Goal: Task Accomplishment & Management: Use online tool/utility

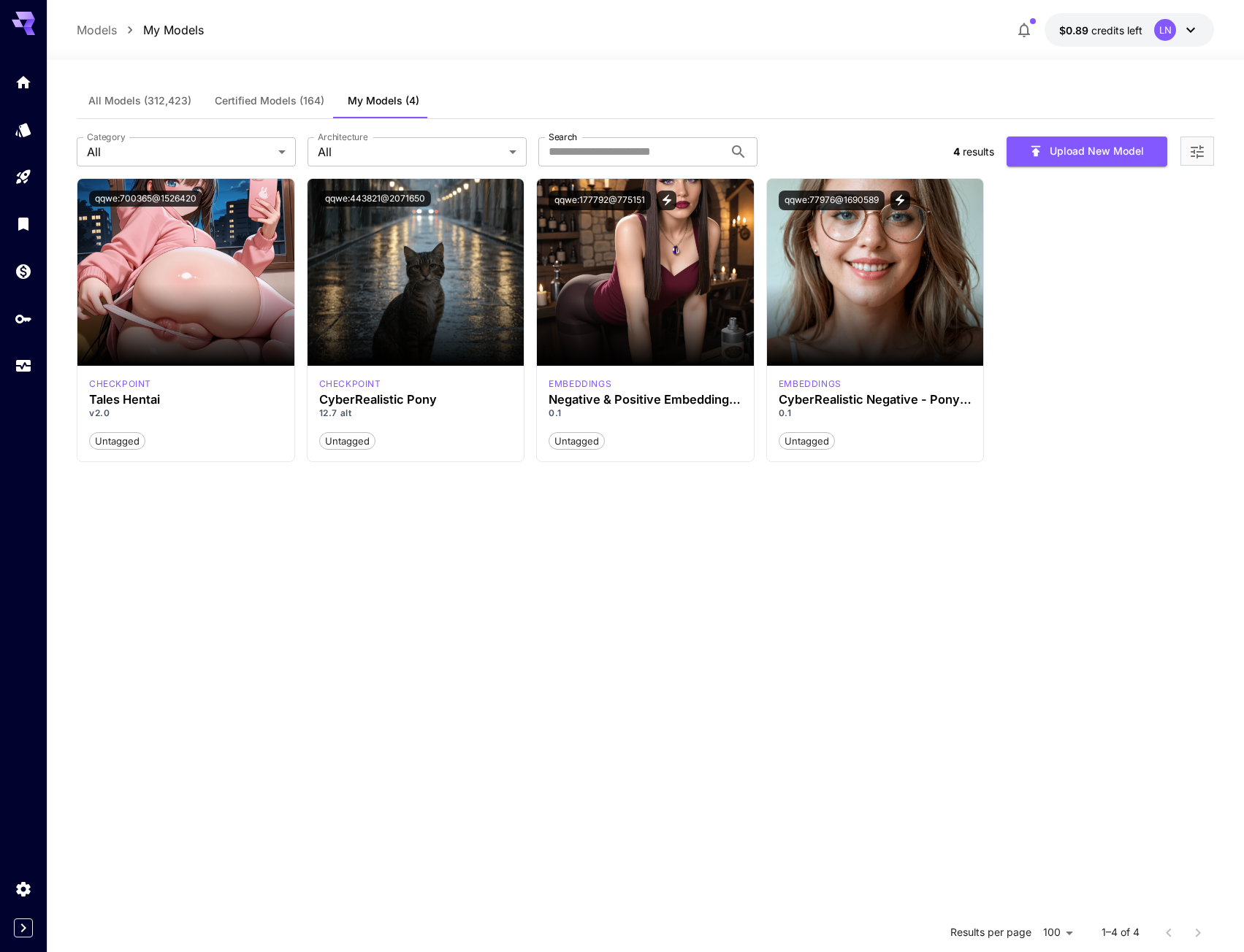
drag, startPoint x: 1217, startPoint y: 321, endPoint x: 1196, endPoint y: 317, distance: 21.4
click at [1217, 321] on section "All Models (312,423) Certified Models (164) My Models (4) Category All *** Cate…" at bounding box center [645, 636] width 1197 height 1152
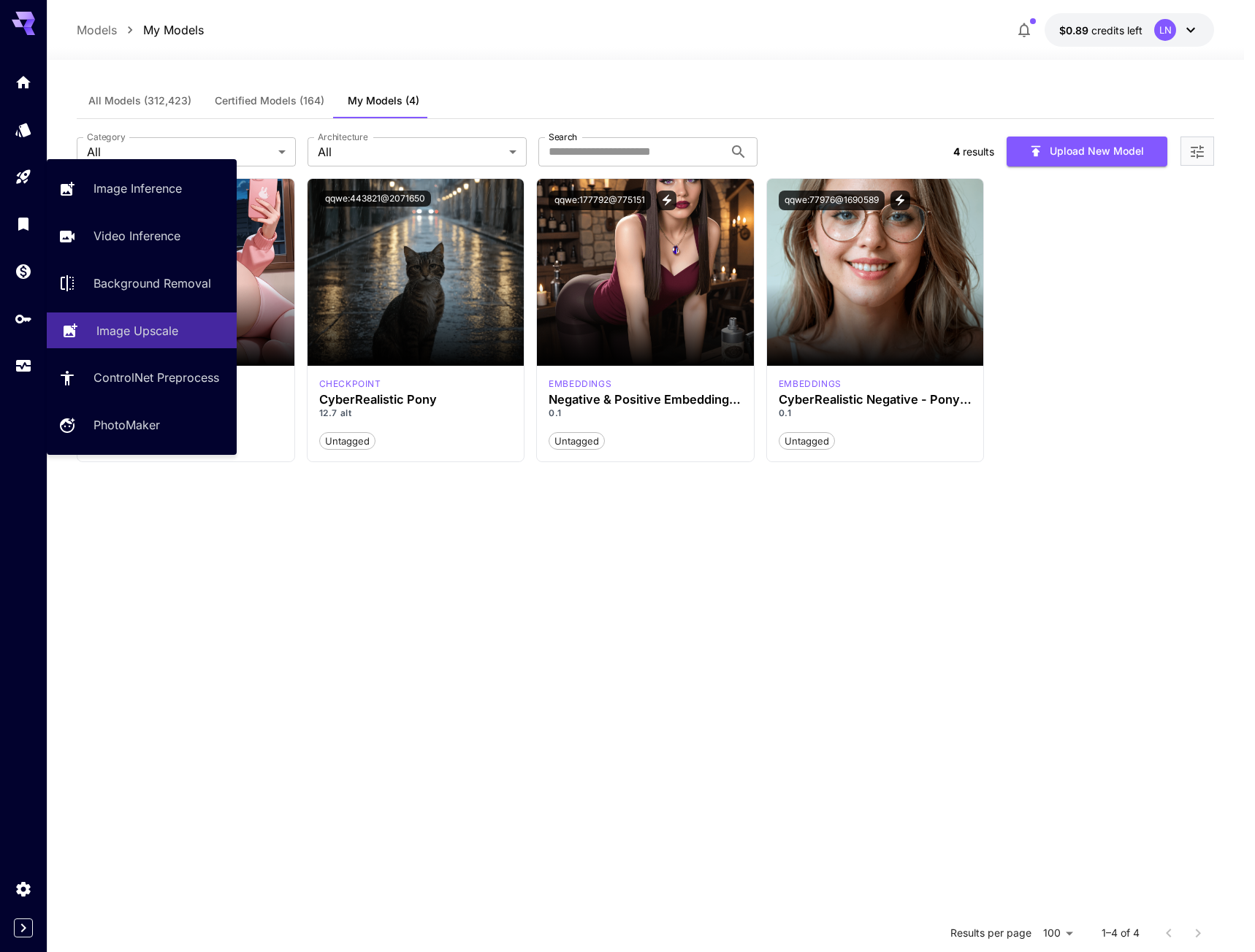
click at [161, 331] on p "Image Upscale" at bounding box center [137, 331] width 81 height 18
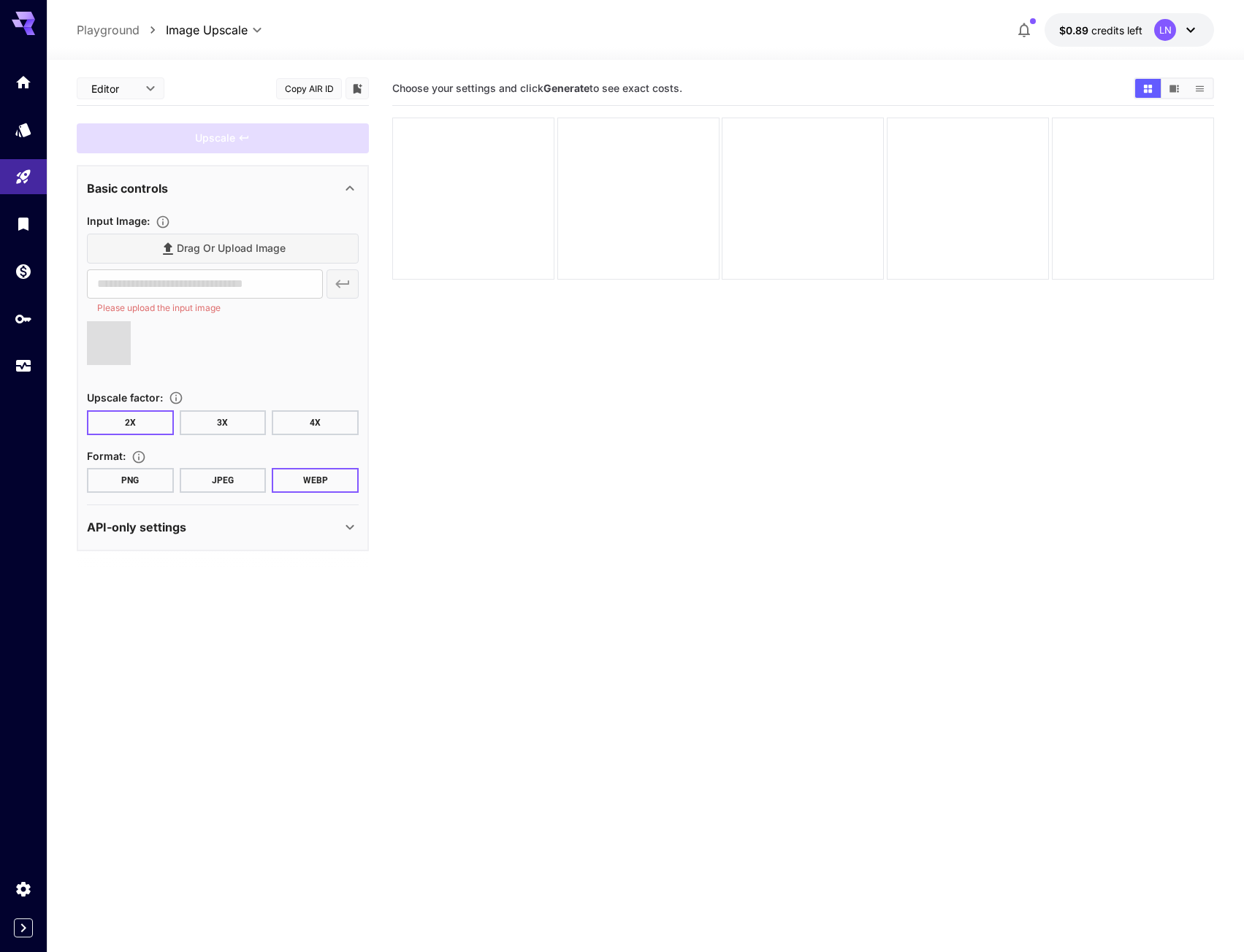
click at [314, 426] on button "4X" at bounding box center [315, 423] width 87 height 25
type input "**********"
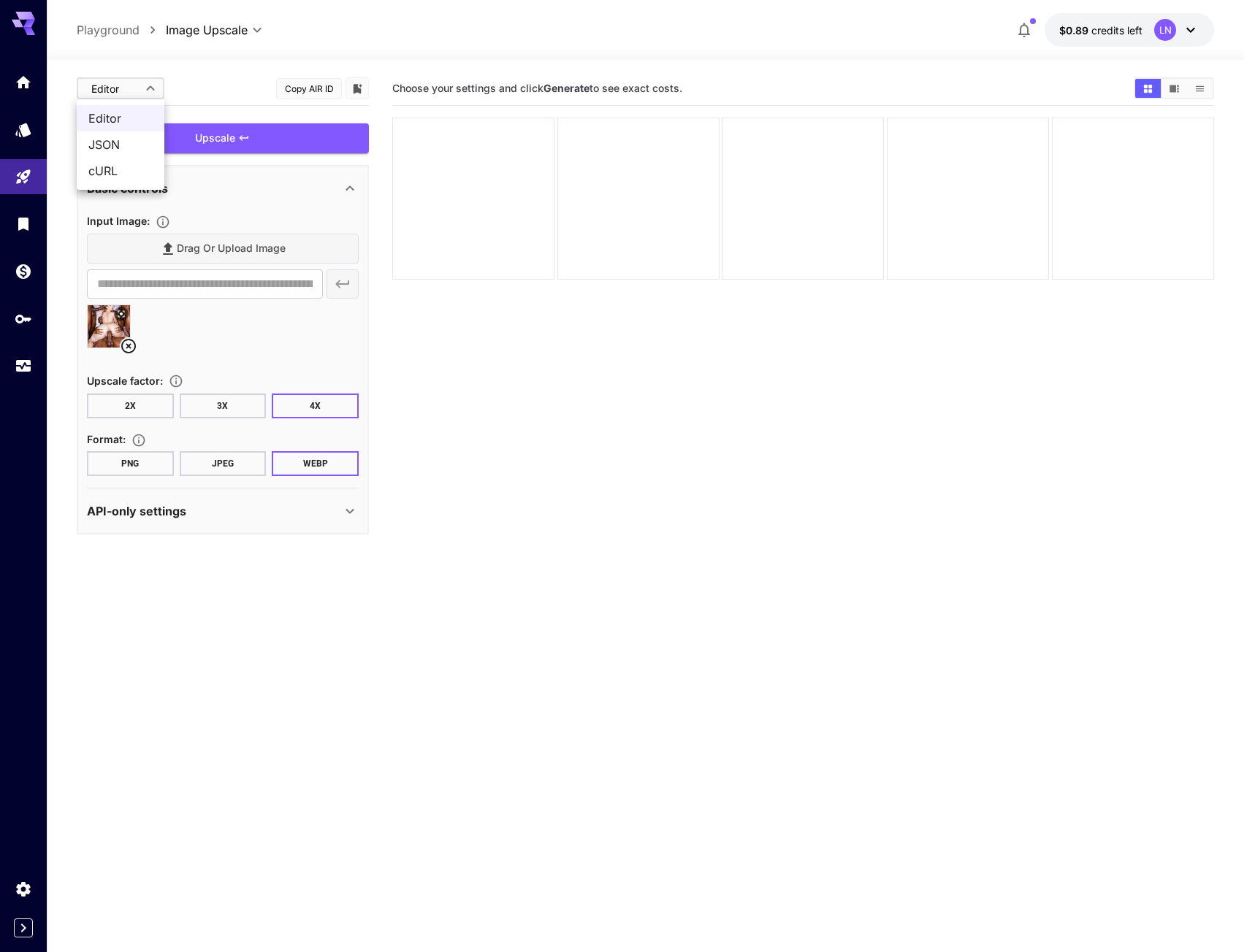
click at [155, 86] on body "**********" at bounding box center [627, 534] width 1255 height 1068
click at [219, 72] on div at bounding box center [627, 476] width 1255 height 952
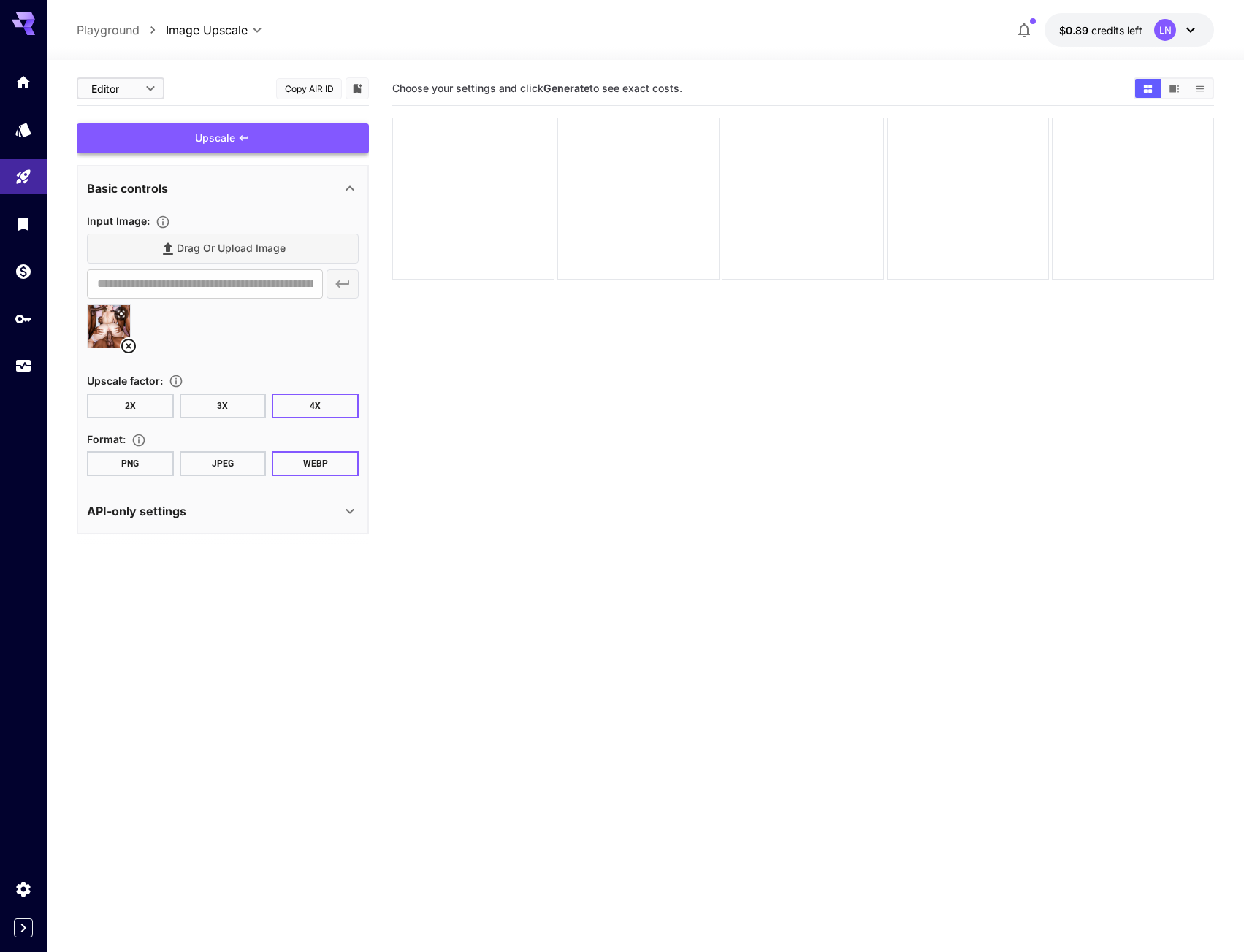
click at [252, 140] on div "Upscale" at bounding box center [222, 137] width 292 height 30
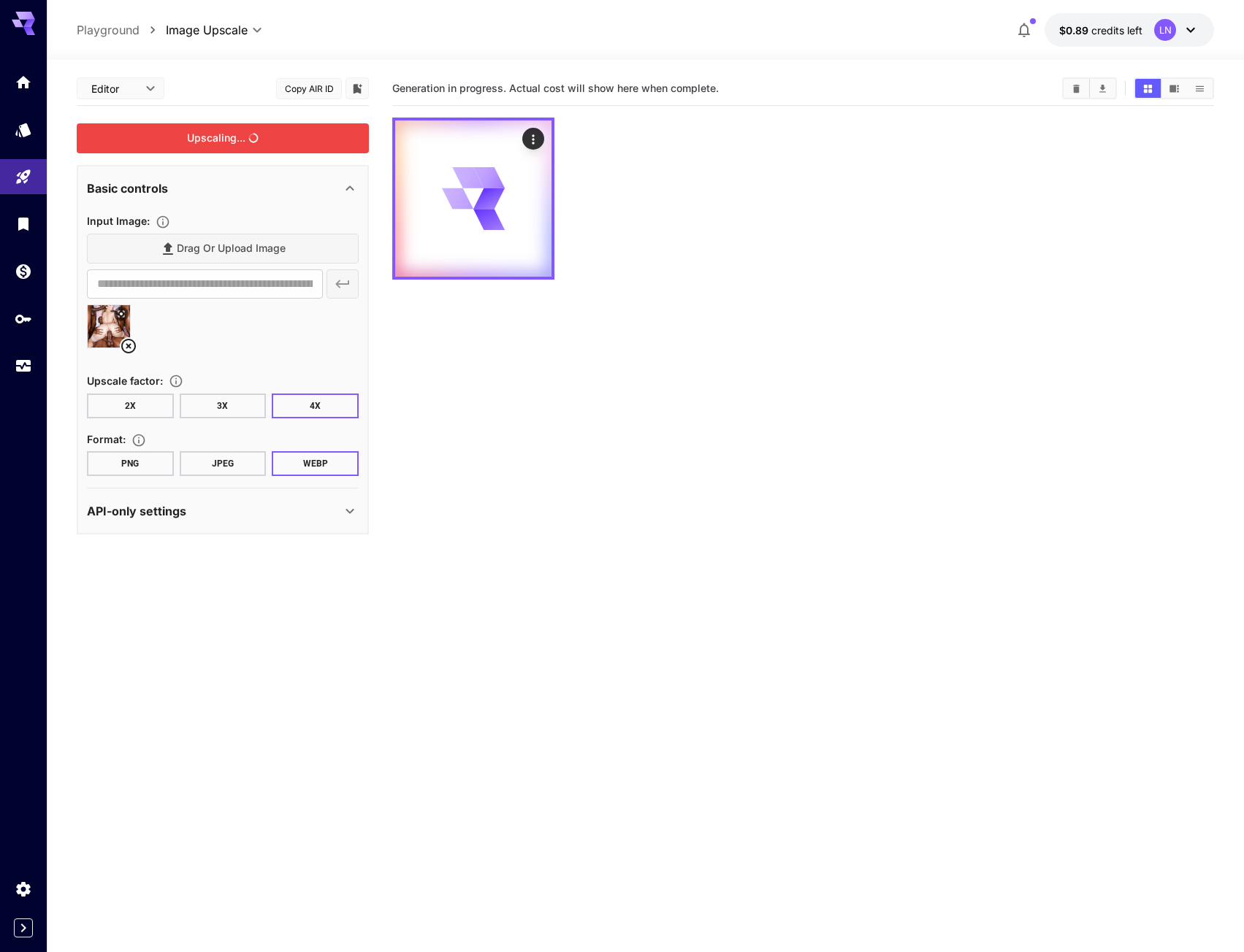
drag, startPoint x: 792, startPoint y: 329, endPoint x: 779, endPoint y: 322, distance: 14.8
click at [792, 329] on section "Generation in progress. Actual cost will show here when complete." at bounding box center [803, 547] width 821 height 952
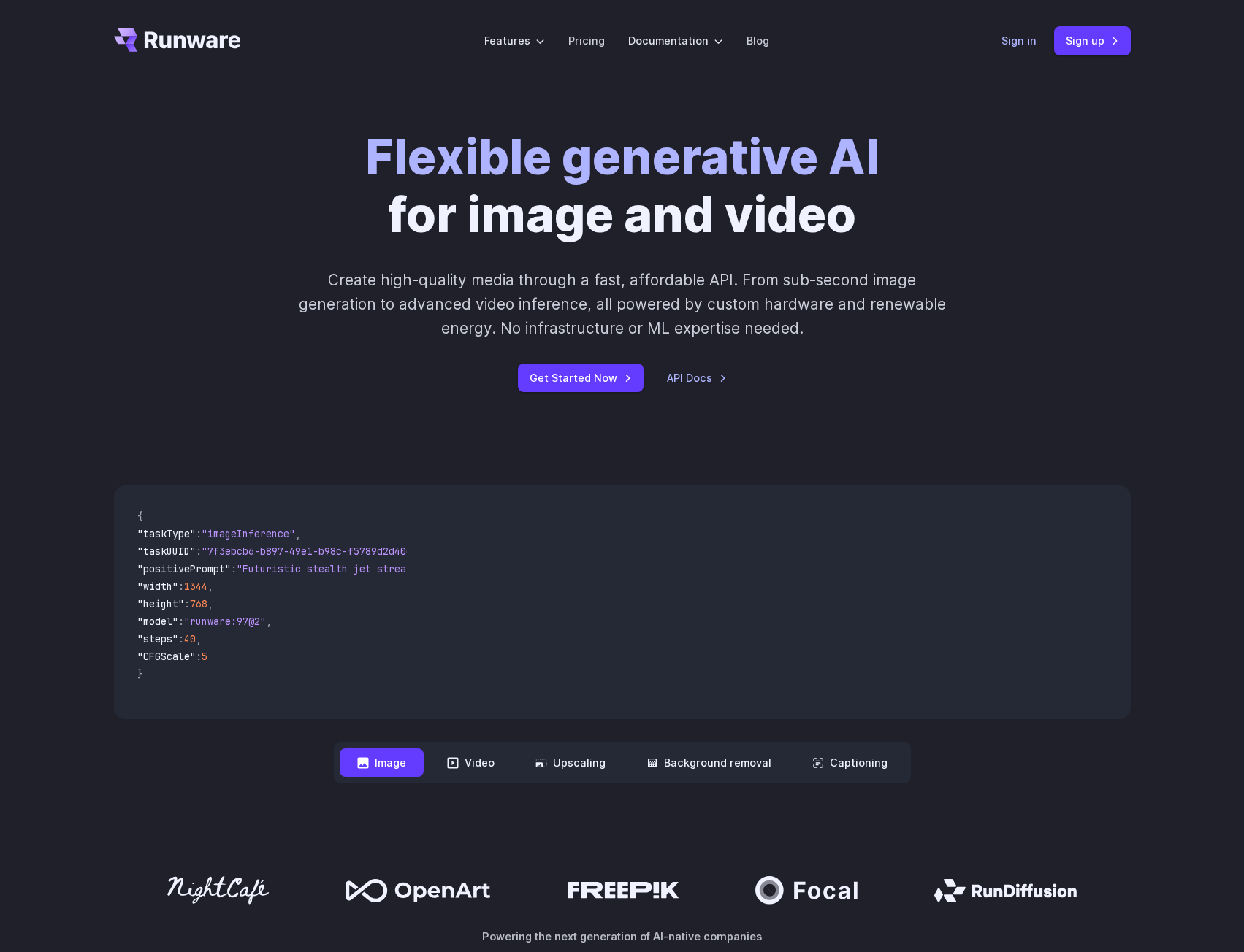
click at [1014, 35] on link "Sign in" at bounding box center [1018, 41] width 35 height 17
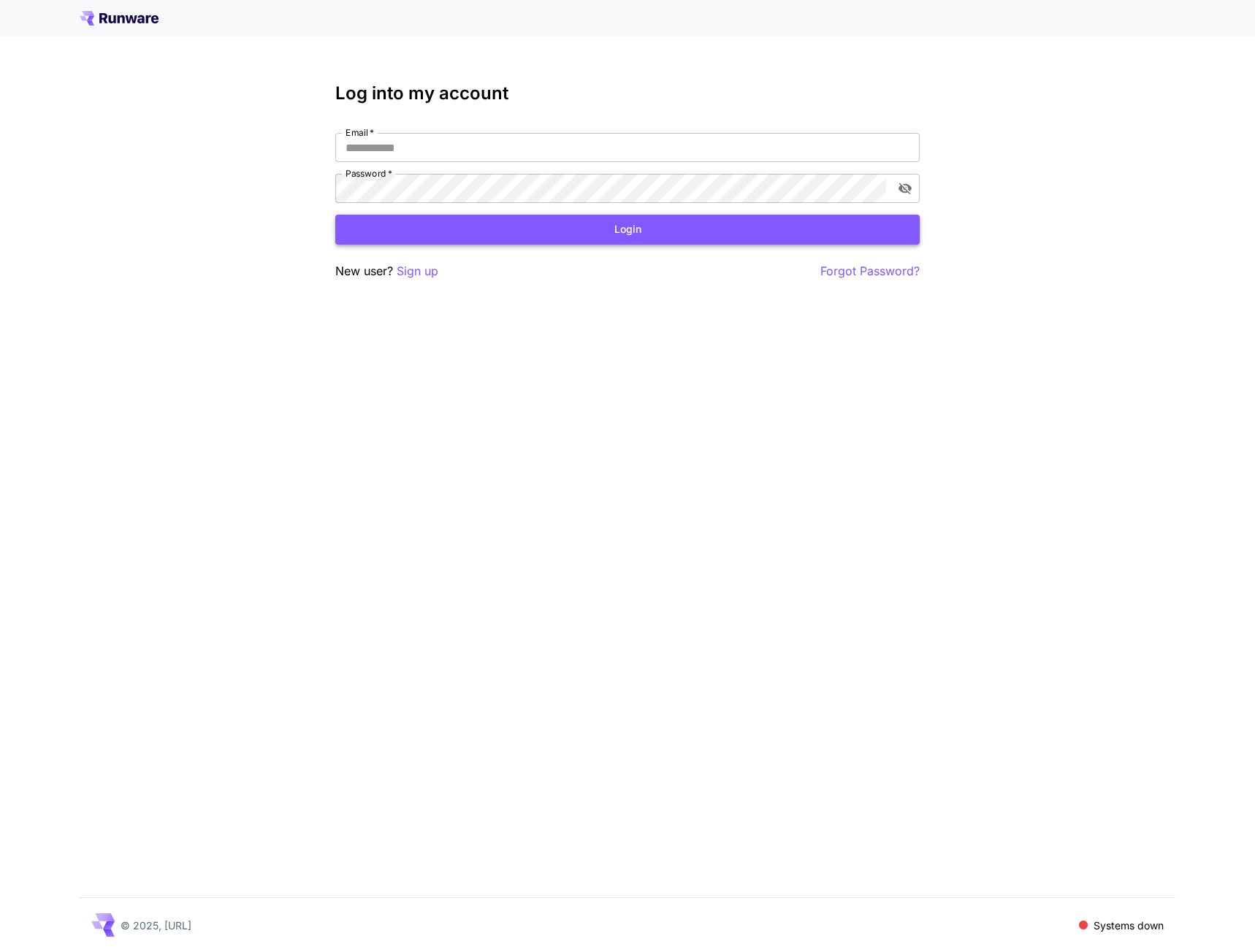
type input "**********"
click at [559, 229] on button "Login" at bounding box center [627, 229] width 585 height 30
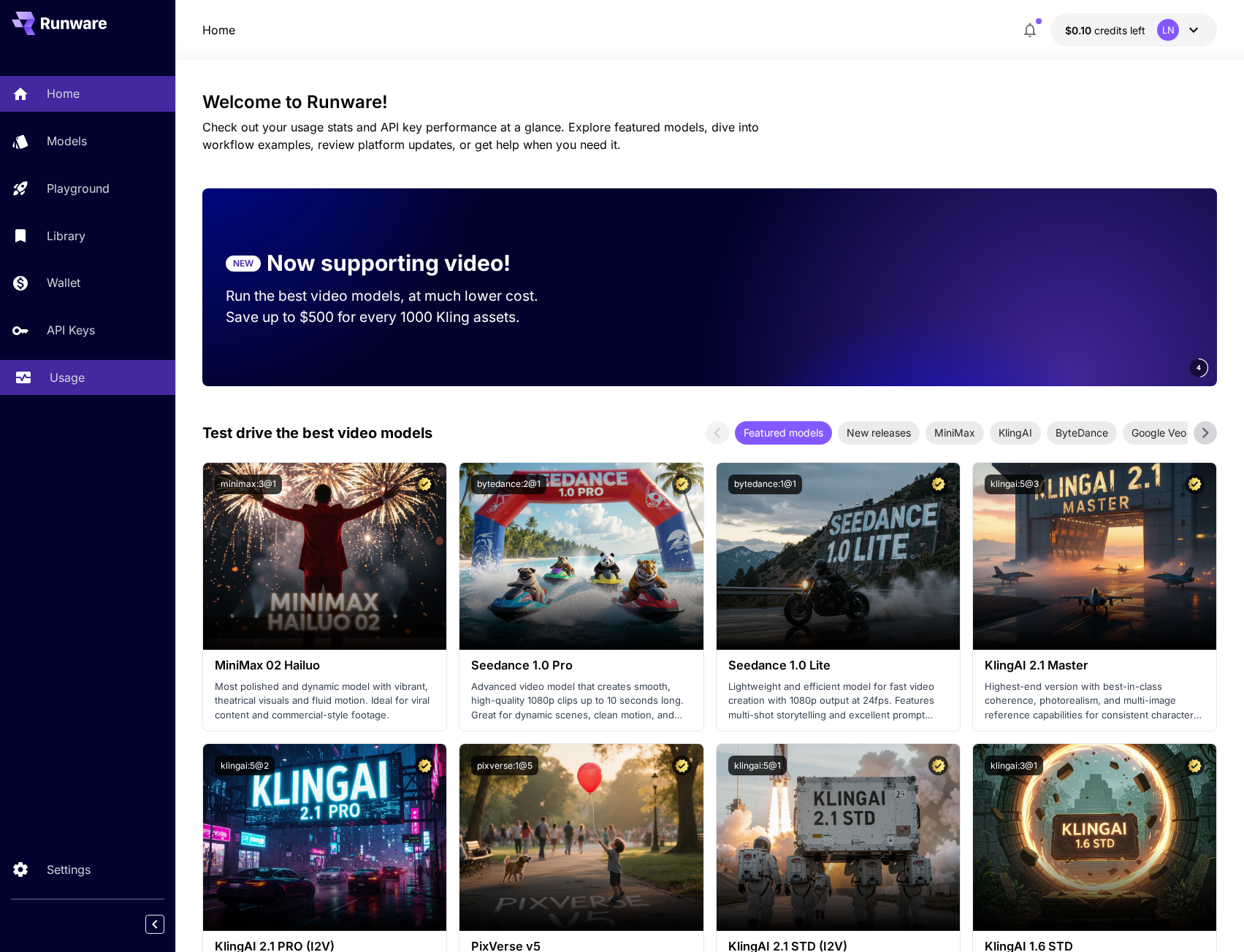
click at [35, 377] on link "Usage" at bounding box center [87, 378] width 176 height 36
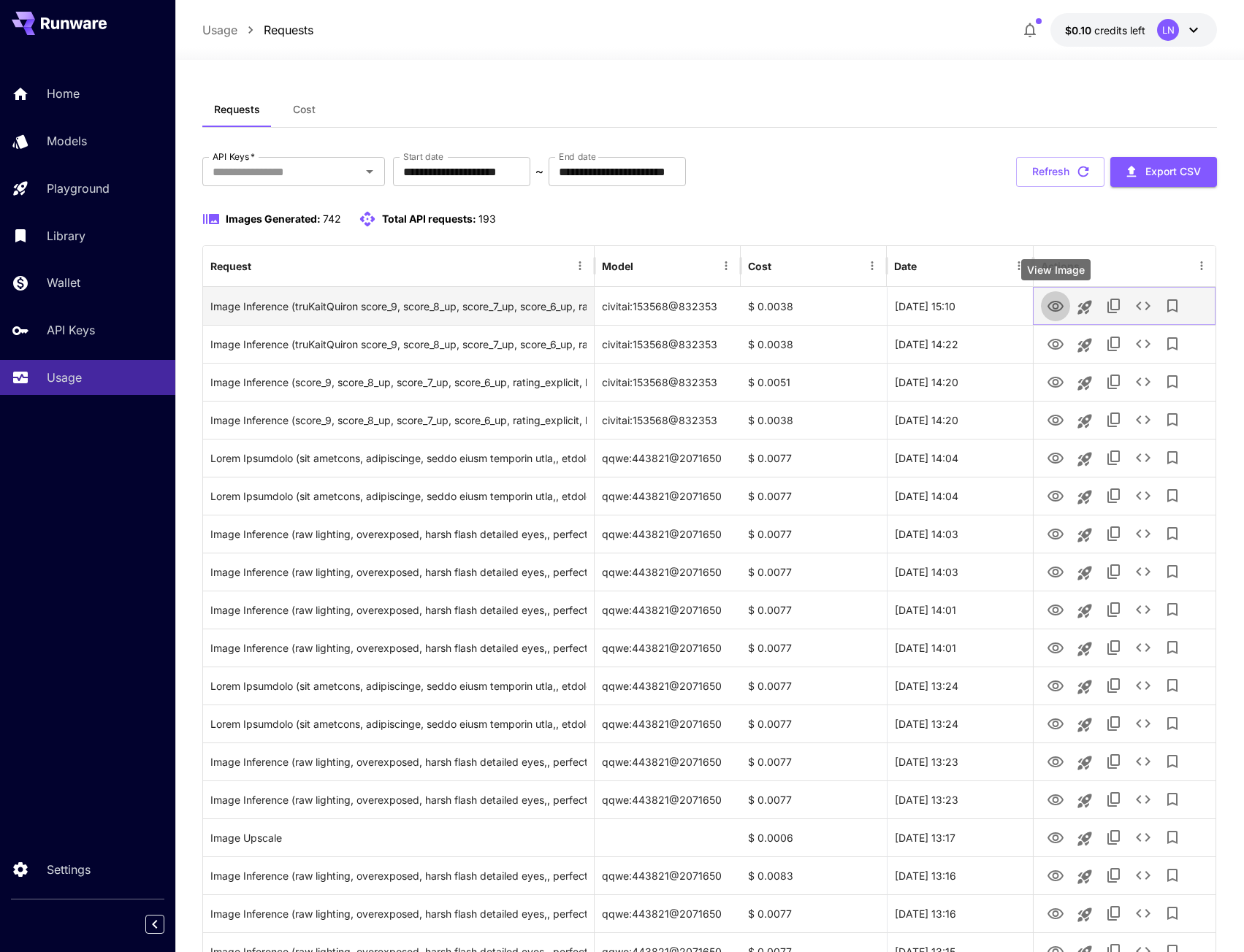
click at [1046, 311] on button "View Image" at bounding box center [1056, 305] width 29 height 30
click at [1061, 305] on icon "View Image" at bounding box center [1056, 306] width 18 height 18
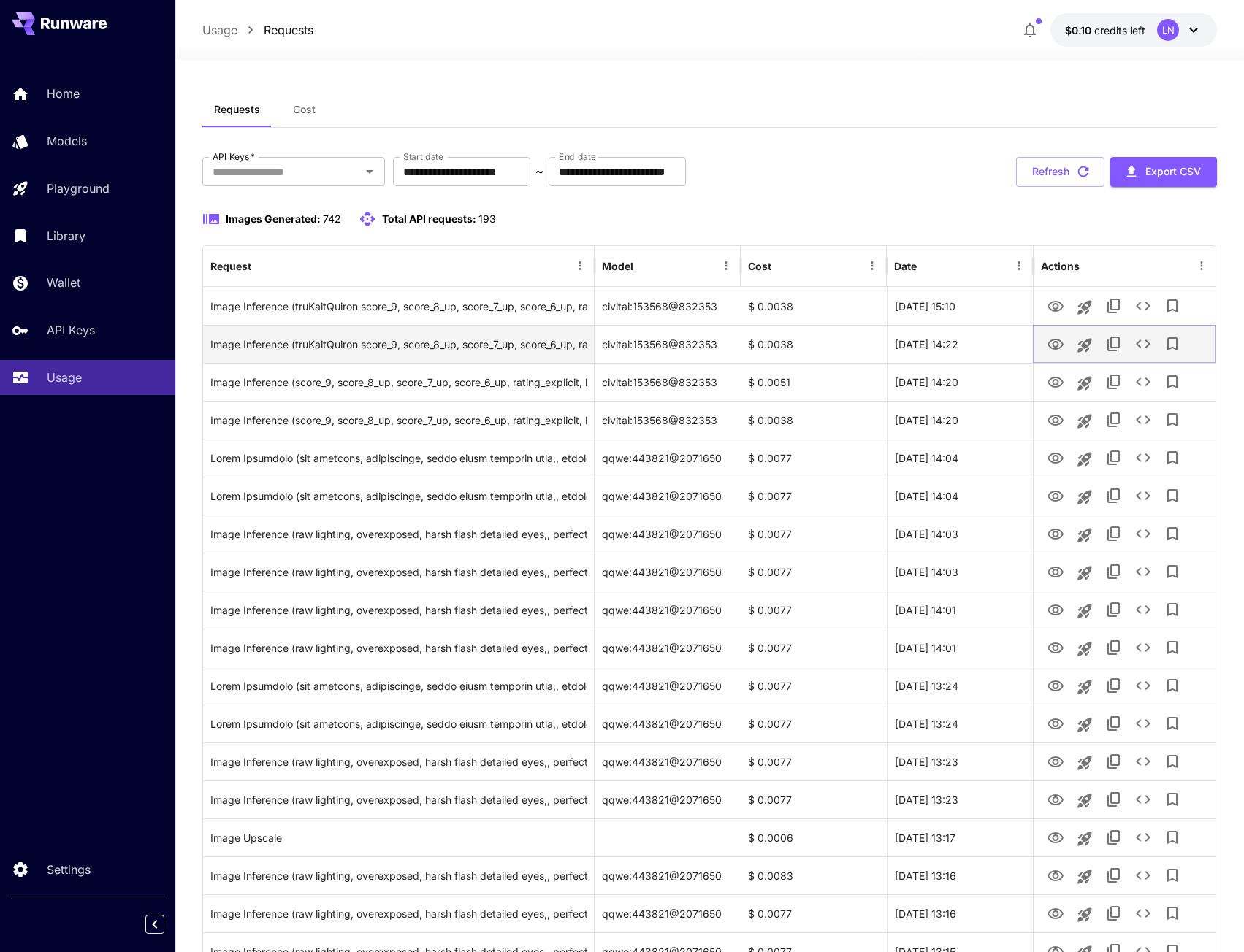
click at [1056, 337] on icon "View Image" at bounding box center [1056, 344] width 18 height 18
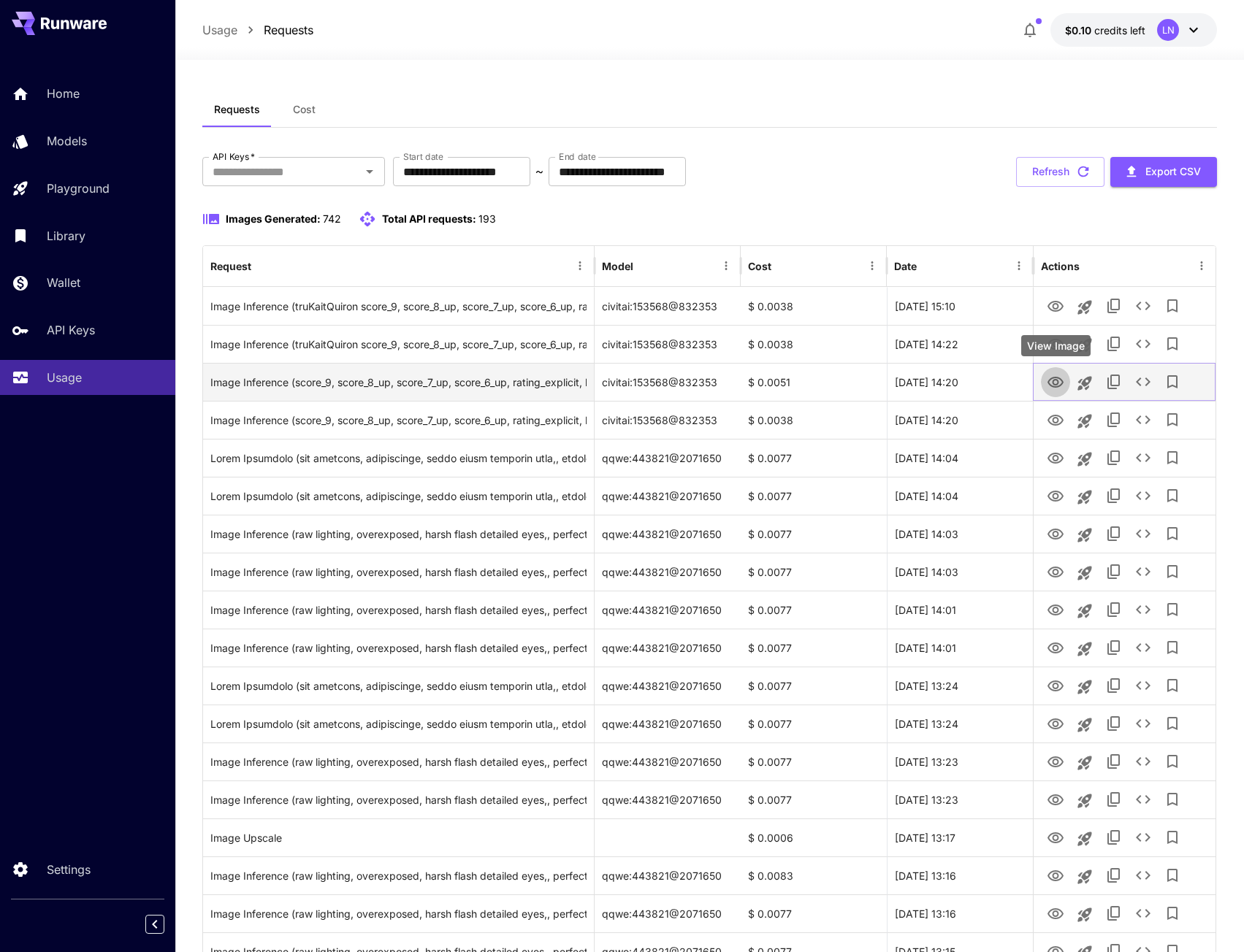
click at [1048, 384] on icon "View Image" at bounding box center [1055, 382] width 16 height 11
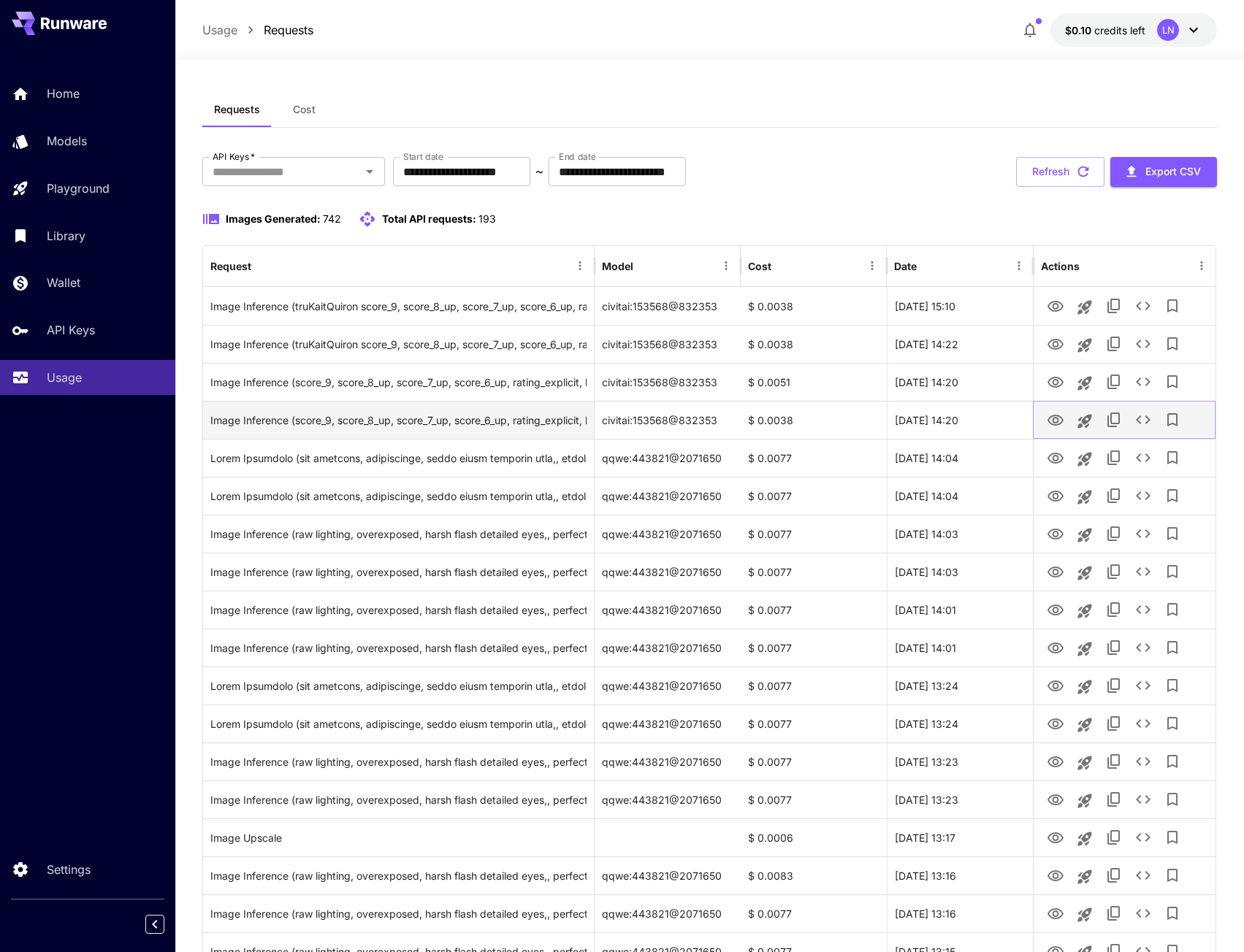
click at [1052, 409] on button "View Image" at bounding box center [1056, 419] width 29 height 30
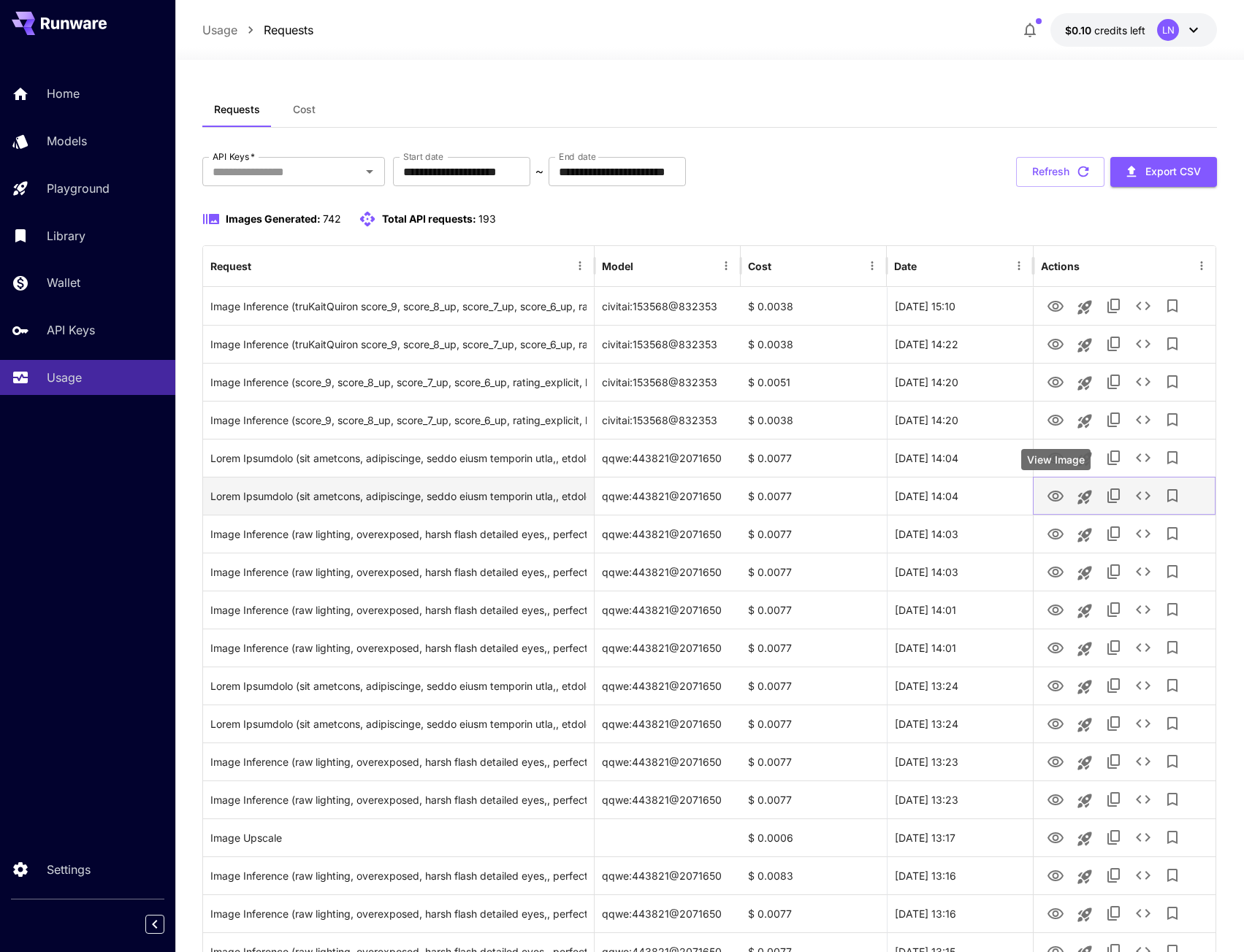
click at [1058, 496] on icon "View Image" at bounding box center [1055, 496] width 16 height 11
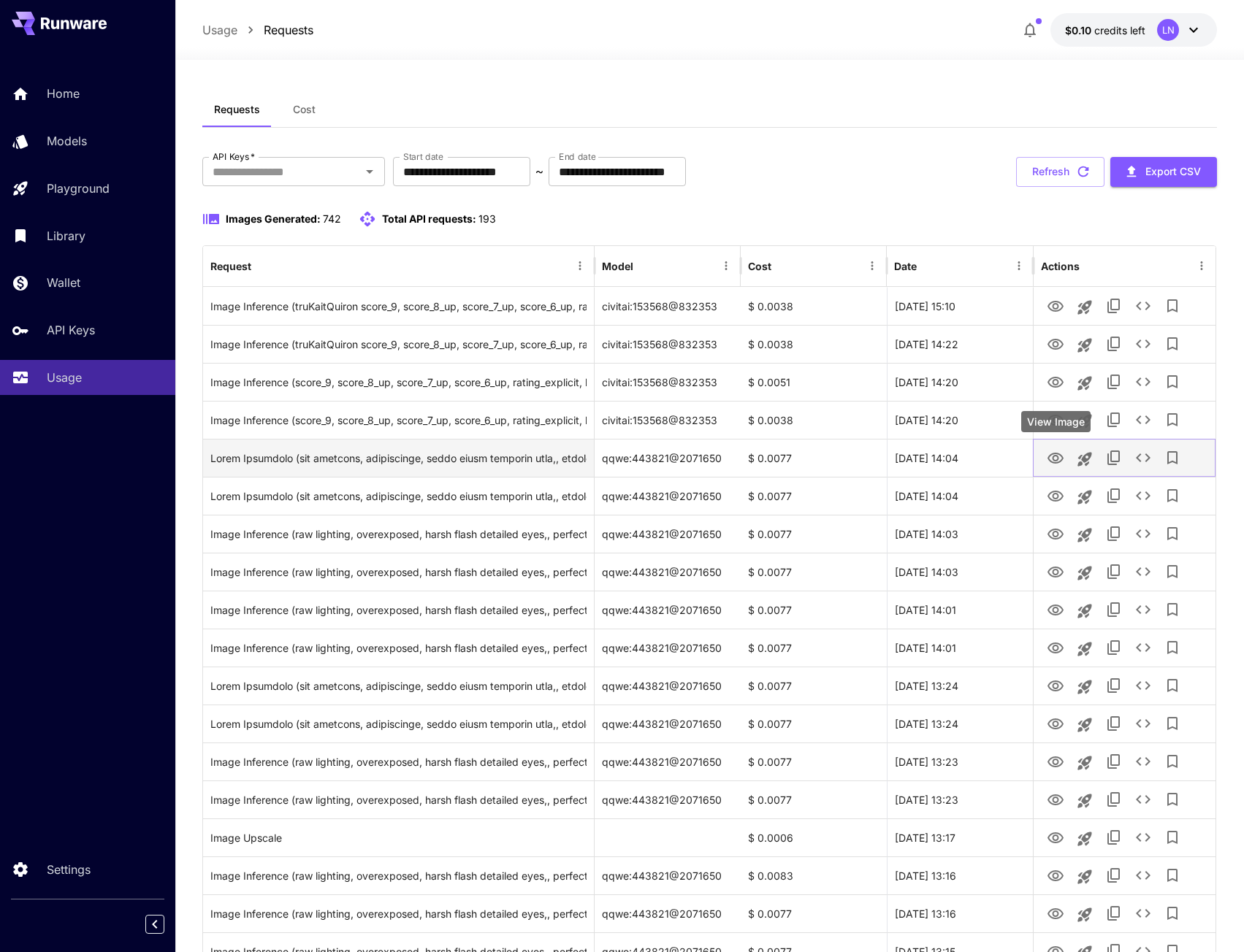
click at [1053, 455] on icon "View Image" at bounding box center [1056, 458] width 18 height 18
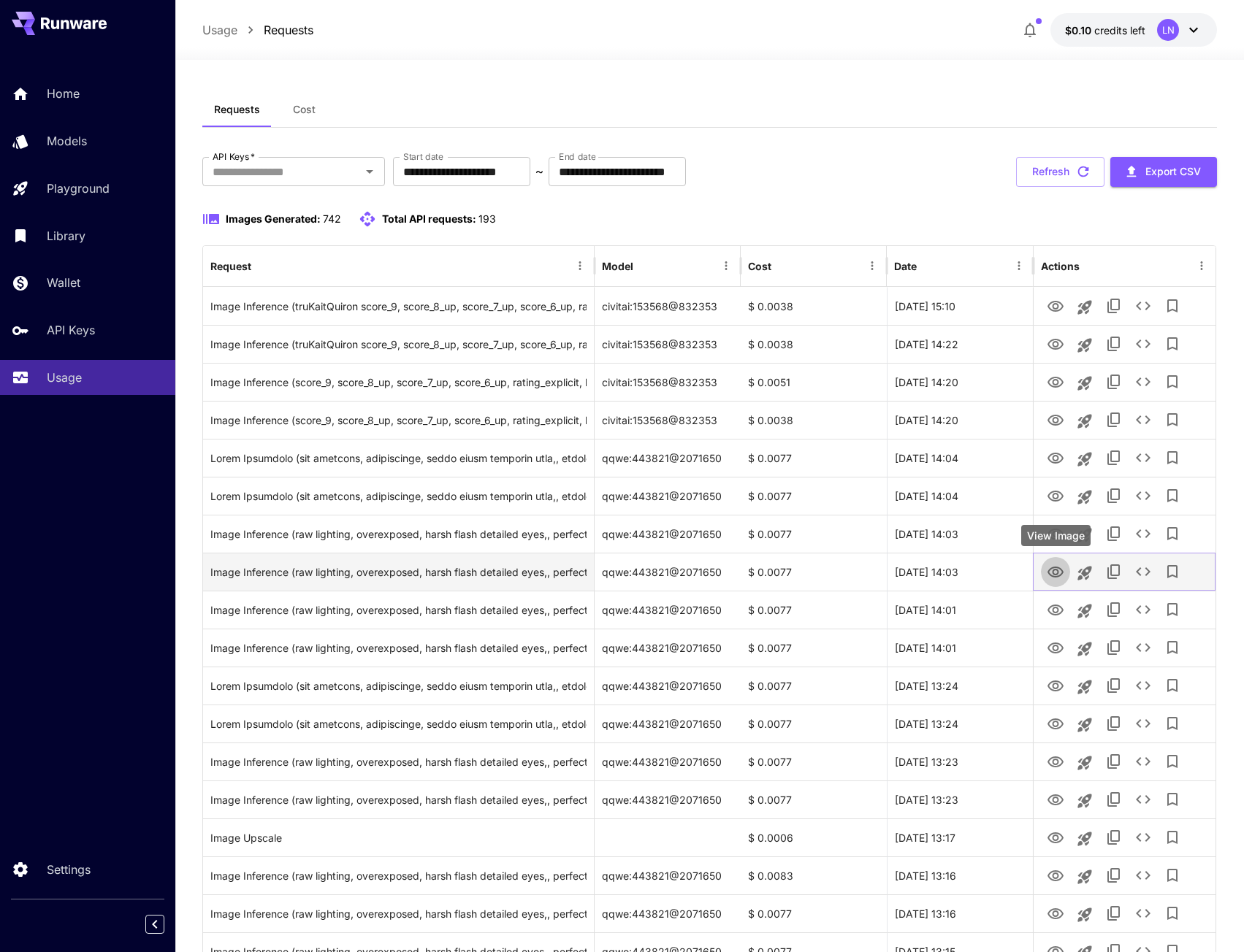
click at [1058, 564] on icon "View Image" at bounding box center [1056, 573] width 18 height 18
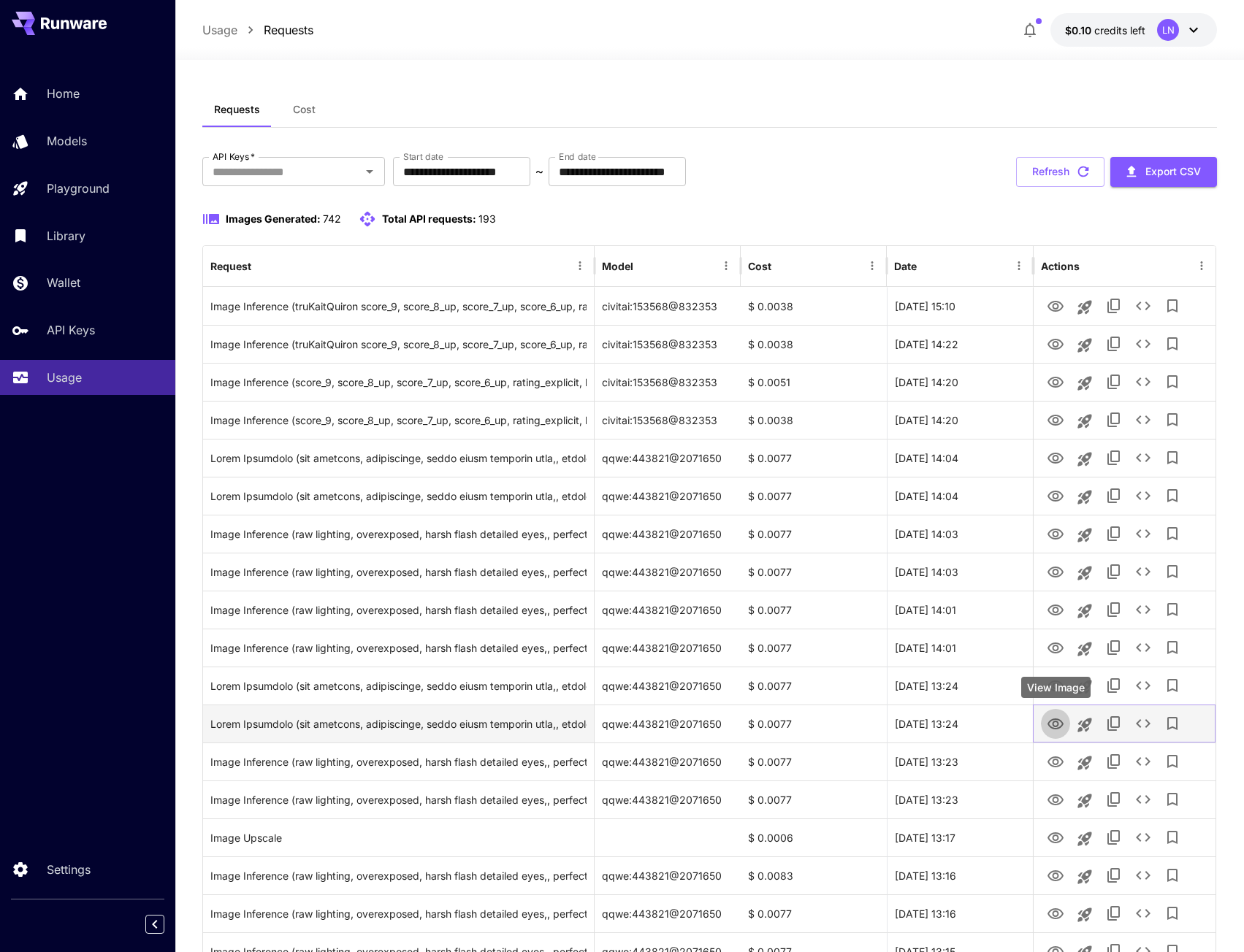
click at [1054, 718] on icon "View Image" at bounding box center [1056, 725] width 18 height 18
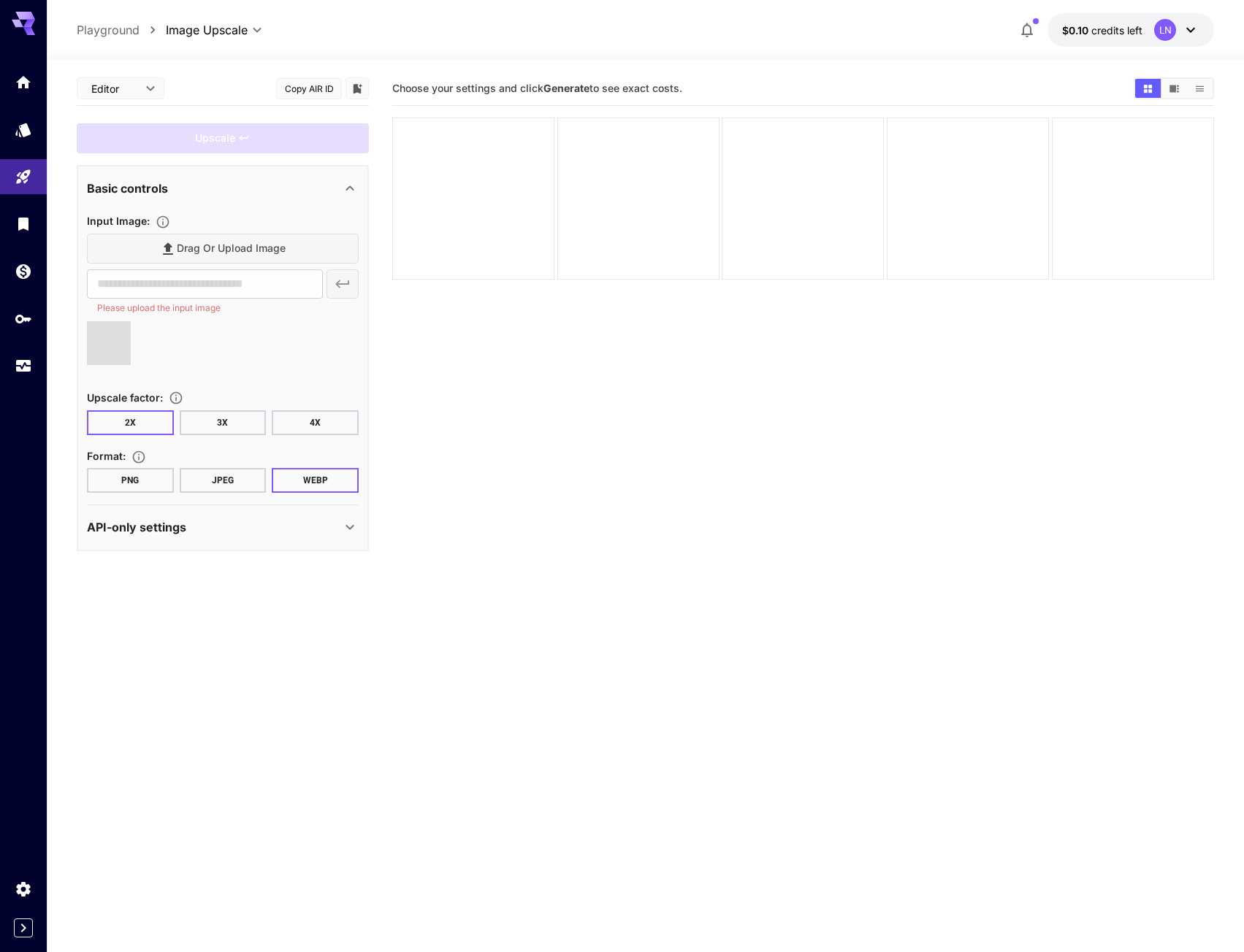
click at [302, 417] on button "4X" at bounding box center [315, 423] width 87 height 25
type input "**********"
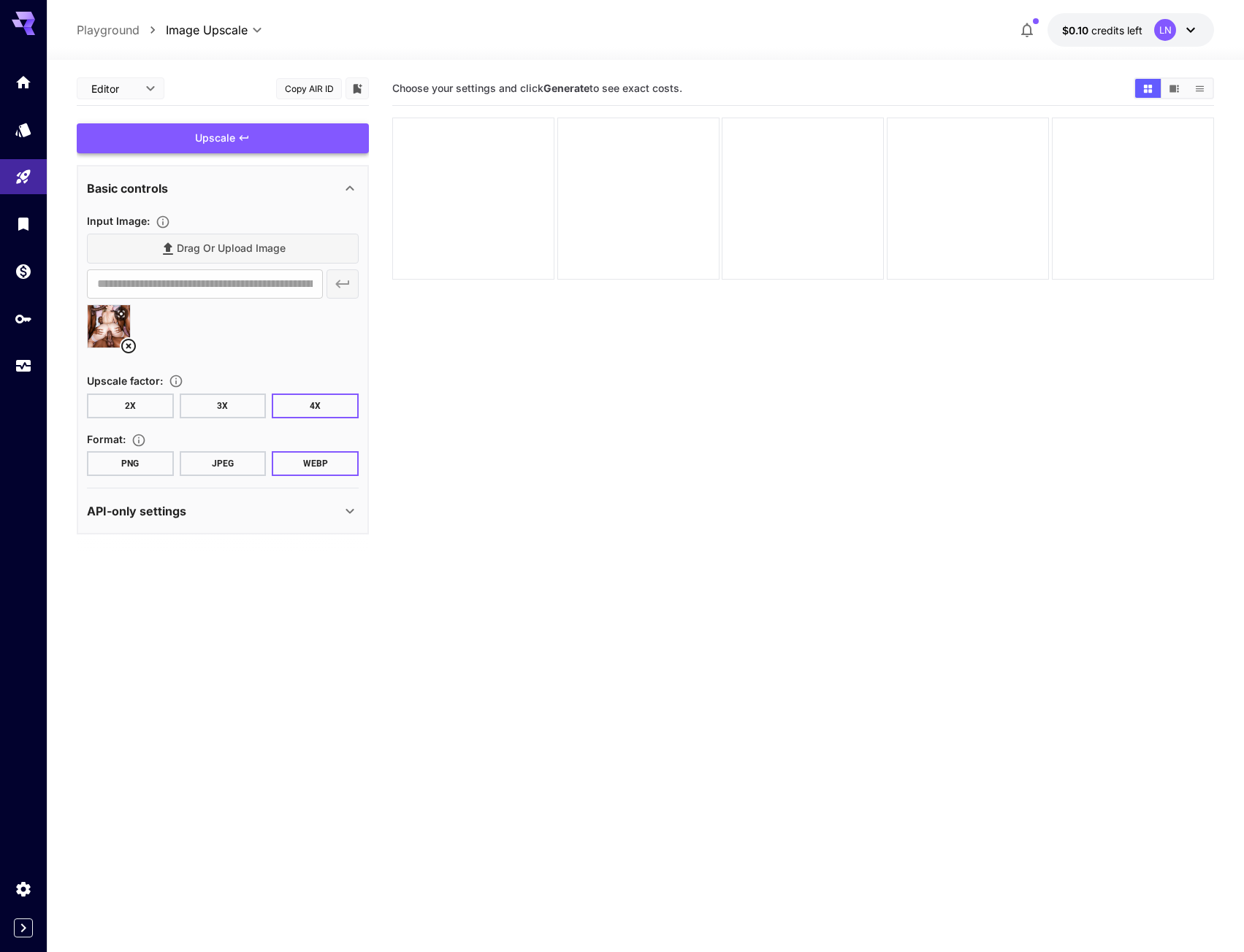
click at [228, 142] on div "Upscale" at bounding box center [222, 137] width 292 height 30
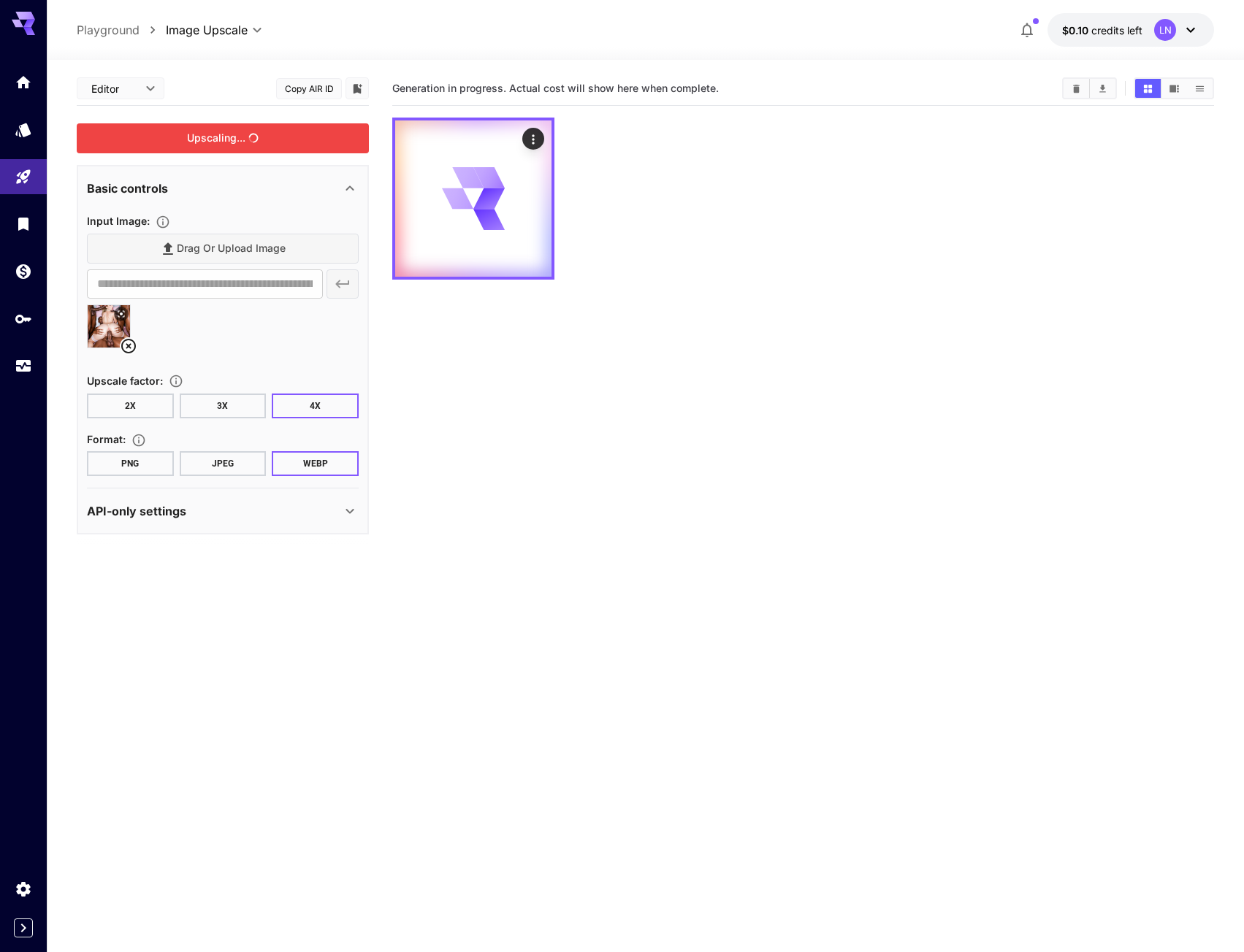
click at [333, 459] on button "WEBP" at bounding box center [315, 463] width 87 height 25
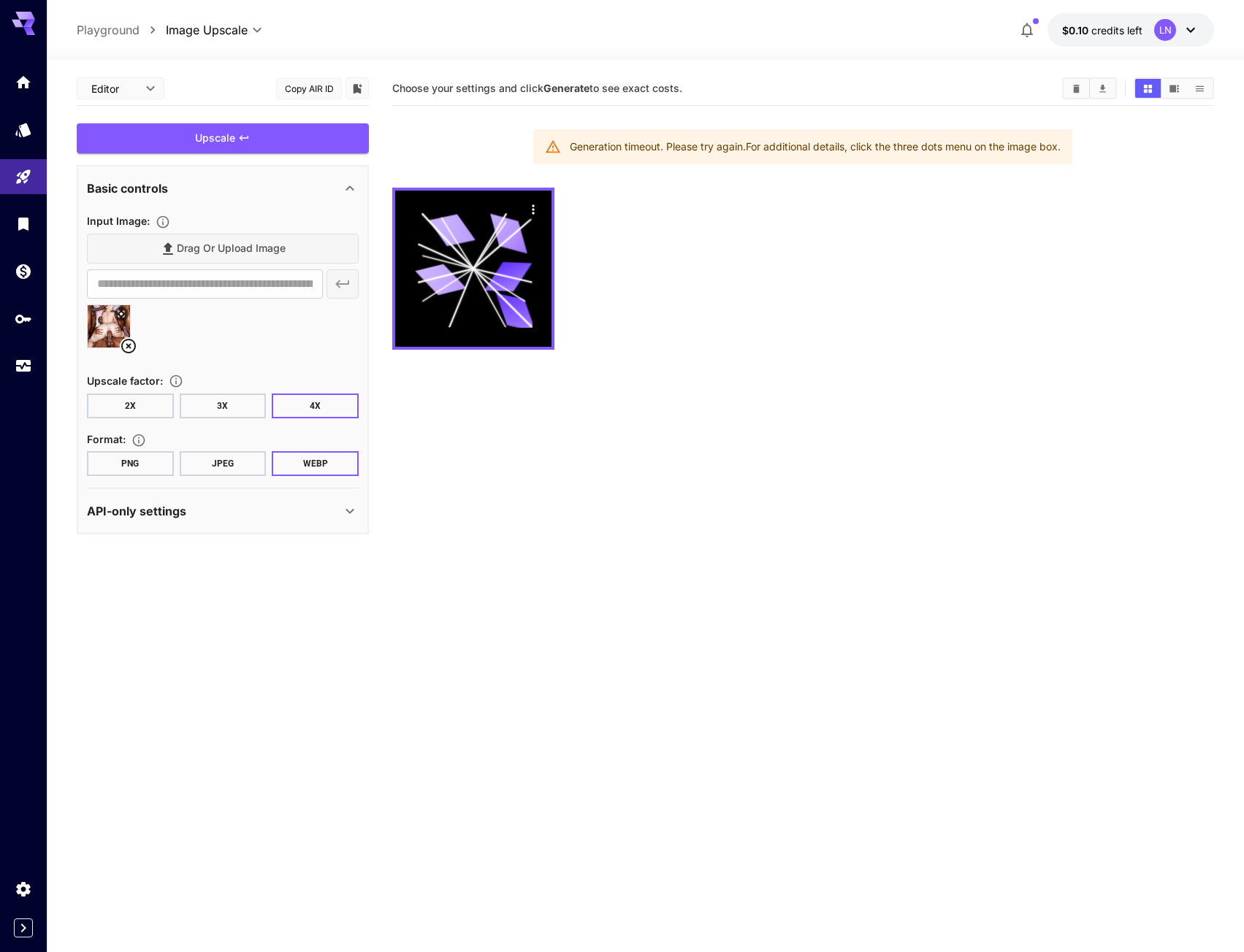
click at [569, 517] on section "Choose your settings and click Generate to see exact costs. Generation timeout.…" at bounding box center [803, 547] width 821 height 952
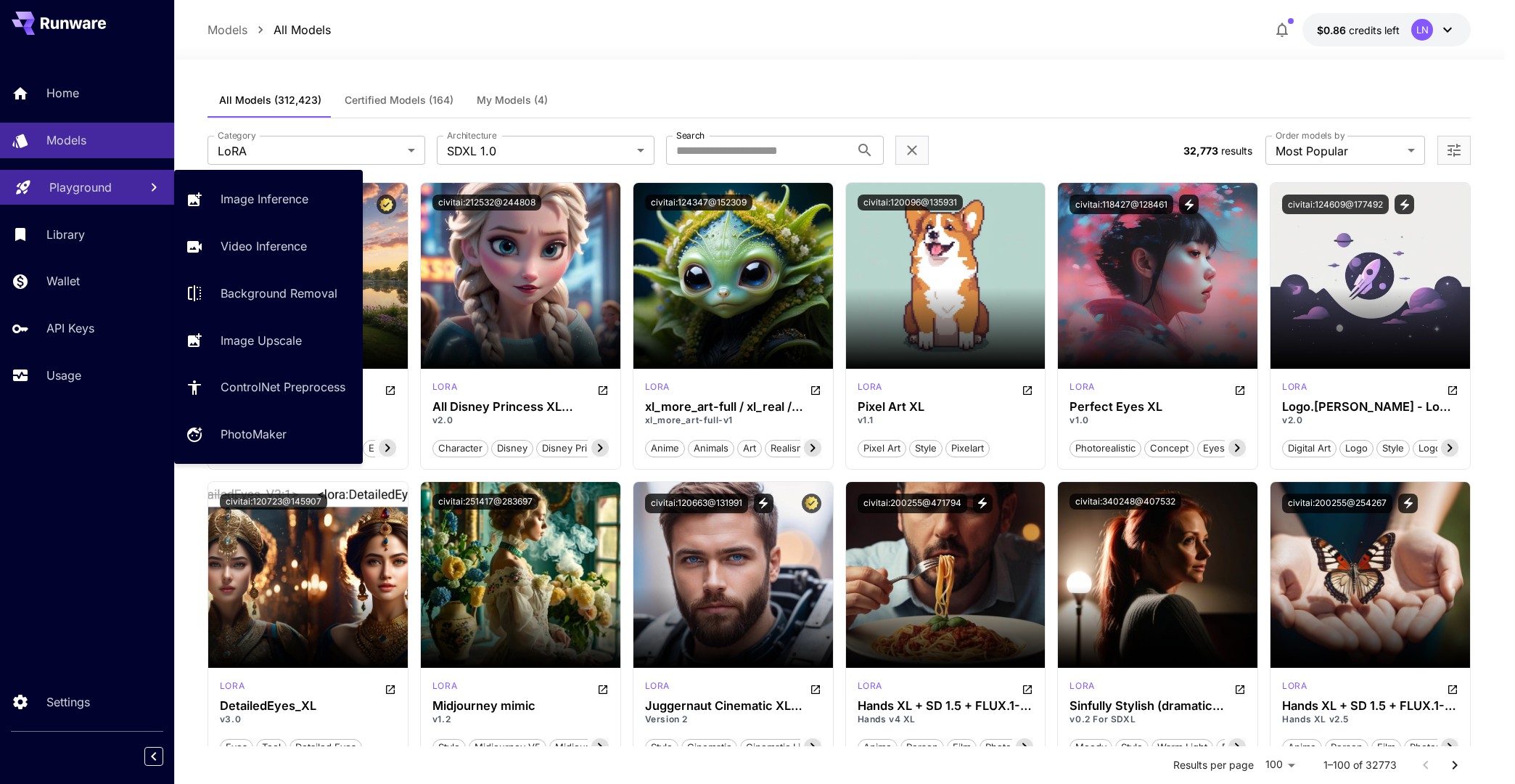
click at [67, 180] on p "Playground" at bounding box center [81, 187] width 62 height 18
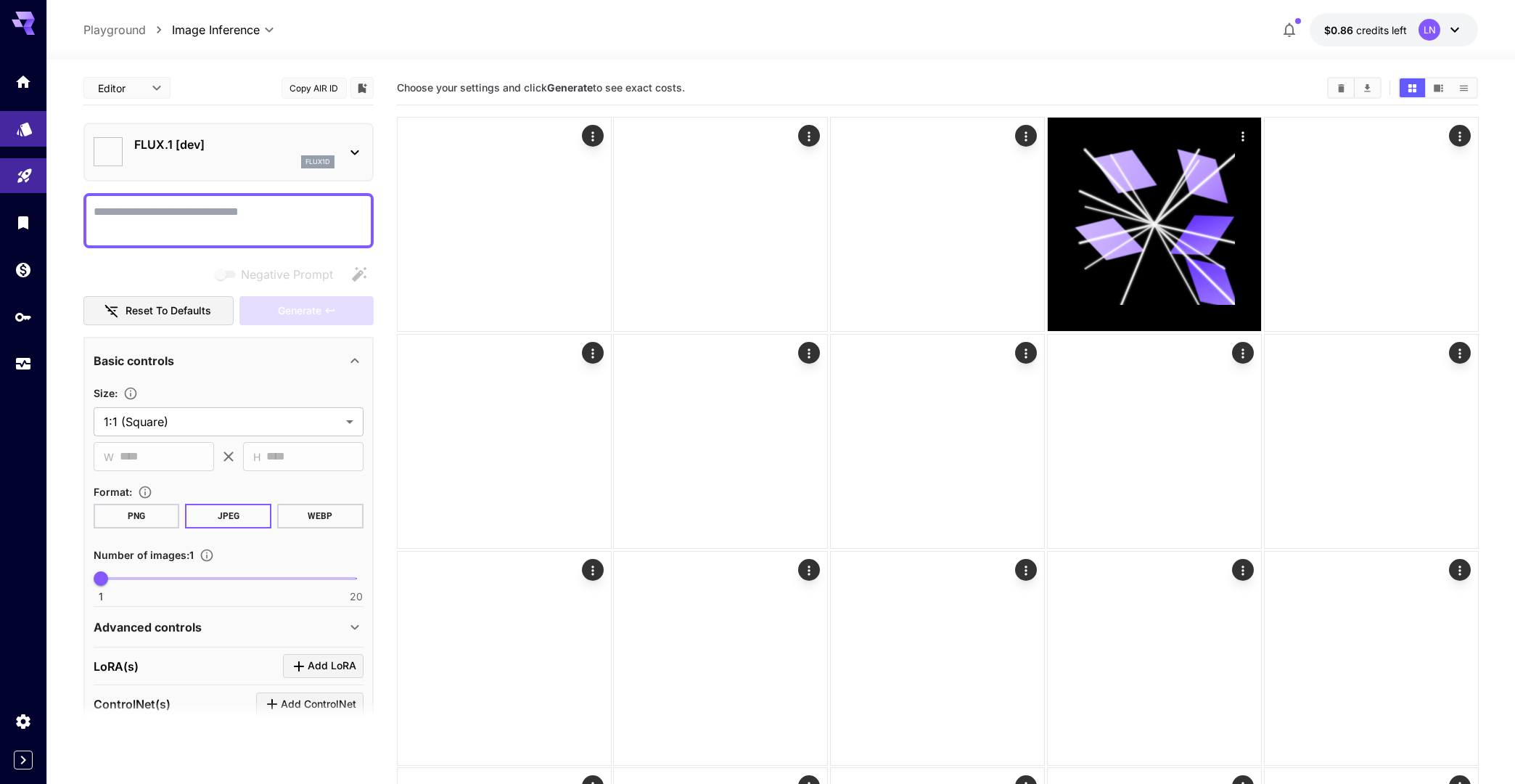
click at [8, 121] on link at bounding box center [23, 129] width 46 height 35
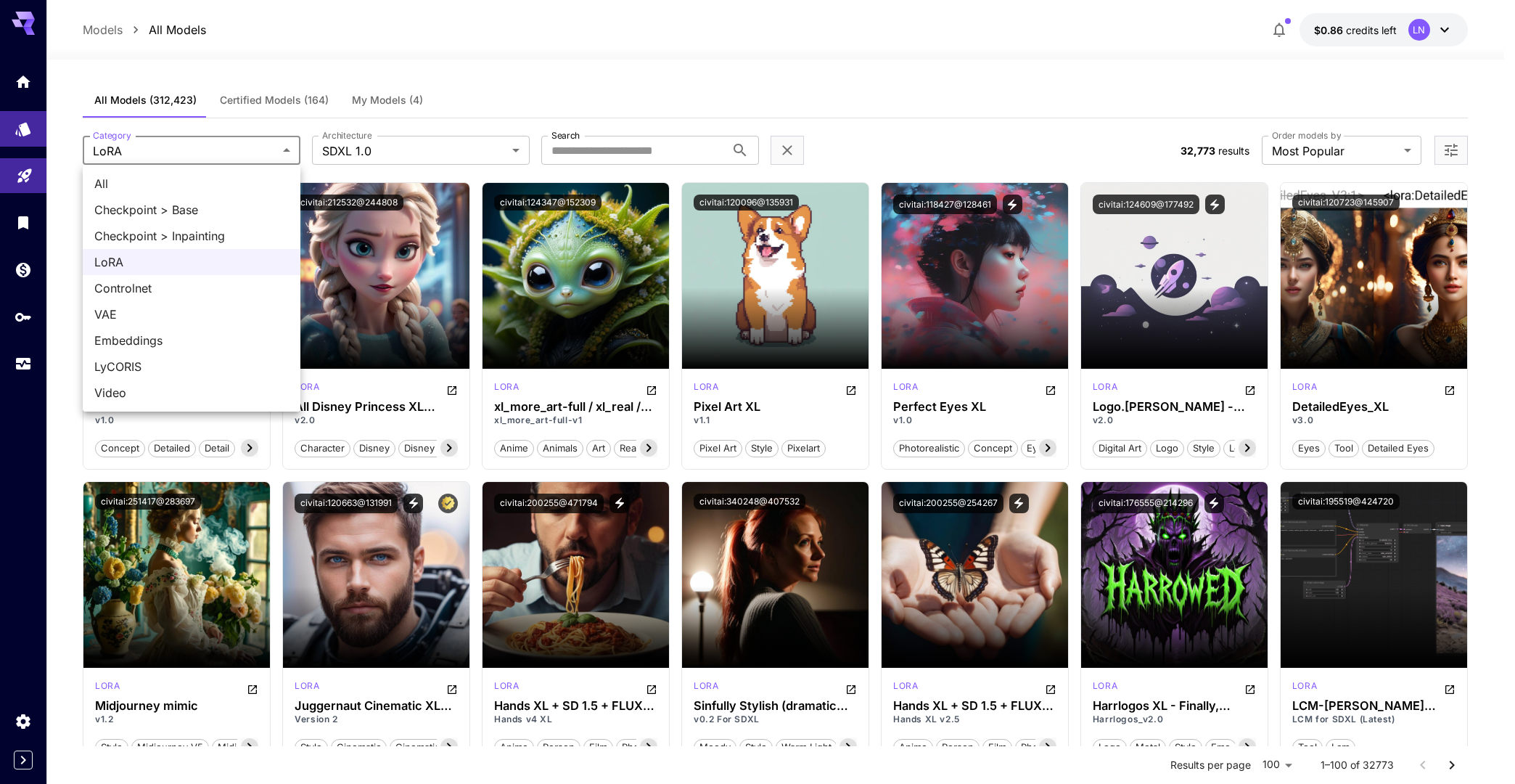
click at [143, 336] on span "Embeddings" at bounding box center [191, 340] width 195 height 18
type input "**********"
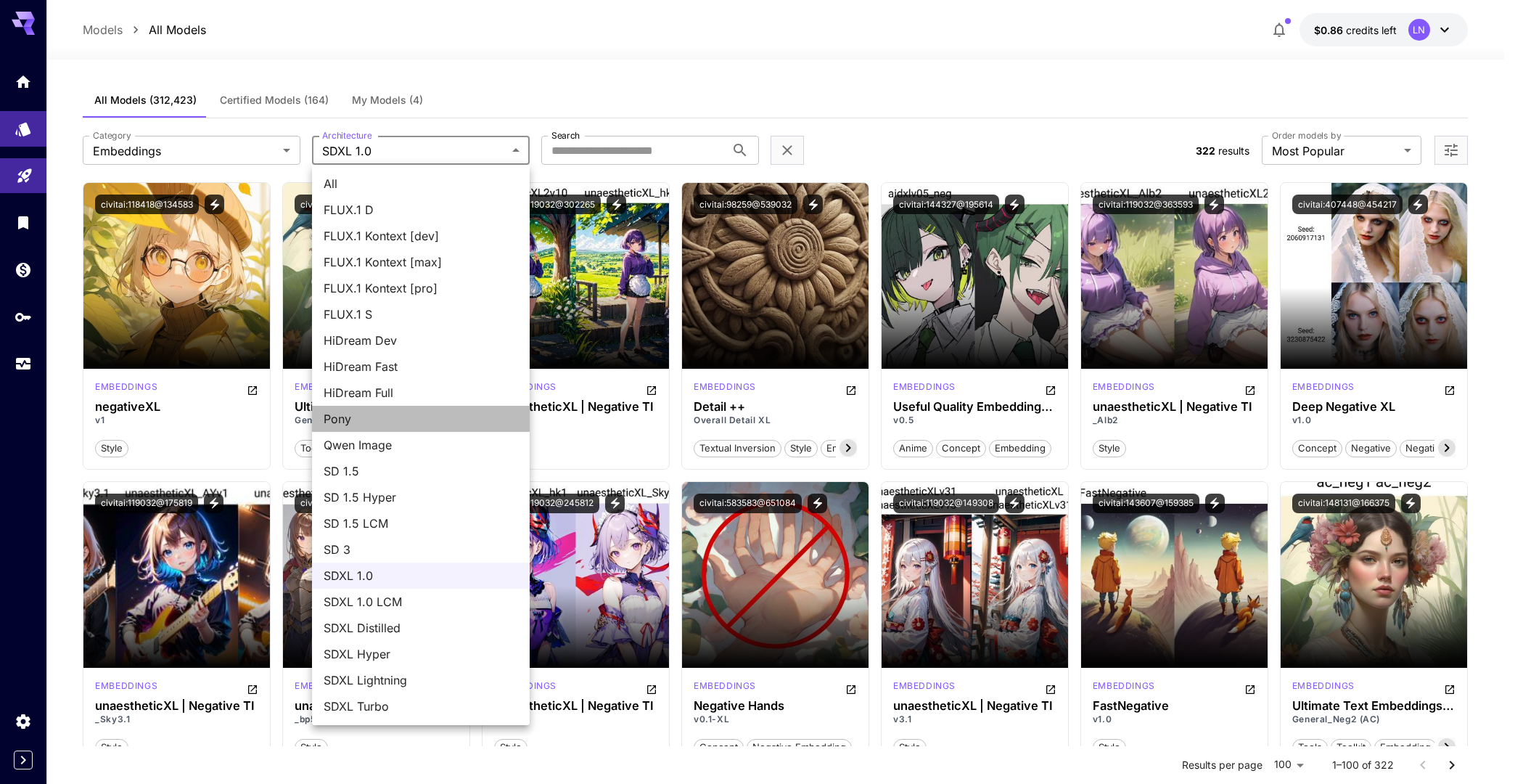
click at [372, 422] on span "Pony" at bounding box center [421, 418] width 195 height 18
type input "****"
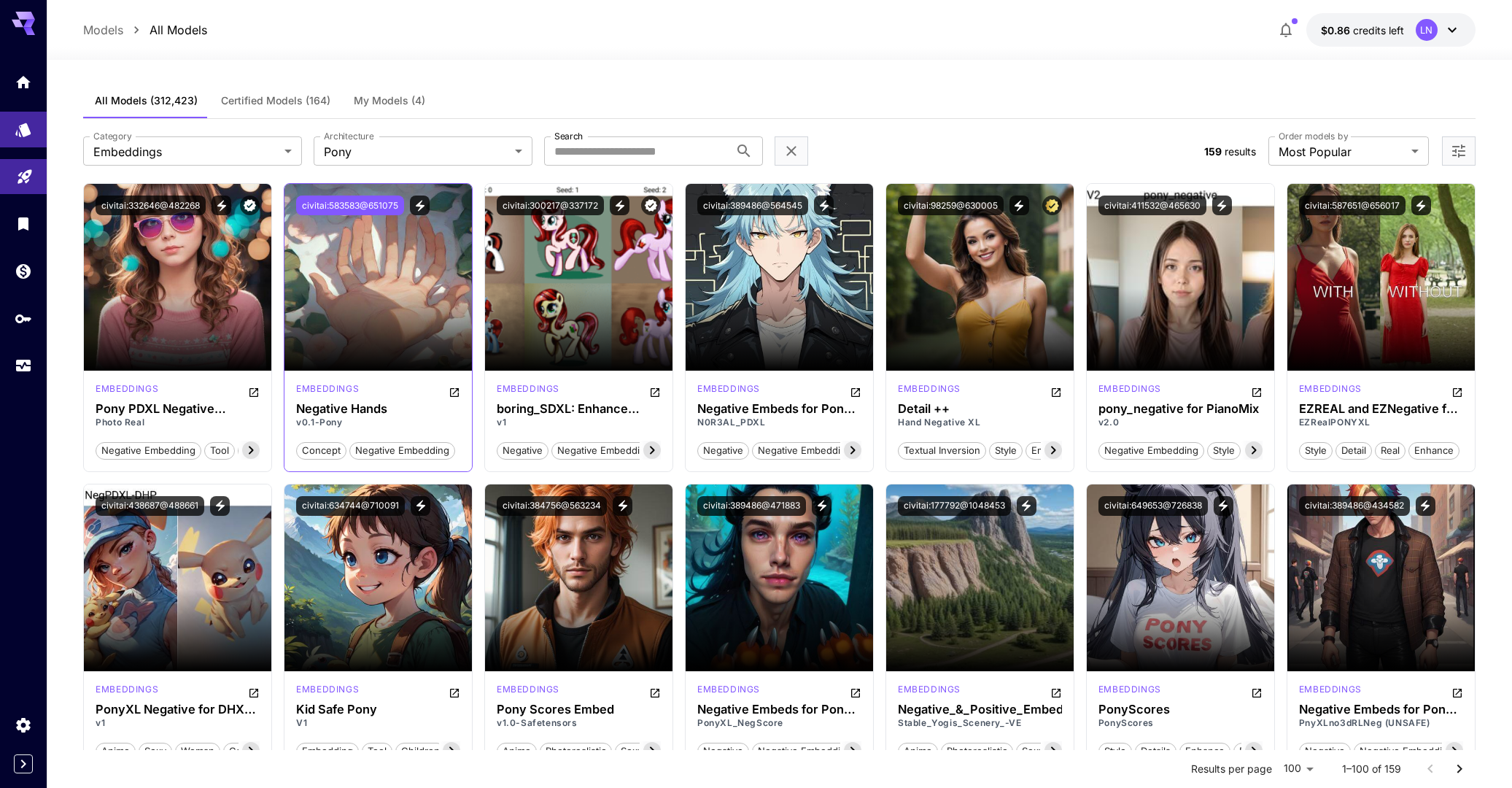
click at [378, 202] on button "civitai:583583@651075" at bounding box center [349, 205] width 108 height 19
click at [427, 203] on button "View trigger words" at bounding box center [420, 205] width 19 height 19
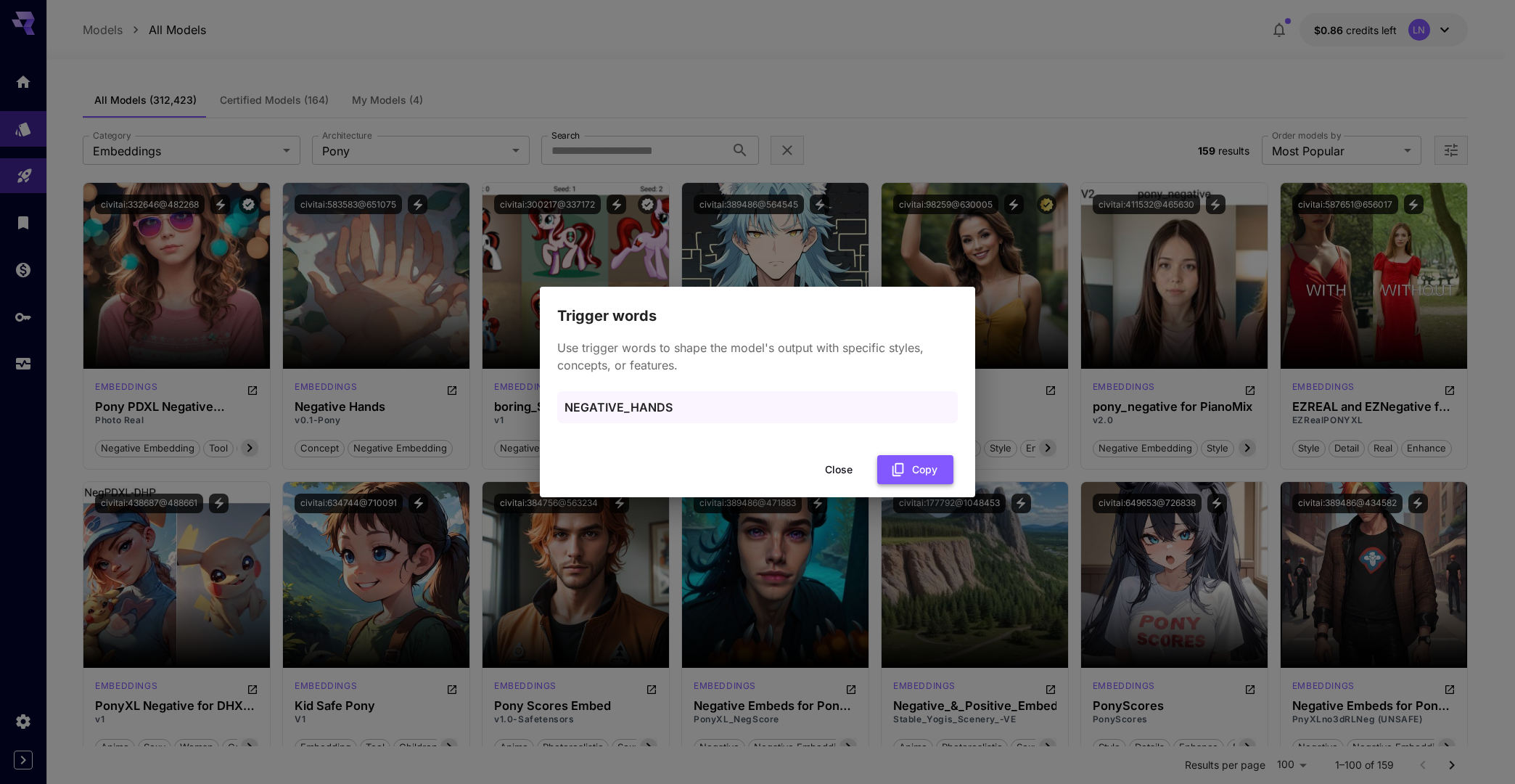
click at [931, 466] on button "Copy" at bounding box center [916, 470] width 76 height 30
click at [833, 461] on button "Close" at bounding box center [838, 470] width 65 height 30
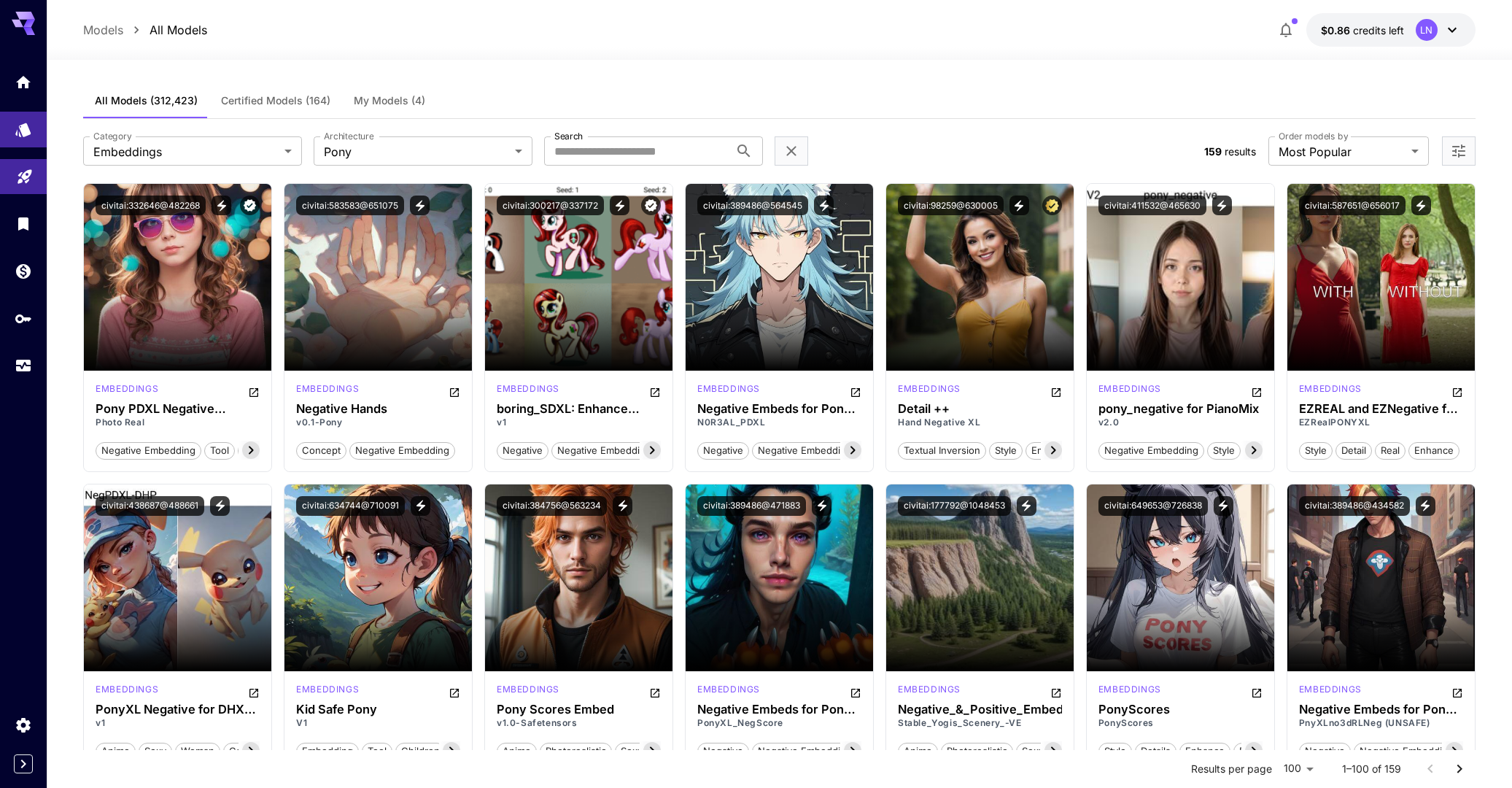
click at [271, 93] on button "Certified Models (164)" at bounding box center [275, 100] width 133 height 35
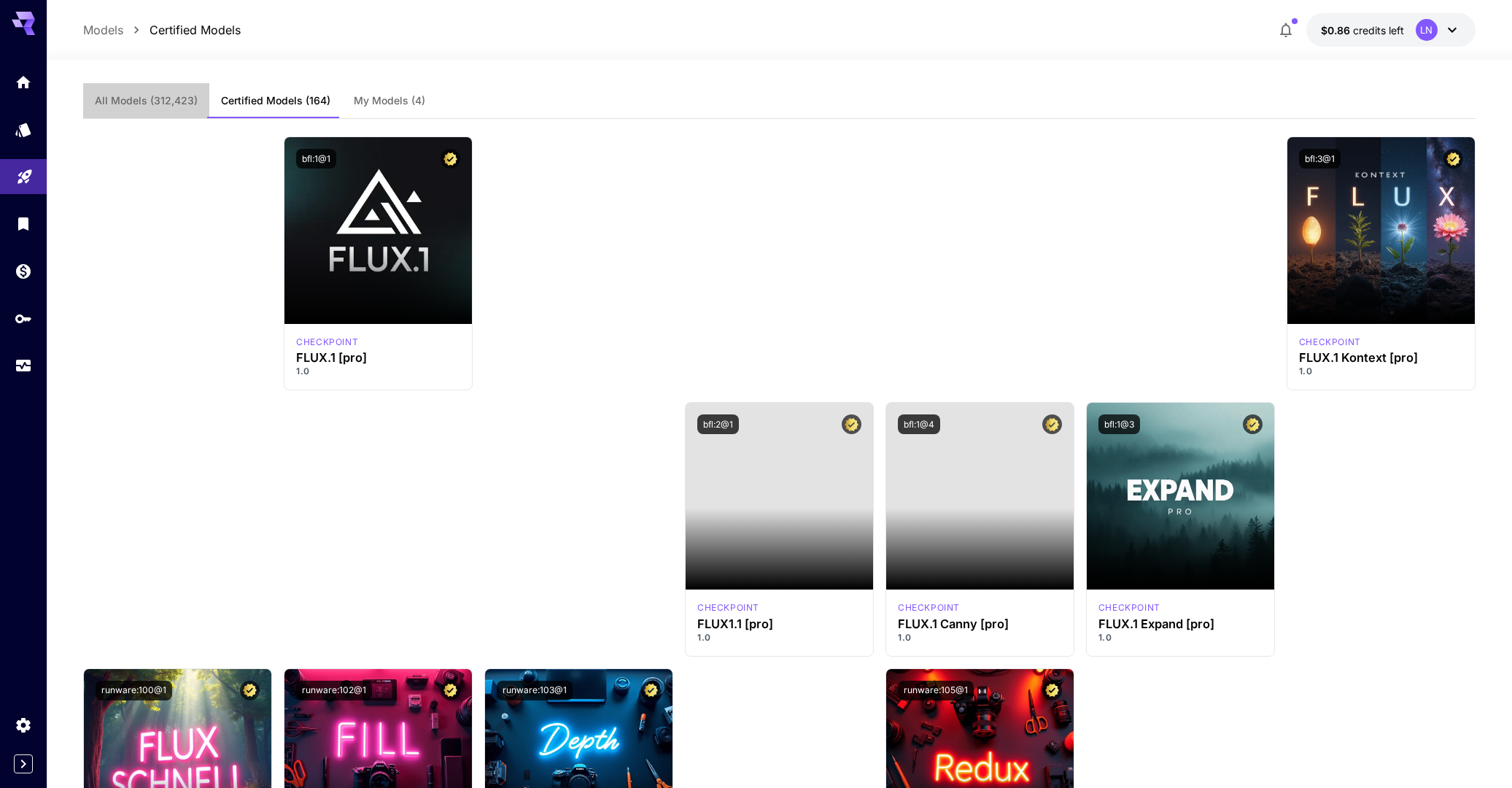
click at [177, 86] on button "All Models (312,423)" at bounding box center [146, 100] width 126 height 35
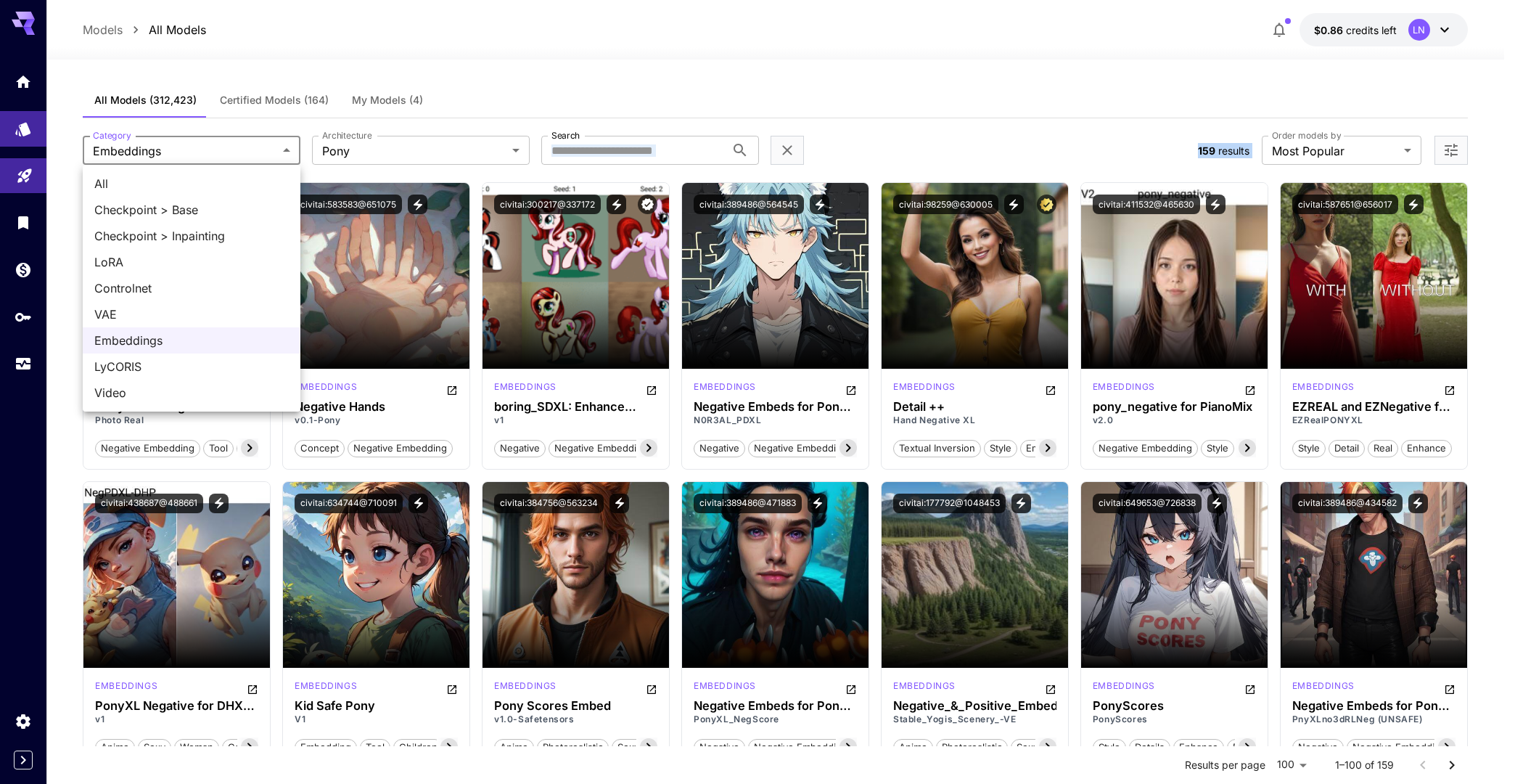
click at [1408, 204] on div at bounding box center [757, 392] width 1515 height 784
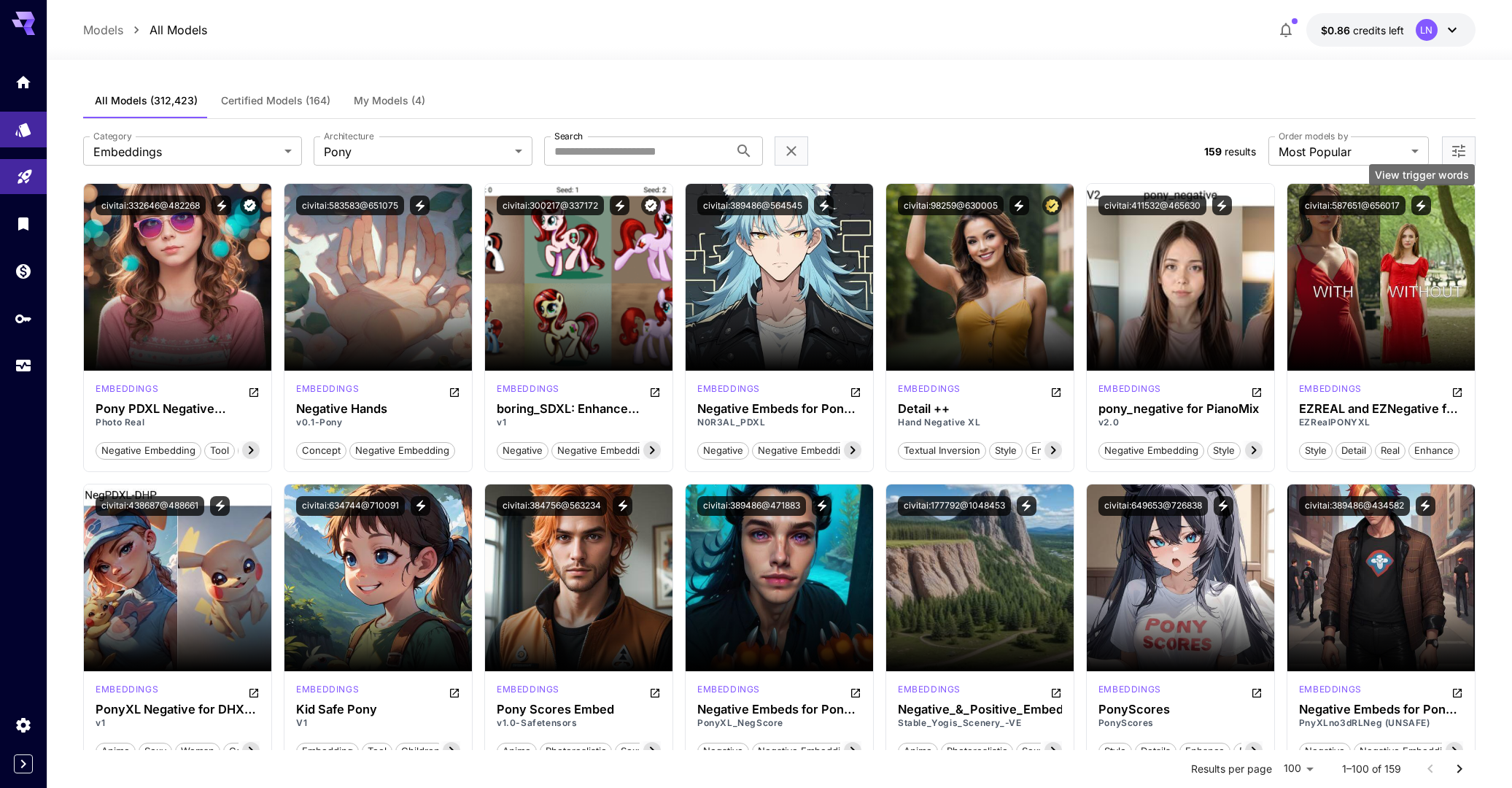
click at [1421, 201] on icon "View trigger words" at bounding box center [1420, 205] width 13 height 13
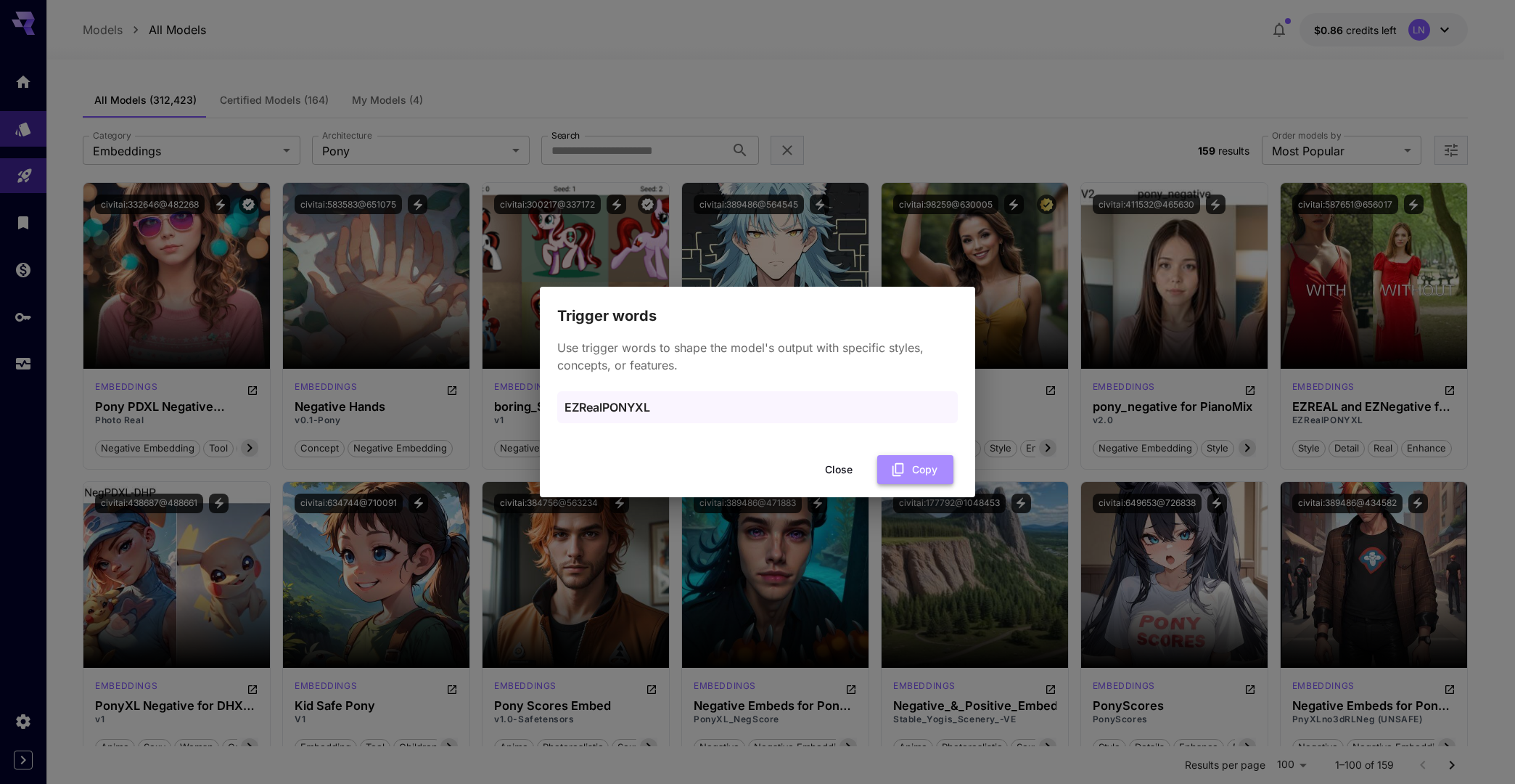
click at [915, 470] on button "Copy" at bounding box center [916, 470] width 76 height 30
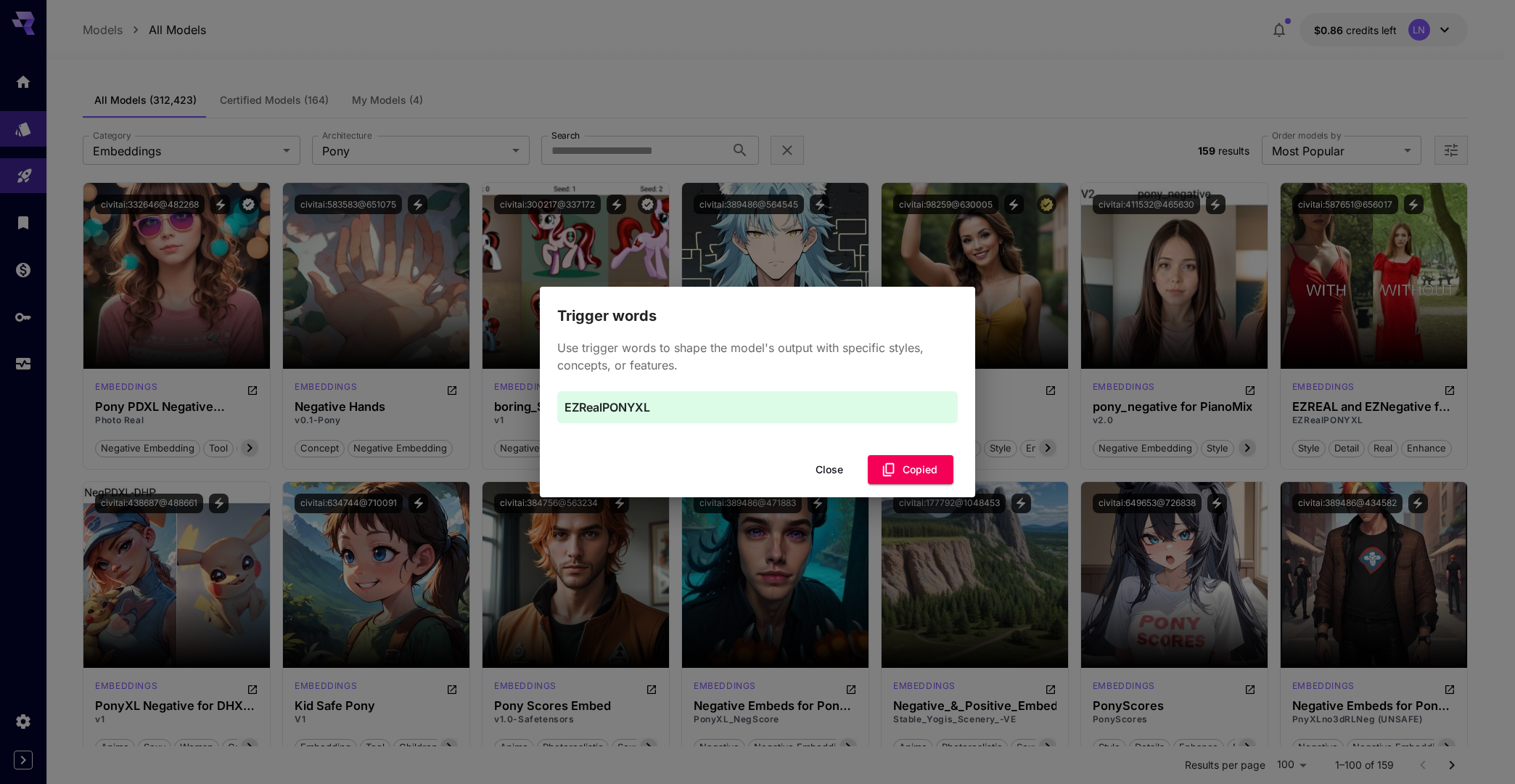
click at [1342, 212] on div "Trigger words Use trigger words to shape the model's output with specific style…" at bounding box center [757, 392] width 1515 height 784
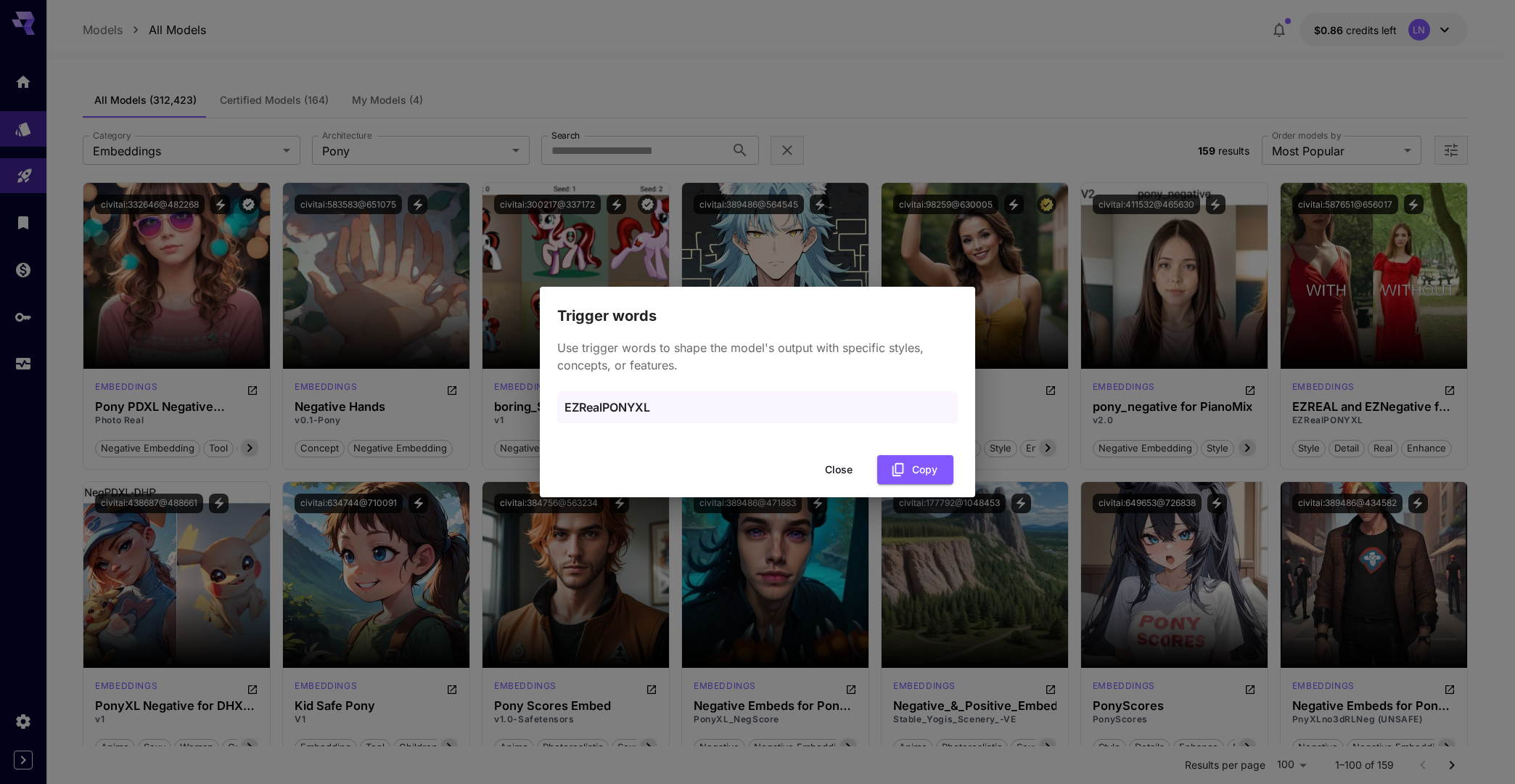
click at [834, 470] on button "Close" at bounding box center [838, 470] width 65 height 30
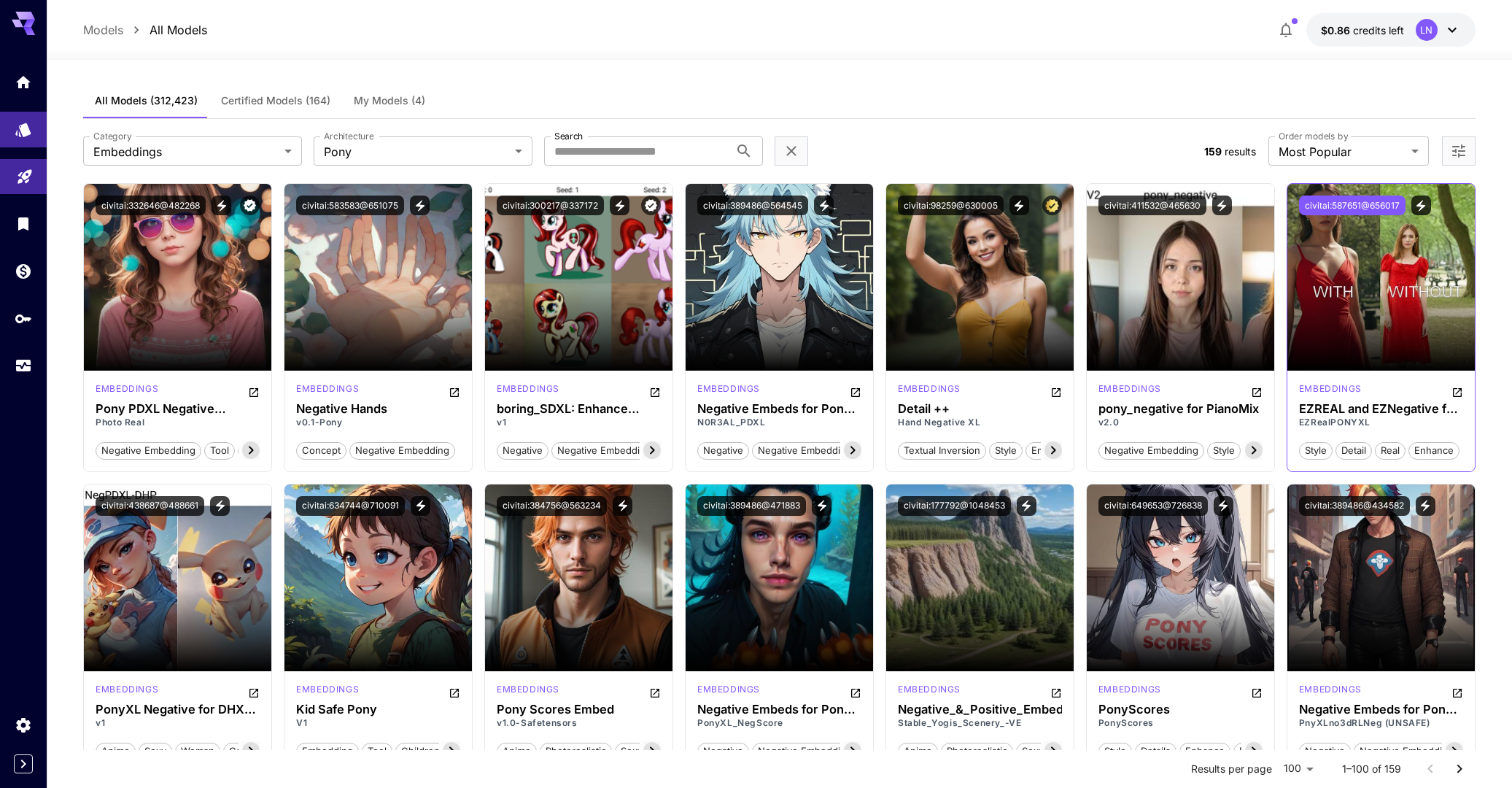
click at [1344, 203] on button "civitai:587651@656017" at bounding box center [1353, 205] width 107 height 19
click at [1416, 202] on icon "View trigger words" at bounding box center [1420, 205] width 13 height 13
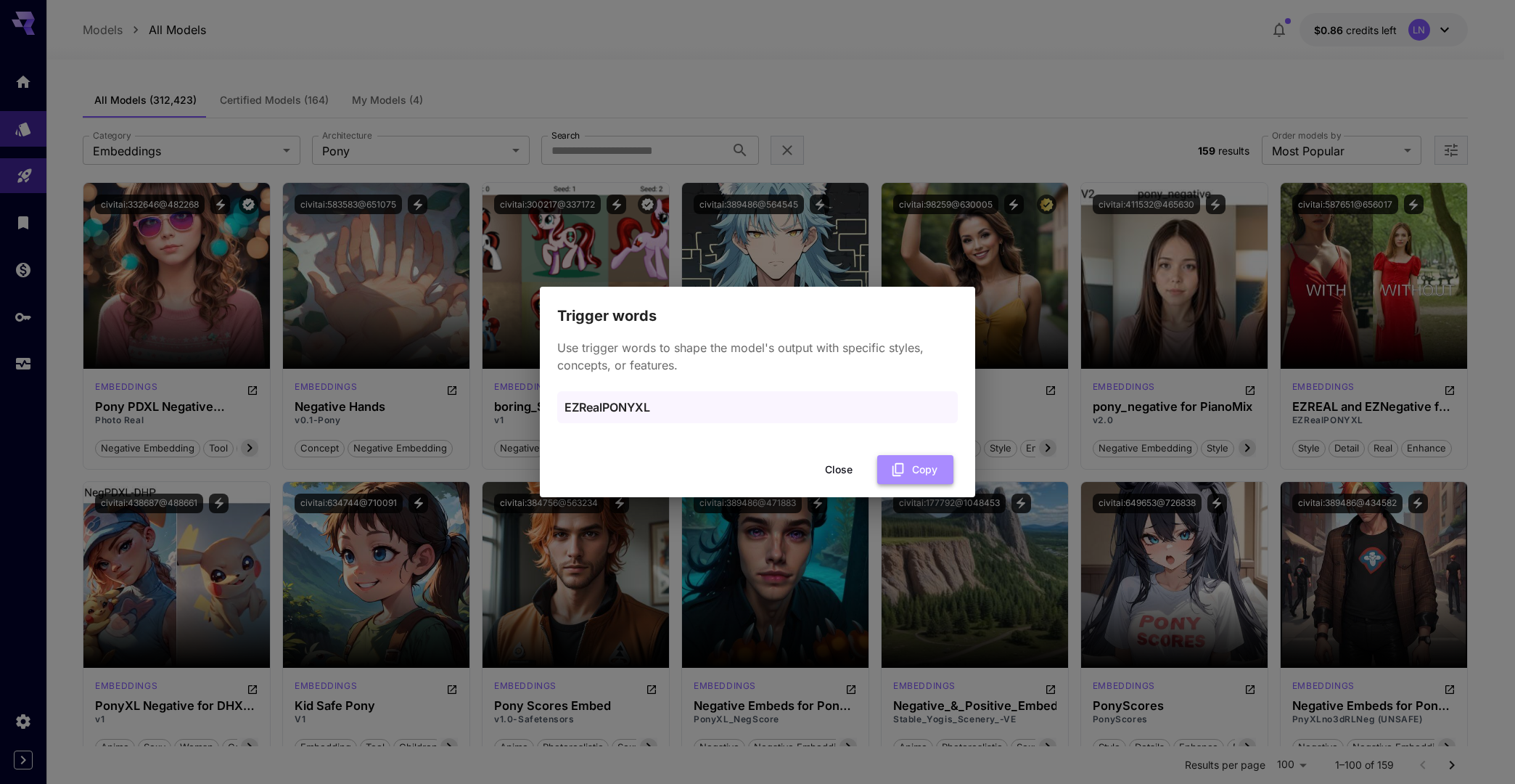
click at [924, 466] on button "Copy" at bounding box center [916, 470] width 76 height 30
click at [826, 477] on button "Close" at bounding box center [838, 470] width 65 height 30
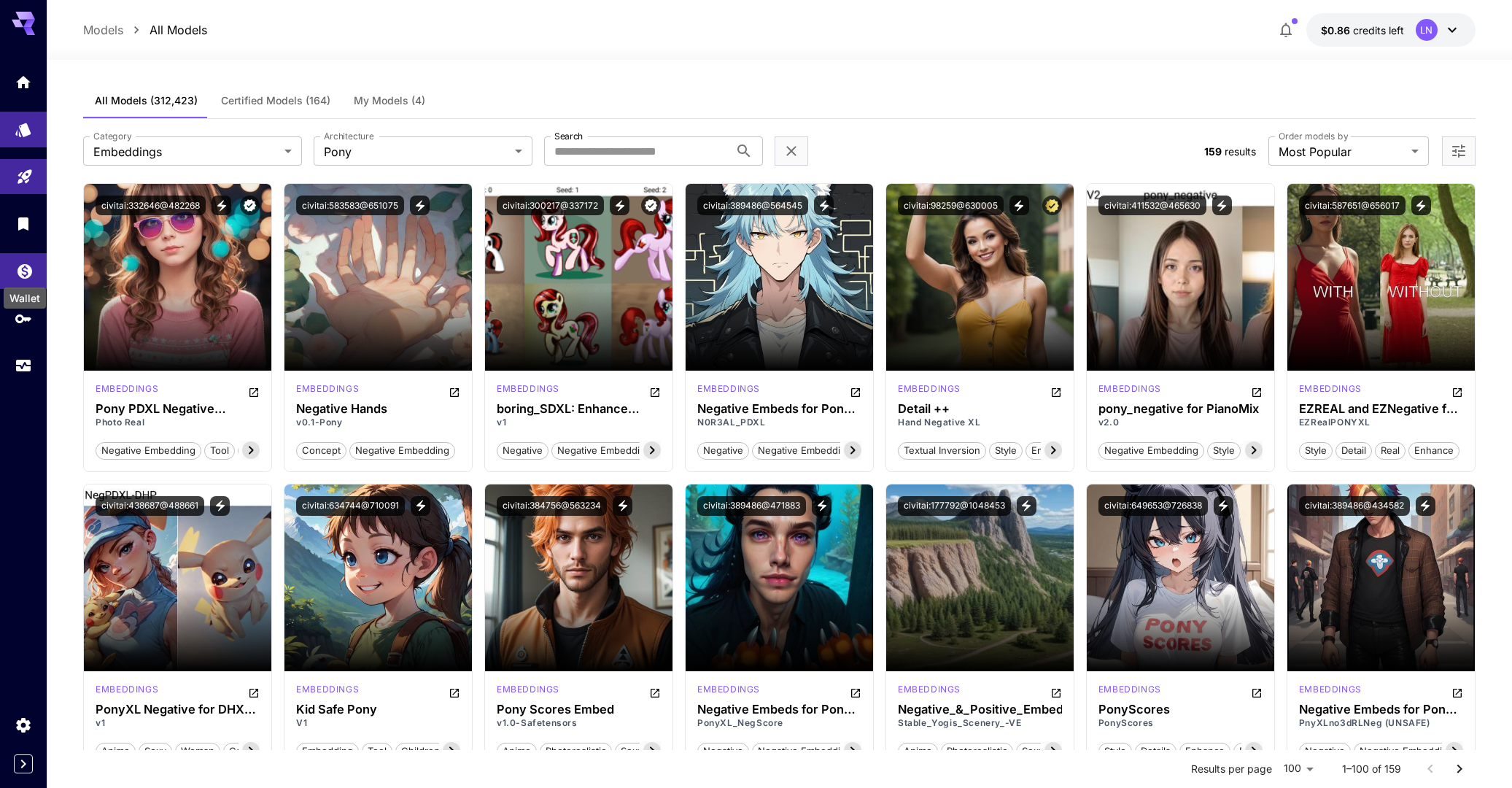
click at [29, 268] on icon "Wallet" at bounding box center [25, 266] width 14 height 14
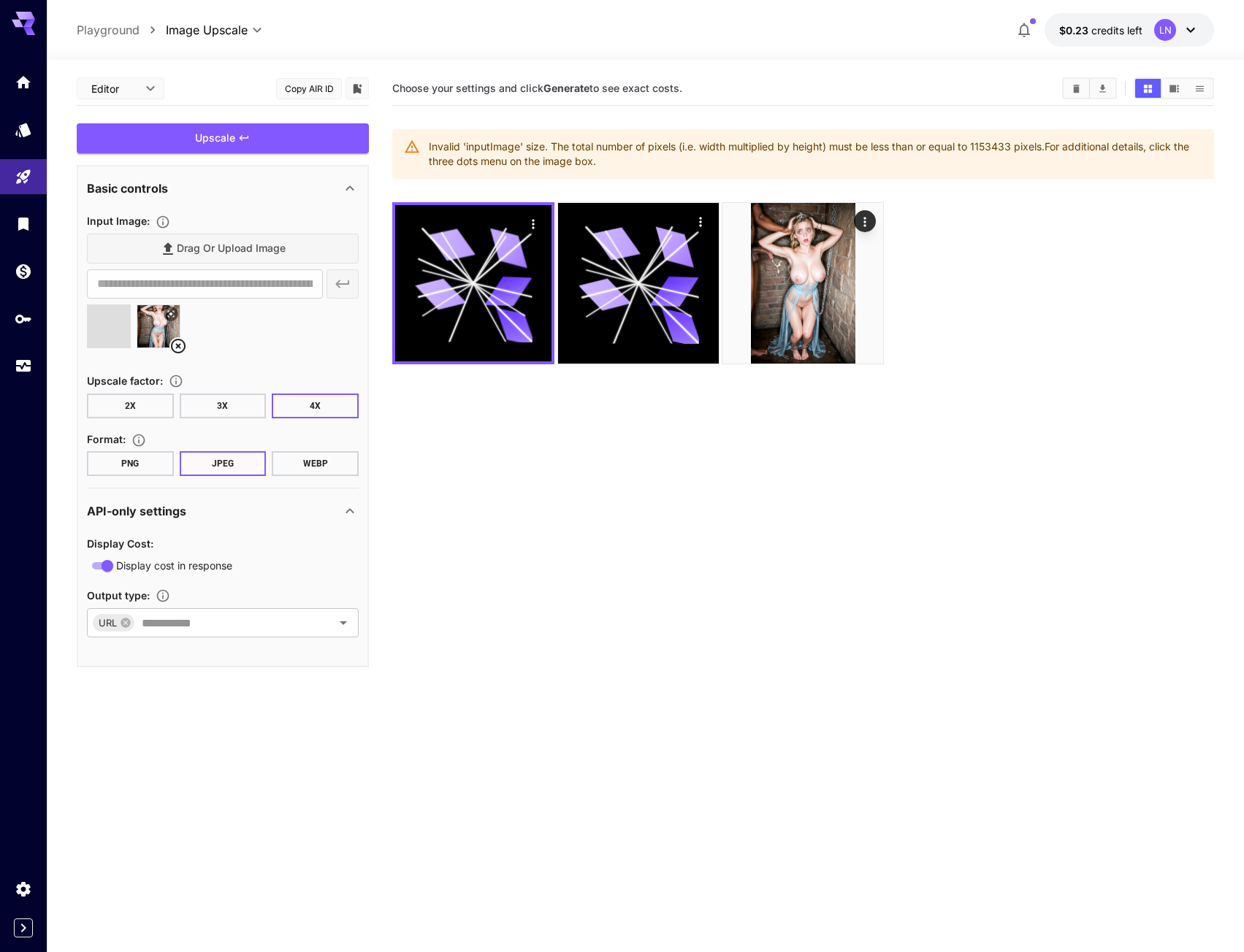
type input "**********"
click at [284, 132] on div "Upscale" at bounding box center [222, 137] width 292 height 30
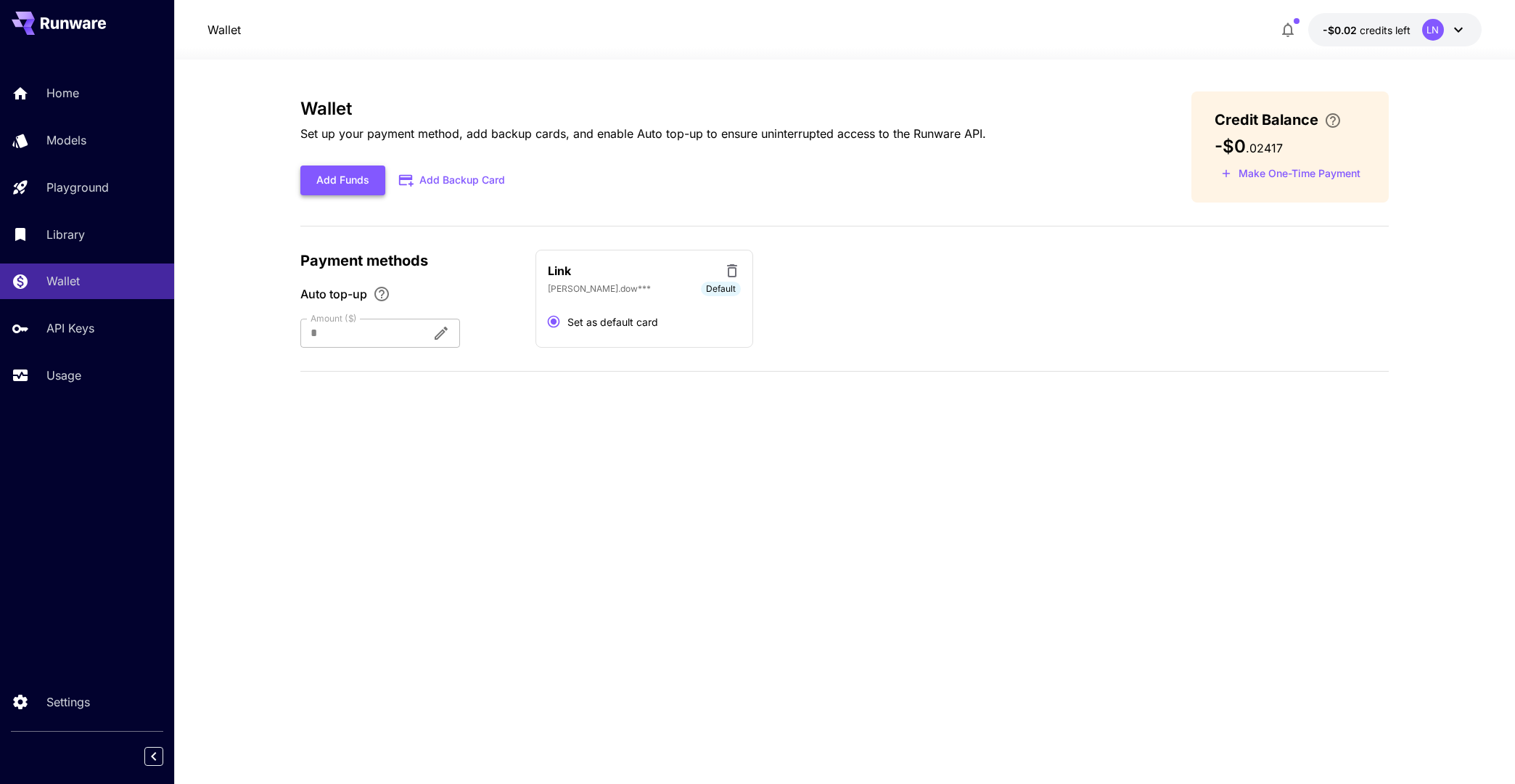
click at [313, 173] on button "Add Funds" at bounding box center [342, 180] width 85 height 30
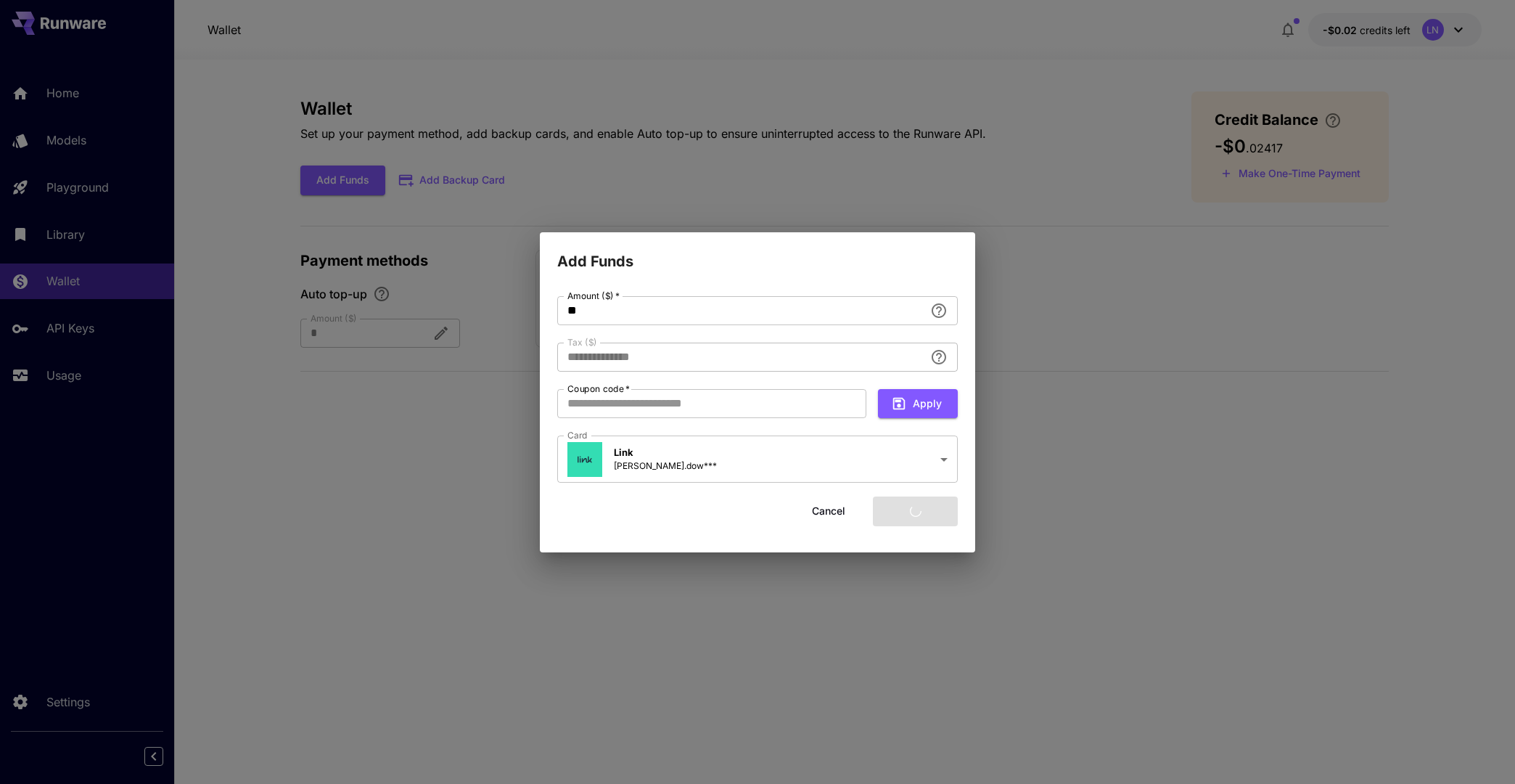
type input "****"
drag, startPoint x: 928, startPoint y: 503, endPoint x: 1050, endPoint y: 481, distance: 124.0
click at [927, 503] on button "Add funds" at bounding box center [916, 511] width 85 height 30
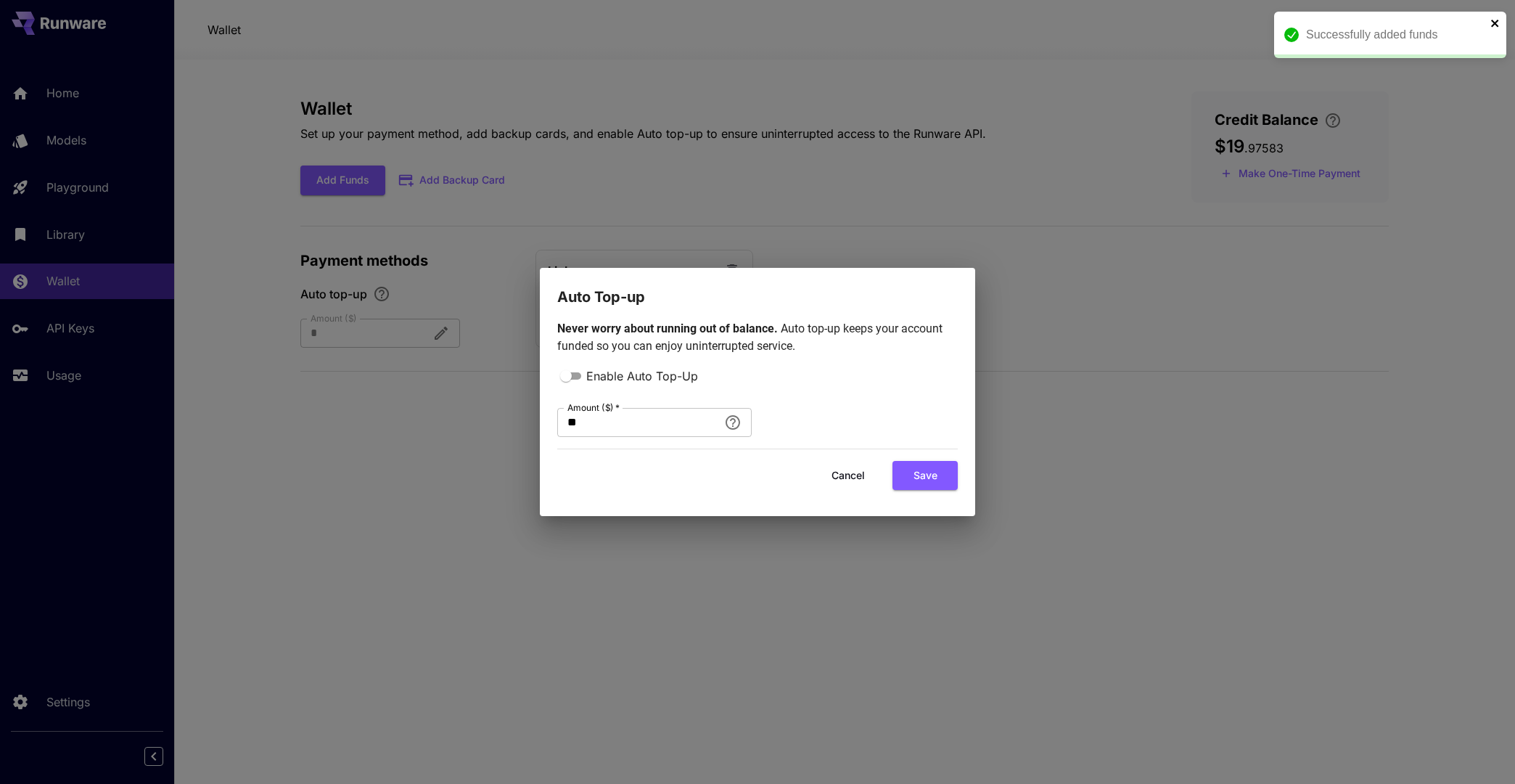
click at [1493, 19] on icon "close" at bounding box center [1496, 24] width 10 height 12
click at [840, 467] on button "Cancel" at bounding box center [848, 475] width 65 height 30
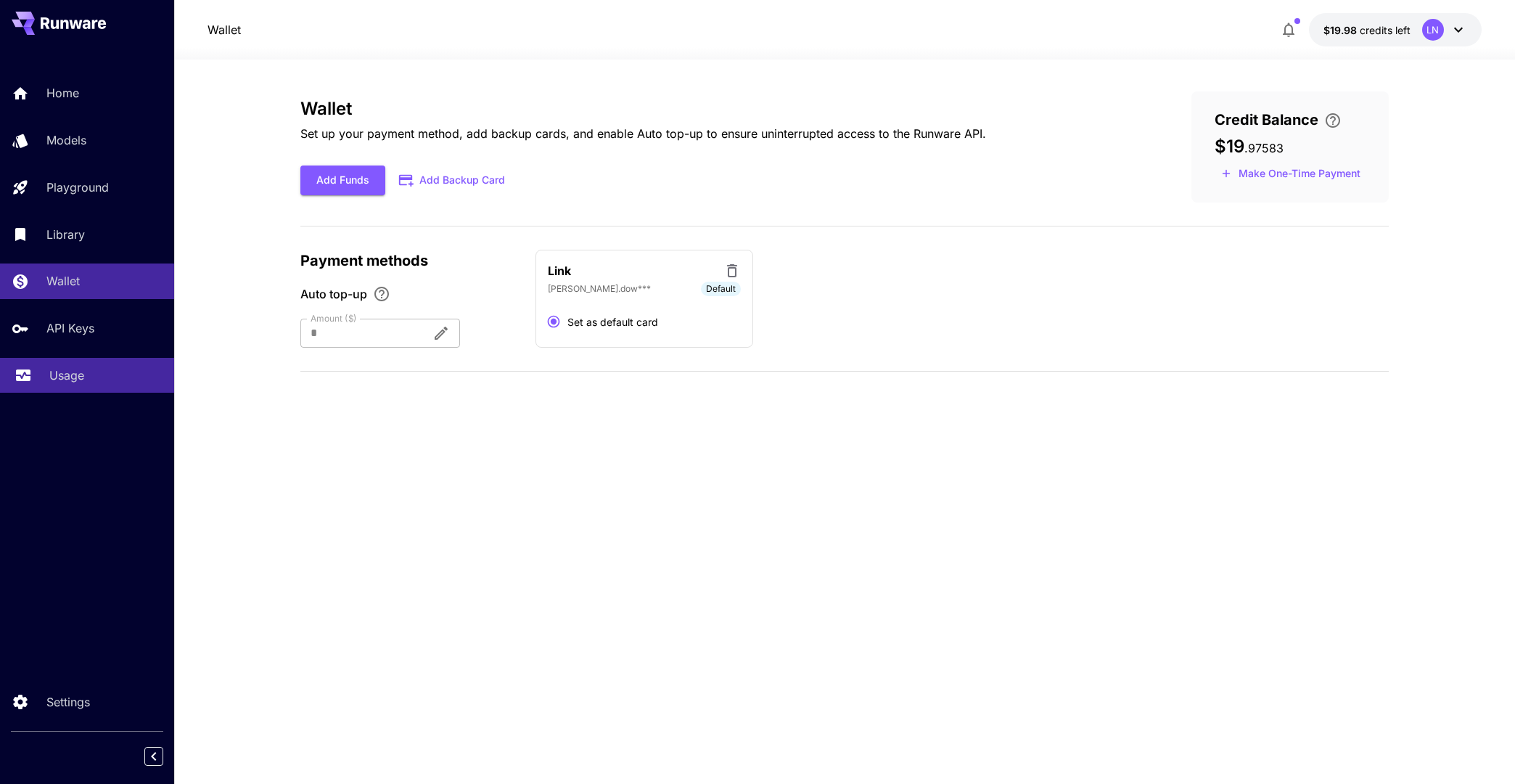
click at [65, 388] on link "Usage" at bounding box center [87, 375] width 175 height 35
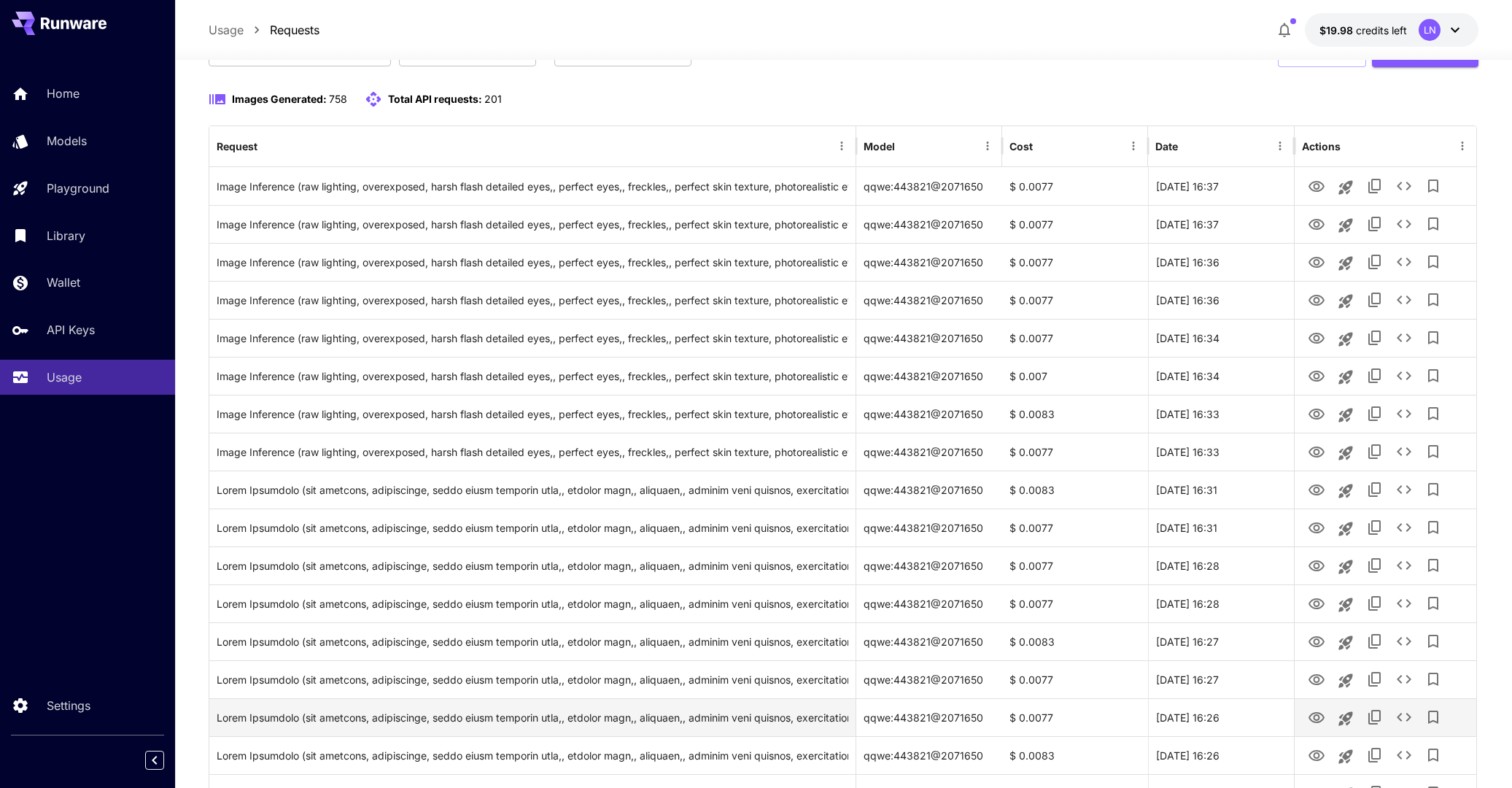
scroll to position [437, 0]
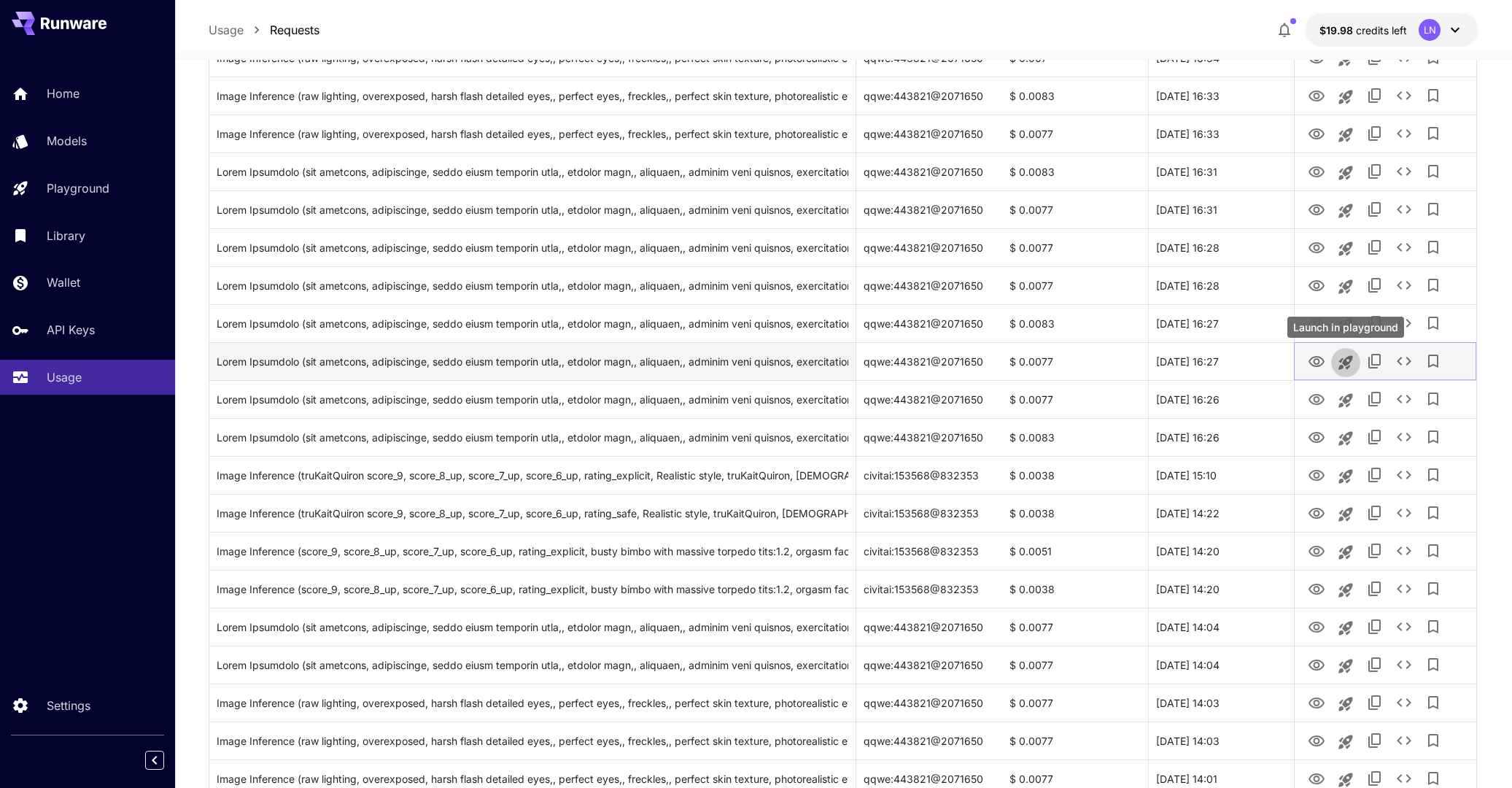
click at [1342, 359] on icon "Launch in playground" at bounding box center [1346, 362] width 14 height 14
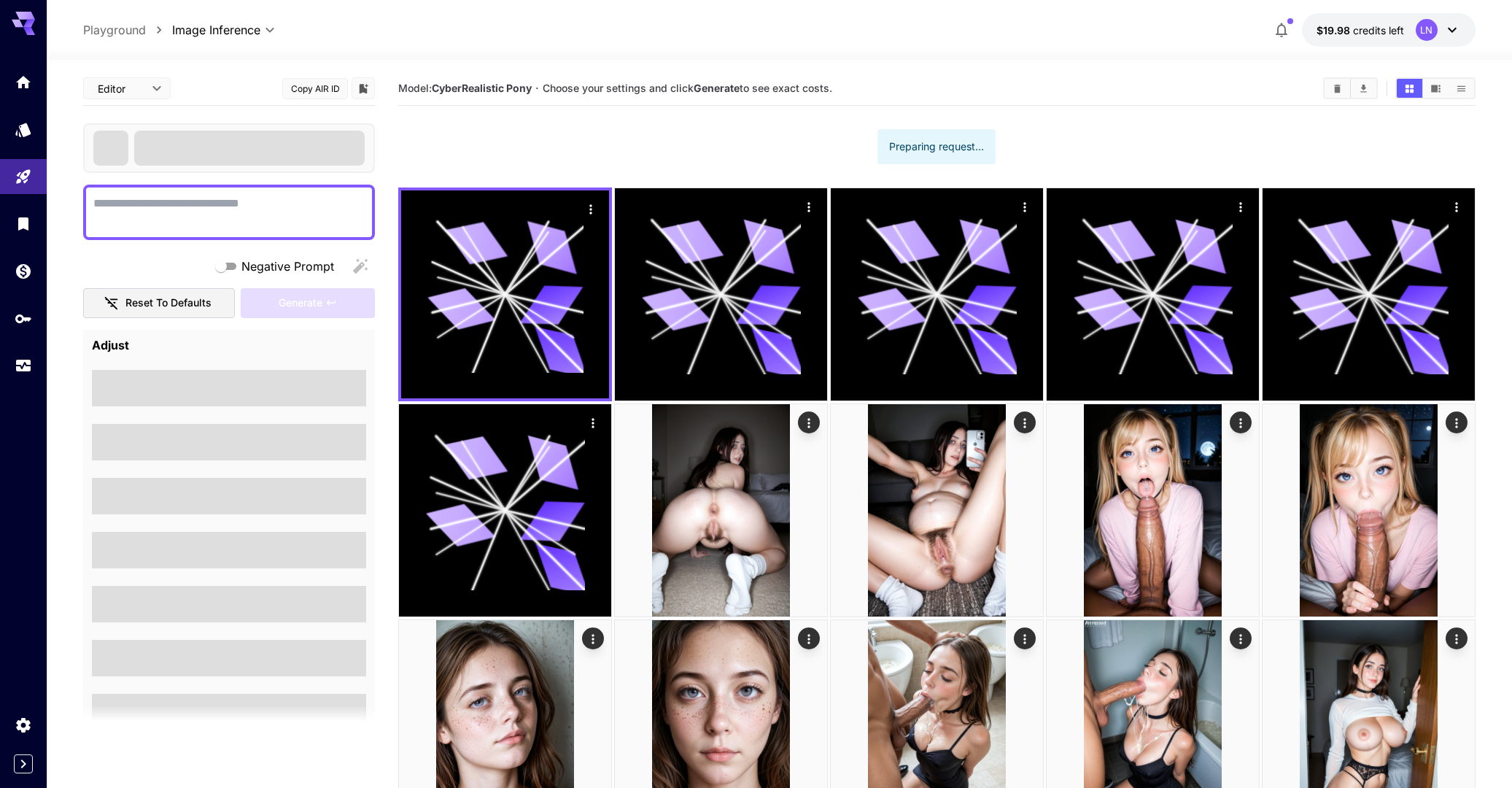
type textarea "**********"
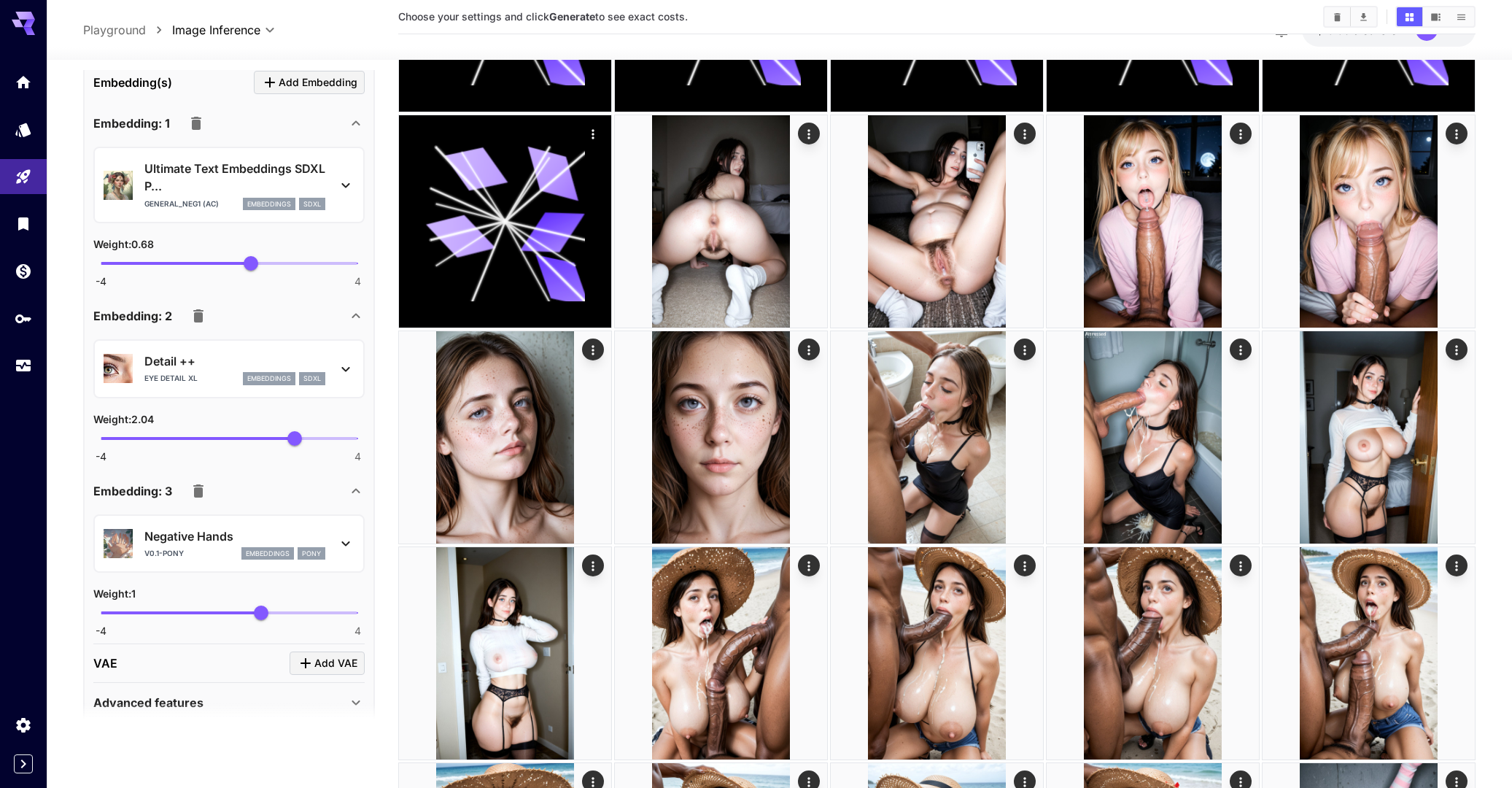
scroll to position [1534, 0]
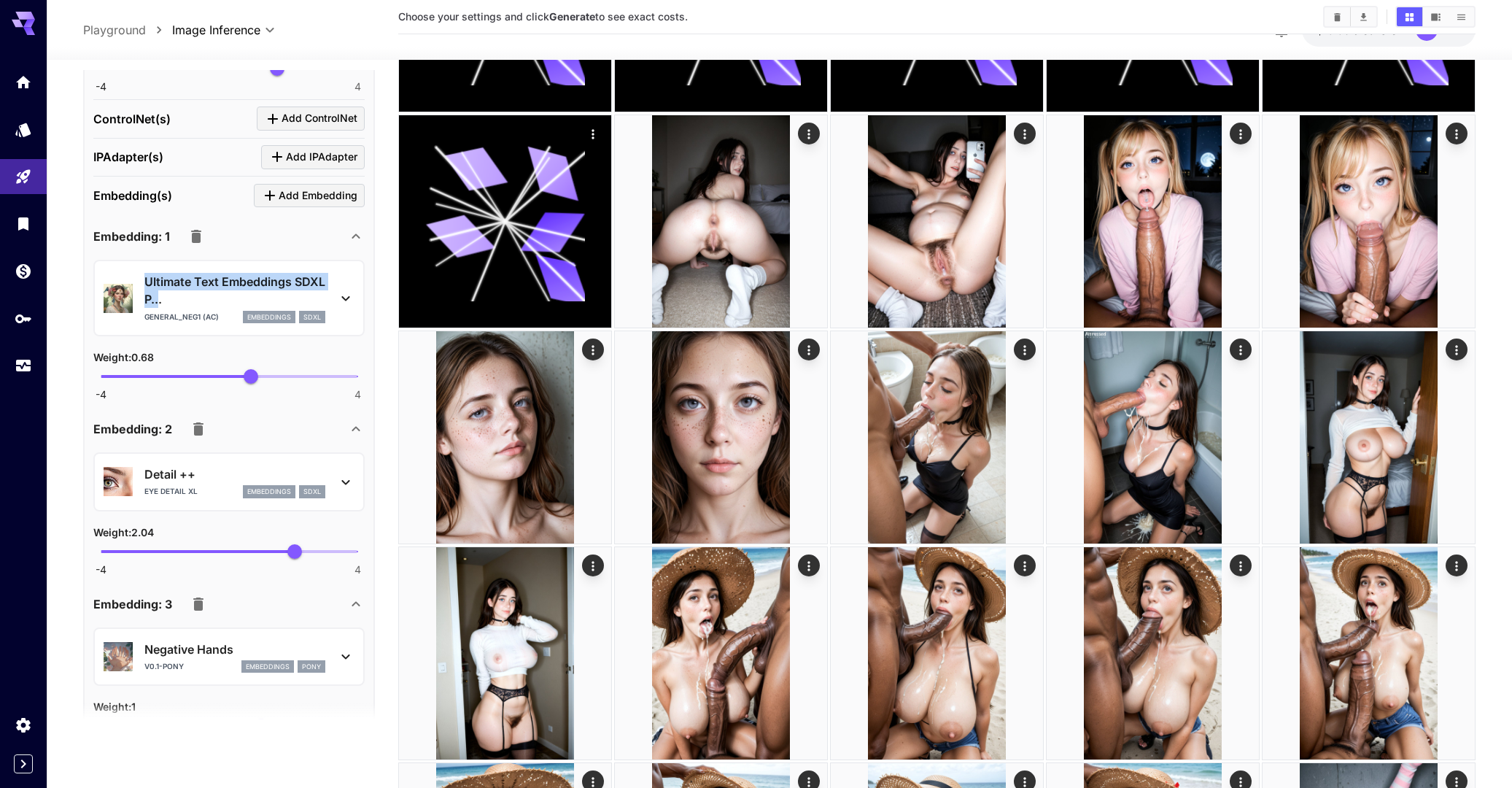
drag, startPoint x: 144, startPoint y: 295, endPoint x: 192, endPoint y: 312, distance: 50.9
click at [192, 312] on div "Ultimate Text Embeddings SDXL P... General_Neg1 (AC) embeddings sdxl" at bounding box center [229, 297] width 251 height 62
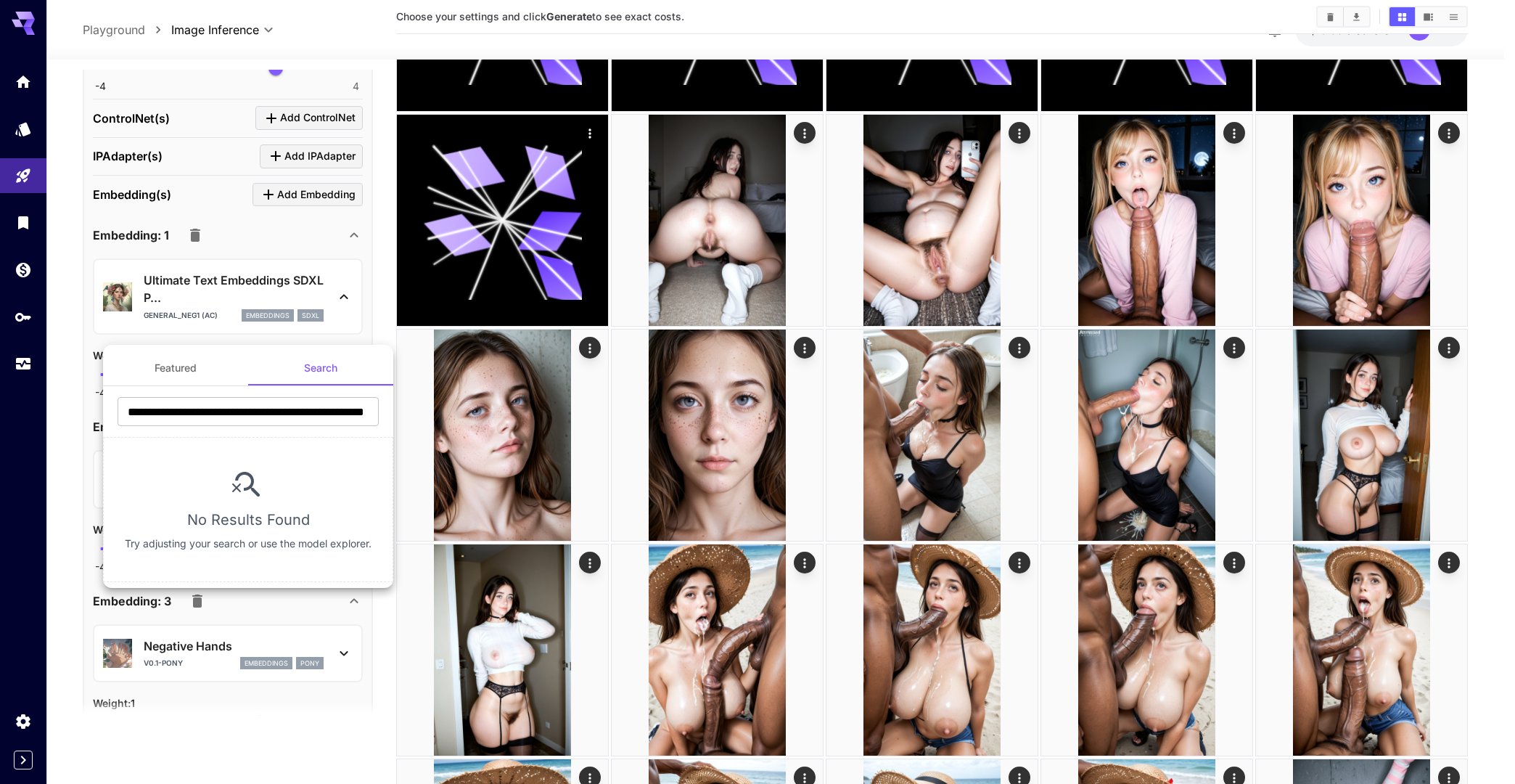
drag, startPoint x: 183, startPoint y: 308, endPoint x: 142, endPoint y: 295, distance: 43.0
click at [142, 295] on div at bounding box center [757, 392] width 1515 height 784
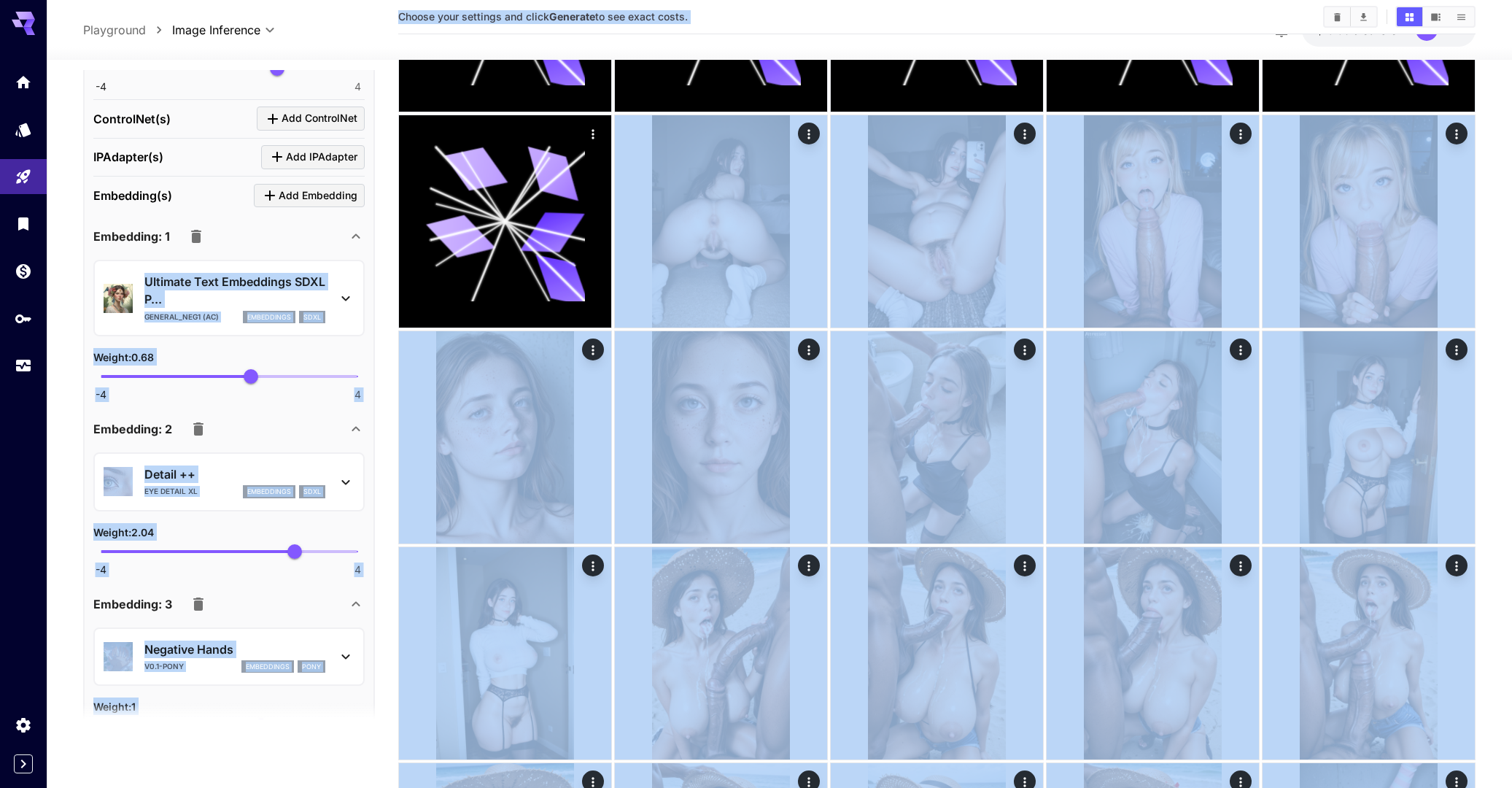
drag, startPoint x: 143, startPoint y: 297, endPoint x: 183, endPoint y: 307, distance: 41.2
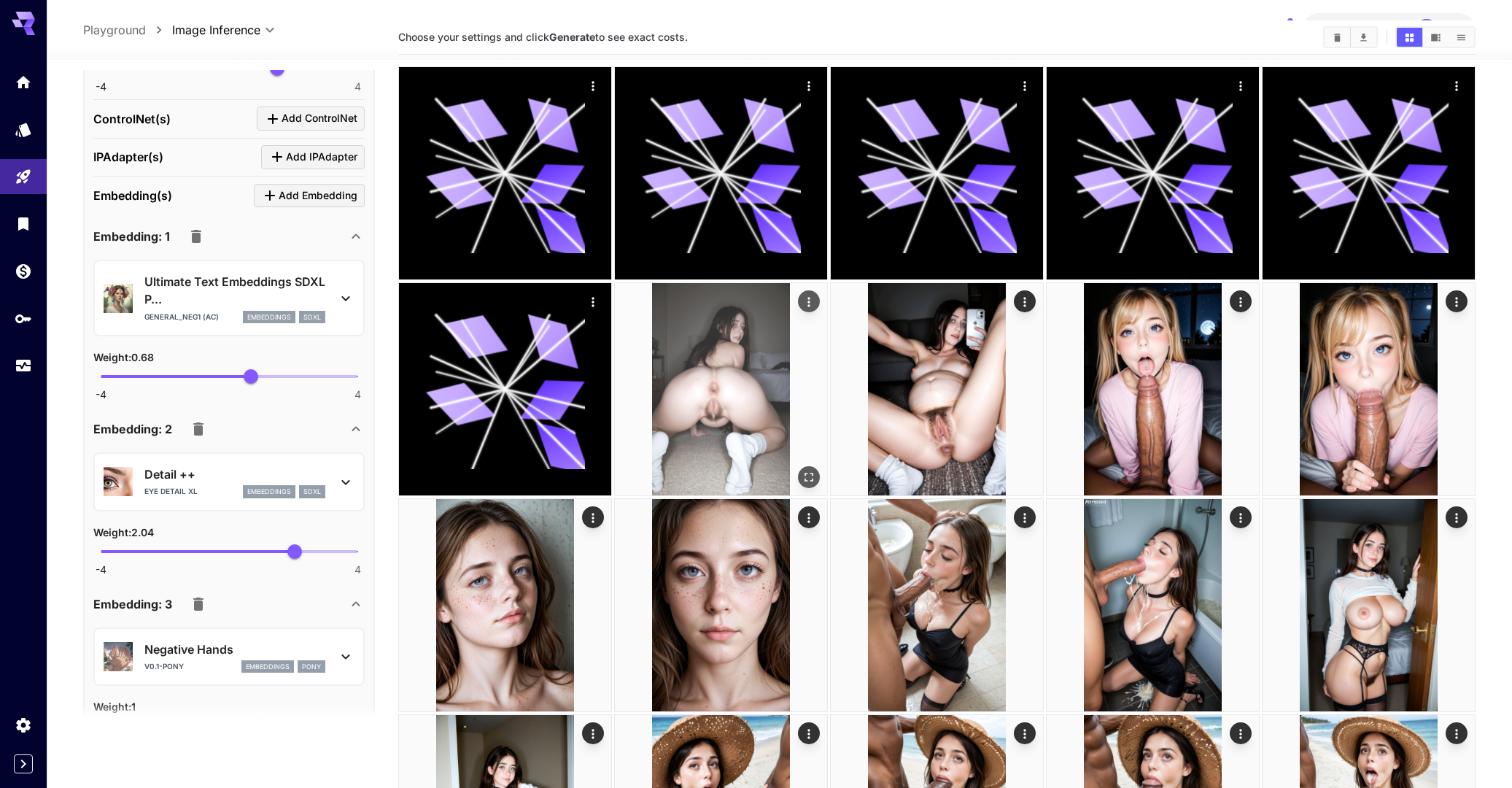
scroll to position [0, 0]
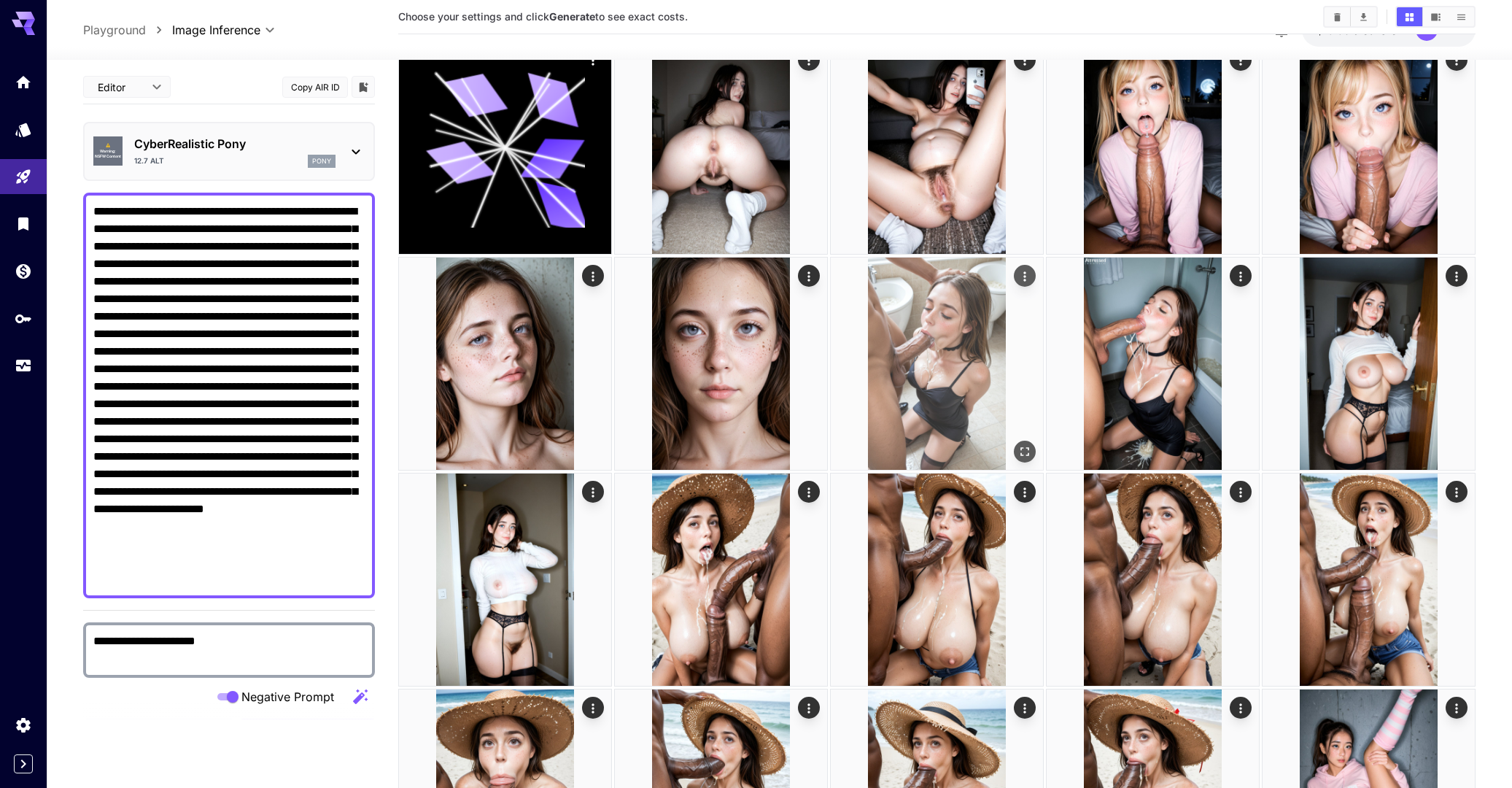
scroll to position [291, 0]
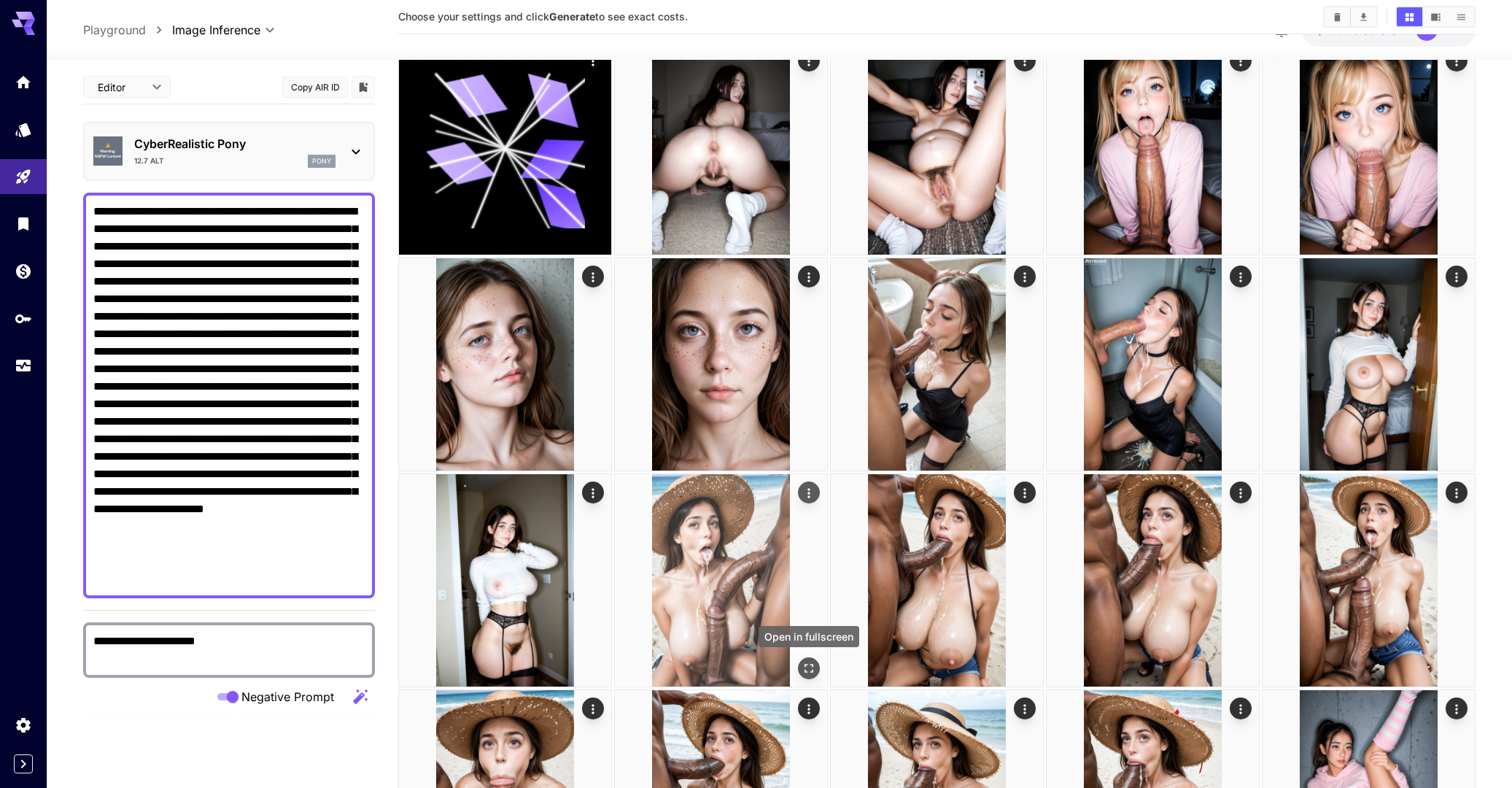
click at [810, 659] on button "Open in fullscreen" at bounding box center [809, 669] width 22 height 22
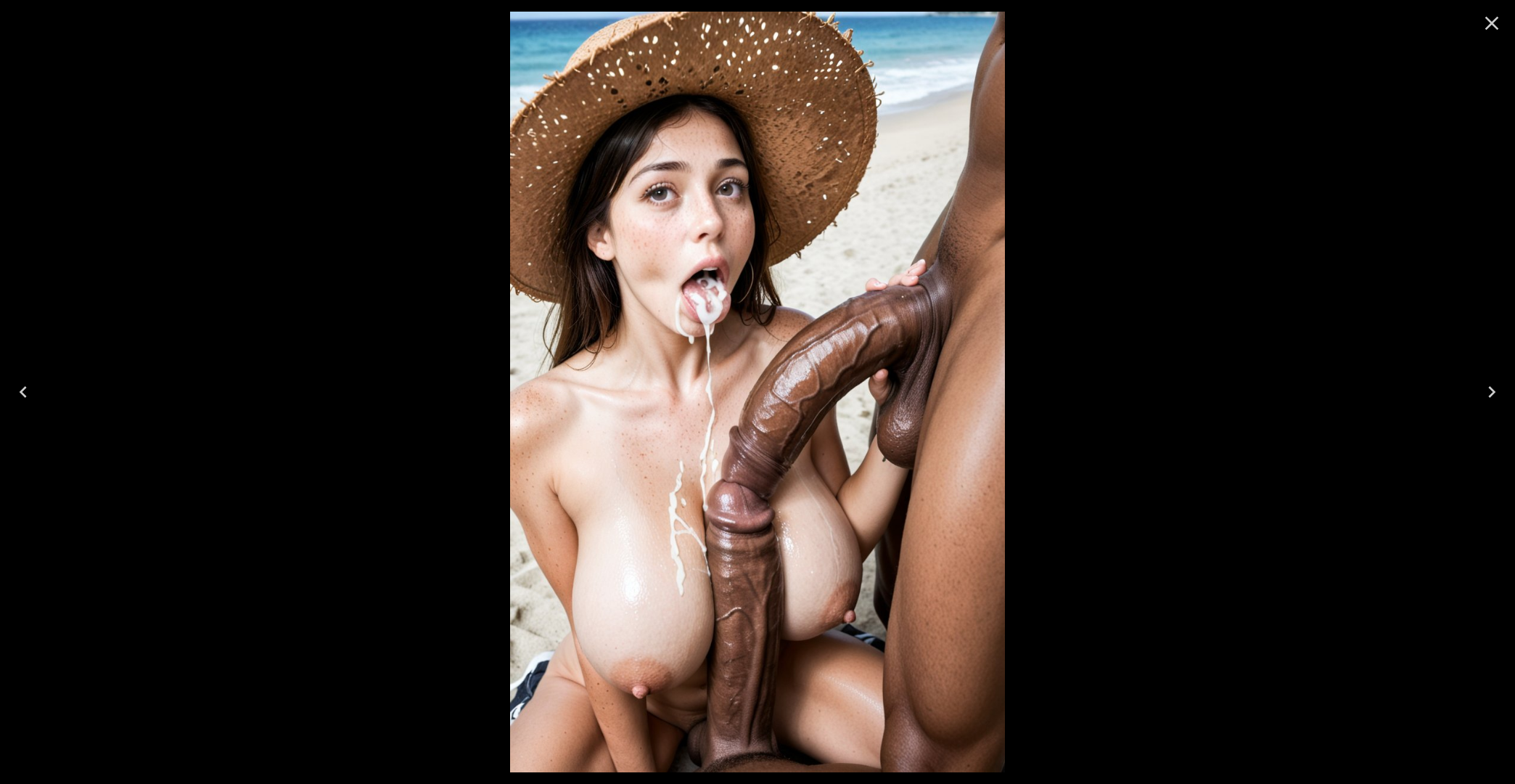
click at [1496, 20] on icon "Close" at bounding box center [1492, 24] width 24 height 24
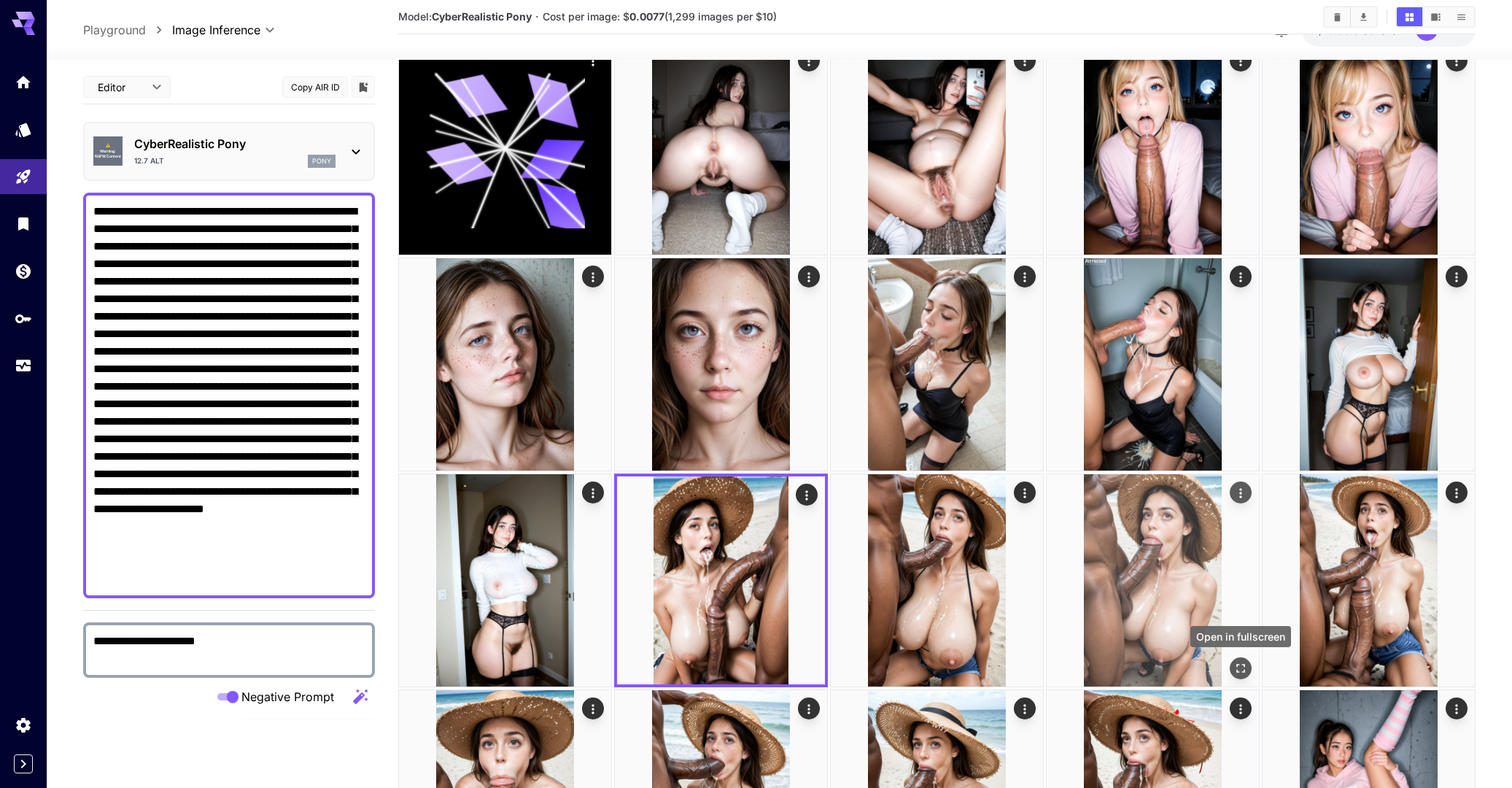
click at [1236, 663] on icon "Open in fullscreen" at bounding box center [1241, 668] width 14 height 14
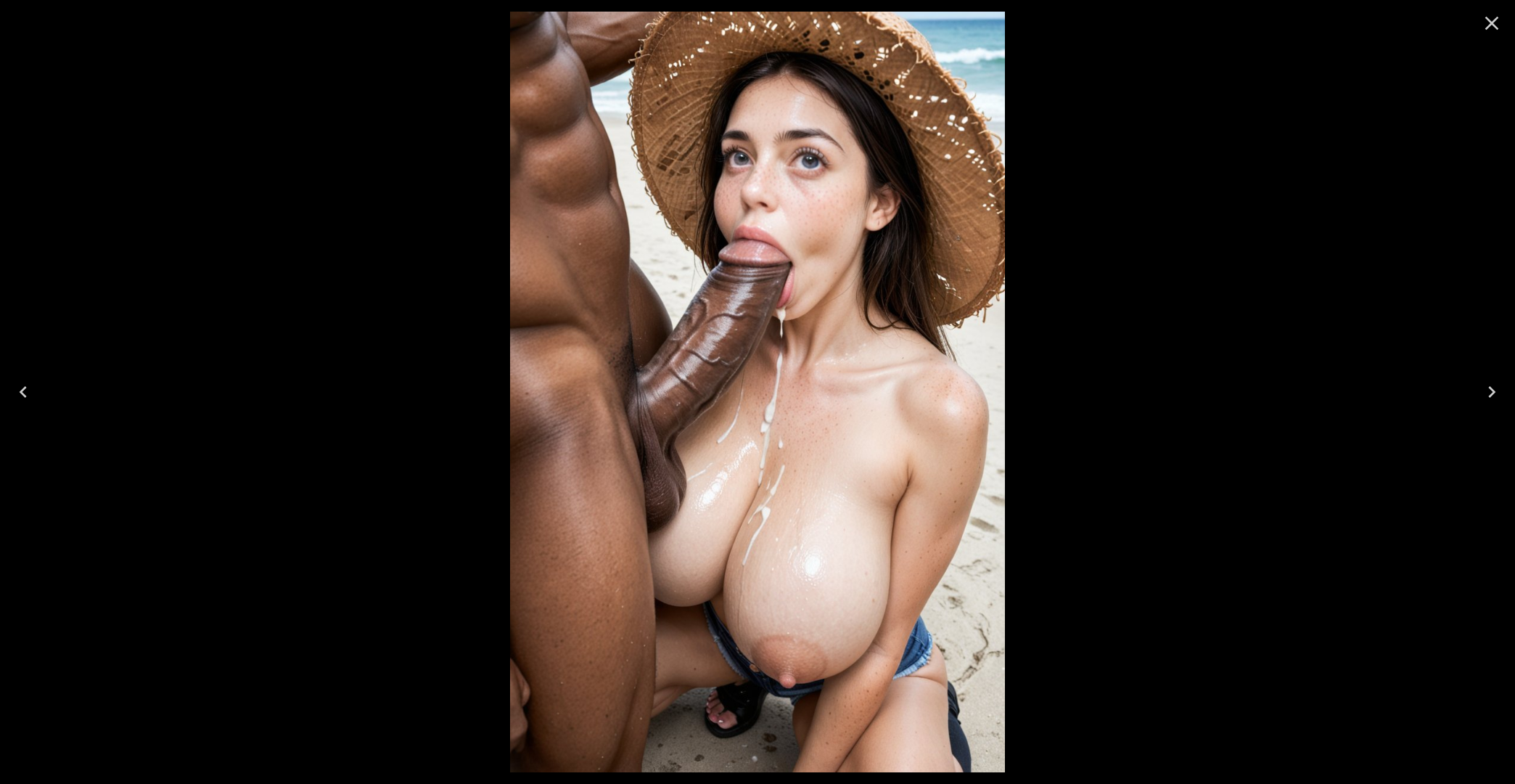
click at [1483, 26] on icon "Close" at bounding box center [1492, 24] width 24 height 24
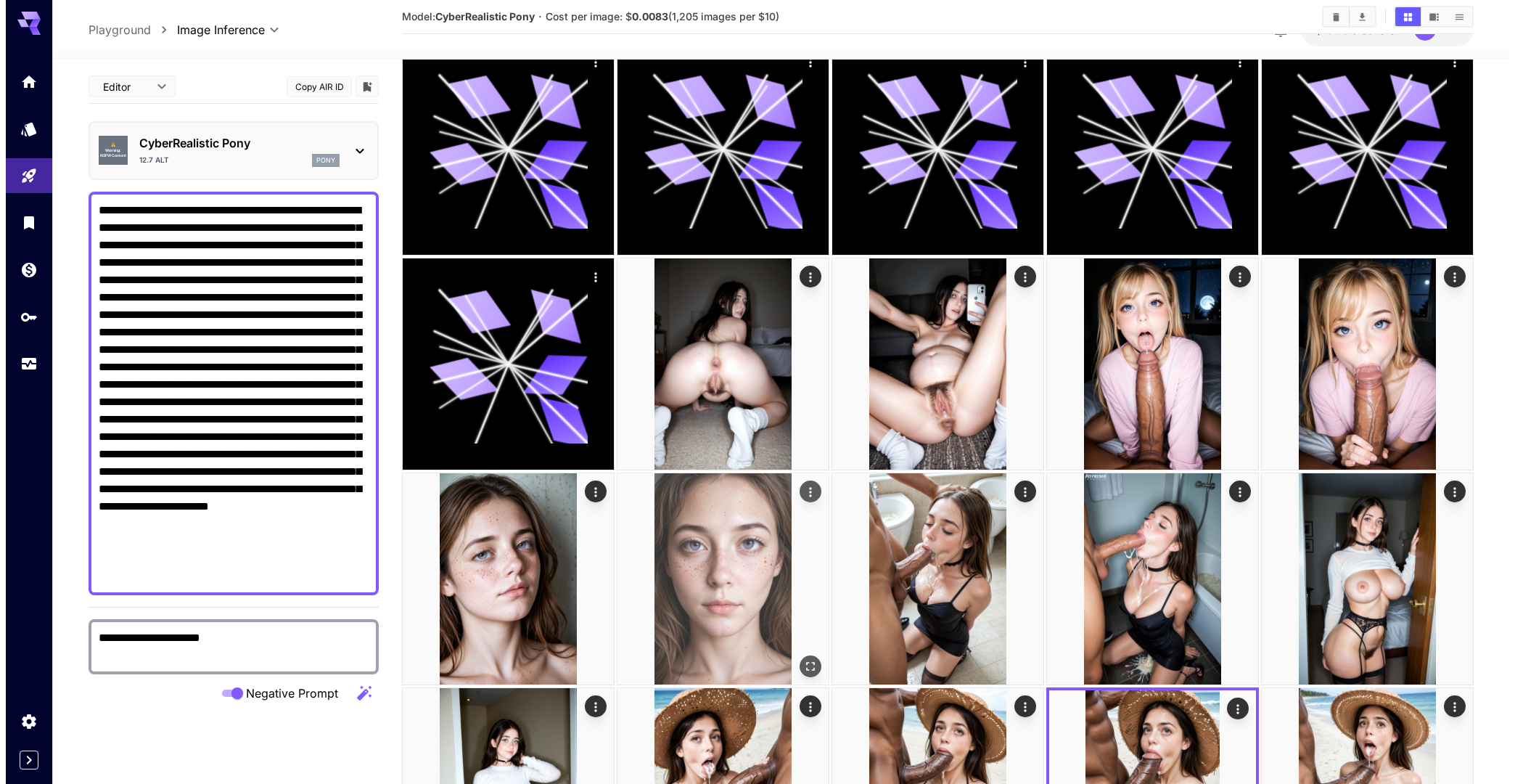
scroll to position [0, 0]
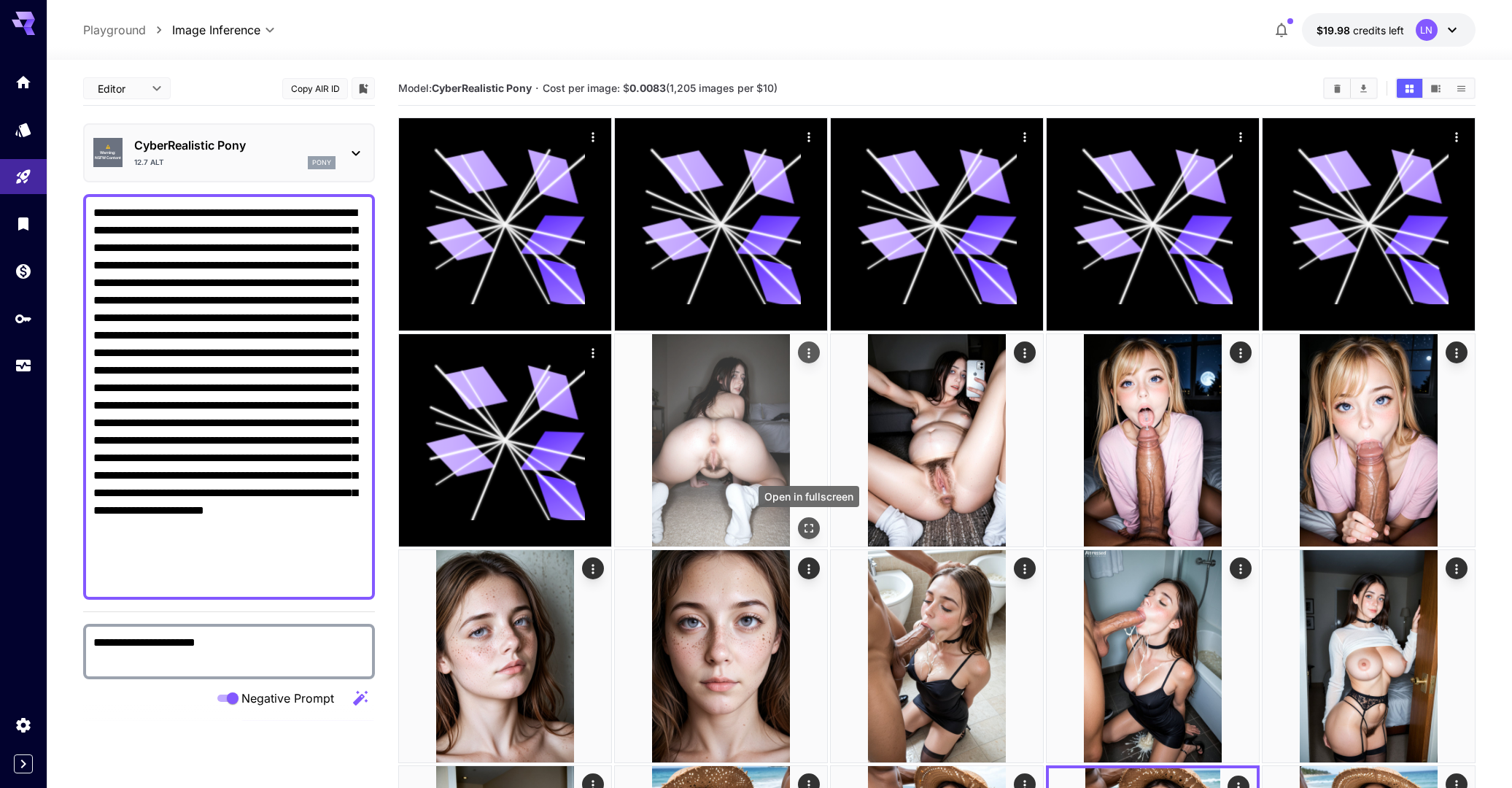
click at [803, 536] on button "Open in fullscreen" at bounding box center [809, 528] width 22 height 22
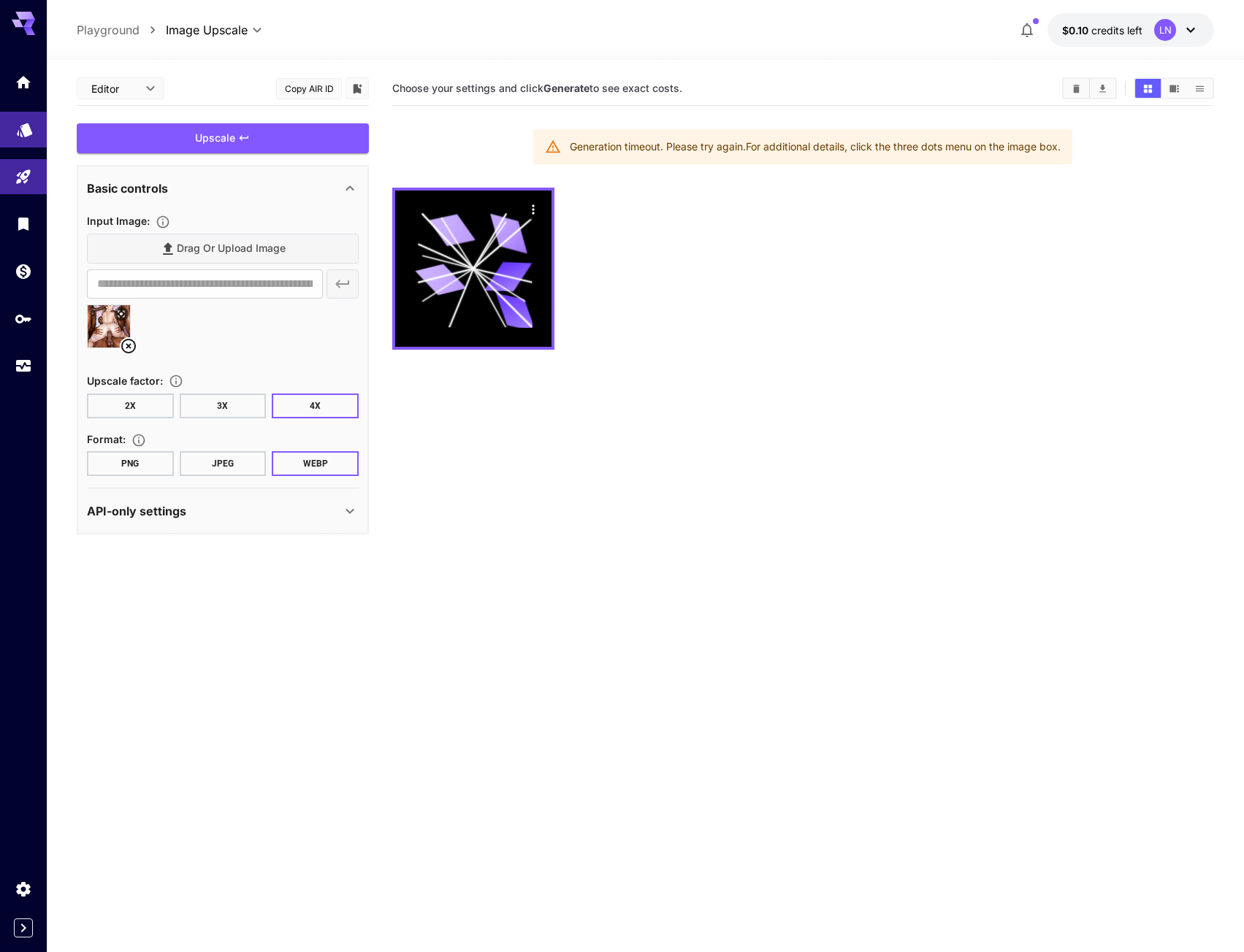
click at [37, 134] on link at bounding box center [23, 130] width 47 height 36
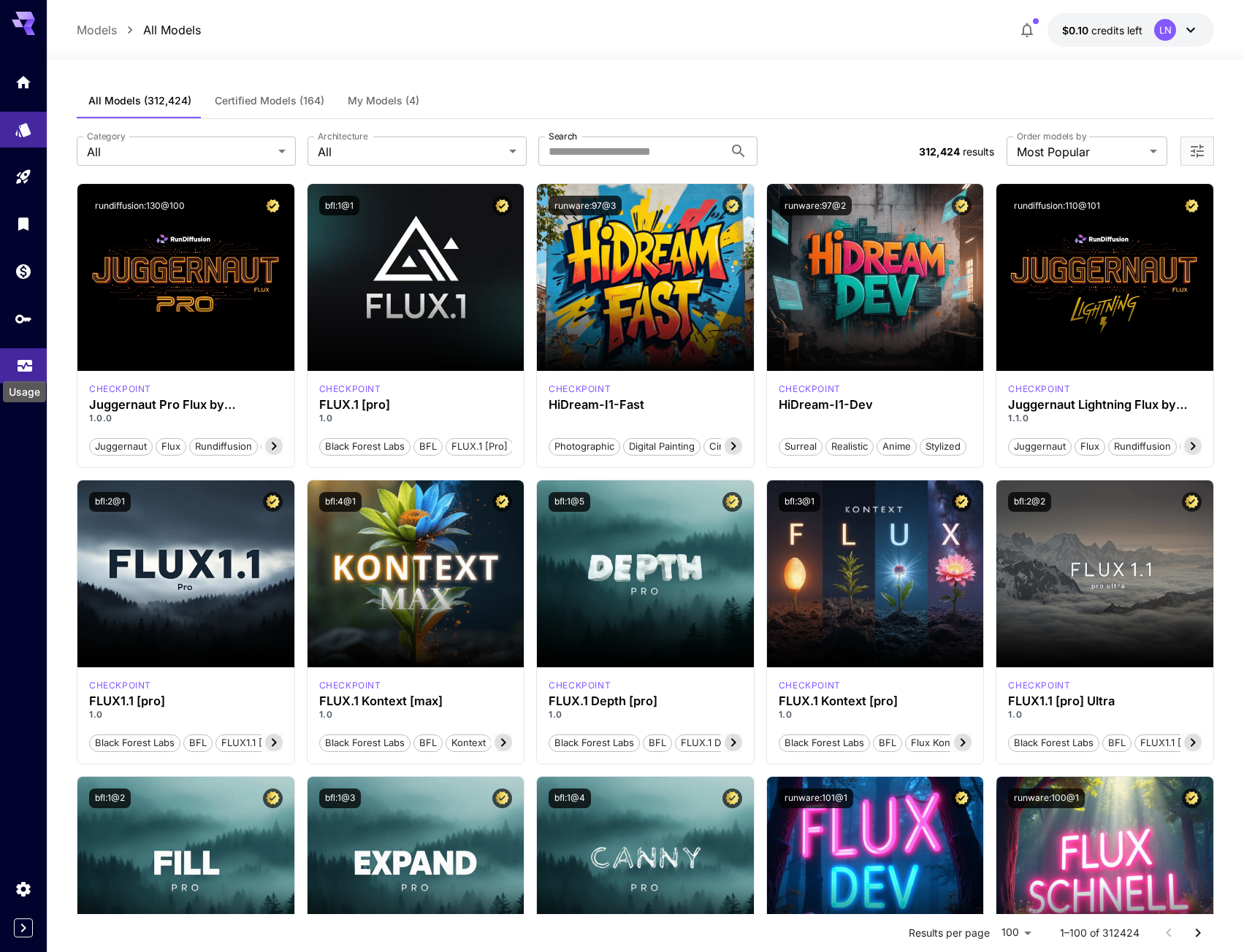
click at [31, 362] on icon "Usage" at bounding box center [25, 362] width 18 height 18
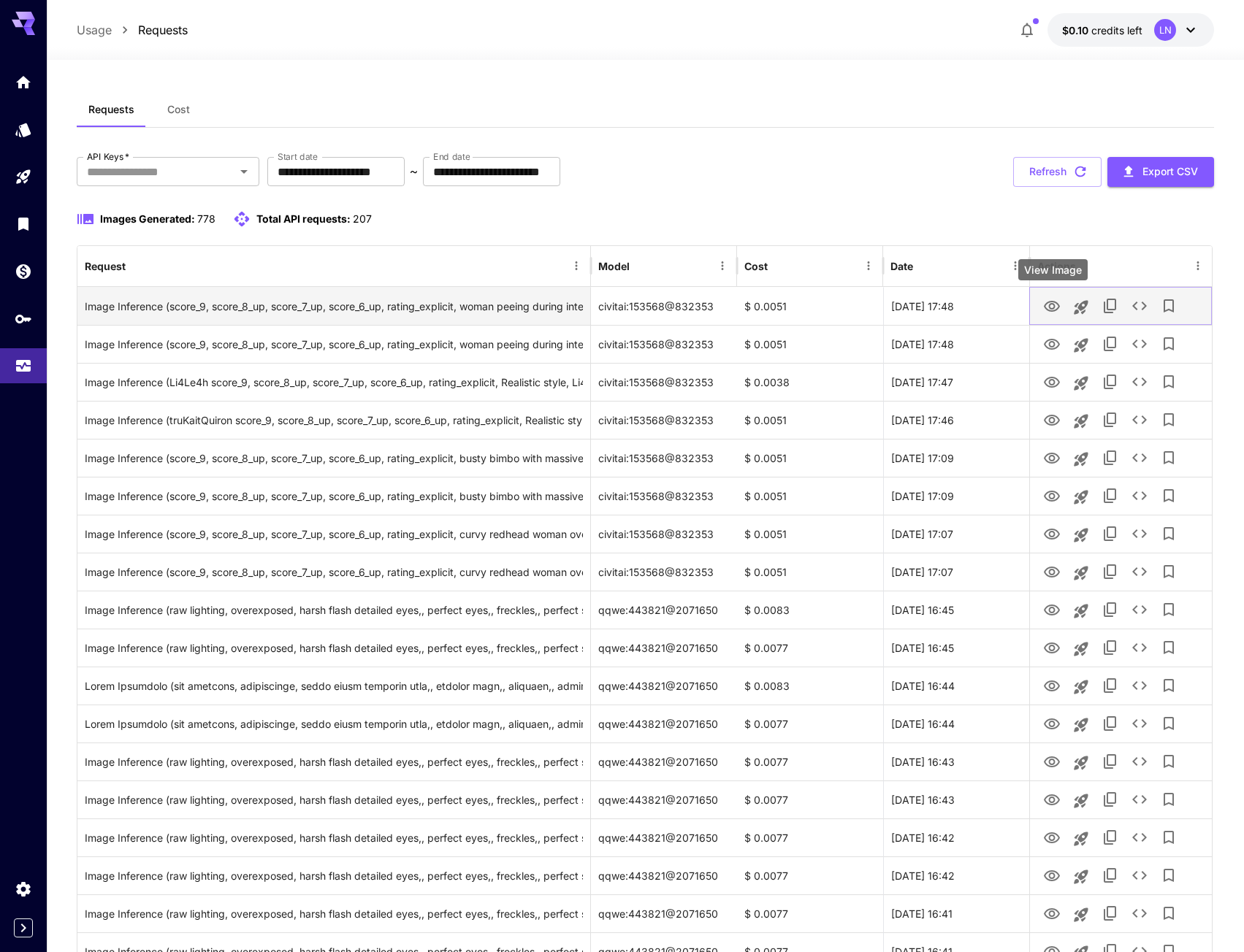
click at [1046, 306] on icon "View Image" at bounding box center [1051, 306] width 18 height 18
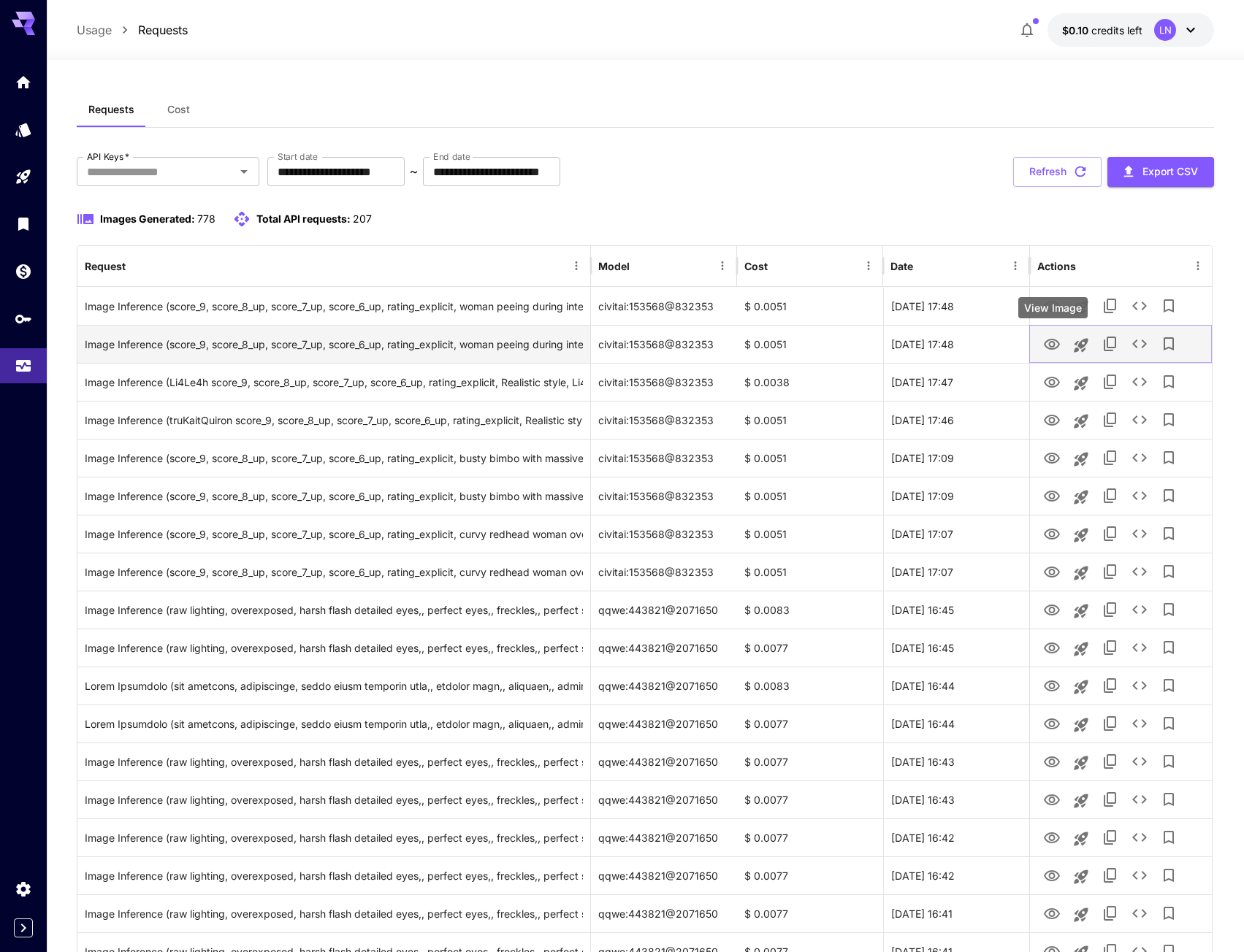
click at [1045, 349] on icon "View Image" at bounding box center [1051, 344] width 18 height 18
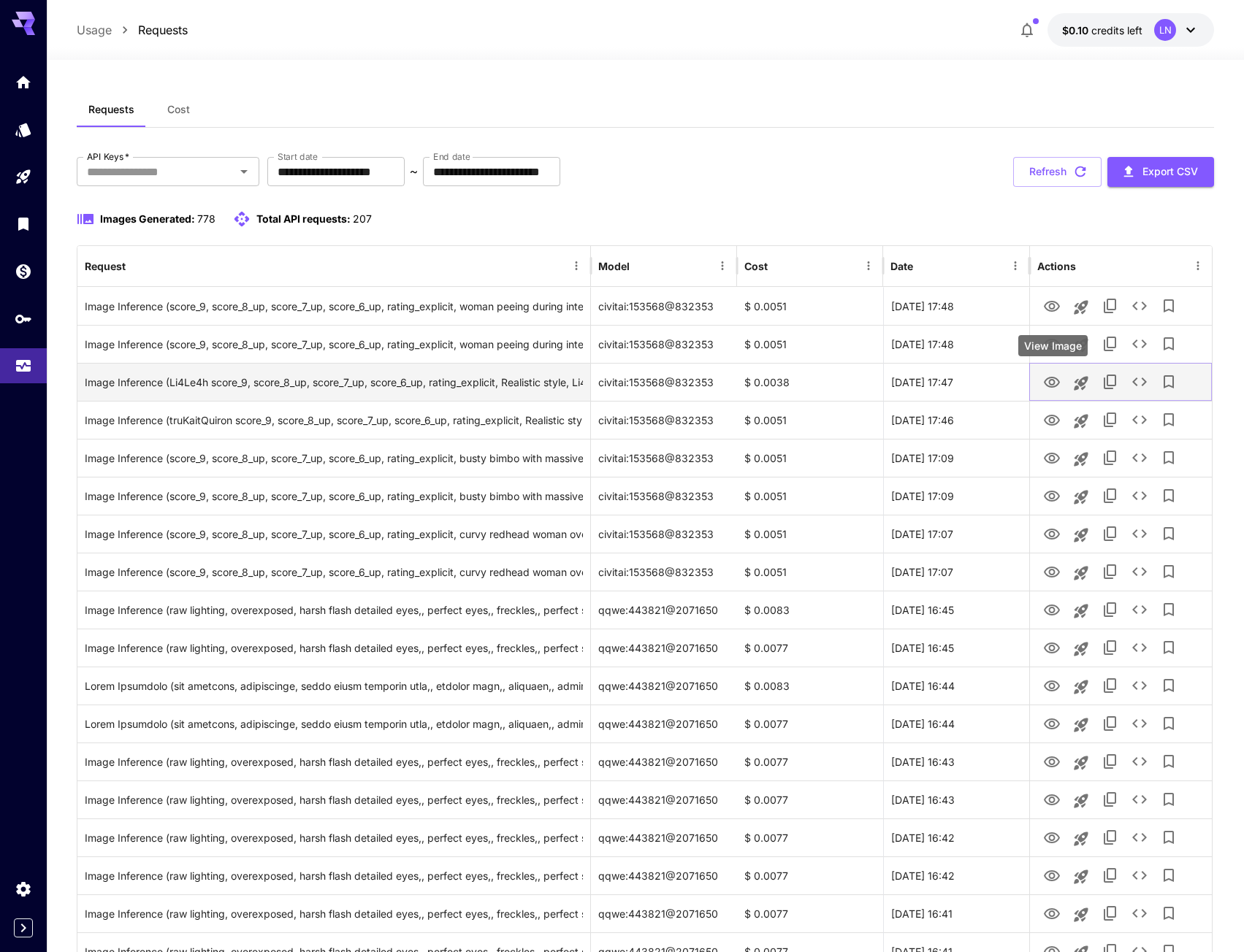
click at [1052, 383] on icon "View Image" at bounding box center [1051, 383] width 18 height 18
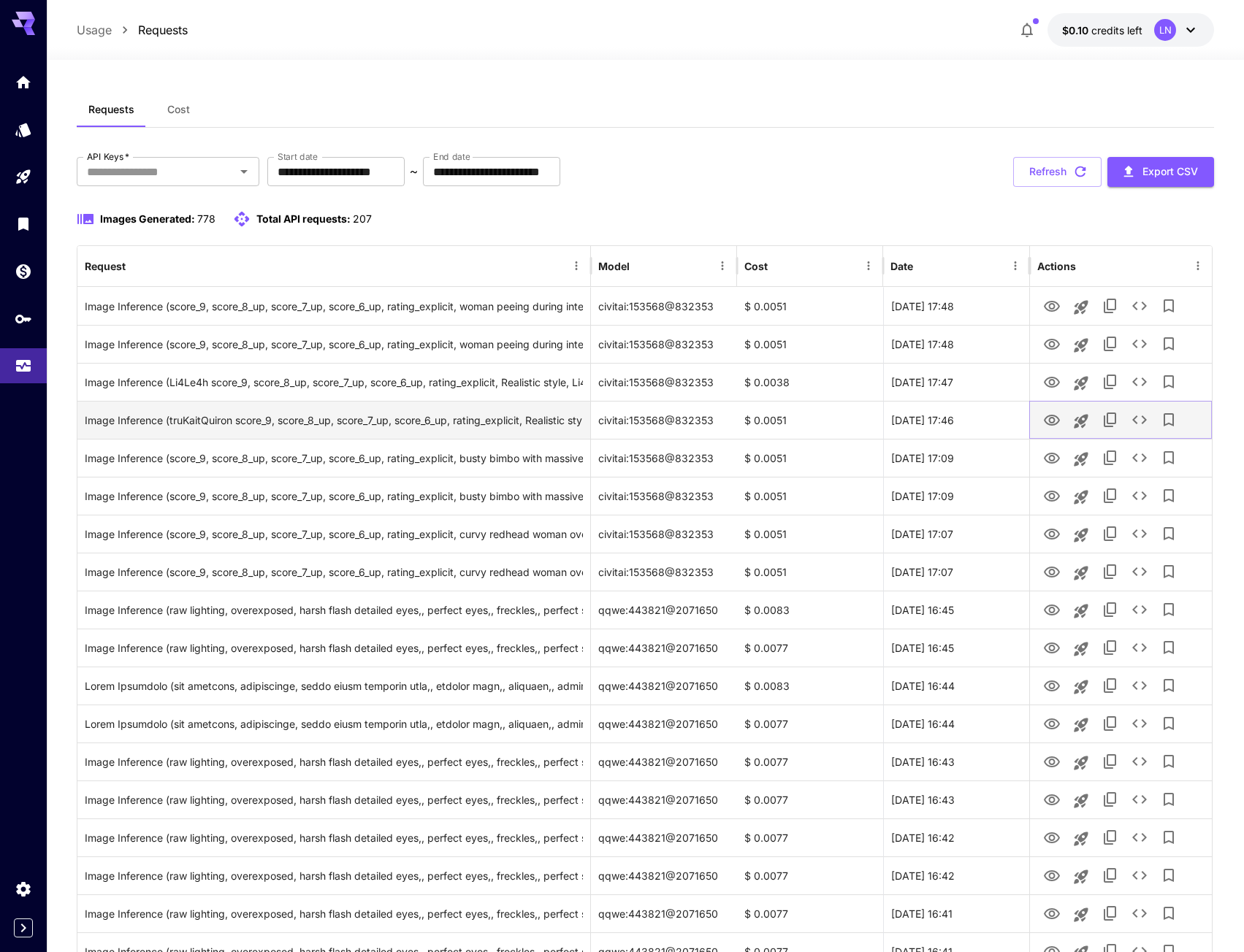
click at [1052, 417] on icon "View Image" at bounding box center [1051, 420] width 18 height 18
click at [1088, 422] on icon "Launch in playground" at bounding box center [1081, 421] width 18 height 18
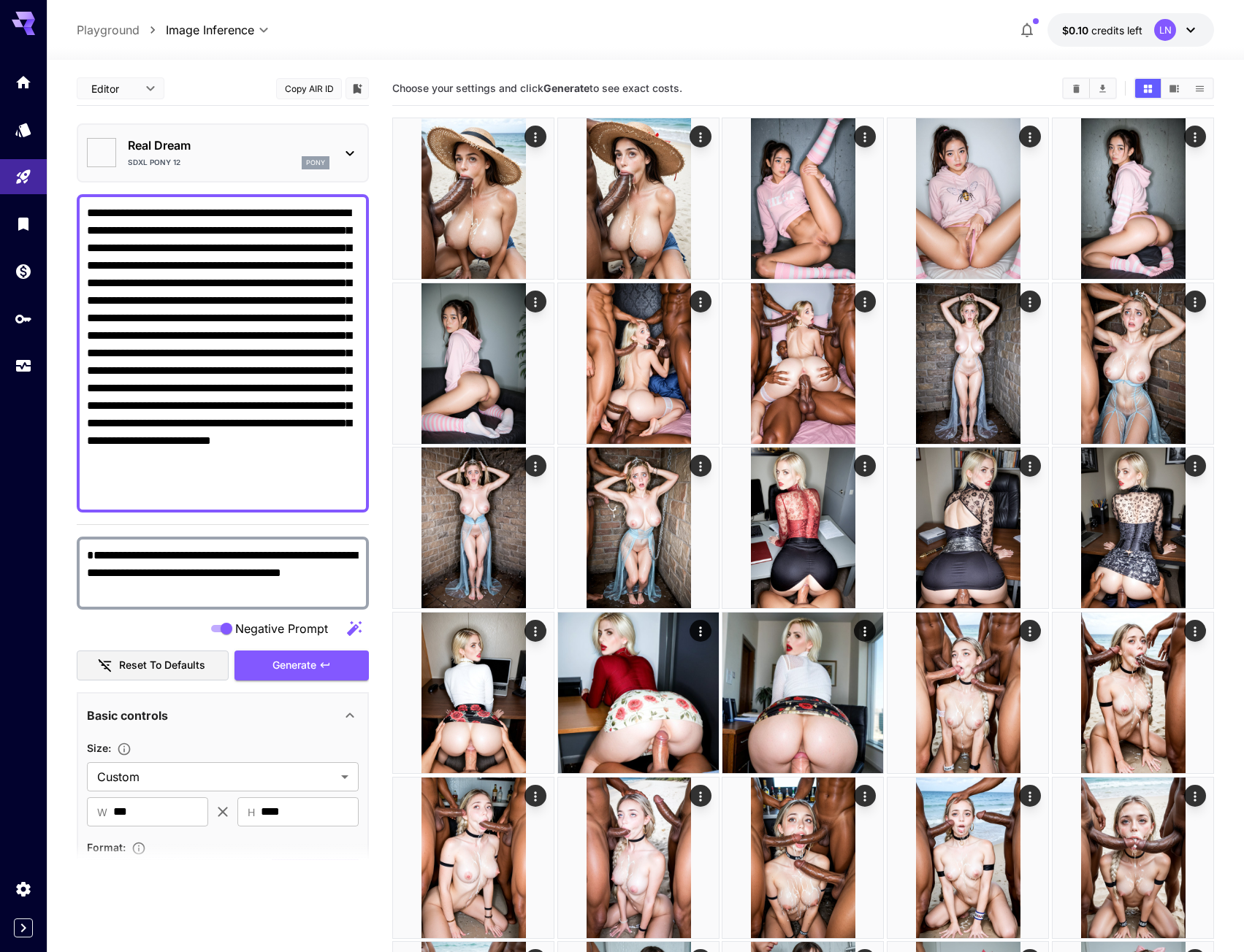
type textarea "**********"
type input "**********"
click at [290, 670] on span "Generate" at bounding box center [294, 666] width 44 height 19
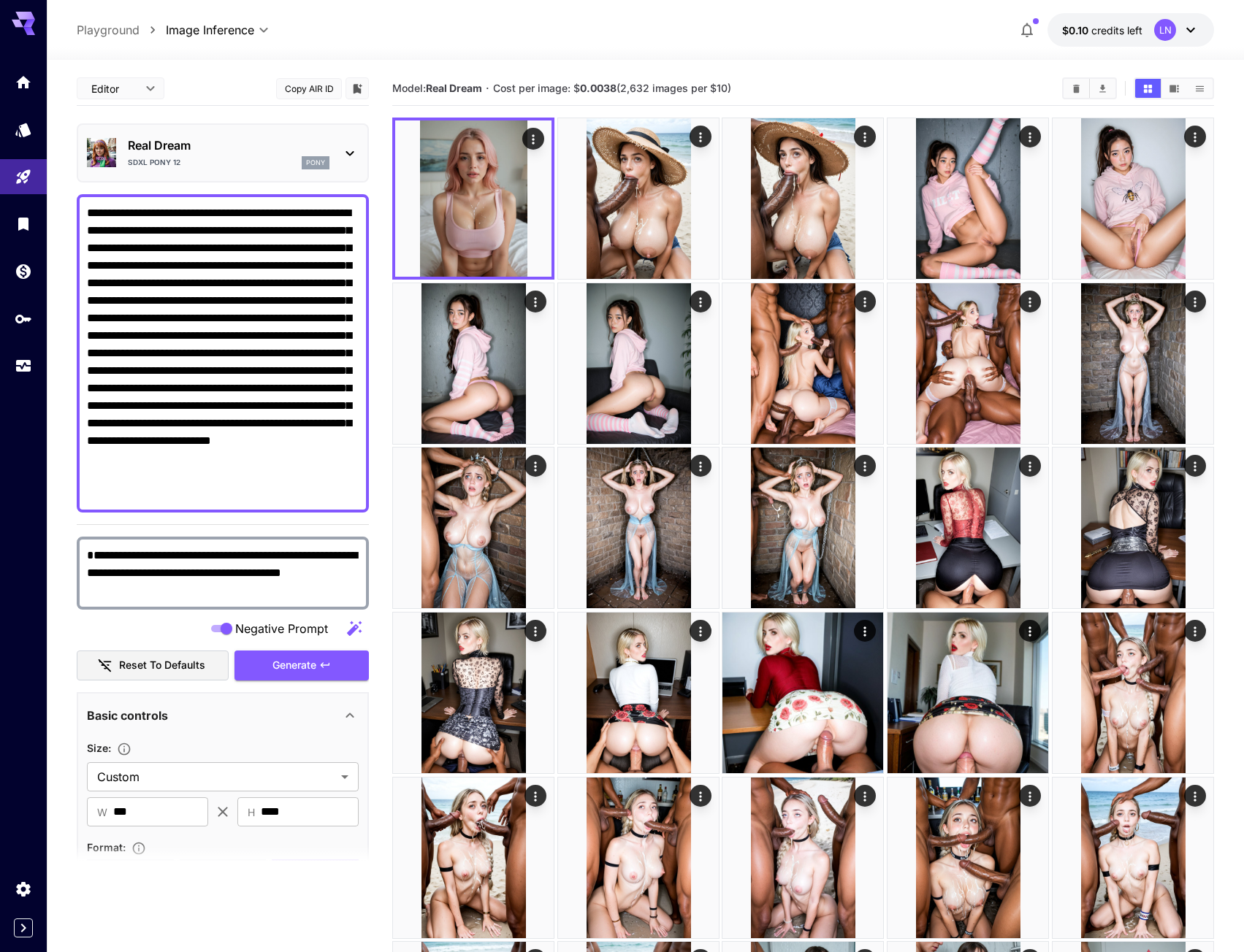
click at [276, 123] on div "**********" at bounding box center [222, 859] width 292 height 1575
click at [209, 174] on div "Real Dream SDXL Pony 12 pony" at bounding box center [222, 153] width 272 height 45
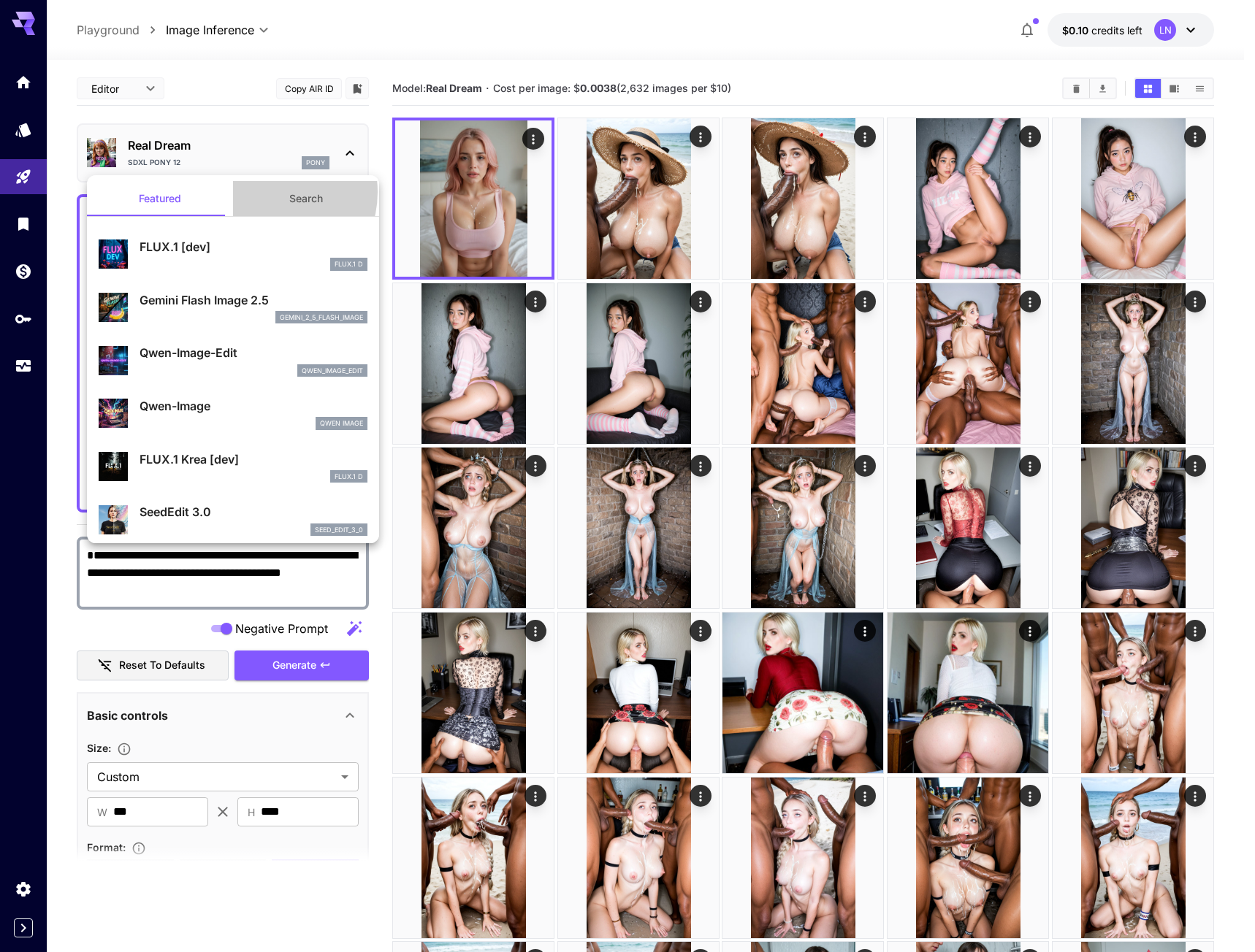
drag, startPoint x: 264, startPoint y: 192, endPoint x: 261, endPoint y: 210, distance: 18.2
click at [265, 193] on button "Search" at bounding box center [306, 198] width 146 height 35
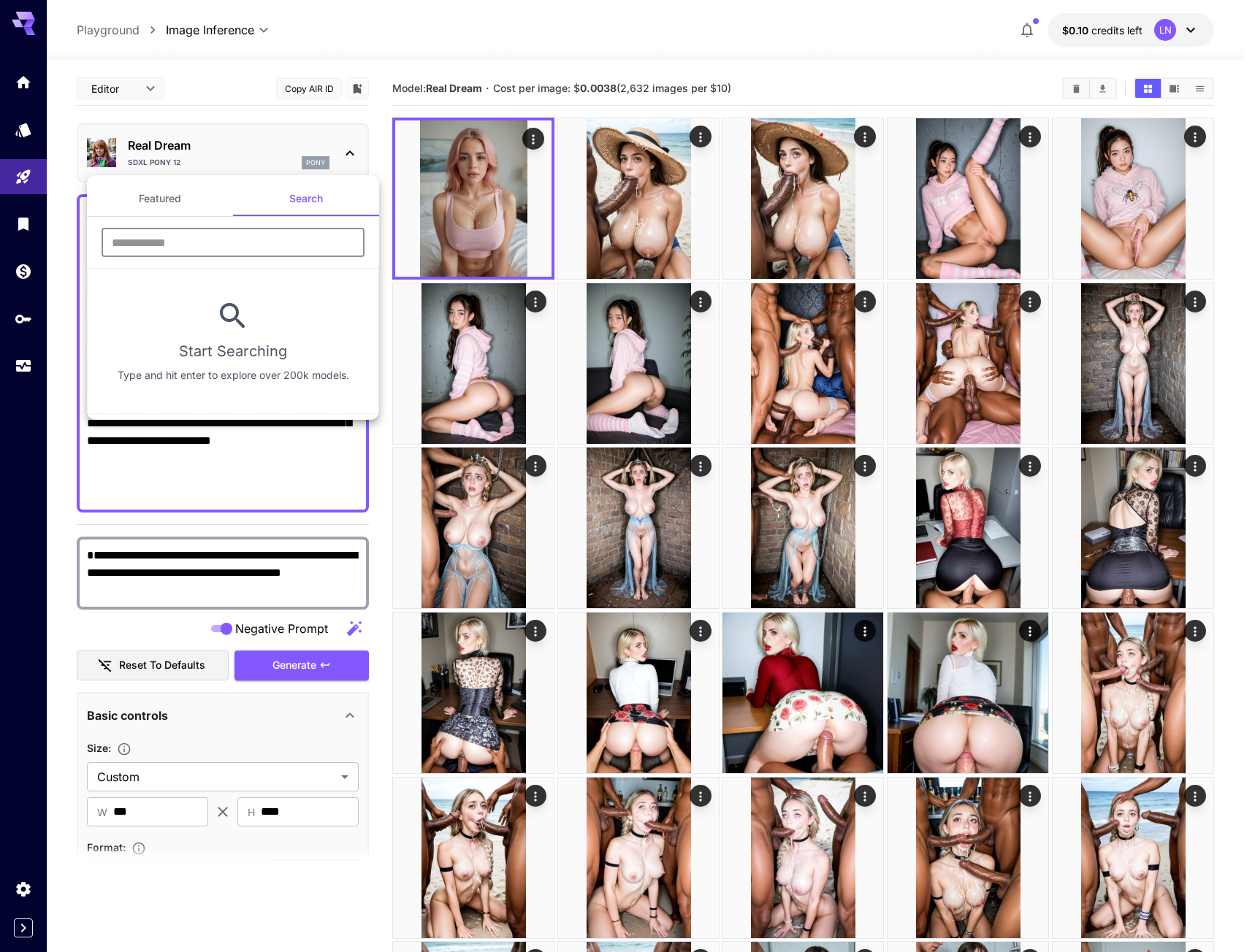
click at [245, 232] on input "text" at bounding box center [233, 243] width 263 height 29
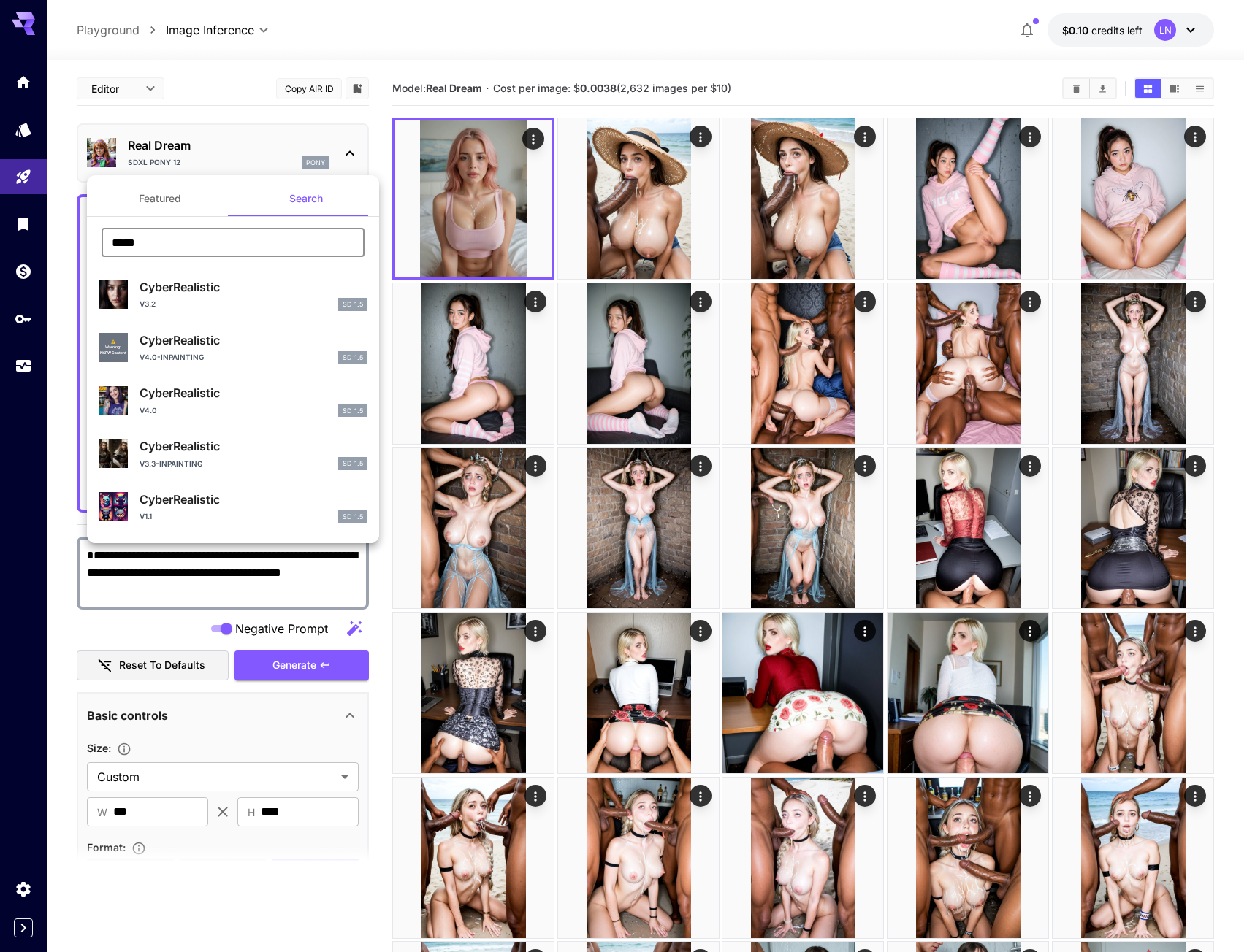
type input "**********"
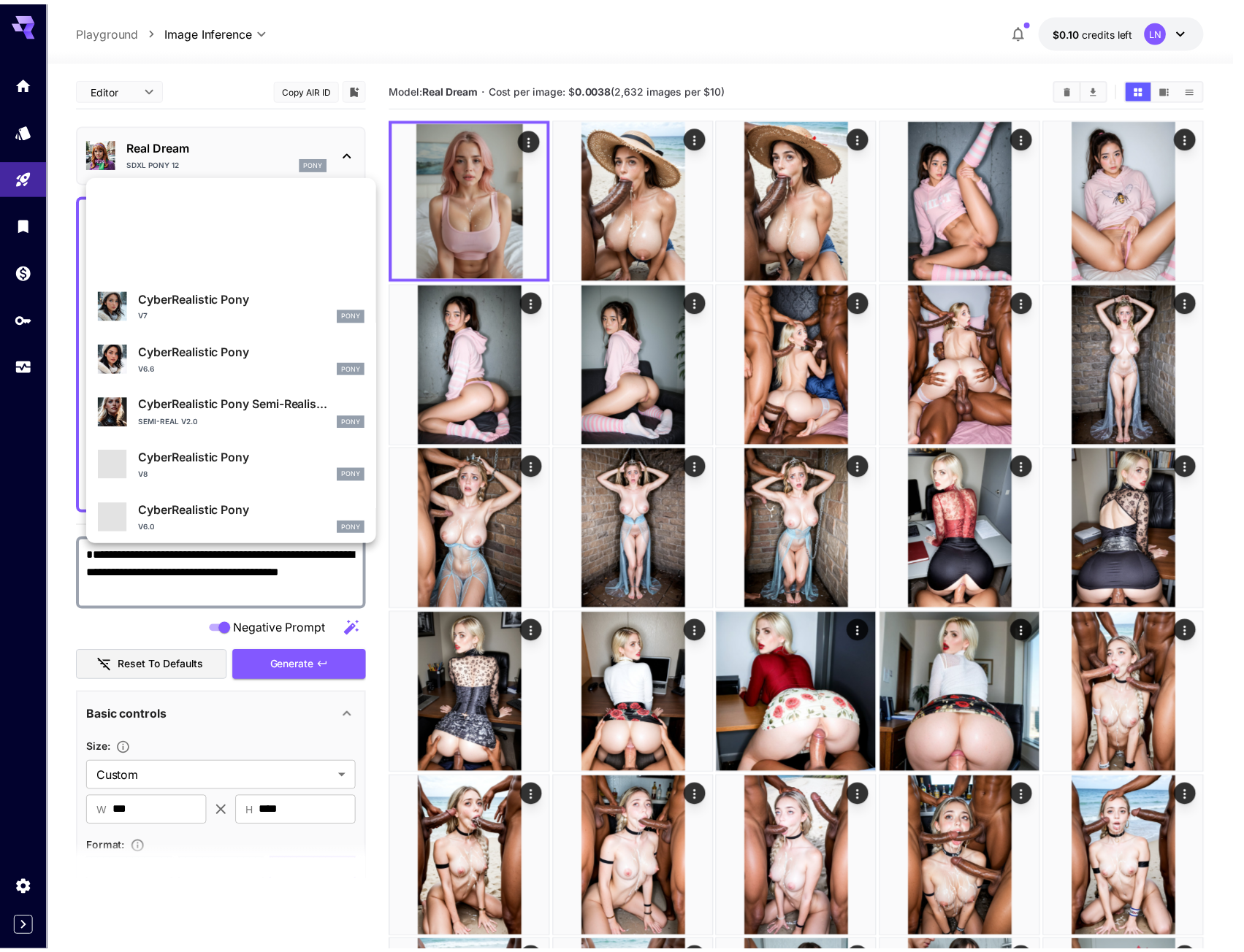
scroll to position [365, 0]
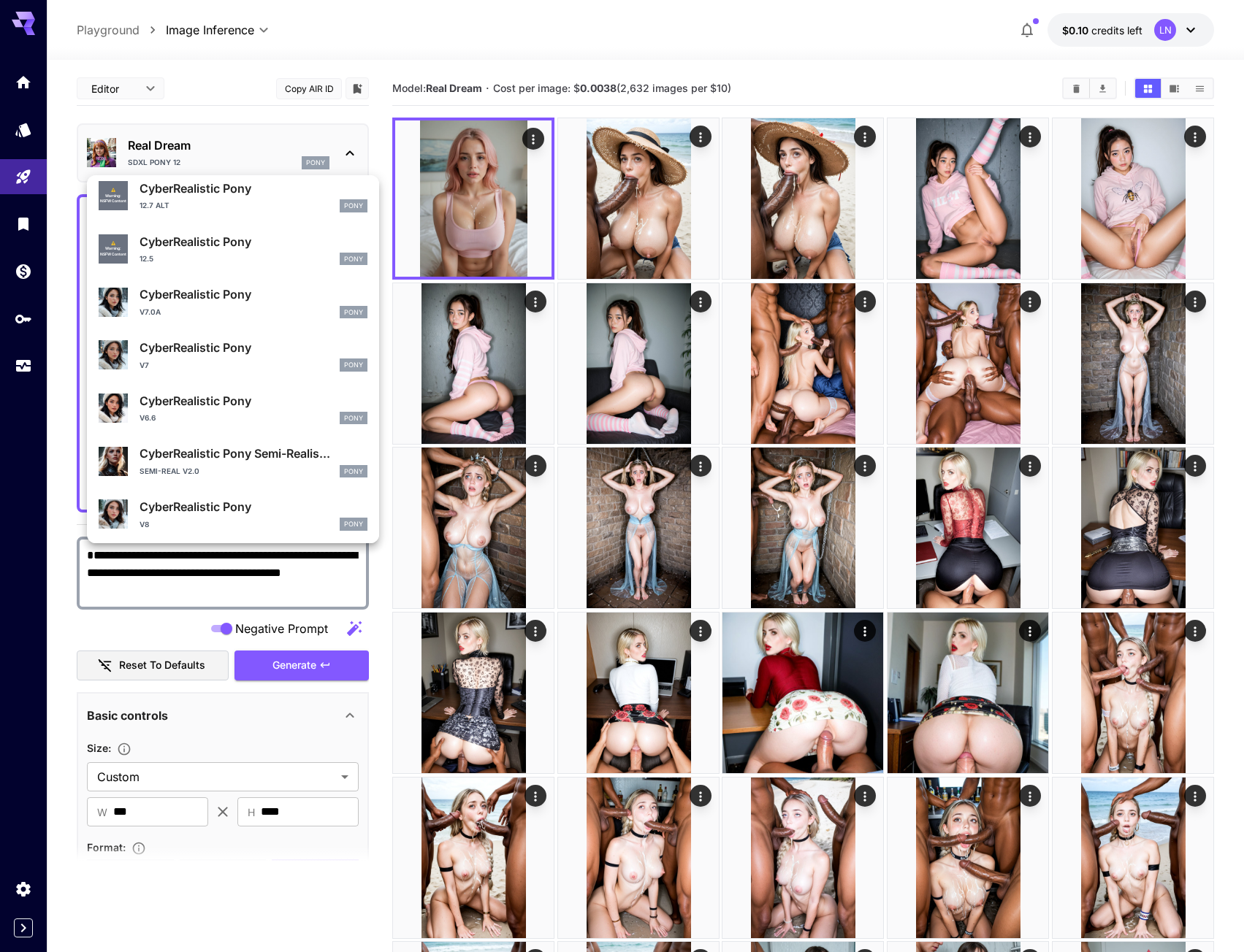
click at [233, 199] on div "12.7 alt Pony" at bounding box center [253, 205] width 228 height 13
type input "**"
type input "*"
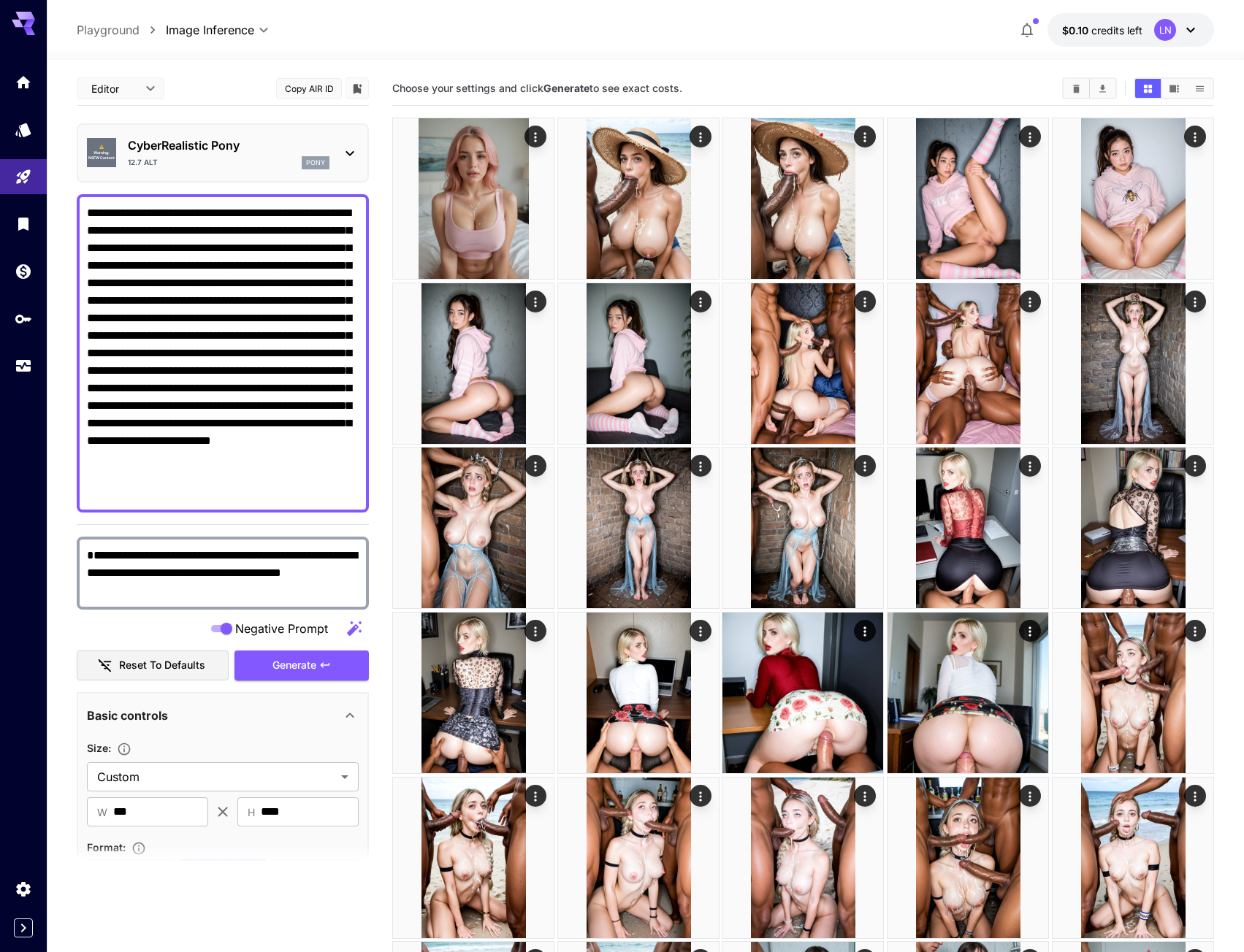
click at [241, 165] on div "12.7 alt pony" at bounding box center [229, 162] width 202 height 13
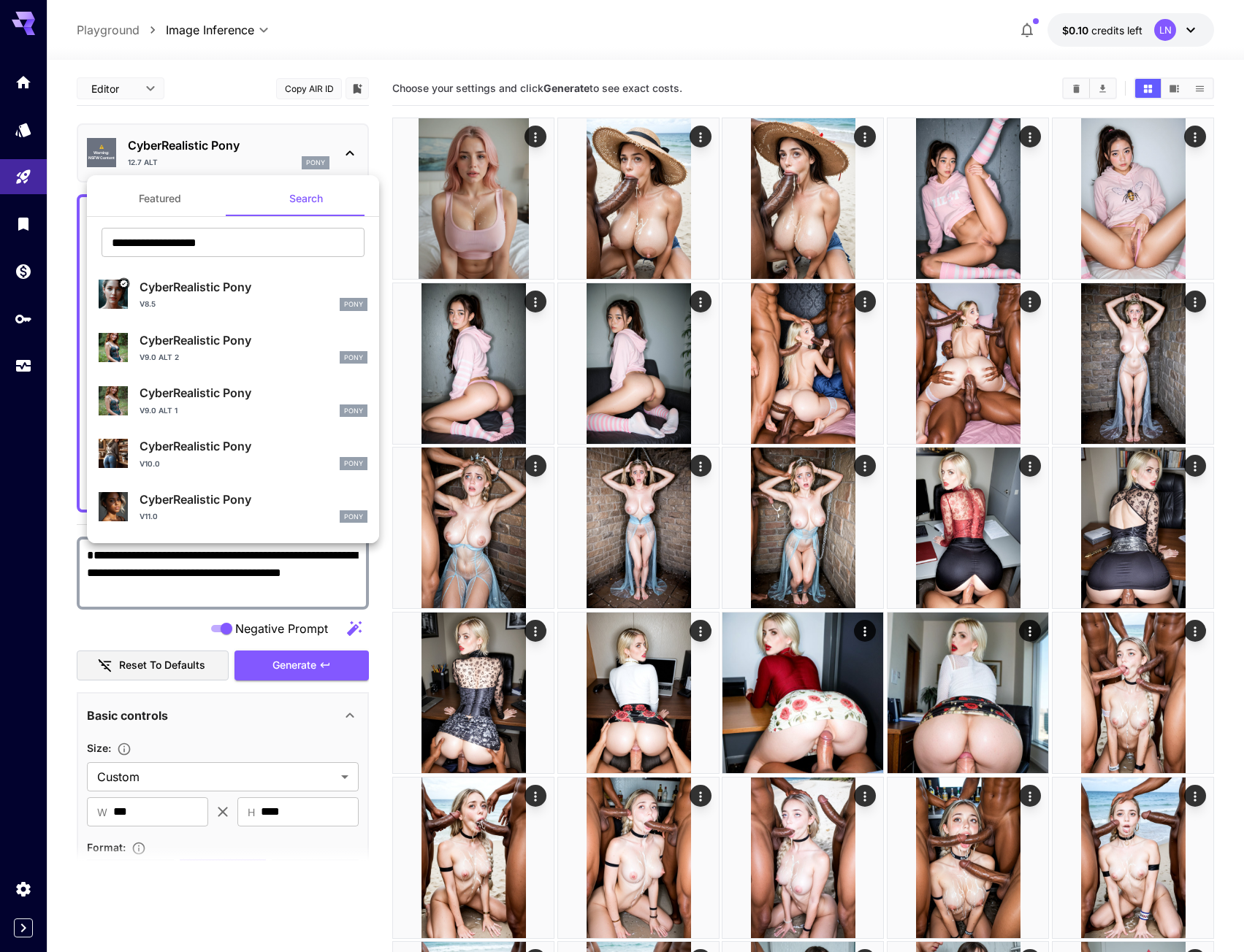
click at [142, 88] on div at bounding box center [627, 476] width 1255 height 952
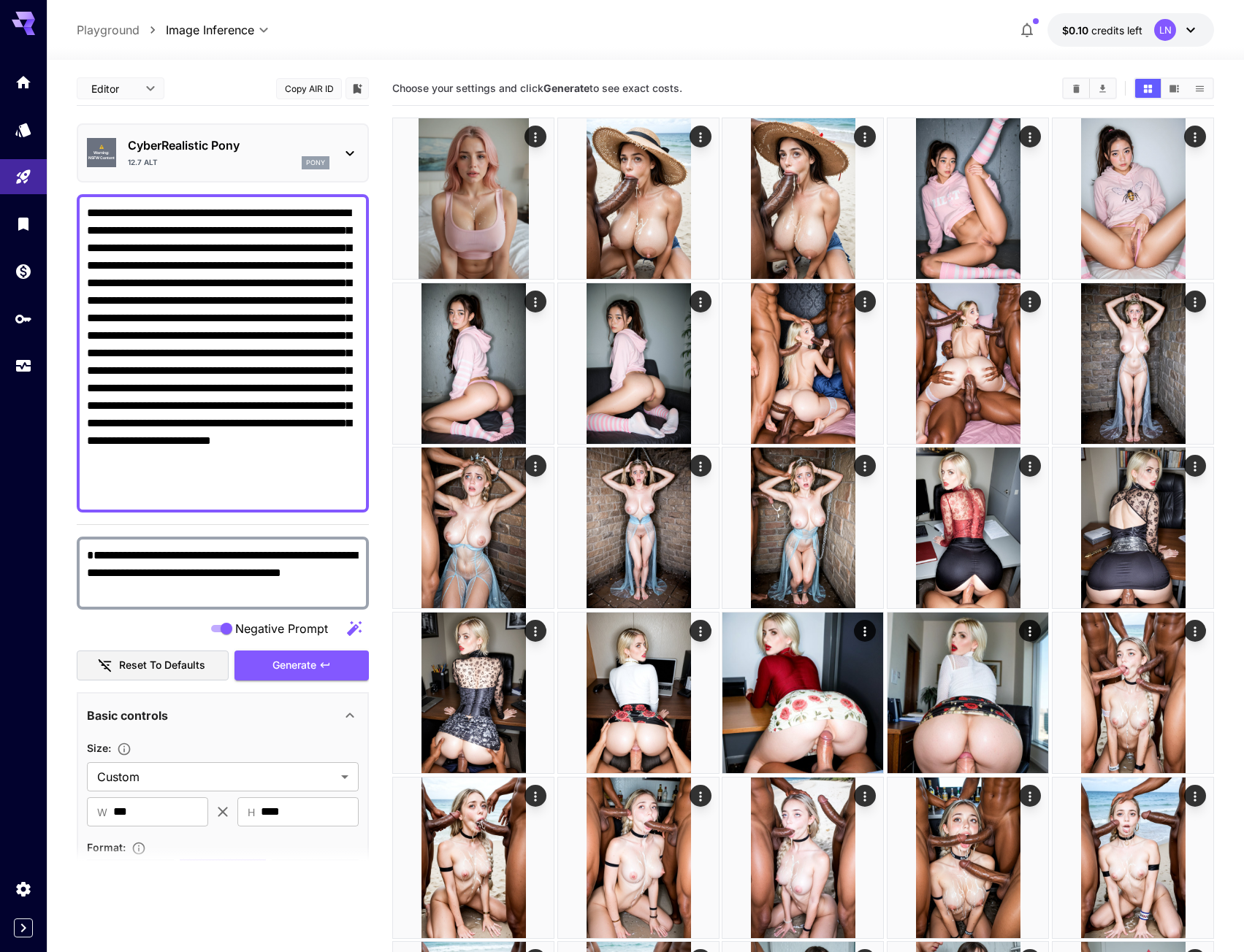
click at [142, 88] on div "**********" at bounding box center [146, 219] width 292 height 438
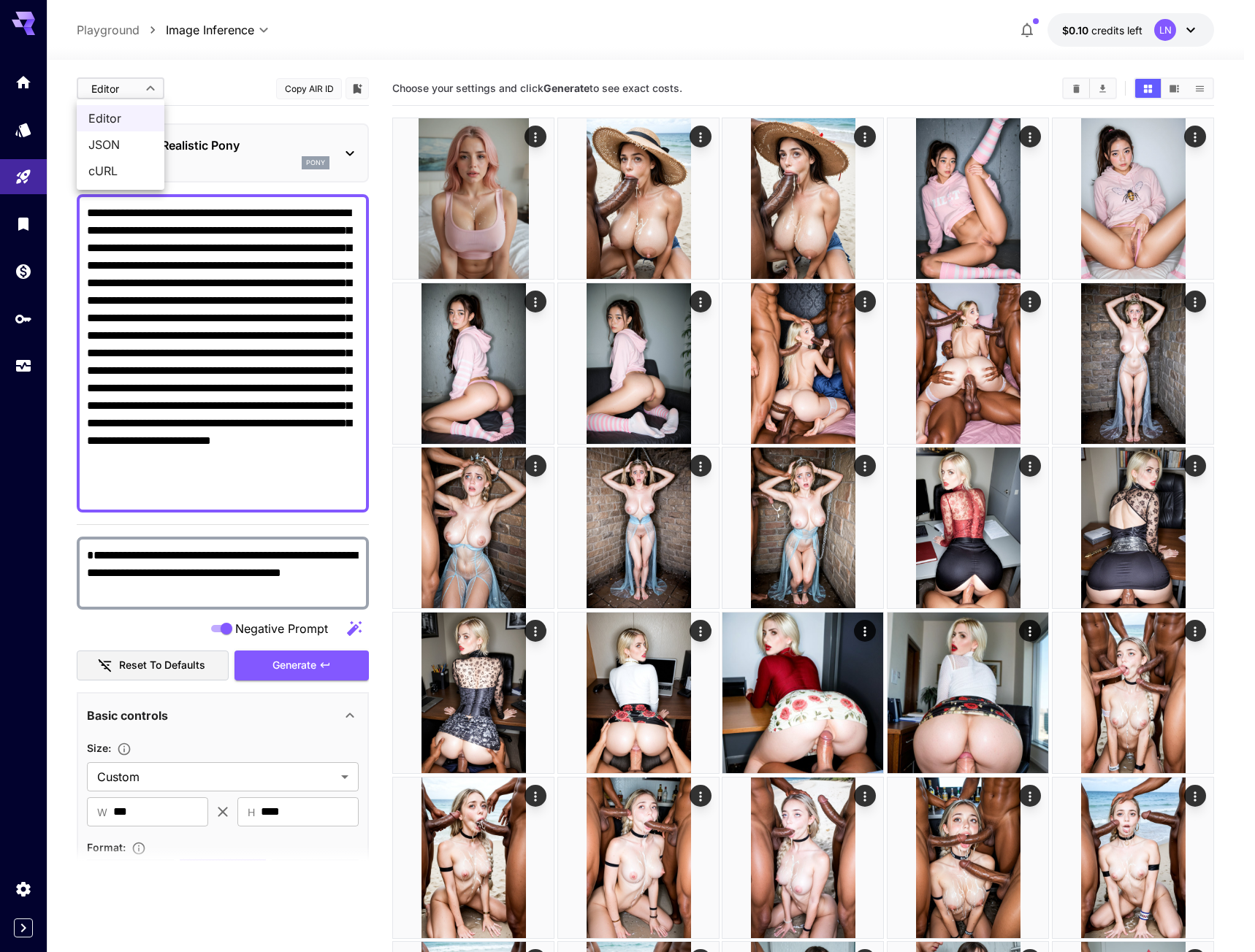
drag, startPoint x: 123, startPoint y: 167, endPoint x: 281, endPoint y: 137, distance: 160.8
click at [123, 167] on span "cURL" at bounding box center [120, 171] width 64 height 18
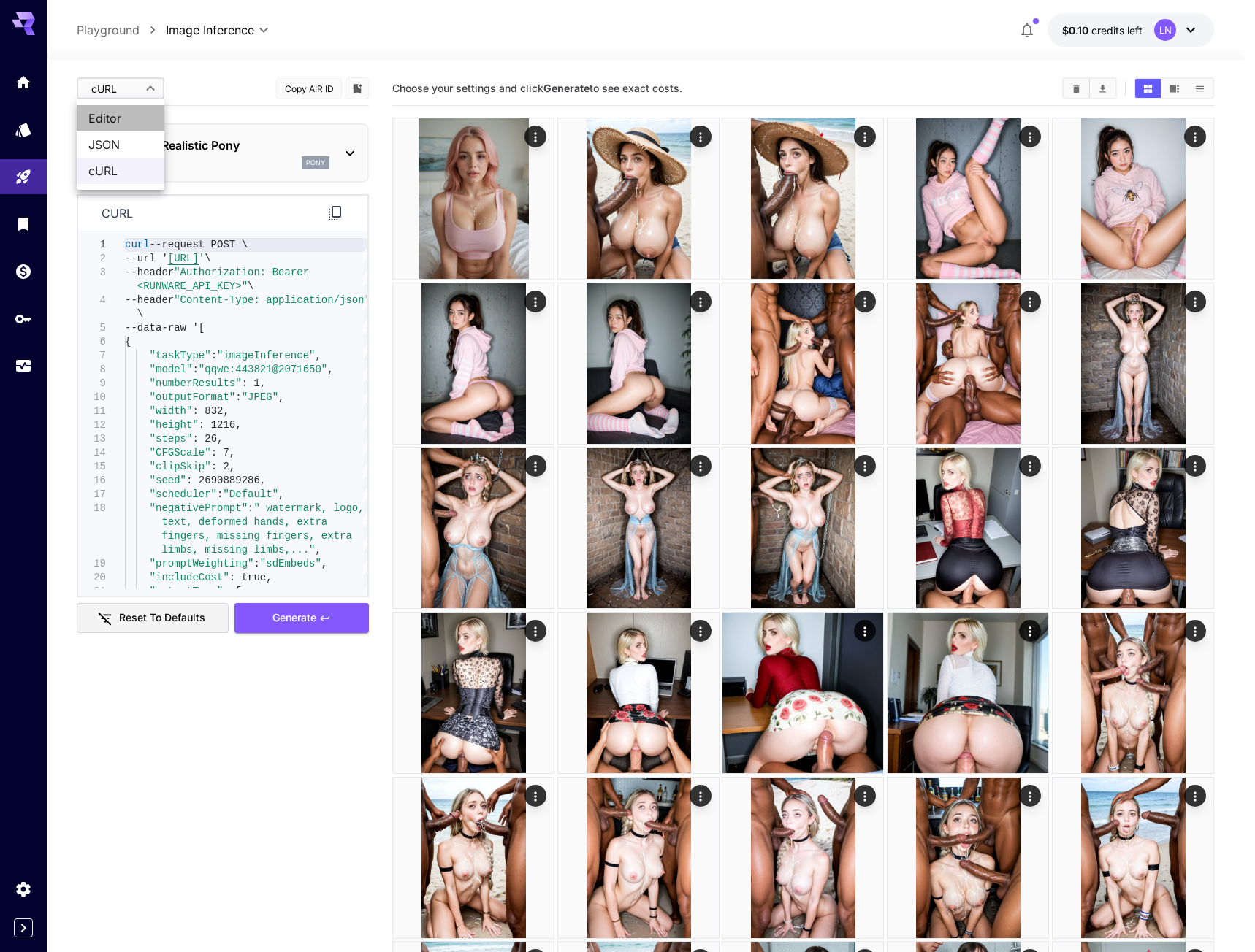
drag, startPoint x: 129, startPoint y: 121, endPoint x: 233, endPoint y: 118, distance: 104.0
click at [128, 121] on span "Editor" at bounding box center [120, 118] width 64 height 18
type input "****"
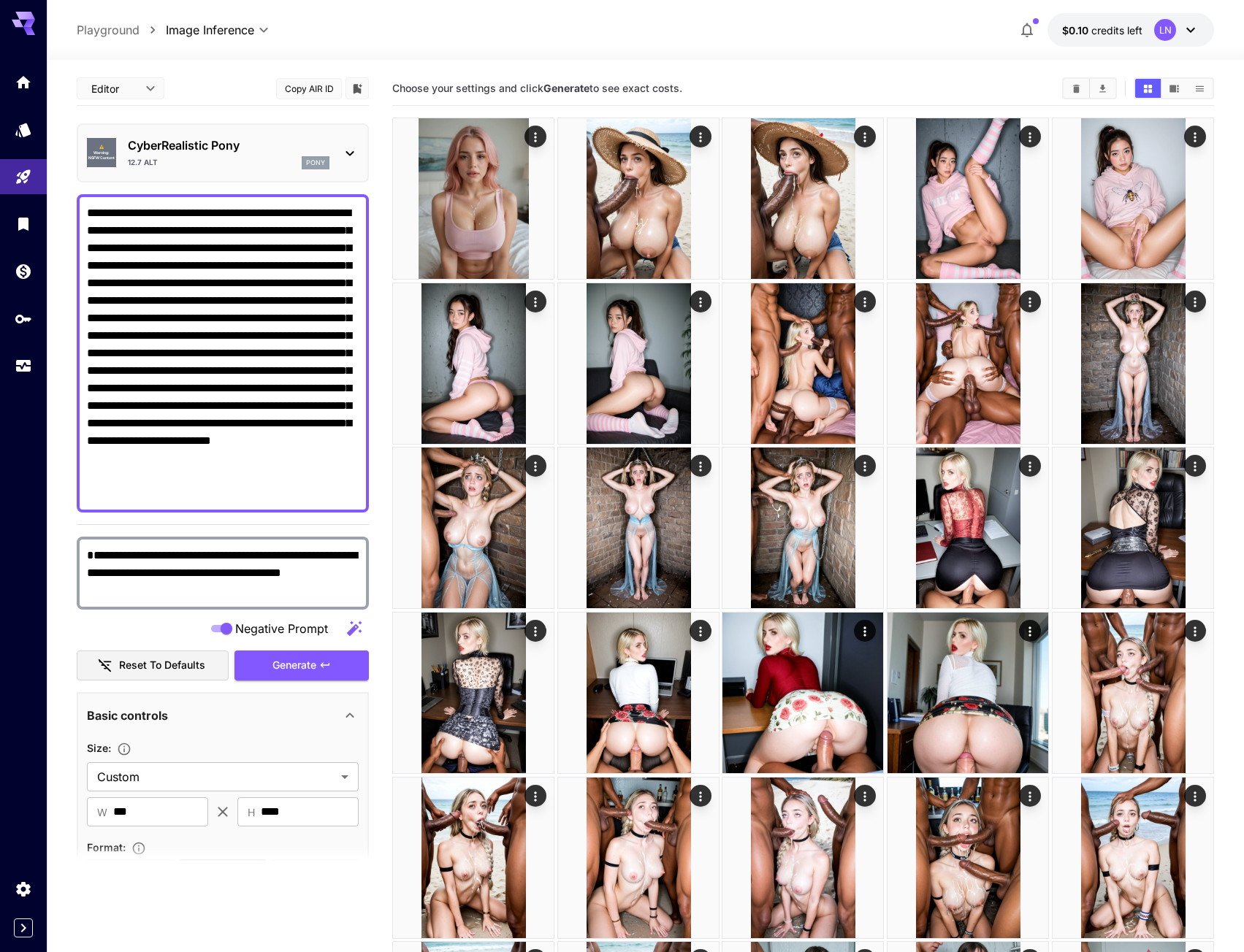
click at [289, 562] on textarea "**********" at bounding box center [222, 574] width 272 height 53
paste textarea
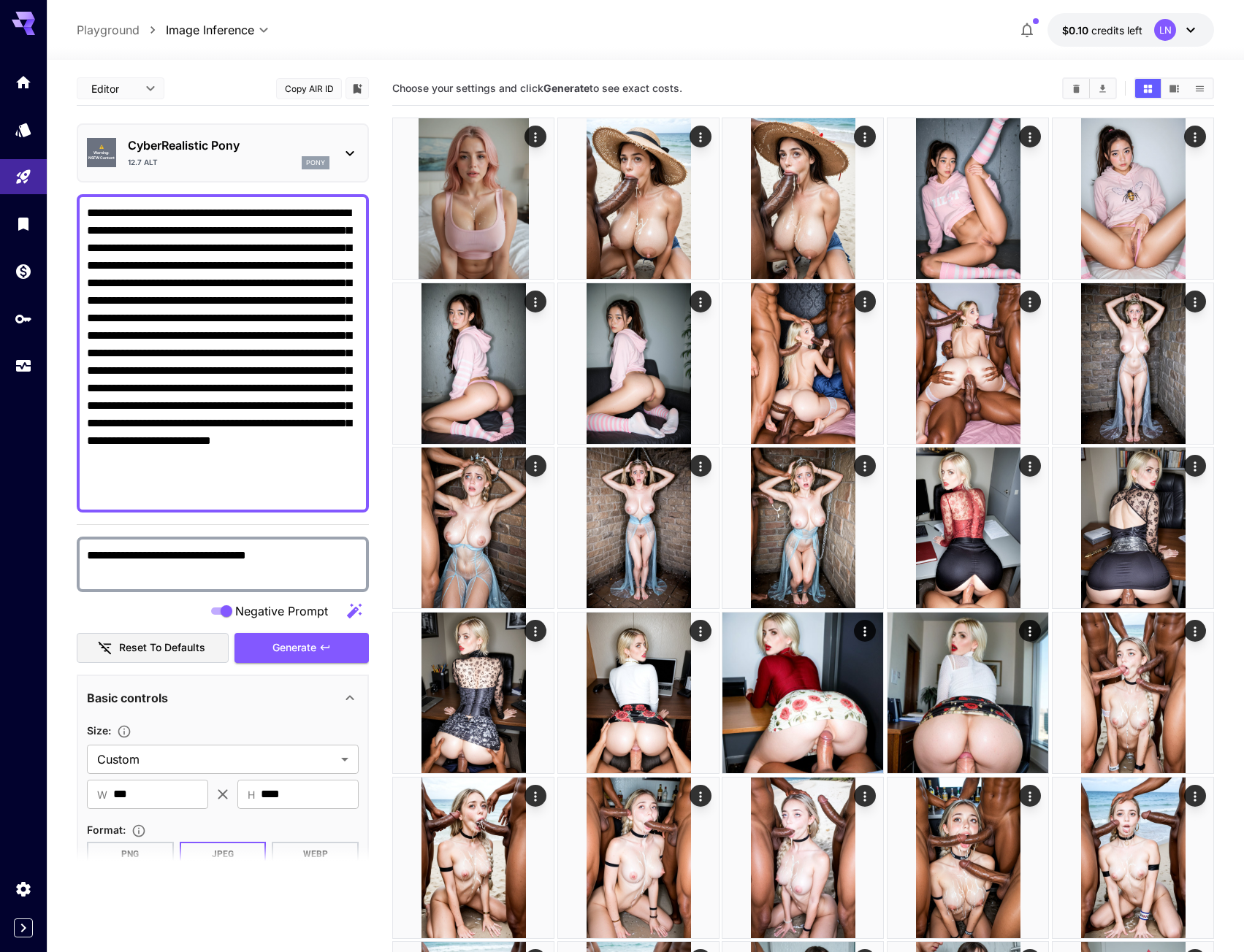
type textarea "**********"
click at [291, 149] on p "CyberRealistic Pony" at bounding box center [229, 145] width 202 height 18
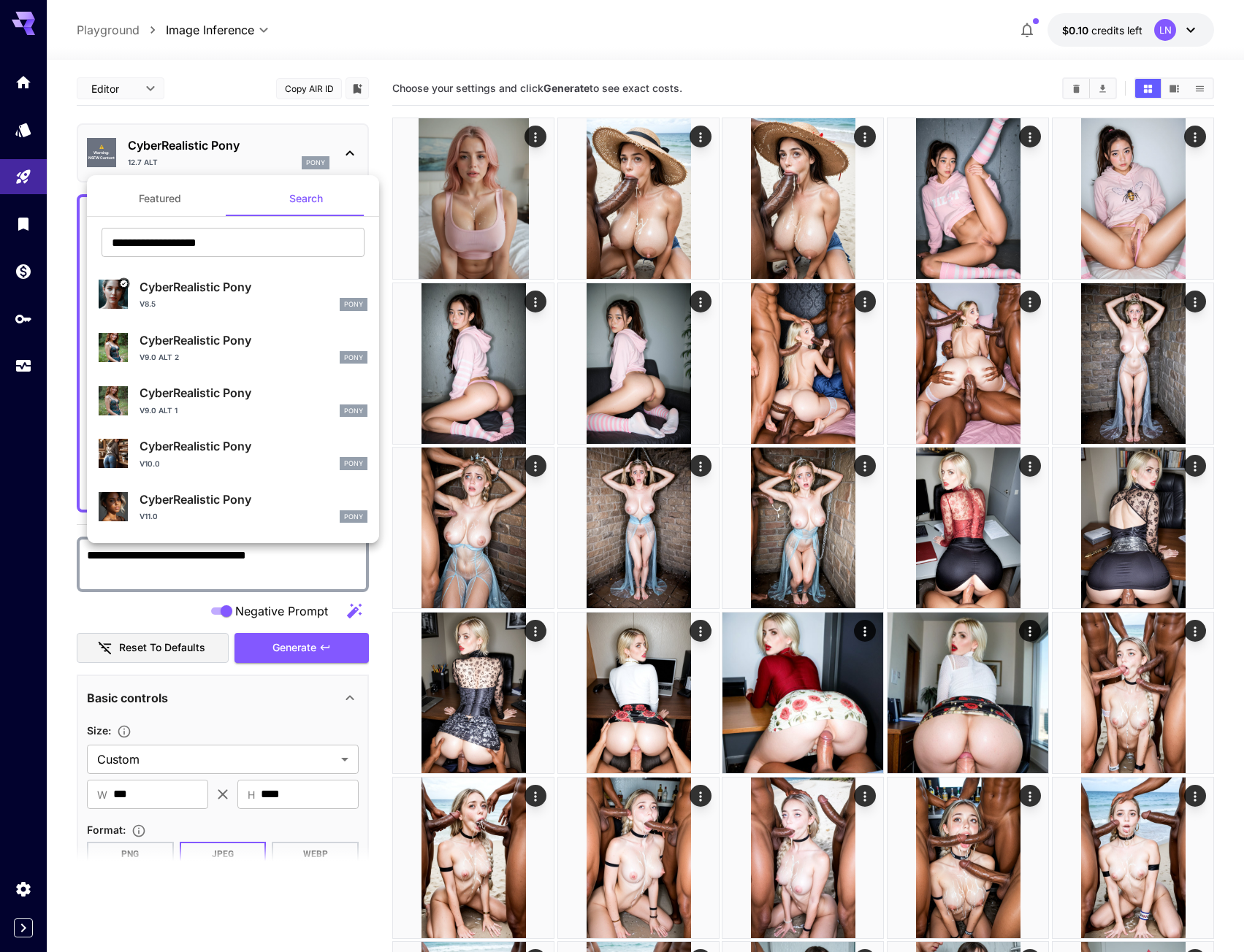
click at [58, 195] on div at bounding box center [627, 476] width 1255 height 952
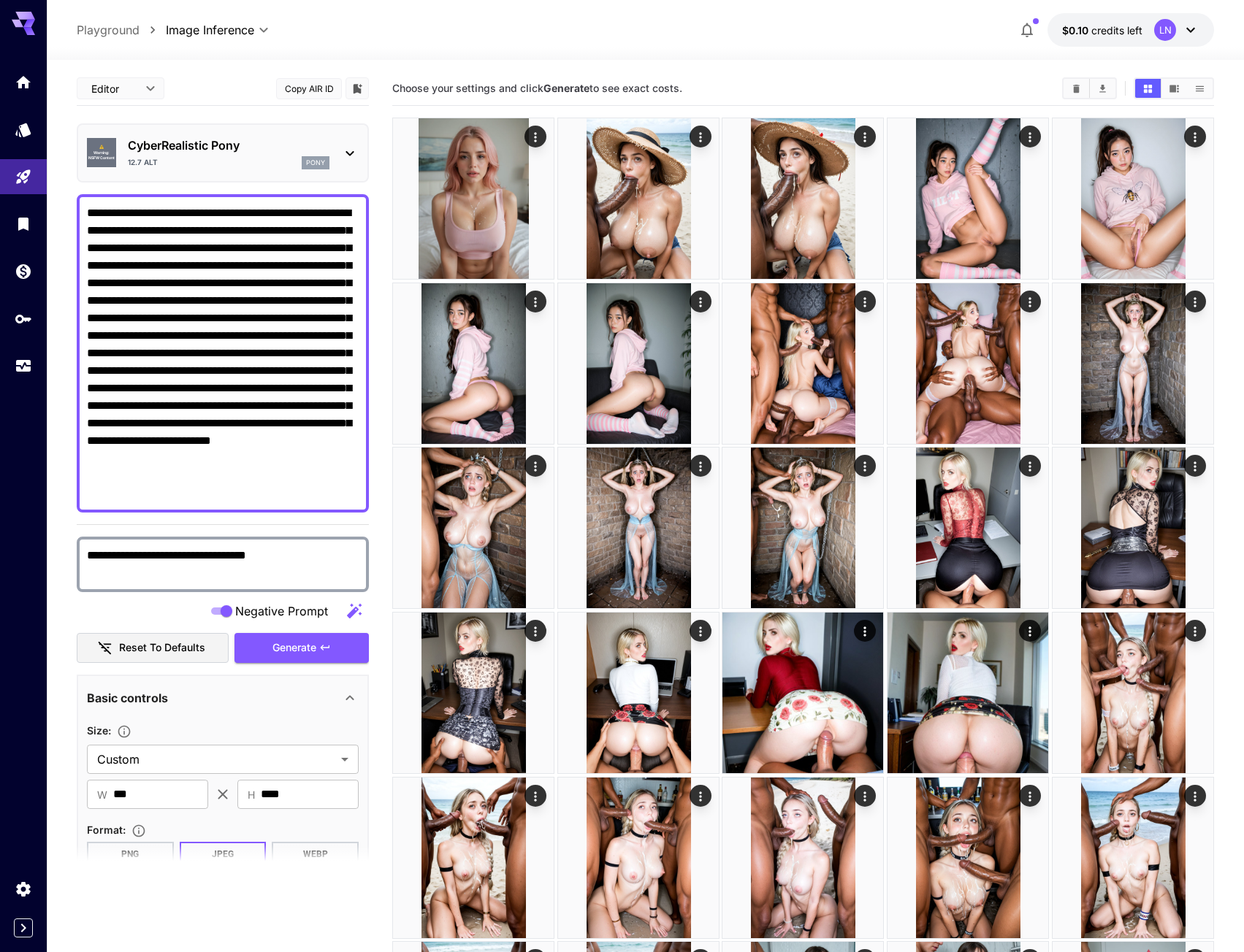
click at [87, 206] on textarea "**********" at bounding box center [222, 353] width 272 height 298
paste textarea "**********"
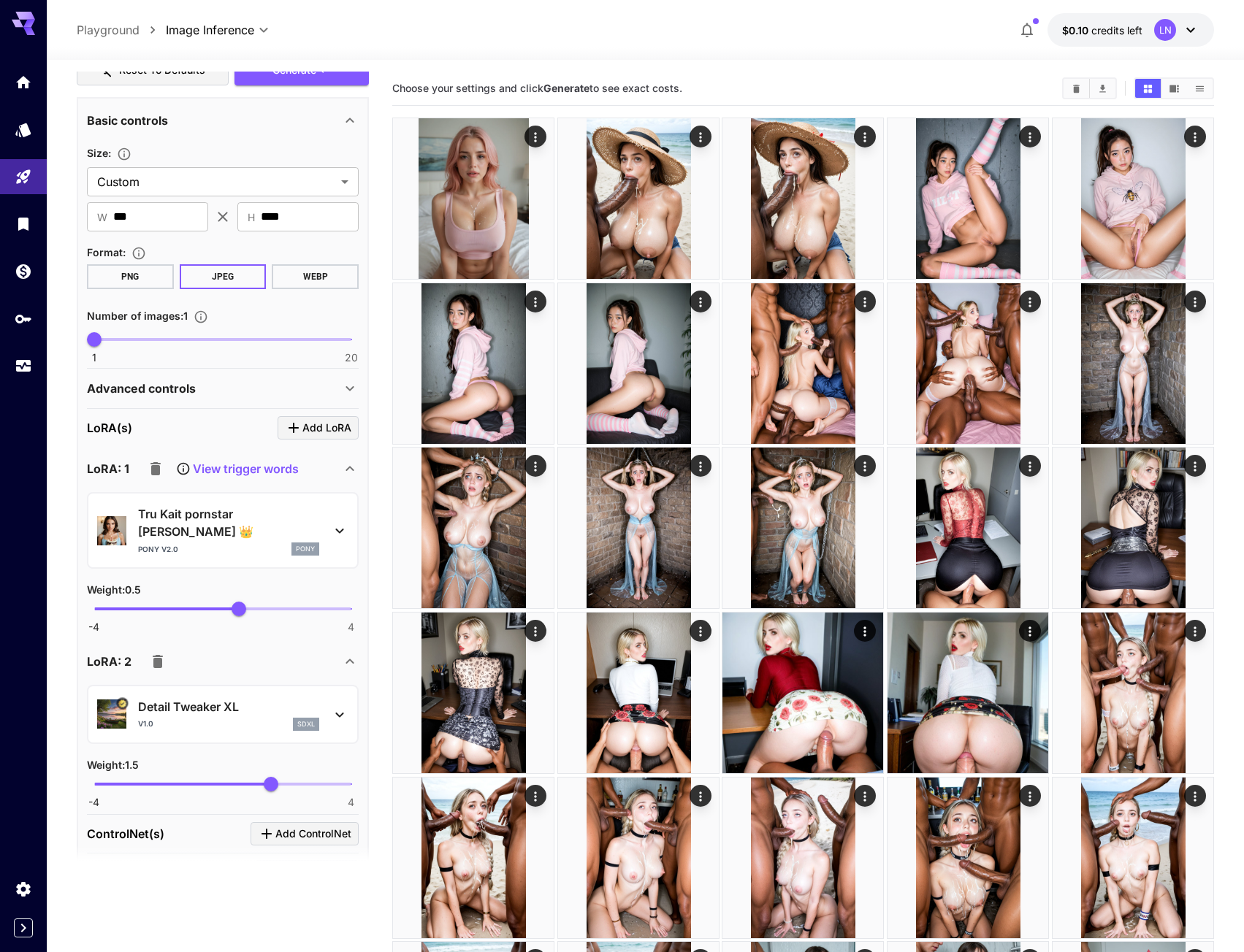
scroll to position [658, 0]
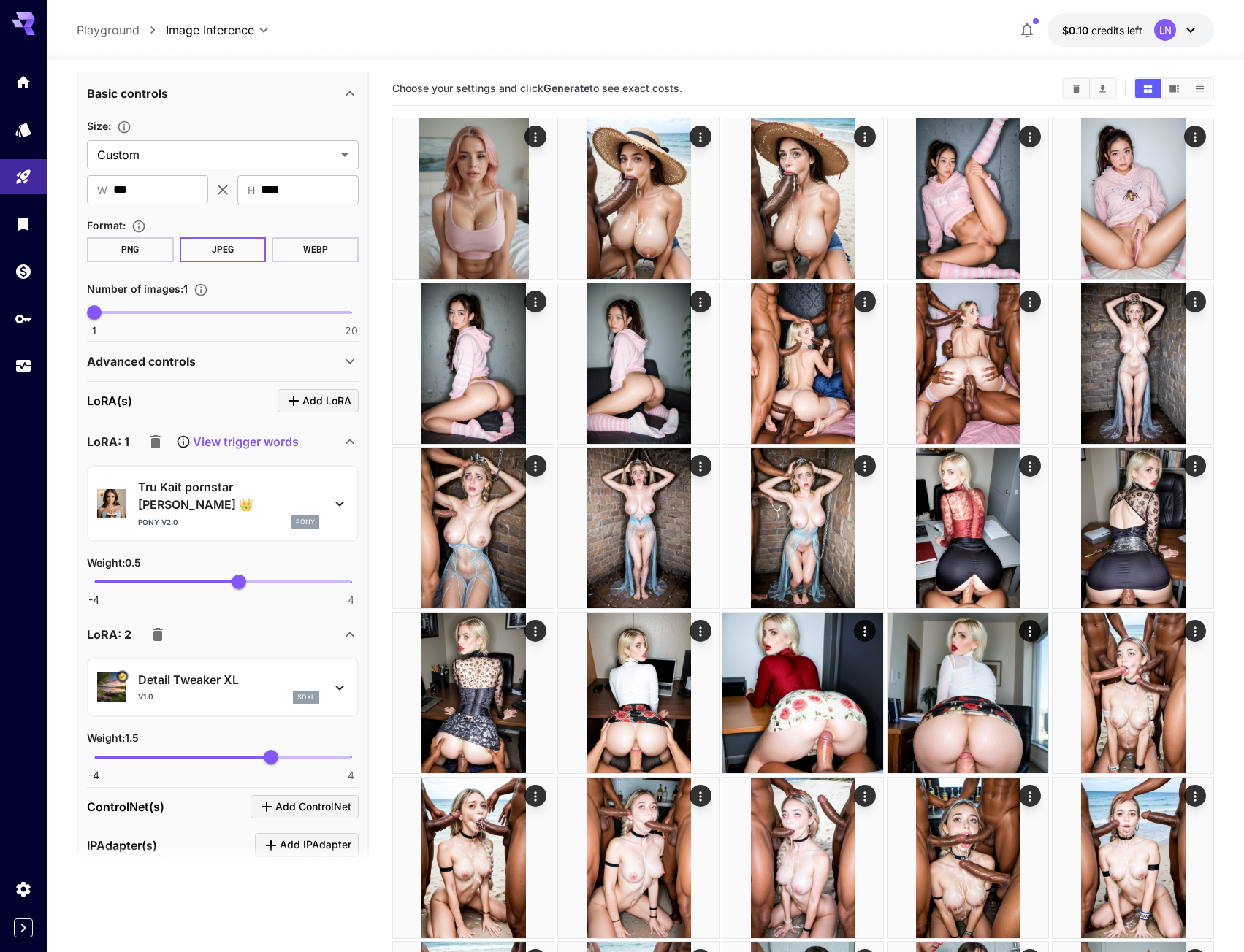
type textarea "**********"
click at [307, 404] on span "Add LoRA" at bounding box center [327, 401] width 49 height 19
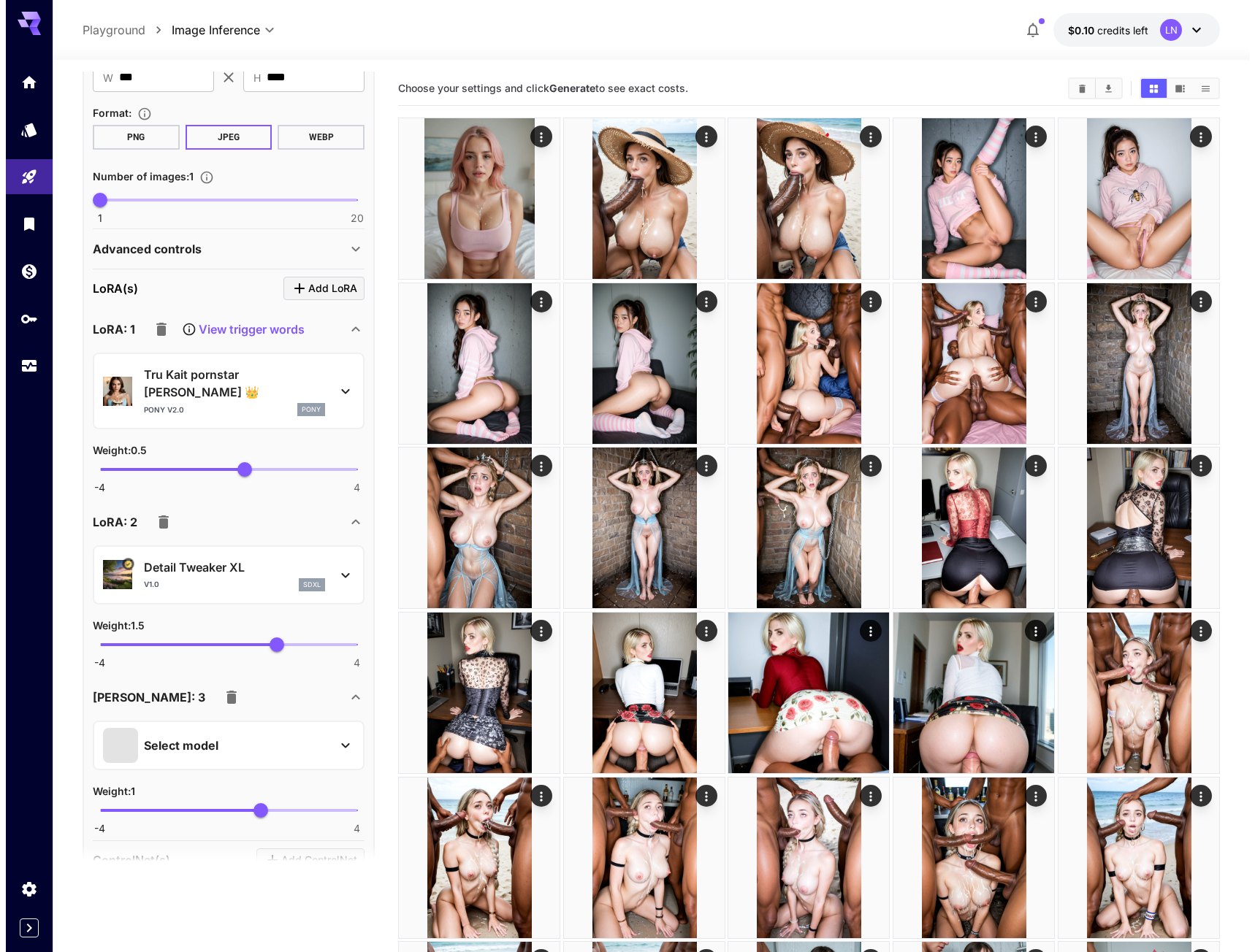
scroll to position [804, 0]
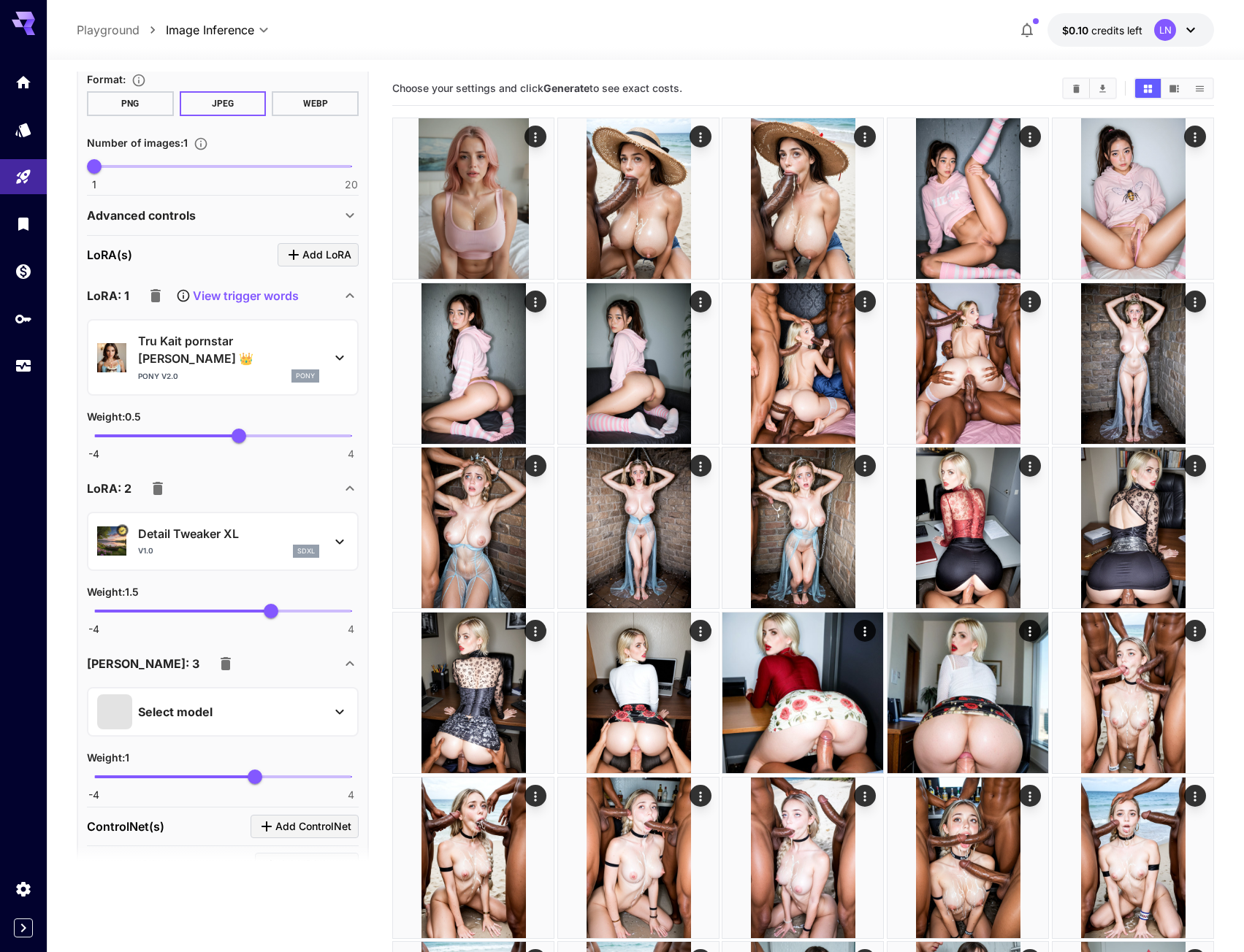
click at [190, 703] on p "Select model" at bounding box center [176, 712] width 75 height 18
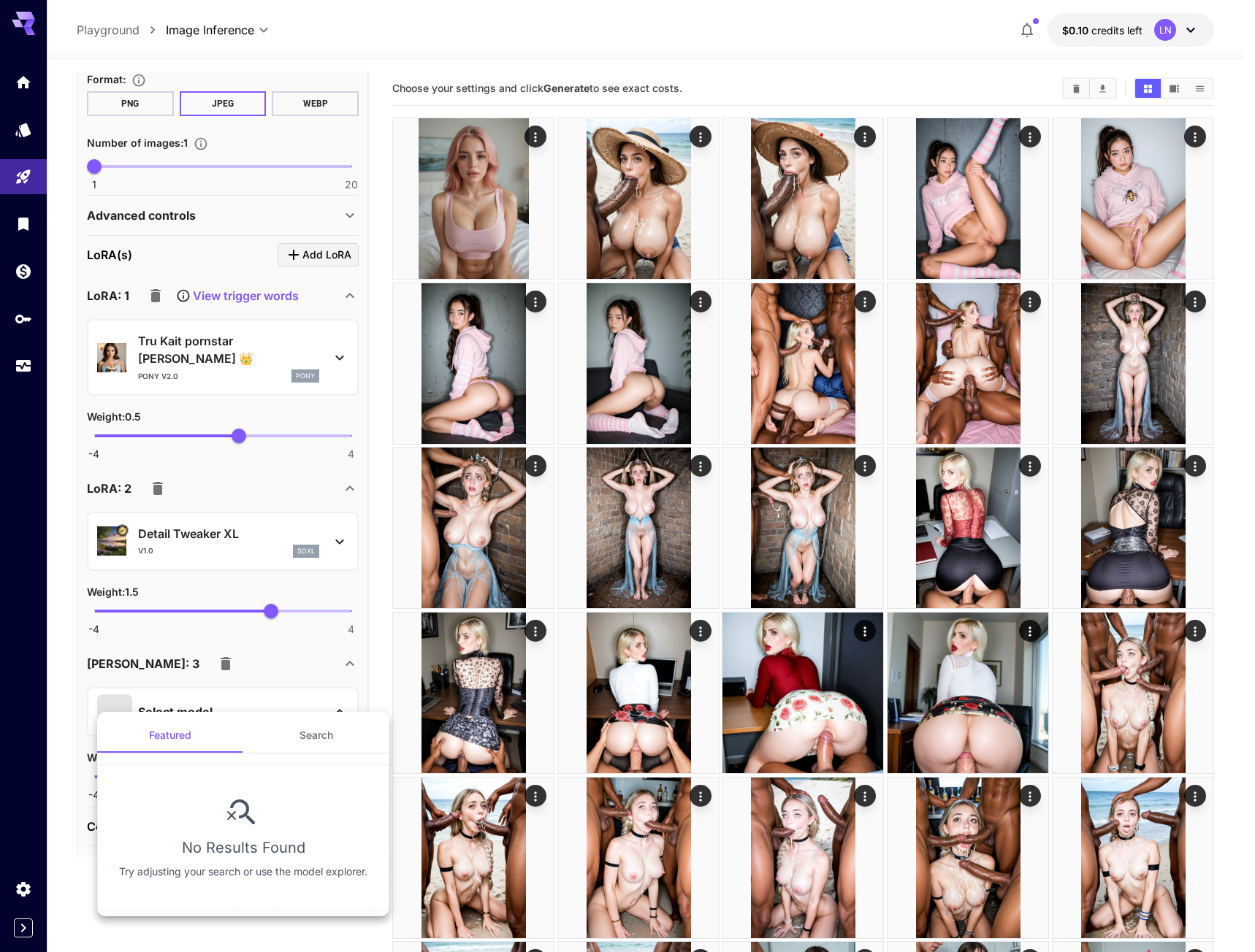
click at [302, 725] on button "Search" at bounding box center [317, 735] width 146 height 35
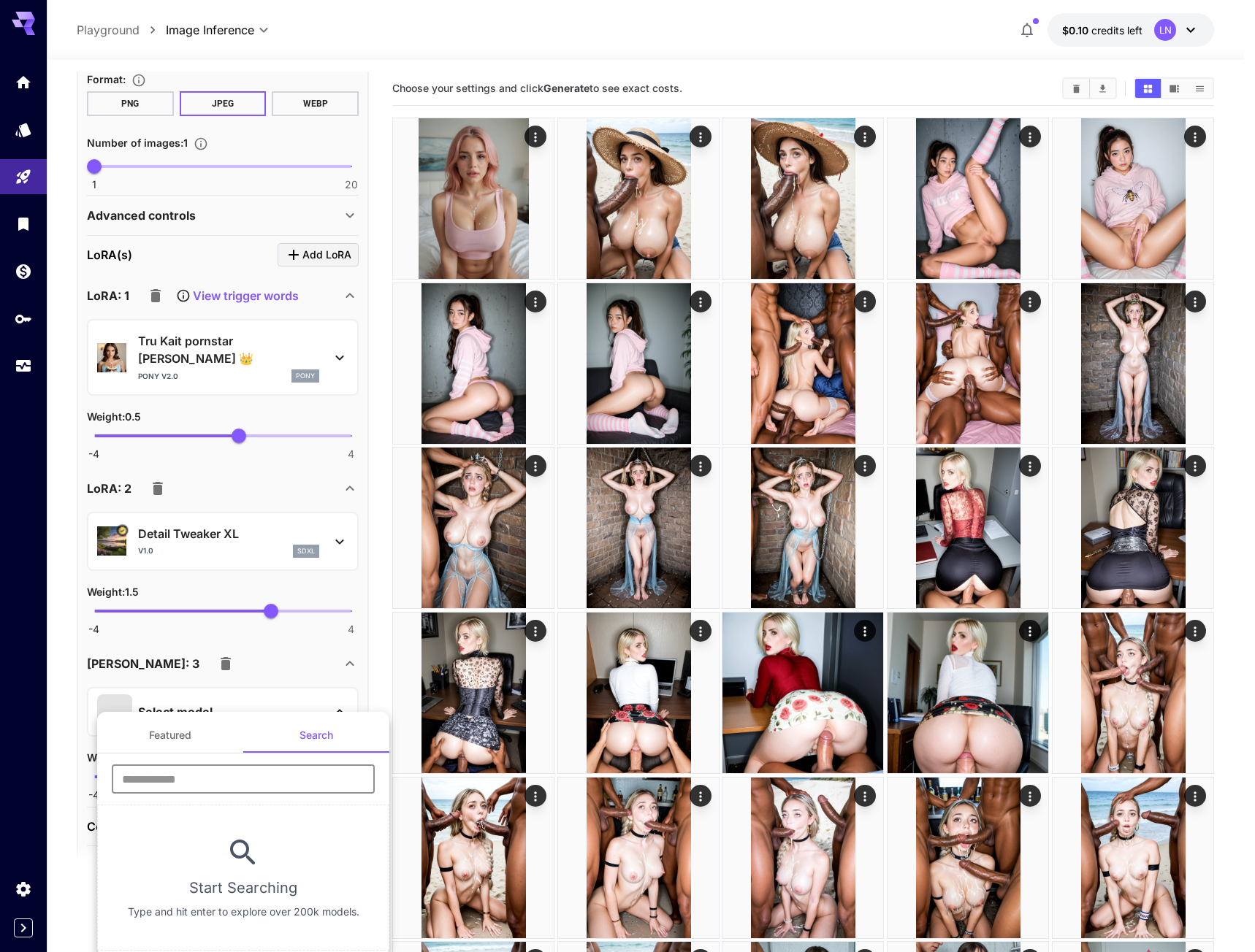
click at [206, 786] on input "text" at bounding box center [244, 779] width 263 height 29
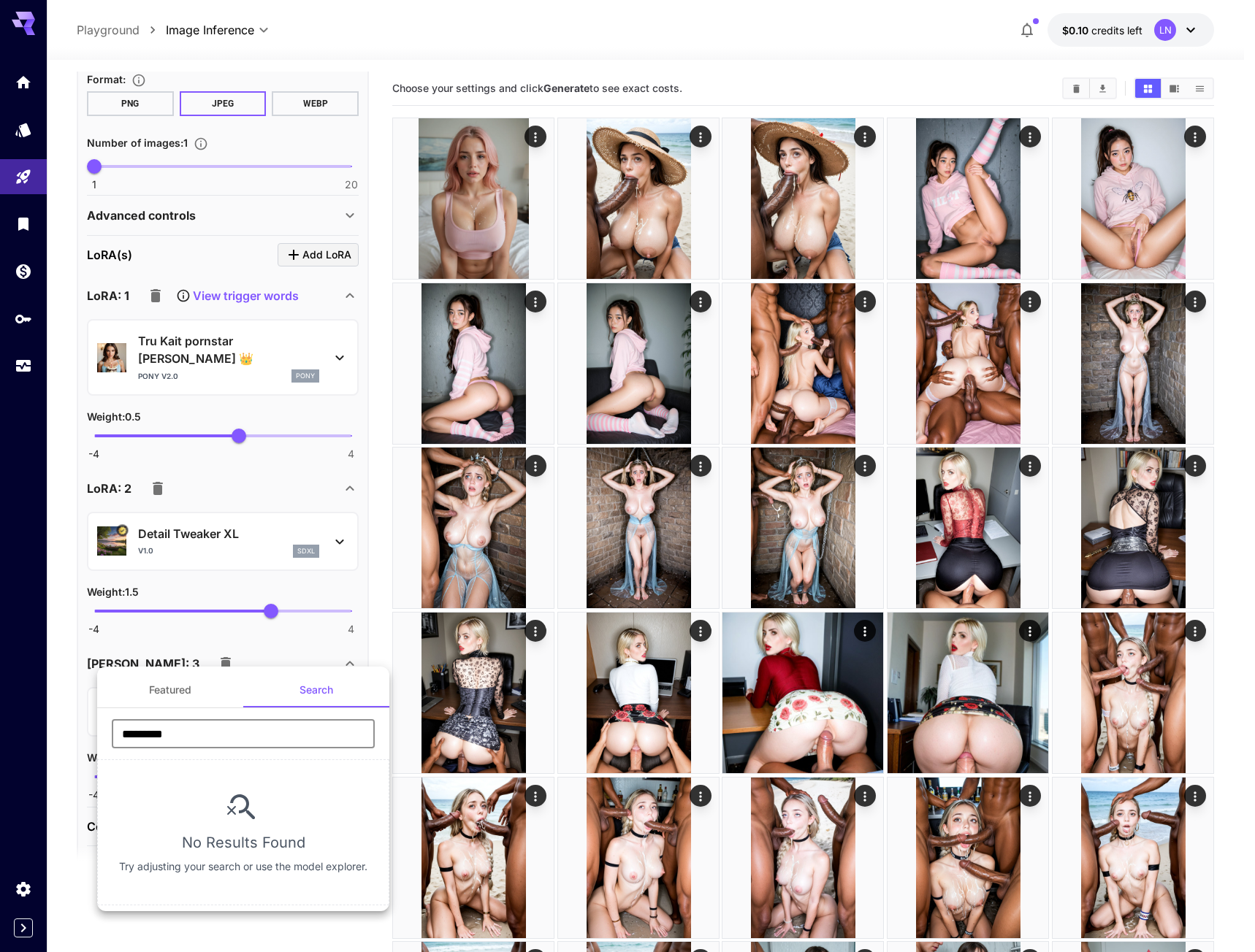
click at [213, 732] on input "*********" at bounding box center [244, 734] width 263 height 29
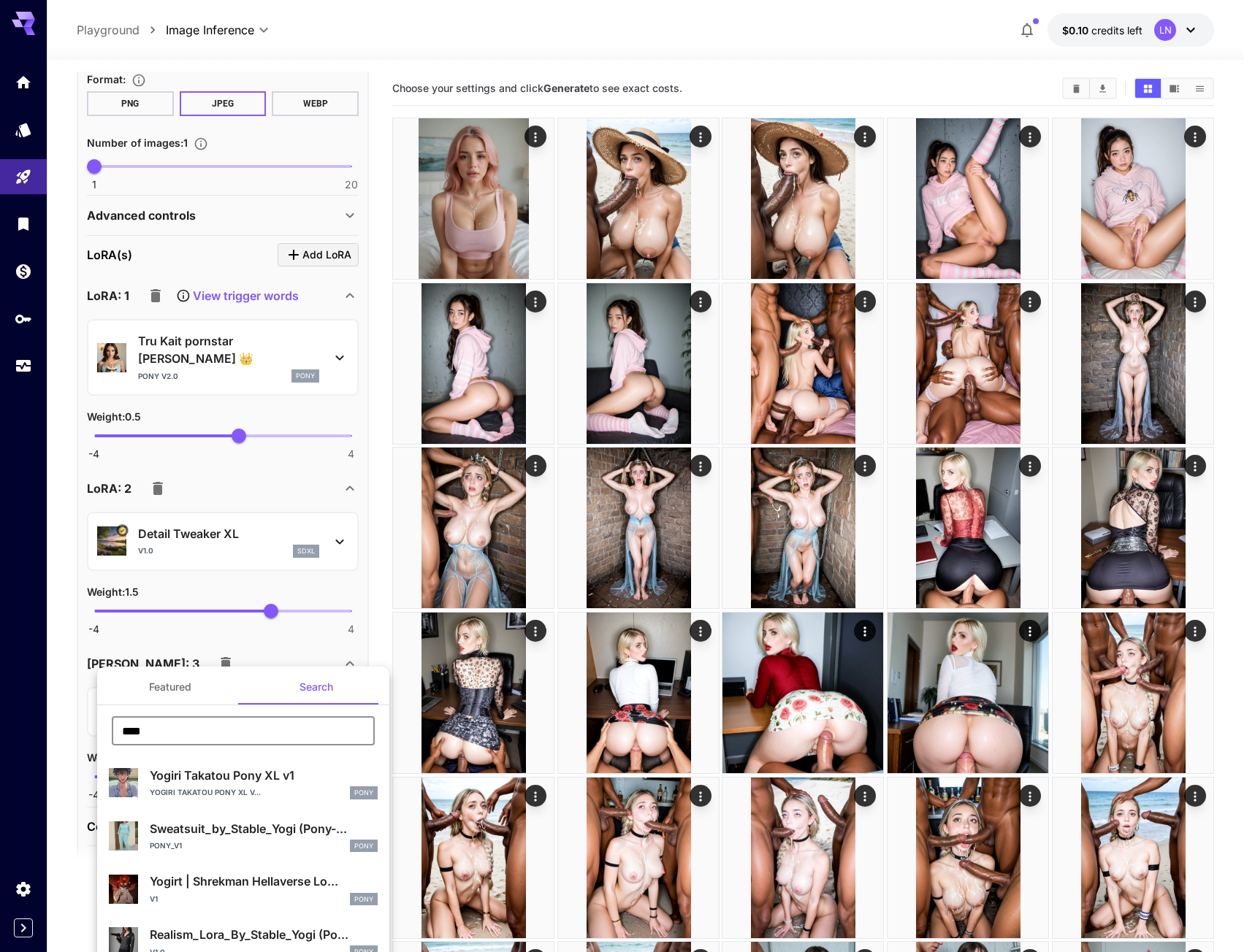
scroll to position [0, 0]
click at [190, 742] on input "****" at bounding box center [244, 734] width 263 height 29
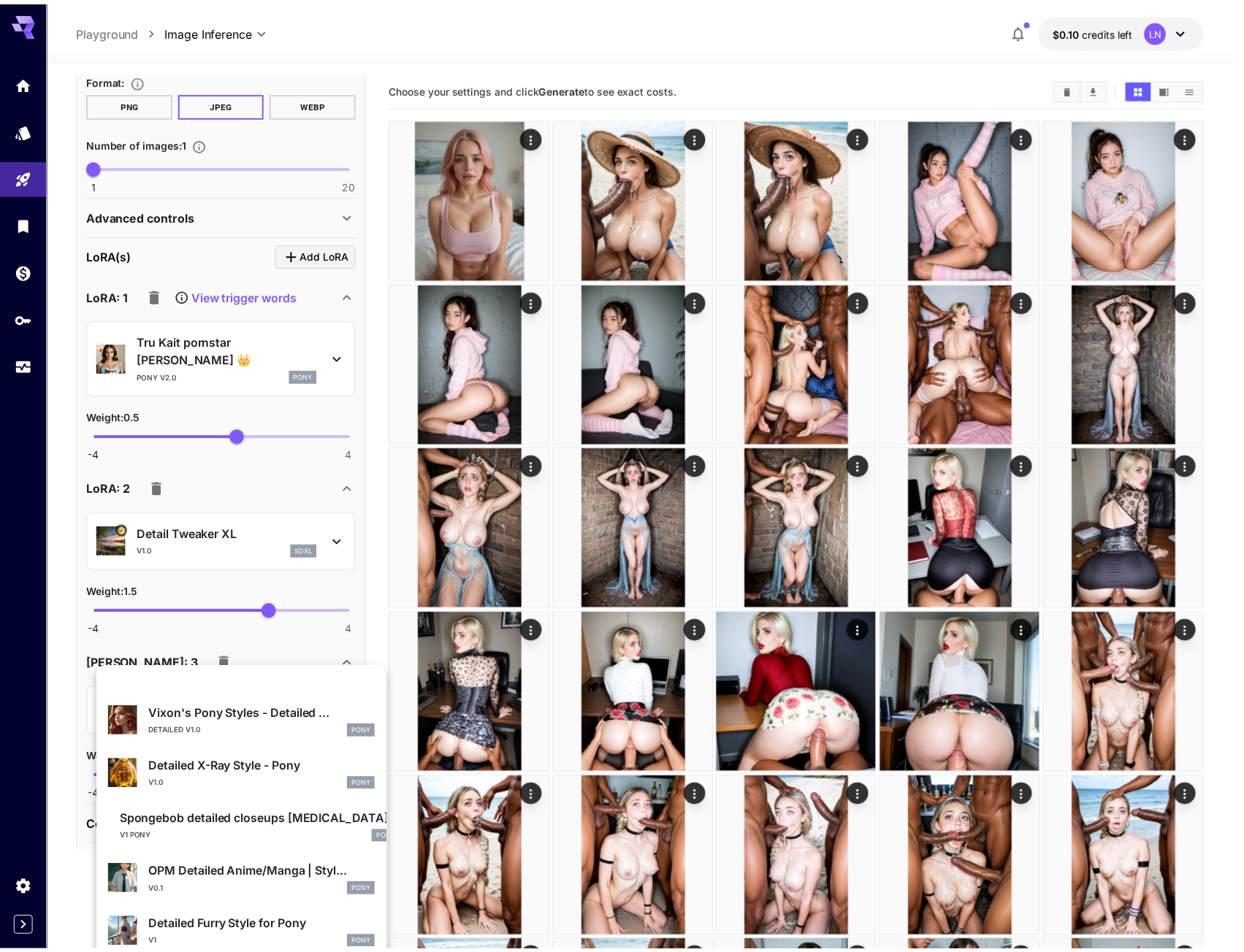
scroll to position [585, 0]
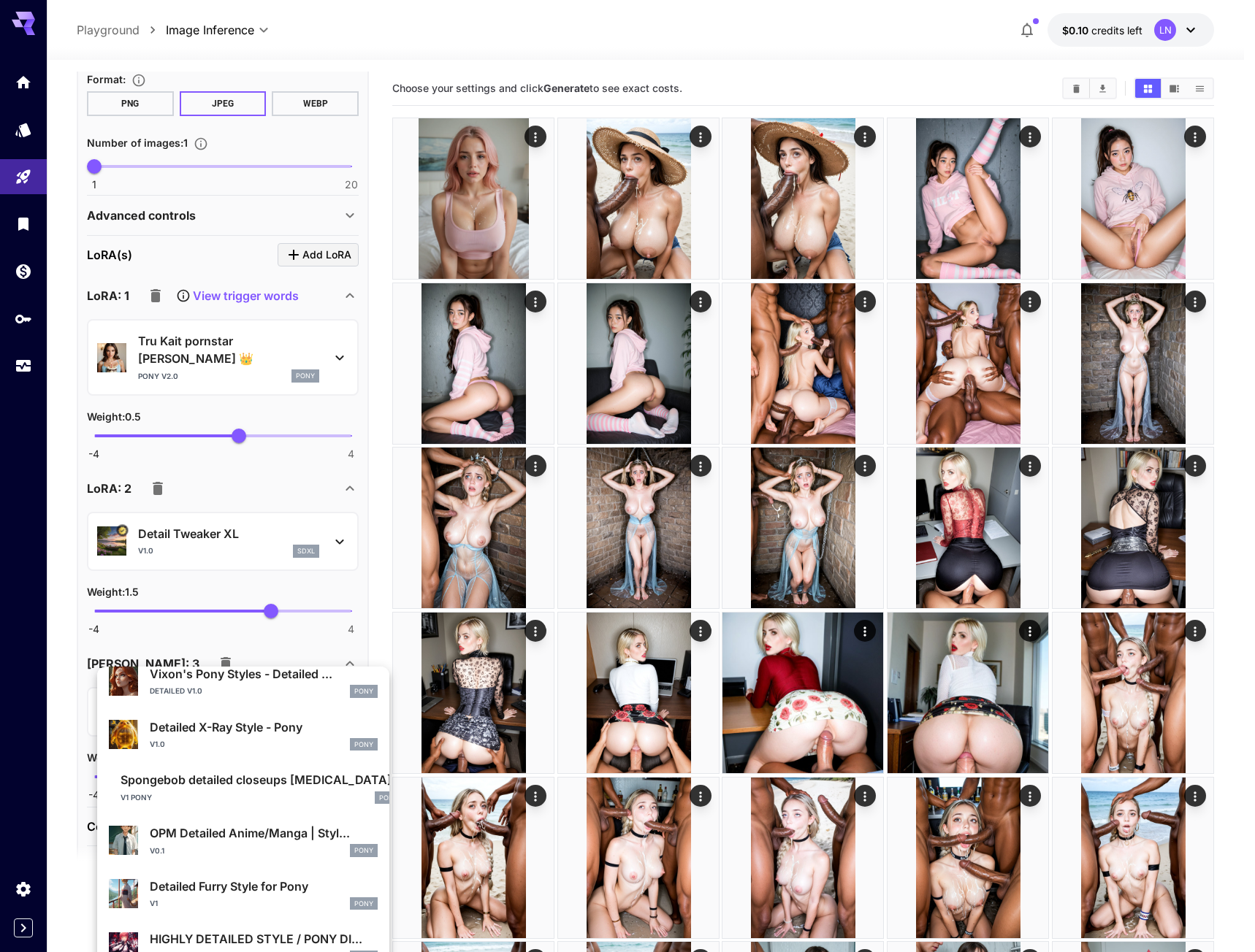
type input "******"
click at [241, 624] on div at bounding box center [627, 476] width 1255 height 952
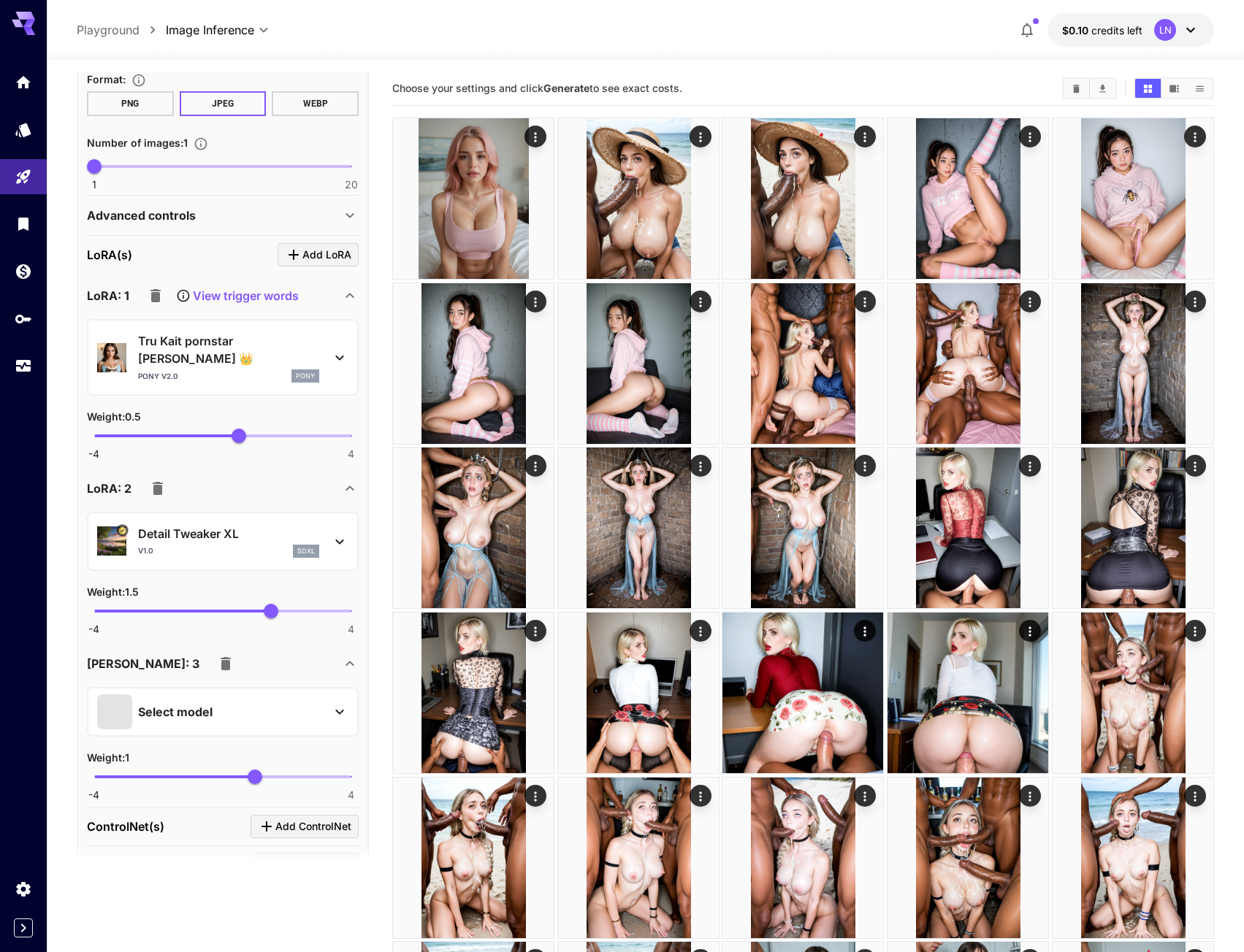
click at [150, 703] on p "Select model" at bounding box center [176, 712] width 75 height 18
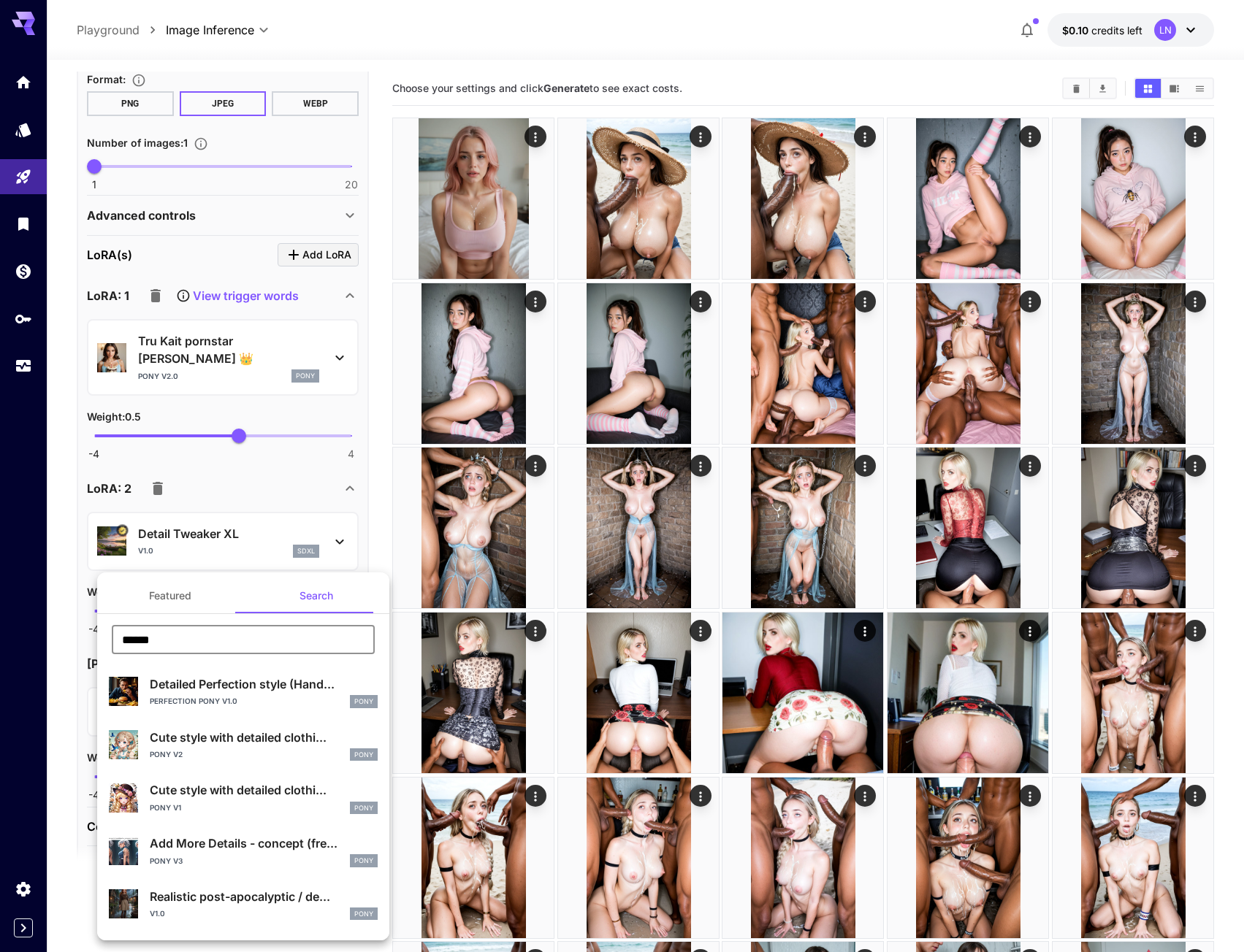
click at [169, 641] on input "******" at bounding box center [244, 640] width 263 height 29
paste input "**********"
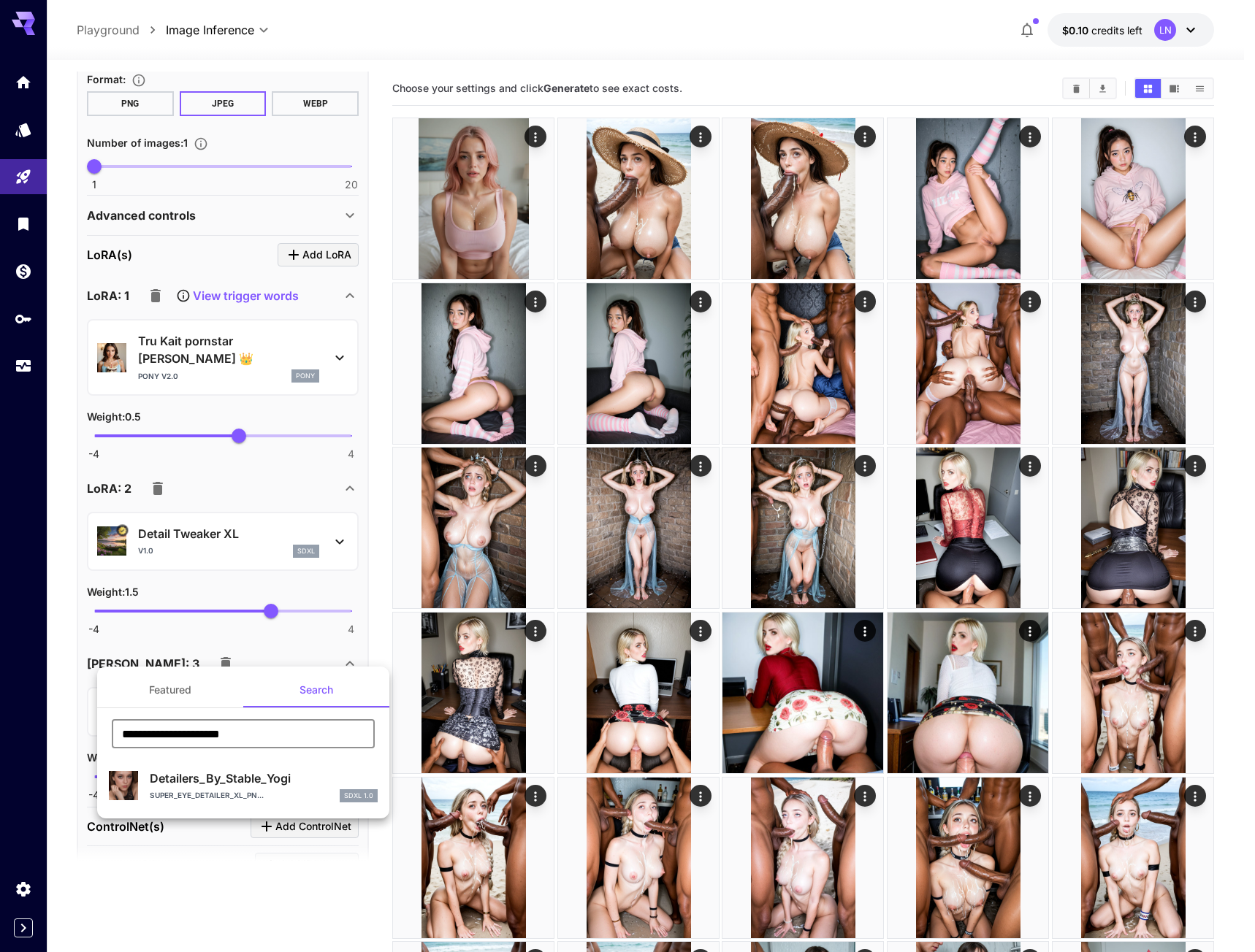
type input "**********"
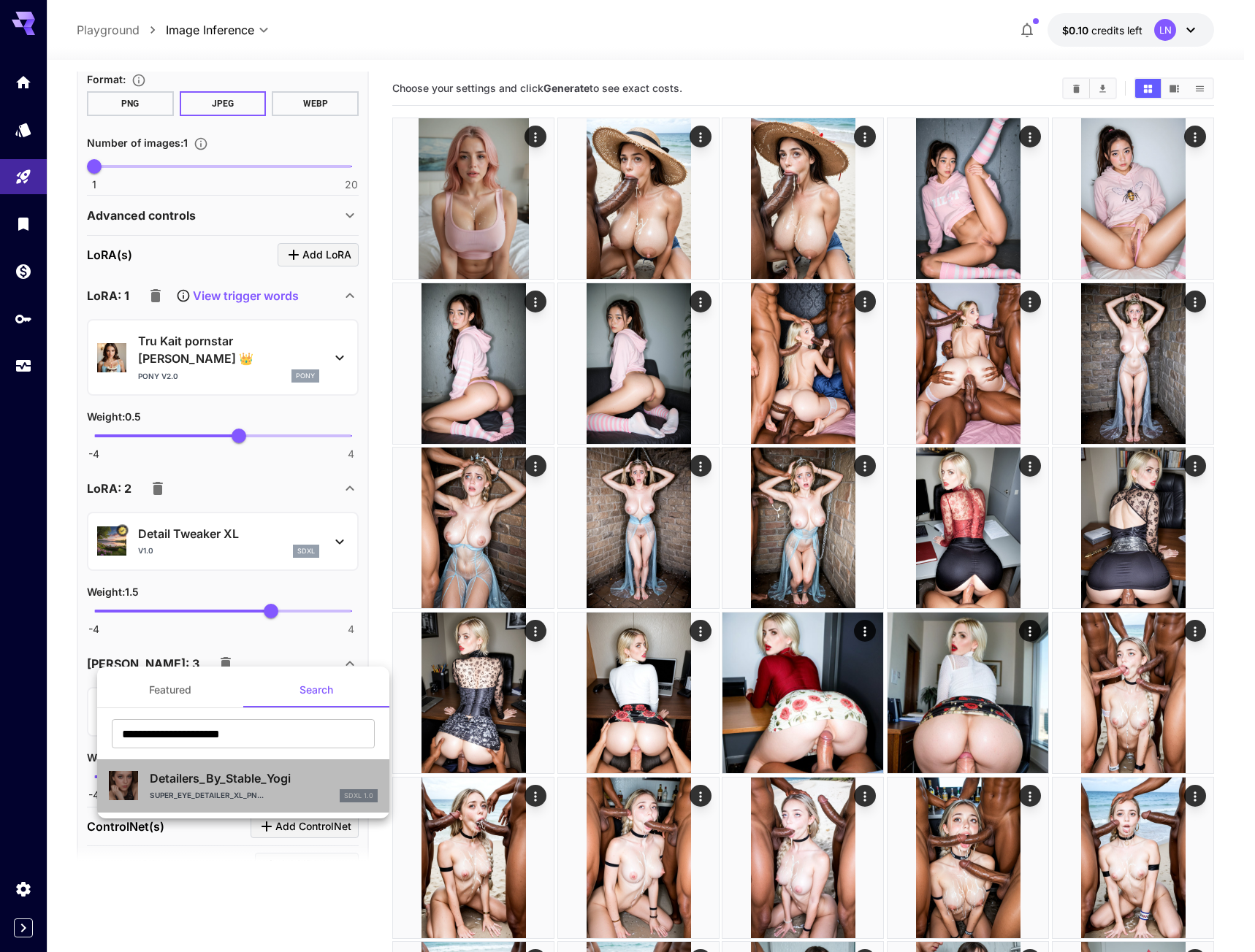
click at [204, 790] on div "Super_Eye_Detailer_XL_PN... SDXL 1.0" at bounding box center [263, 796] width 228 height 13
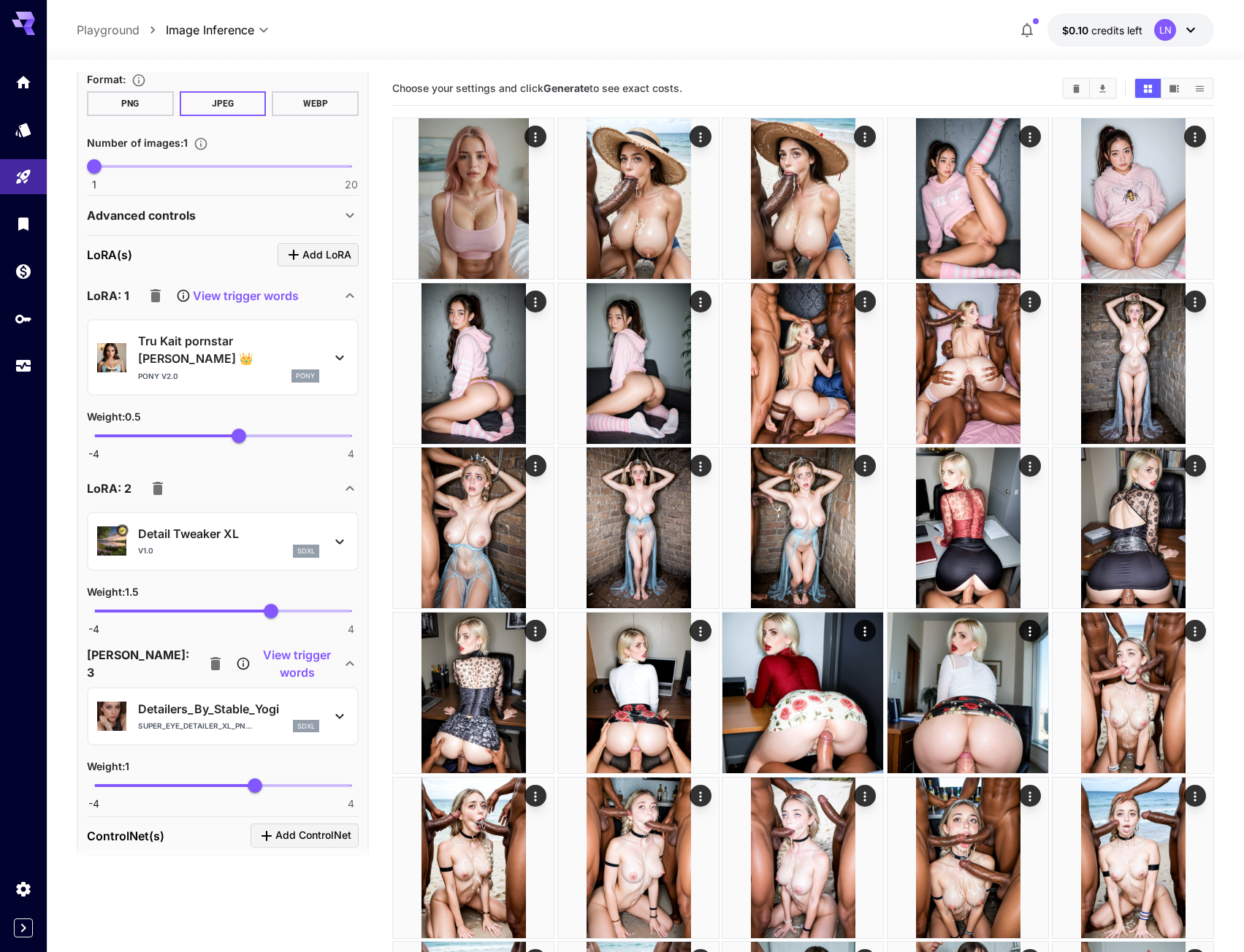
drag, startPoint x: 316, startPoint y: 556, endPoint x: 265, endPoint y: 580, distance: 56.4
click at [316, 556] on section "Detail Tweaker XL v1.0 sdxl Weight : 1.5 -4 4 1.5" at bounding box center [222, 573] width 272 height 123
type input "*"
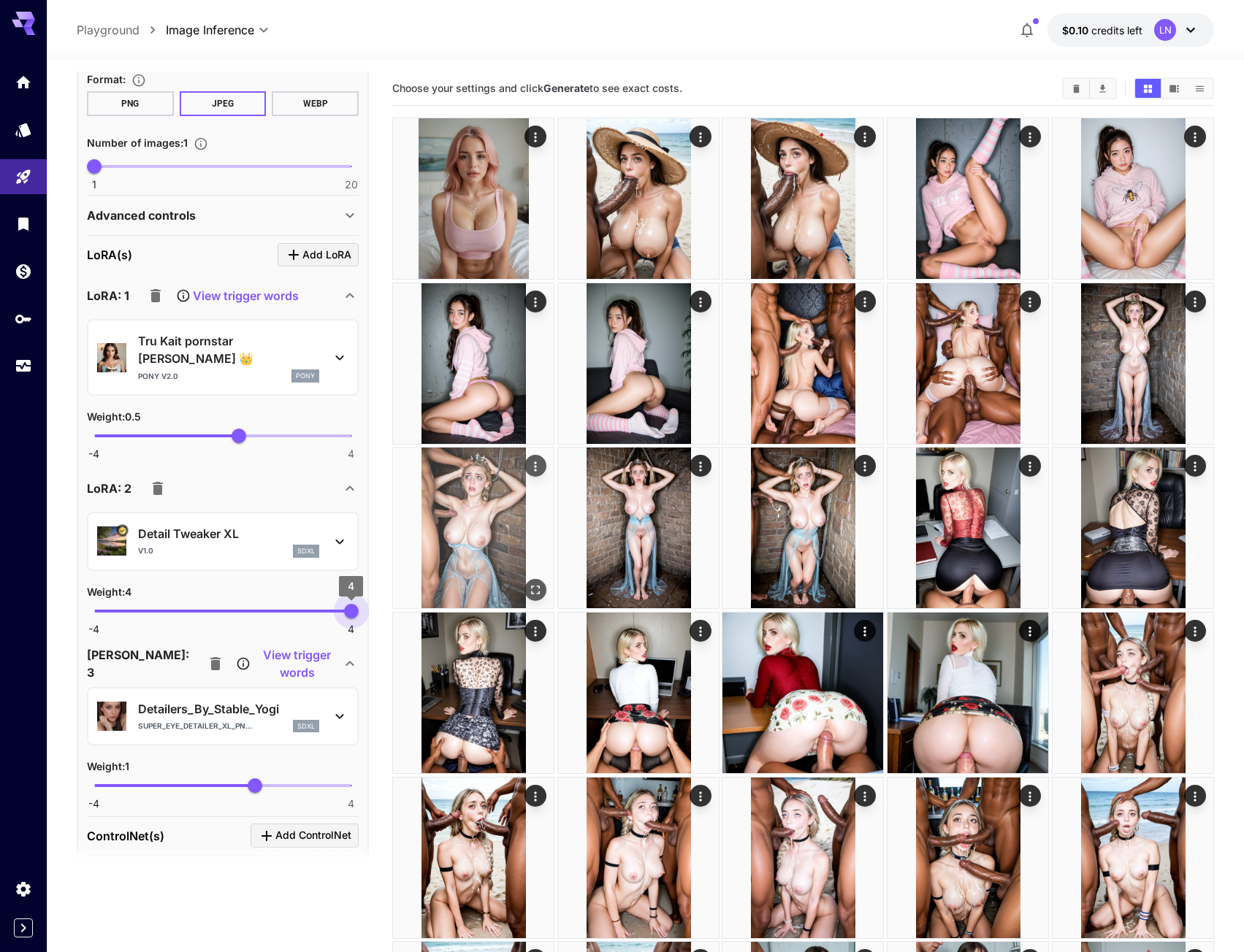
drag, startPoint x: 373, startPoint y: 594, endPoint x: 398, endPoint y: 597, distance: 25.2
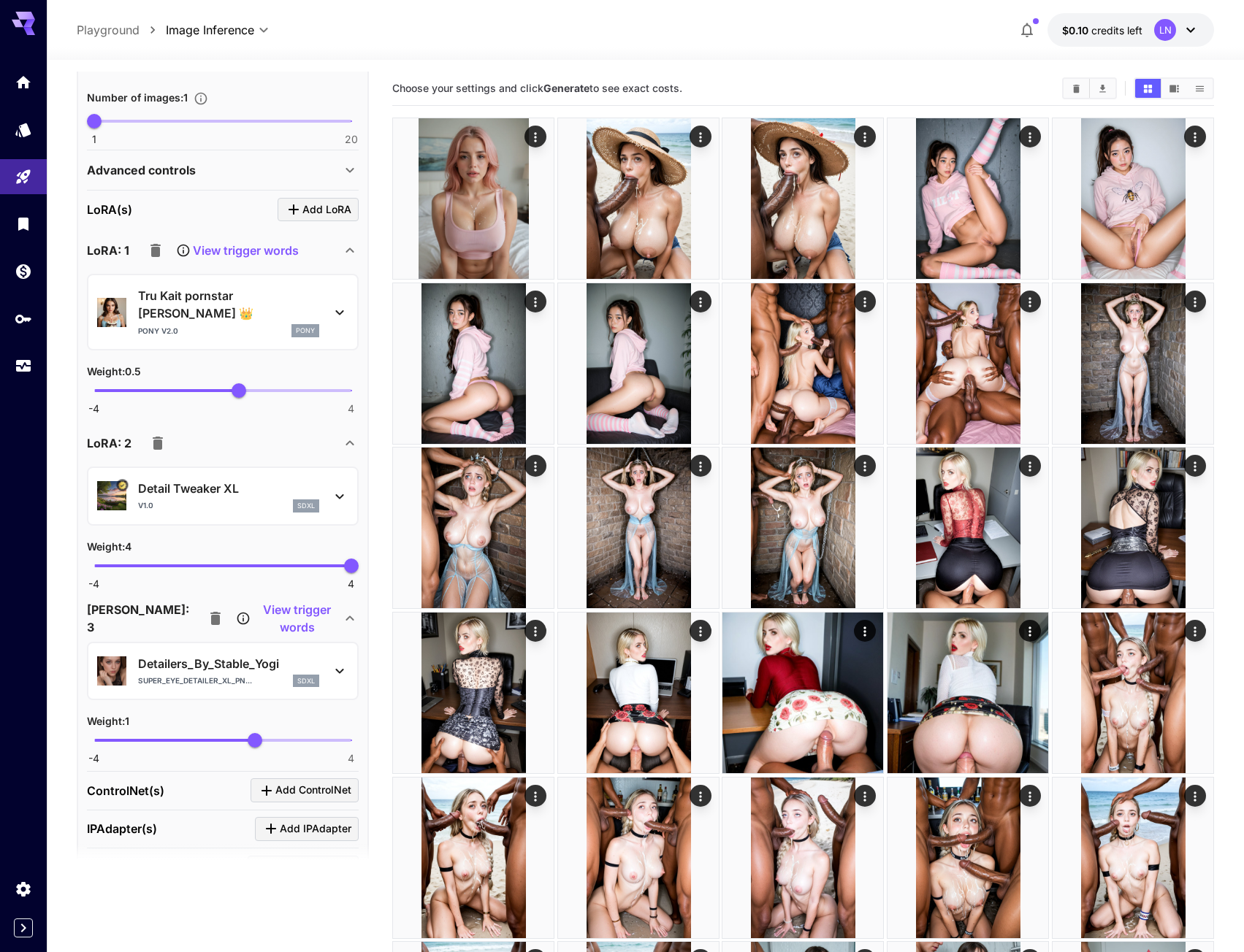
scroll to position [994, 0]
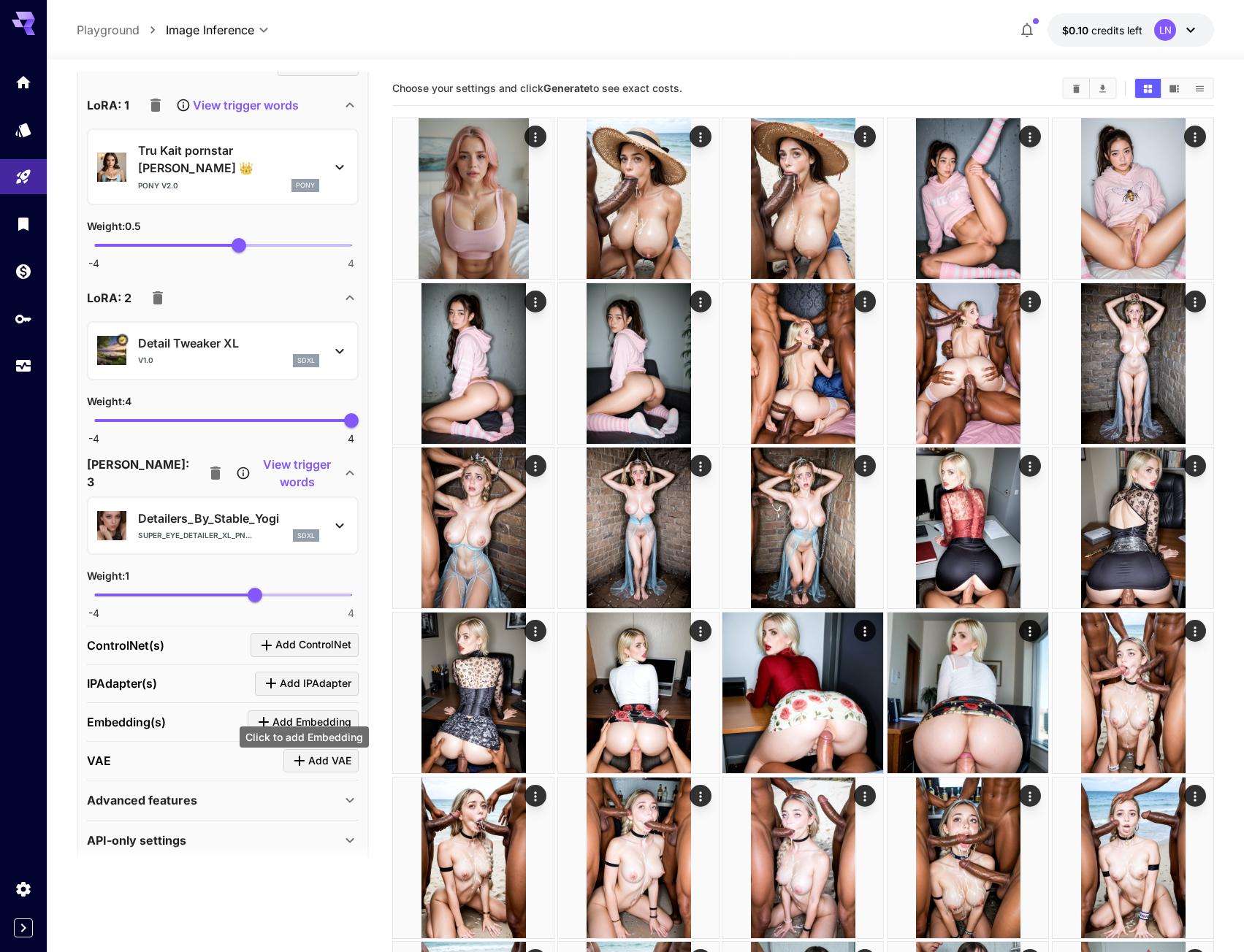
click at [294, 714] on span "Add Embedding" at bounding box center [311, 723] width 79 height 19
click at [168, 803] on p "Select model" at bounding box center [176, 811] width 75 height 18
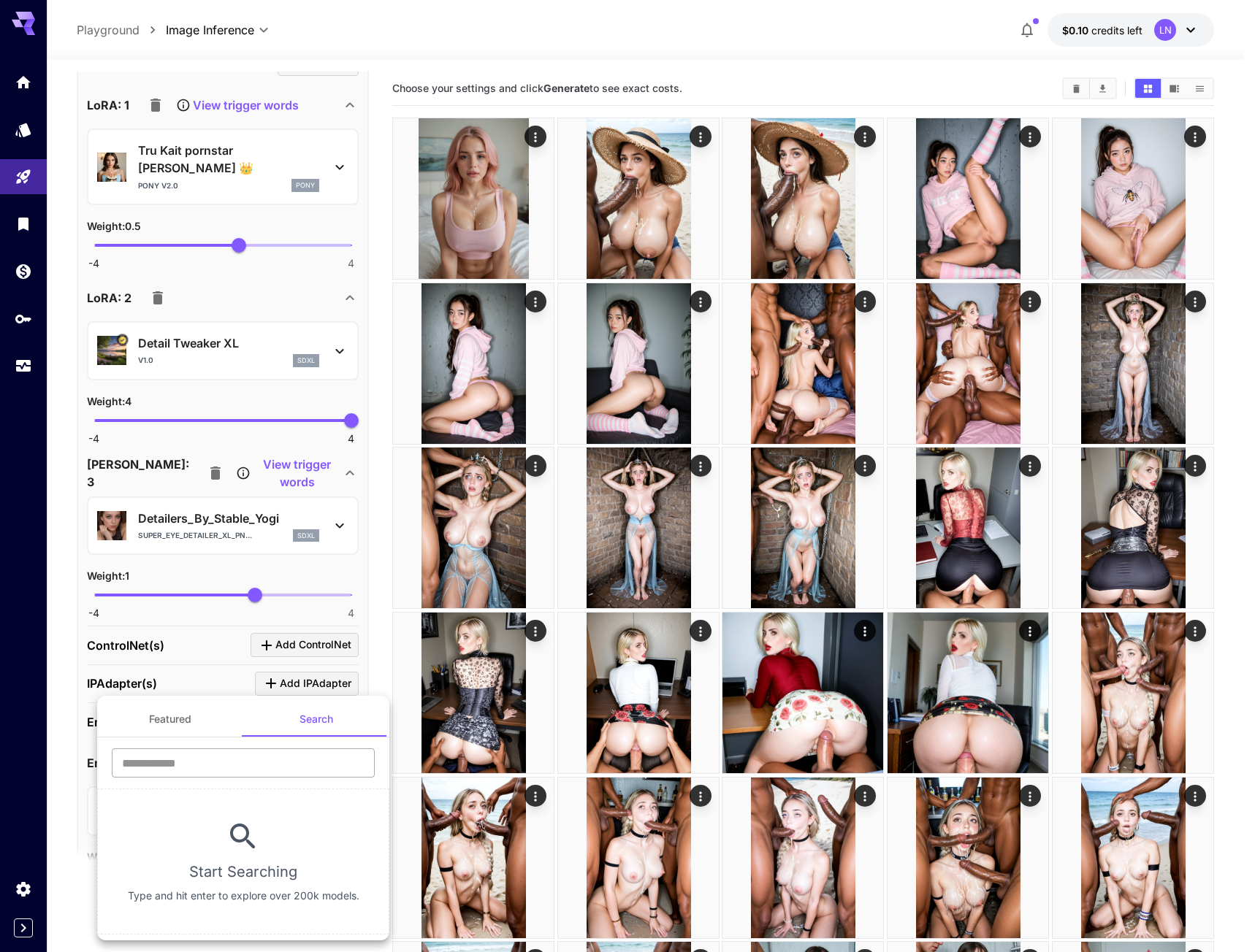
click at [159, 760] on input "text" at bounding box center [244, 763] width 263 height 29
paste input "**********"
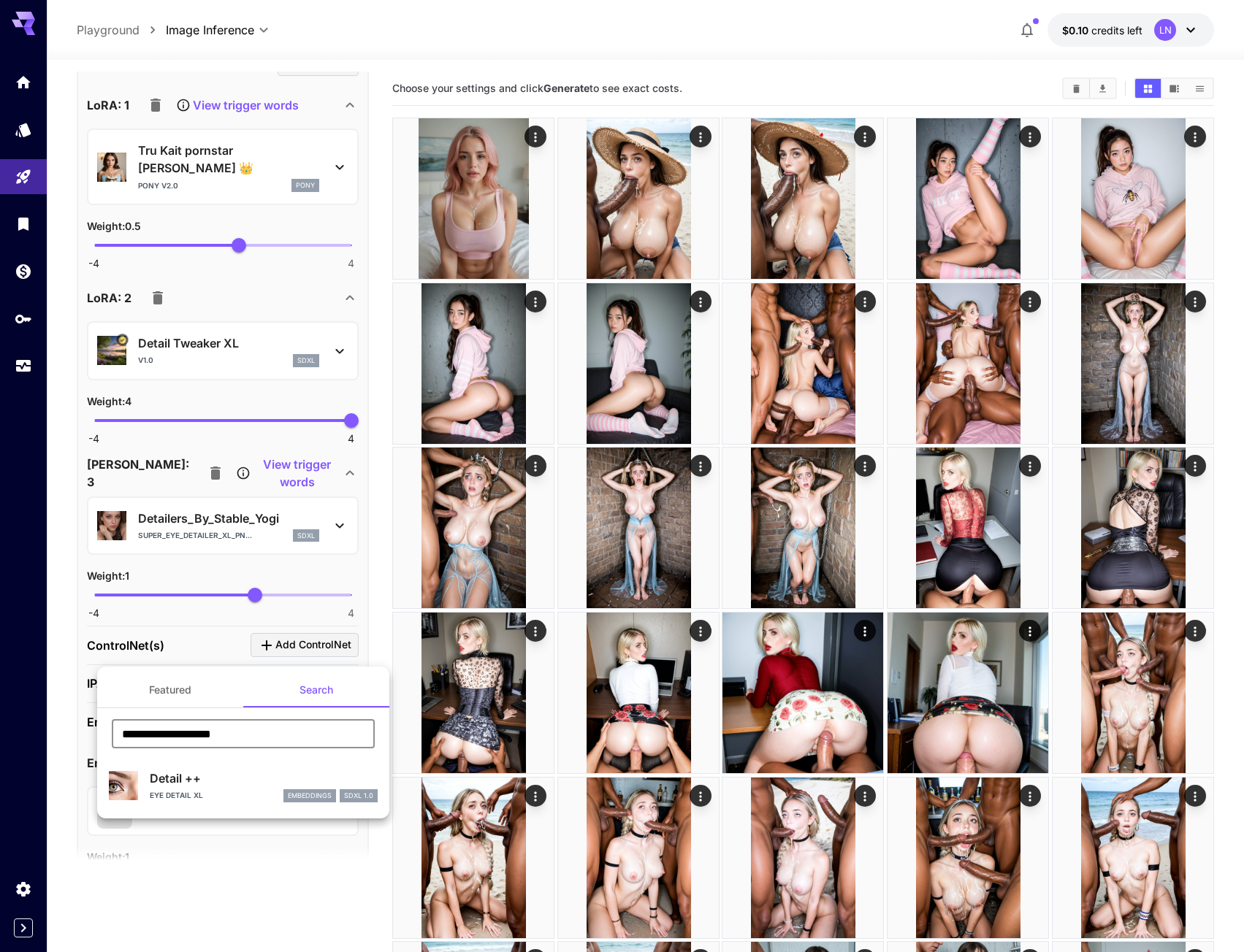
type input "**********"
click at [222, 809] on li "Detail ++ Eye Detail XL embeddings SDXL 1.0" at bounding box center [243, 786] width 292 height 53
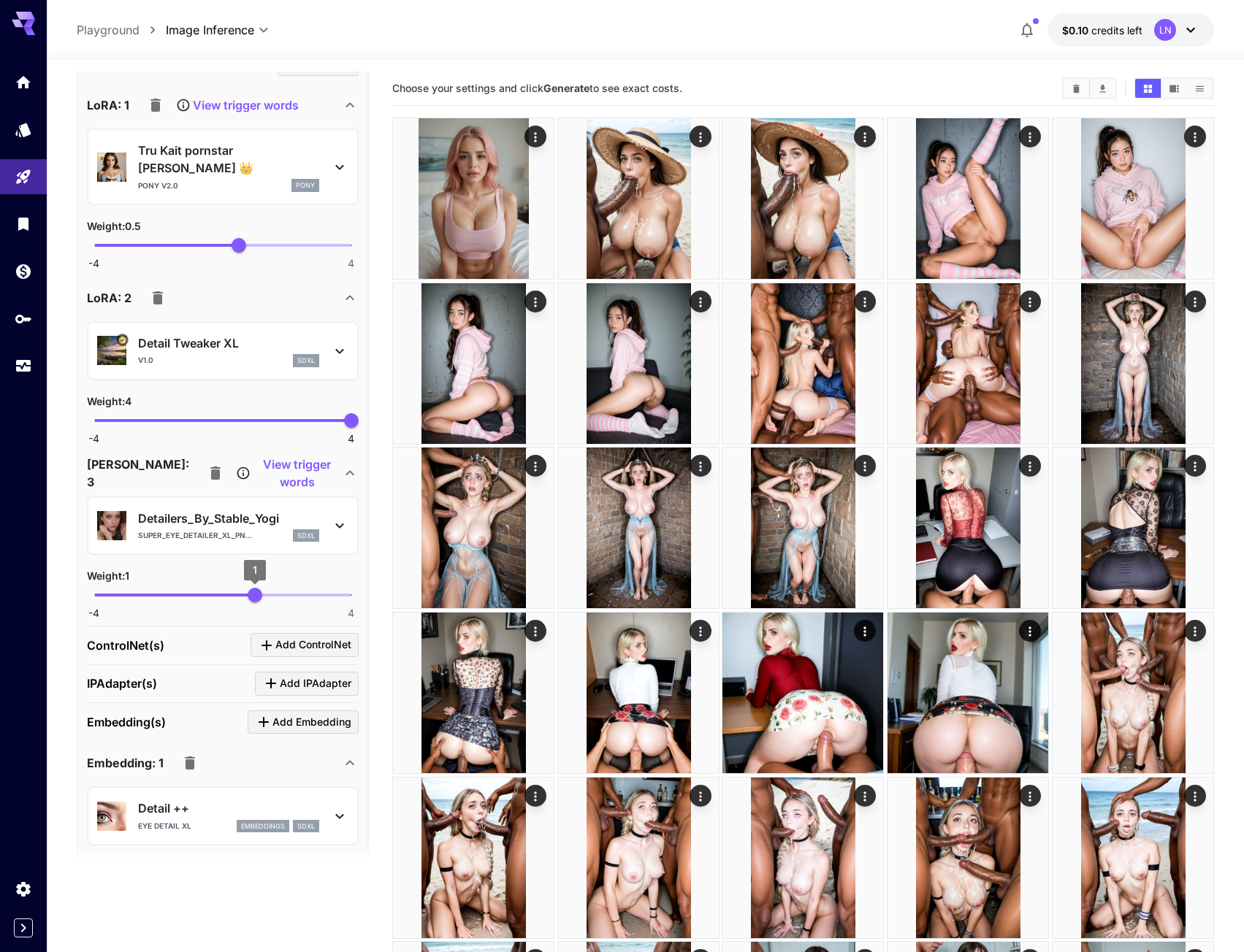
click at [249, 588] on span "1" at bounding box center [255, 595] width 14 height 14
type input "****"
drag, startPoint x: 249, startPoint y: 564, endPoint x: 266, endPoint y: 574, distance: 19.7
click at [266, 588] on span "1.36" at bounding box center [266, 595] width 14 height 14
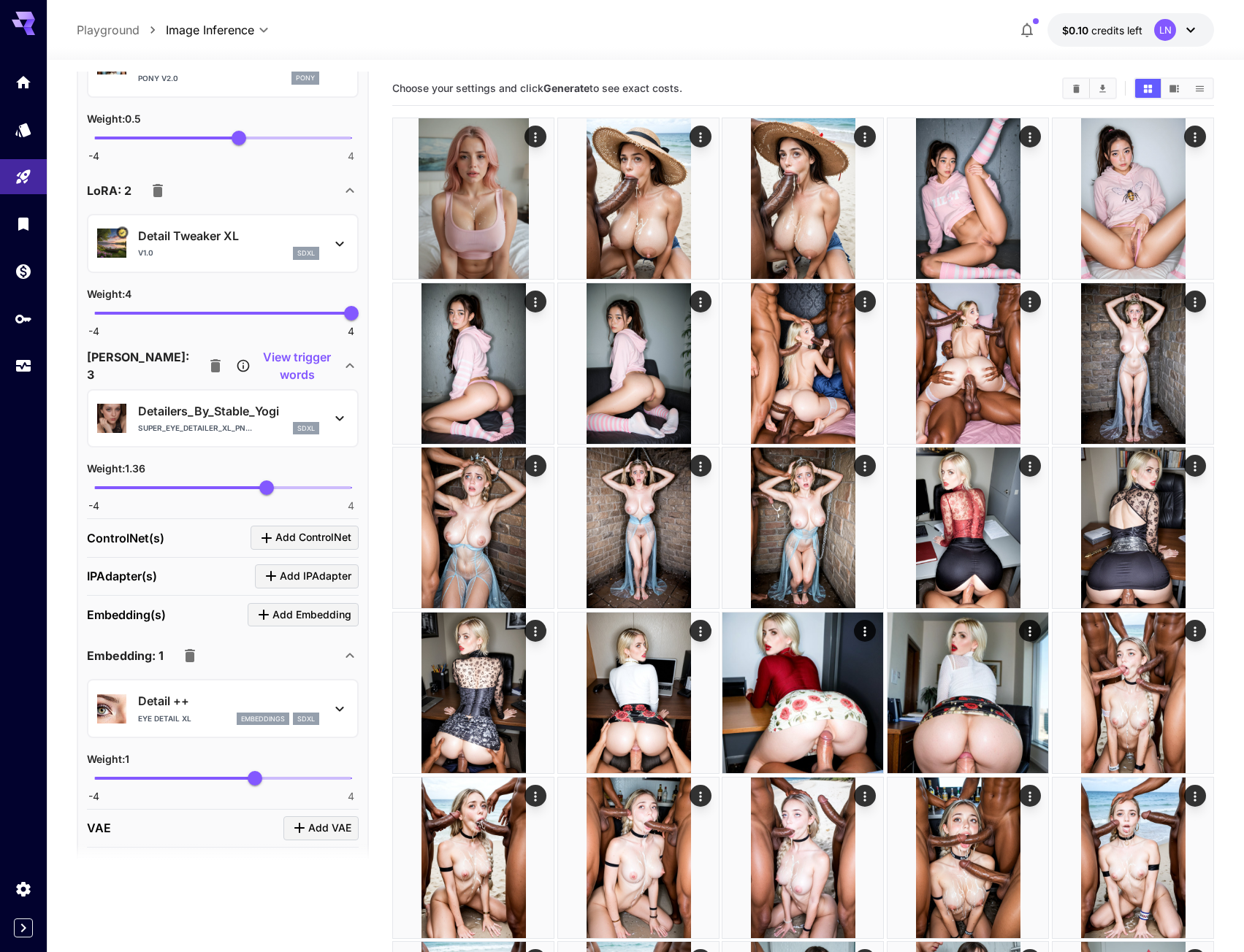
scroll to position [1140, 0]
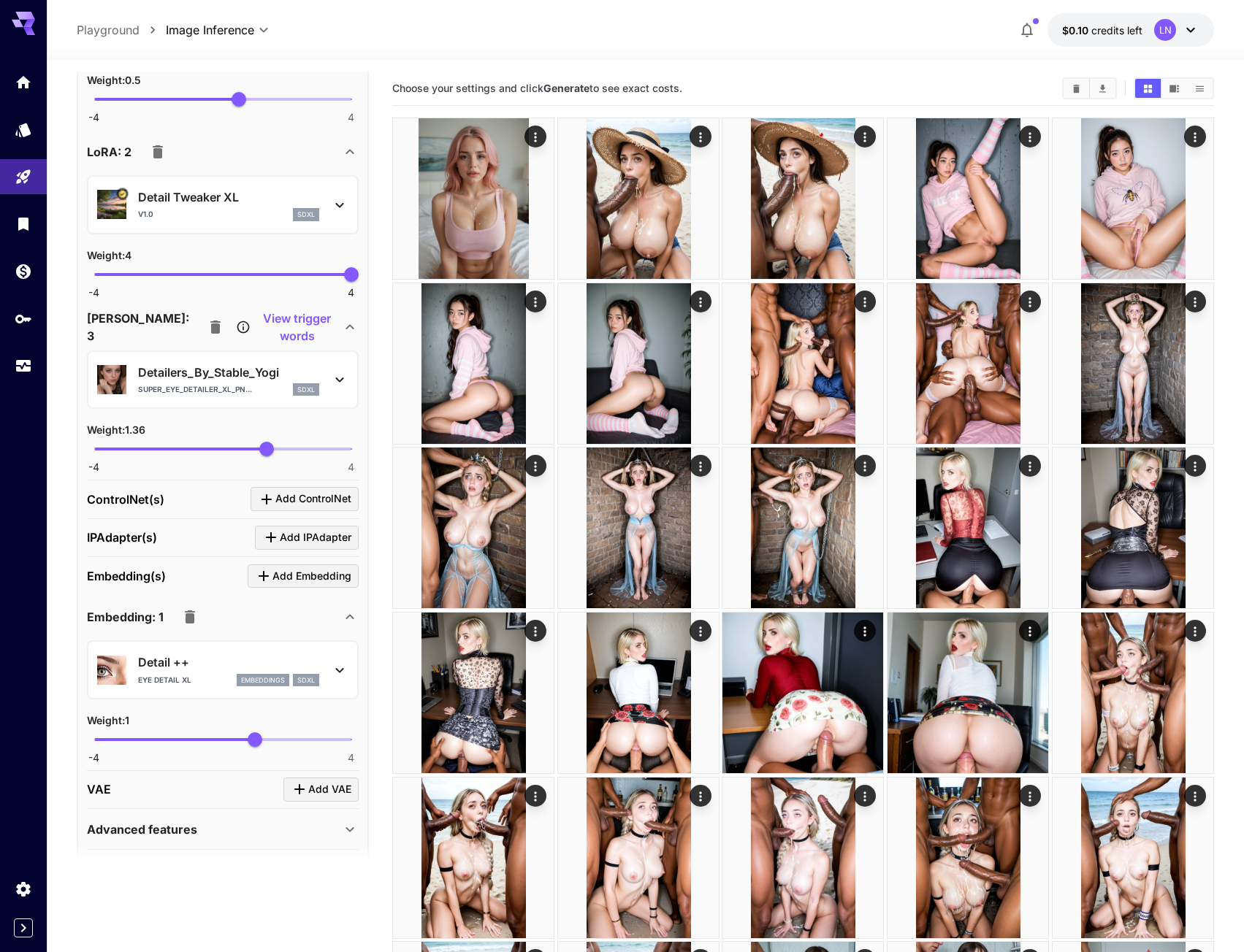
click at [202, 669] on div "Detail ++ Eye Detail XL embeddings sdxl" at bounding box center [222, 670] width 251 height 45
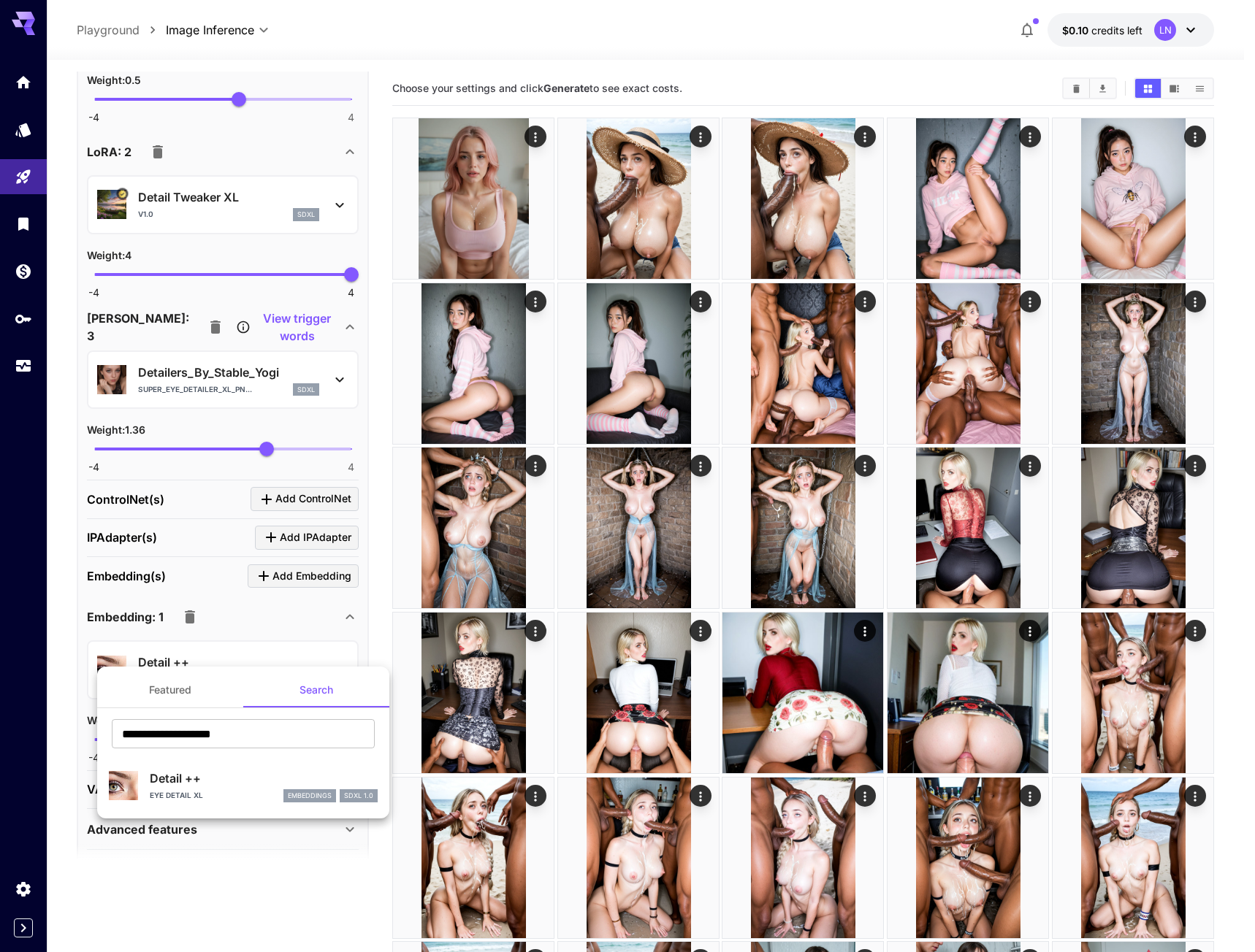
click at [59, 660] on div at bounding box center [627, 476] width 1255 height 952
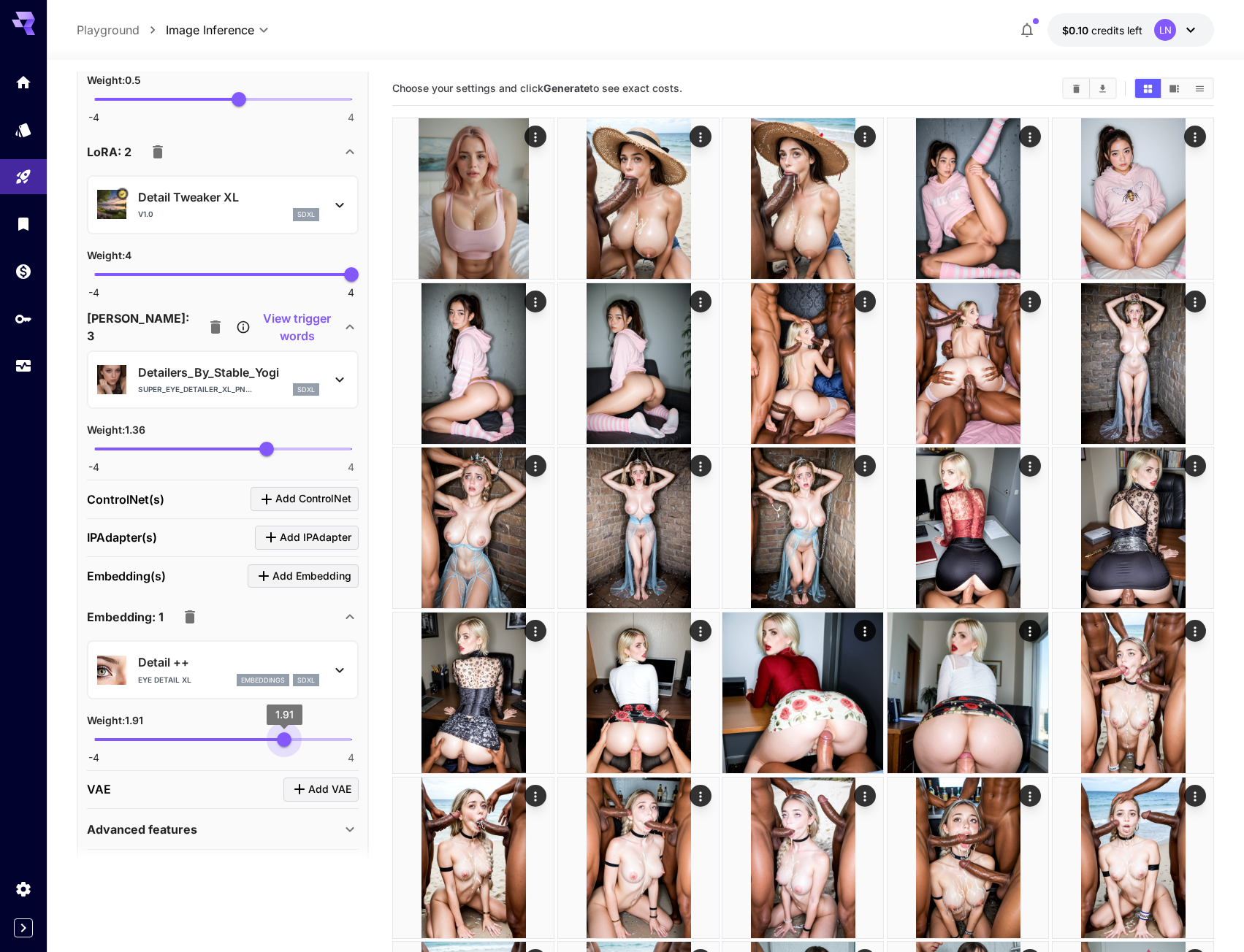
type input "****"
drag, startPoint x: 256, startPoint y: 725, endPoint x: 290, endPoint y: 716, distance: 35.2
click at [290, 732] on span "2.09" at bounding box center [289, 739] width 14 height 14
drag, startPoint x: 396, startPoint y: 652, endPoint x: 201, endPoint y: 787, distance: 237.2
click at [396, 652] on img at bounding box center [473, 692] width 160 height 160
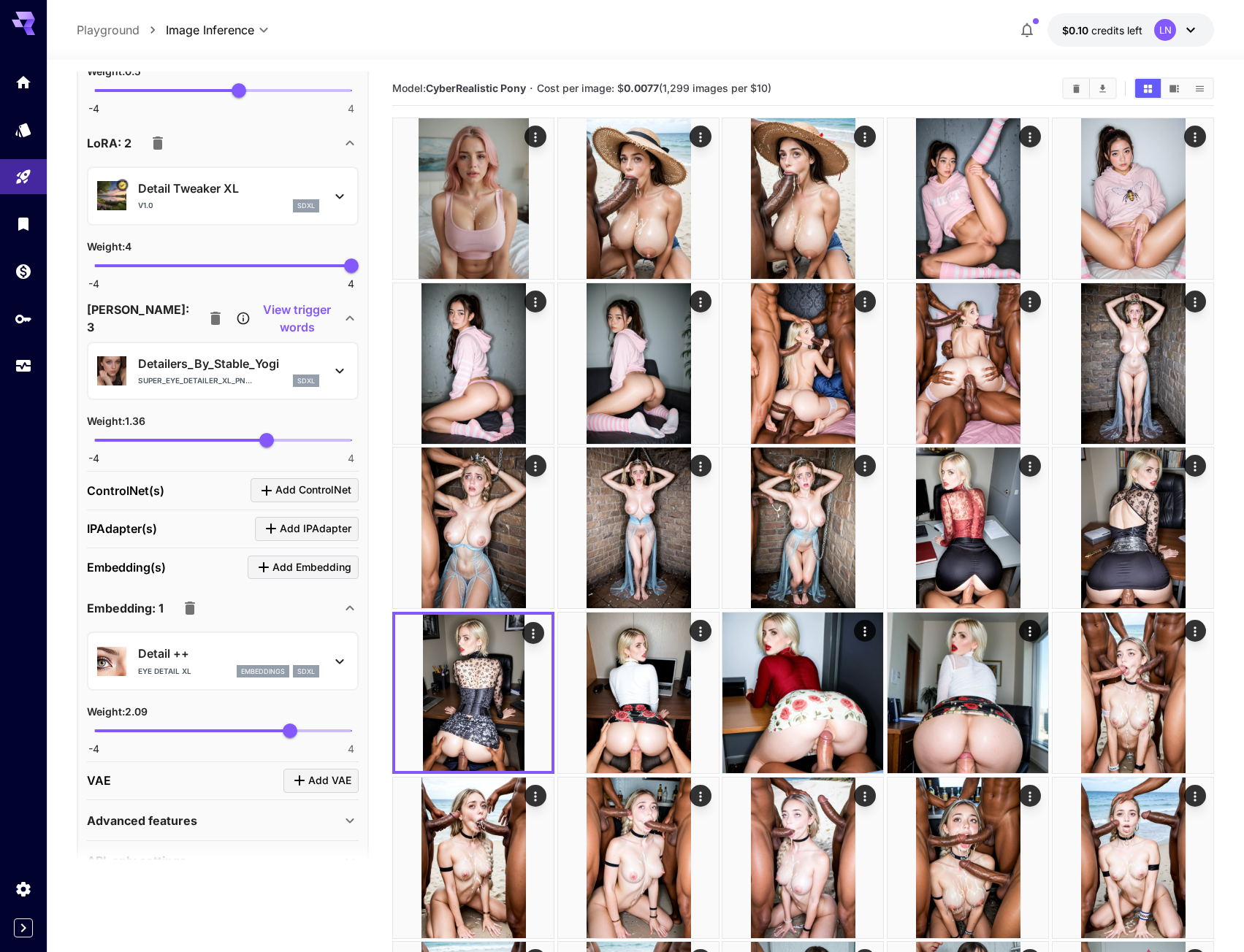
scroll to position [1169, 0]
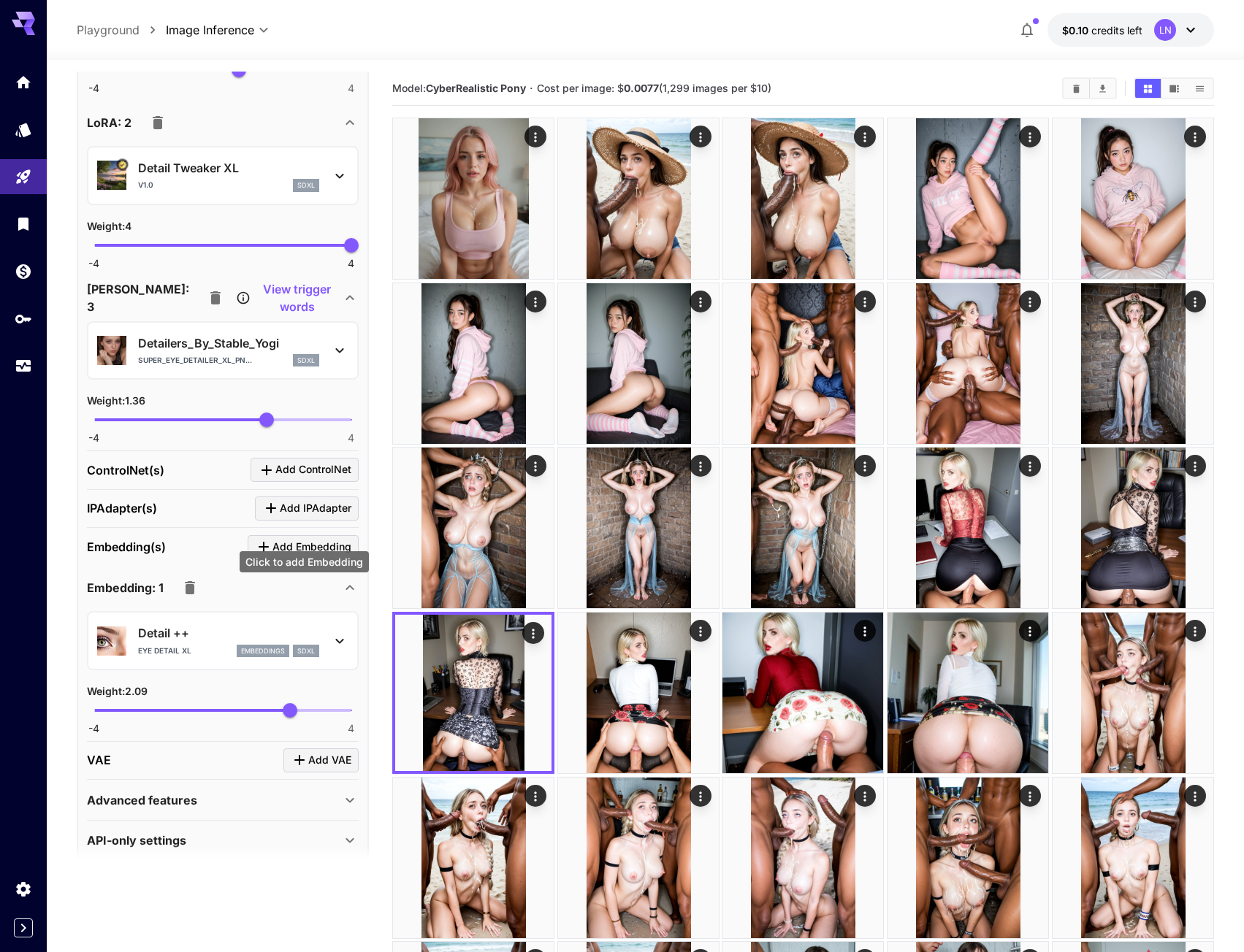
click at [300, 538] on span "Add Embedding" at bounding box center [311, 547] width 79 height 19
click at [165, 803] on p "Select model" at bounding box center [176, 811] width 75 height 18
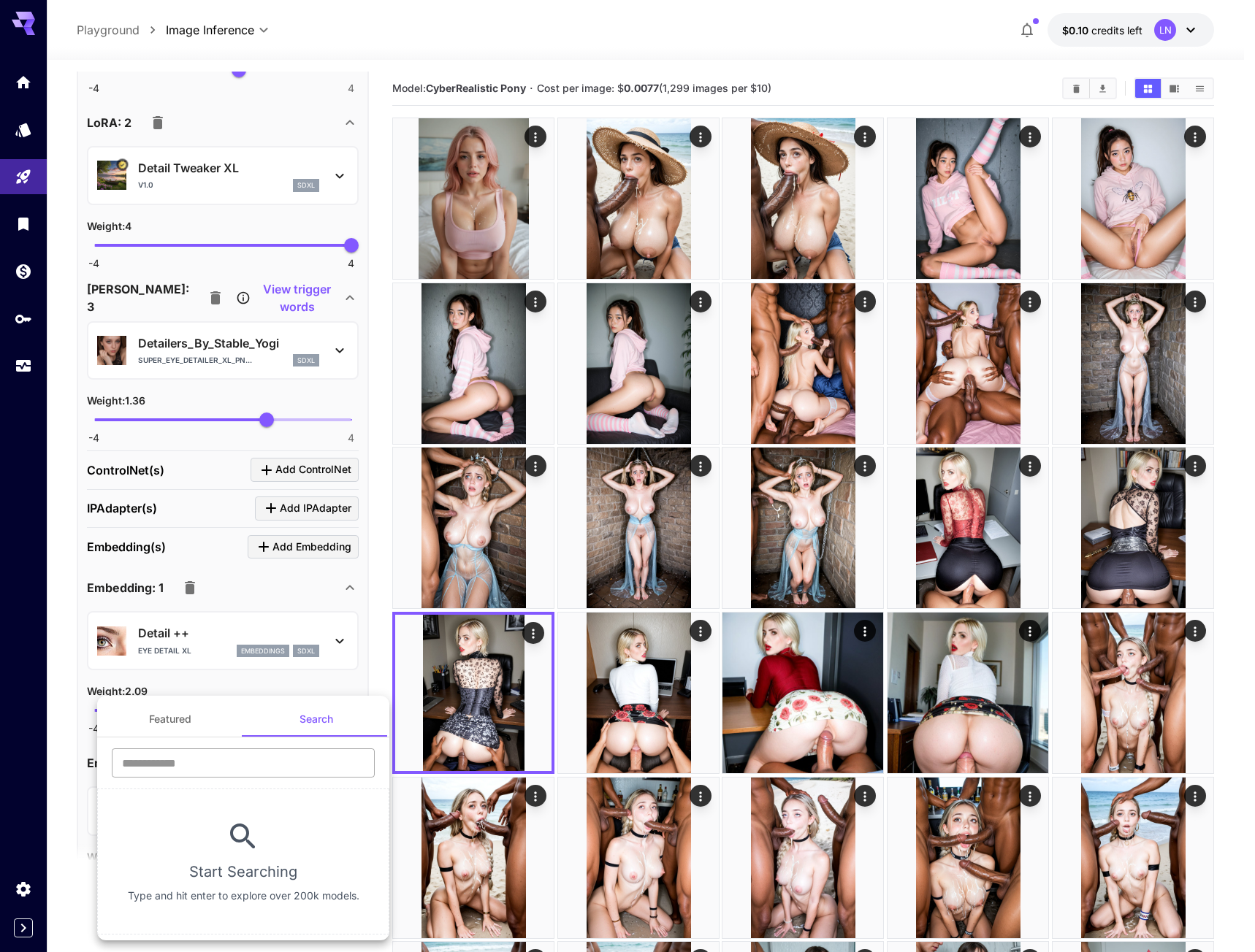
click at [206, 765] on input "text" at bounding box center [244, 763] width 263 height 29
paste input "**********"
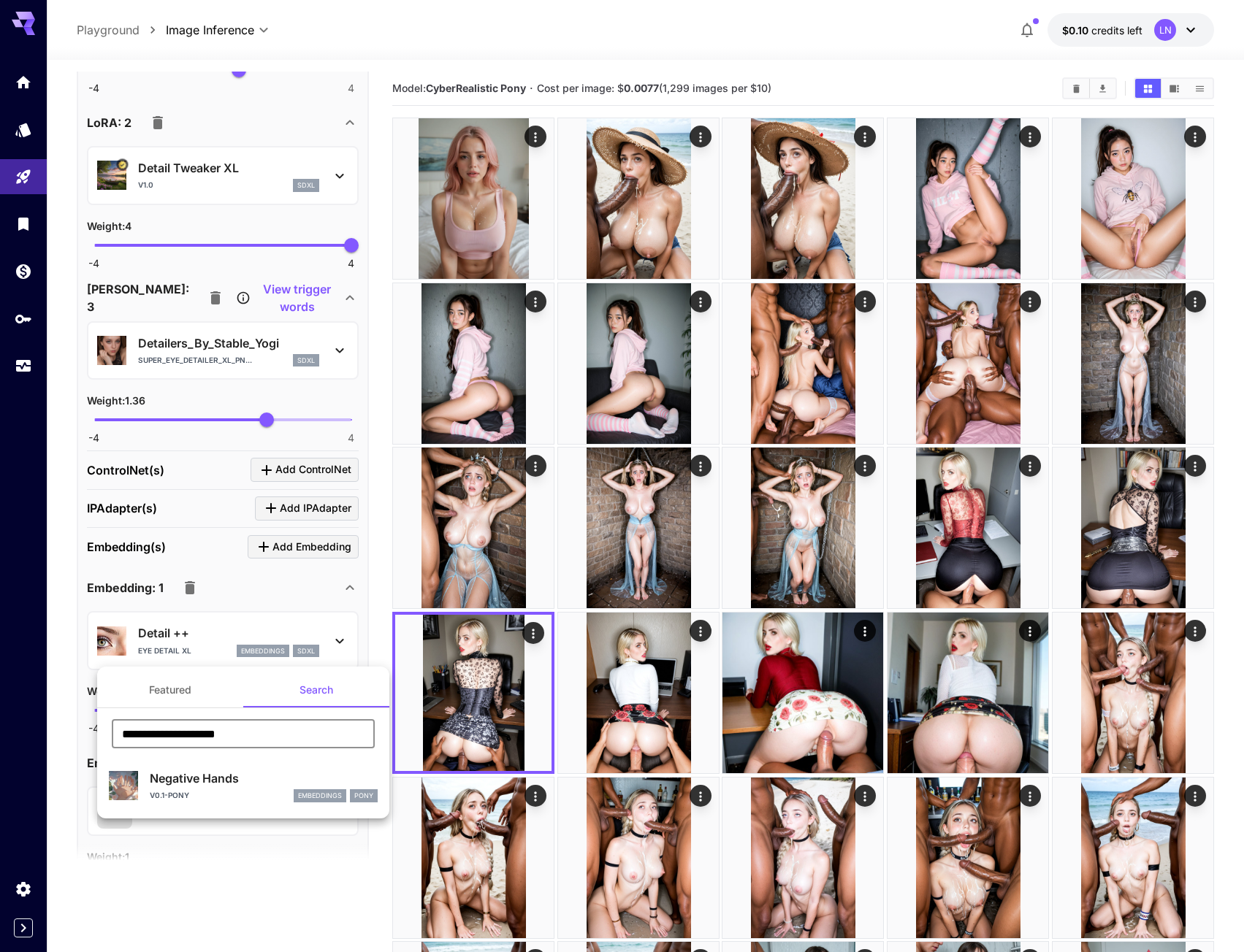
type input "**********"
click at [211, 794] on div "v0.1-Pony embeddings Pony" at bounding box center [263, 796] width 228 height 13
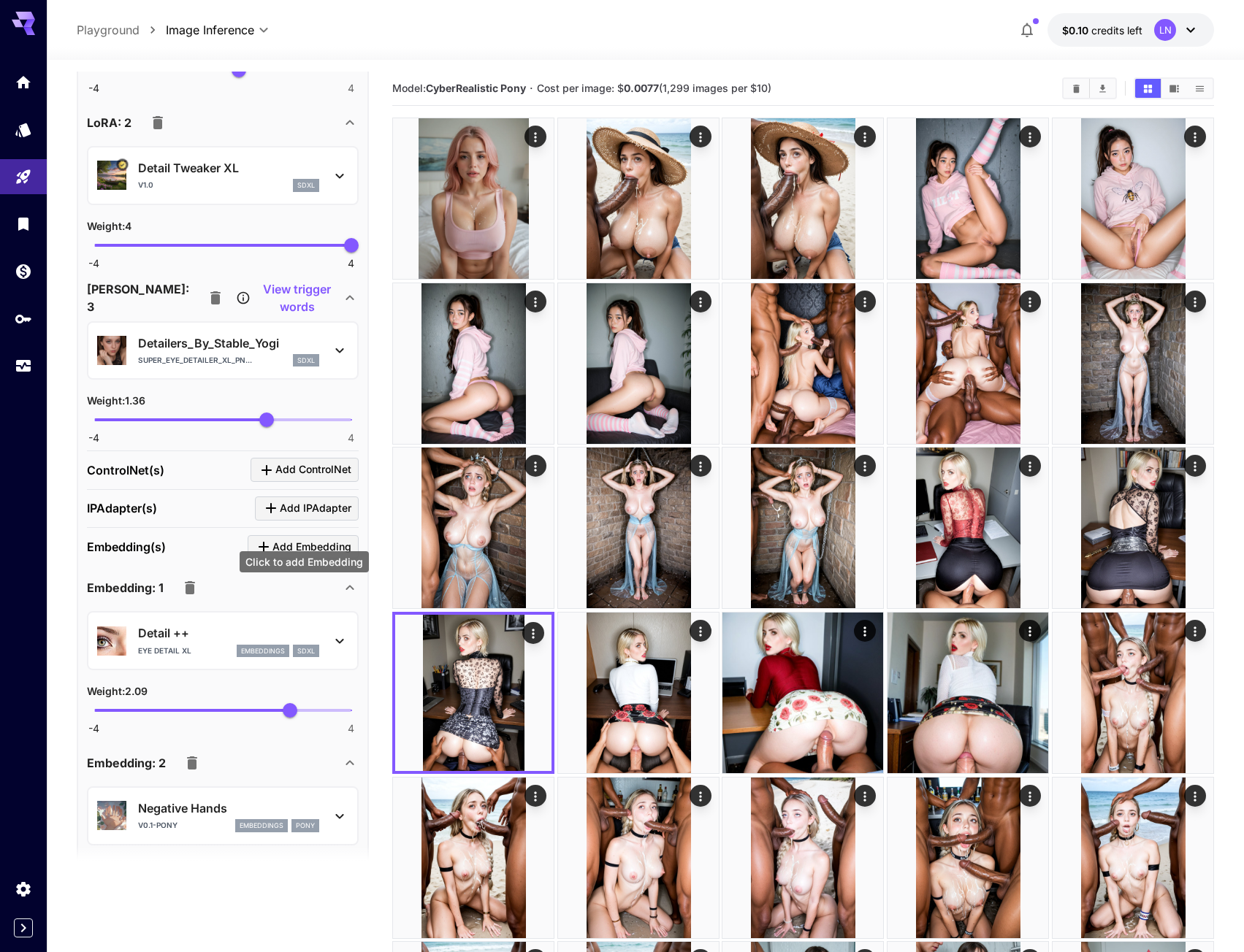
click at [314, 538] on span "Add Embedding" at bounding box center [311, 547] width 79 height 19
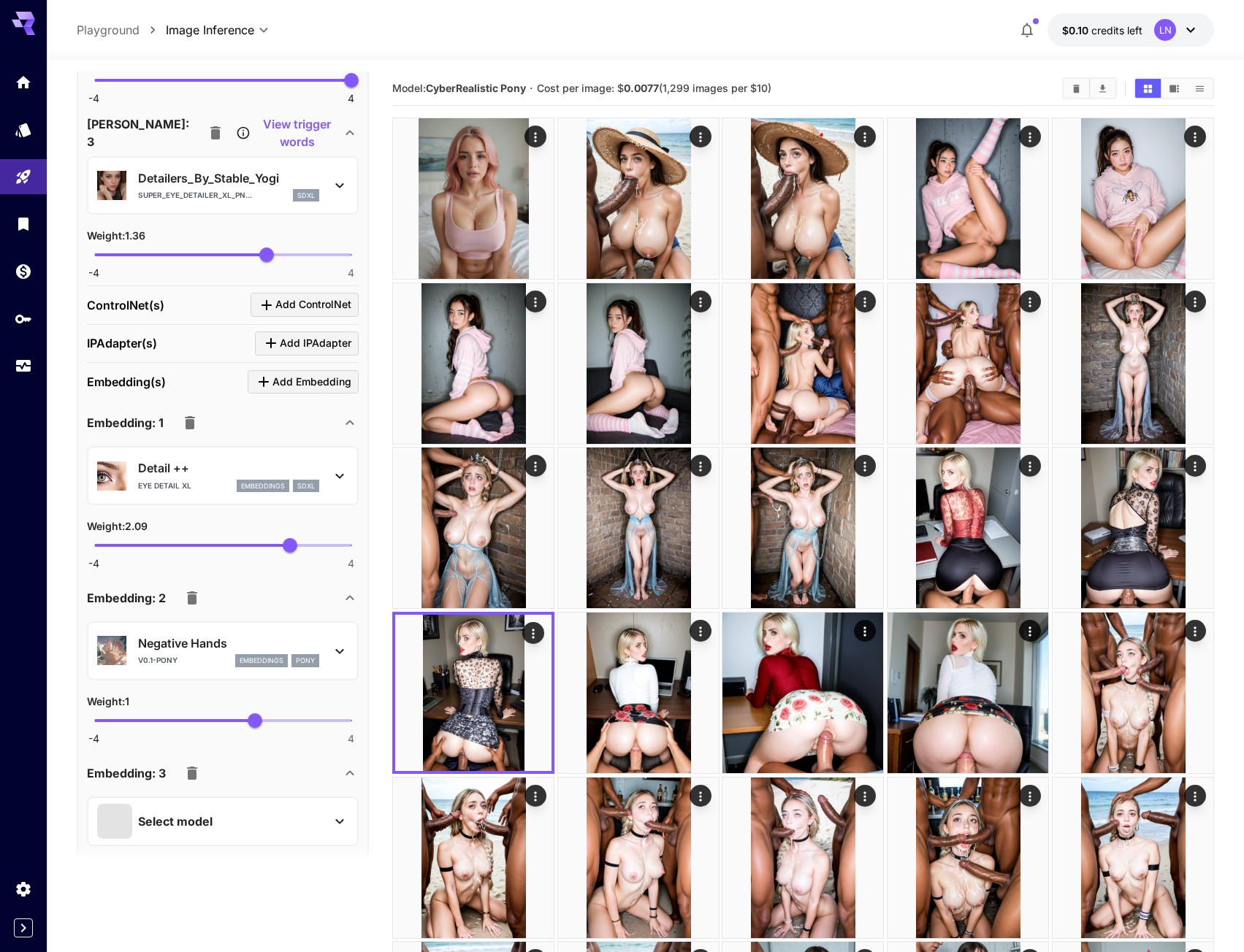
scroll to position [1388, 0]
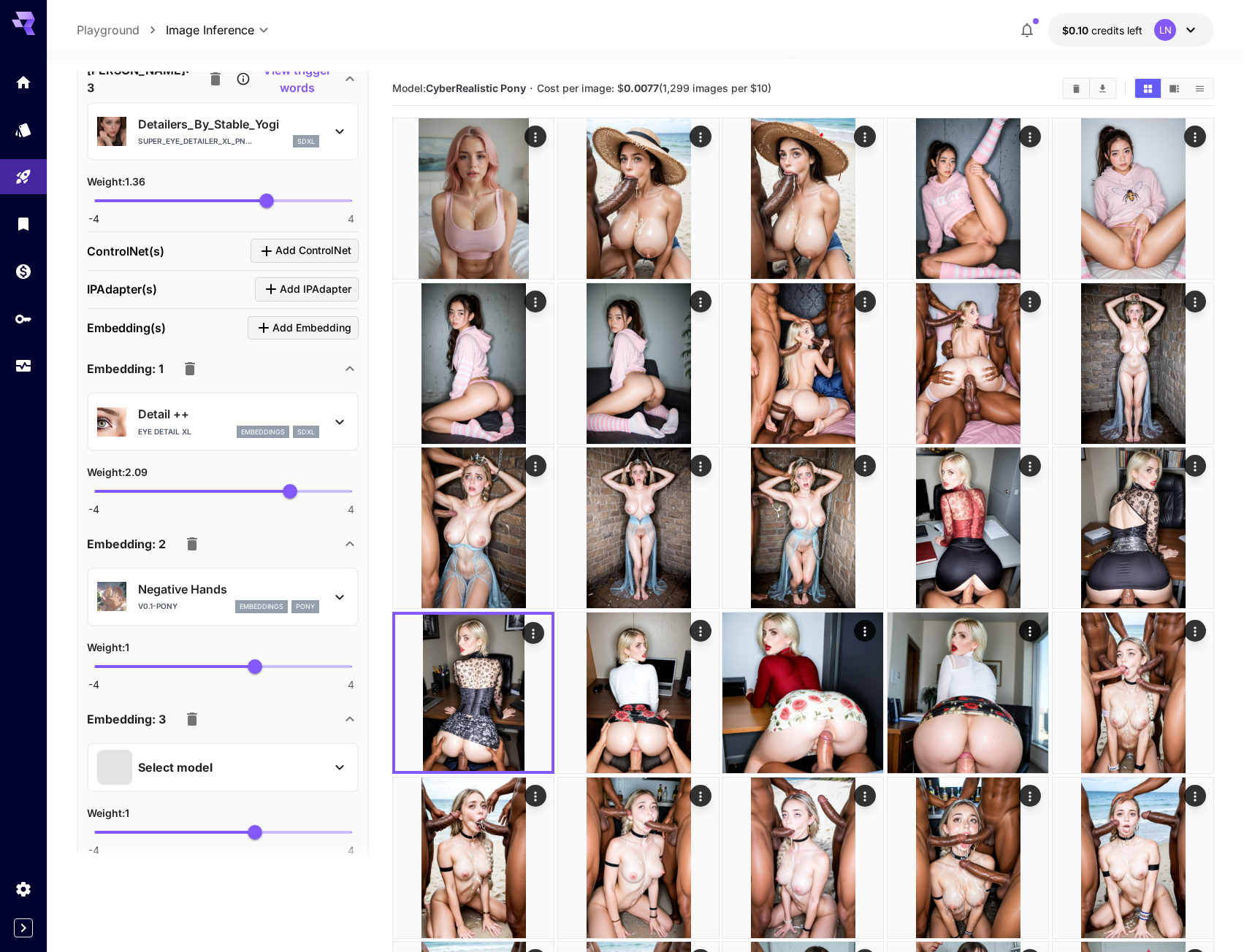
click at [176, 759] on p "Select model" at bounding box center [176, 767] width 75 height 18
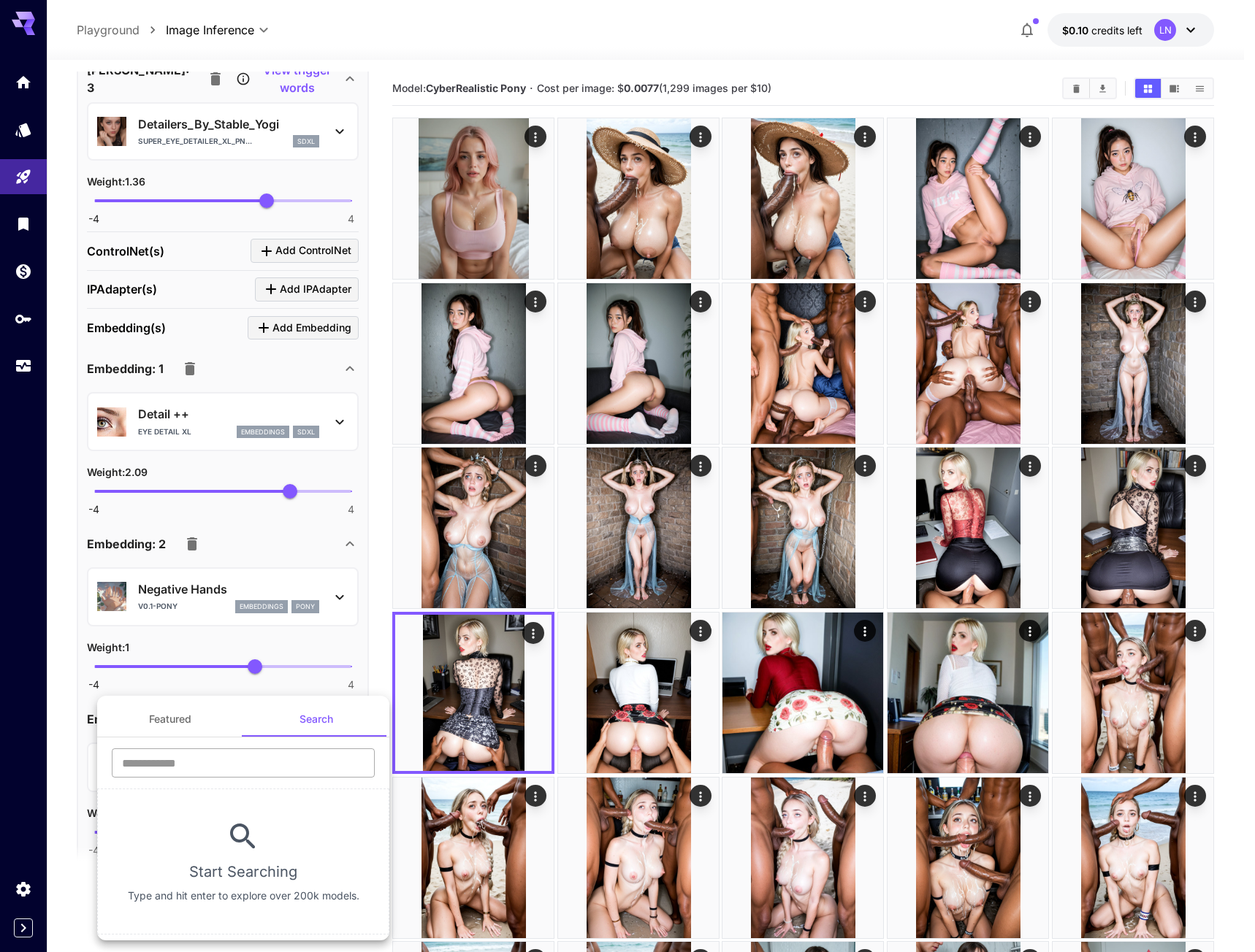
click at [208, 760] on input "text" at bounding box center [244, 763] width 263 height 29
paste input "**********"
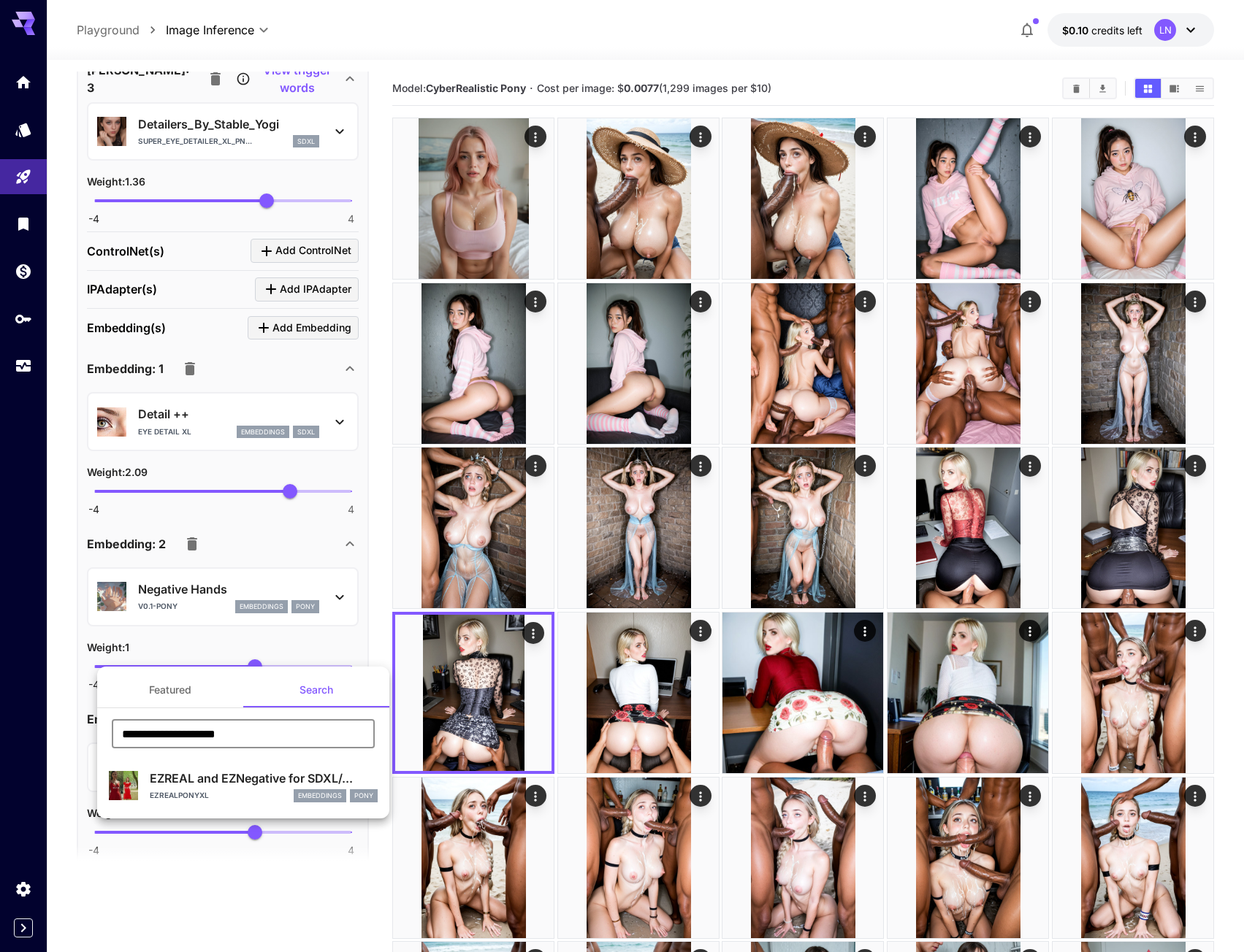
type input "**********"
click at [217, 767] on div "EZREAL and EZNegative for SDXL/... EZRealPONYXL embeddings Pony" at bounding box center [243, 786] width 269 height 45
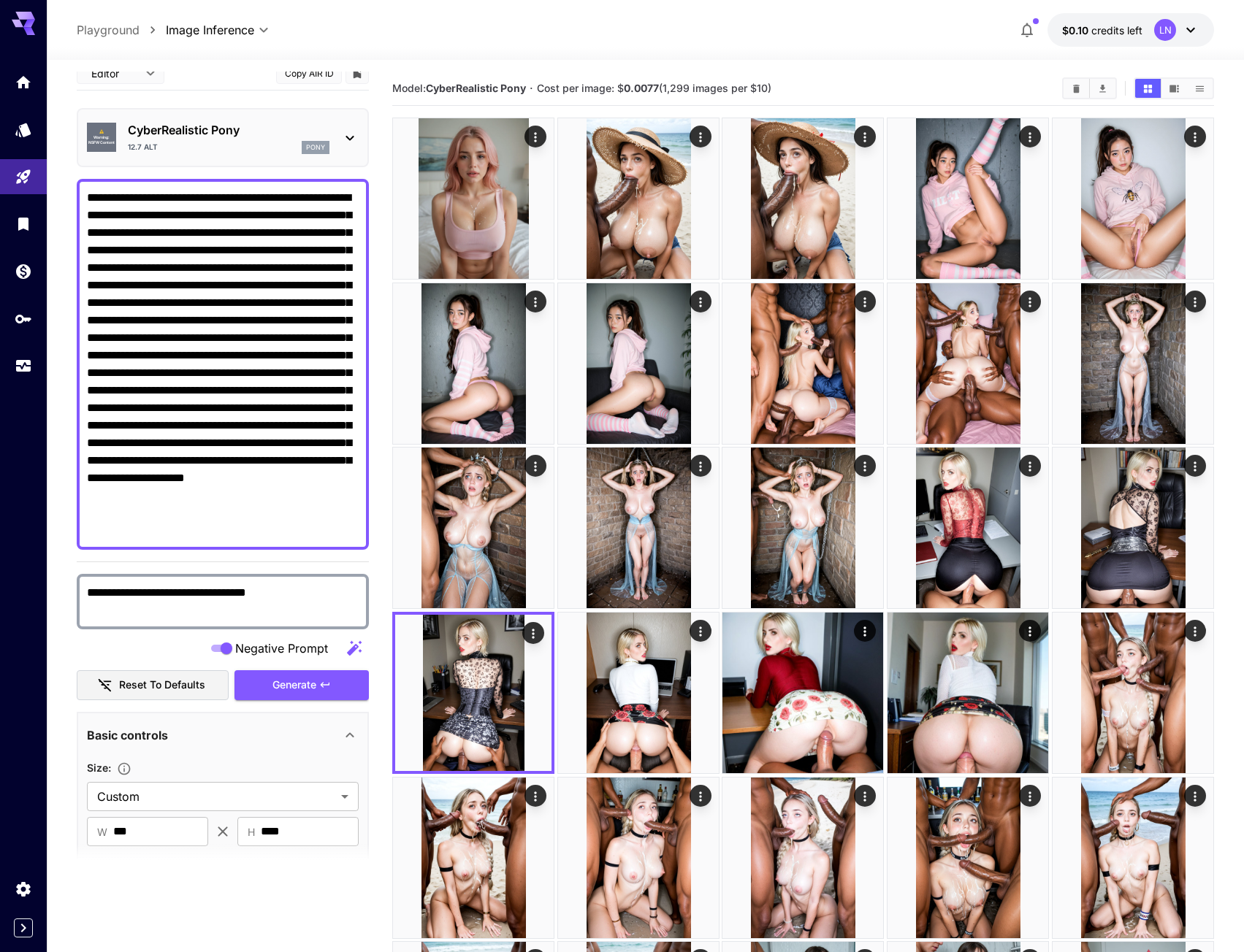
scroll to position [0, 0]
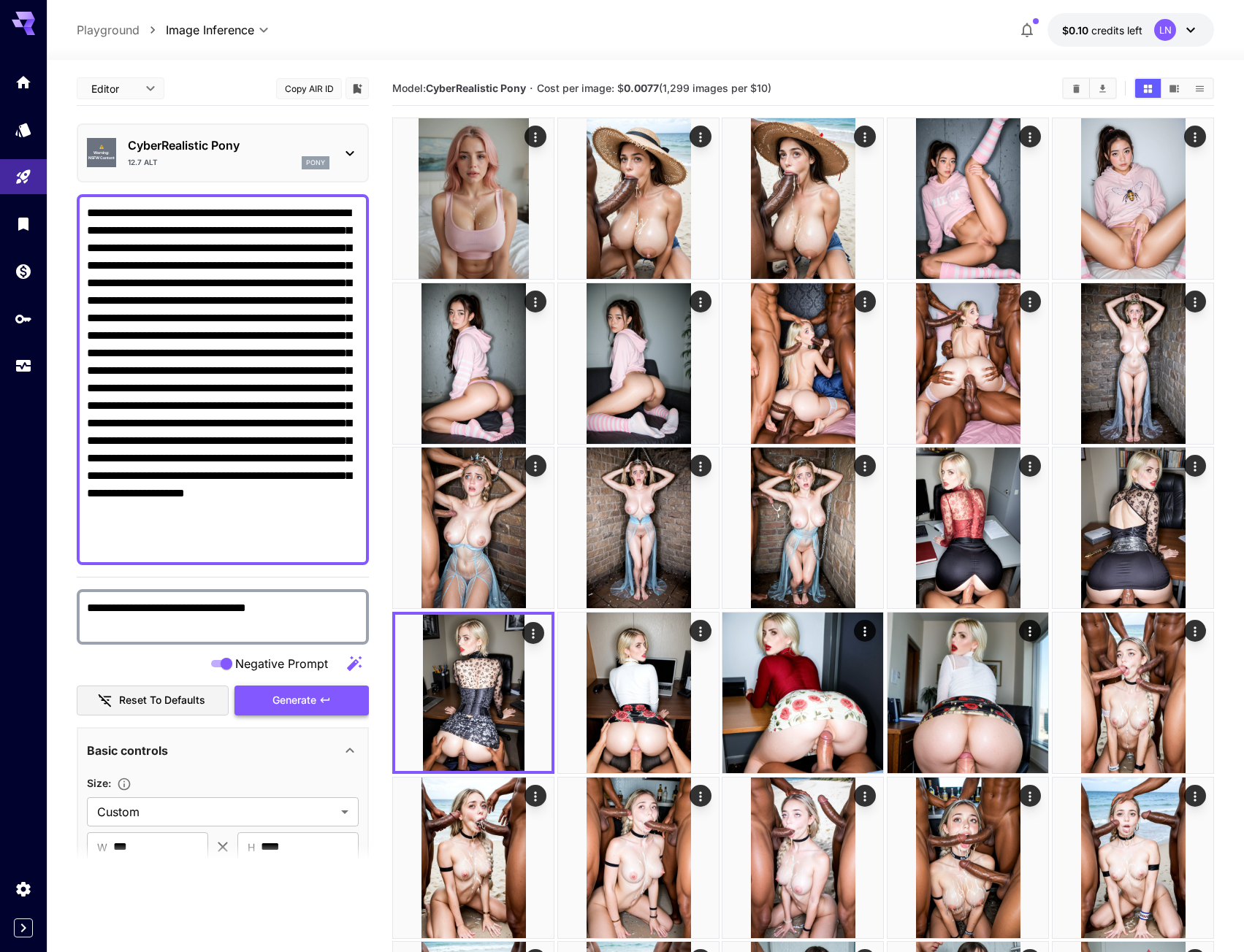
drag, startPoint x: 289, startPoint y: 705, endPoint x: 276, endPoint y: 720, distance: 19.8
click at [289, 705] on span "Generate" at bounding box center [294, 701] width 44 height 19
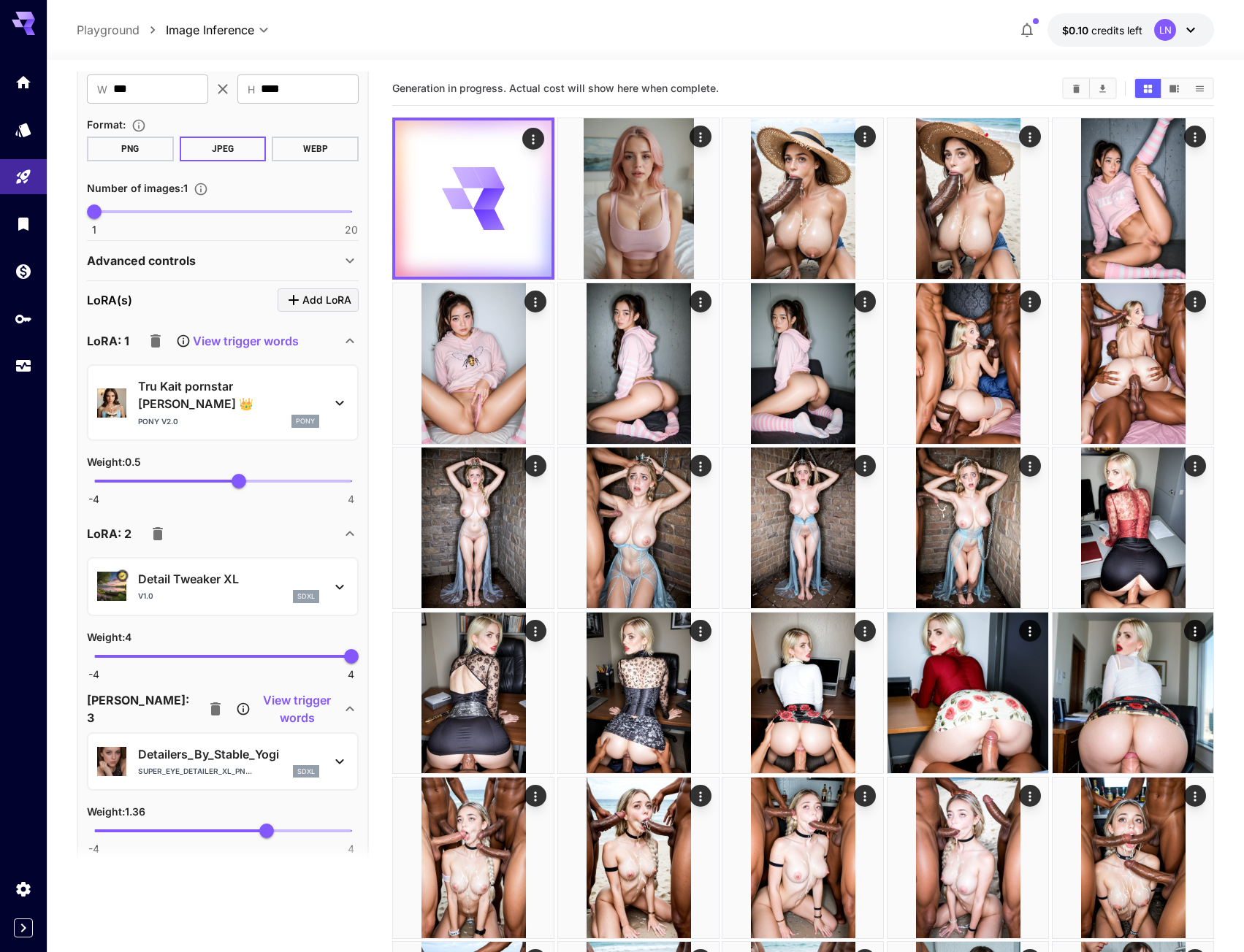
scroll to position [804, 0]
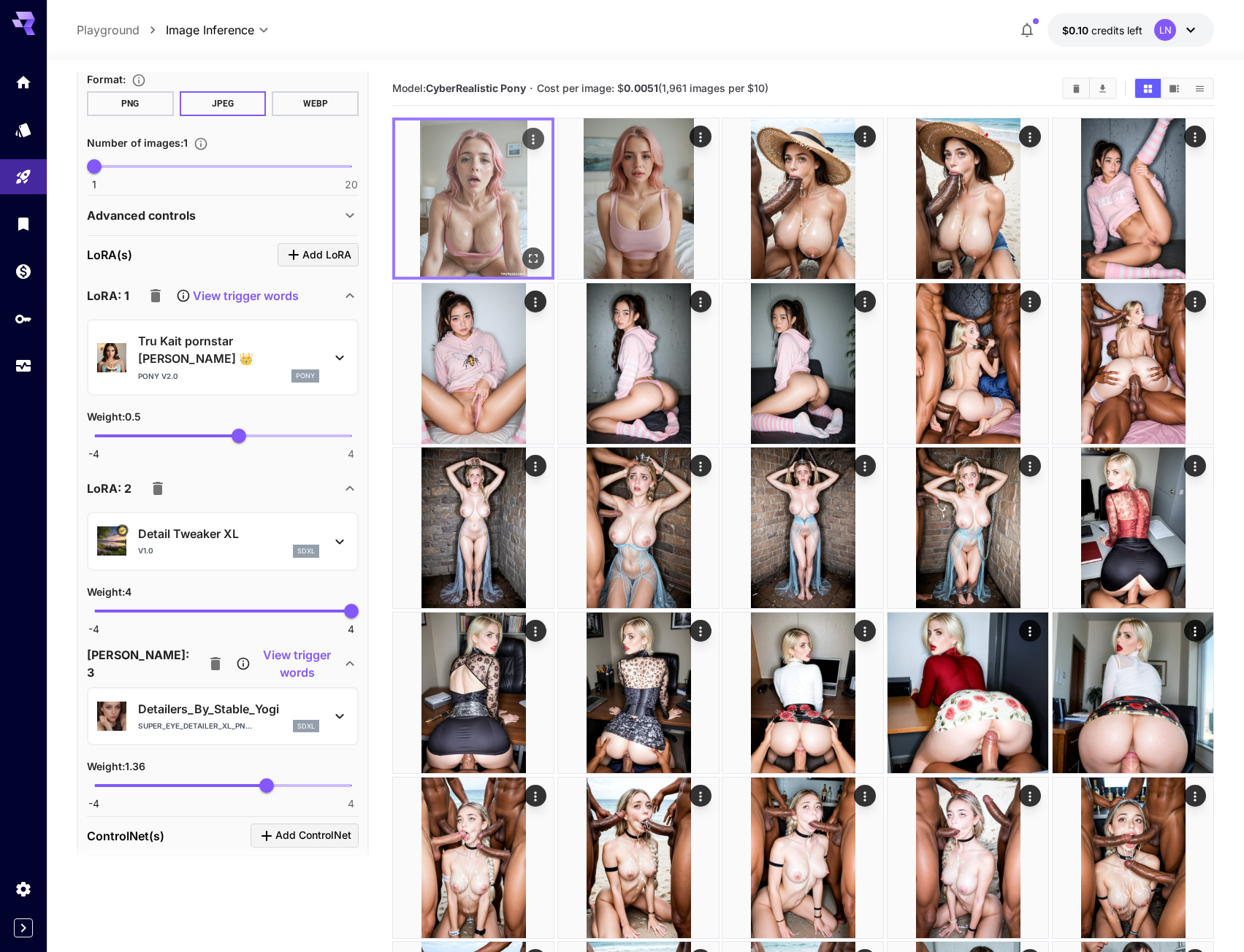
click at [540, 254] on icon "Open in fullscreen" at bounding box center [533, 258] width 14 height 14
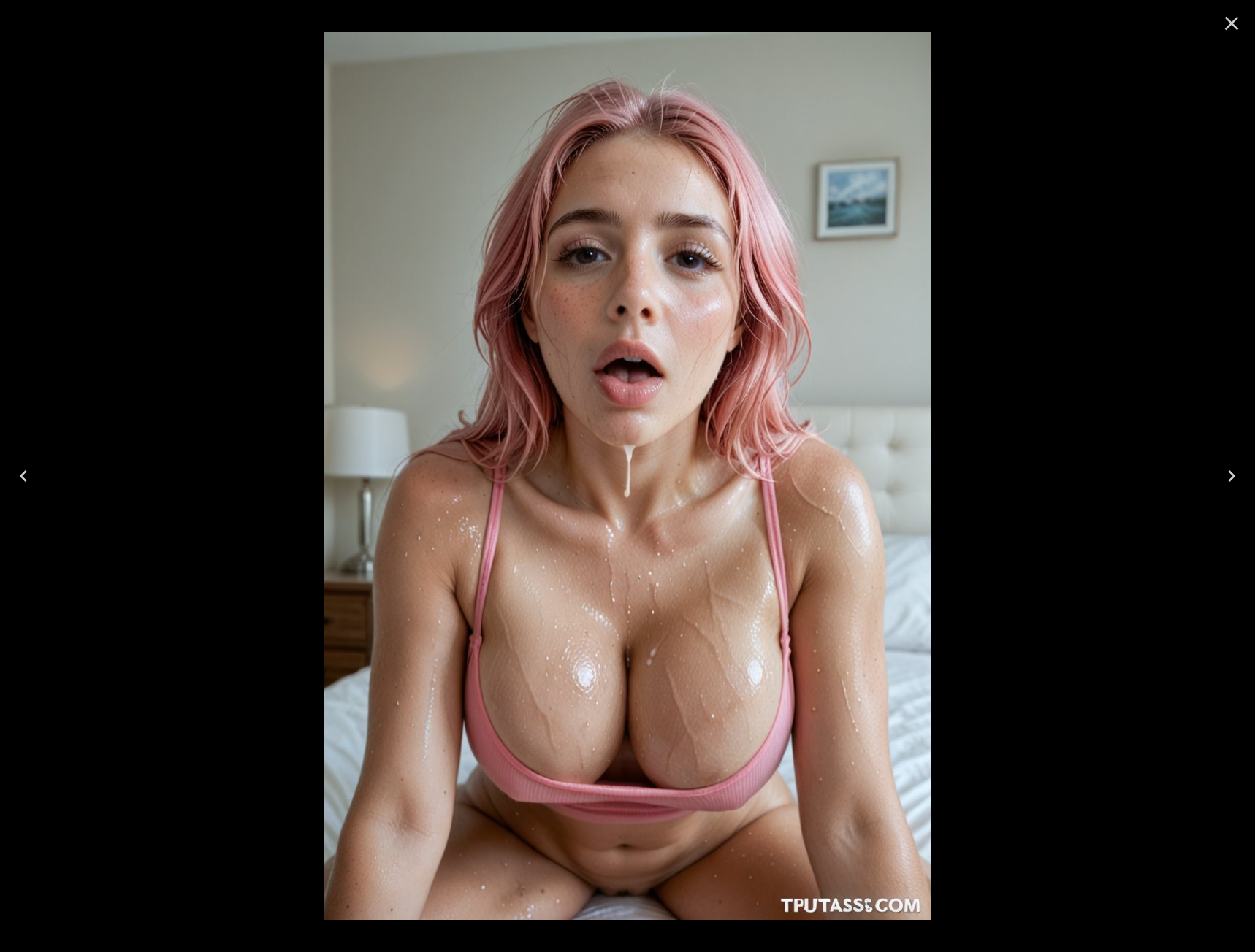
click at [1225, 442] on div at bounding box center [627, 476] width 1255 height 952
click at [1229, 475] on icon "Next" at bounding box center [1232, 476] width 24 height 24
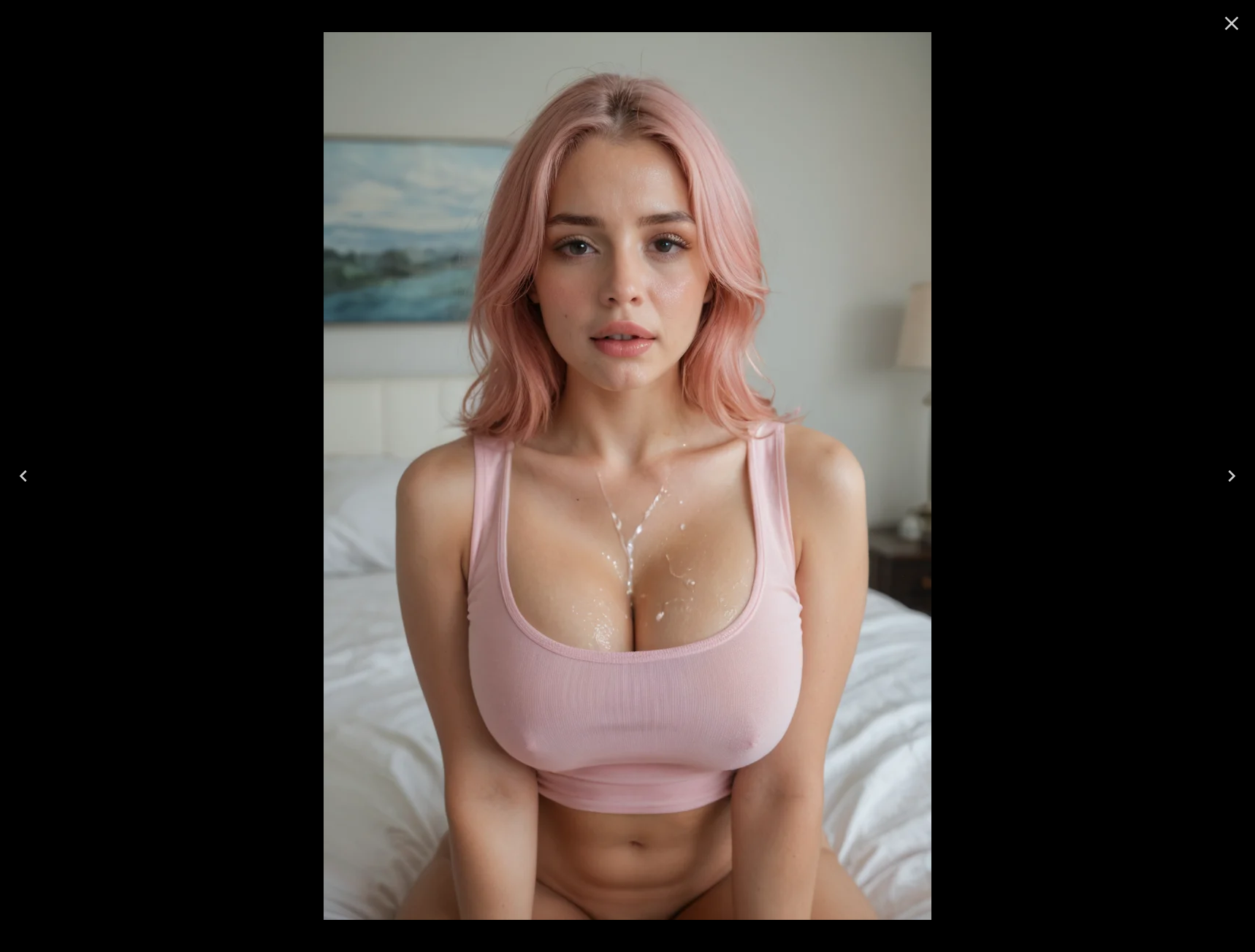
click at [25, 473] on icon "Previous" at bounding box center [23, 476] width 8 height 12
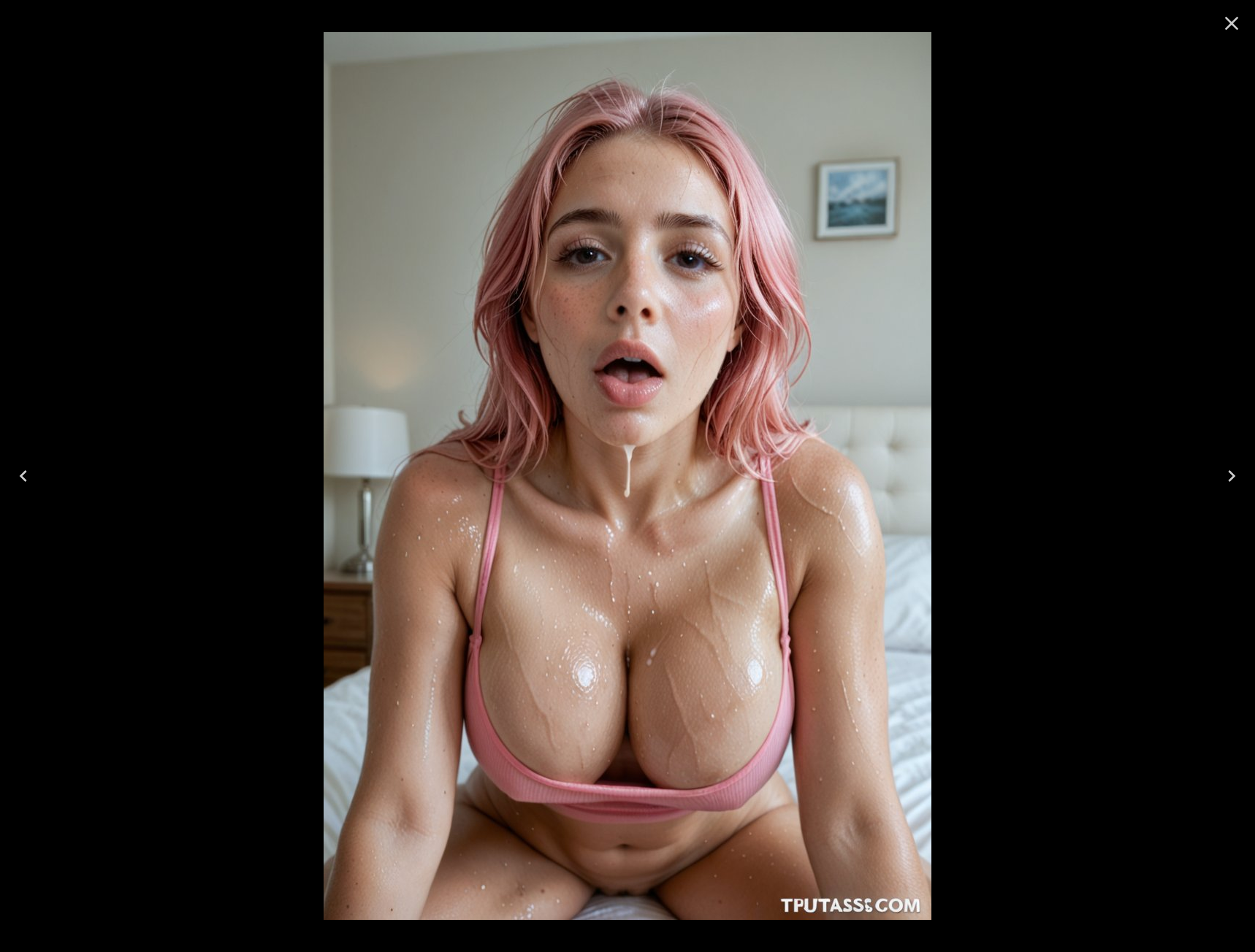
drag, startPoint x: 1212, startPoint y: 479, endPoint x: 1230, endPoint y: 490, distance: 21.1
click at [1212, 480] on button "Next" at bounding box center [1231, 476] width 47 height 59
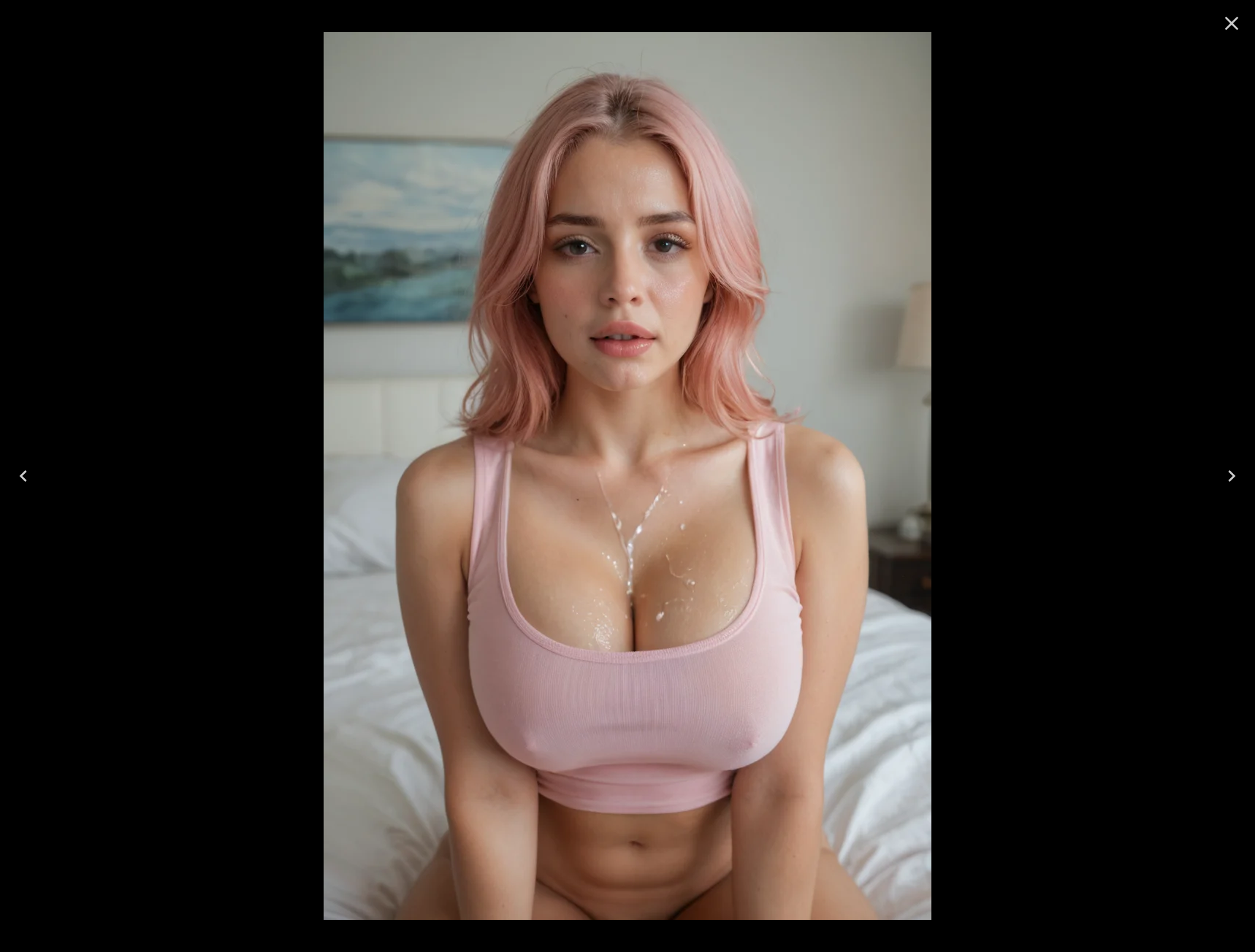
click at [10, 479] on button "Previous" at bounding box center [23, 476] width 47 height 59
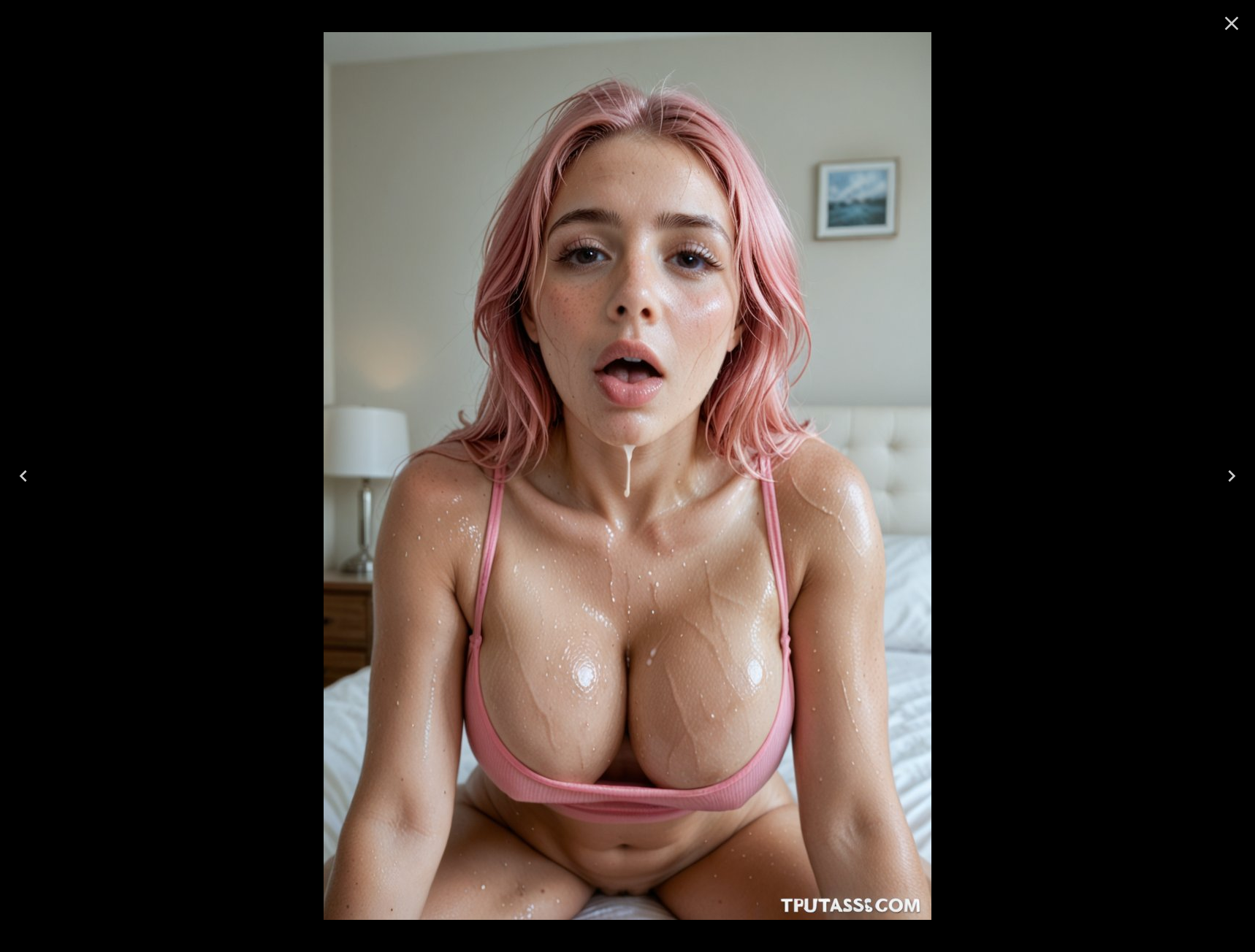
click at [1227, 22] on icon "Close" at bounding box center [1232, 24] width 24 height 24
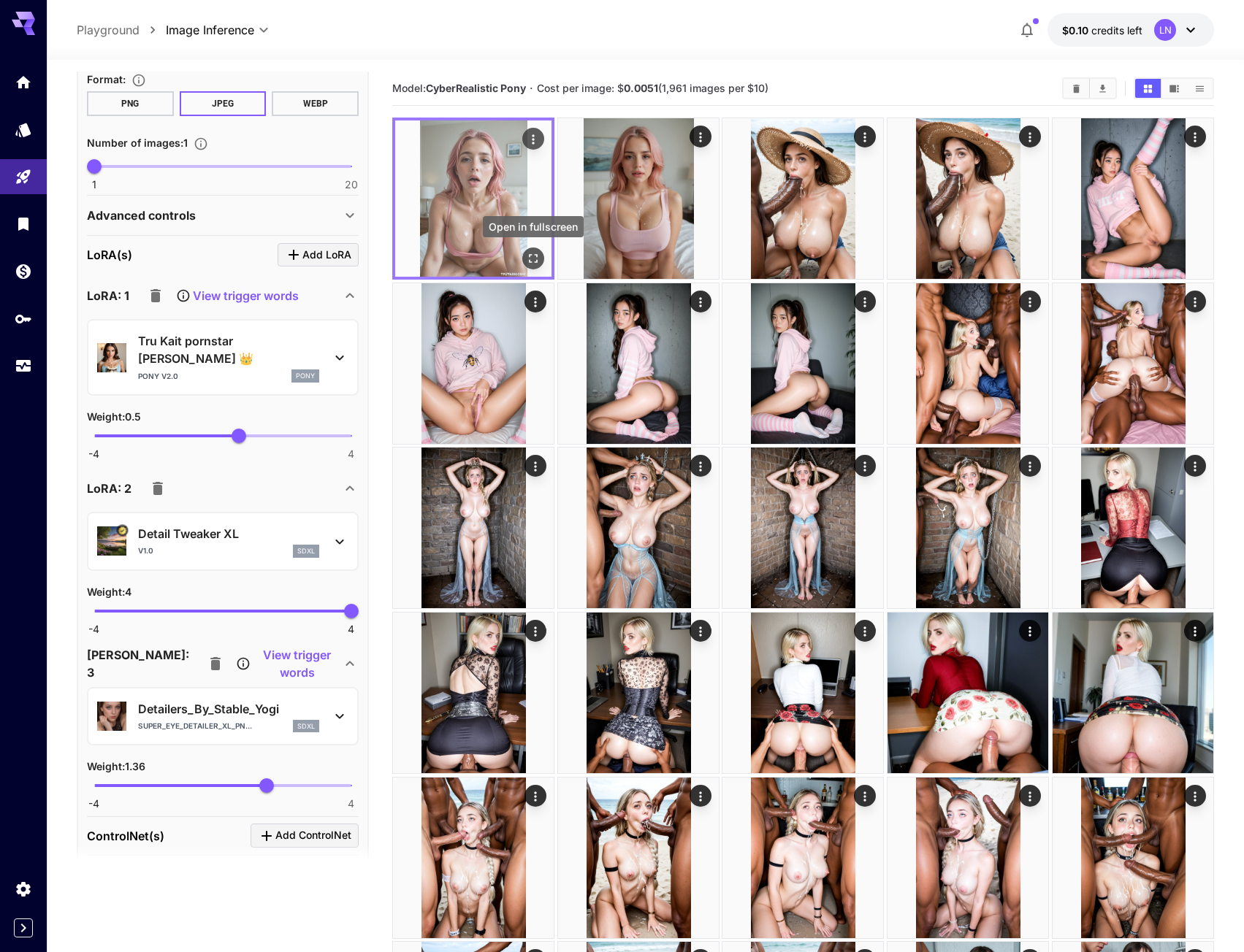
click at [538, 256] on icon "Open in fullscreen" at bounding box center [533, 258] width 14 height 14
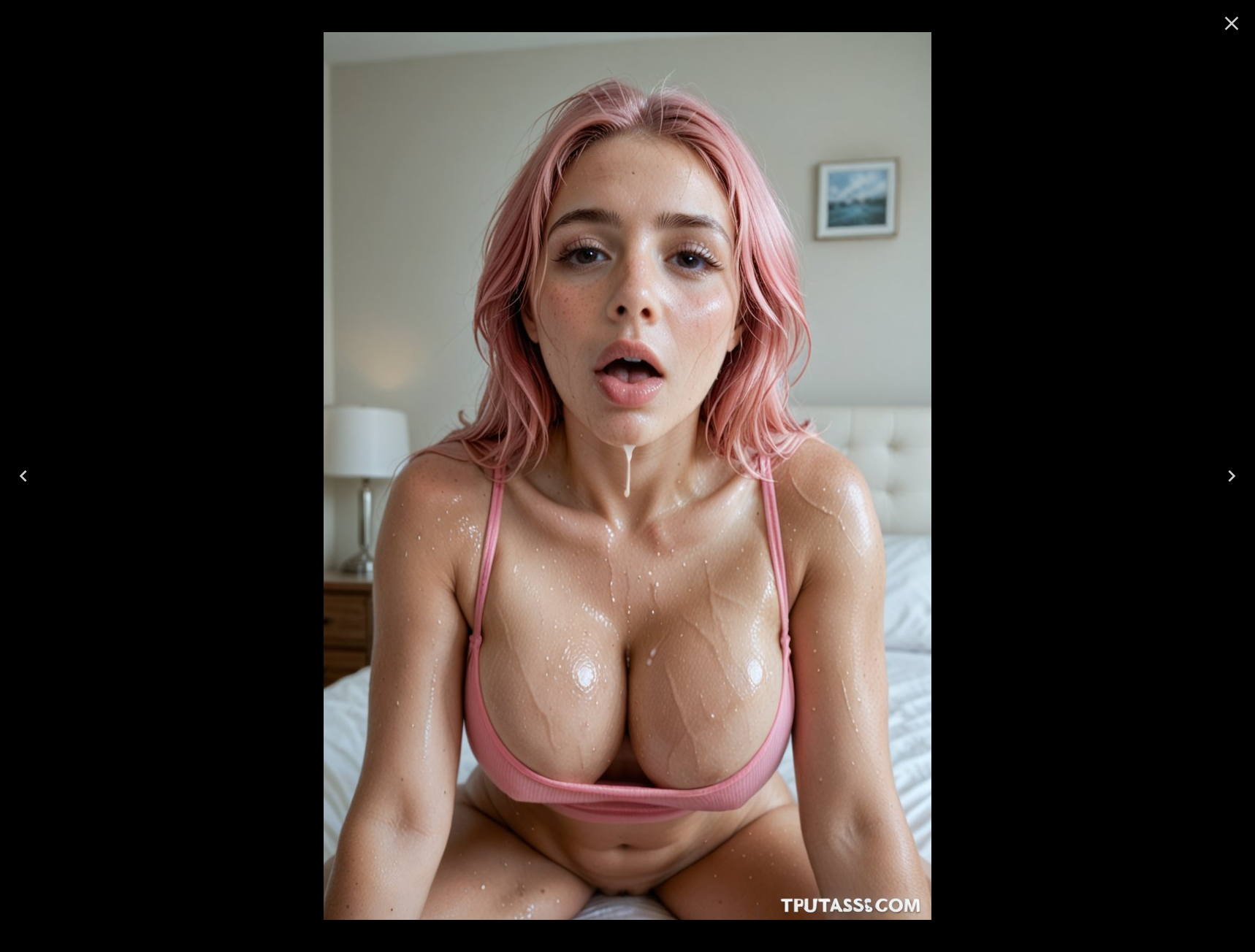
click at [1206, 458] on div at bounding box center [627, 476] width 1255 height 952
click at [1230, 456] on button "Next" at bounding box center [1231, 476] width 47 height 59
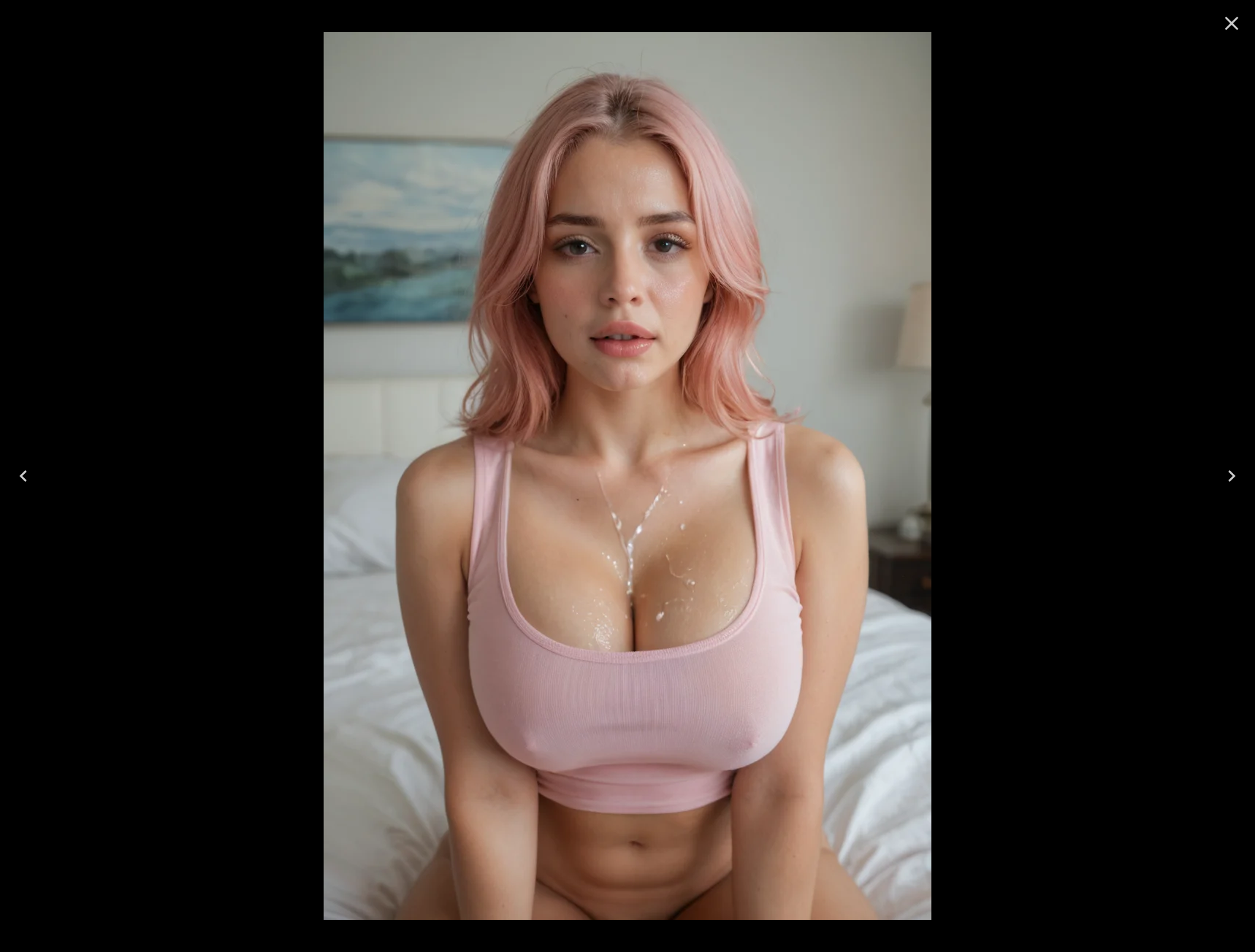
click at [26, 469] on icon "Previous" at bounding box center [24, 476] width 24 height 24
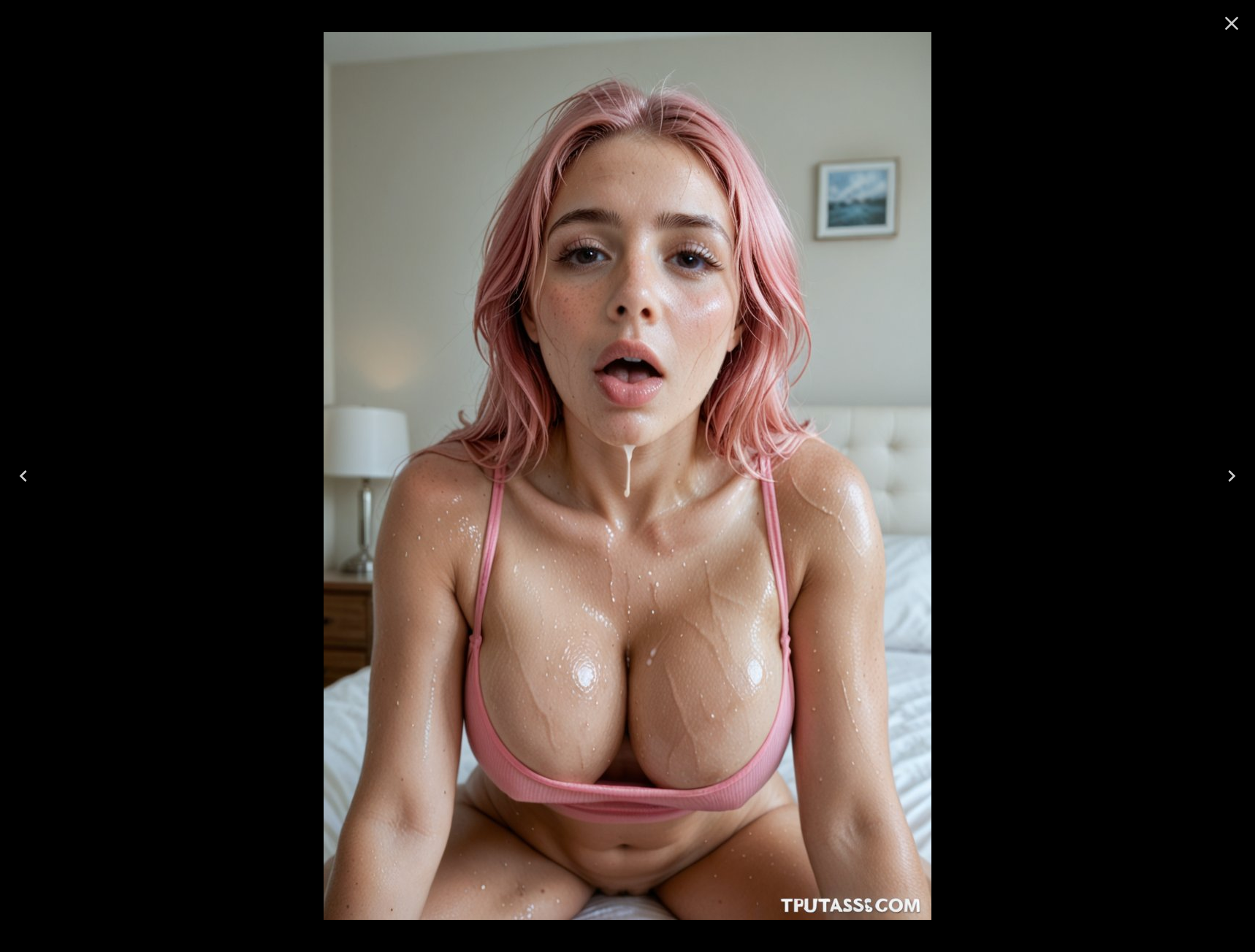
click at [1230, 475] on icon "Next" at bounding box center [1232, 476] width 24 height 24
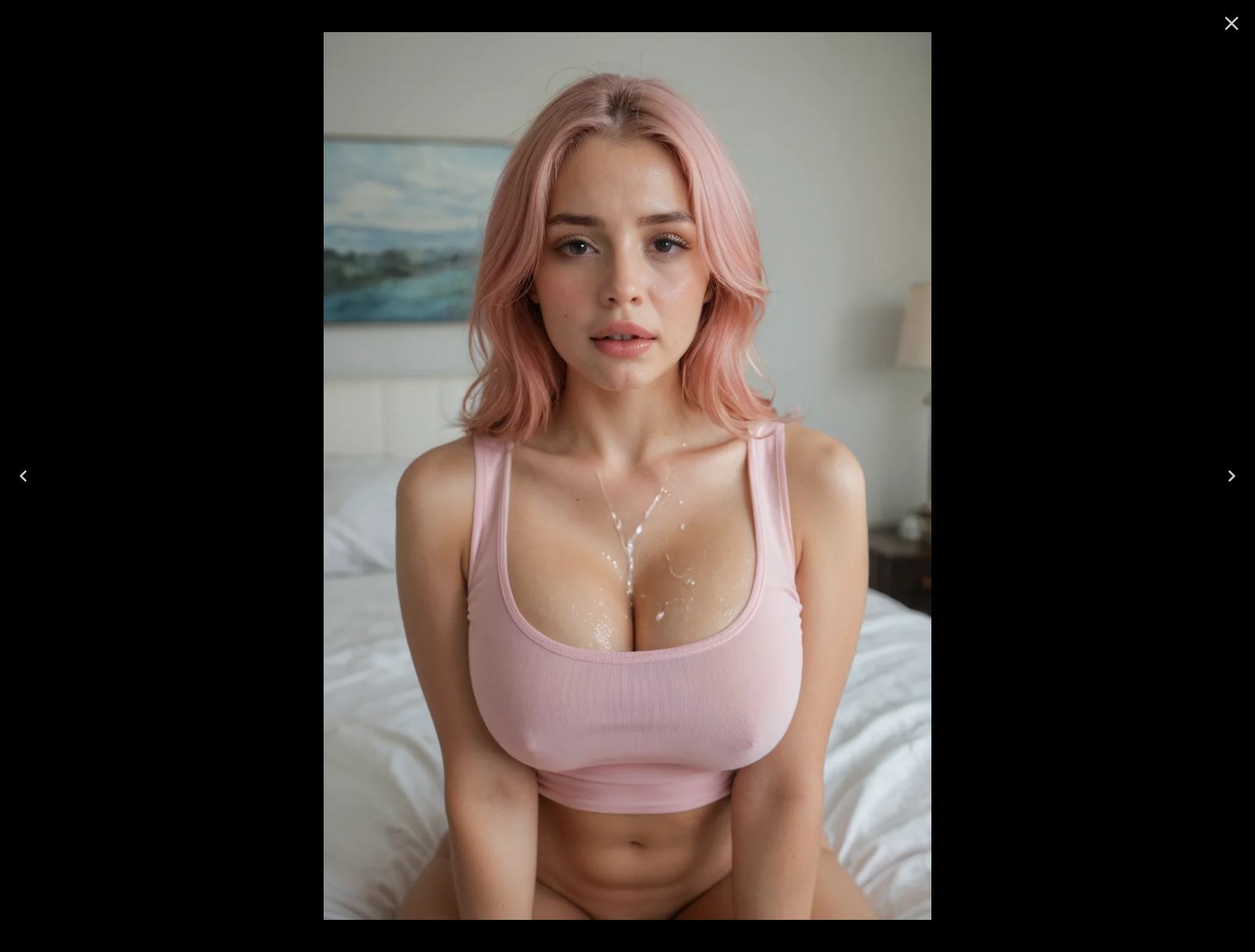
click at [1223, 24] on icon "Close" at bounding box center [1232, 24] width 24 height 24
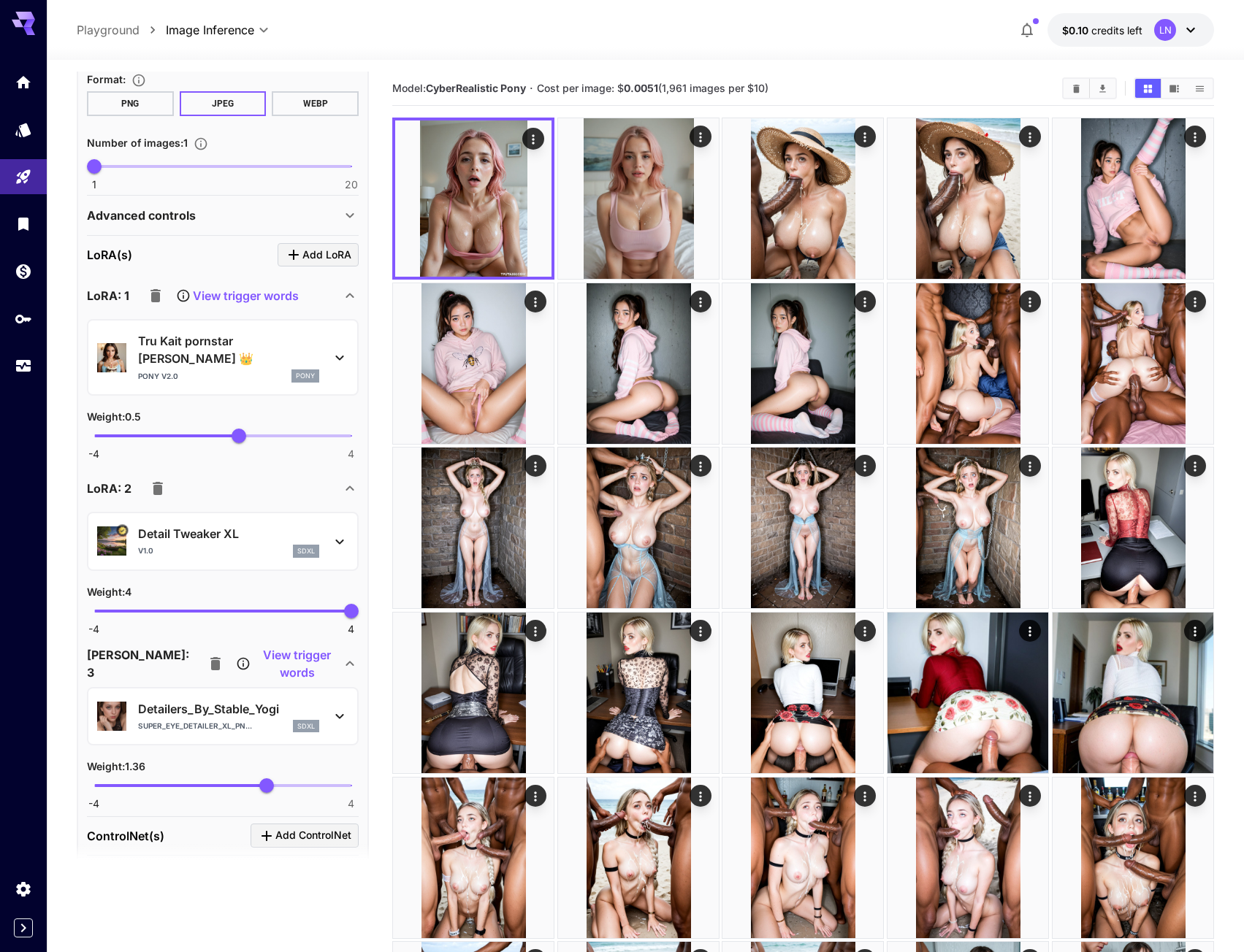
type input "****"
click at [310, 601] on span "-4 4 4" at bounding box center [222, 612] width 257 height 22
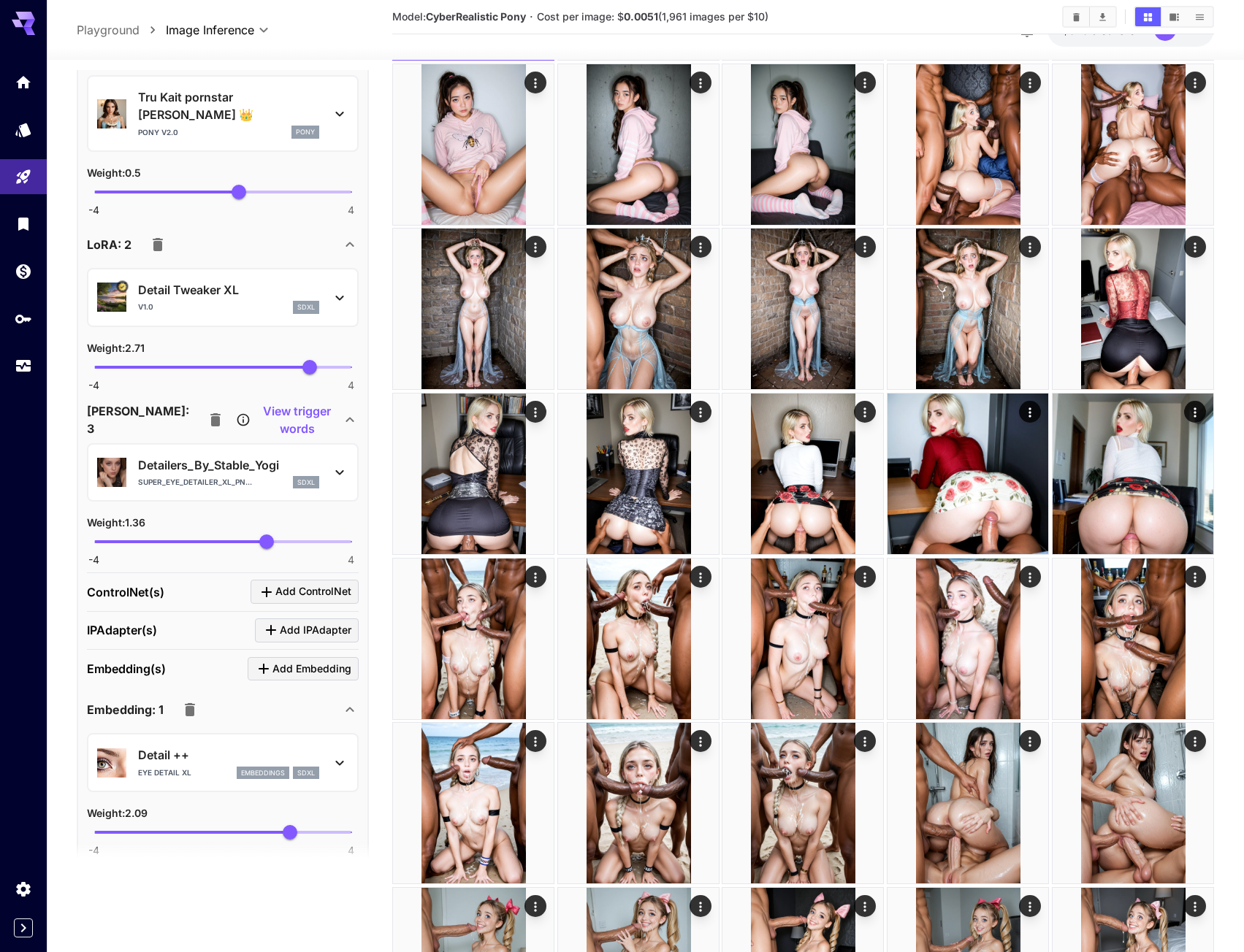
scroll to position [1168, 0]
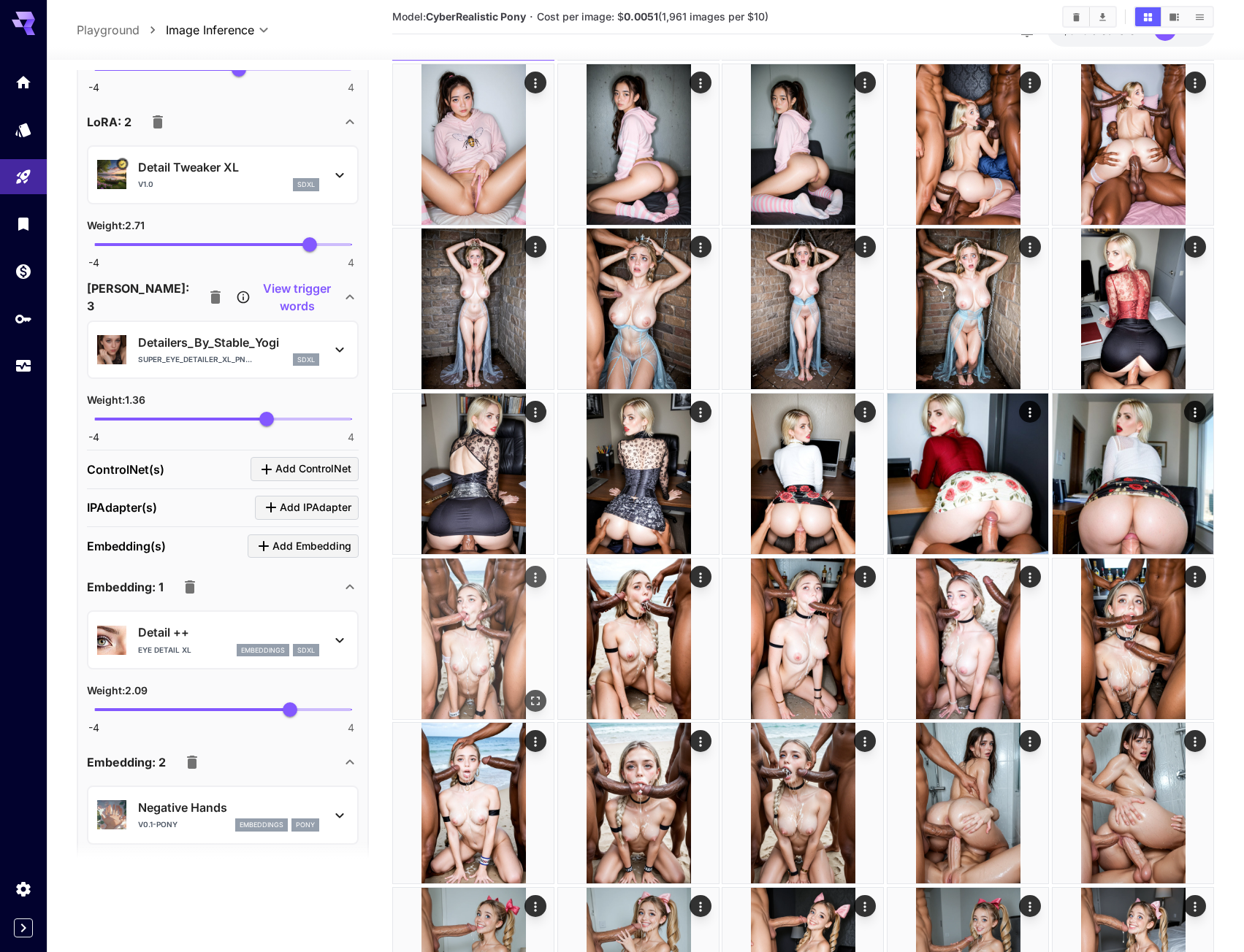
click at [396, 565] on img at bounding box center [473, 639] width 160 height 160
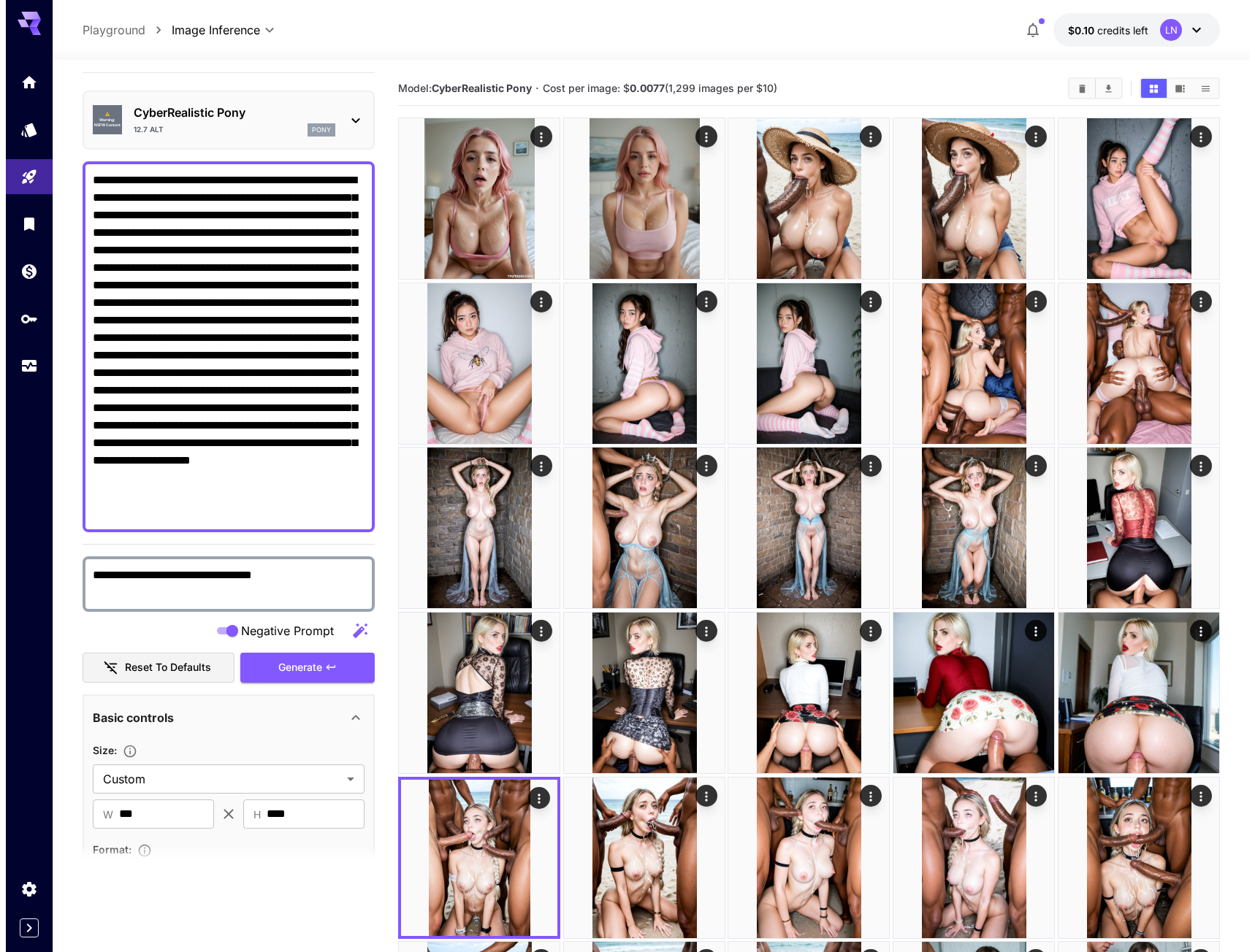
scroll to position [0, 0]
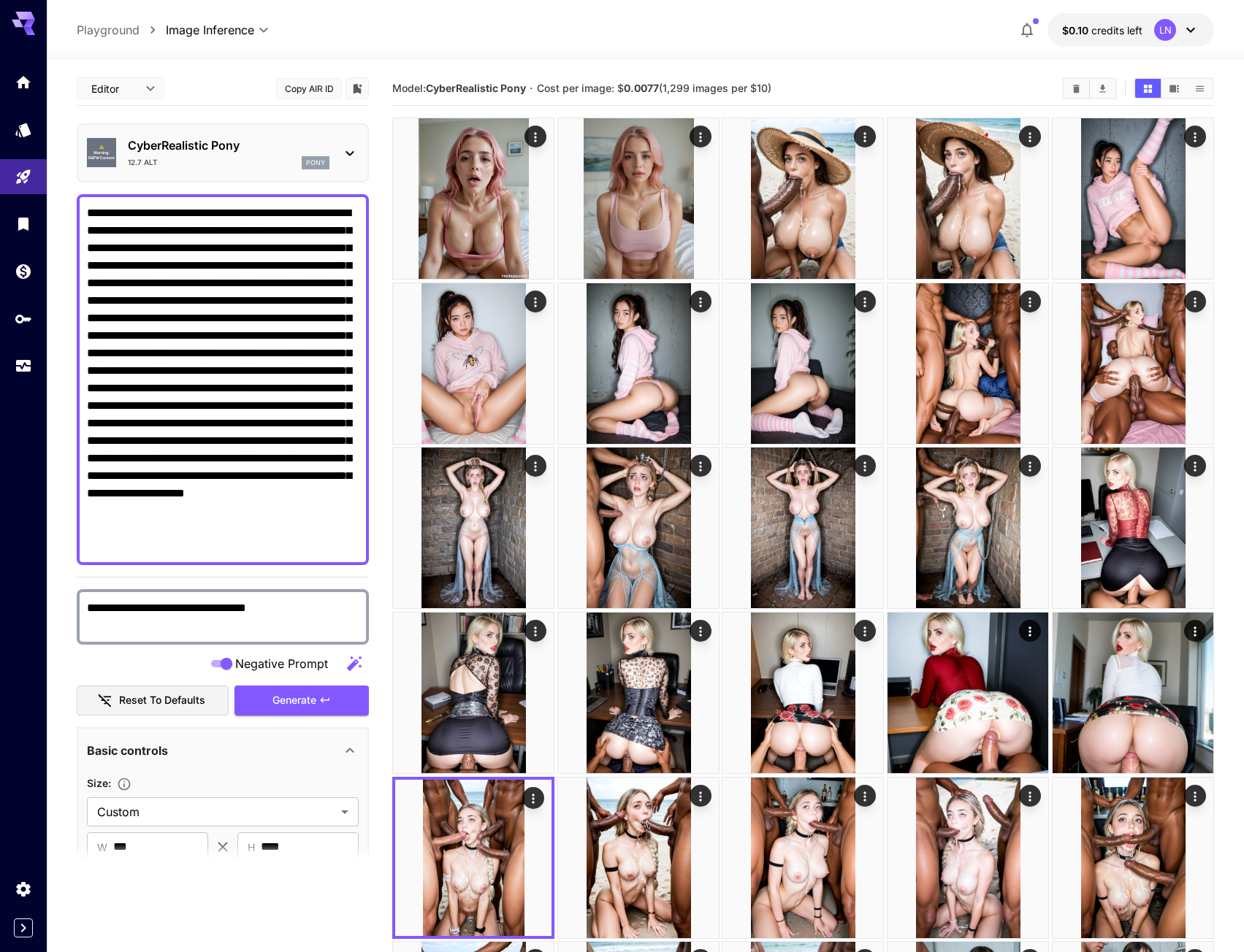
drag, startPoint x: 307, startPoint y: 286, endPoint x: 76, endPoint y: 266, distance: 231.9
click at [76, 266] on div "**********" at bounding box center [222, 379] width 292 height 371
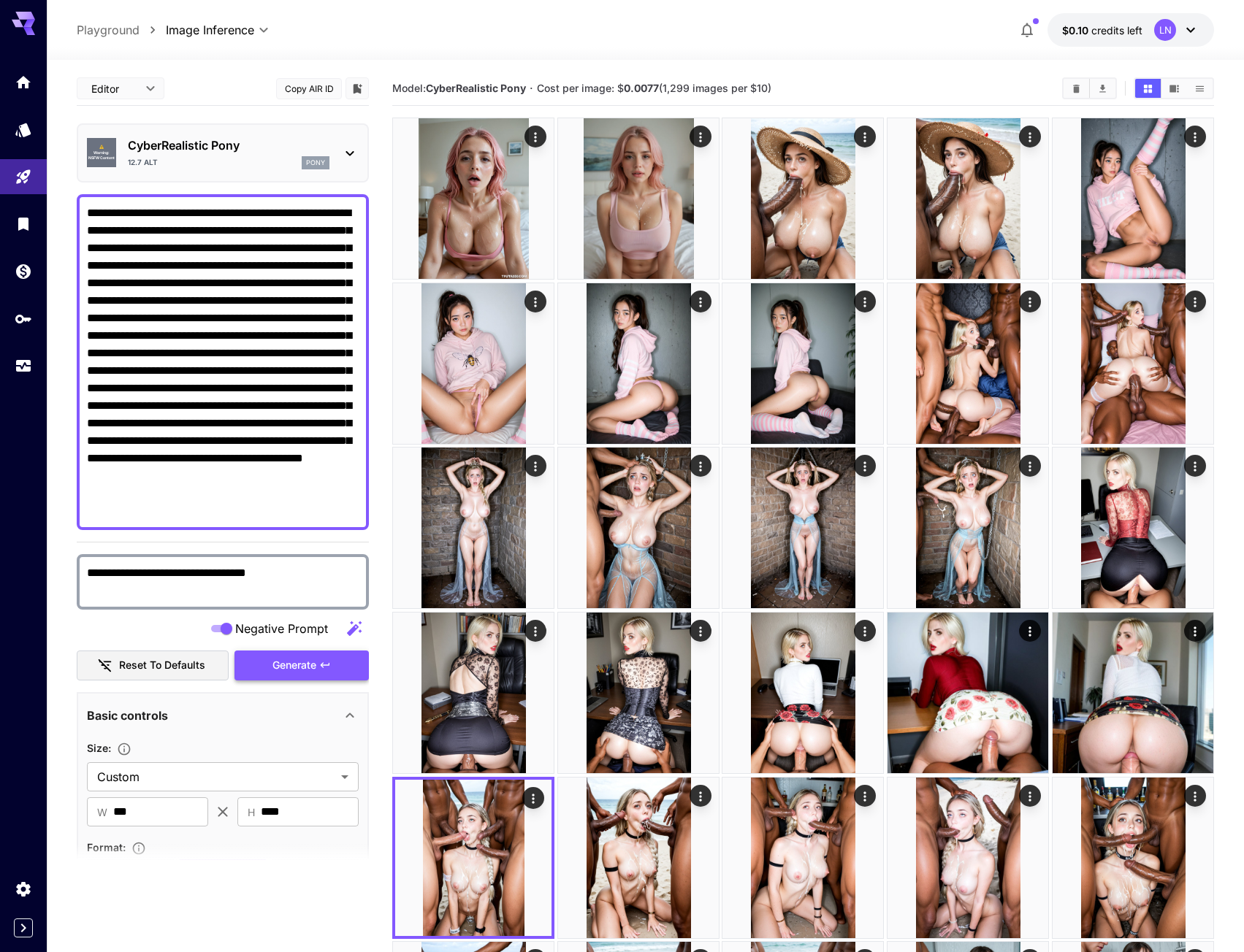
type textarea "**********"
click at [276, 657] on span "Generate" at bounding box center [294, 666] width 44 height 19
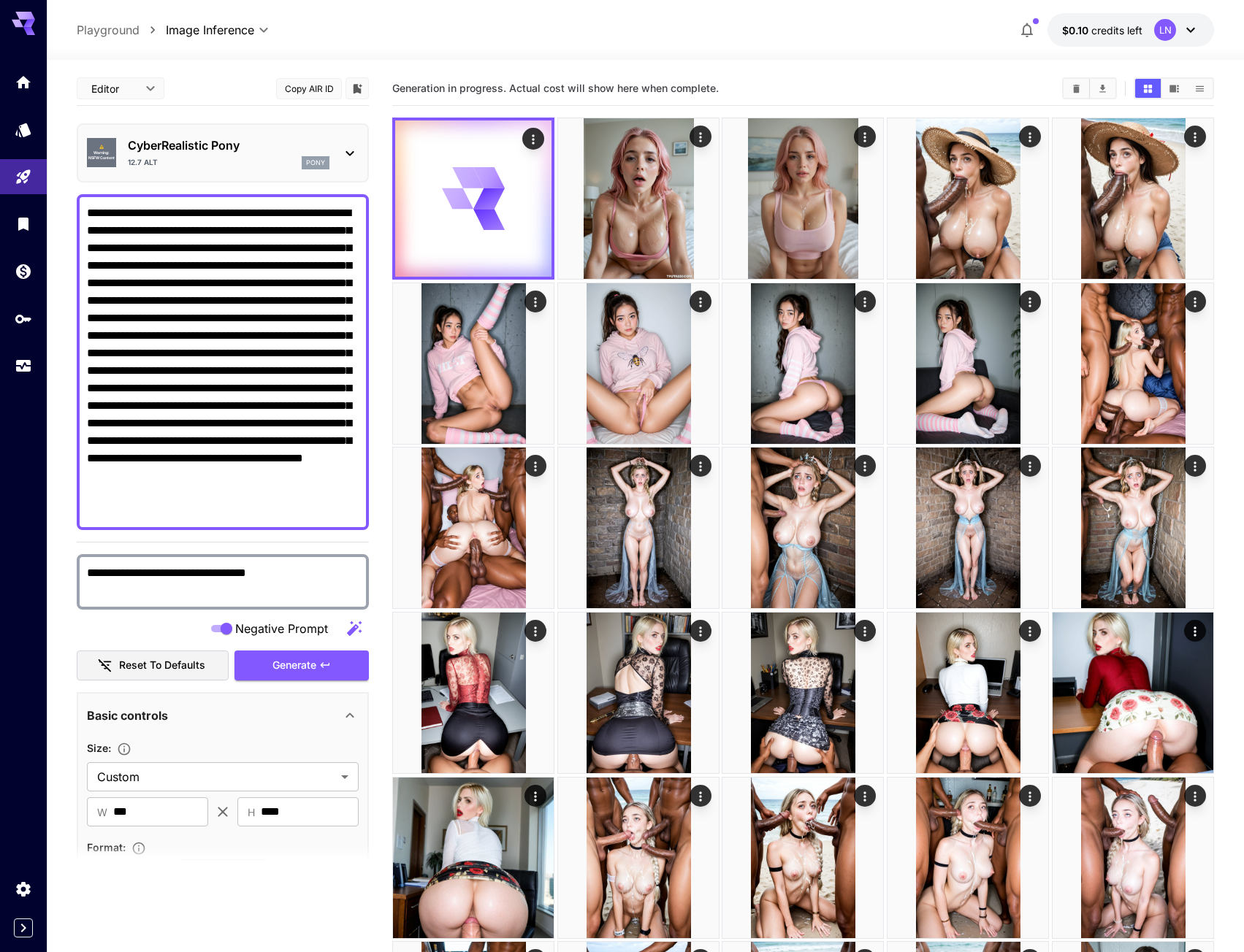
drag, startPoint x: 287, startPoint y: 252, endPoint x: 72, endPoint y: 207, distance: 219.7
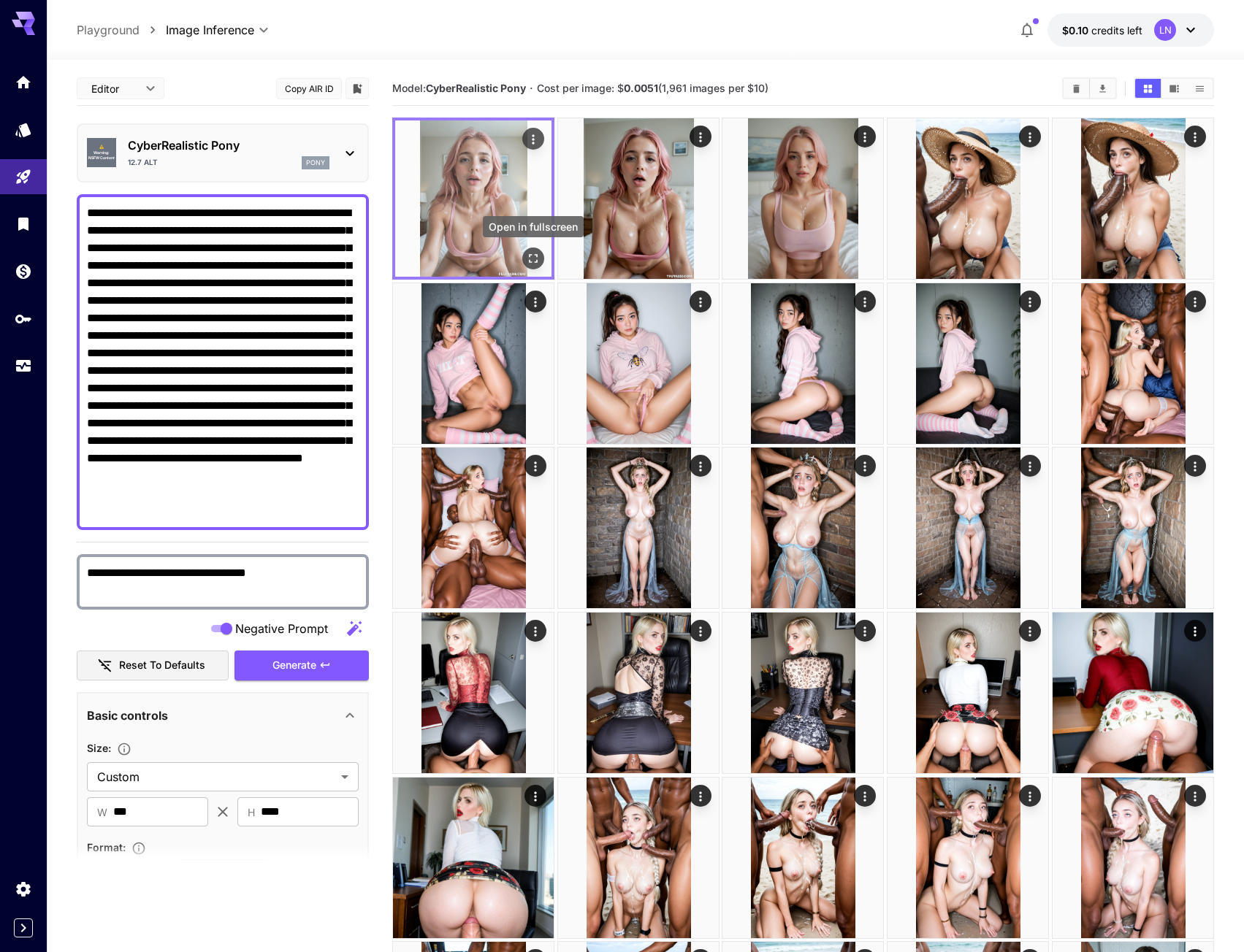
click at [524, 256] on button "Open in fullscreen" at bounding box center [533, 259] width 22 height 22
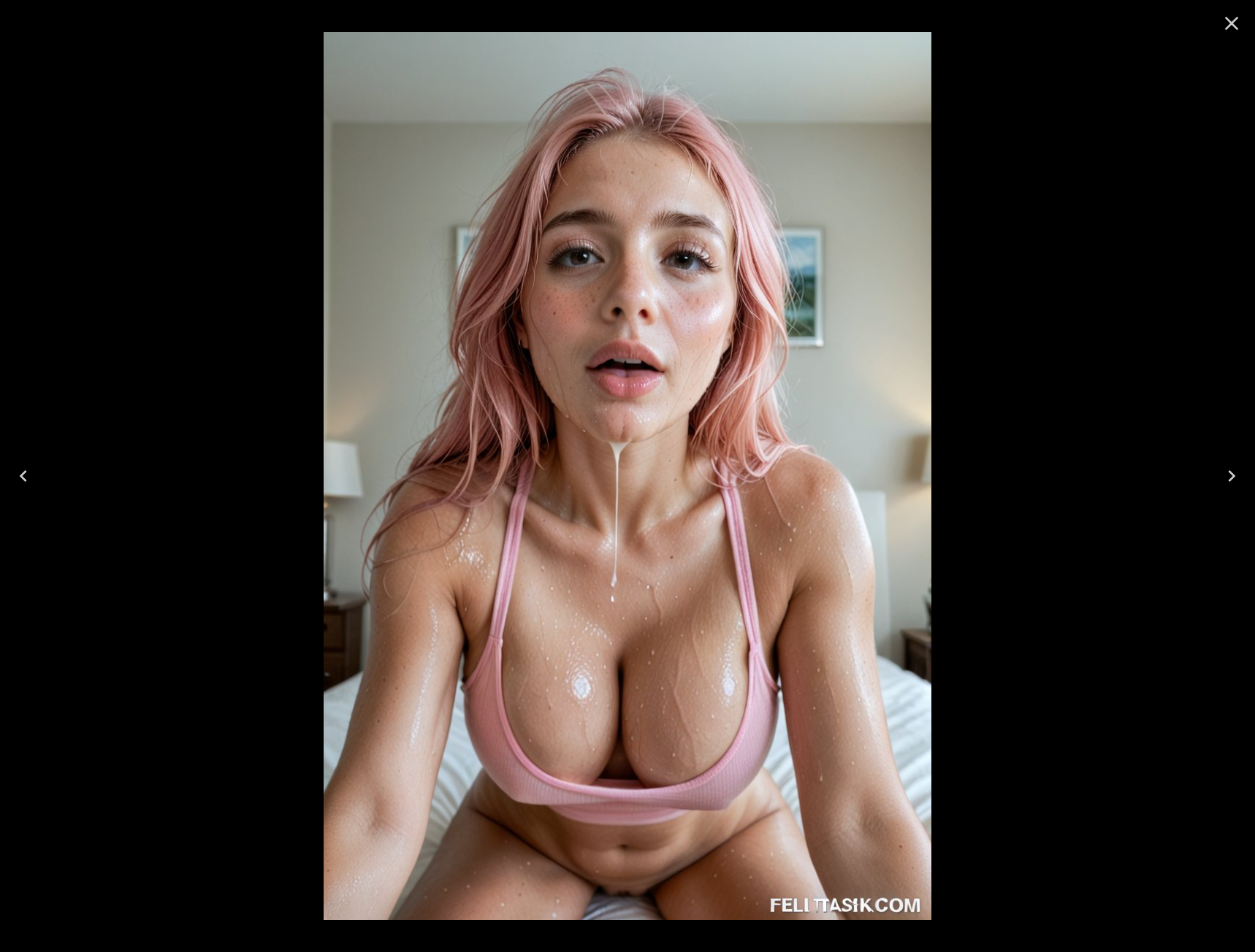
click at [1231, 475] on icon "Next" at bounding box center [1231, 476] width 8 height 12
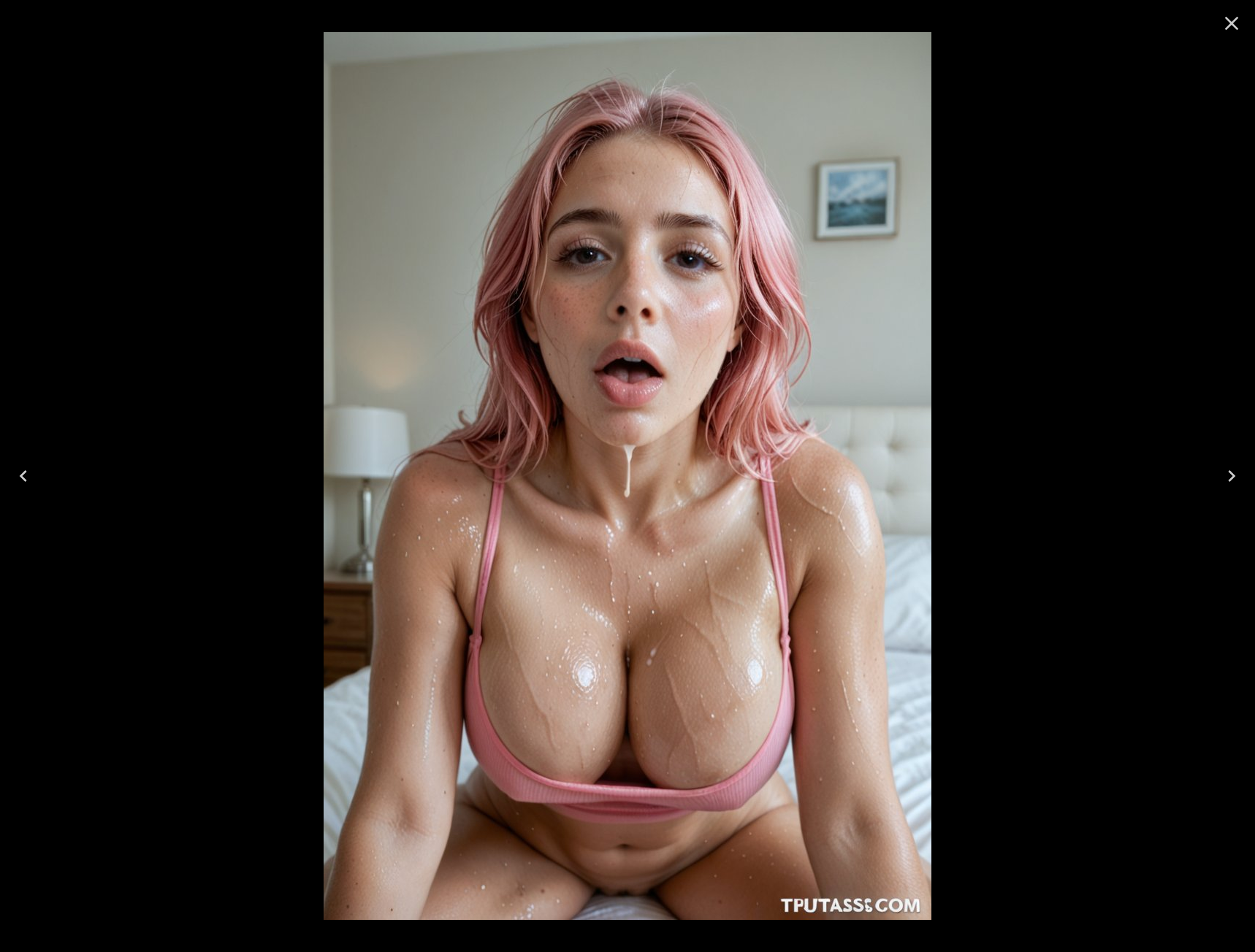
click at [26, 472] on icon "Previous" at bounding box center [23, 476] width 8 height 12
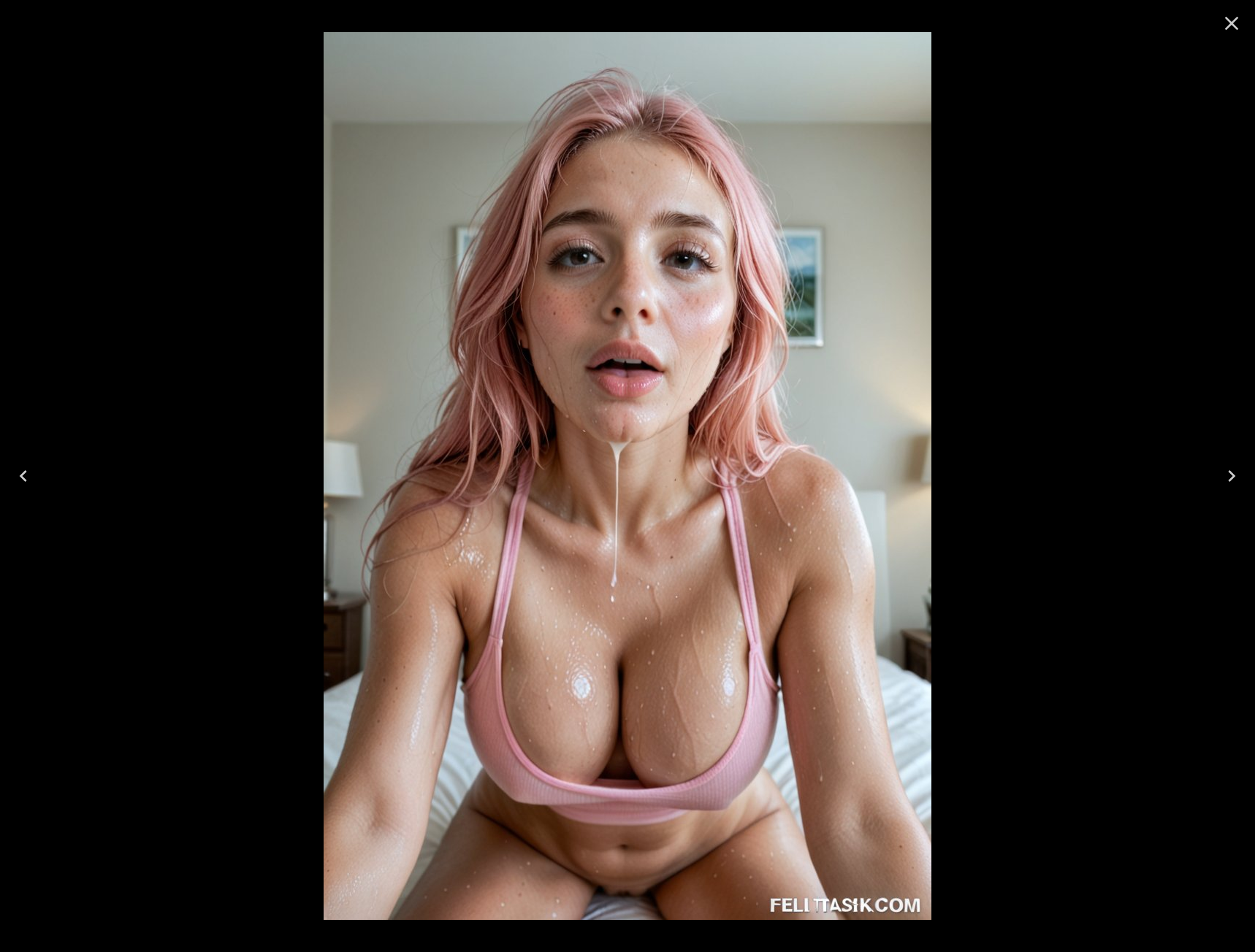
click at [1238, 22] on icon "Close" at bounding box center [1232, 24] width 24 height 24
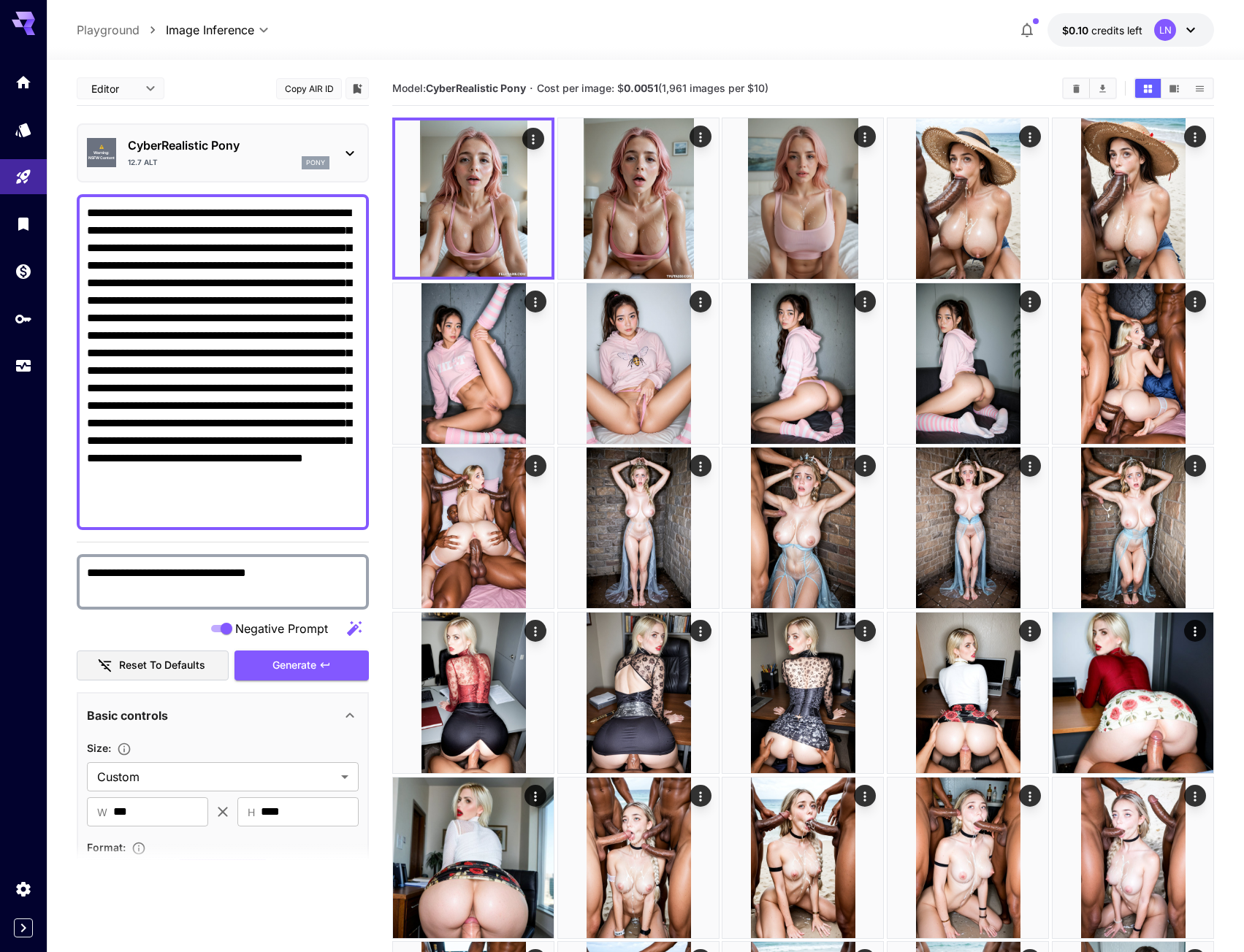
click at [338, 567] on textarea "**********" at bounding box center [222, 581] width 272 height 35
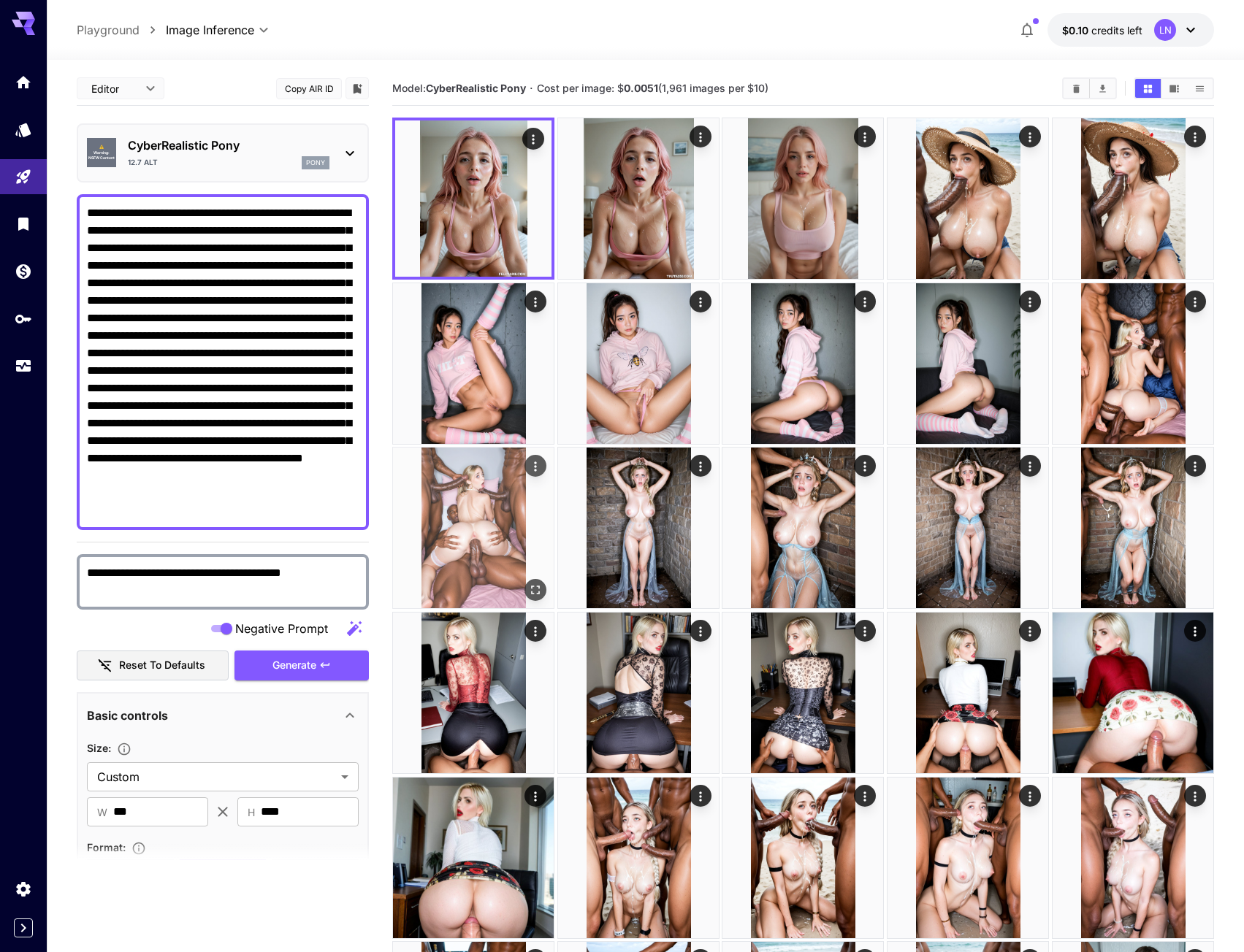
click at [307, 665] on span "Generate" at bounding box center [294, 666] width 44 height 19
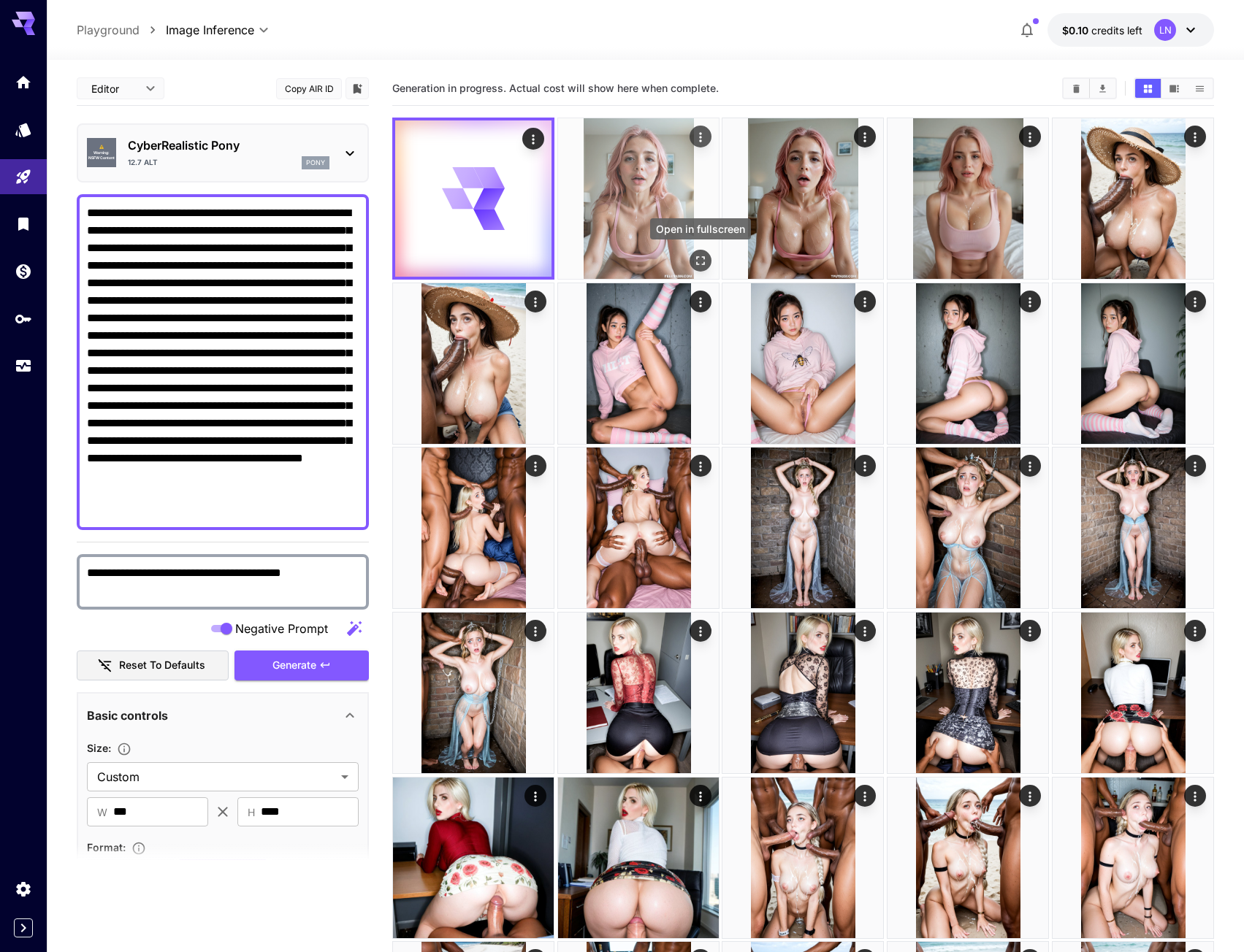
click at [700, 261] on icon "Open in fullscreen" at bounding box center [700, 260] width 14 height 14
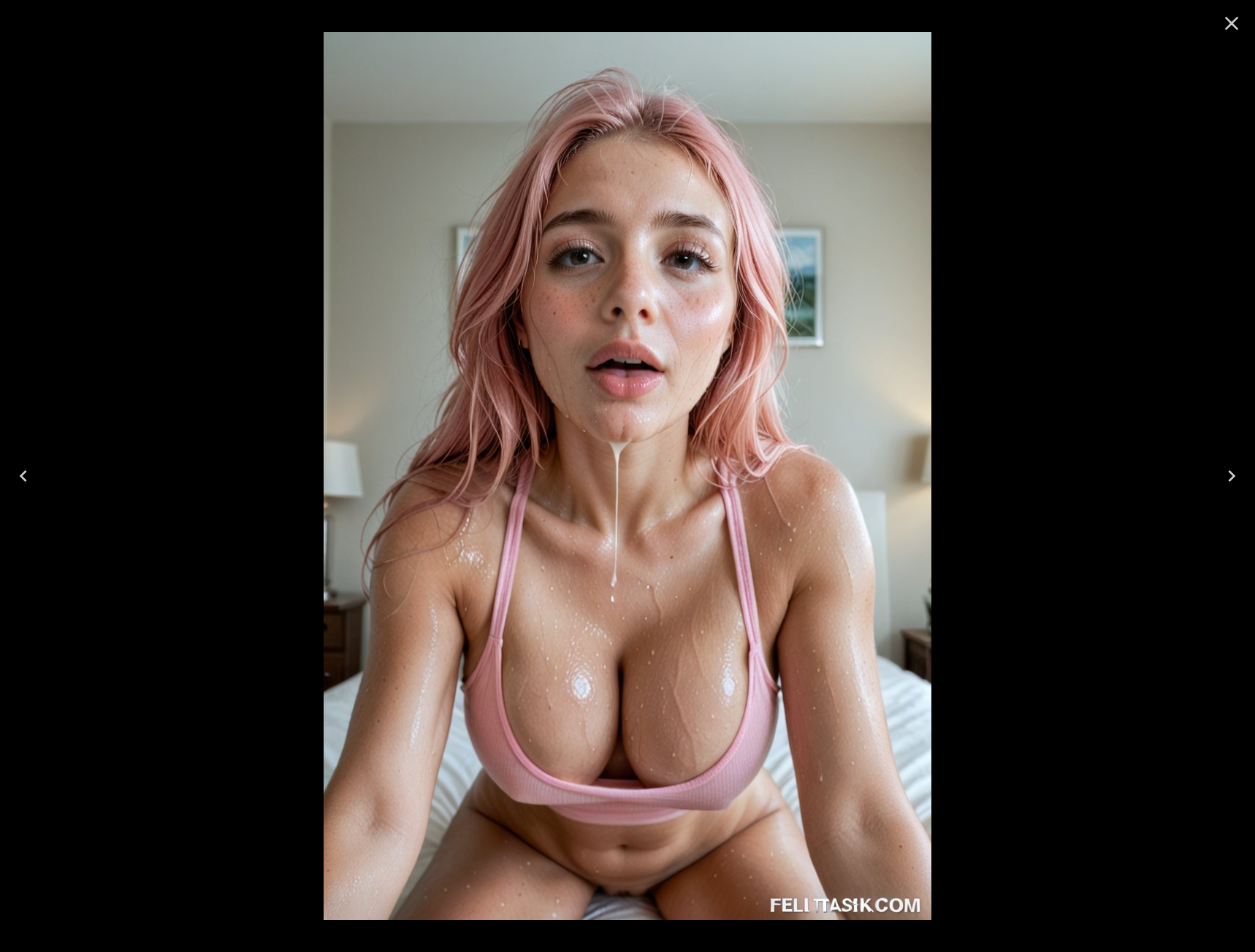
click at [1234, 24] on icon "Close" at bounding box center [1232, 24] width 24 height 24
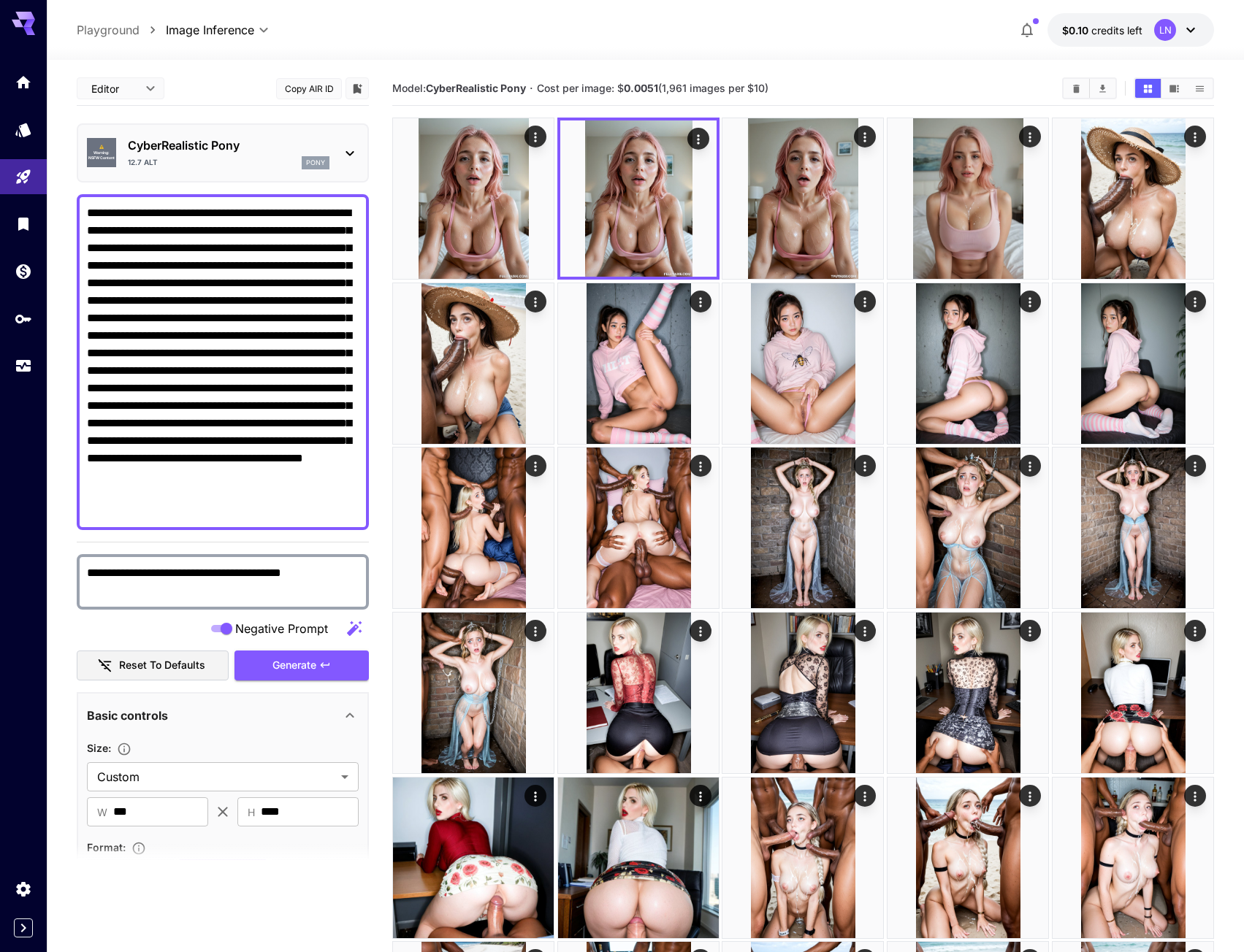
click at [351, 569] on textarea "**********" at bounding box center [222, 581] width 272 height 35
type textarea "**********"
click at [256, 659] on button "Generate" at bounding box center [301, 665] width 134 height 30
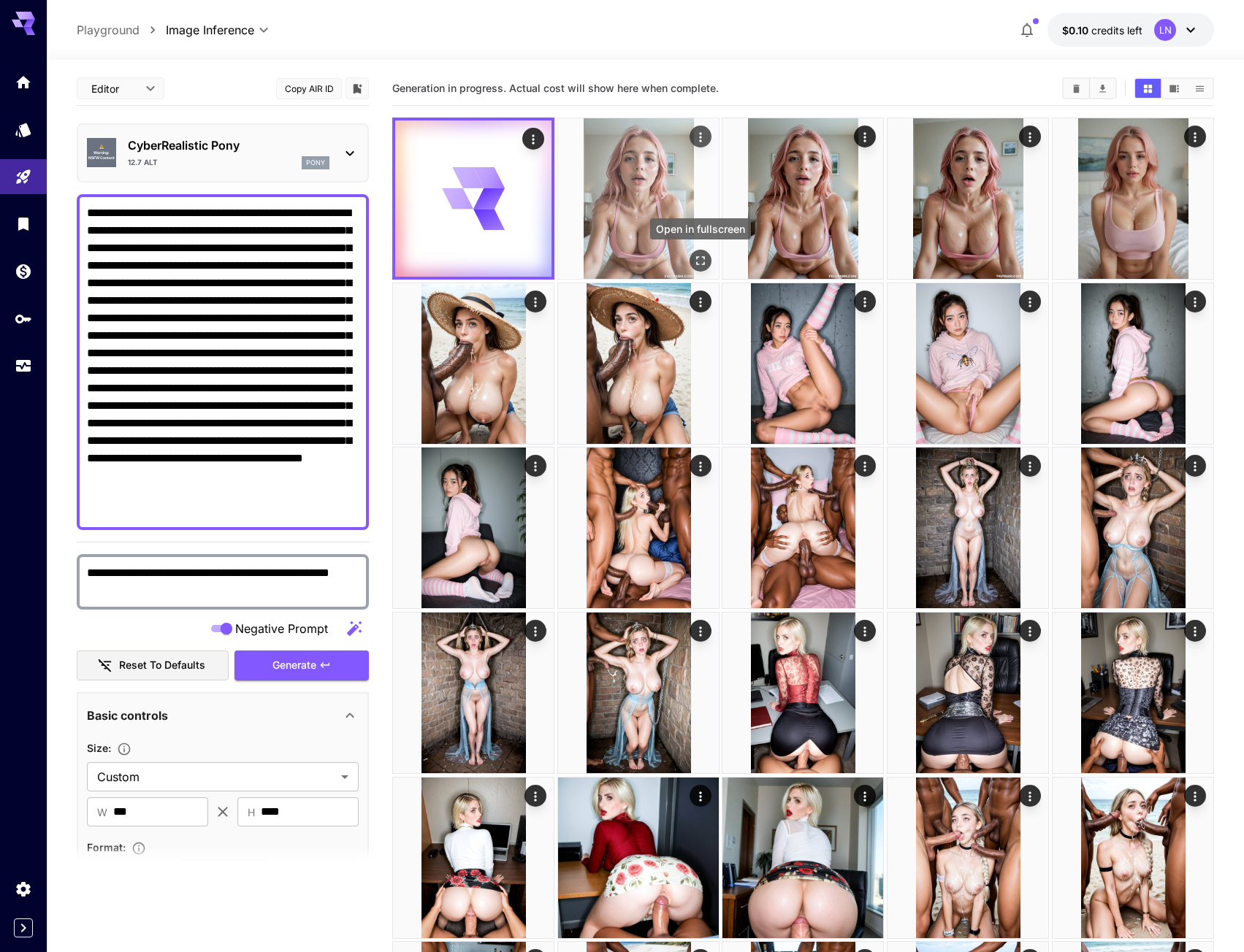
click at [703, 264] on icon "Open in fullscreen" at bounding box center [700, 260] width 14 height 14
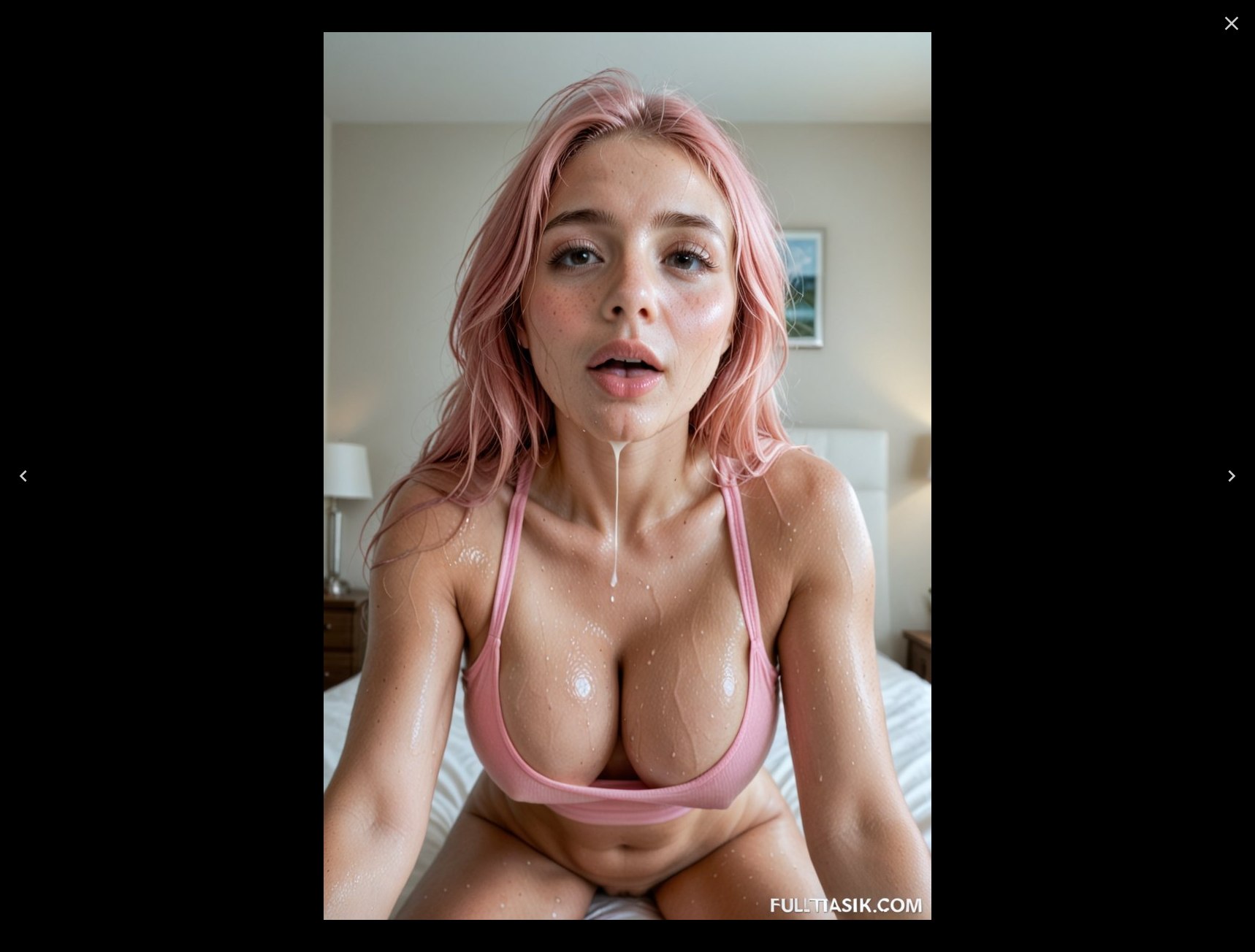
click at [1223, 22] on icon "Close" at bounding box center [1232, 24] width 24 height 24
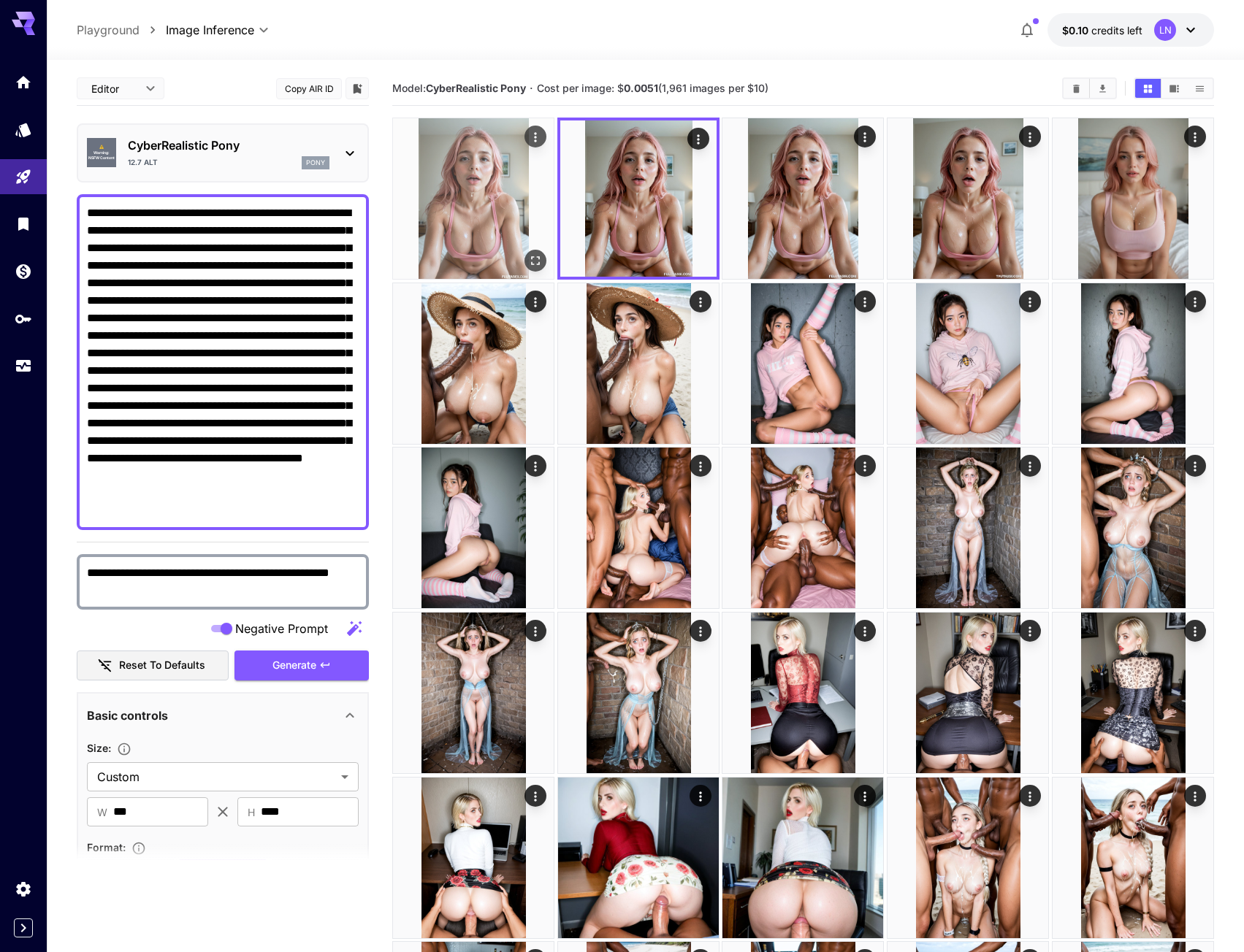
click at [526, 259] on button "Open in fullscreen" at bounding box center [535, 260] width 22 height 22
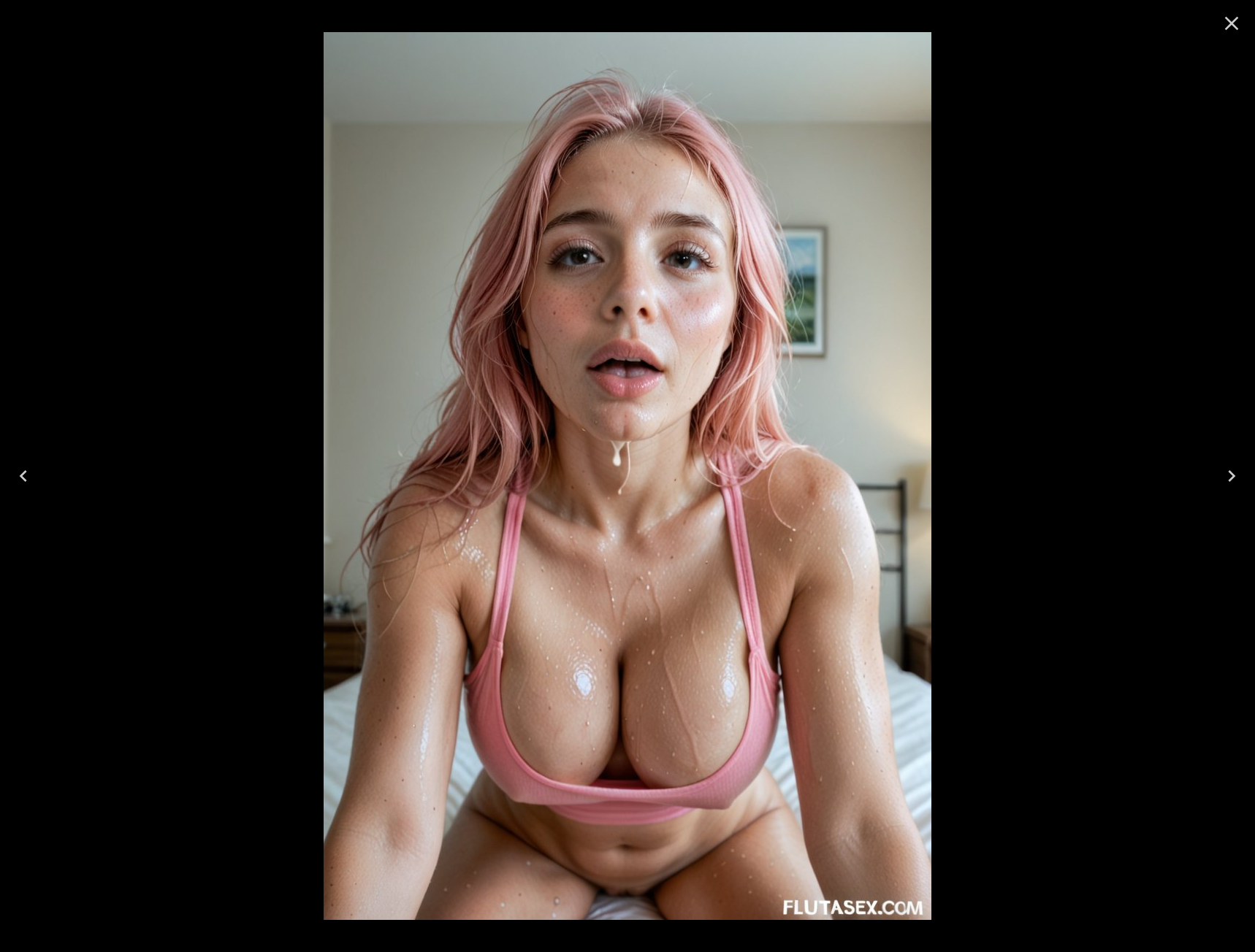
click at [1229, 484] on icon "Next" at bounding box center [1232, 476] width 24 height 24
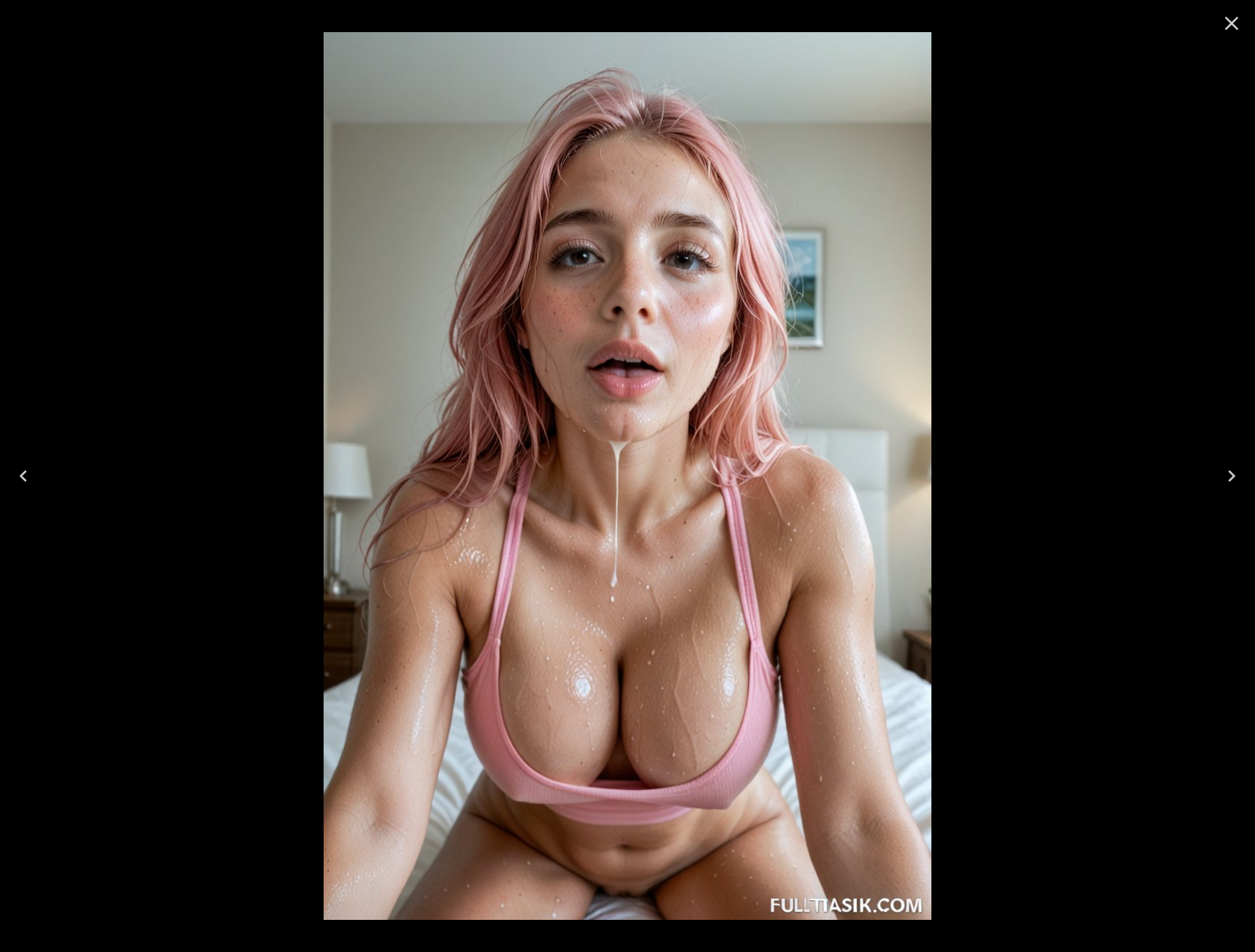
click at [1229, 484] on icon "Next" at bounding box center [1232, 476] width 24 height 24
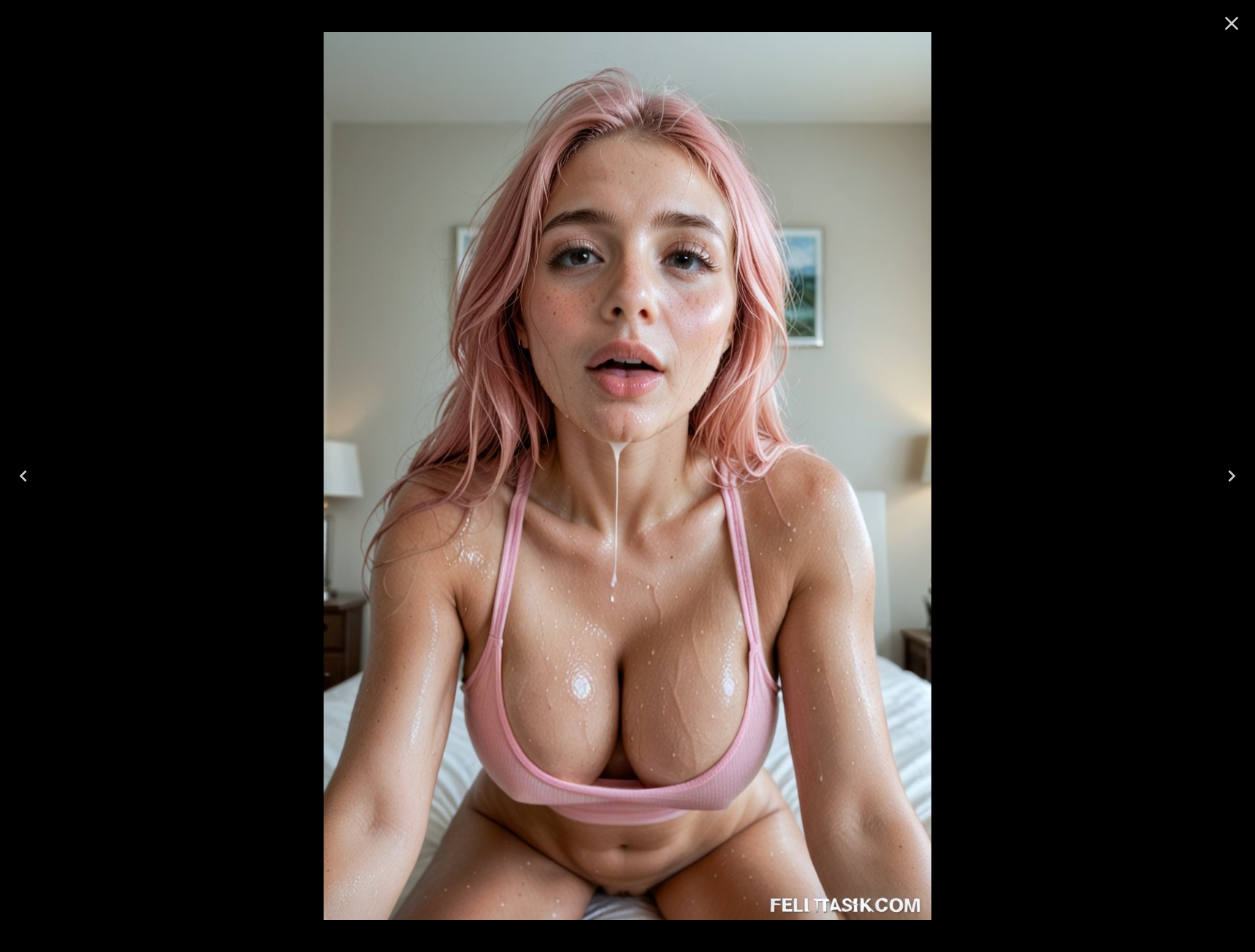
click at [1229, 484] on icon "Next" at bounding box center [1232, 476] width 24 height 24
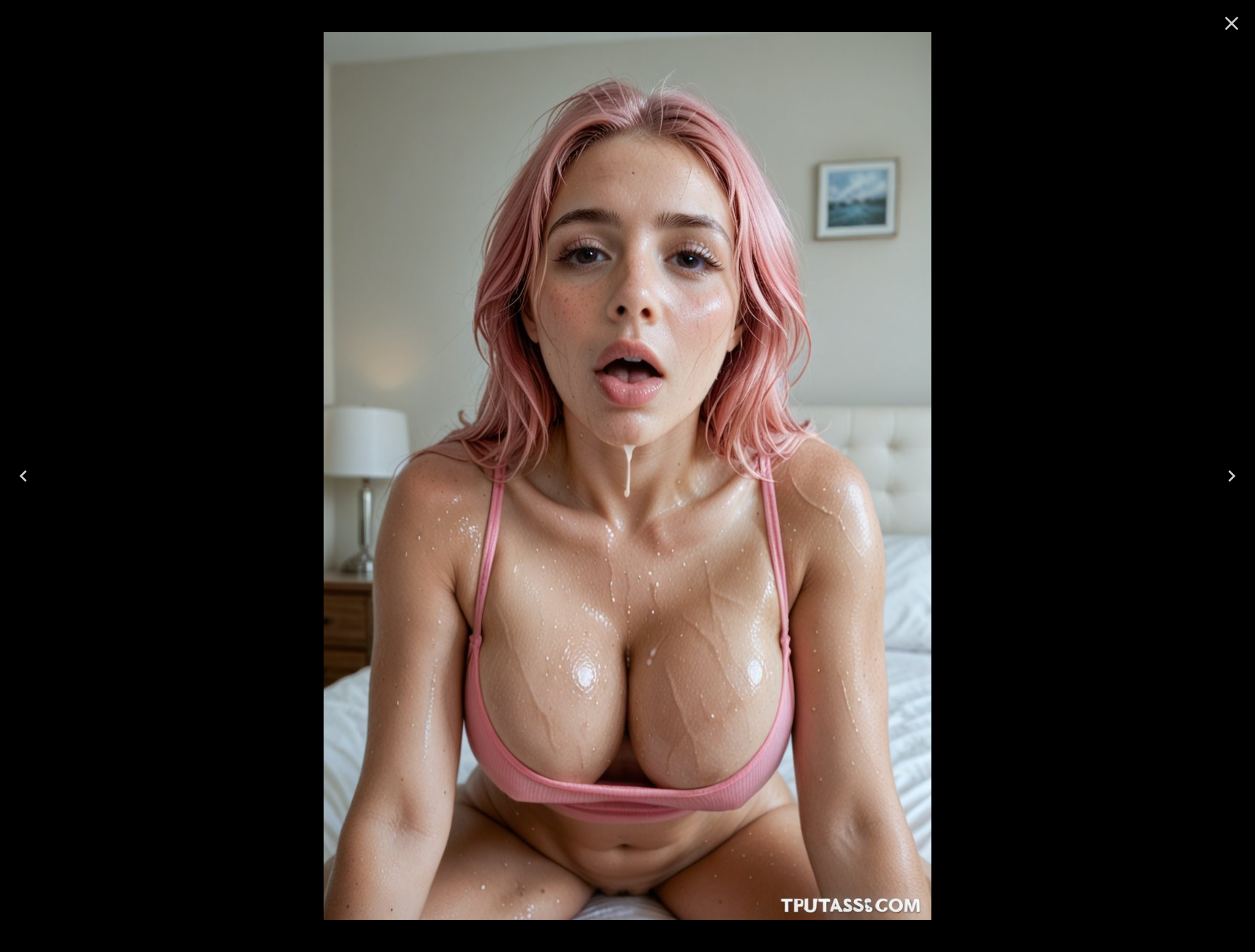
click at [1229, 484] on icon "Next" at bounding box center [1232, 476] width 24 height 24
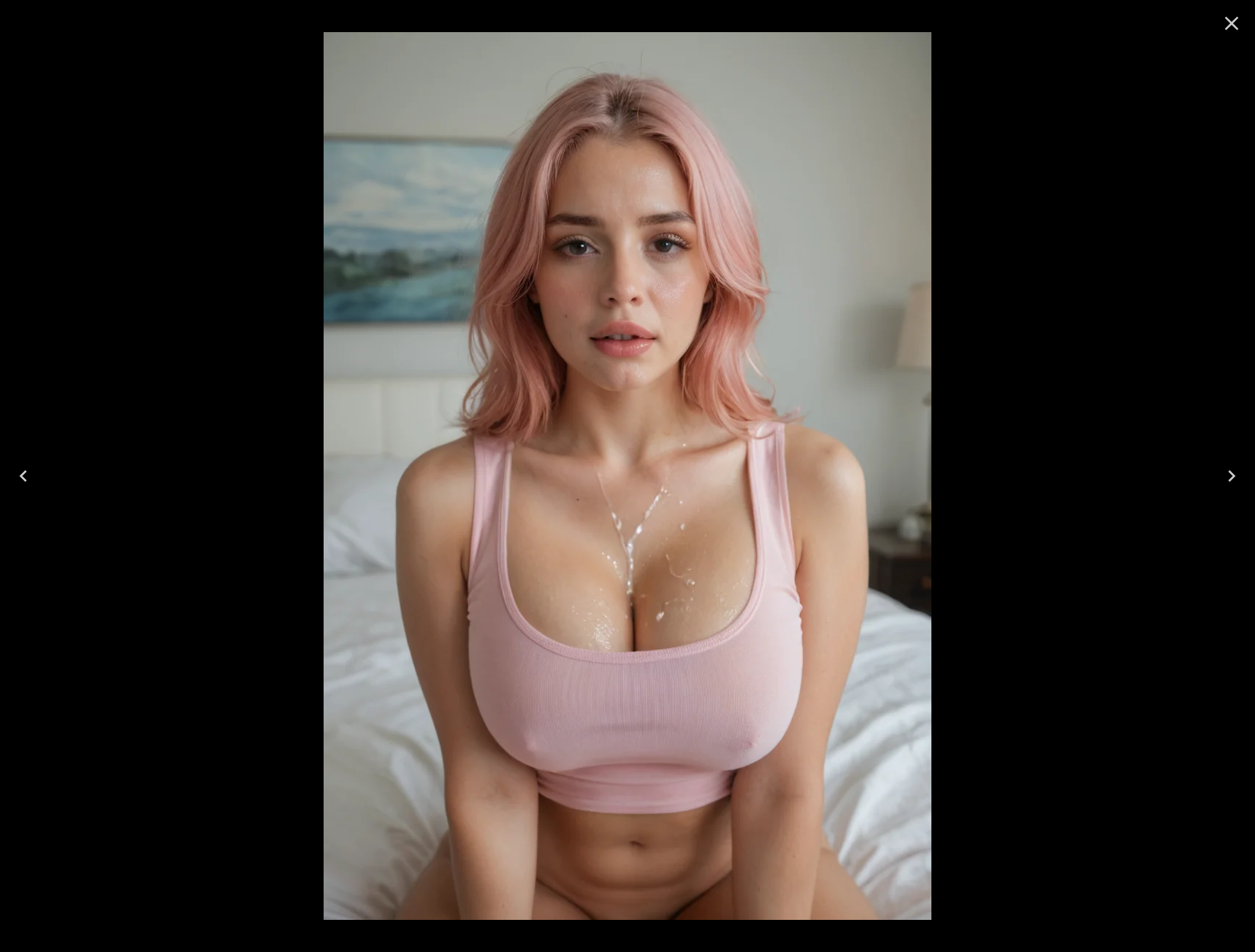
click at [1229, 484] on icon "Next" at bounding box center [1232, 476] width 24 height 24
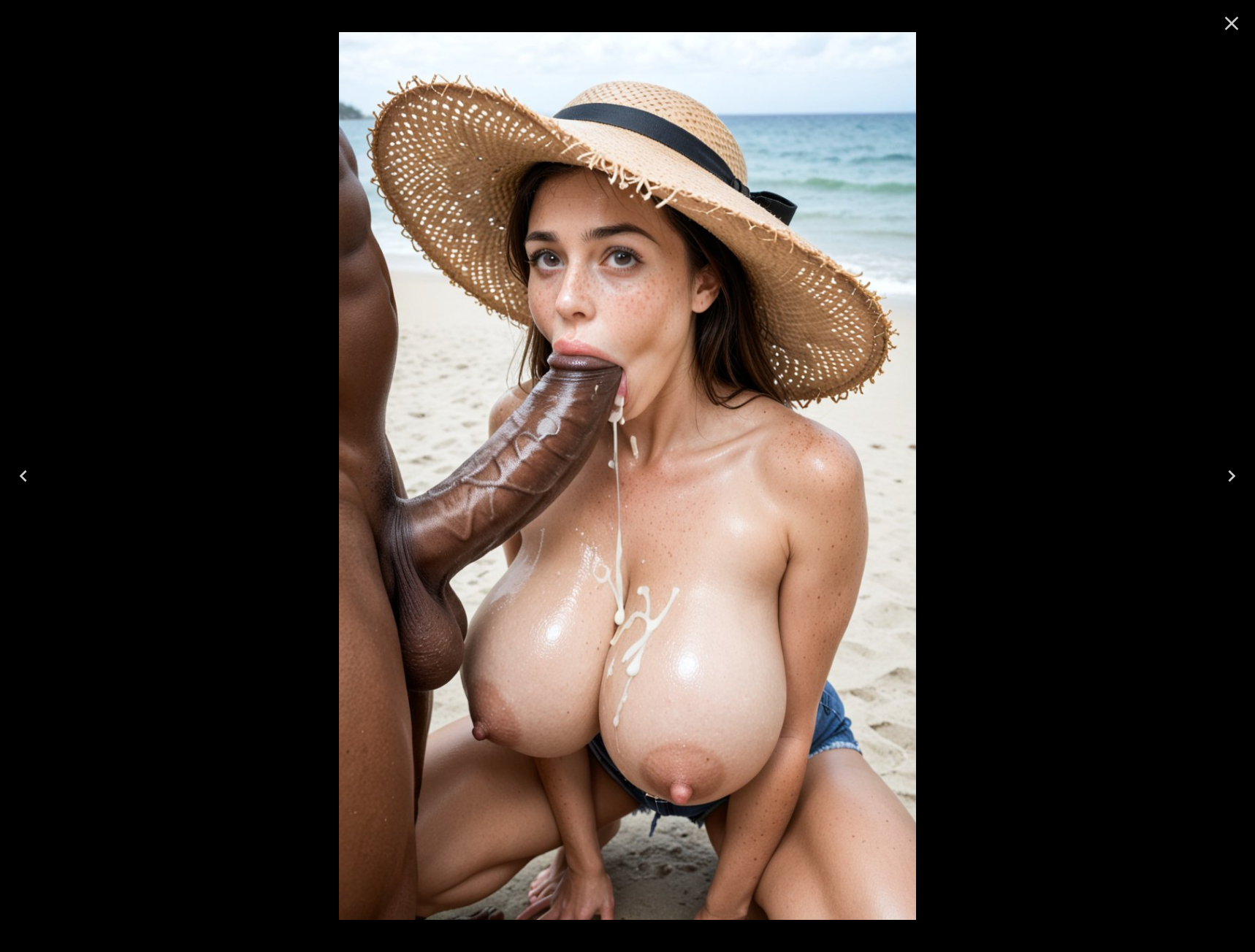
click at [20, 467] on icon "Previous" at bounding box center [24, 476] width 24 height 24
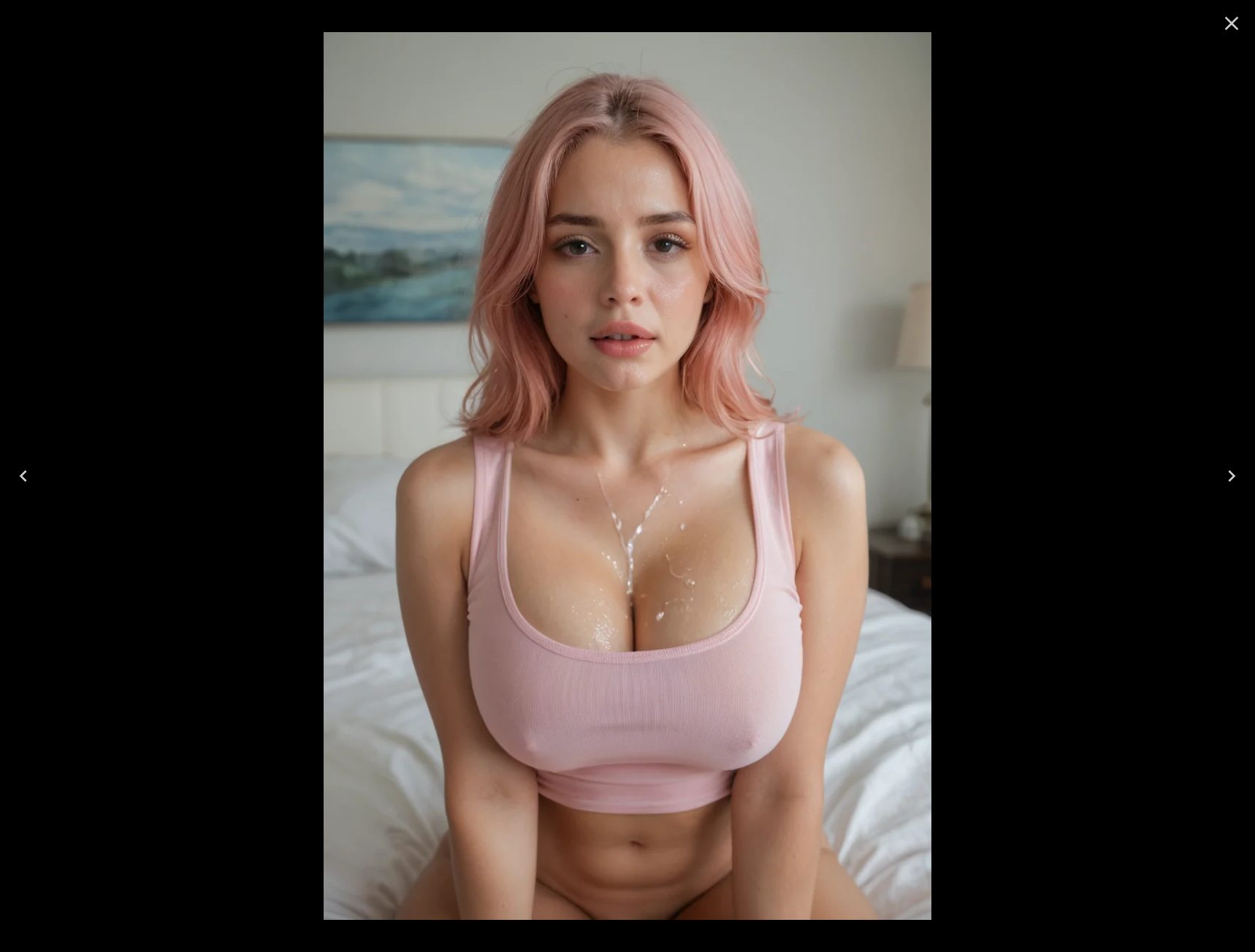
click at [20, 467] on icon "Previous" at bounding box center [24, 476] width 24 height 24
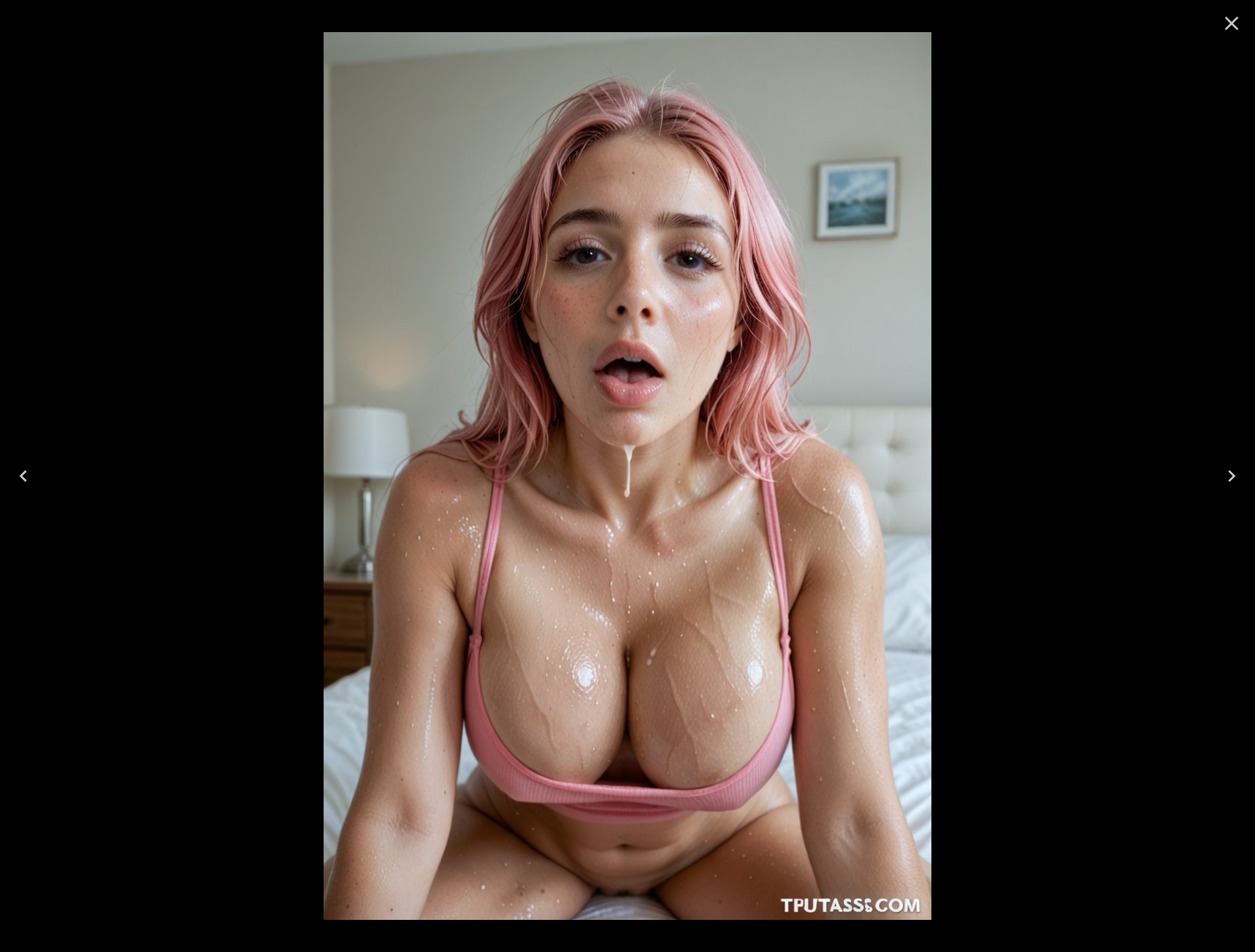
click at [1235, 29] on icon "Close" at bounding box center [1232, 24] width 24 height 24
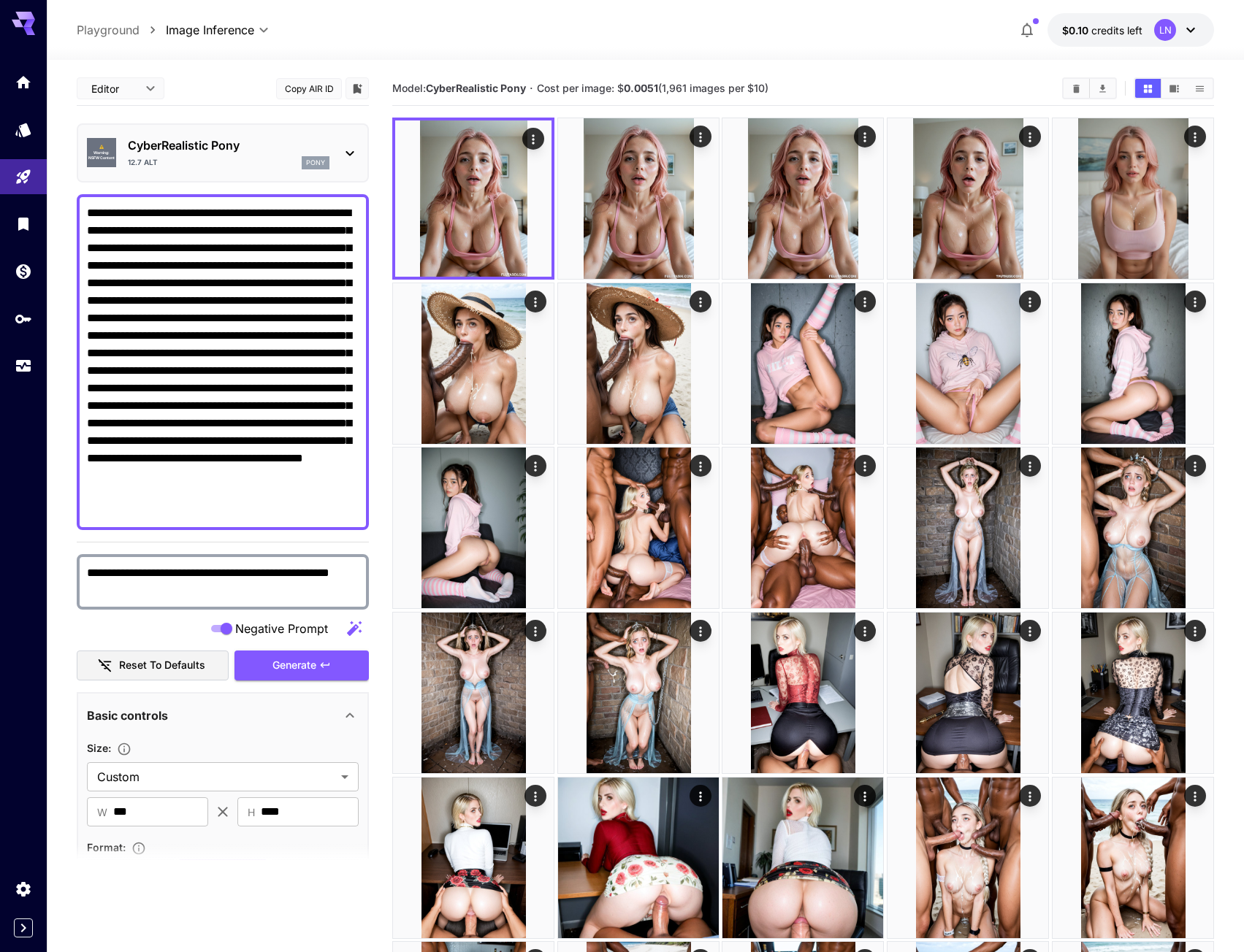
drag, startPoint x: 269, startPoint y: 319, endPoint x: 241, endPoint y: 509, distance: 192.1
click at [241, 509] on textarea "**********" at bounding box center [222, 362] width 272 height 316
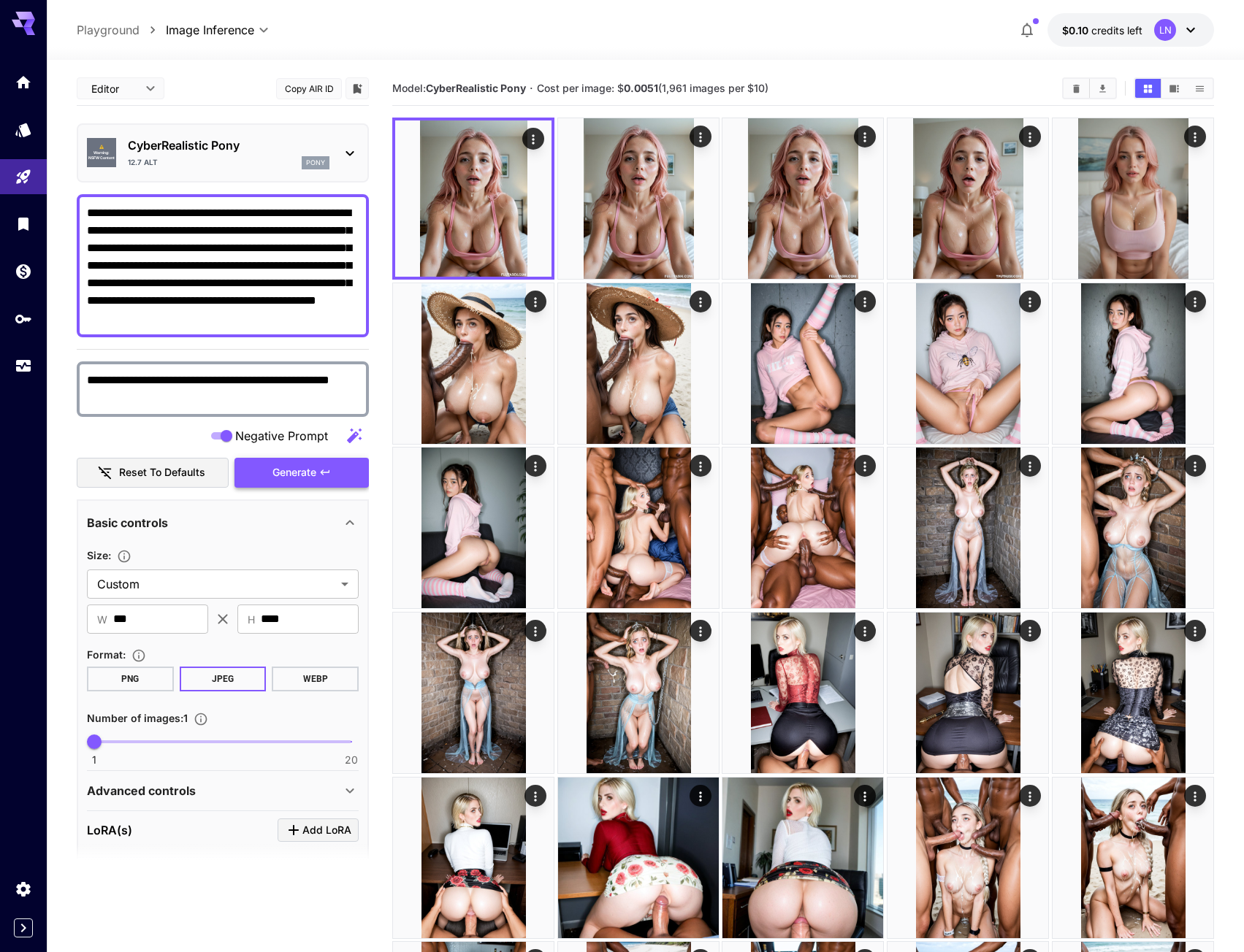
type textarea "**********"
click at [275, 473] on span "Generate" at bounding box center [294, 473] width 44 height 19
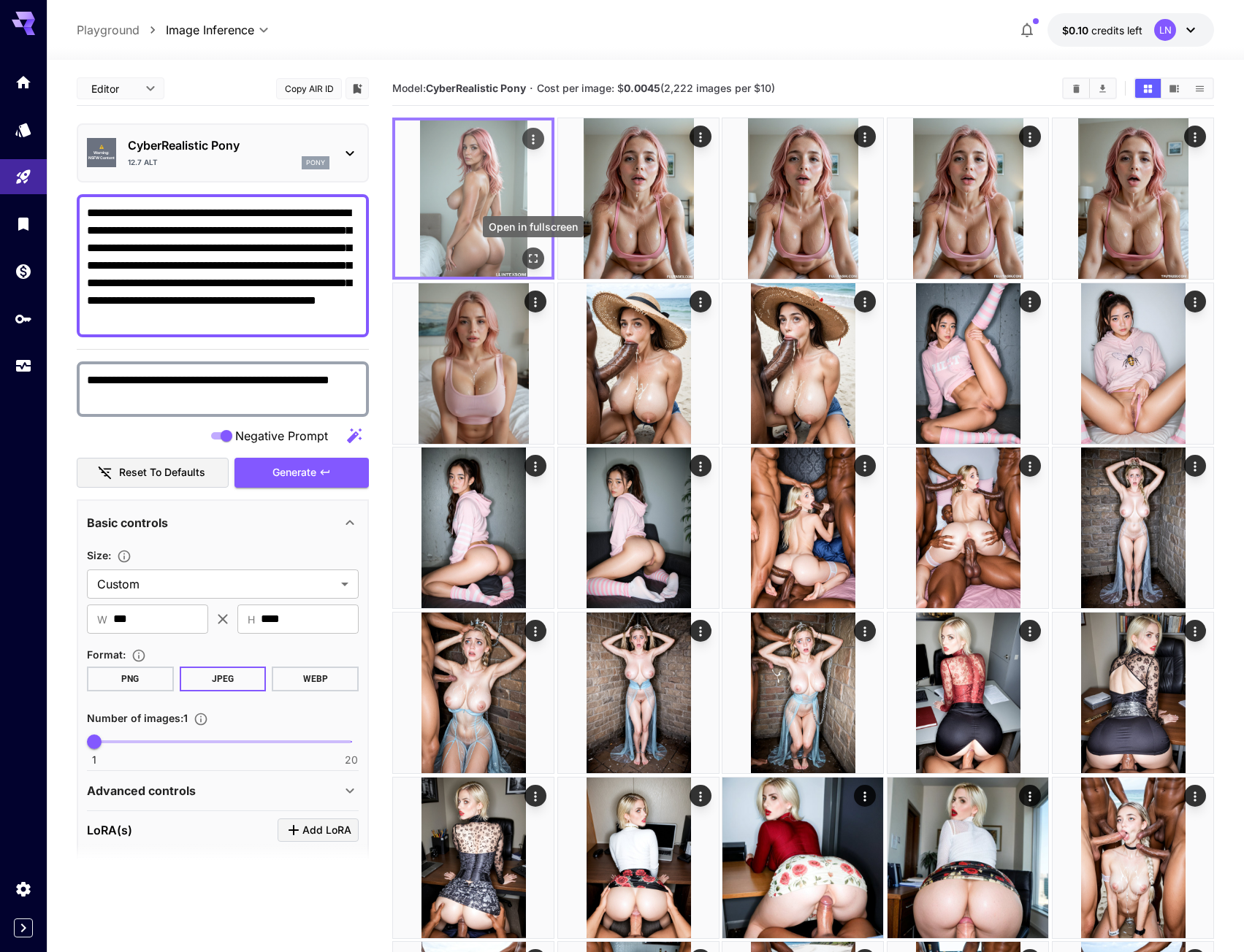
click at [522, 255] on button "Open in fullscreen" at bounding box center [533, 259] width 22 height 22
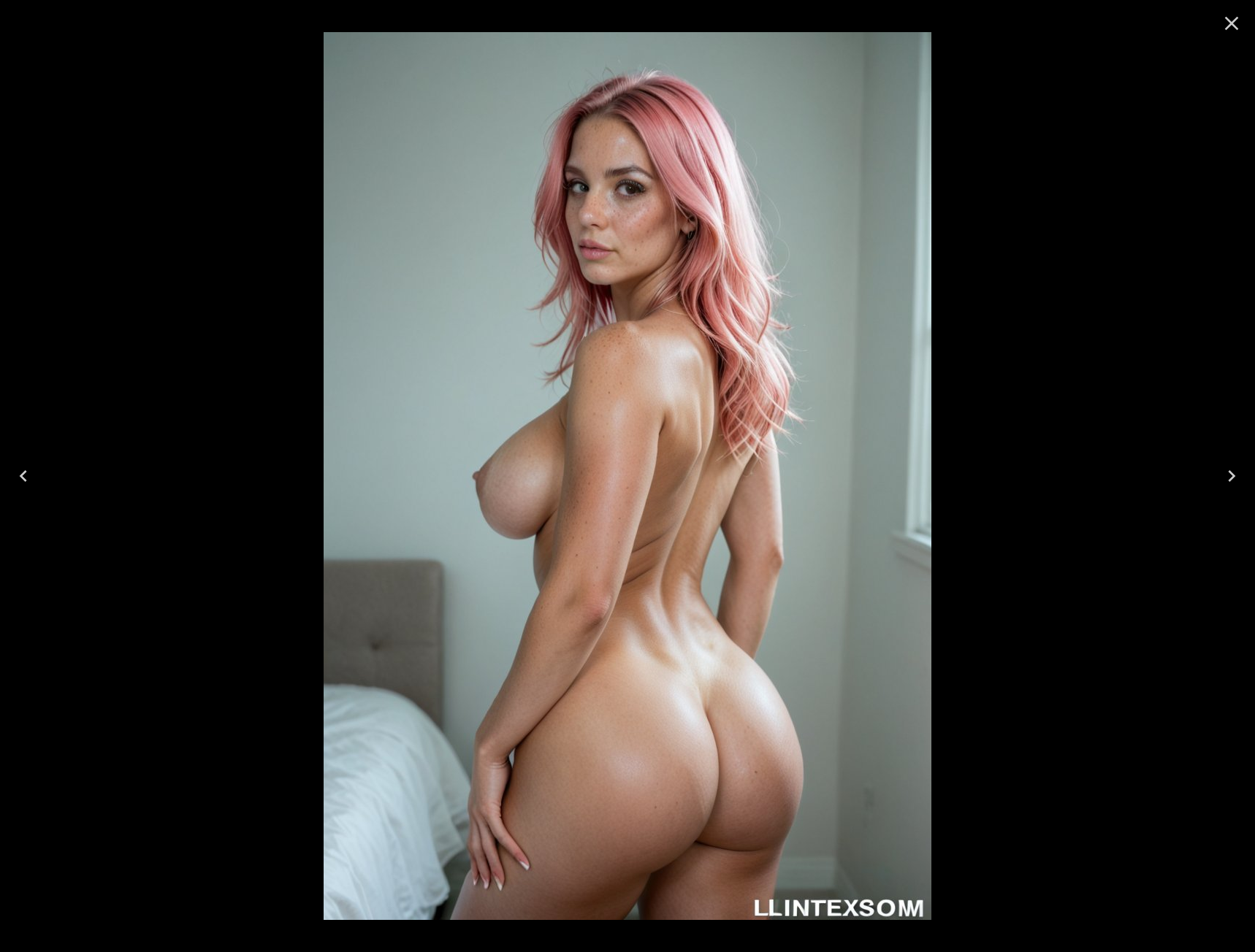
click at [1220, 29] on icon "Close" at bounding box center [1232, 24] width 24 height 24
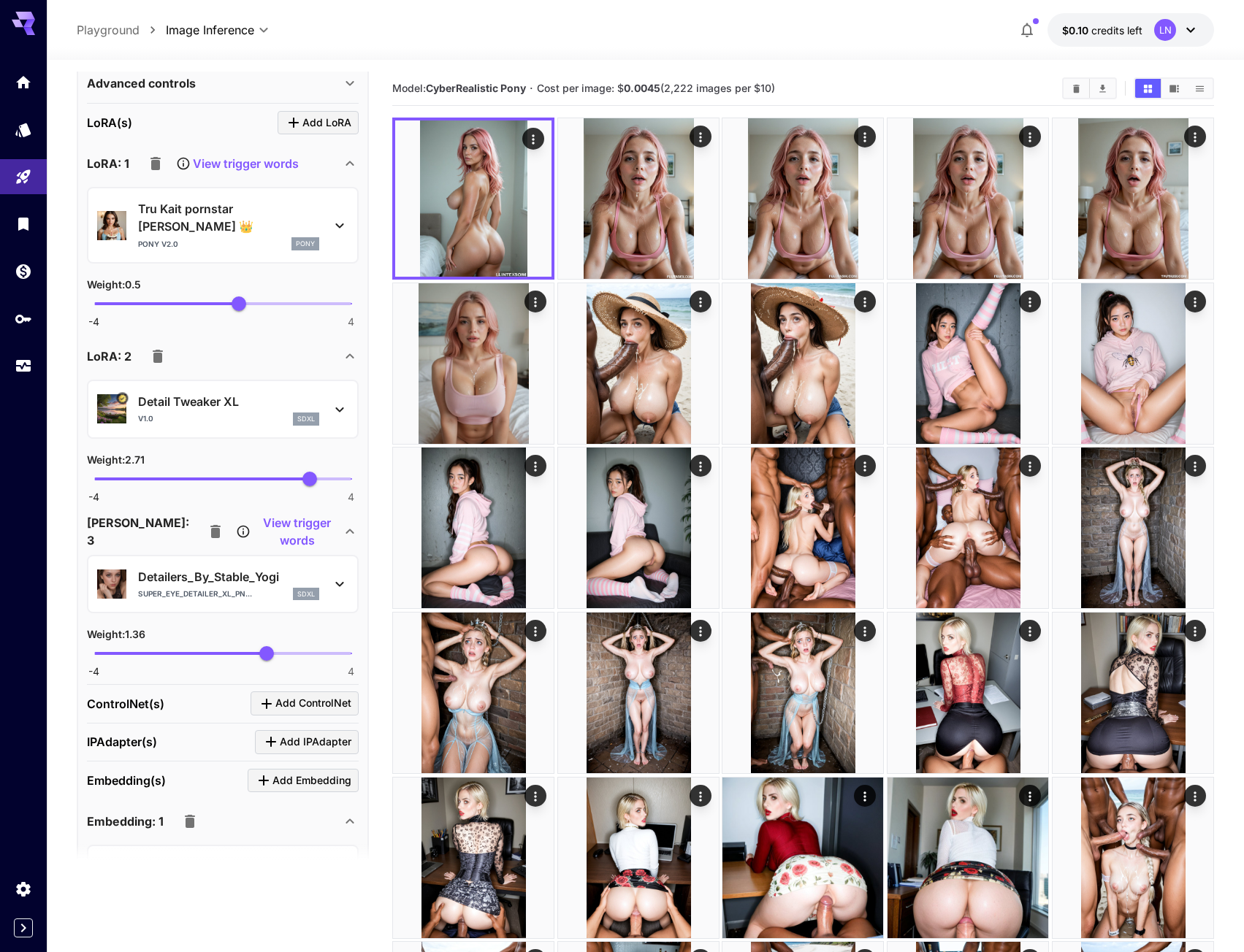
scroll to position [658, 0]
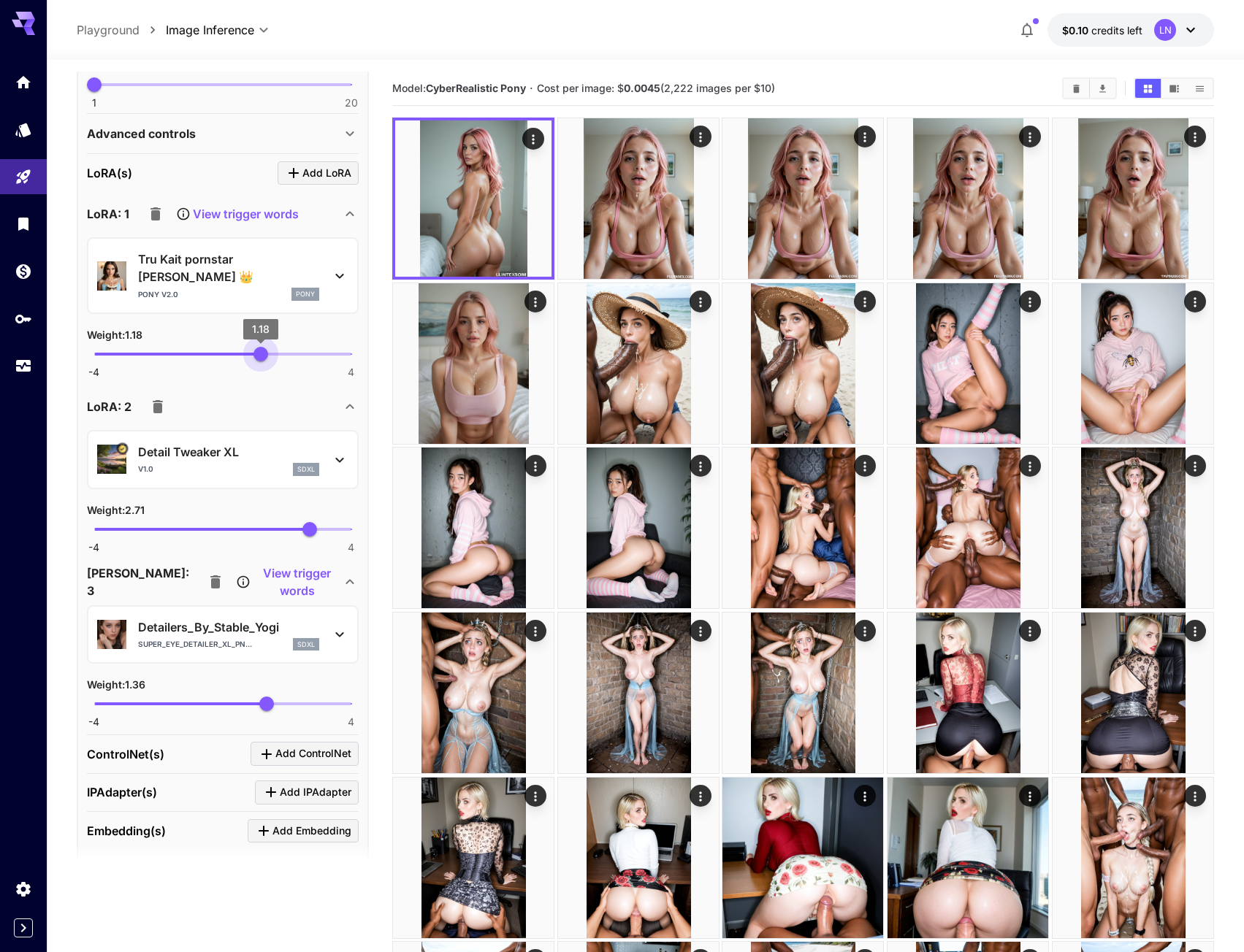
drag, startPoint x: 250, startPoint y: 336, endPoint x: 261, endPoint y: 333, distance: 11.4
click at [261, 347] on span "1.18" at bounding box center [261, 354] width 14 height 14
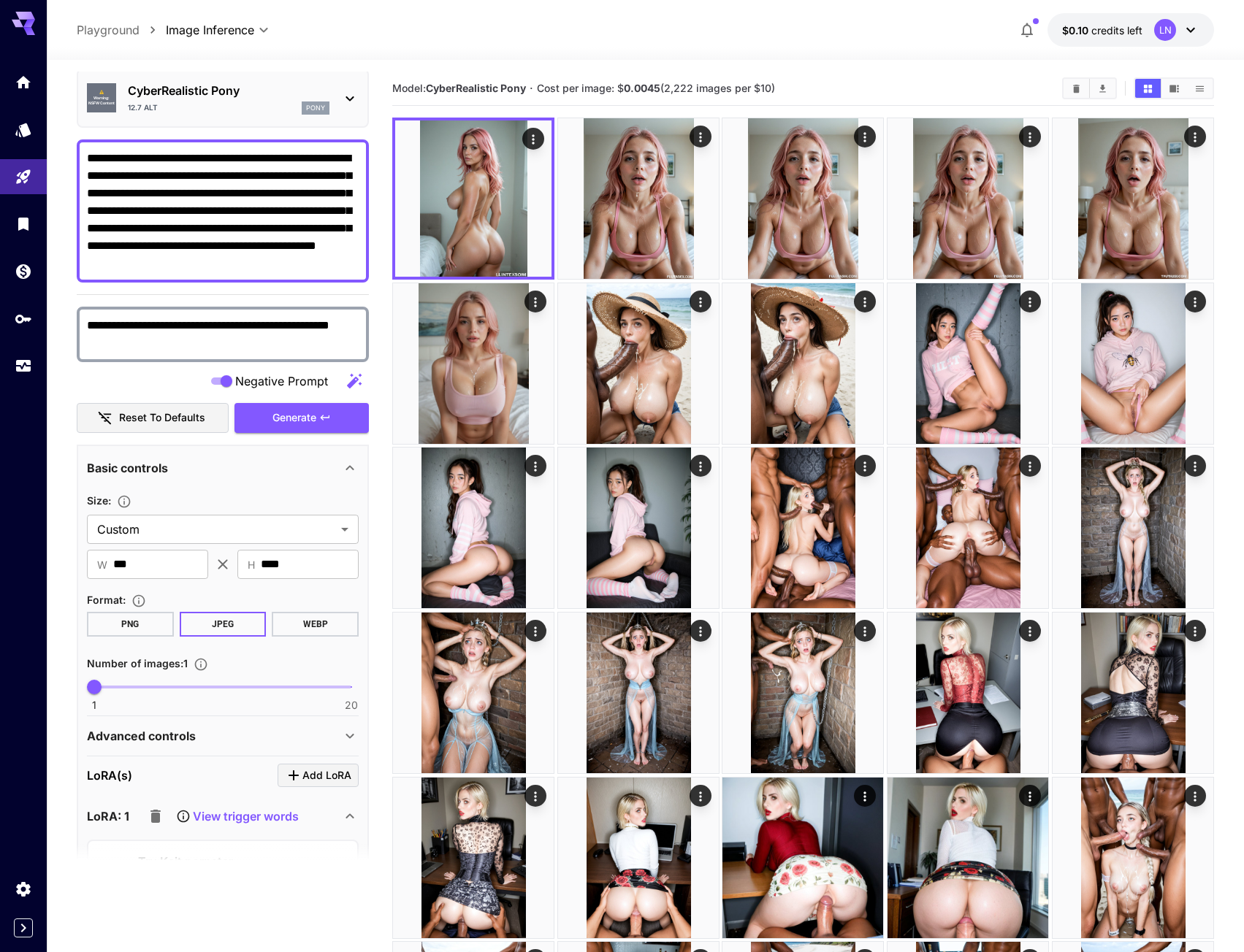
scroll to position [0, 0]
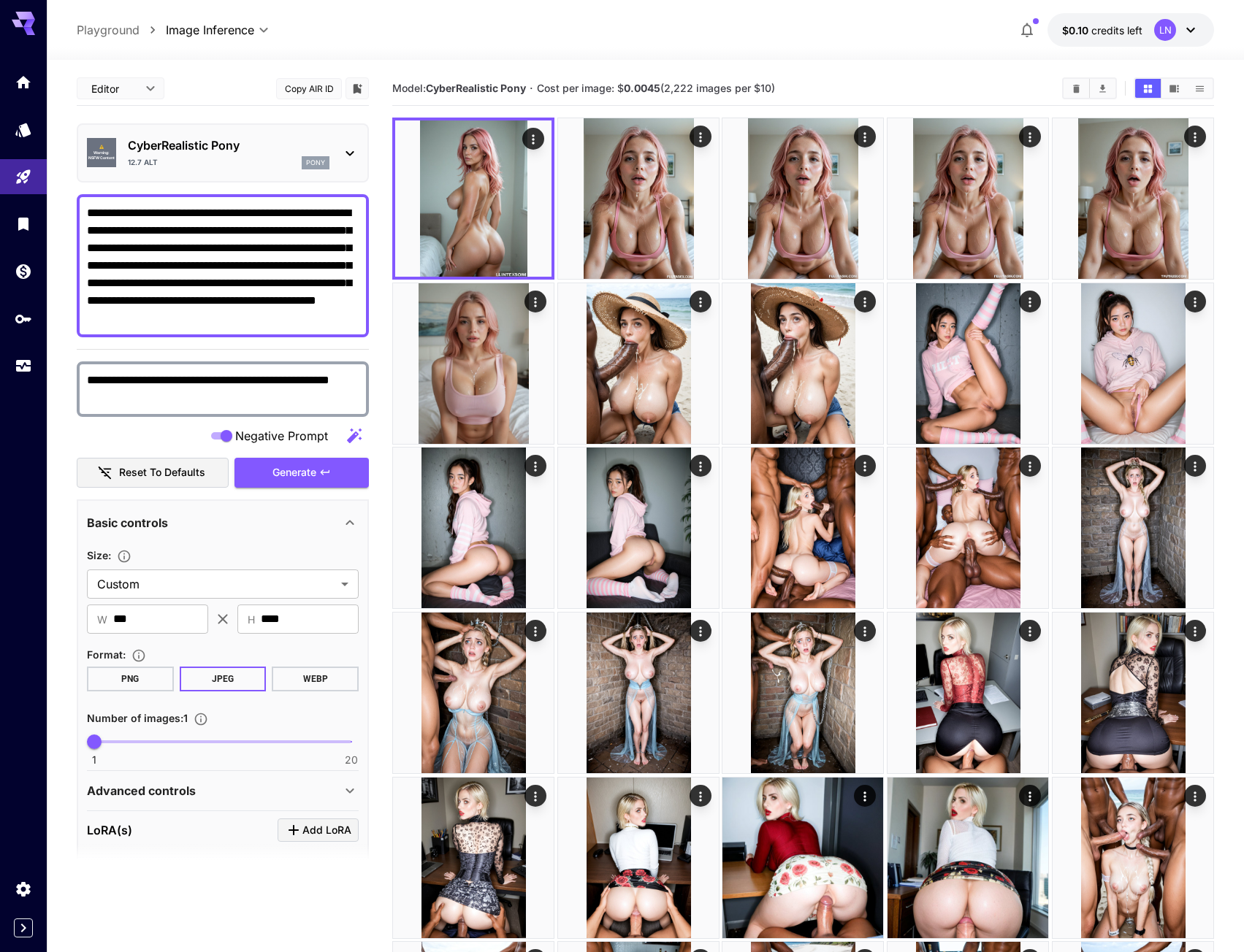
click at [284, 479] on span "Generate" at bounding box center [294, 473] width 44 height 19
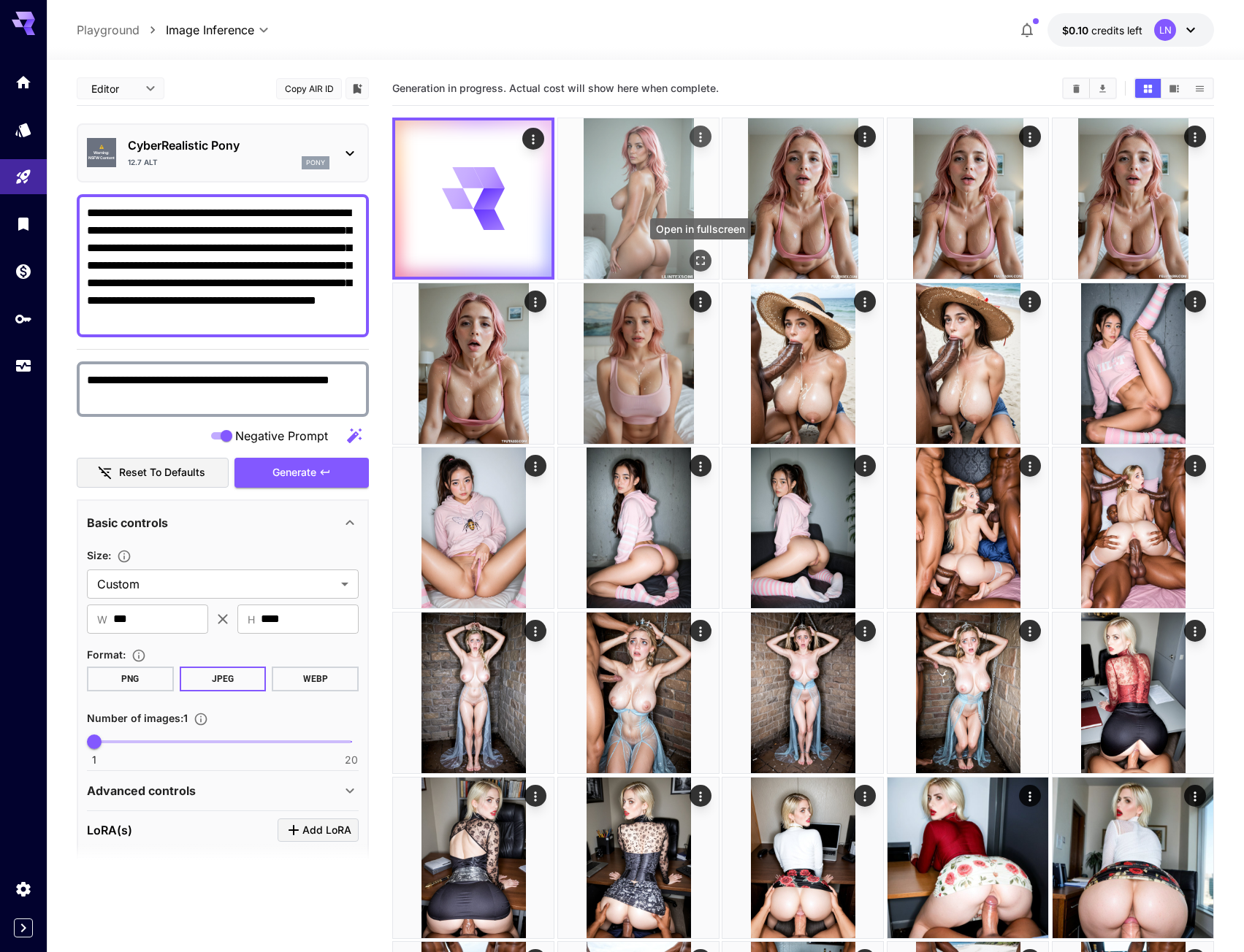
click at [696, 262] on icon "Open in fullscreen" at bounding box center [700, 260] width 14 height 14
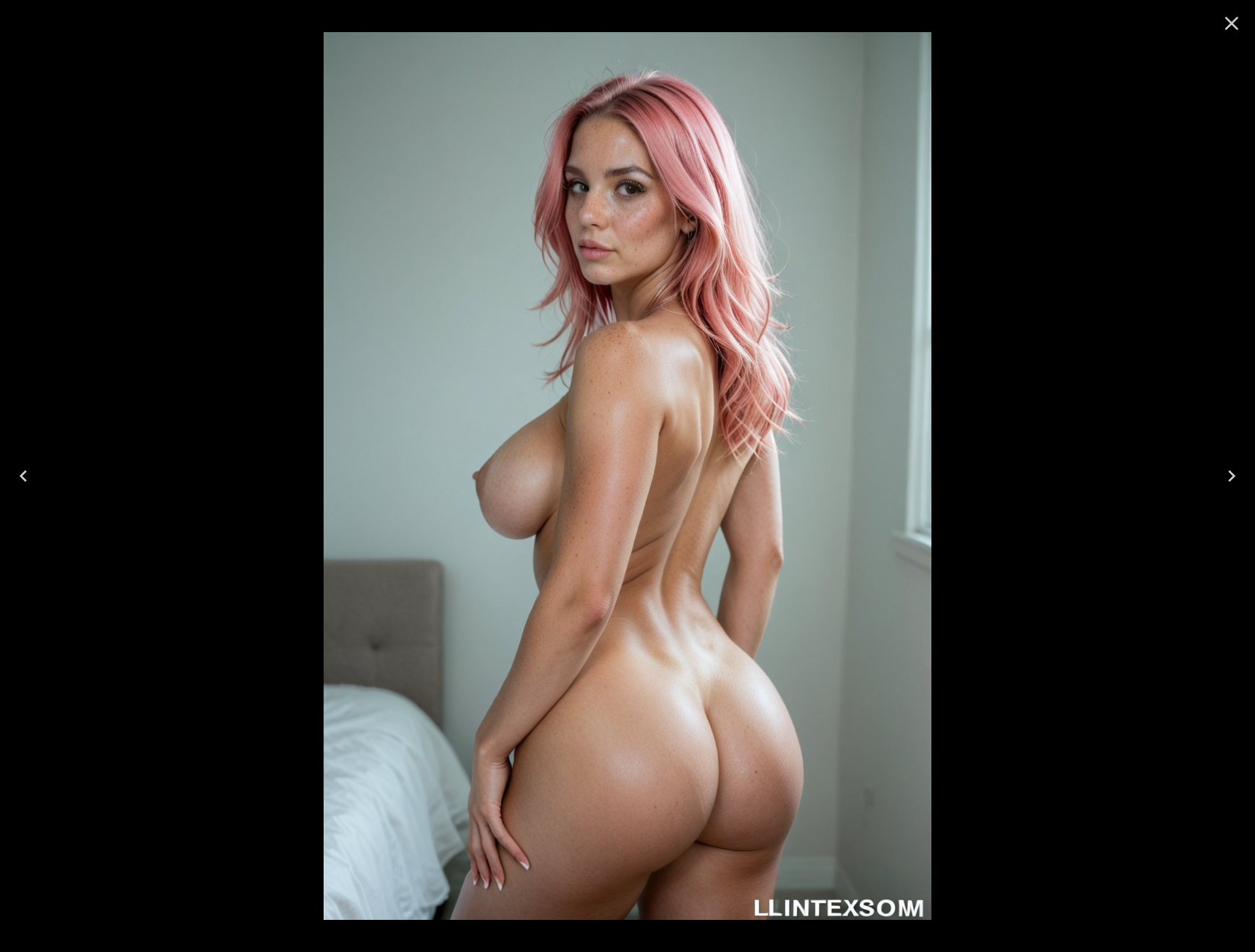
click at [1228, 29] on icon "Close" at bounding box center [1232, 24] width 24 height 24
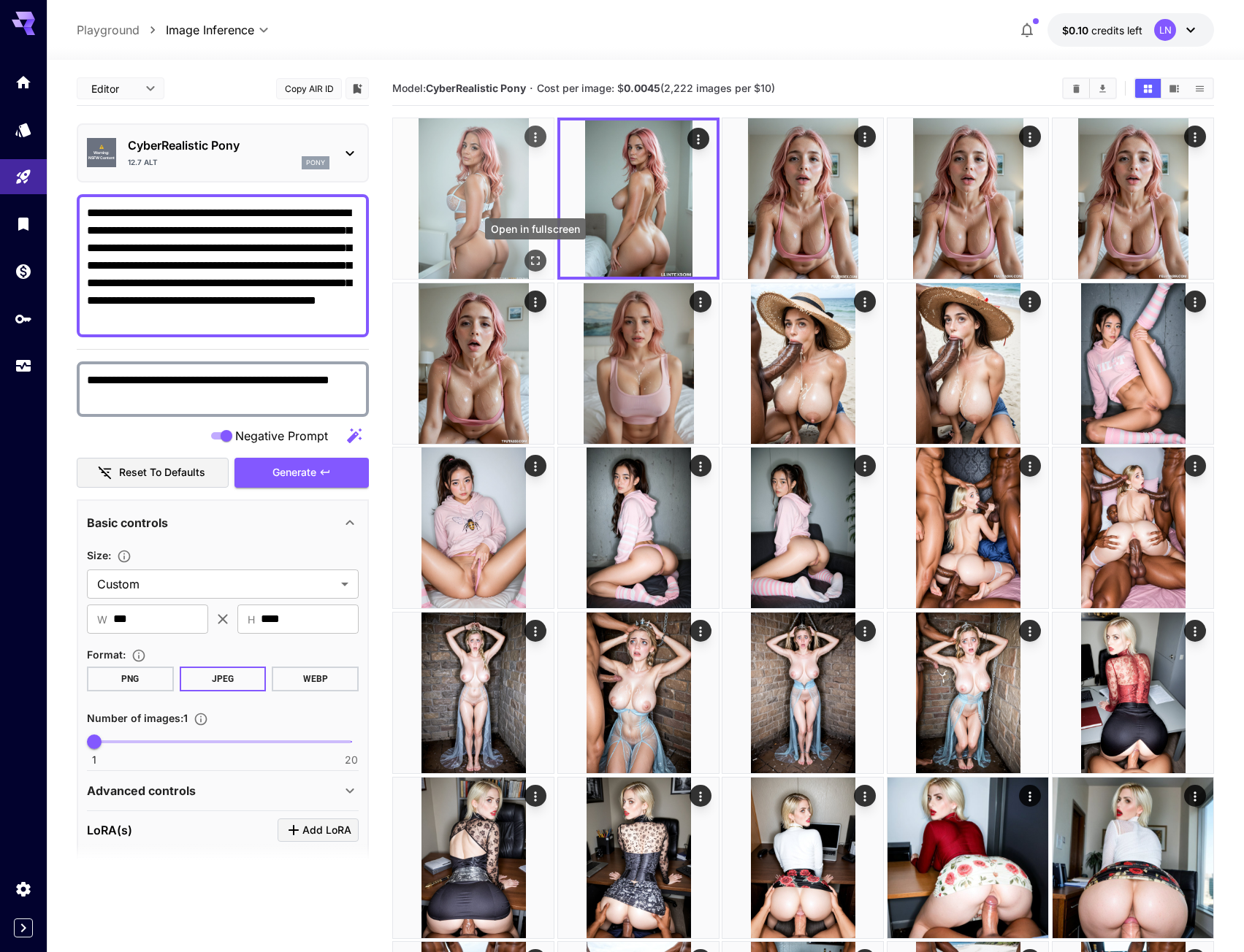
click at [535, 263] on icon "Open in fullscreen" at bounding box center [535, 260] width 14 height 14
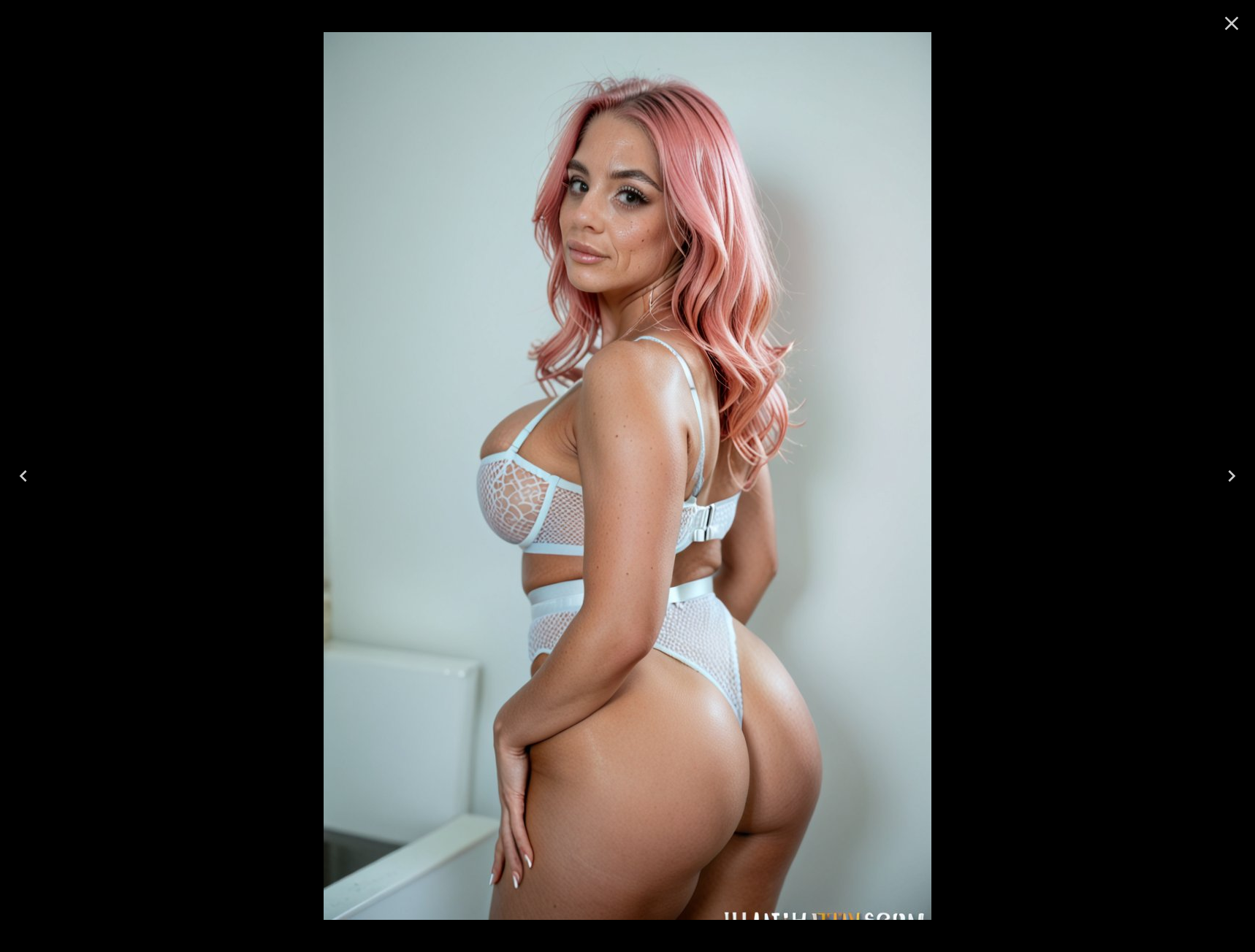
click at [1221, 26] on icon "Close" at bounding box center [1232, 24] width 24 height 24
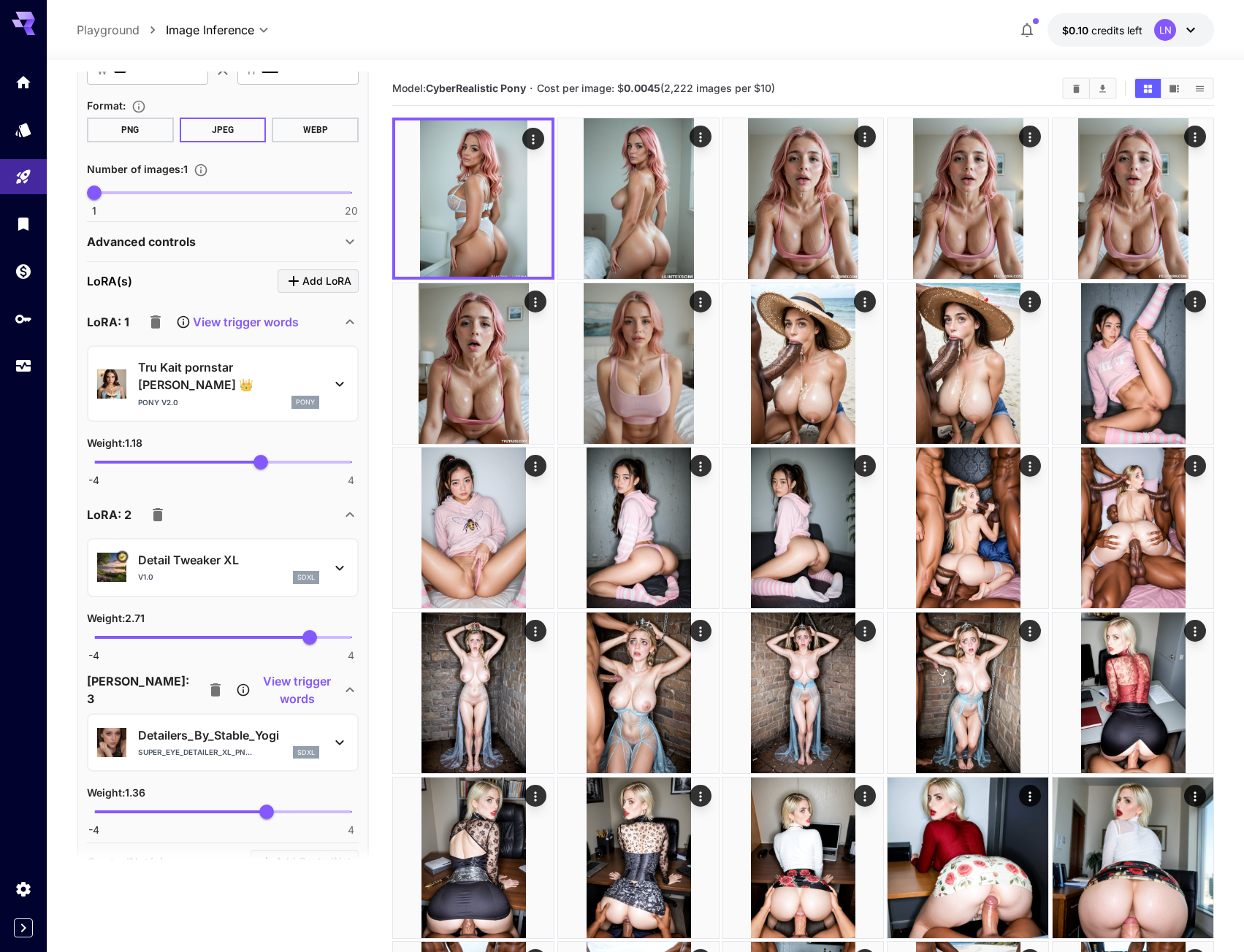
scroll to position [585, 0]
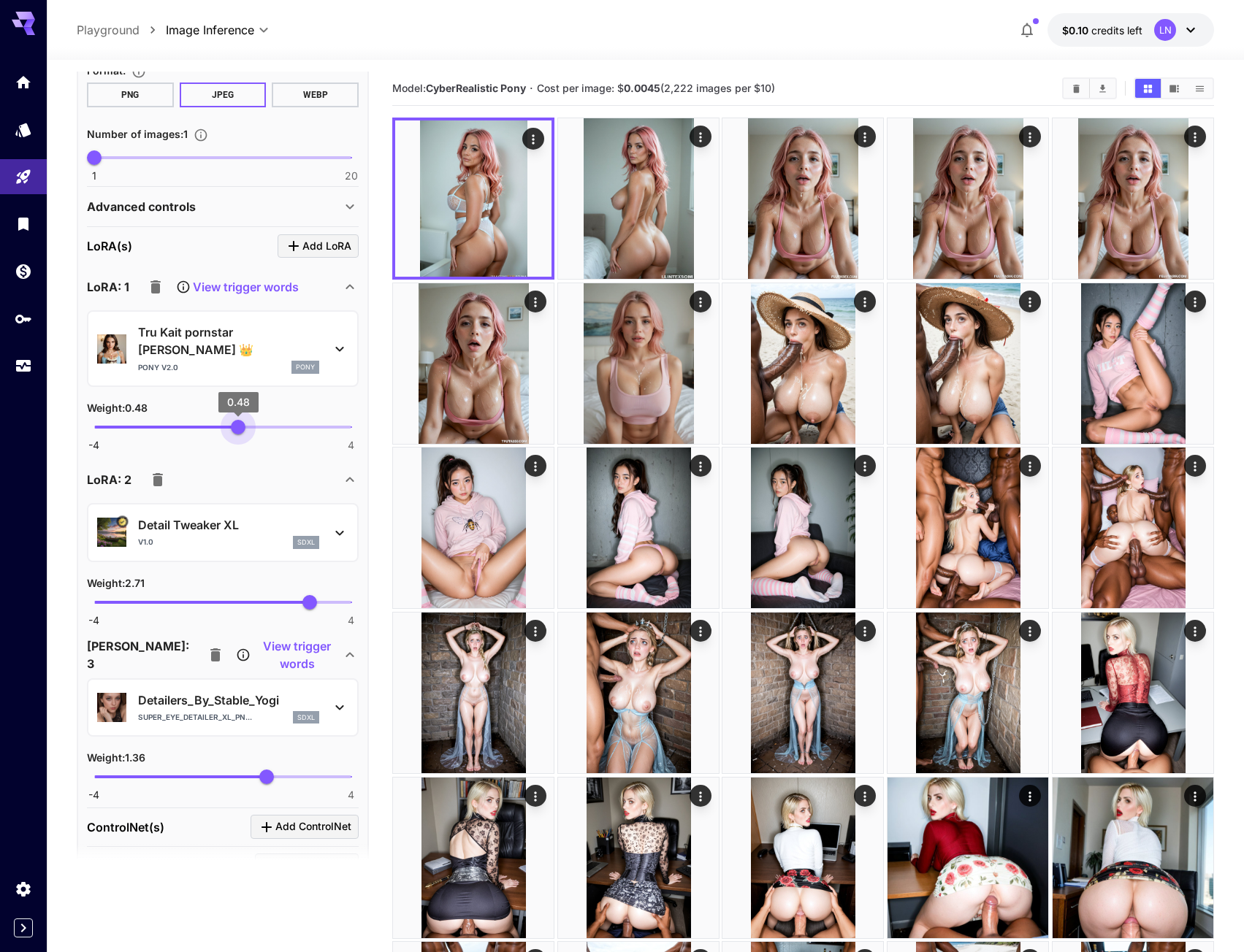
type input "****"
drag, startPoint x: 252, startPoint y: 407, endPoint x: 239, endPoint y: 412, distance: 13.9
click at [239, 420] on span "0.52" at bounding box center [239, 427] width 14 height 14
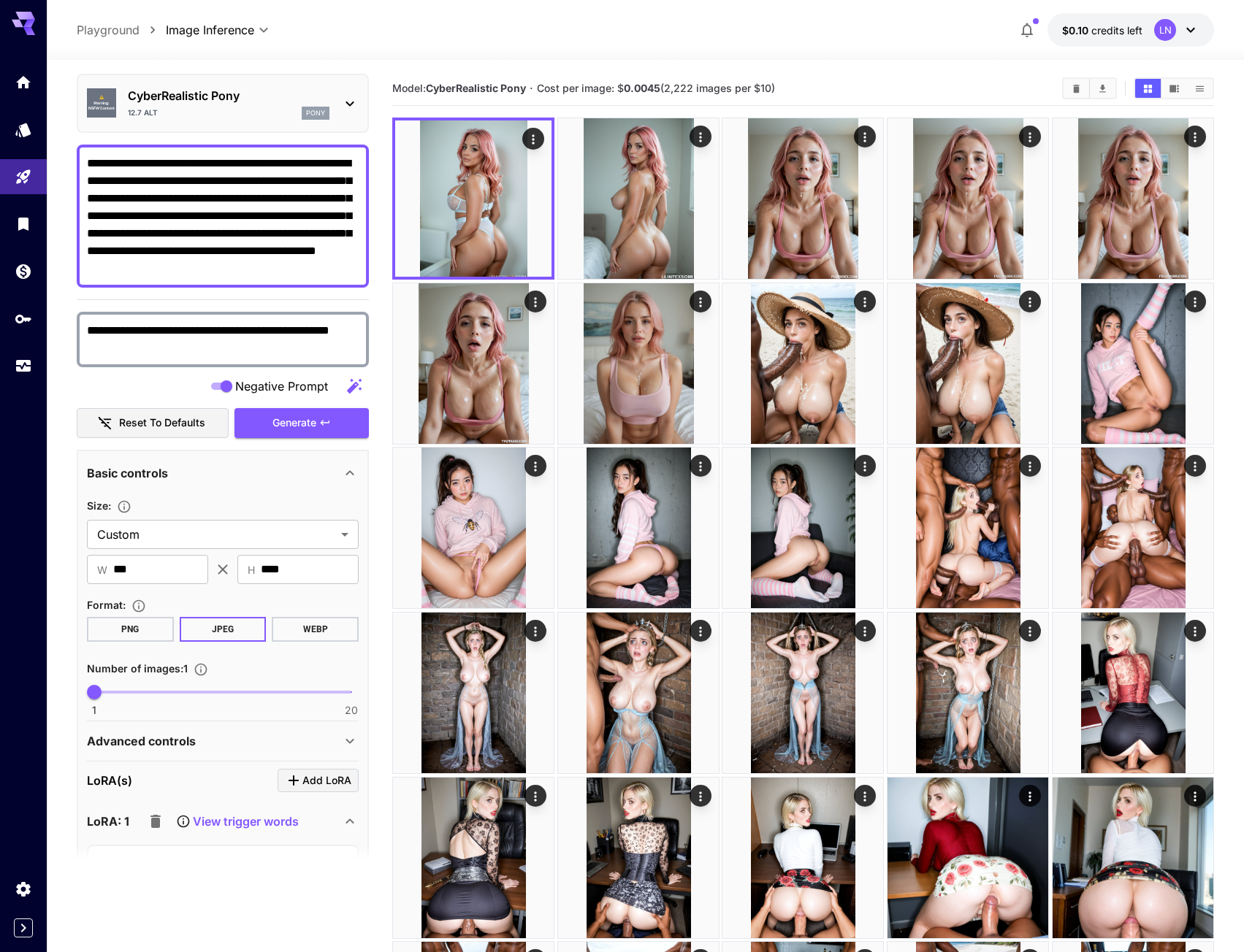
scroll to position [0, 0]
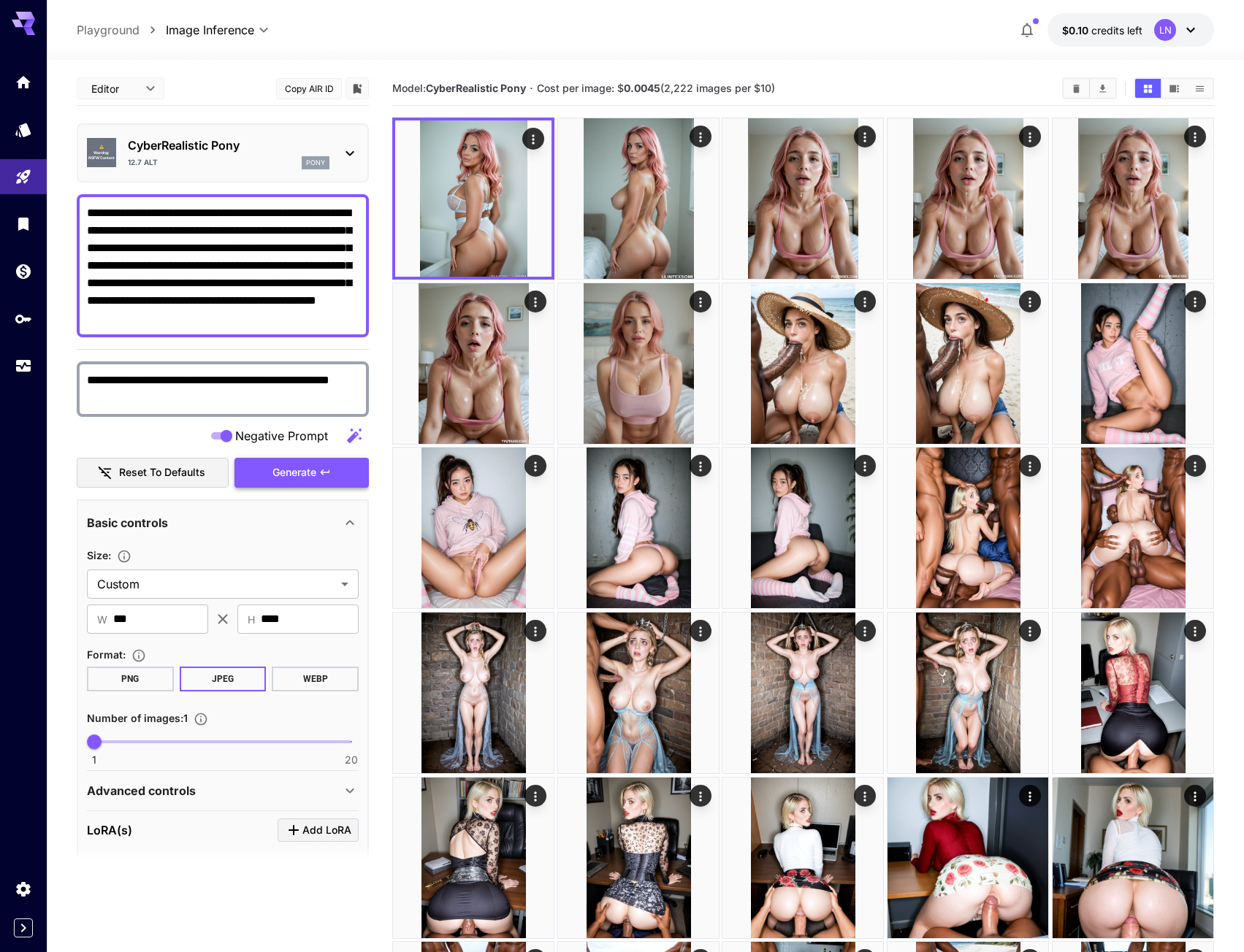
click at [283, 473] on span "Generate" at bounding box center [294, 473] width 44 height 19
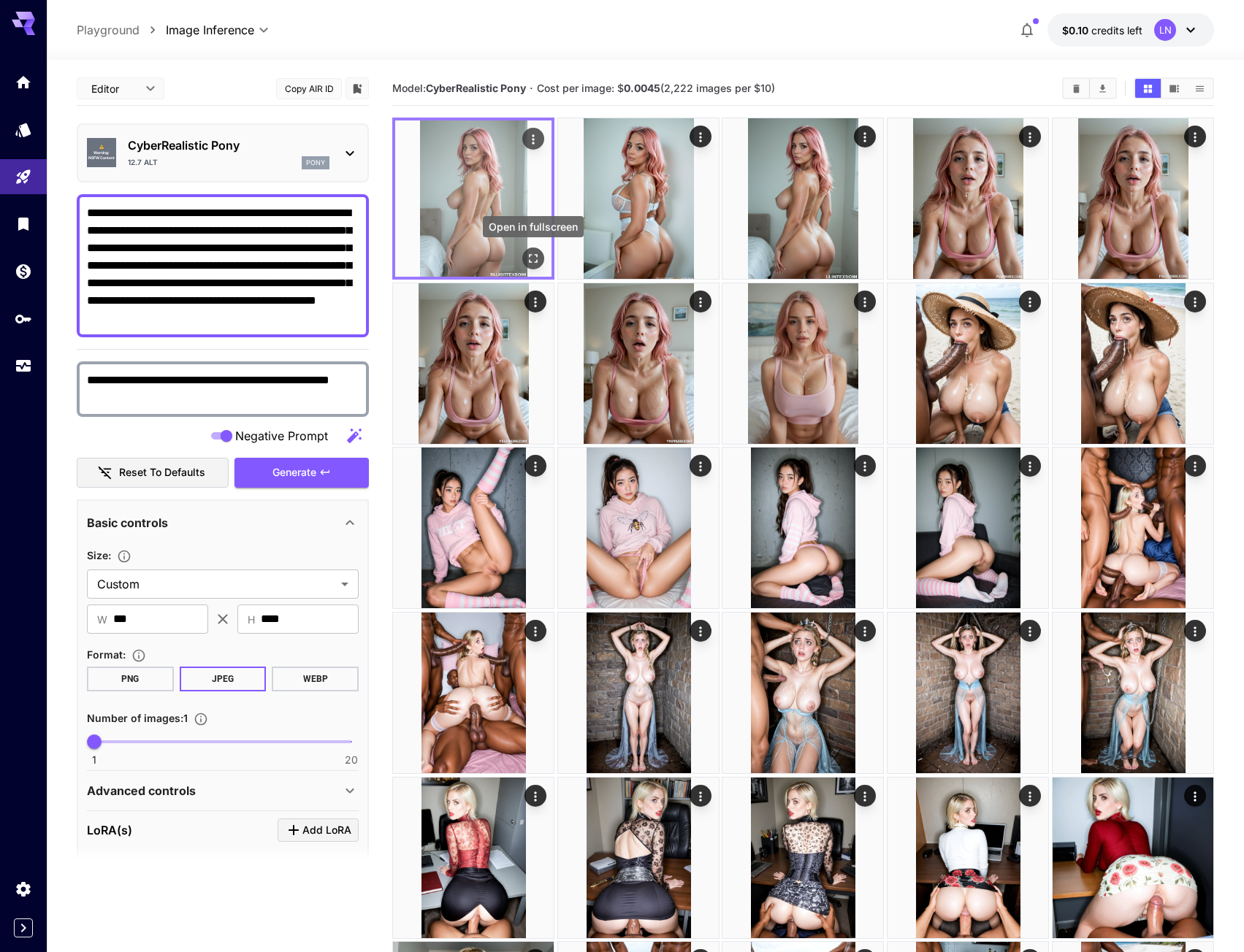
click at [535, 256] on icon "Open in fullscreen" at bounding box center [533, 258] width 14 height 14
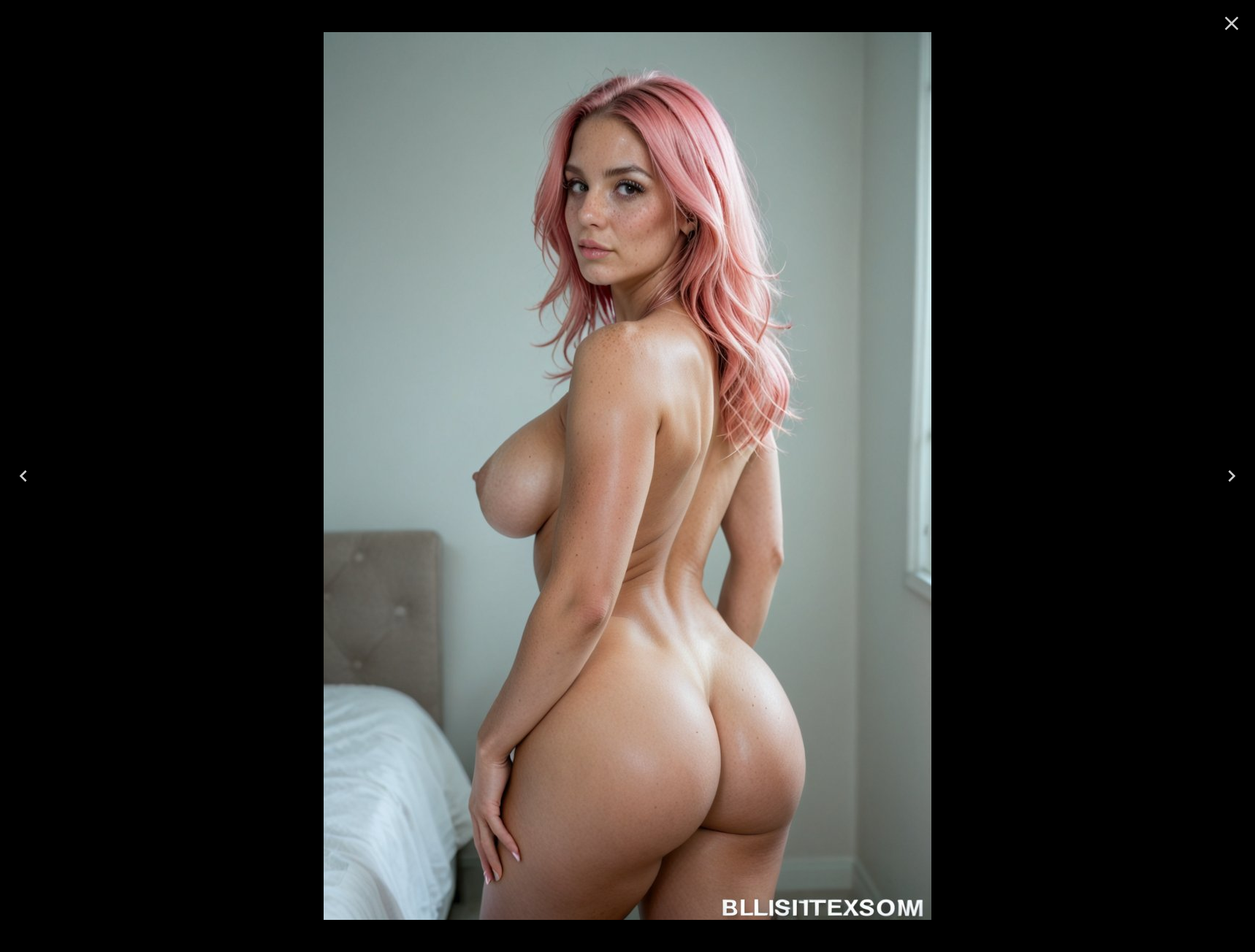
click at [1230, 24] on icon "Close" at bounding box center [1232, 24] width 14 height 14
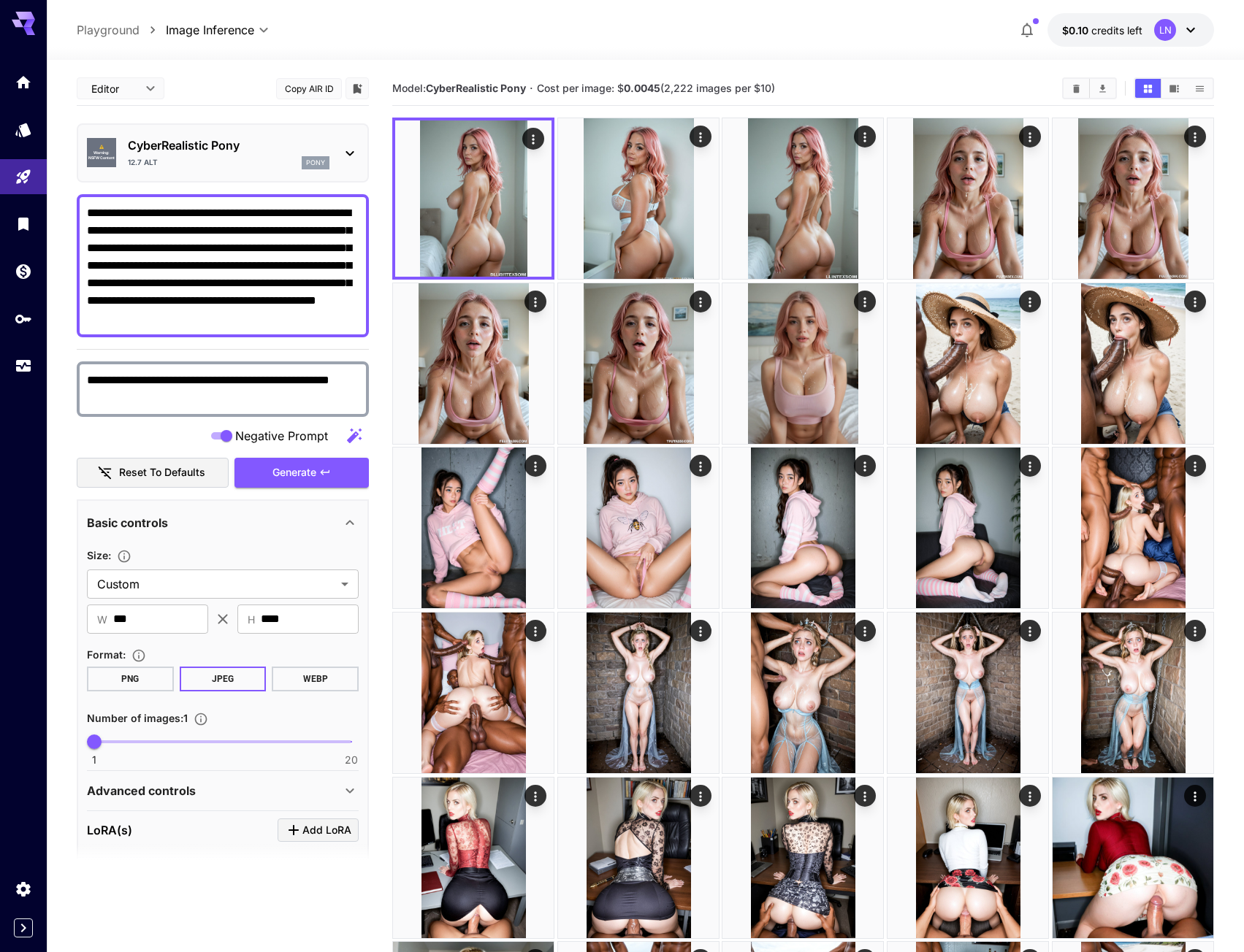
click at [294, 314] on textarea "**********" at bounding box center [222, 266] width 272 height 123
drag, startPoint x: 305, startPoint y: 320, endPoint x: 205, endPoint y: 312, distance: 100.3
click at [205, 312] on textarea "**********" at bounding box center [222, 266] width 272 height 123
click at [265, 322] on textarea "**********" at bounding box center [222, 266] width 272 height 123
click at [301, 318] on textarea "**********" at bounding box center [222, 266] width 272 height 123
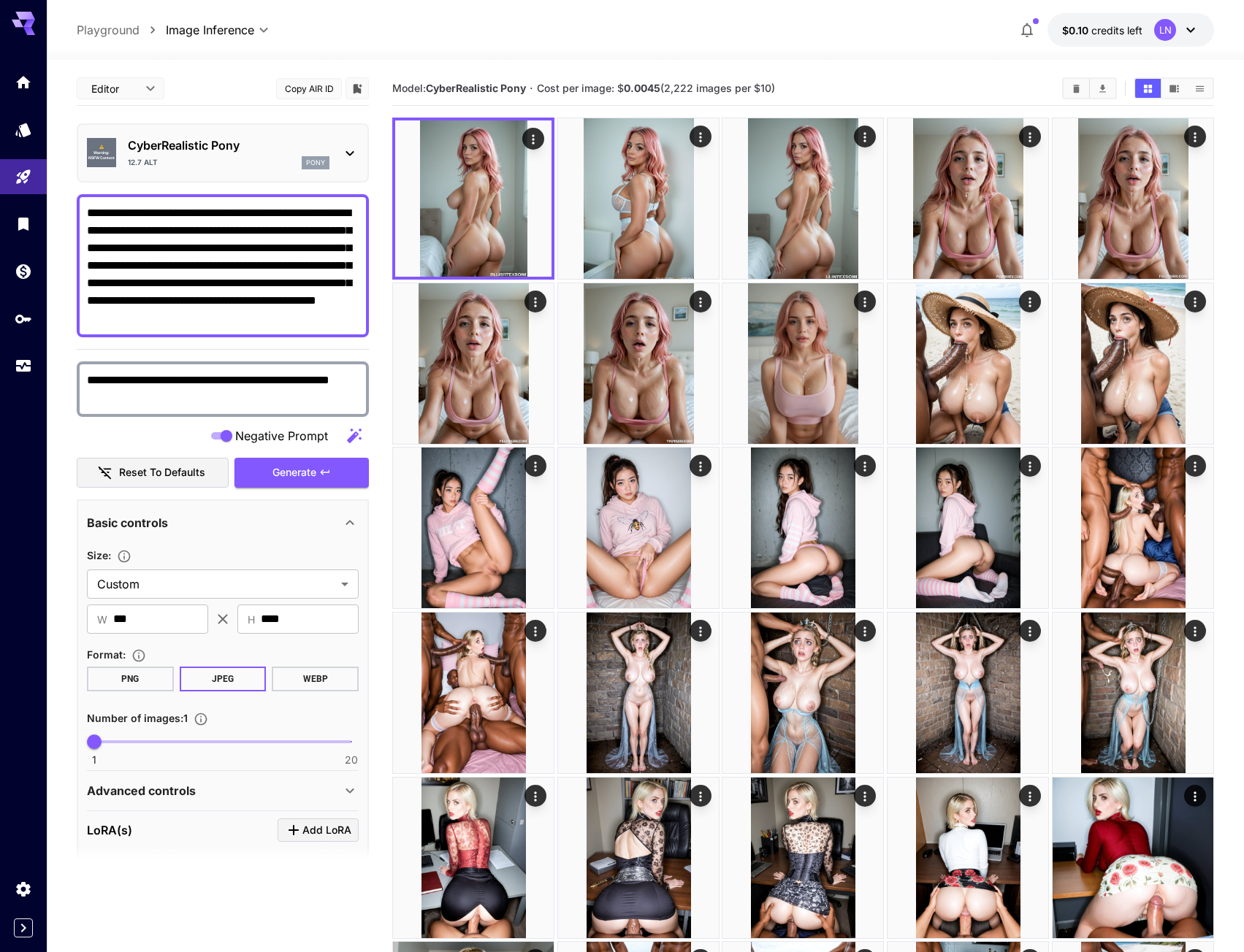
drag, startPoint x: 302, startPoint y: 318, endPoint x: 166, endPoint y: 266, distance: 145.6
click at [165, 268] on textarea "**********" at bounding box center [222, 266] width 272 height 123
paste textarea
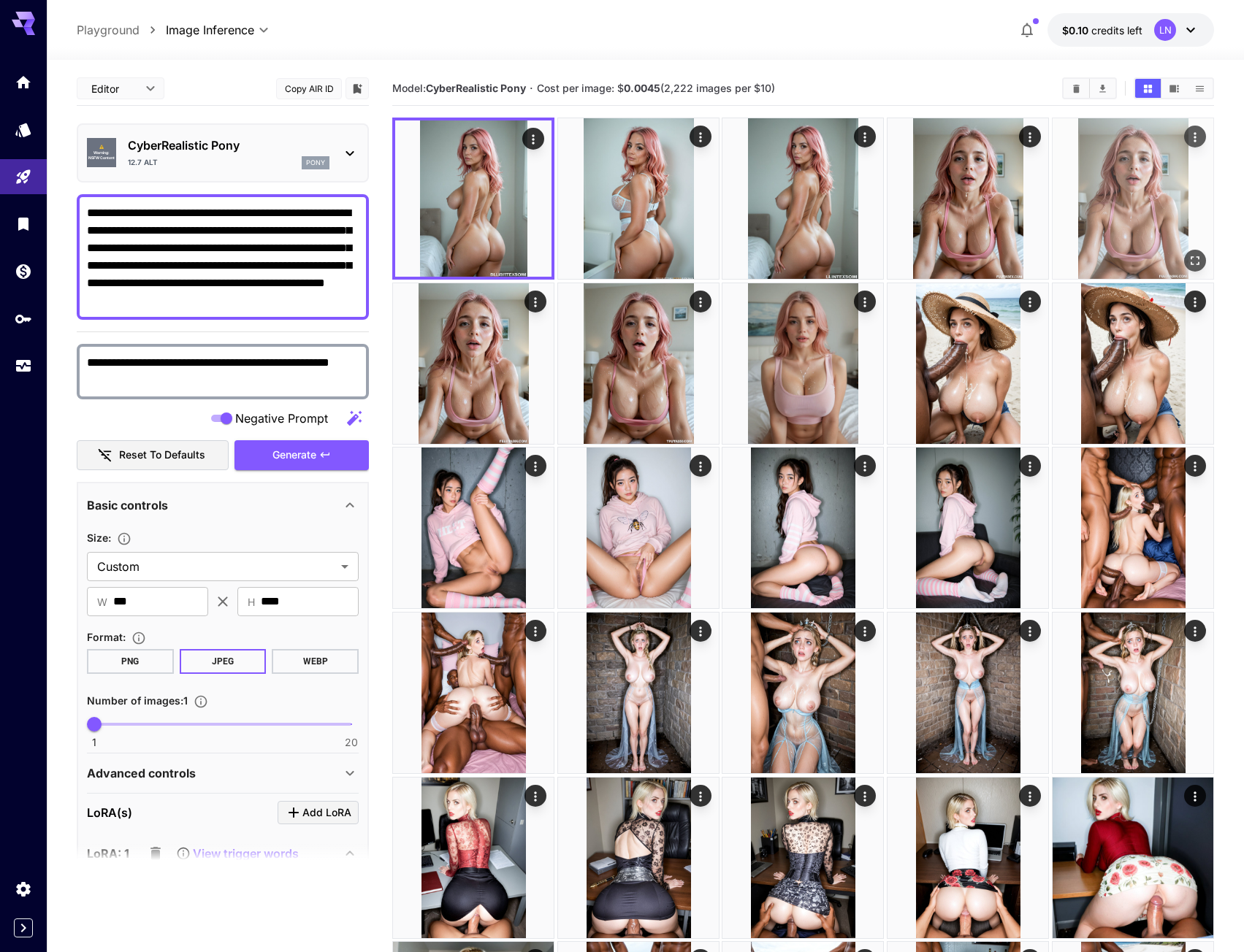
type textarea "**********"
click at [322, 451] on icon "button" at bounding box center [325, 455] width 12 height 12
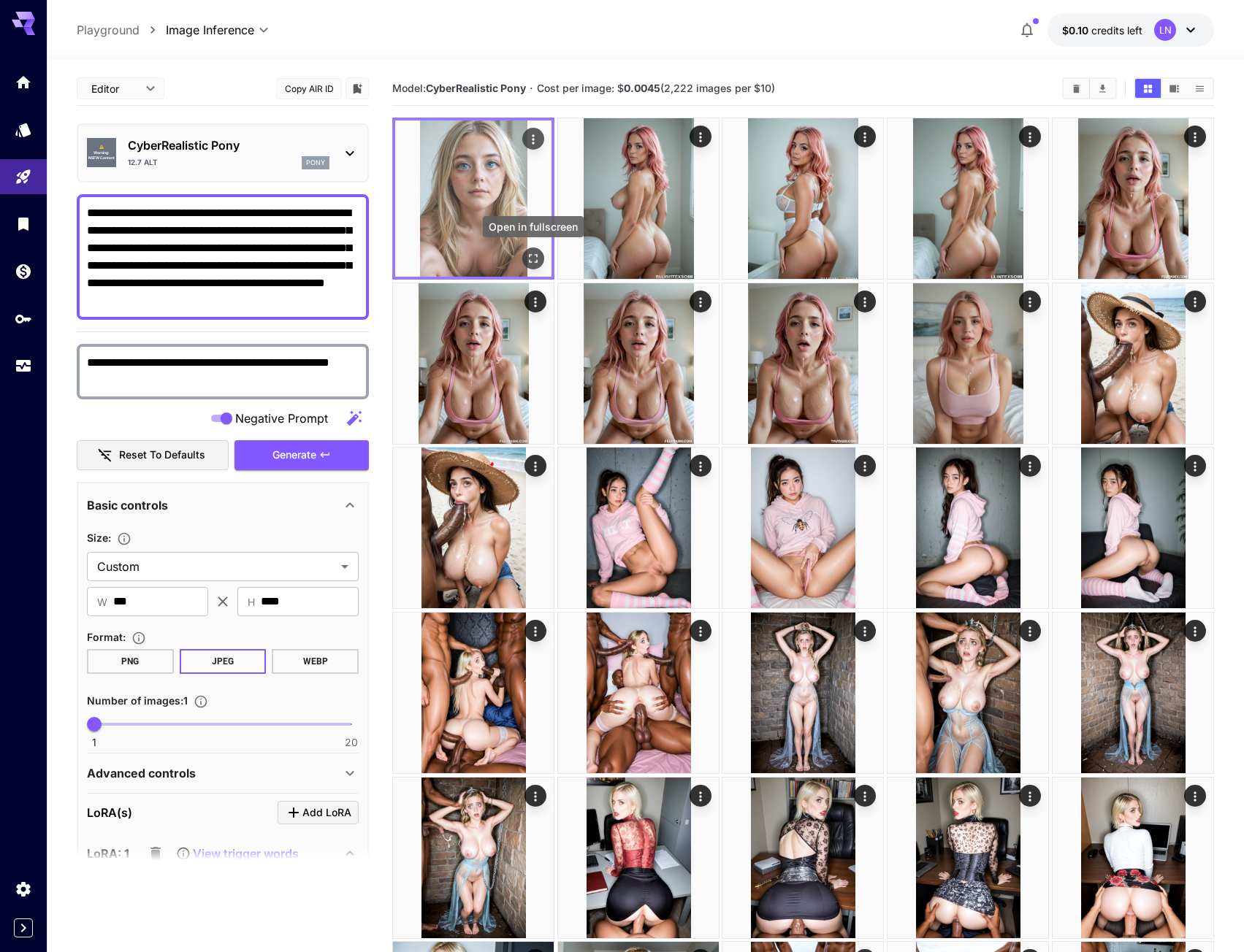
click at [534, 260] on icon "Open in fullscreen" at bounding box center [533, 258] width 14 height 14
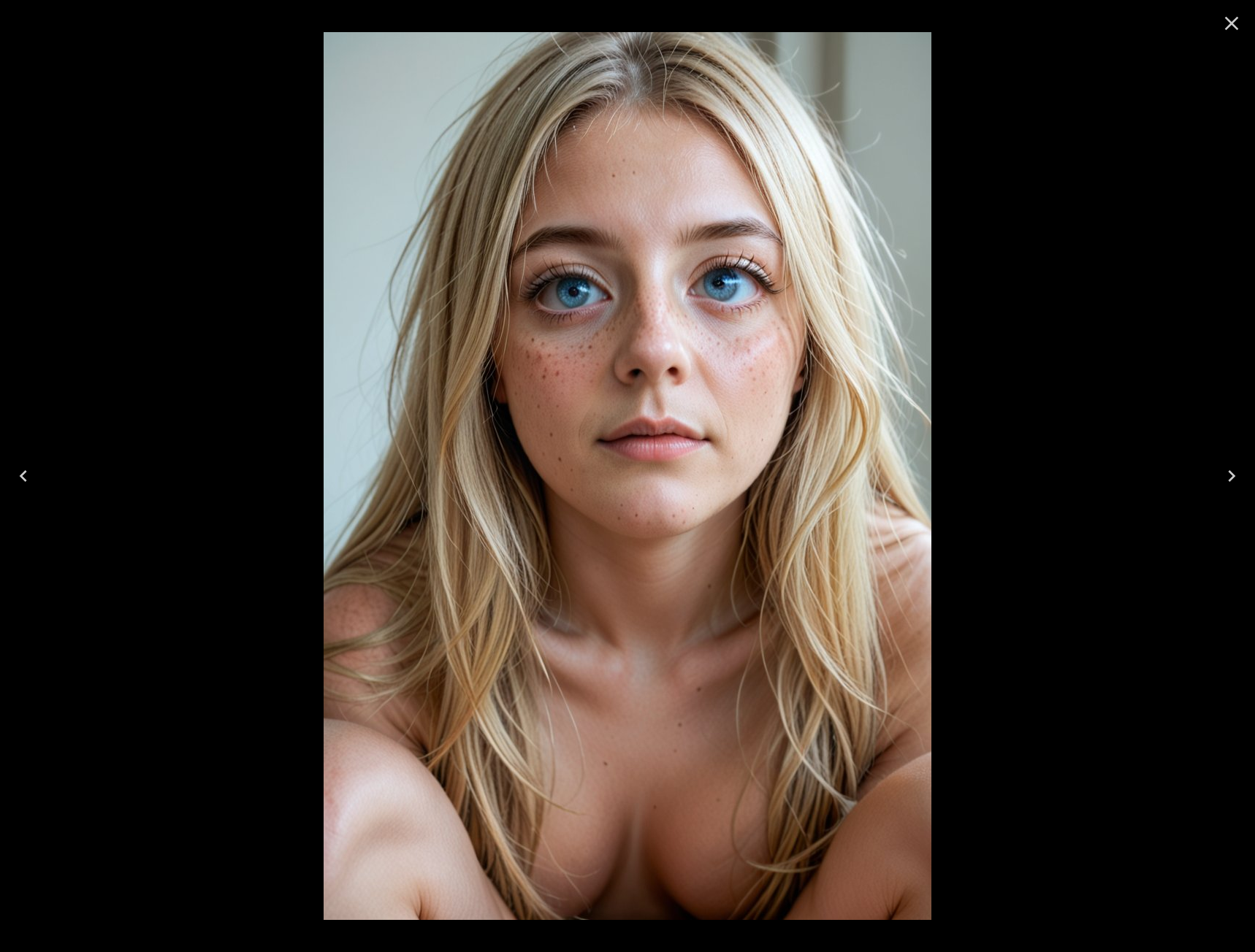
click at [1229, 24] on icon "Close" at bounding box center [1232, 24] width 24 height 24
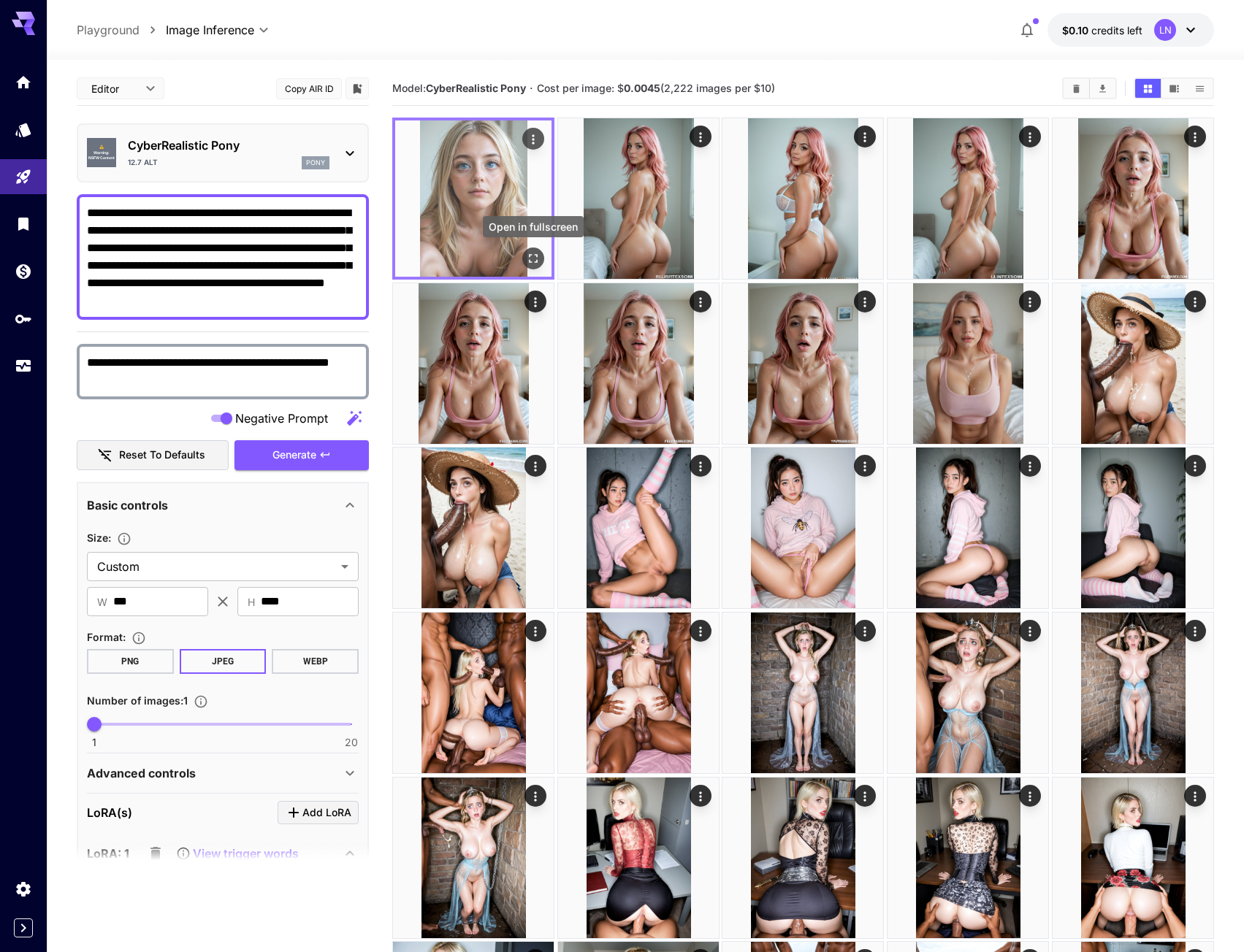
click at [539, 261] on icon "Open in fullscreen" at bounding box center [533, 258] width 14 height 14
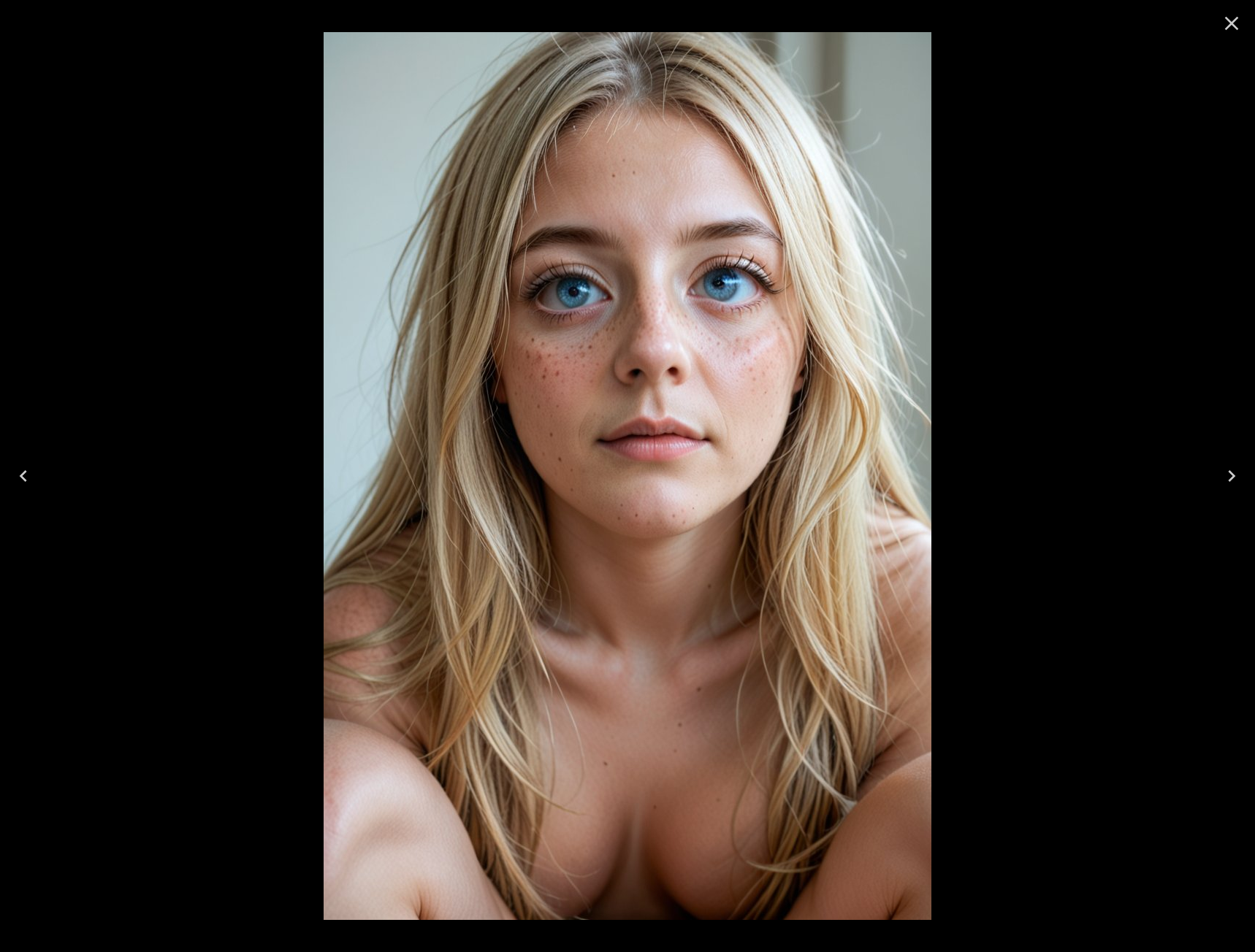
click at [1235, 470] on icon "Next" at bounding box center [1232, 476] width 24 height 24
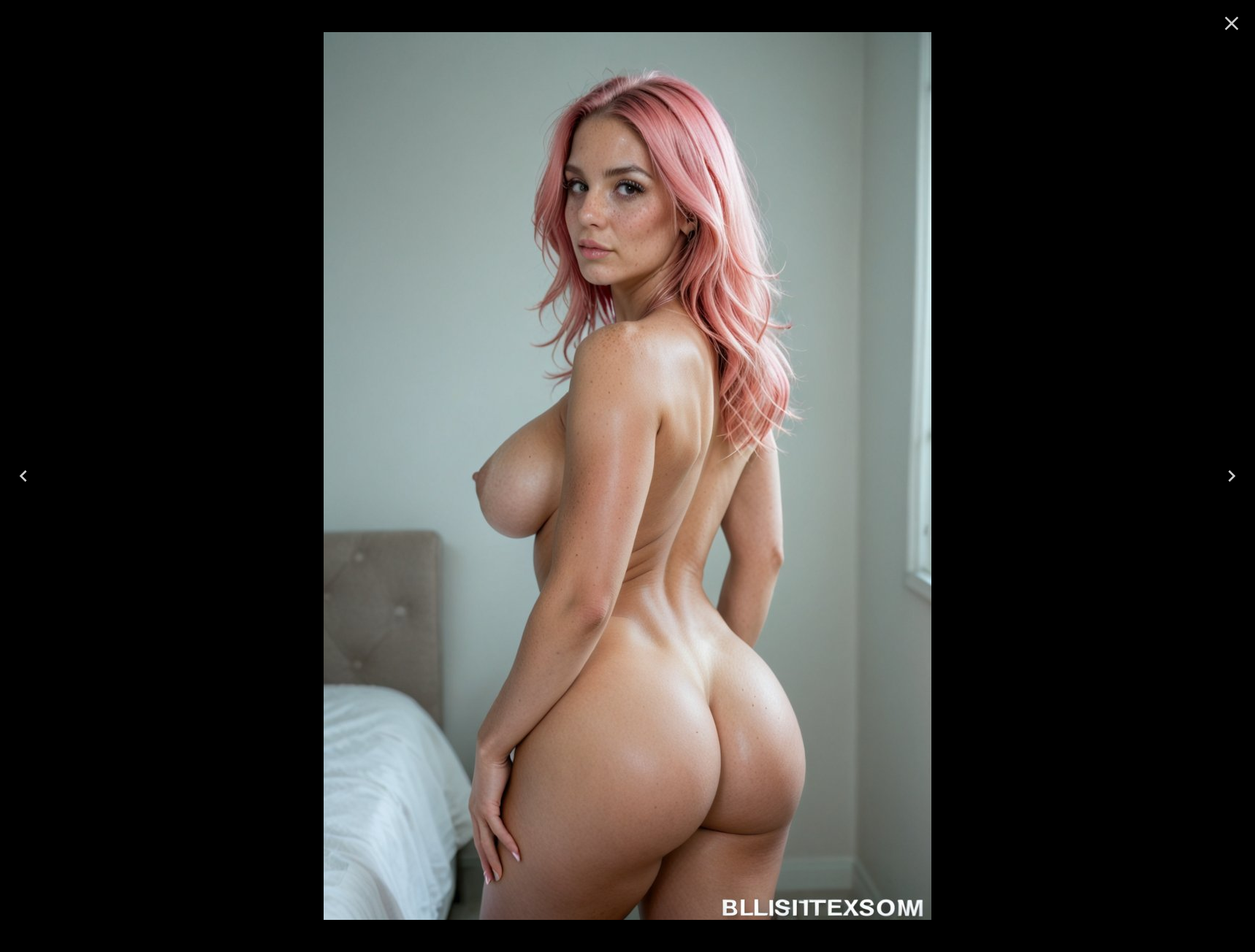
click at [1235, 470] on icon "Next" at bounding box center [1232, 476] width 24 height 24
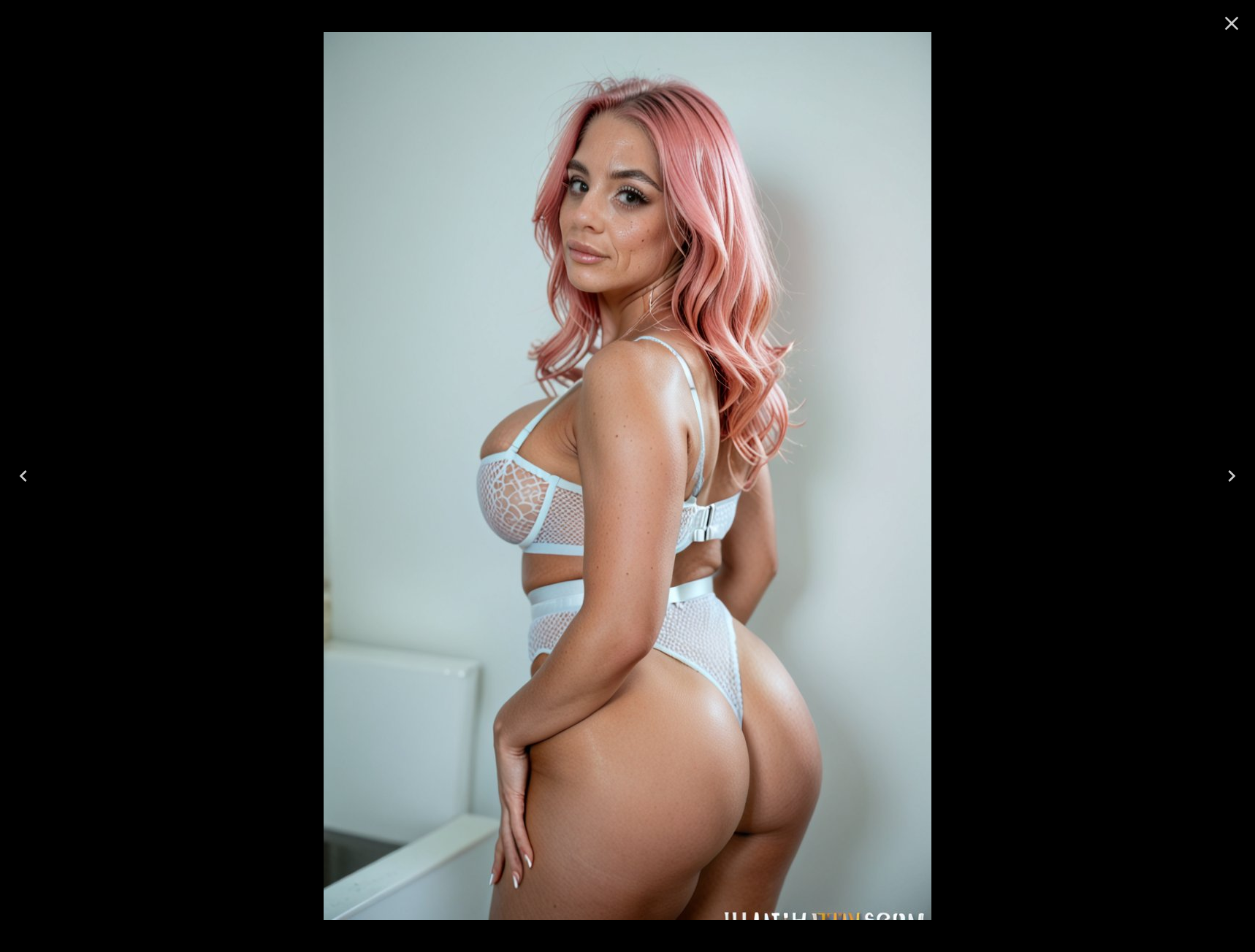
click at [1235, 470] on icon "Next" at bounding box center [1232, 476] width 24 height 24
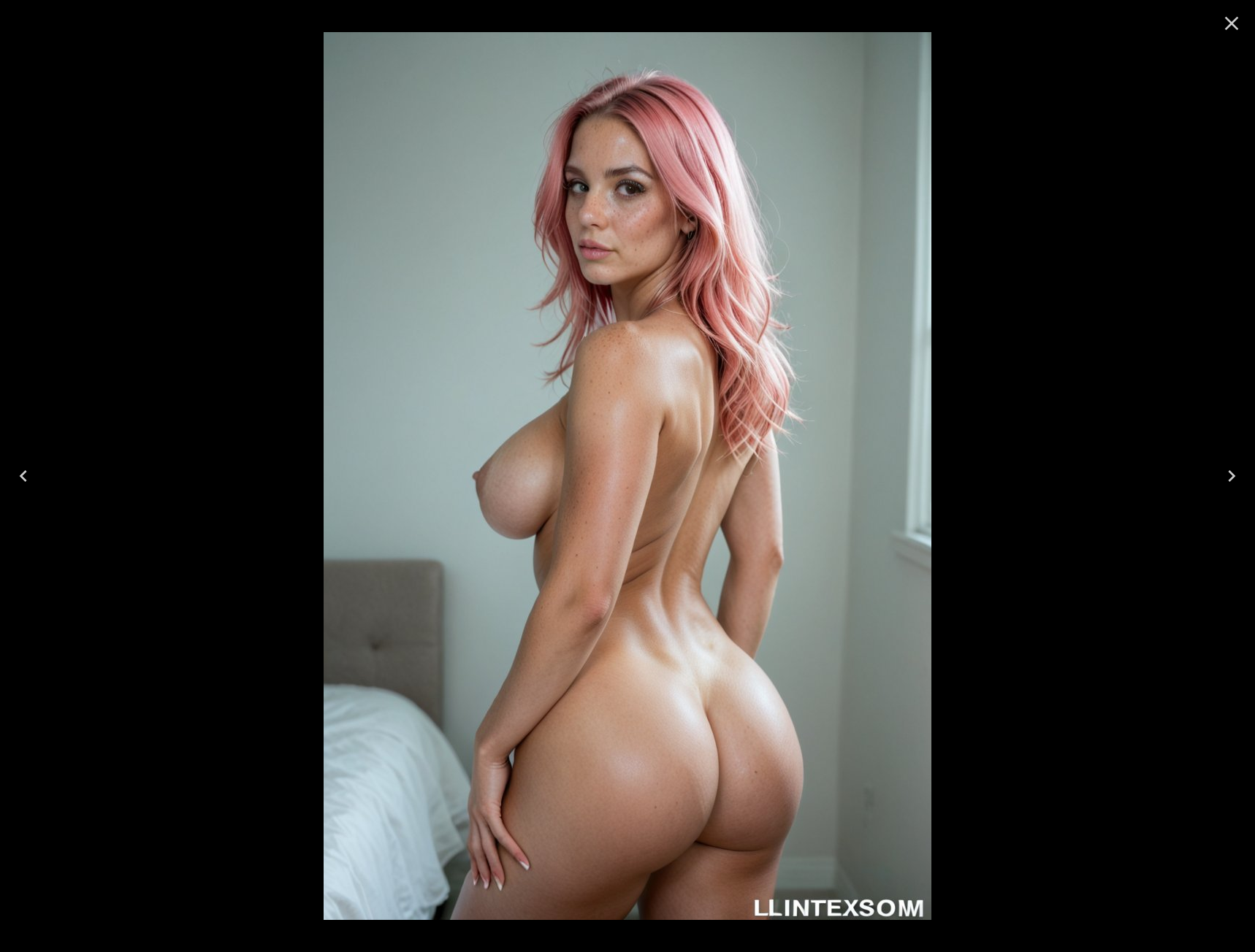
click at [1235, 470] on icon "Next" at bounding box center [1232, 476] width 24 height 24
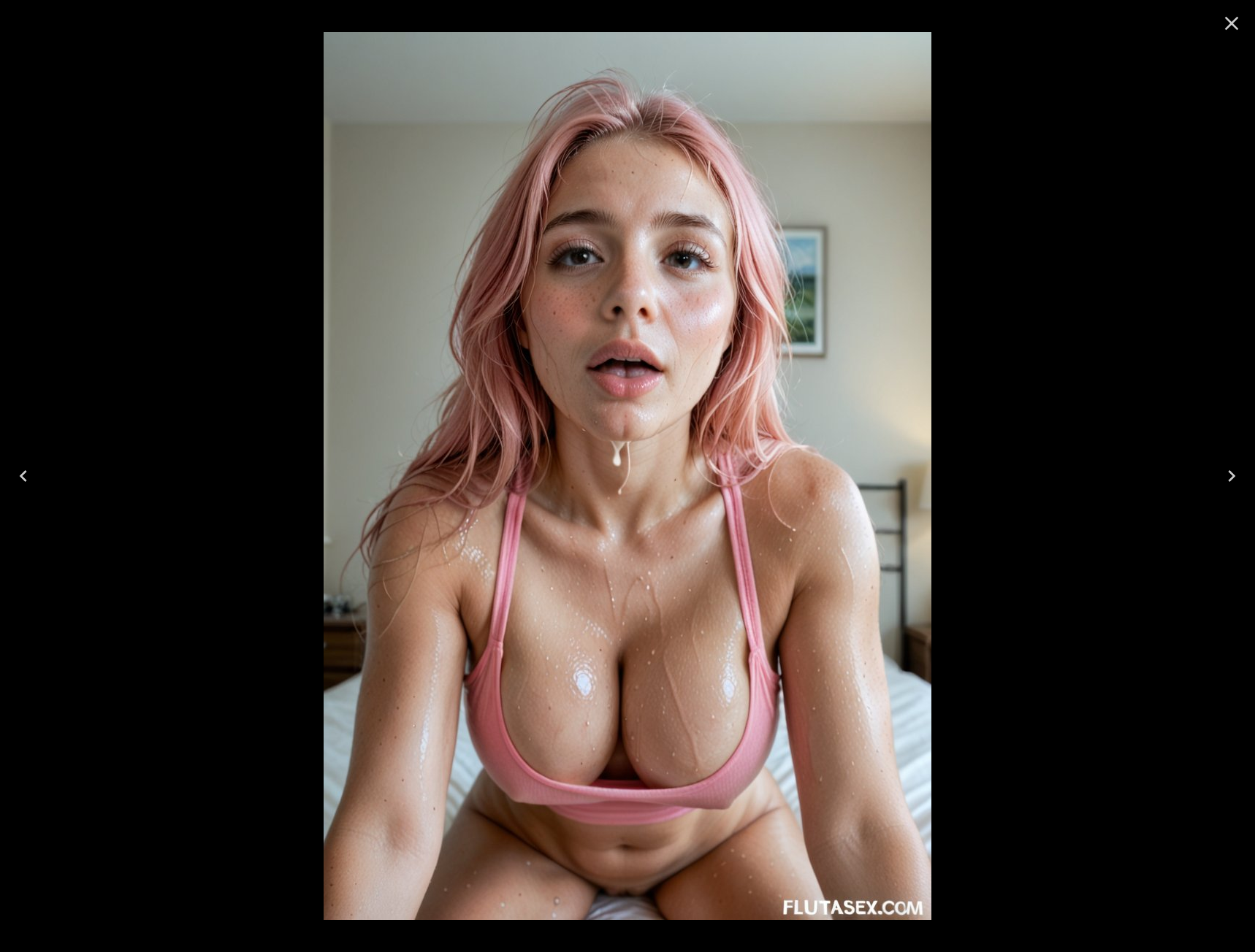
click at [1235, 470] on icon "Next" at bounding box center [1232, 476] width 24 height 24
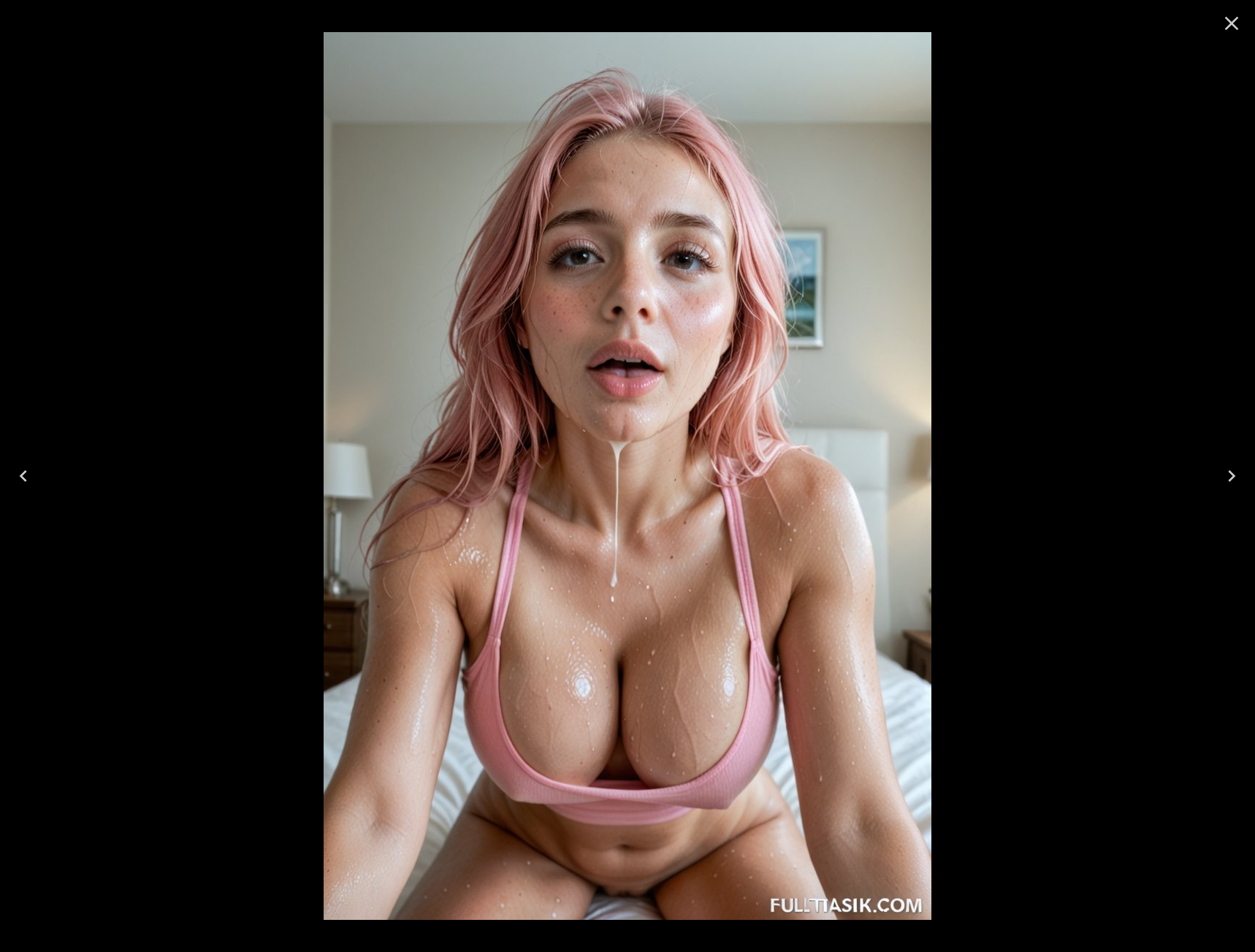
click at [1235, 470] on icon "Next" at bounding box center [1232, 476] width 24 height 24
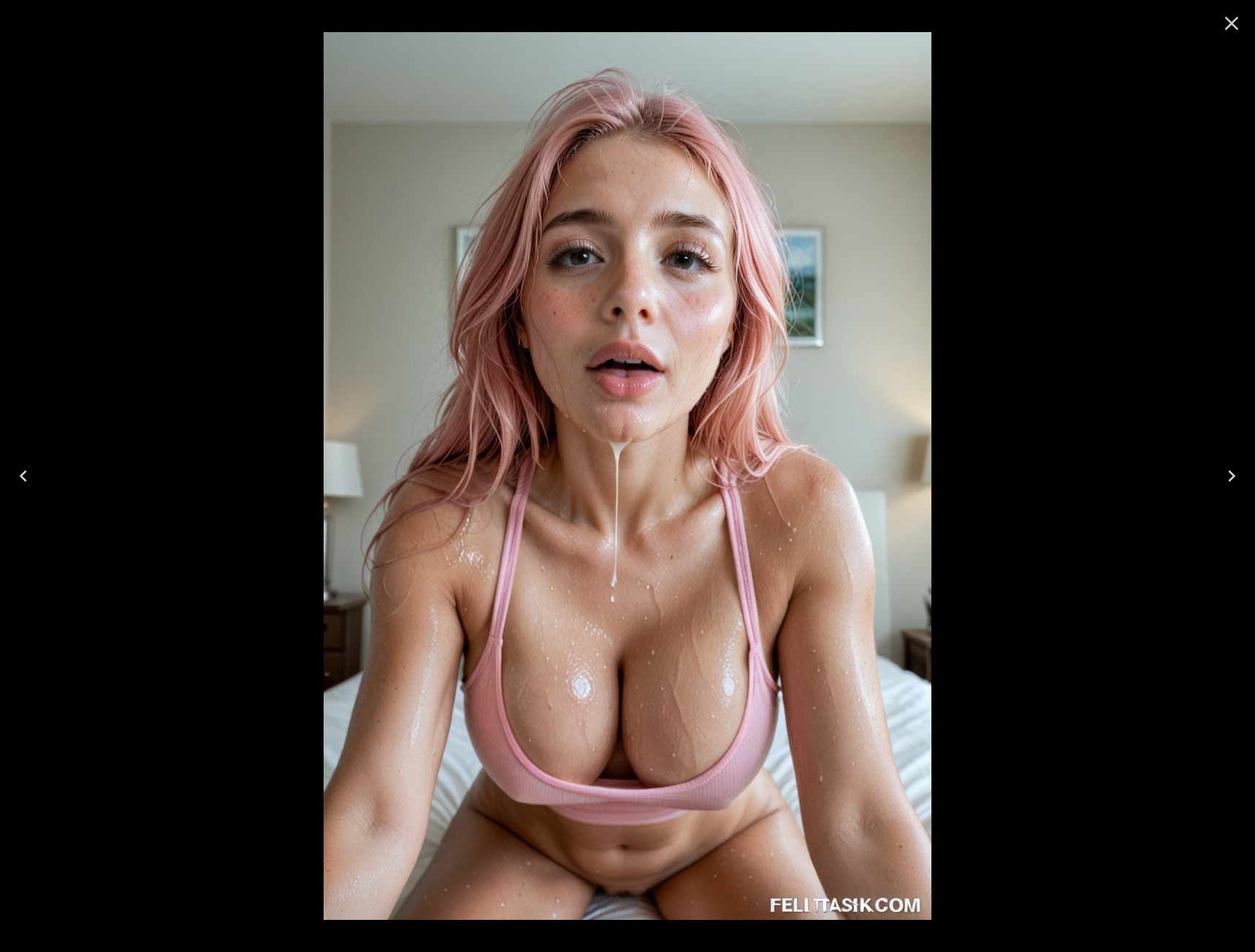
click at [1235, 470] on icon "Next" at bounding box center [1232, 476] width 24 height 24
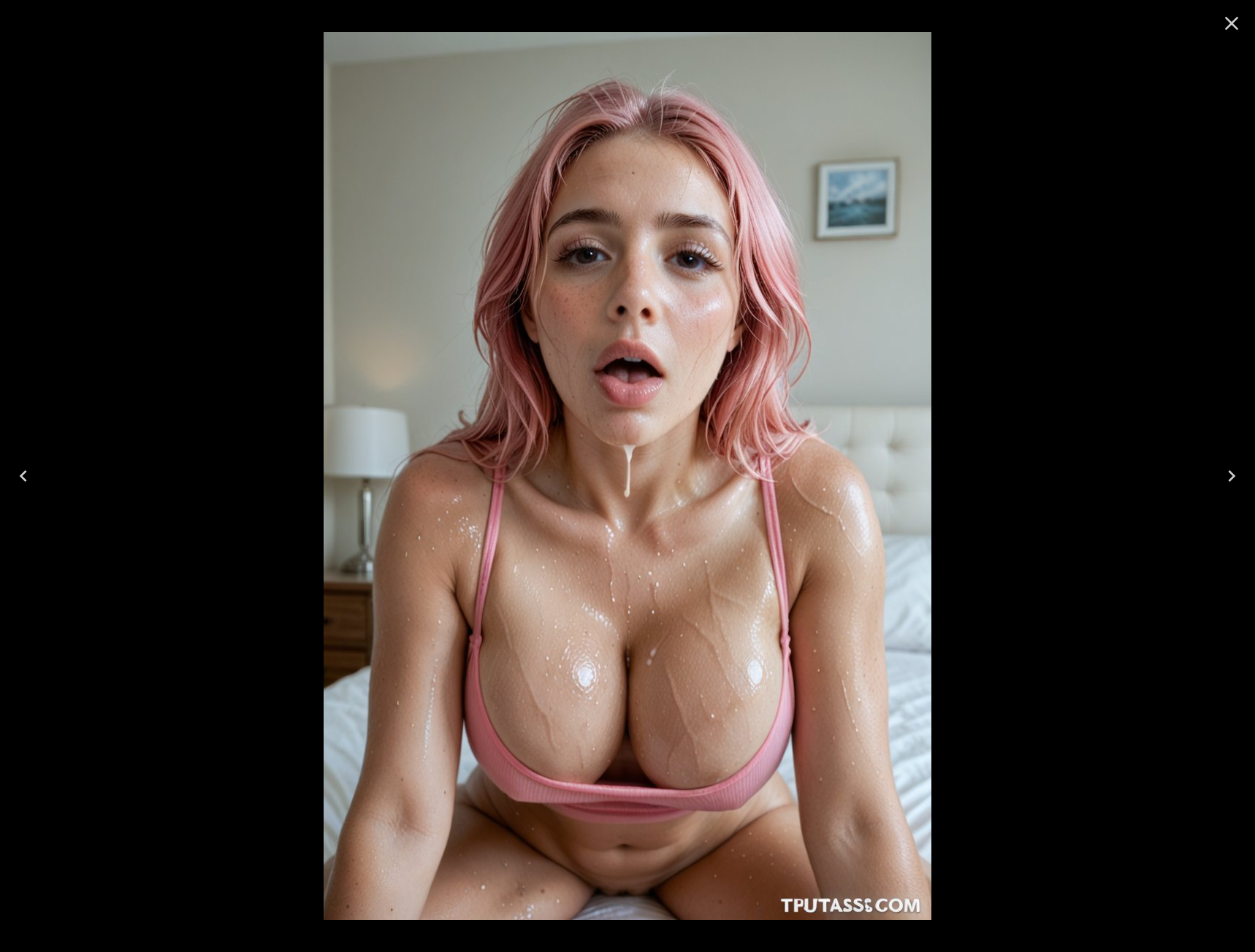
click at [30, 480] on icon "Previous" at bounding box center [24, 476] width 24 height 24
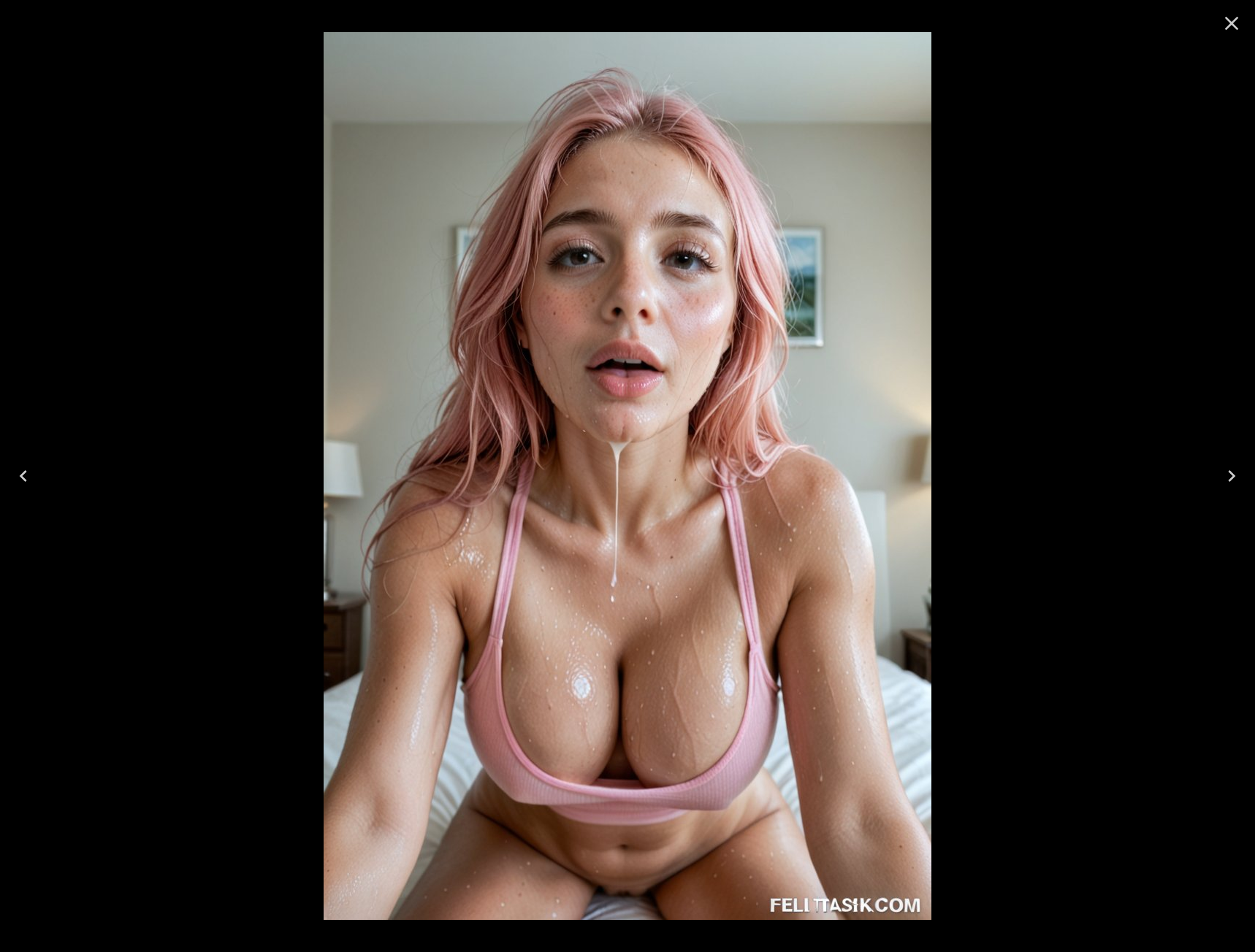
click at [30, 480] on icon "Previous" at bounding box center [24, 476] width 24 height 24
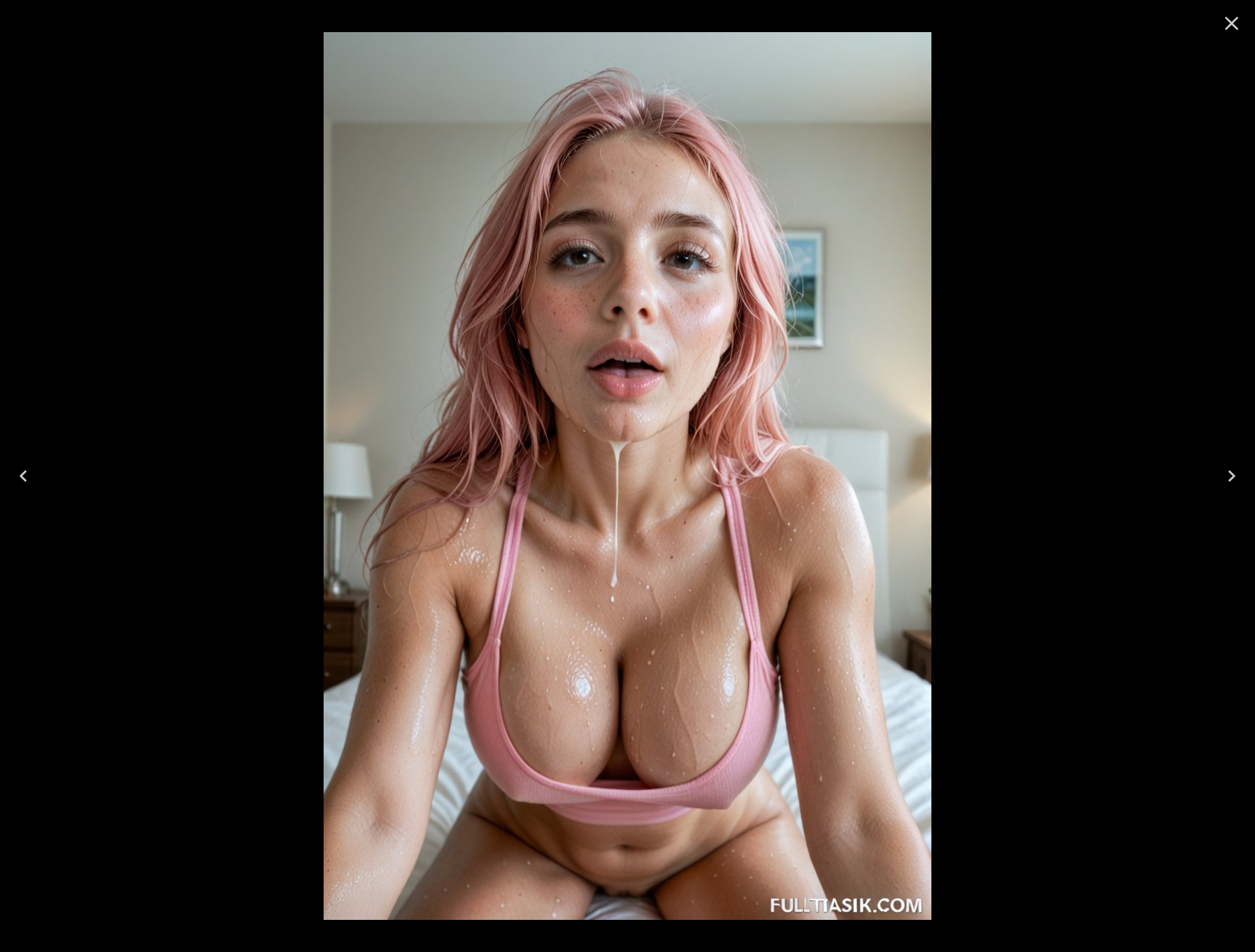
click at [30, 480] on icon "Previous" at bounding box center [24, 476] width 24 height 24
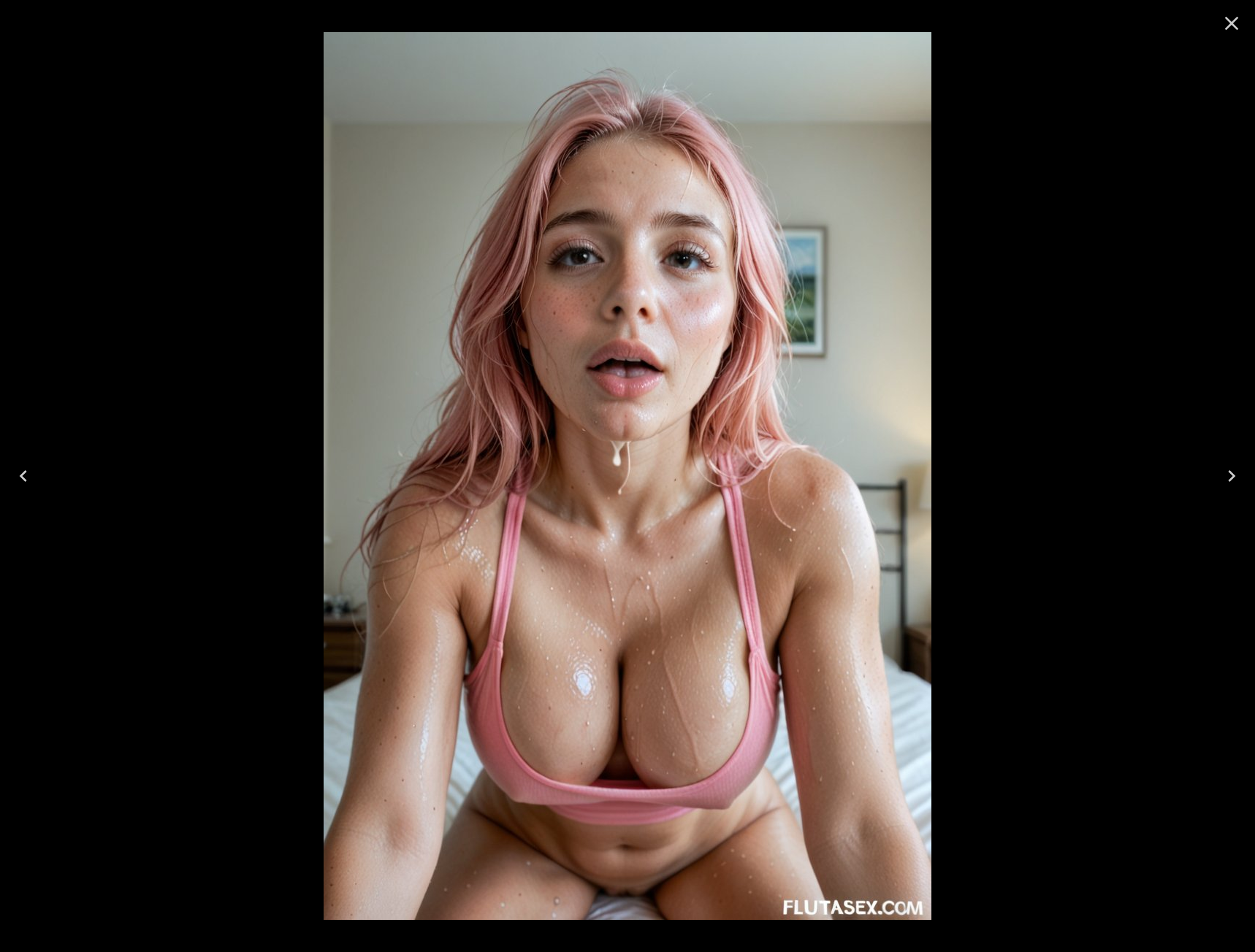
click at [30, 480] on icon "Previous" at bounding box center [24, 476] width 24 height 24
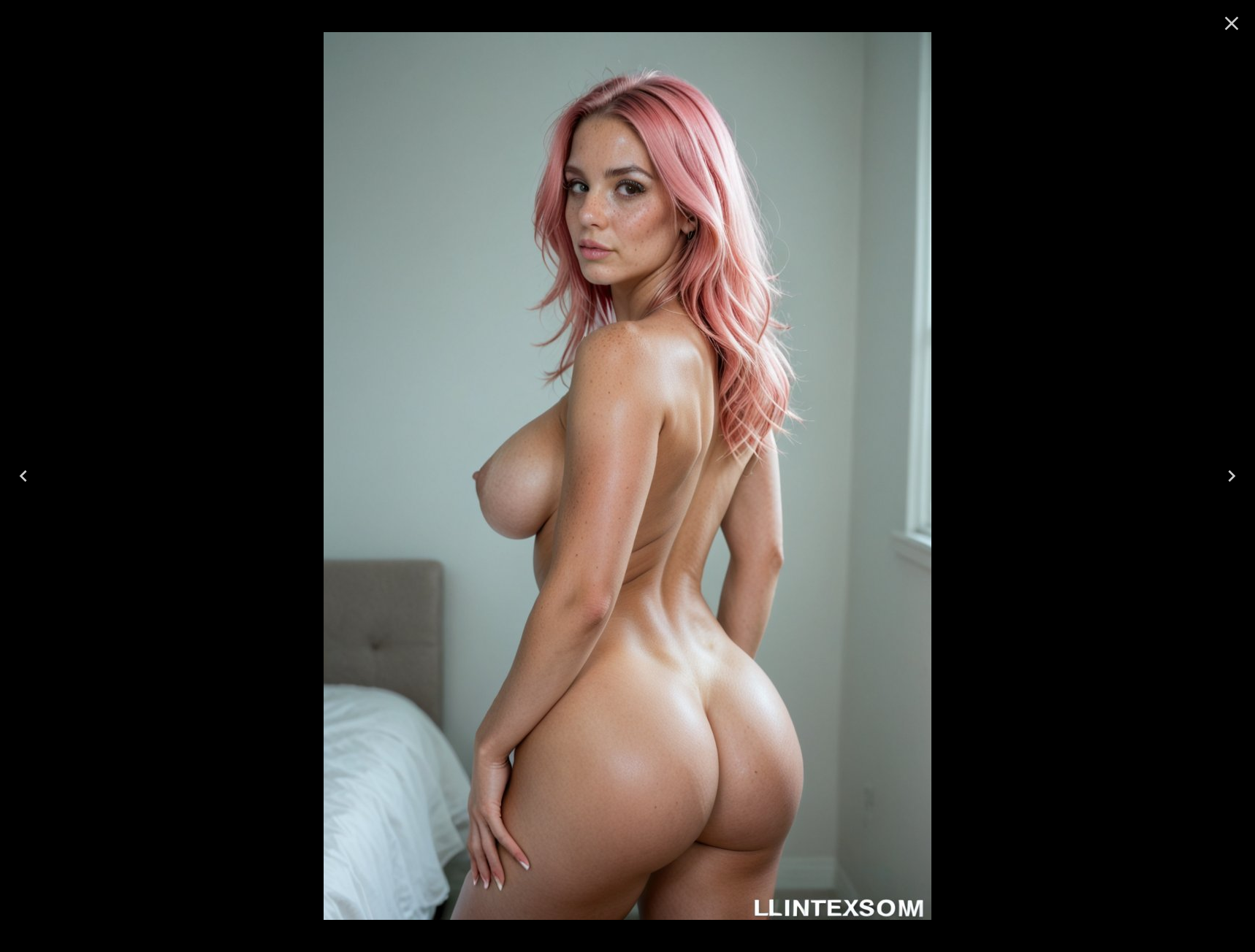
click at [1226, 472] on icon "Next" at bounding box center [1232, 476] width 24 height 24
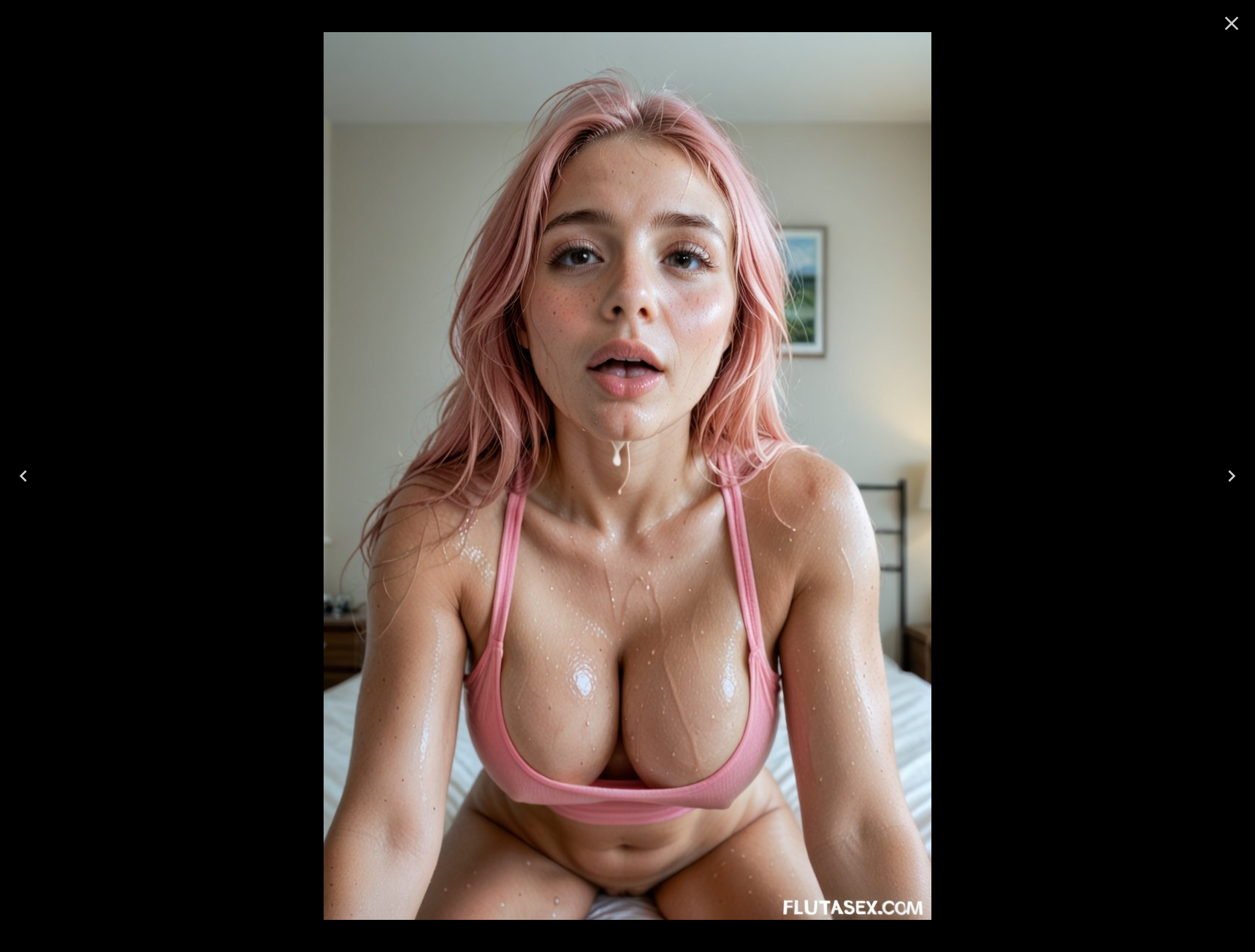
click at [1226, 472] on icon "Next" at bounding box center [1232, 476] width 24 height 24
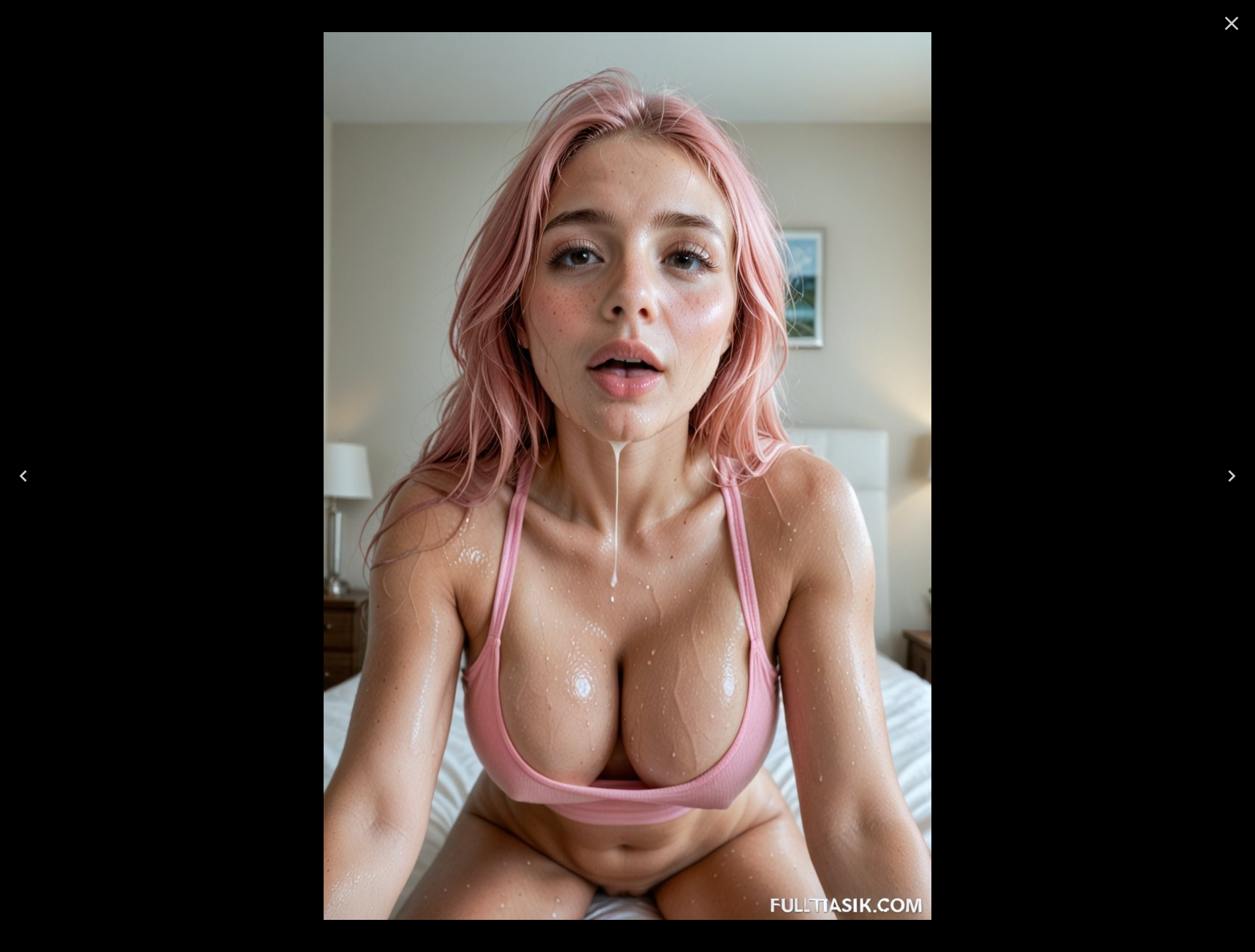
click at [1226, 472] on icon "Next" at bounding box center [1232, 476] width 24 height 24
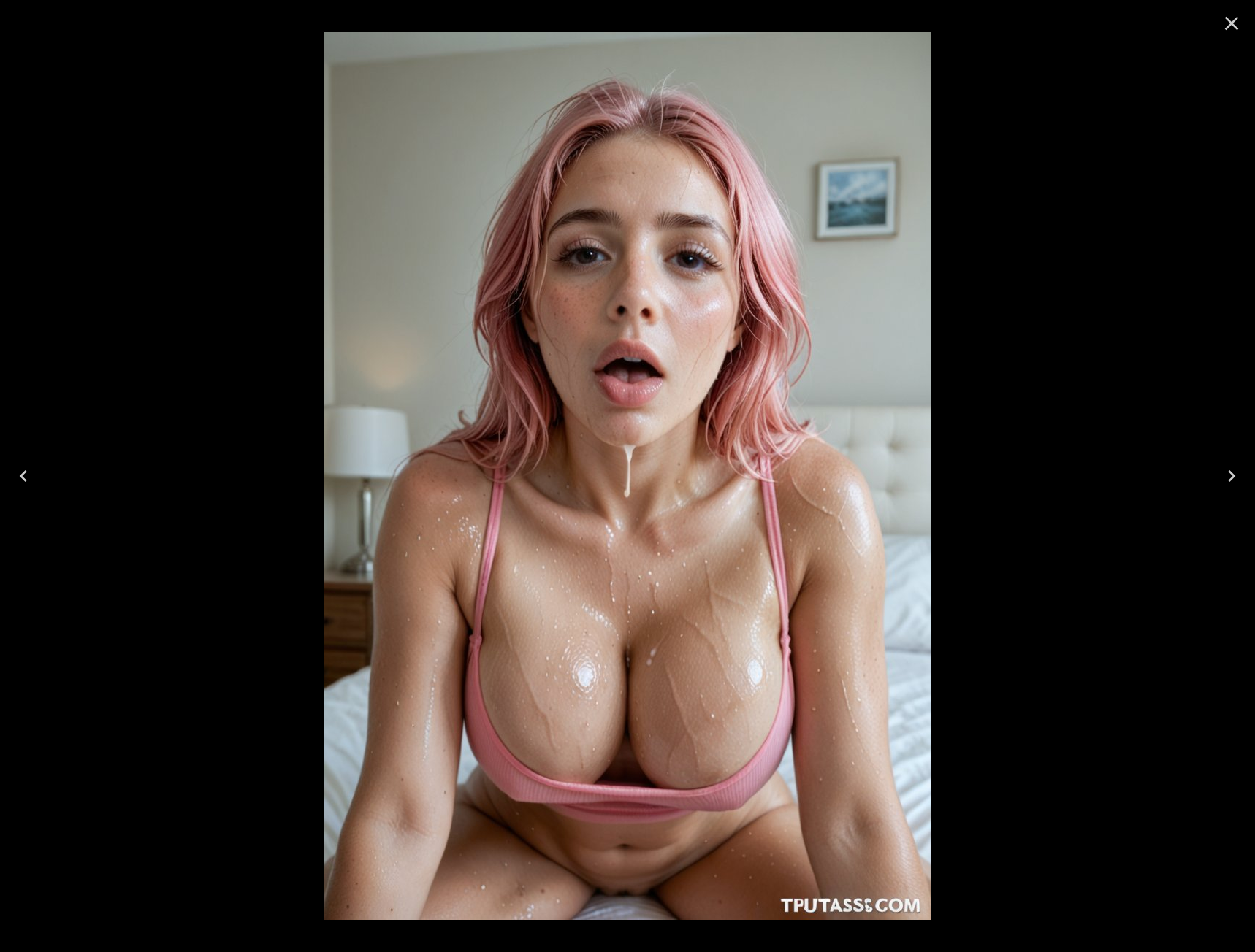
click at [1226, 472] on icon "Next" at bounding box center [1232, 476] width 24 height 24
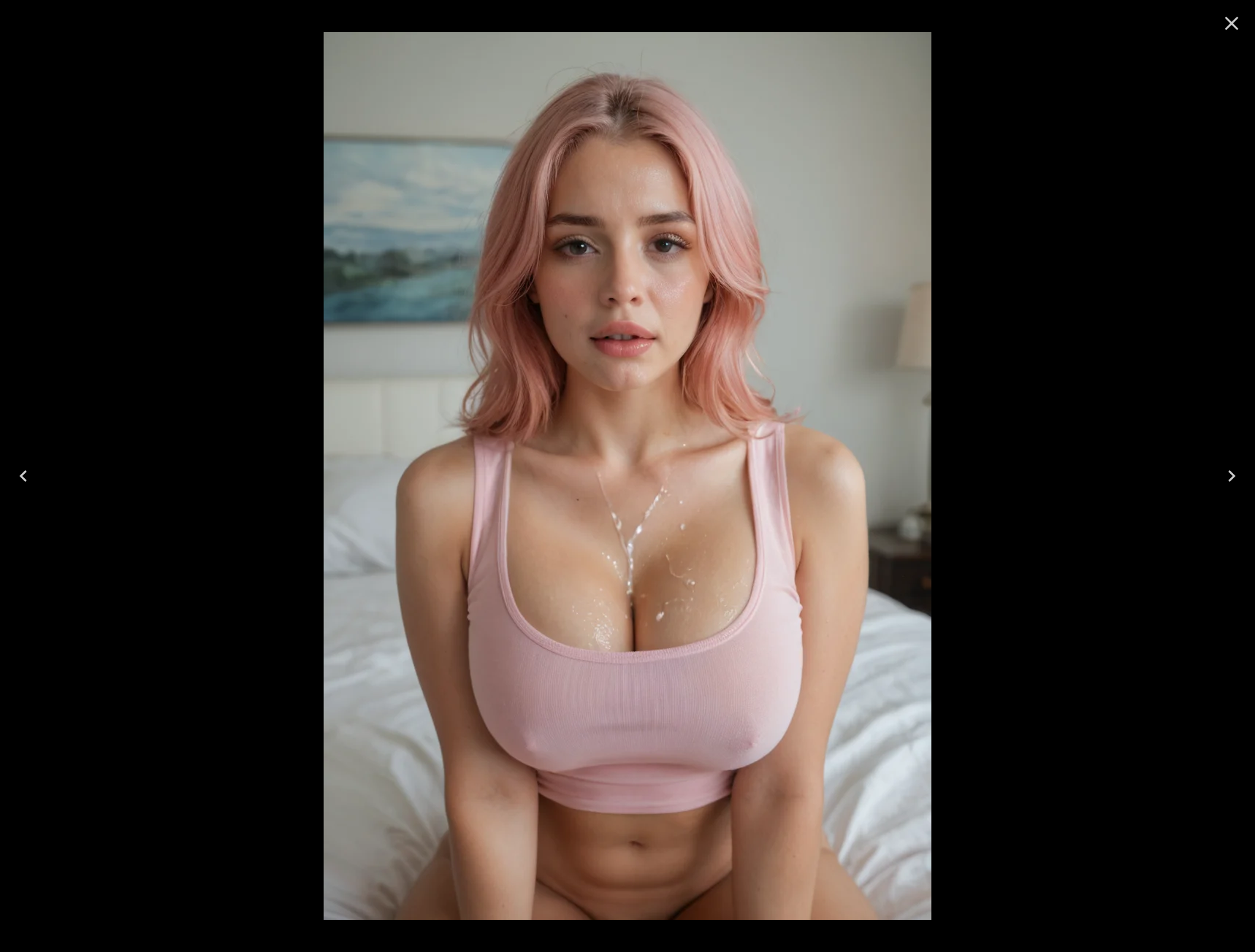
click at [1241, 36] on button "Close" at bounding box center [1231, 23] width 35 height 35
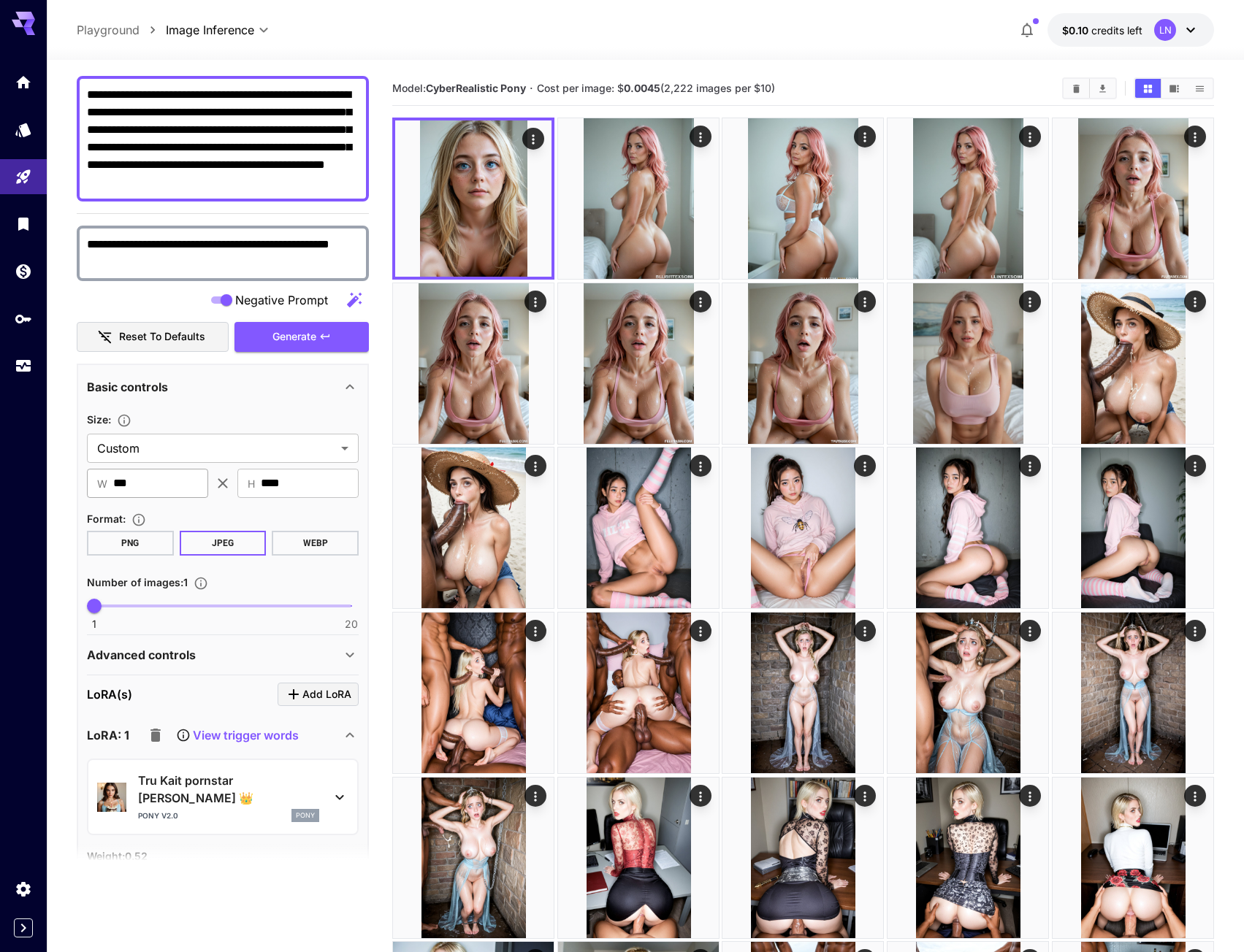
scroll to position [146, 0]
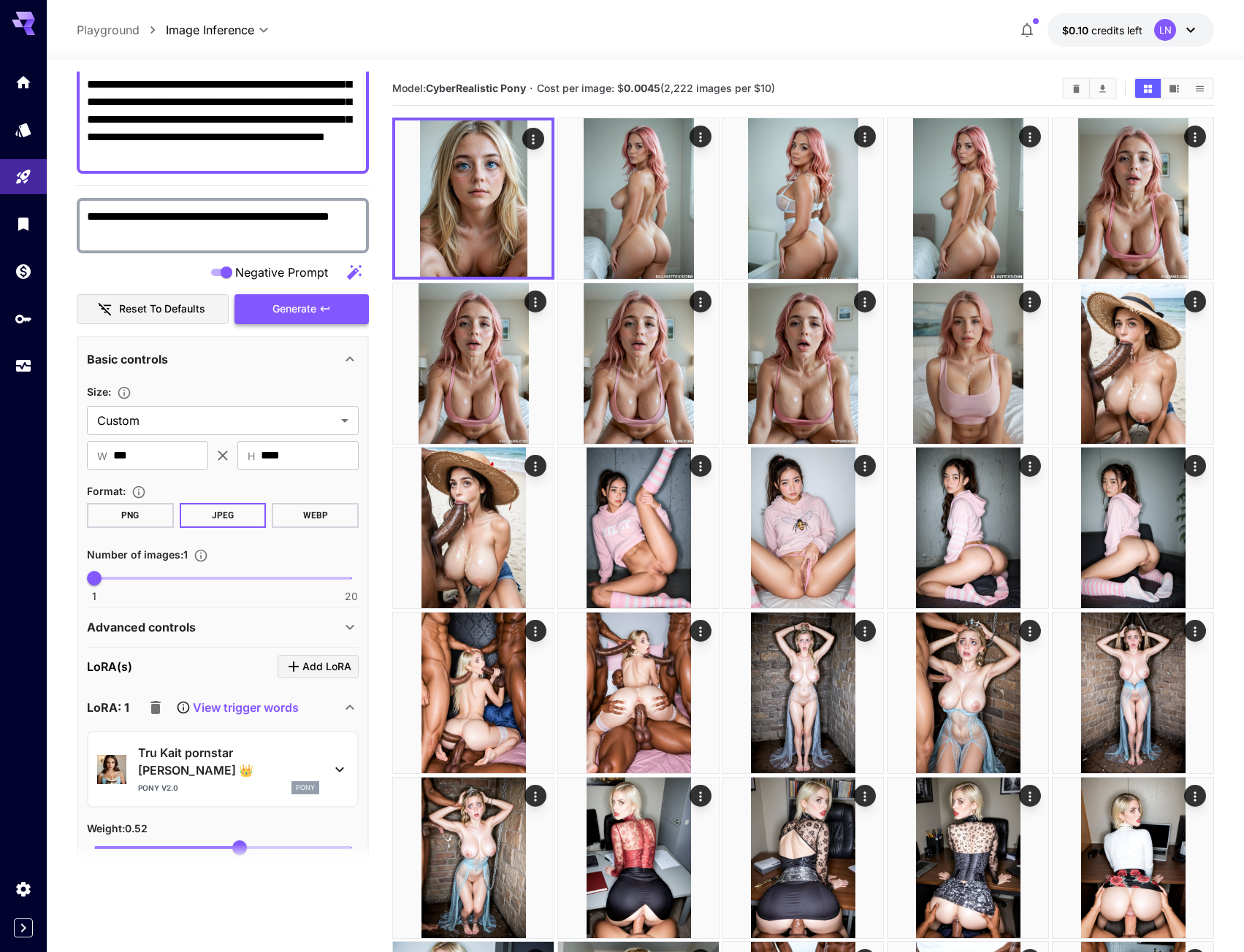
click at [291, 312] on span "Generate" at bounding box center [294, 310] width 44 height 19
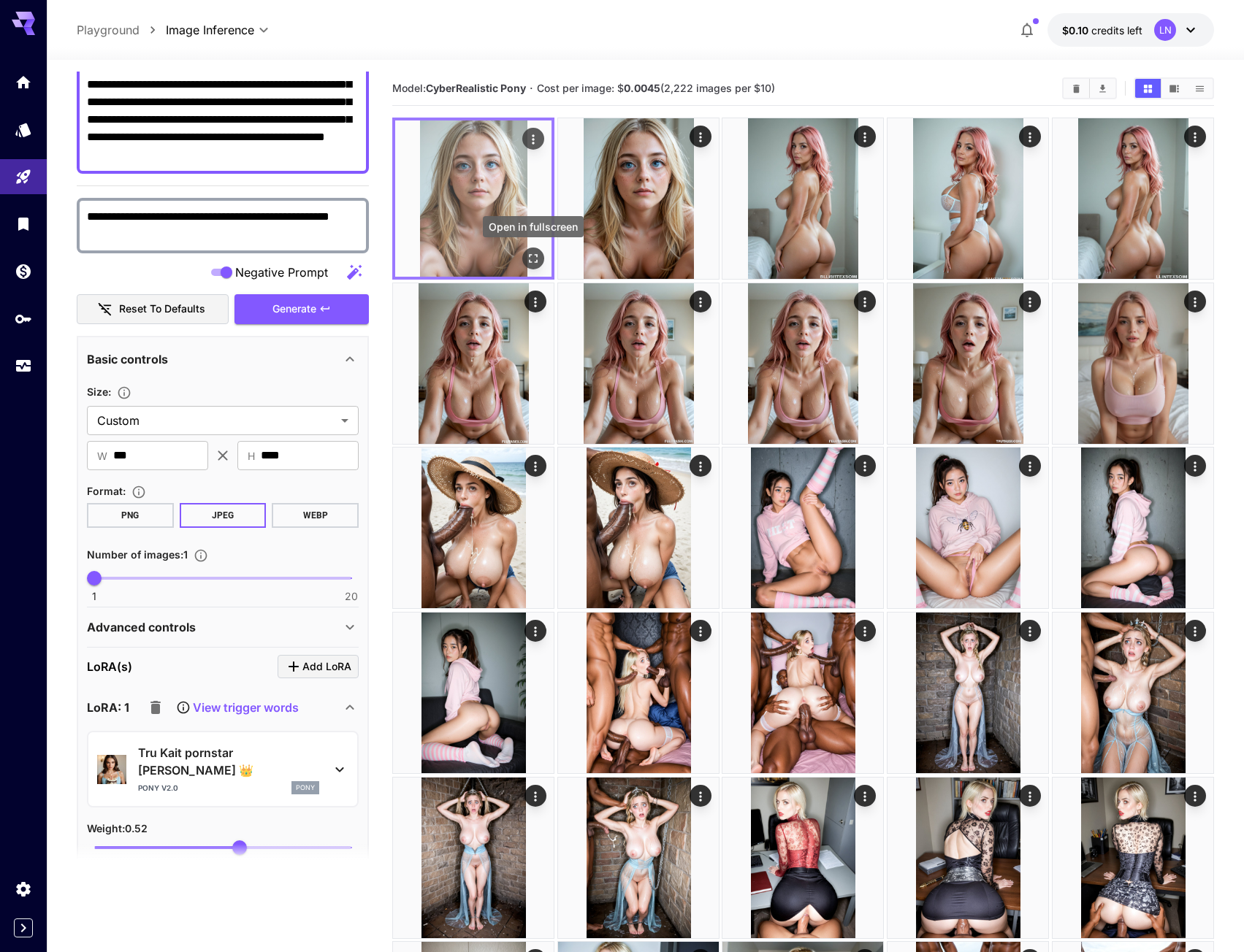
click at [530, 259] on icon "Open in fullscreen" at bounding box center [533, 258] width 14 height 14
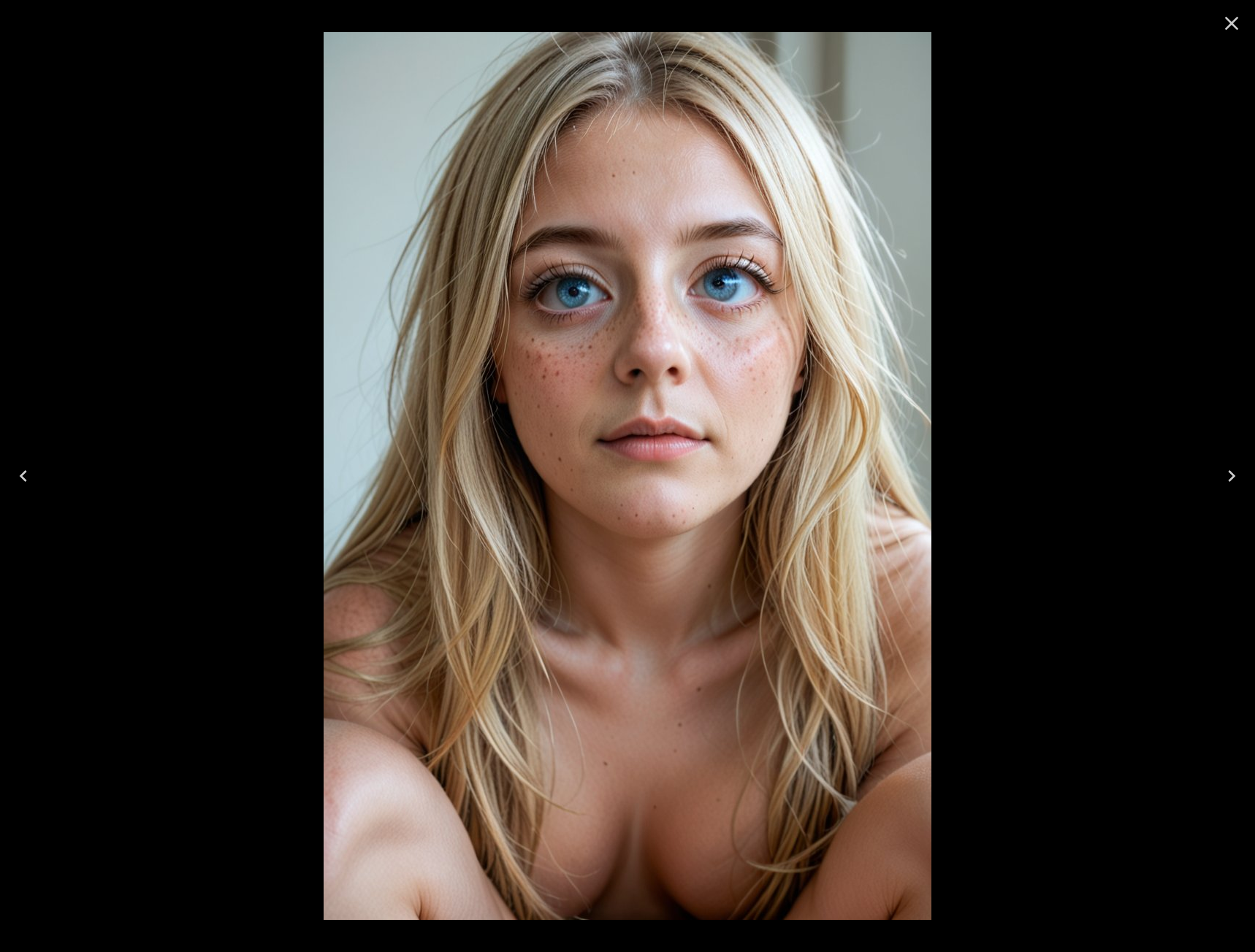
click at [1230, 31] on icon "Close" at bounding box center [1232, 24] width 24 height 24
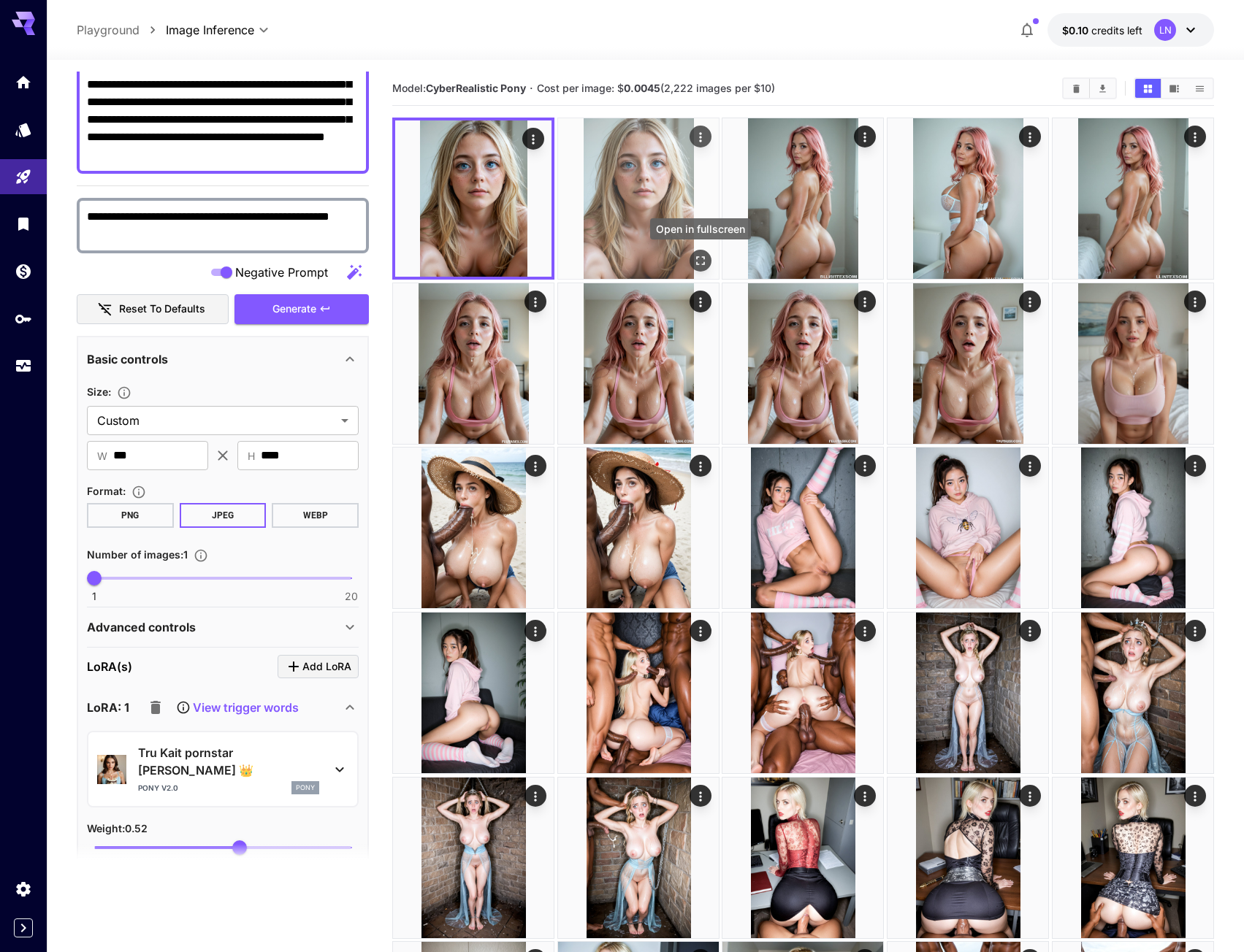
click at [696, 259] on icon "Open in fullscreen" at bounding box center [700, 260] width 14 height 14
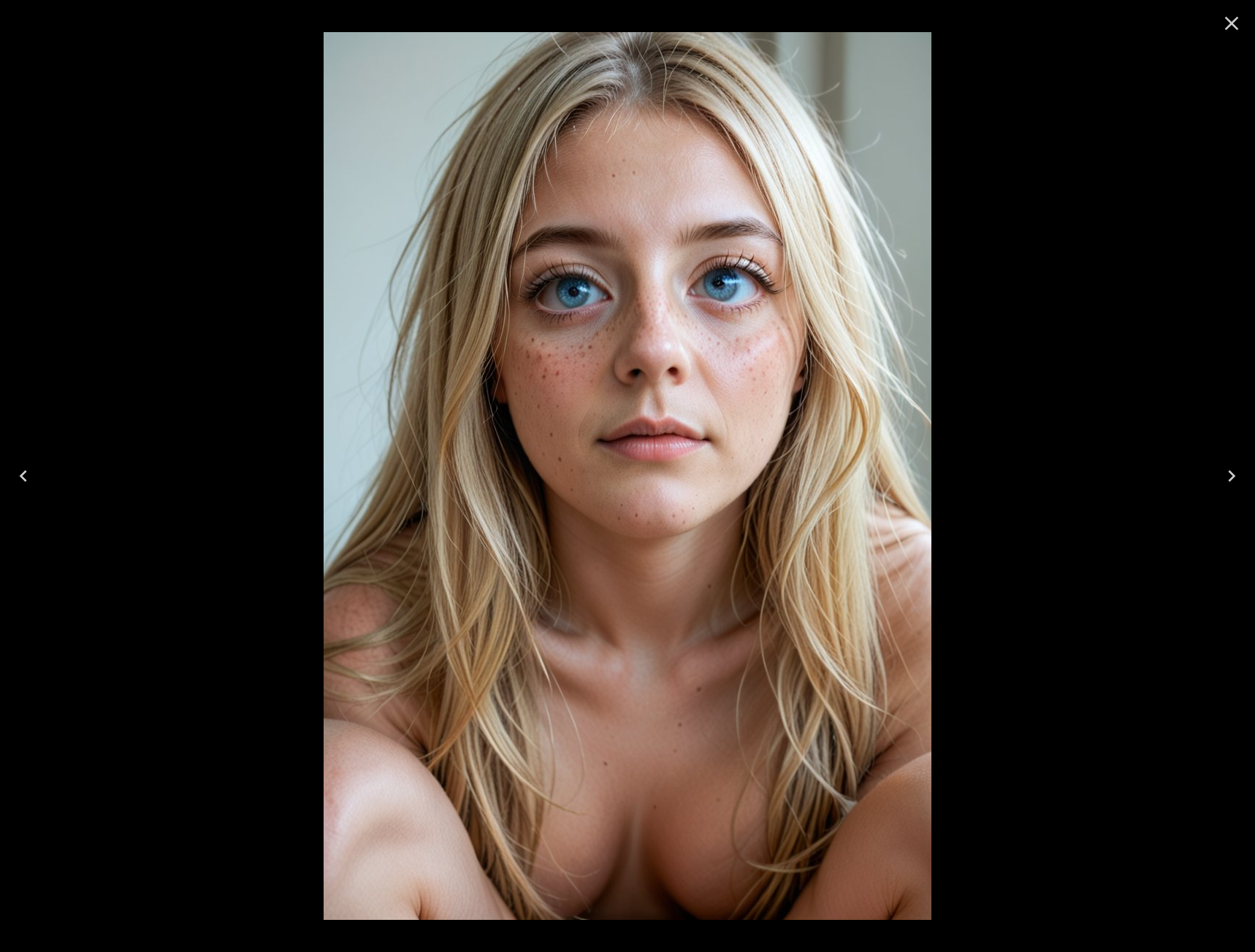
click at [1235, 21] on icon "Close" at bounding box center [1232, 24] width 24 height 24
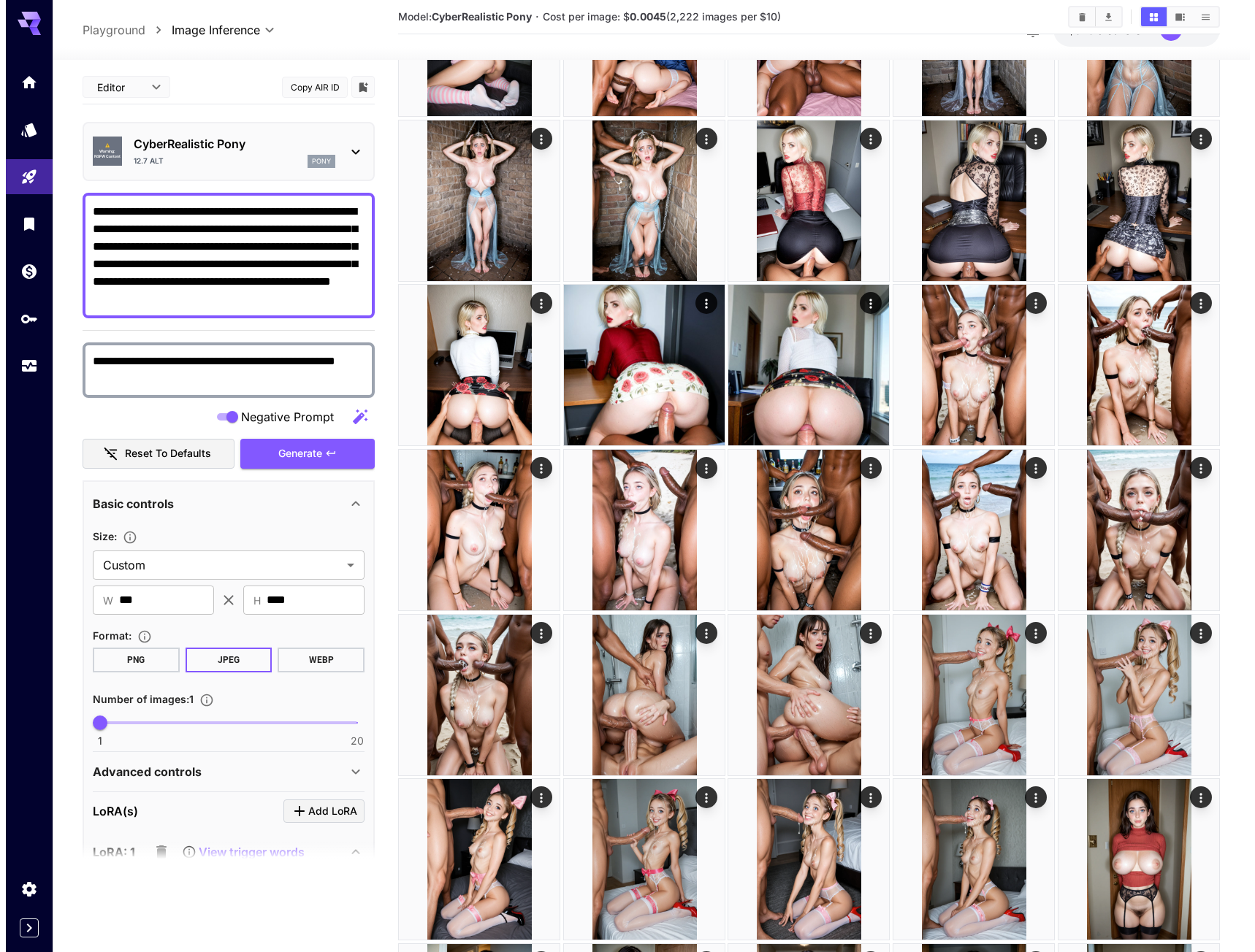
scroll to position [731, 0]
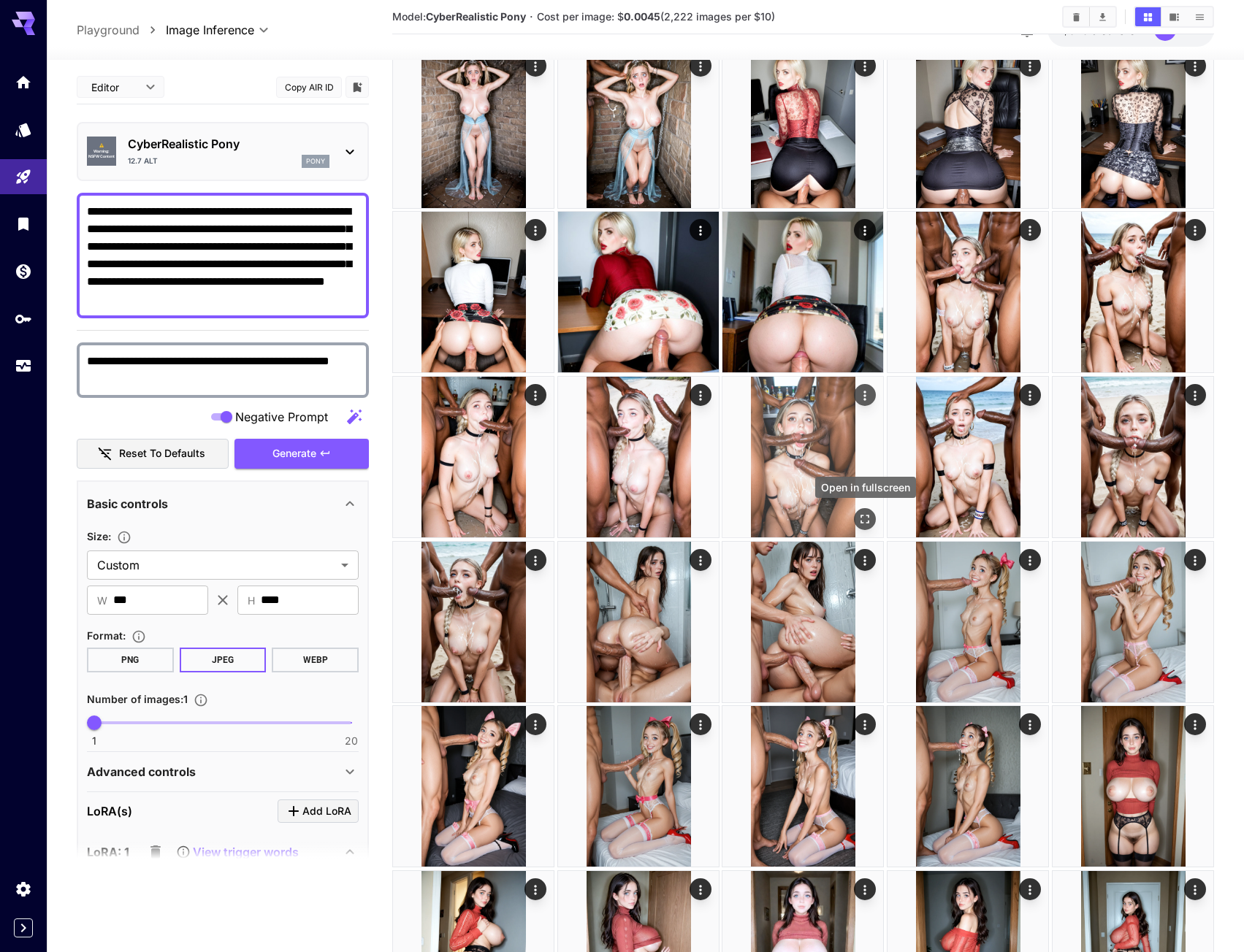
click at [857, 516] on button "Open in fullscreen" at bounding box center [866, 519] width 22 height 22
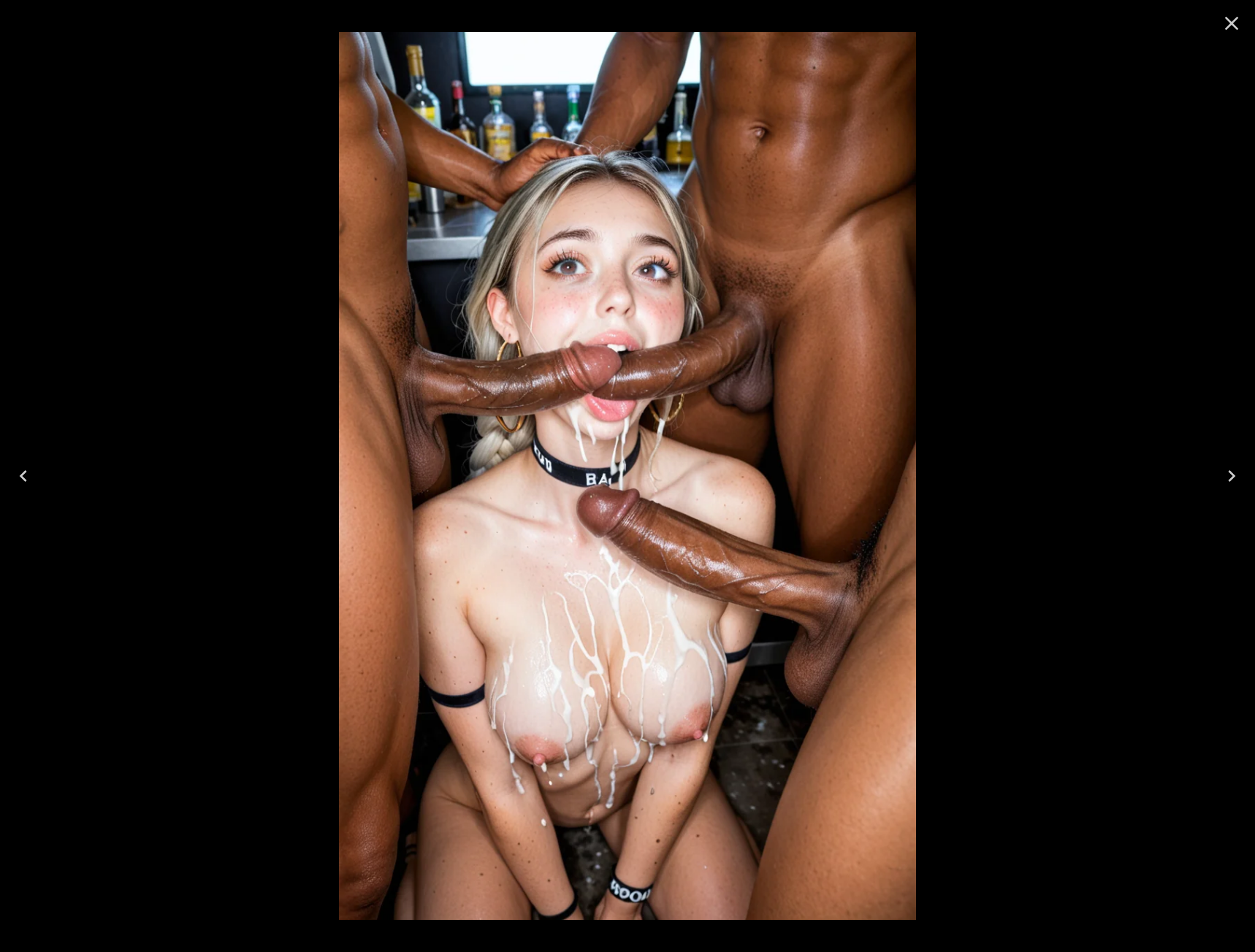
click at [1218, 478] on button "Next" at bounding box center [1231, 476] width 47 height 59
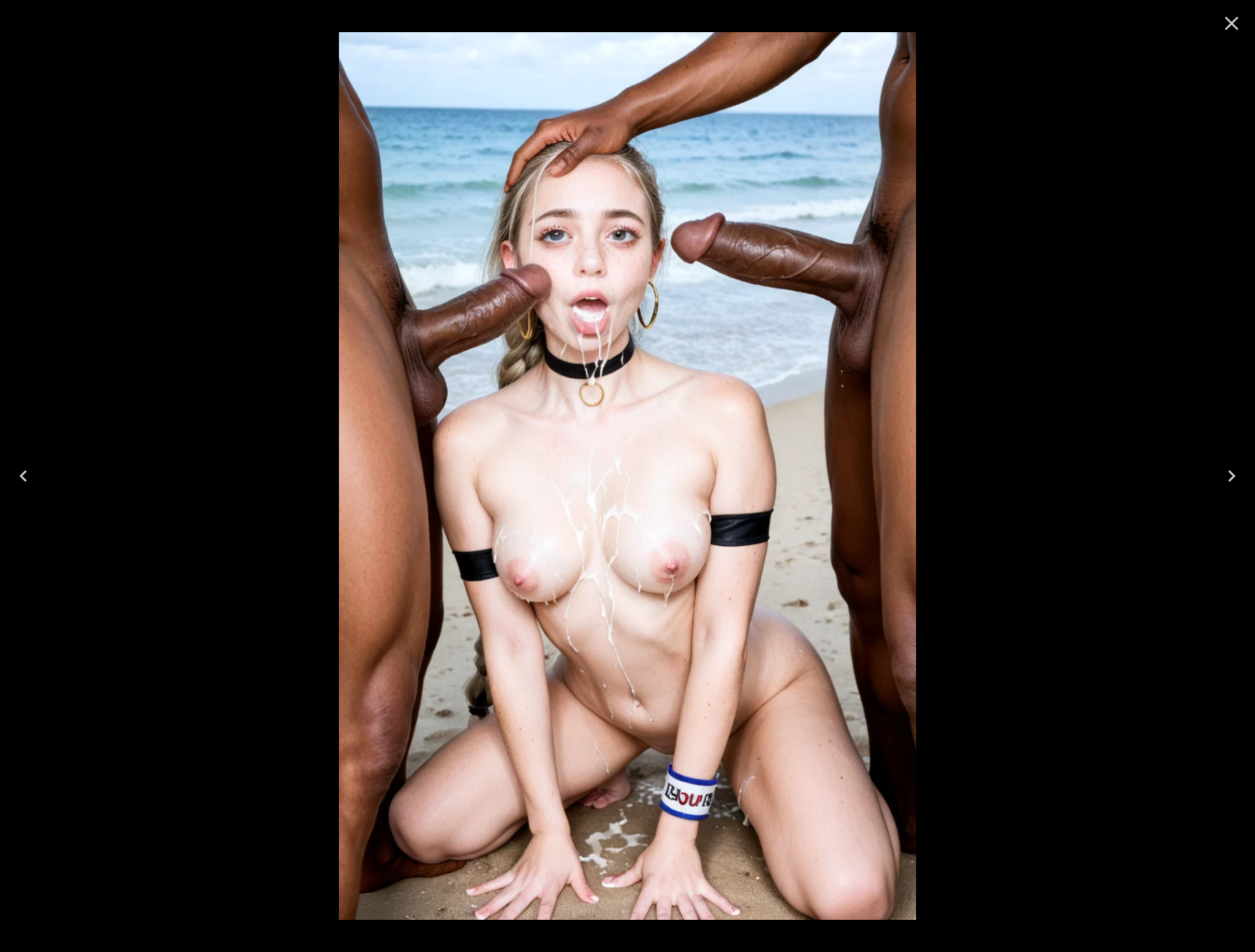
click at [1218, 478] on button "Next" at bounding box center [1231, 476] width 47 height 59
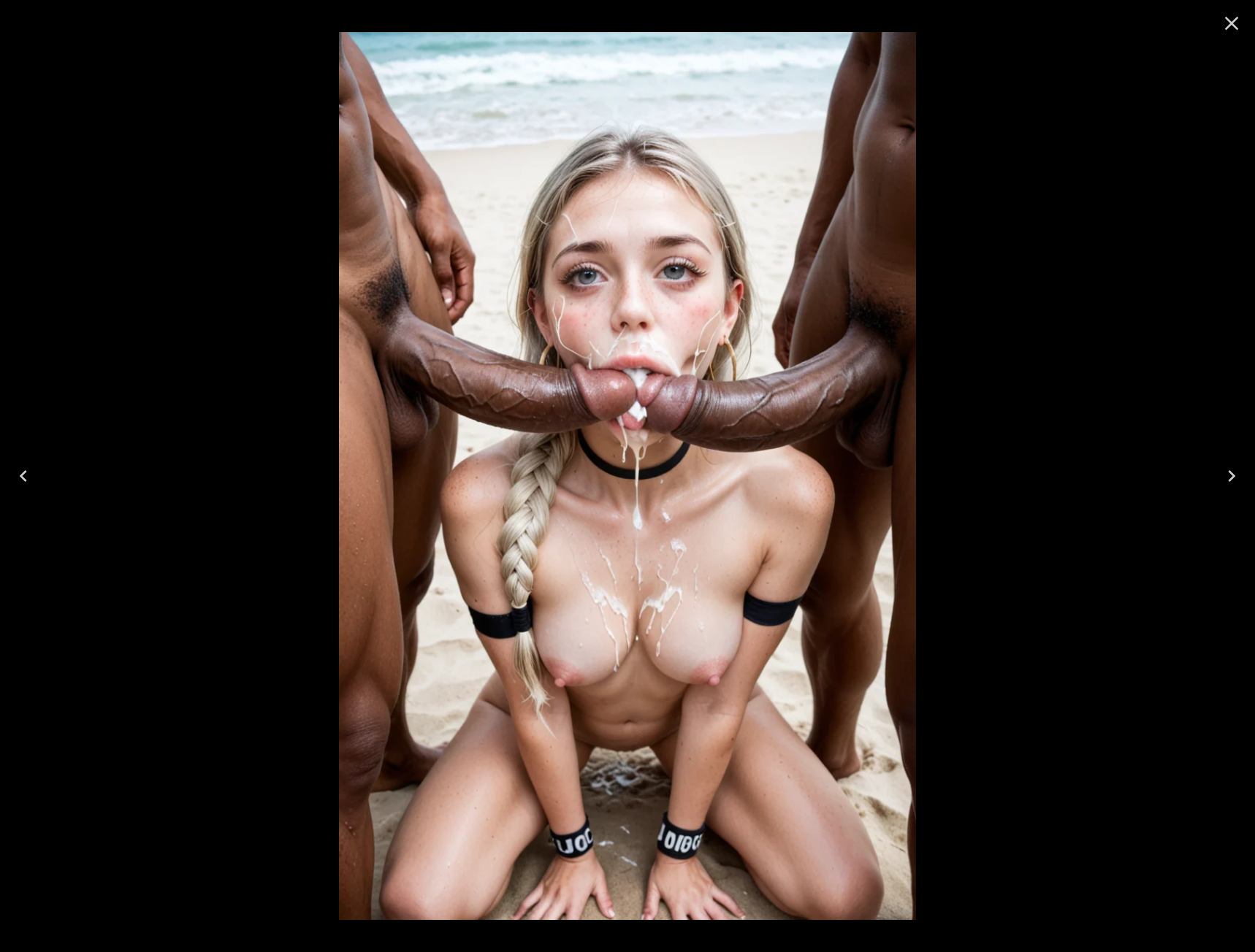
click at [1219, 478] on button "Next" at bounding box center [1231, 476] width 47 height 59
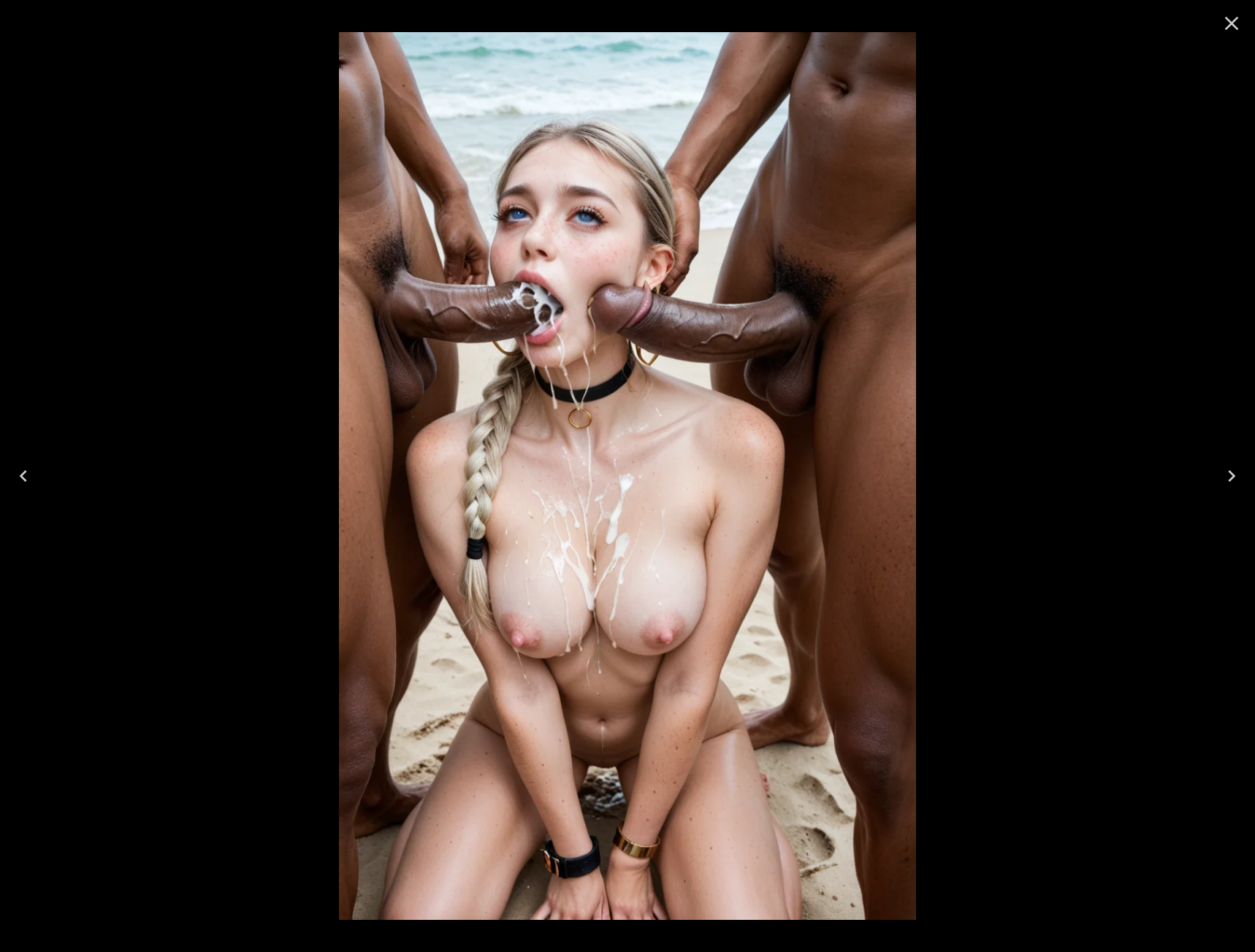
click at [1230, 25] on icon "Close" at bounding box center [1232, 24] width 14 height 14
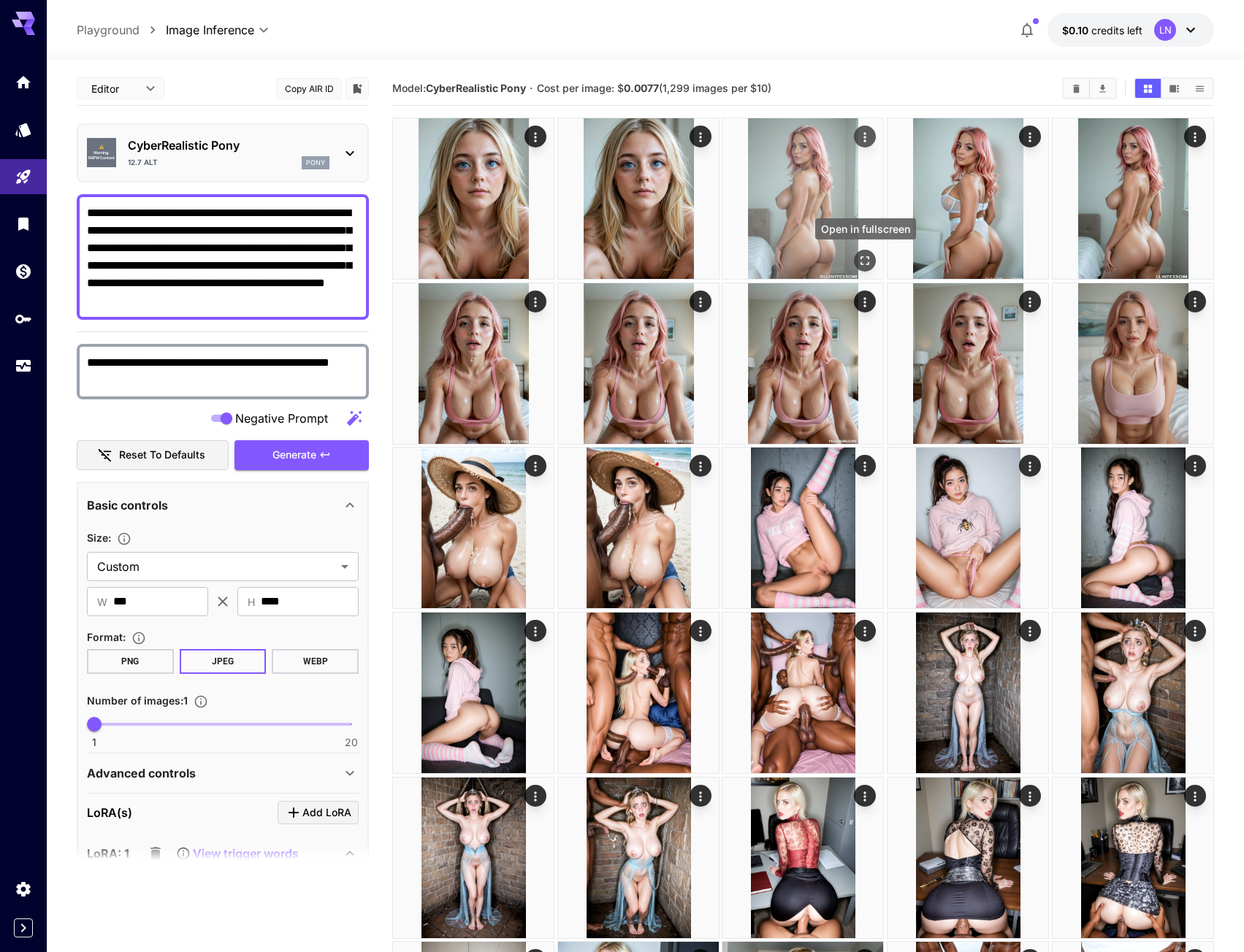
drag, startPoint x: 858, startPoint y: 260, endPoint x: 851, endPoint y: 263, distance: 7.6
click at [858, 260] on icon "Open in fullscreen" at bounding box center [865, 260] width 14 height 14
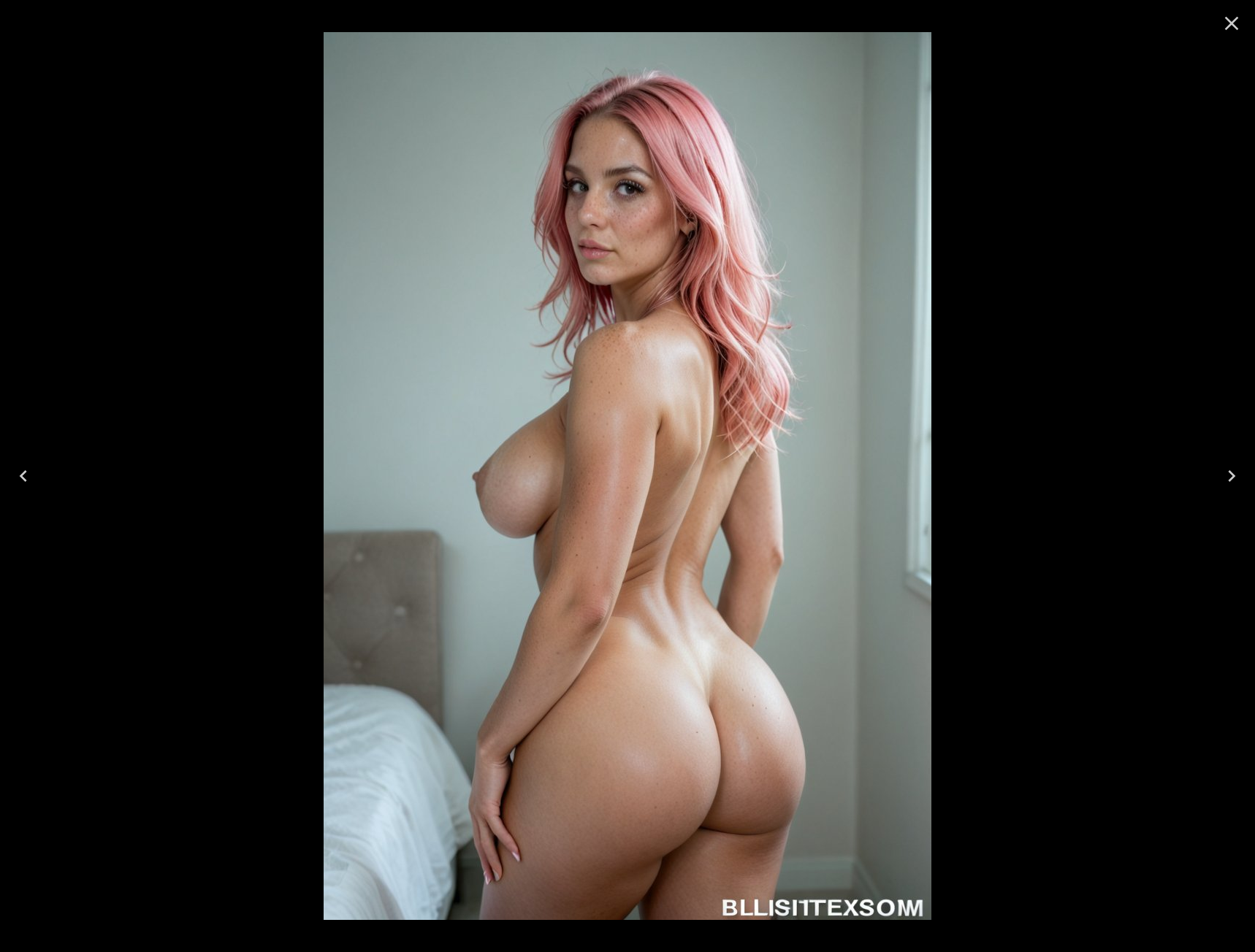
click at [1219, 484] on button "Next" at bounding box center [1231, 476] width 47 height 59
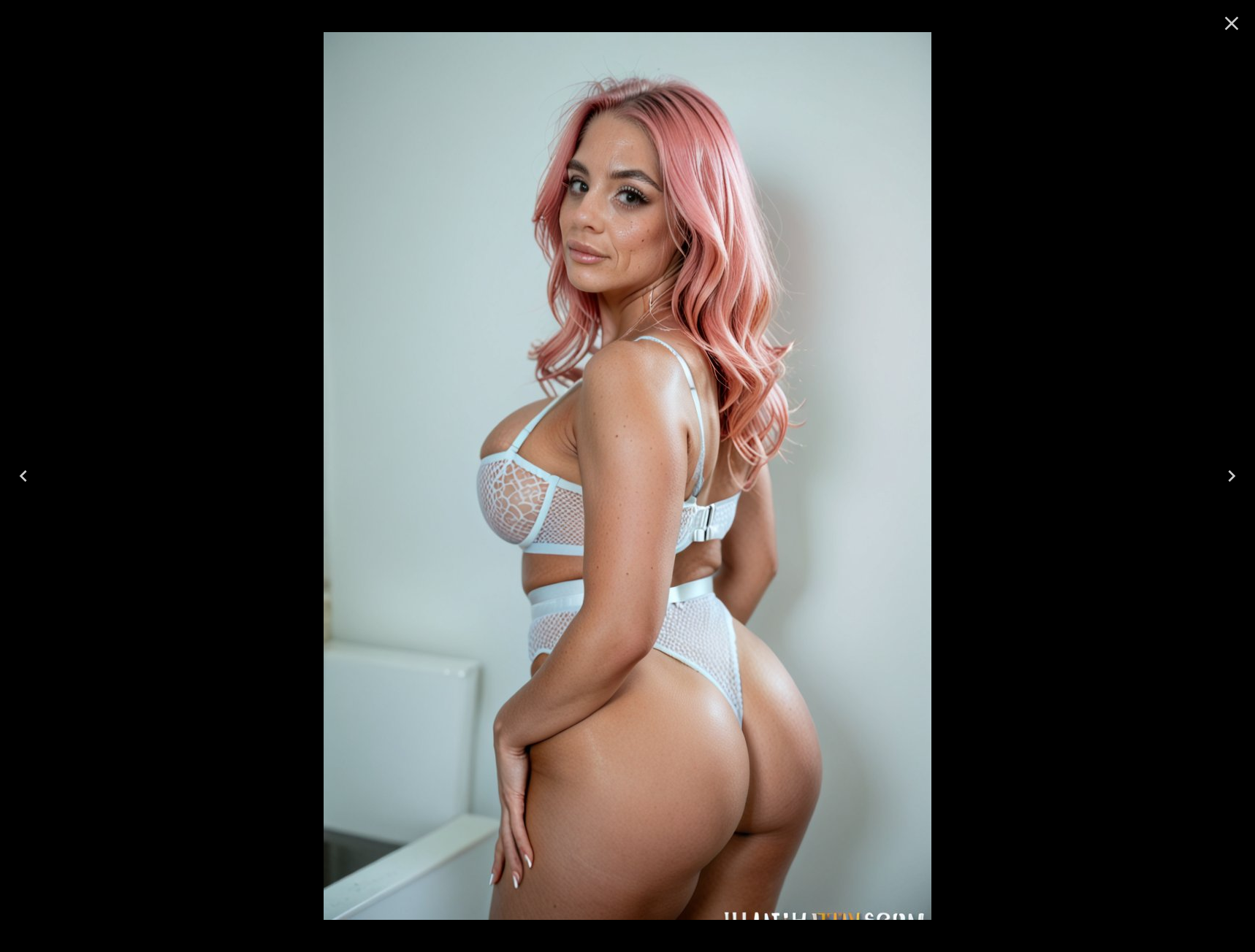
click at [1219, 492] on button "Next" at bounding box center [1231, 476] width 47 height 59
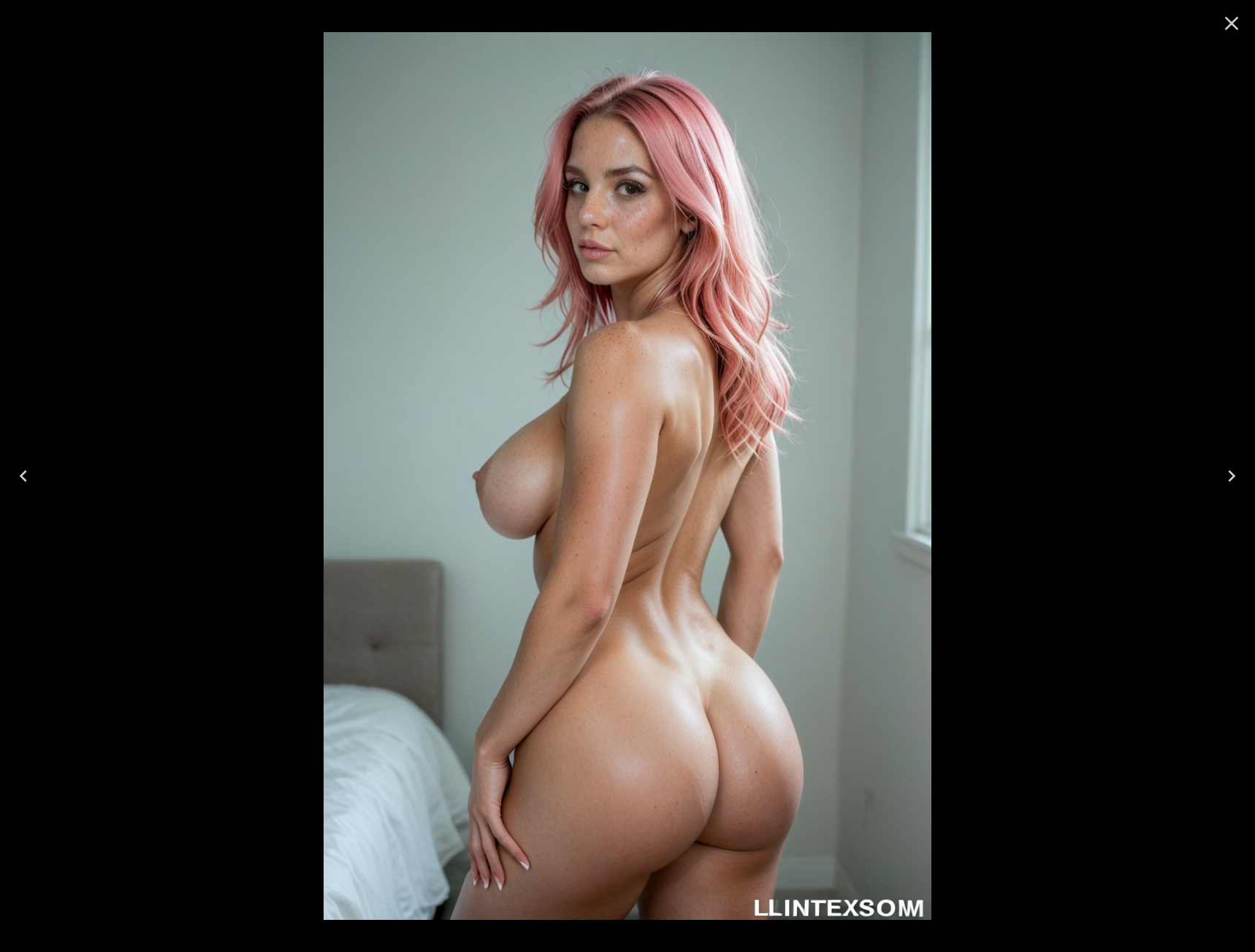
click at [1219, 492] on button "Next" at bounding box center [1231, 476] width 47 height 59
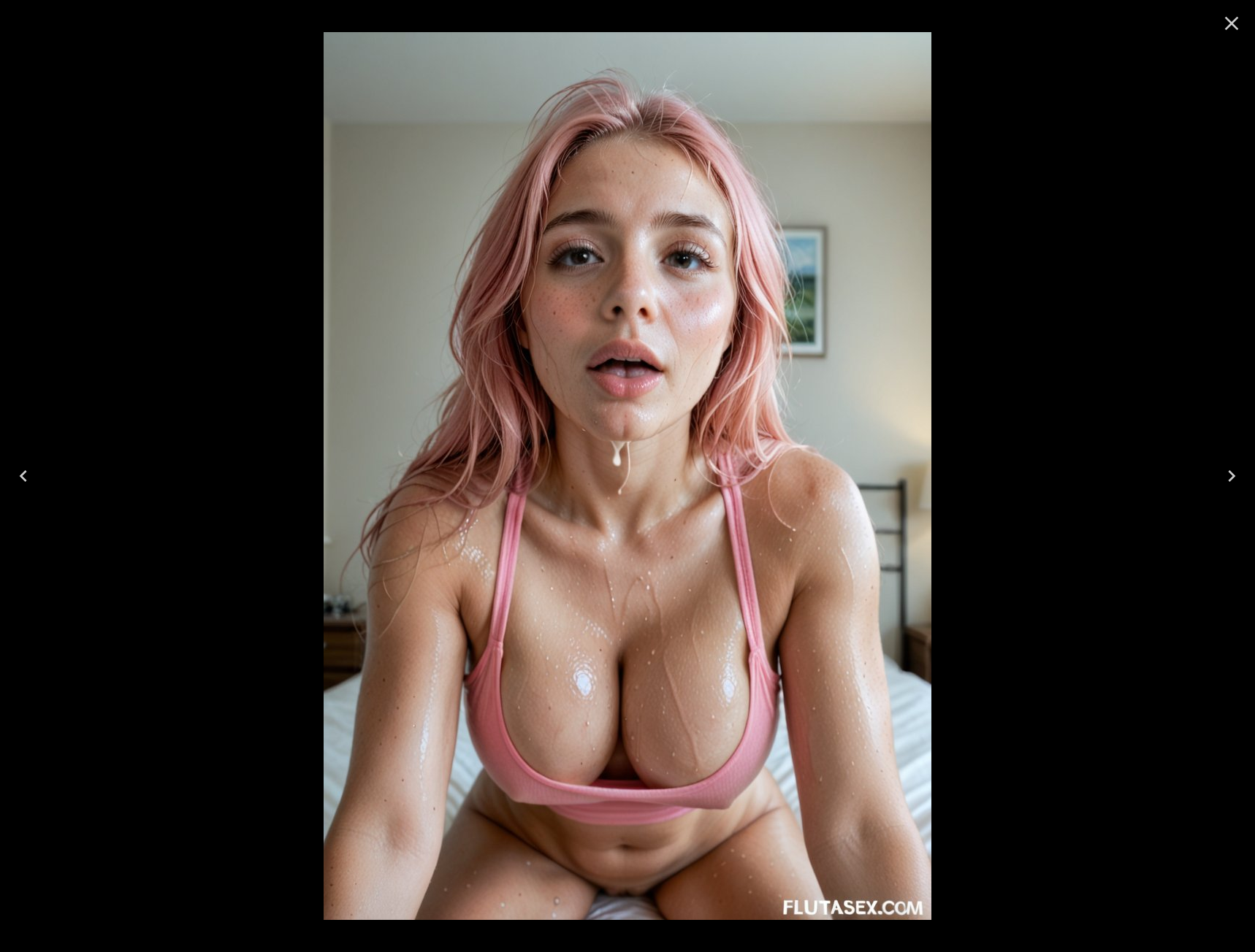
click at [1219, 492] on button "Next" at bounding box center [1231, 476] width 47 height 59
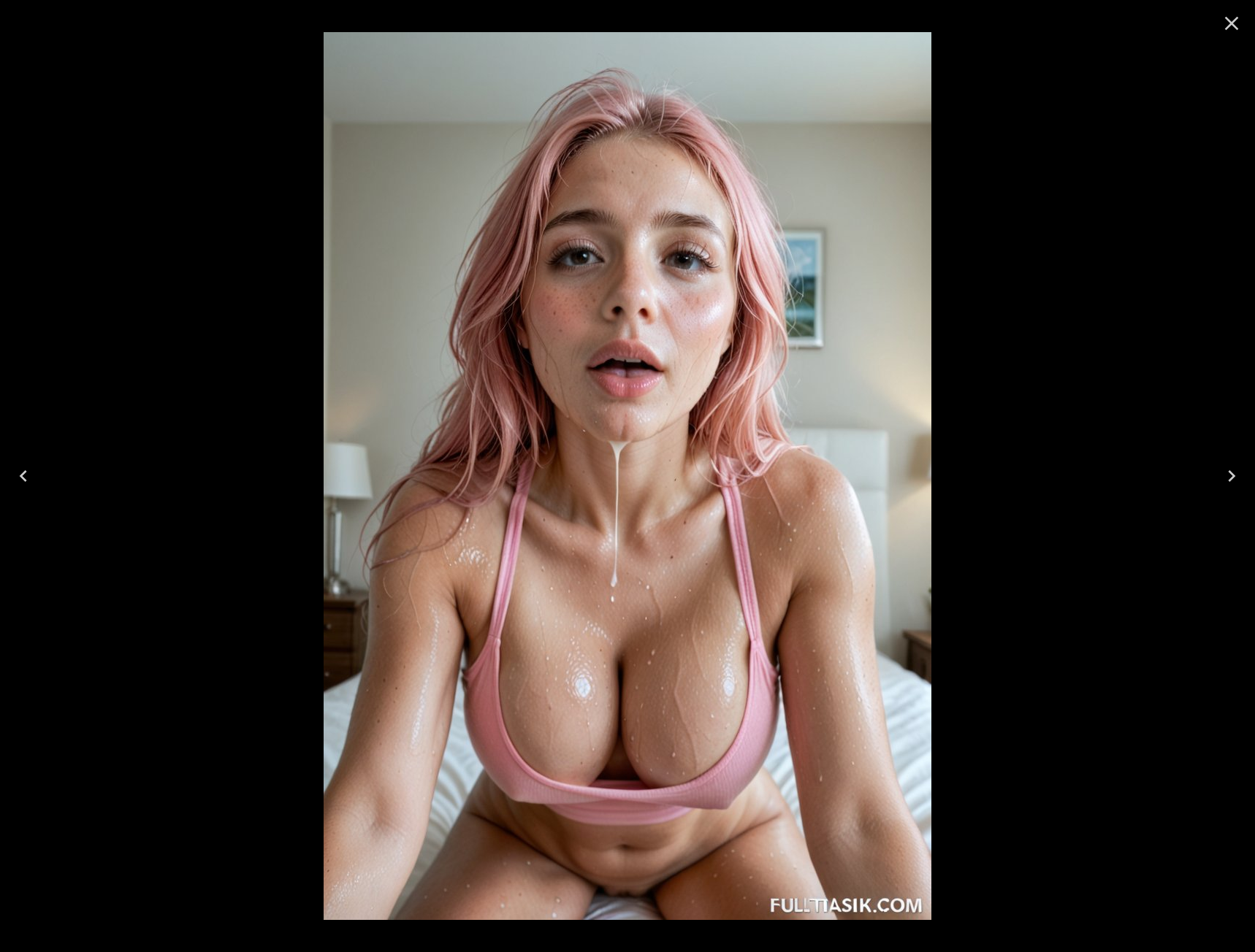
click at [1219, 492] on button "Next" at bounding box center [1231, 476] width 47 height 59
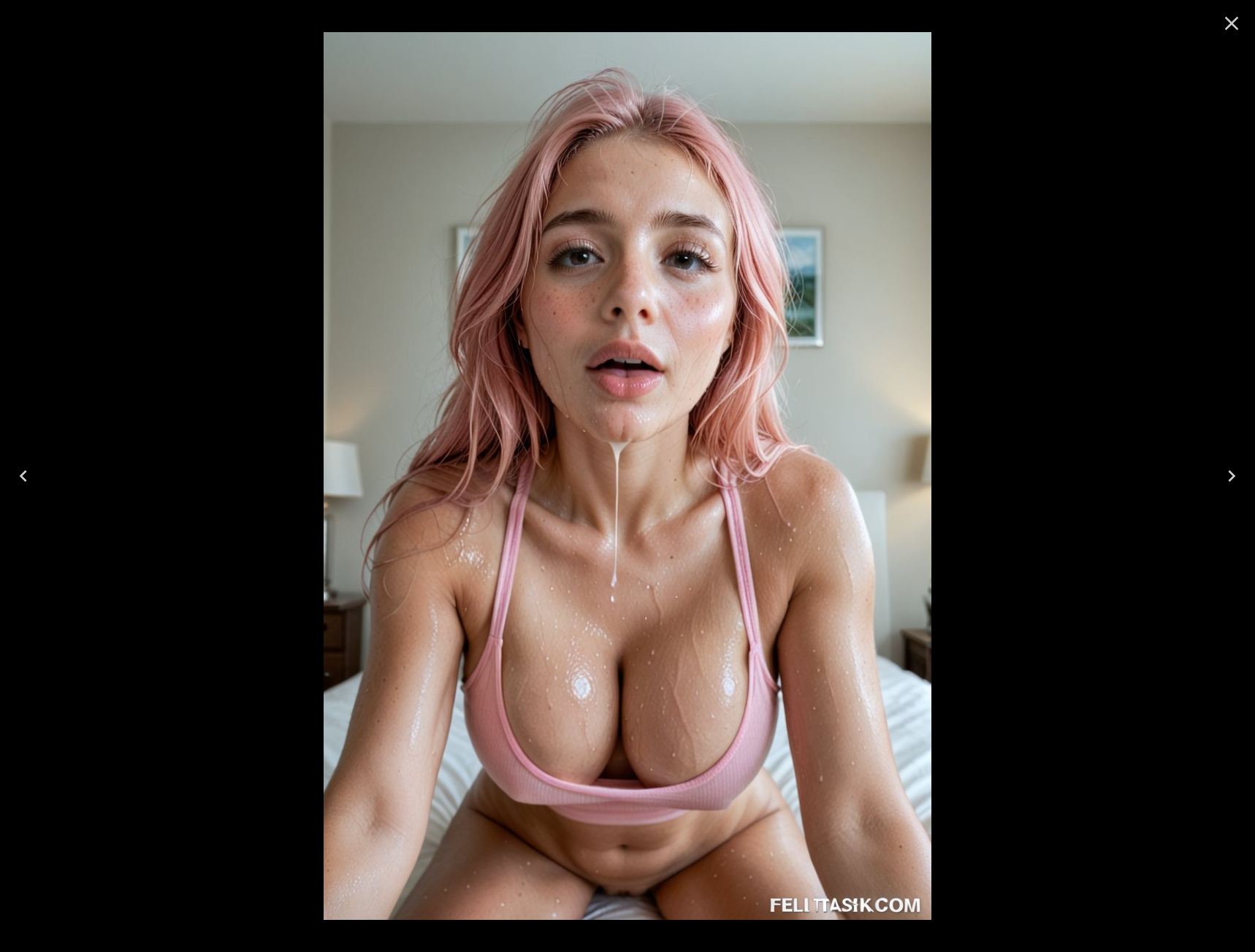
click at [1219, 492] on button "Next" at bounding box center [1231, 476] width 47 height 59
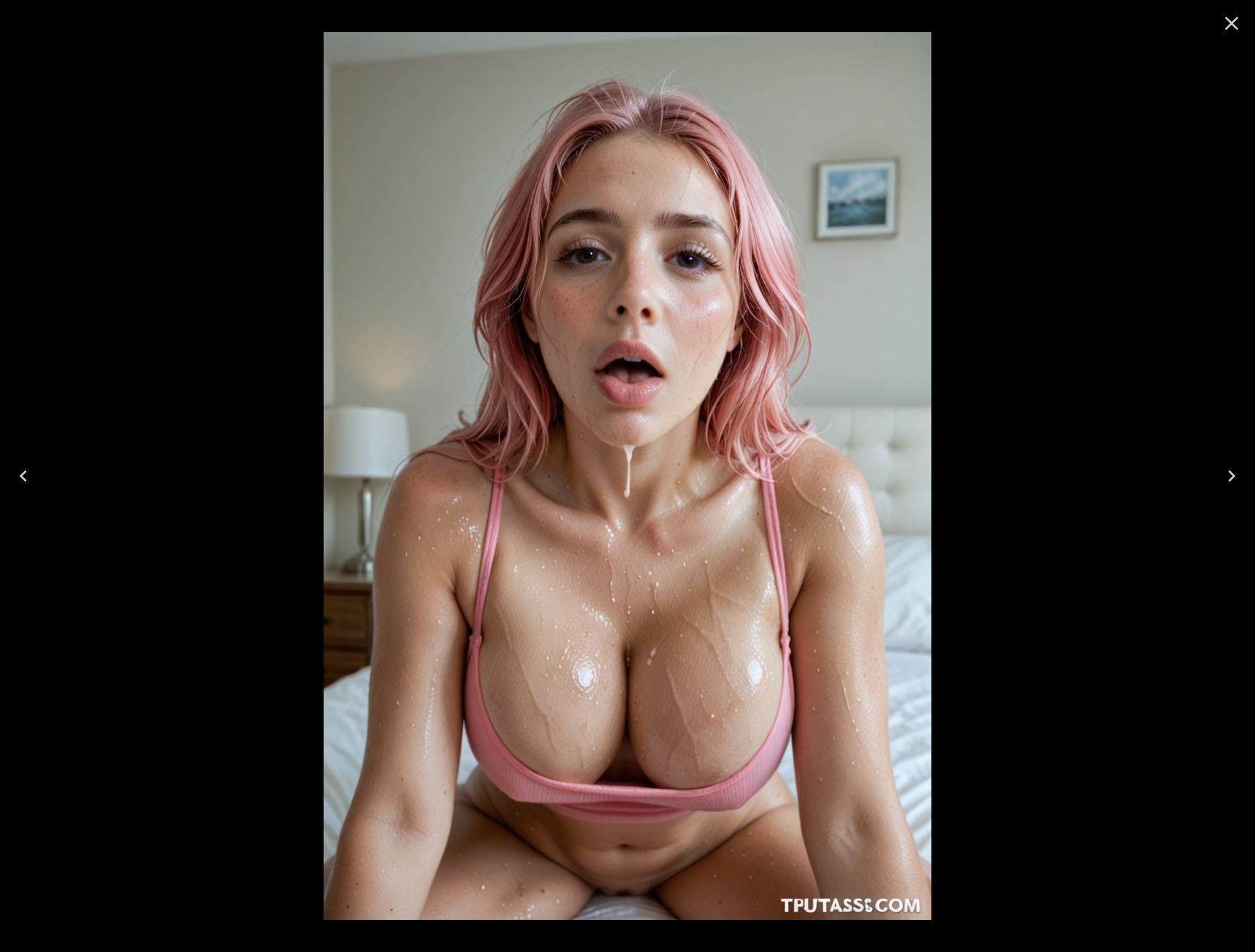
click at [1219, 492] on button "Next" at bounding box center [1231, 476] width 47 height 59
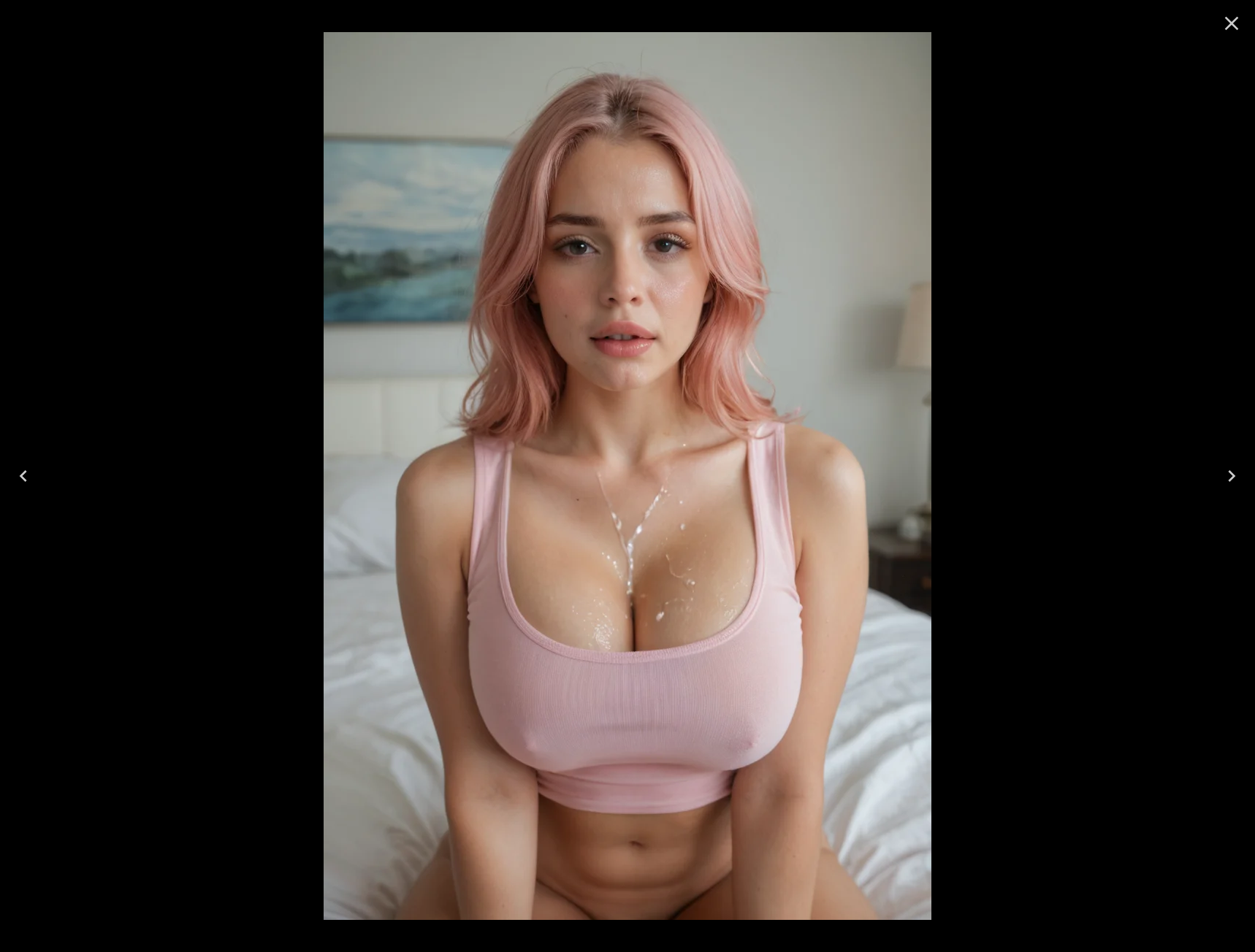
click at [1215, 20] on button "Close" at bounding box center [1231, 23] width 35 height 35
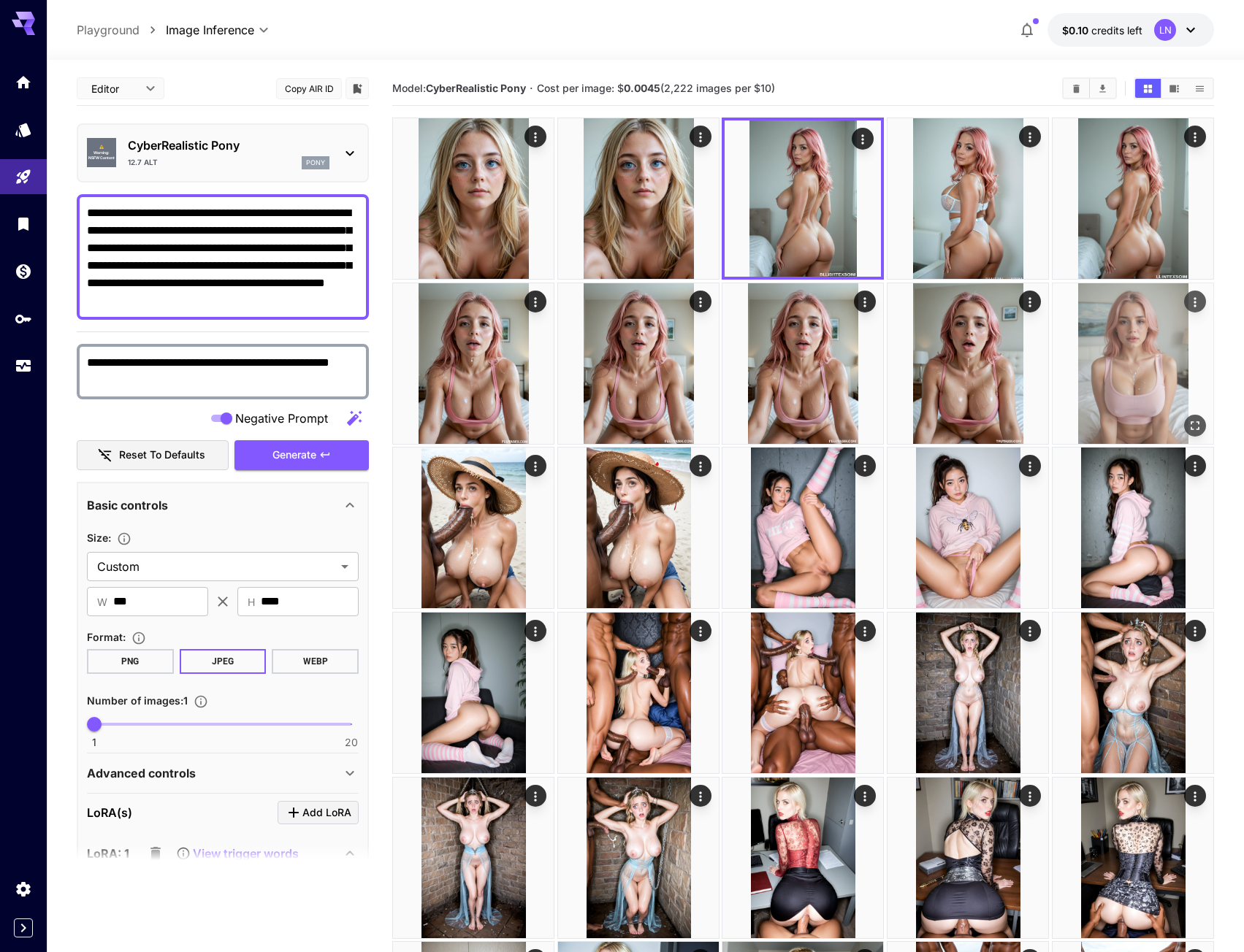
click at [1187, 420] on button "Open in fullscreen" at bounding box center [1195, 426] width 22 height 22
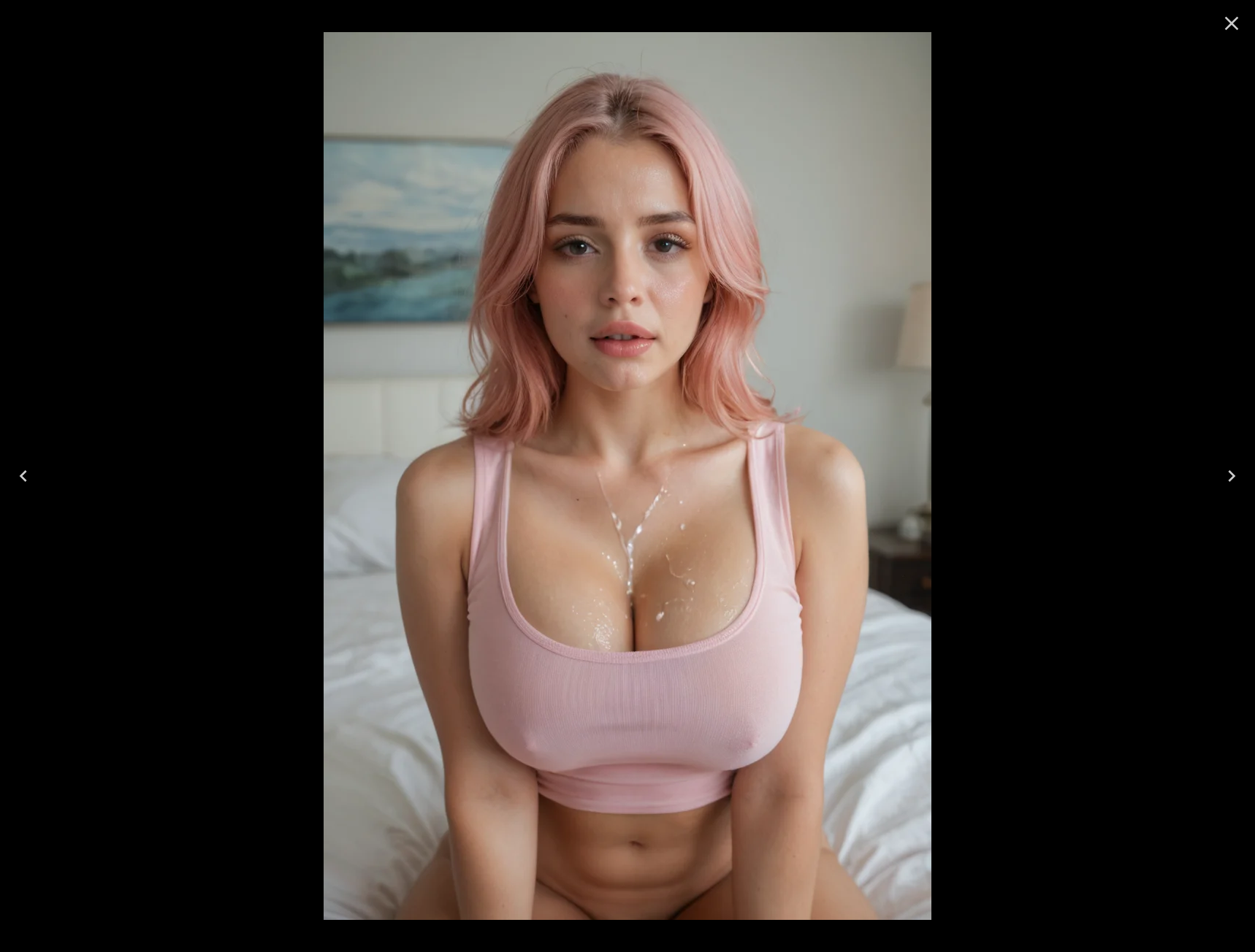
click at [1232, 27] on icon "Close" at bounding box center [1232, 24] width 24 height 24
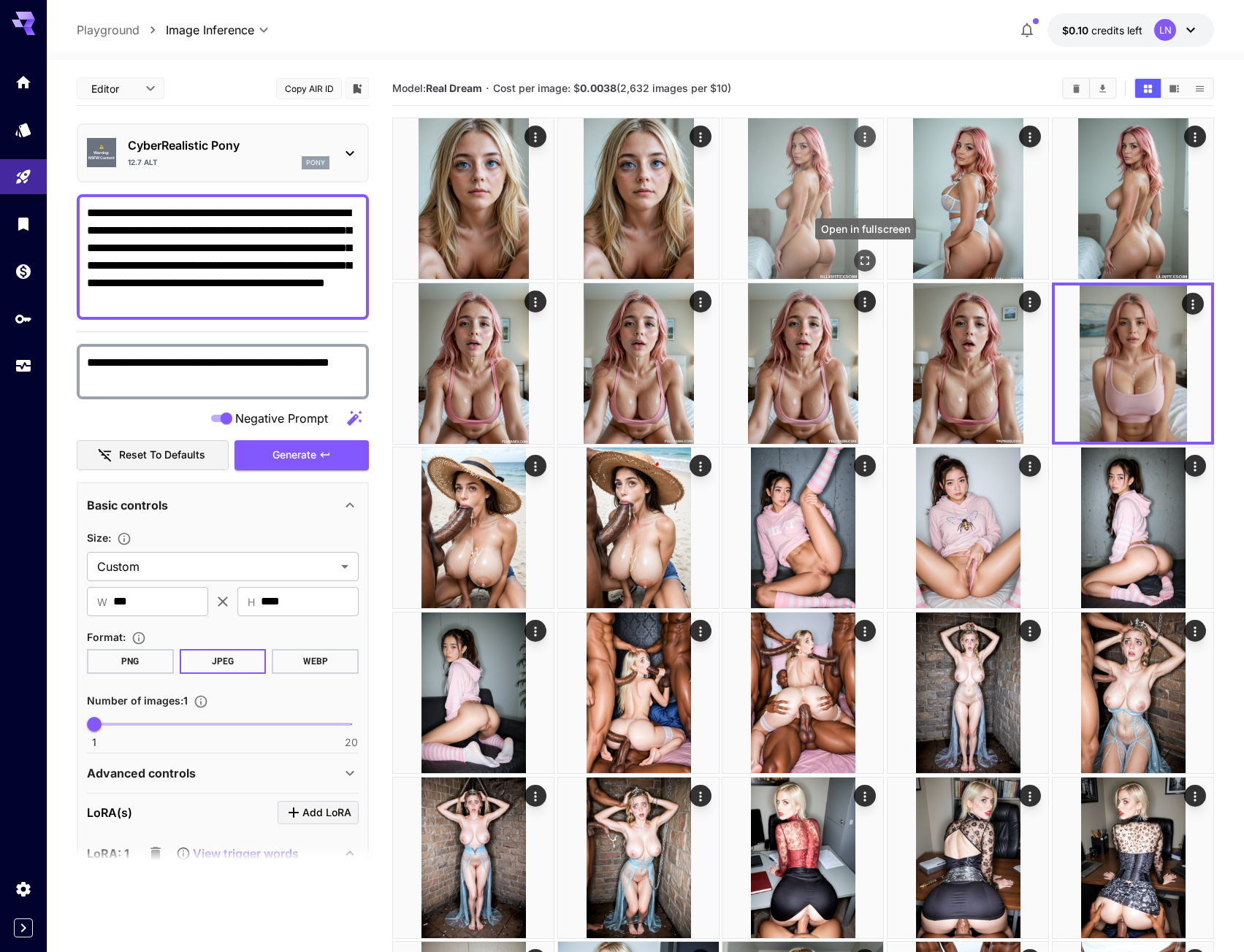
click at [870, 265] on icon "Open in fullscreen" at bounding box center [865, 260] width 14 height 14
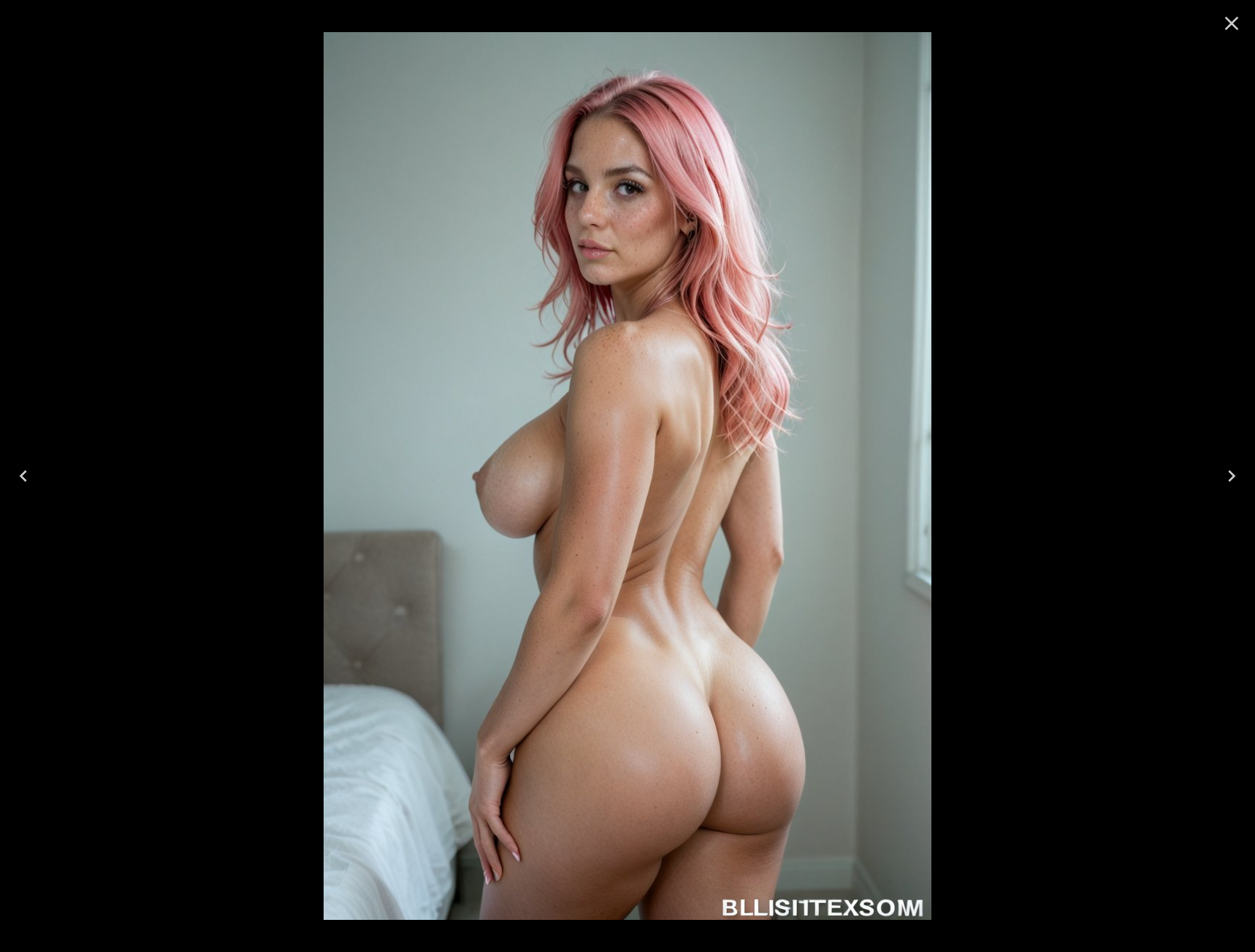
click at [1235, 27] on icon "Close" at bounding box center [1232, 24] width 14 height 14
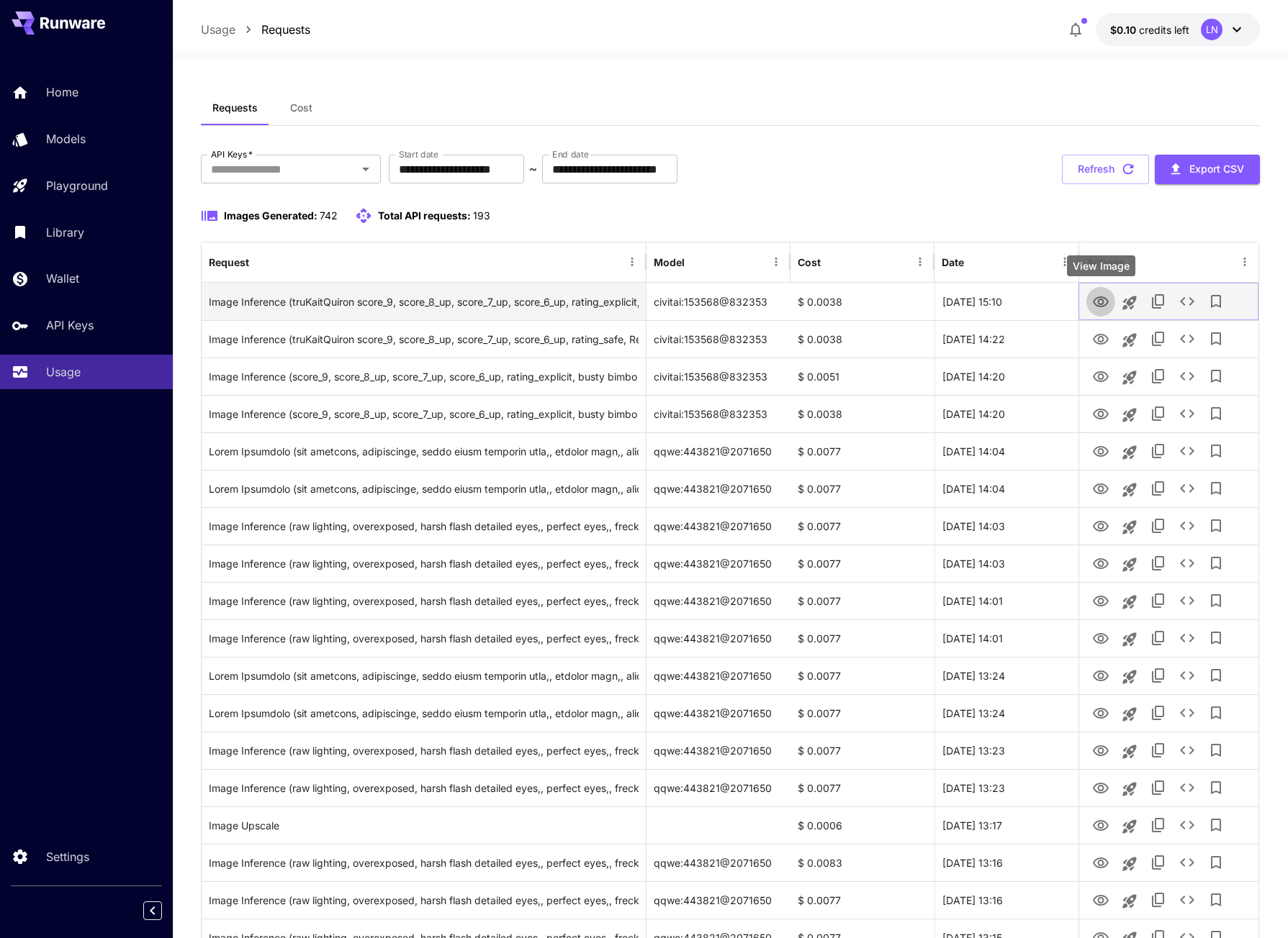
click at [1104, 307] on icon "View Image" at bounding box center [1101, 302] width 18 height 18
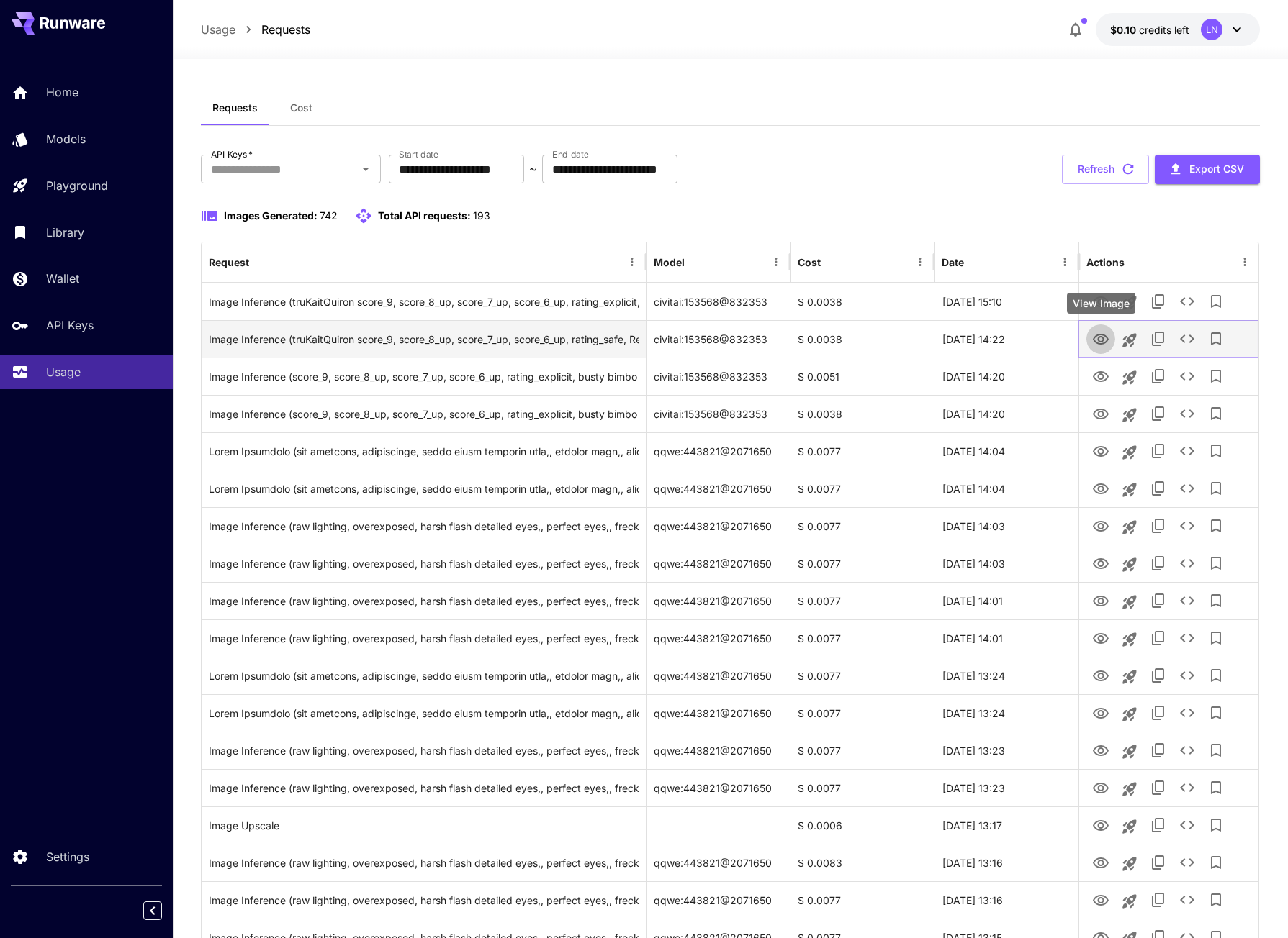
click at [1107, 336] on icon "View Image" at bounding box center [1101, 339] width 18 height 18
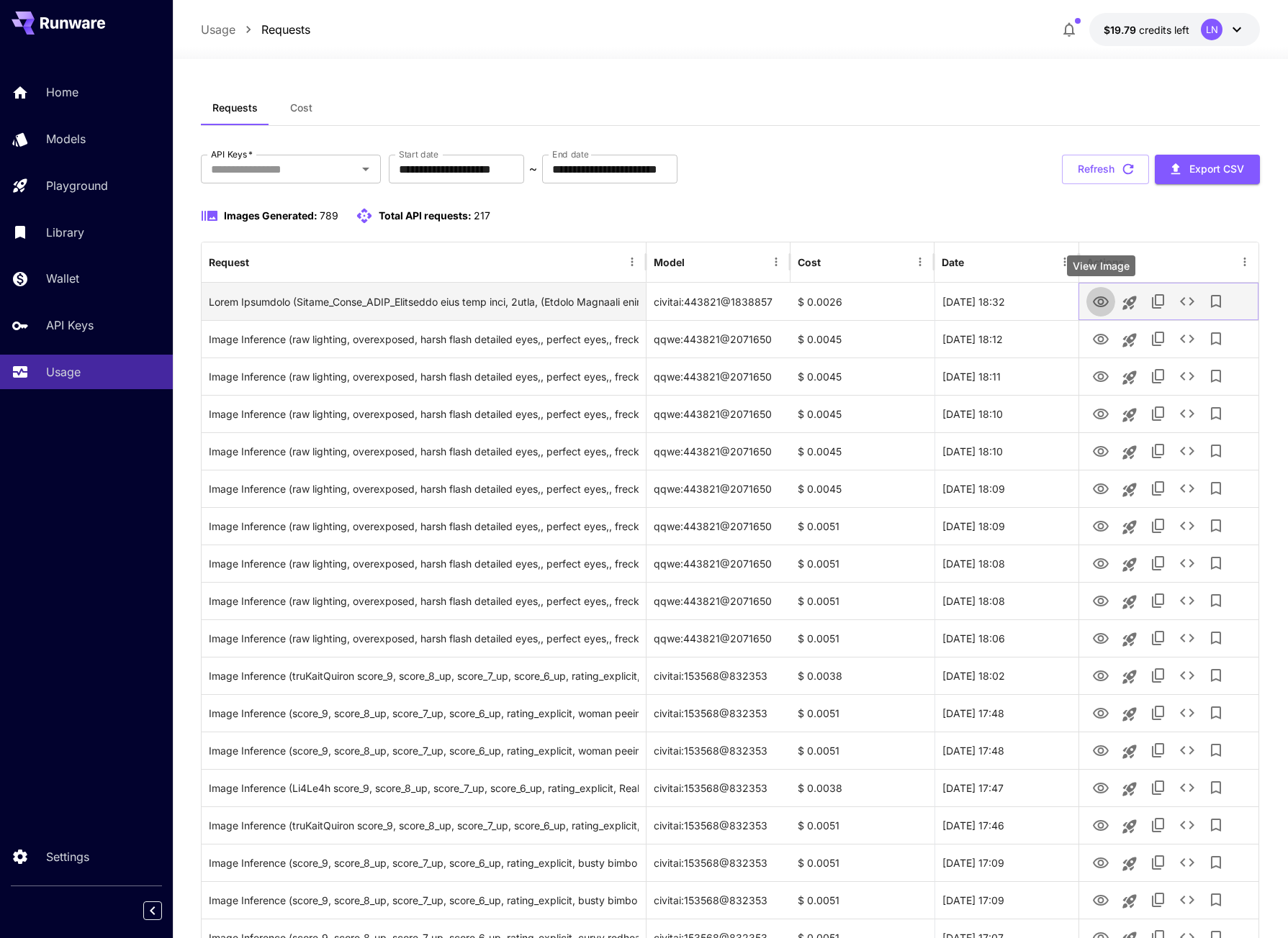
click at [1101, 301] on icon "View Image" at bounding box center [1101, 302] width 18 height 18
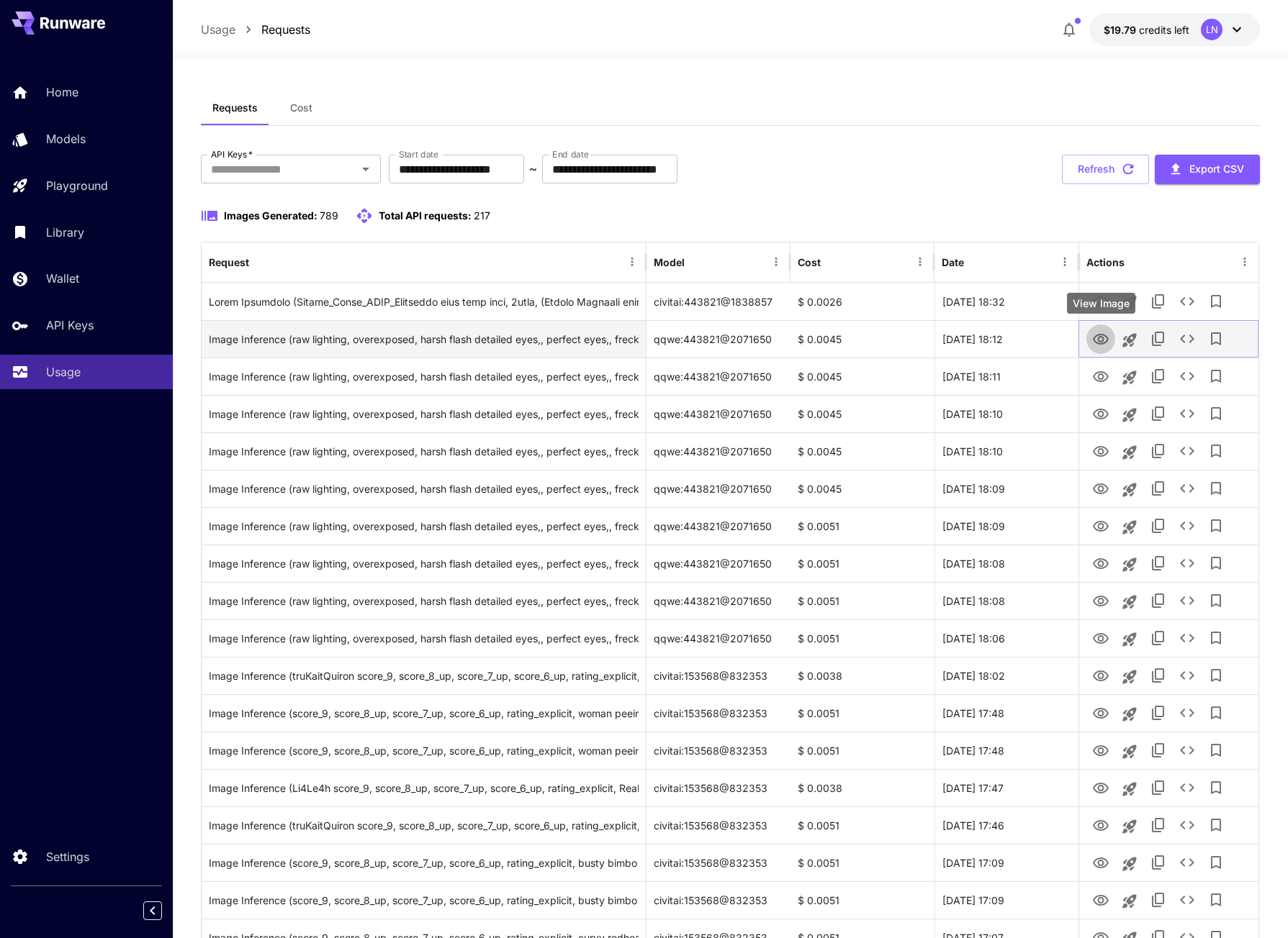
click at [1095, 347] on icon "View Image" at bounding box center [1101, 339] width 18 height 18
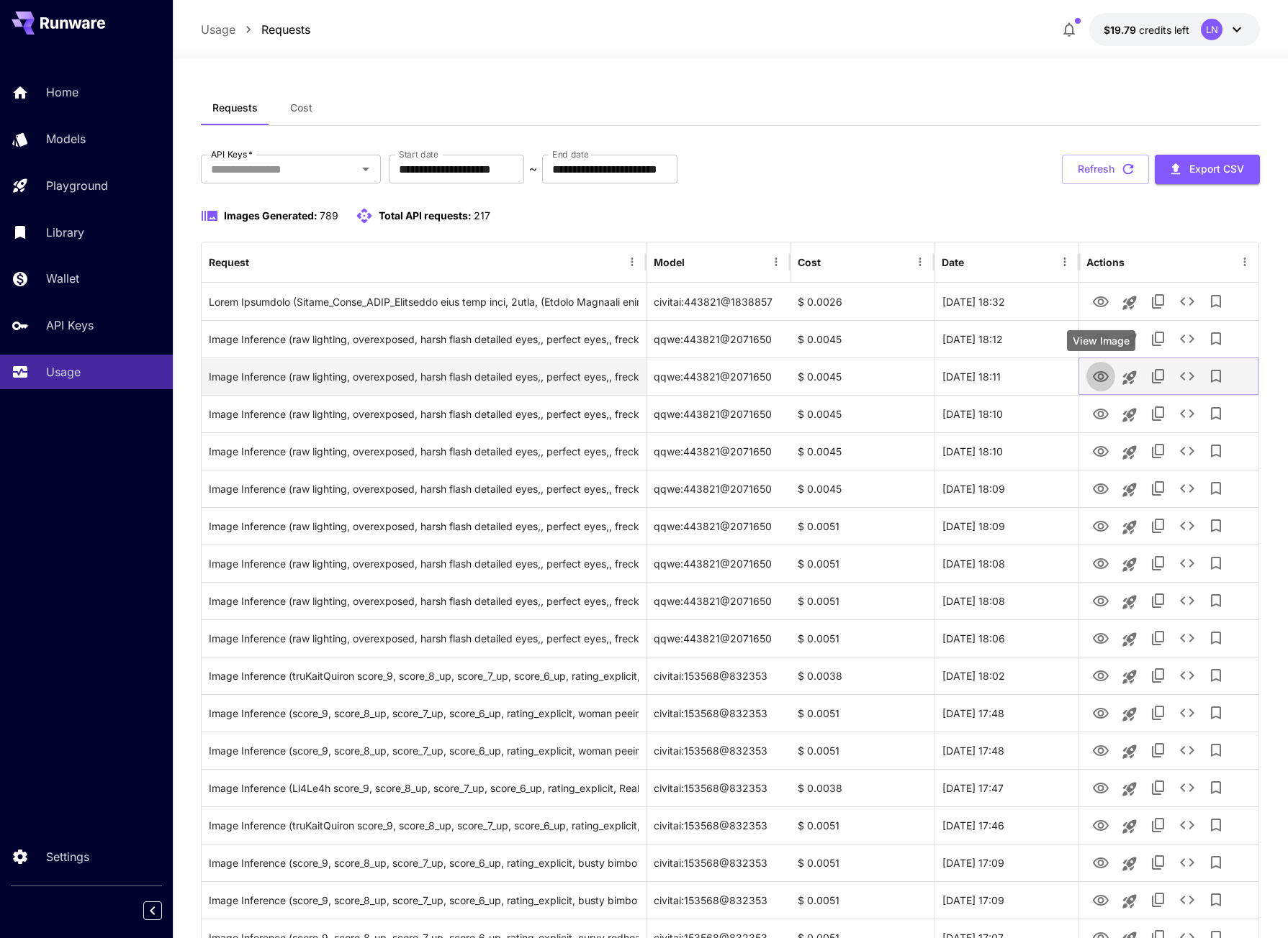
click at [1098, 375] on icon "View Image" at bounding box center [1101, 377] width 18 height 18
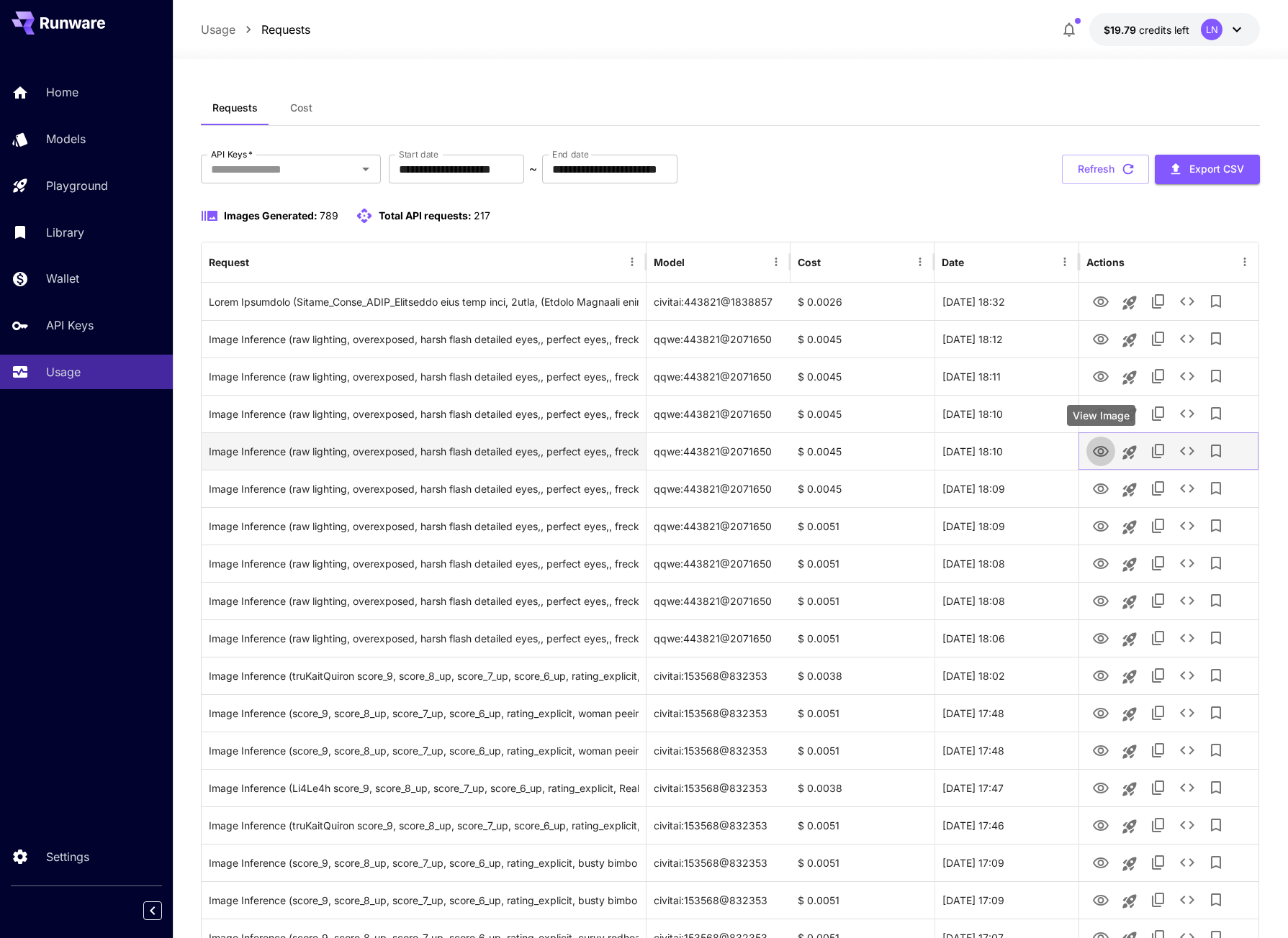
click at [1097, 450] on icon "View Image" at bounding box center [1101, 451] width 18 height 18
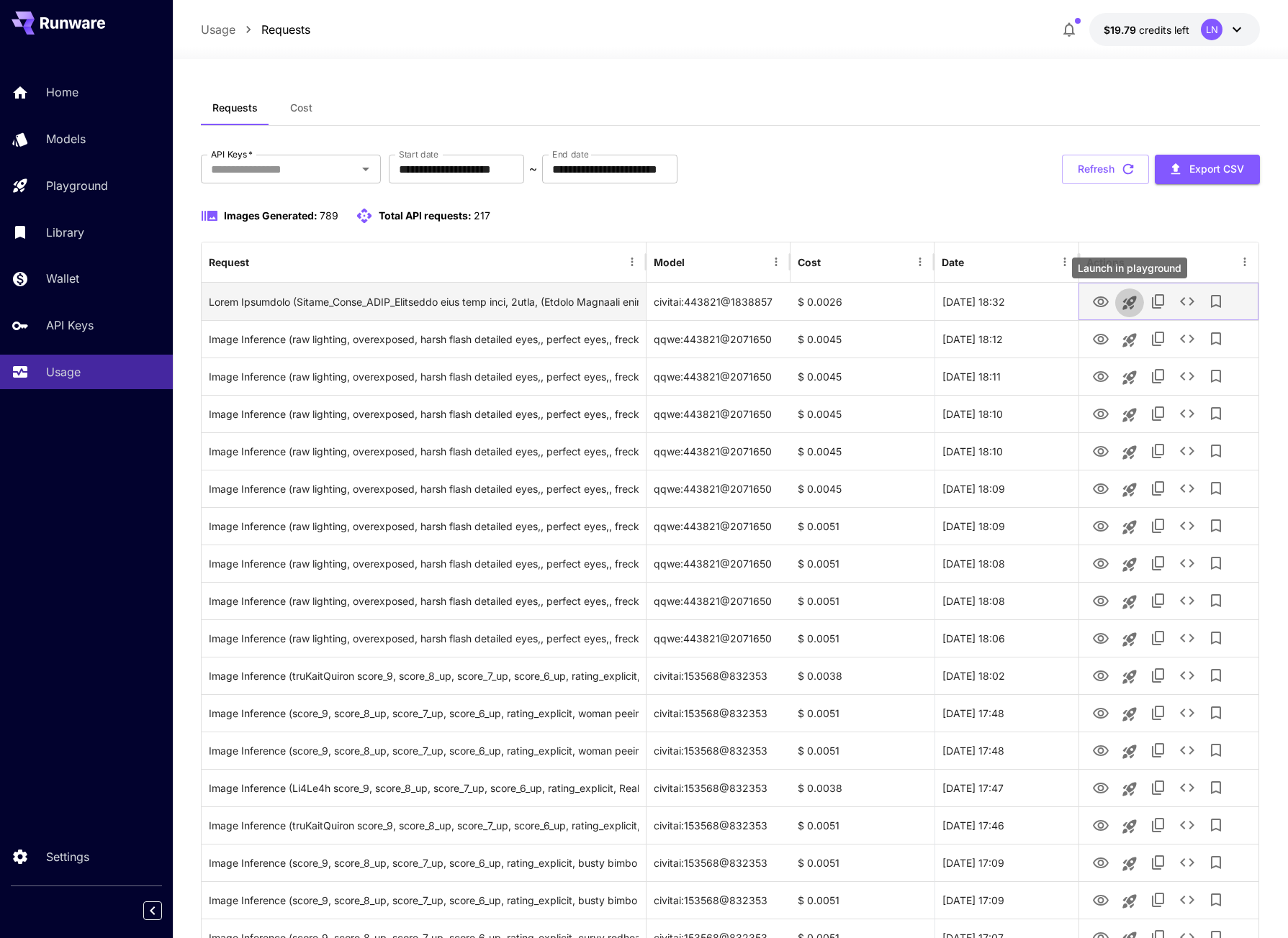
click at [1131, 297] on icon "Launch in playground" at bounding box center [1129, 303] width 18 height 18
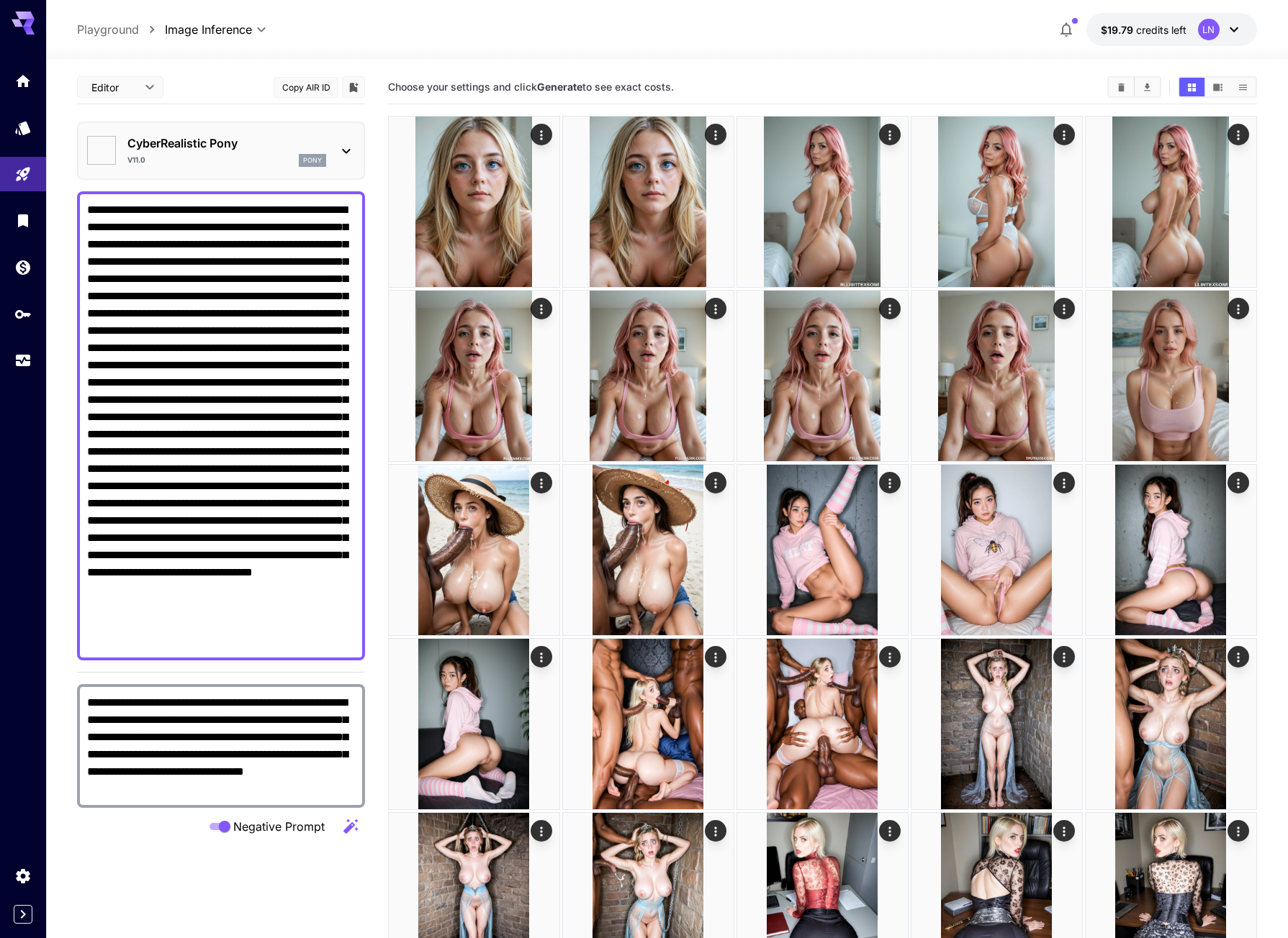
type textarea "**********"
type input "**********"
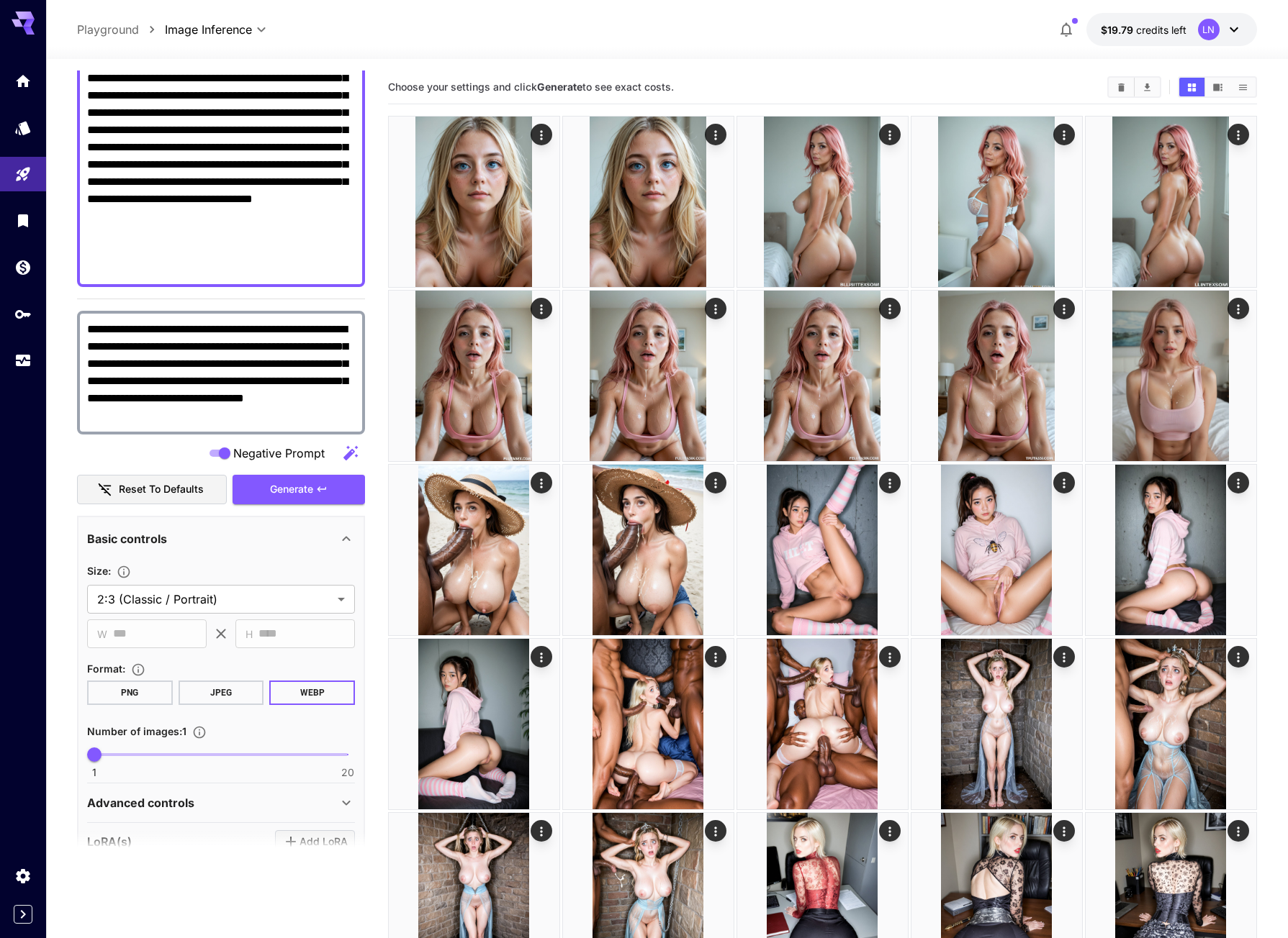
scroll to position [347, 0]
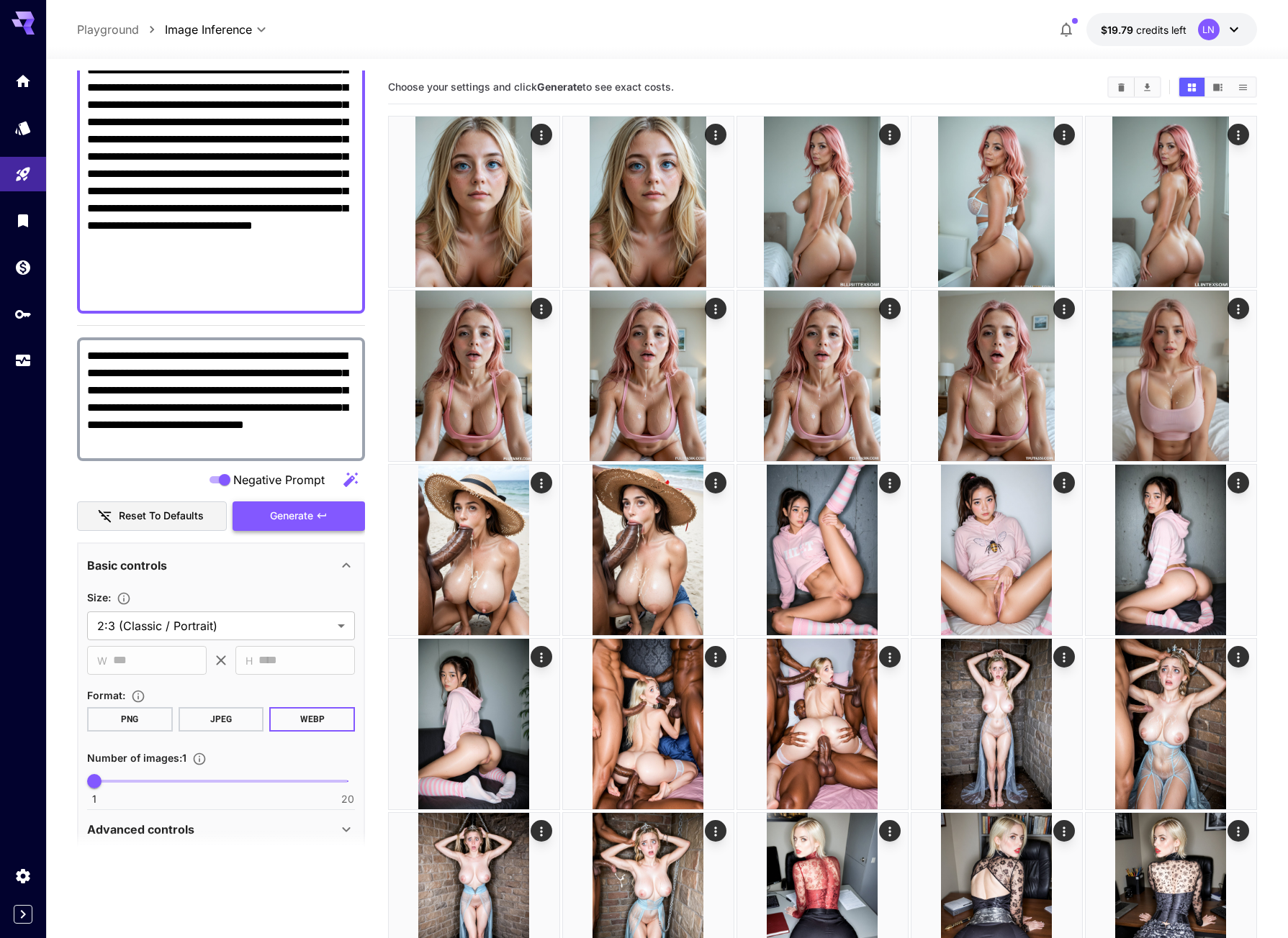
click at [294, 522] on span "Generate" at bounding box center [292, 517] width 43 height 18
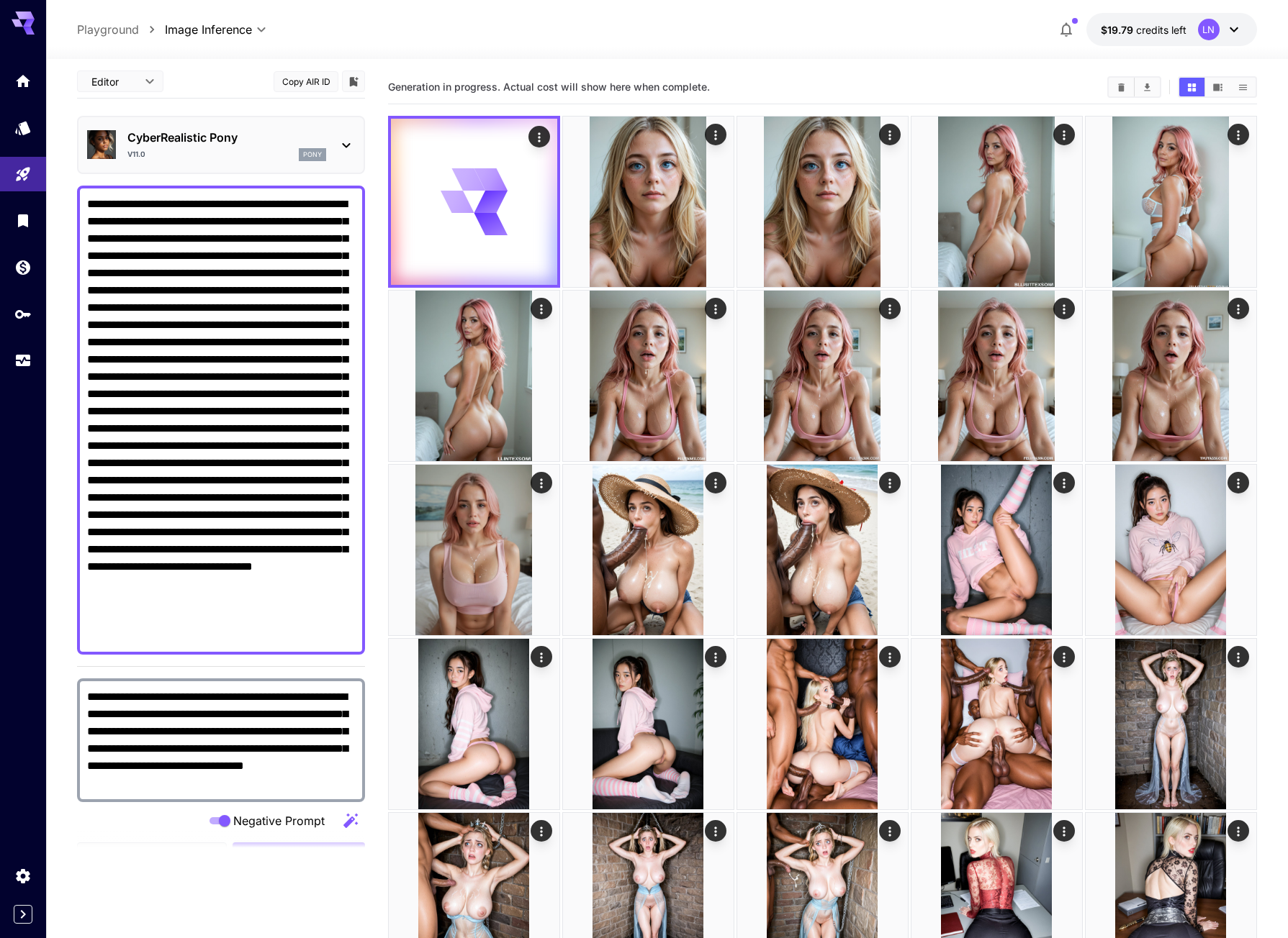
scroll to position [0, 0]
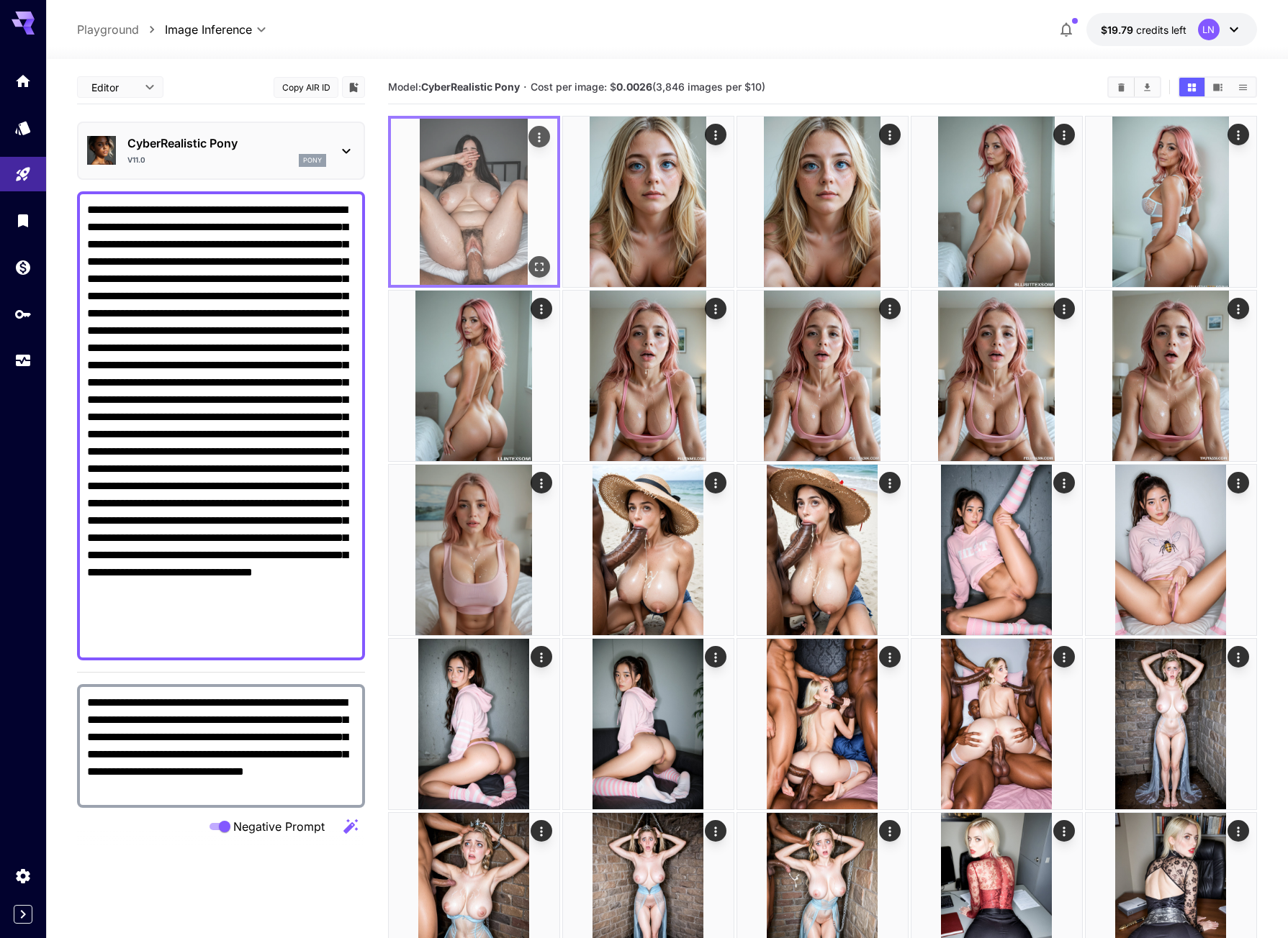
click at [537, 262] on icon "Open in fullscreen" at bounding box center [539, 267] width 14 height 14
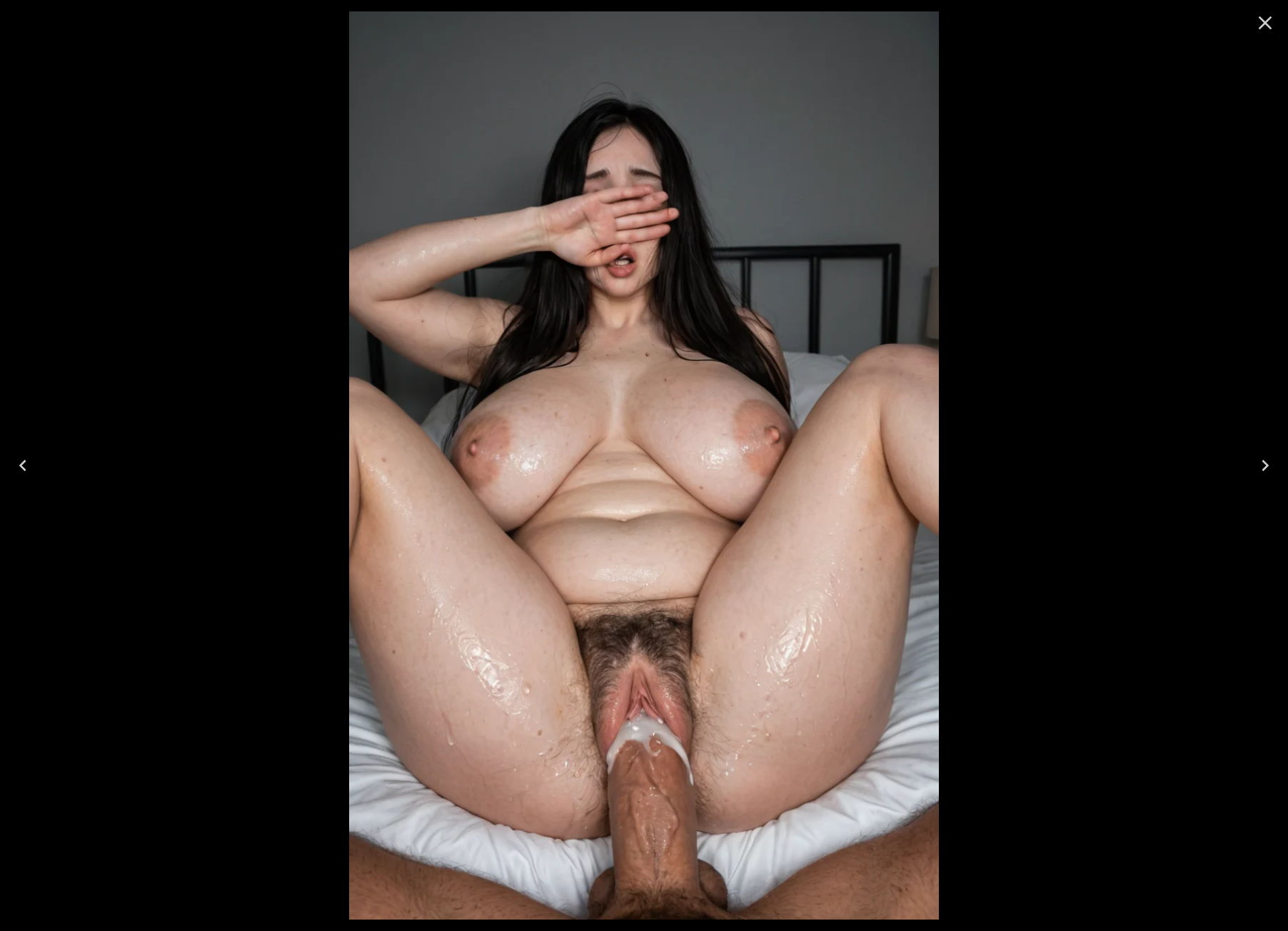
click at [1259, 32] on icon "Close" at bounding box center [1266, 23] width 23 height 23
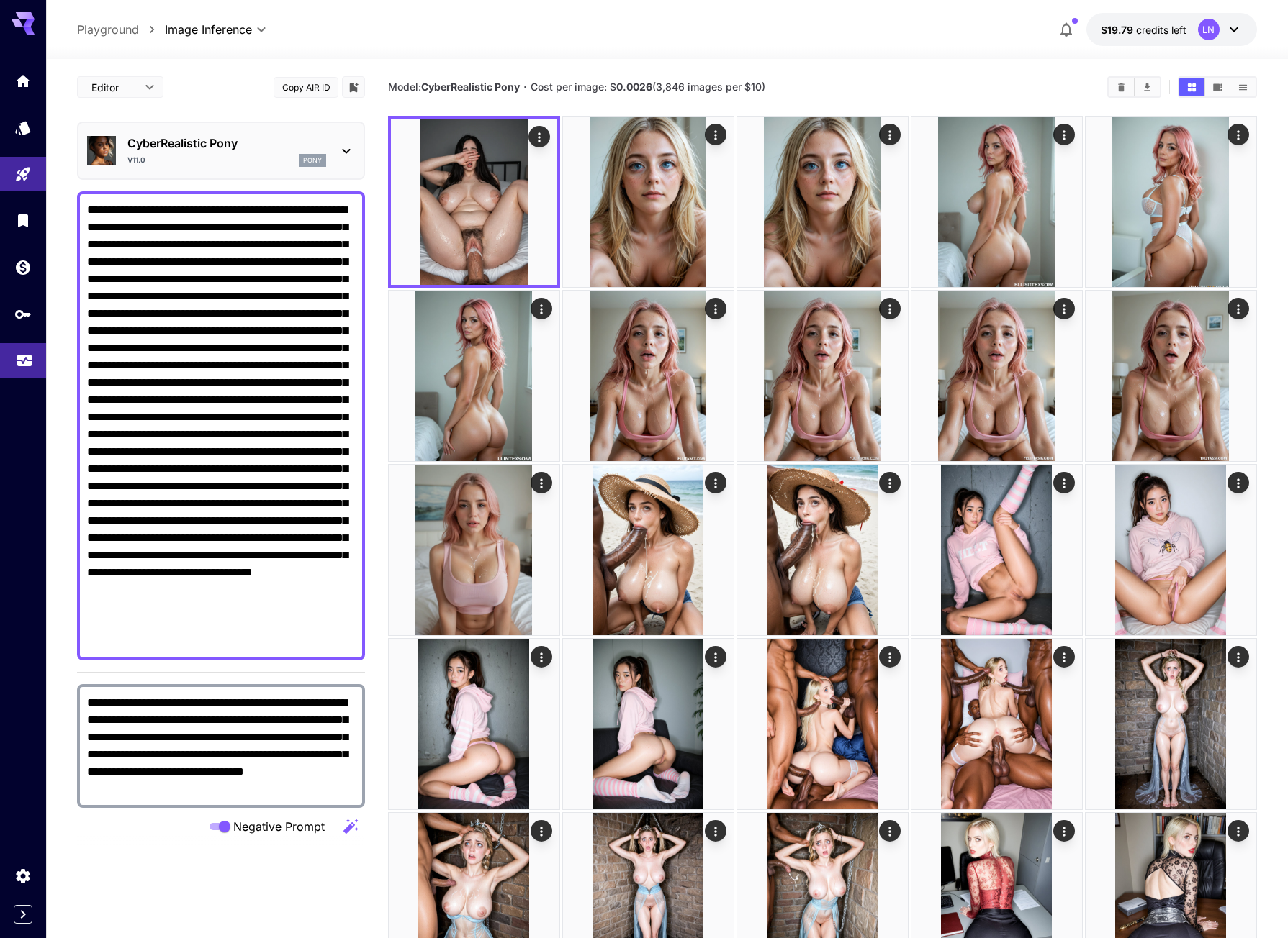
click at [10, 370] on link at bounding box center [23, 361] width 46 height 35
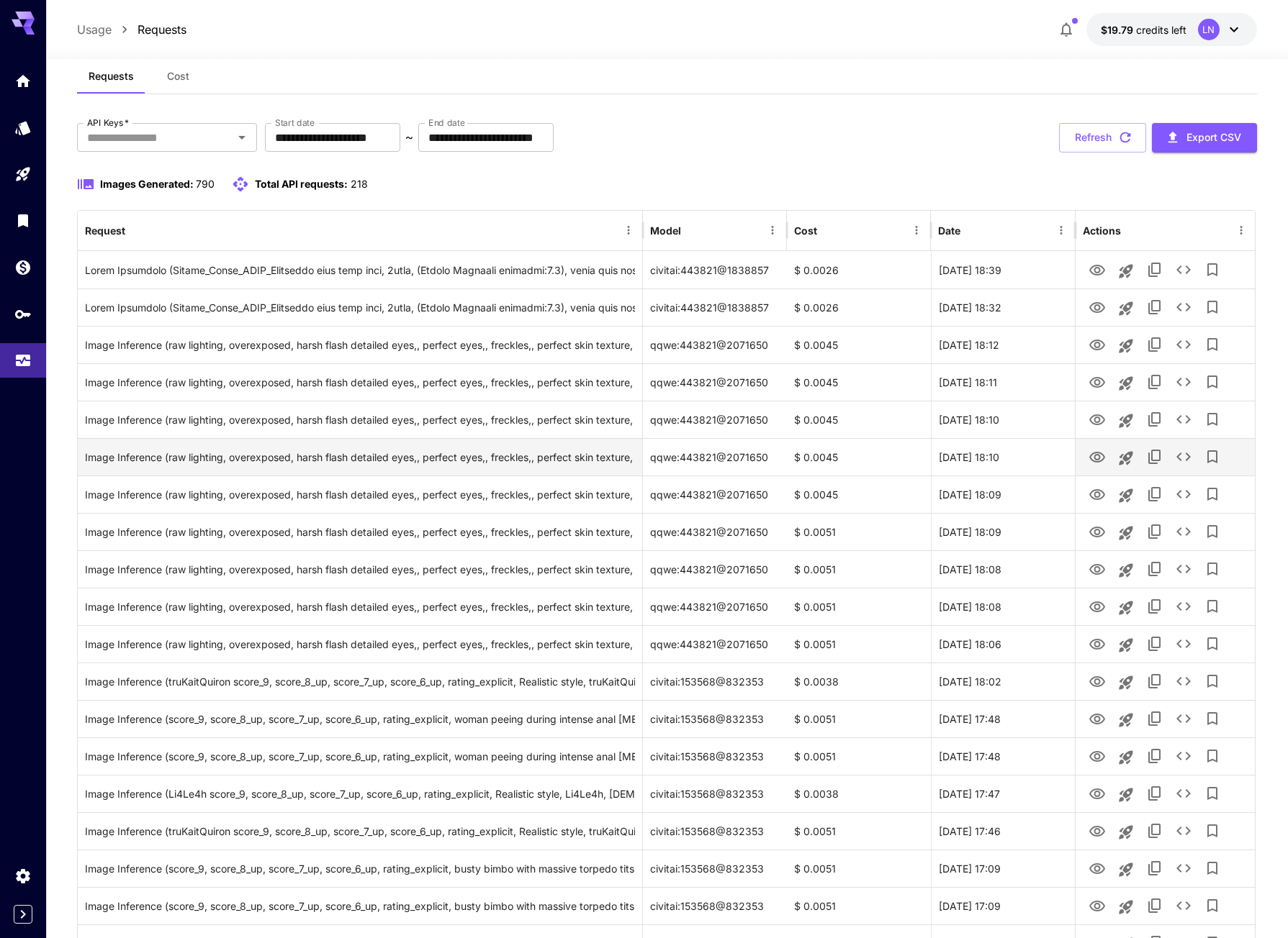
scroll to position [144, 0]
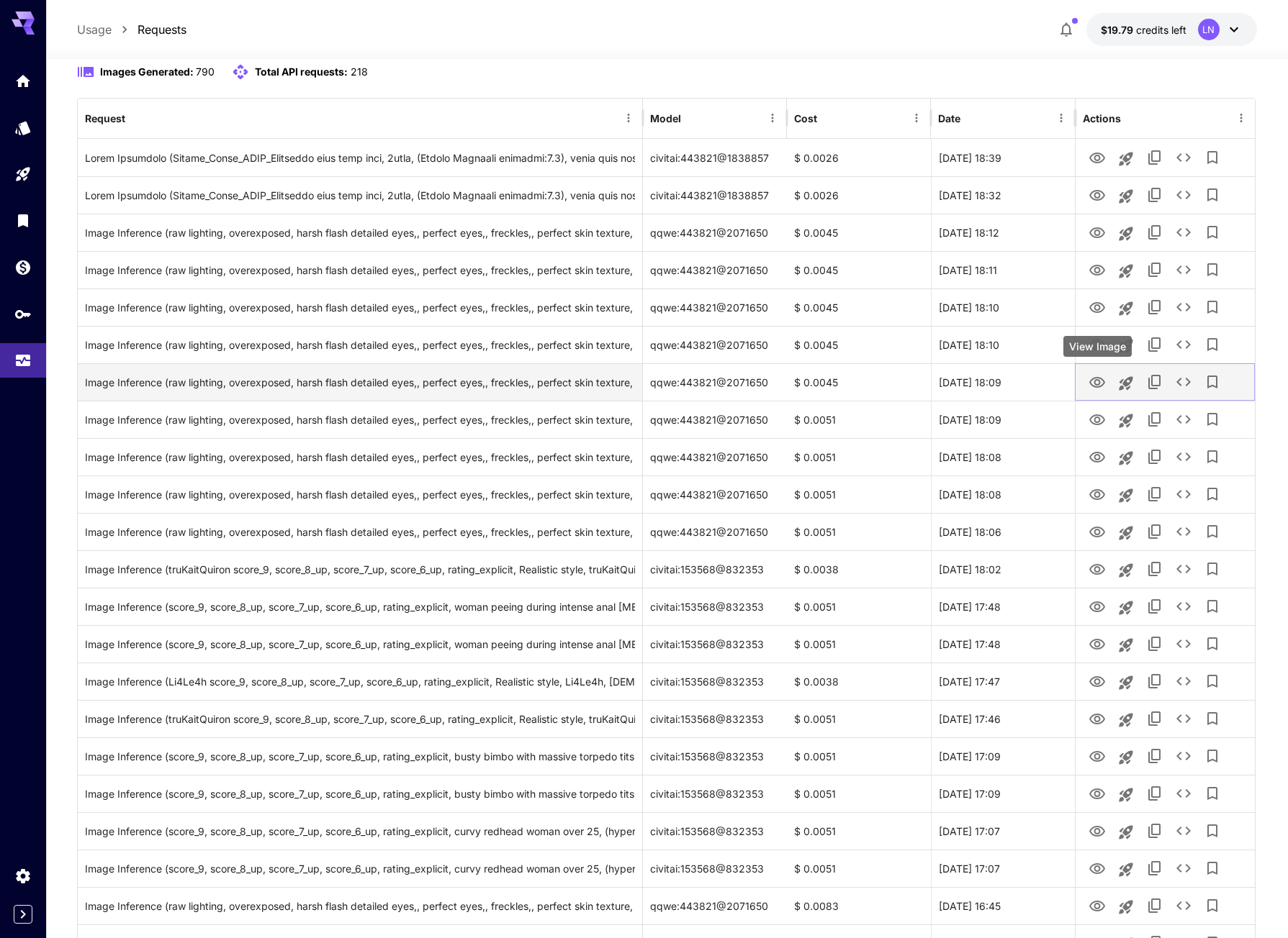
click at [1092, 381] on icon "View Image" at bounding box center [1097, 383] width 18 height 18
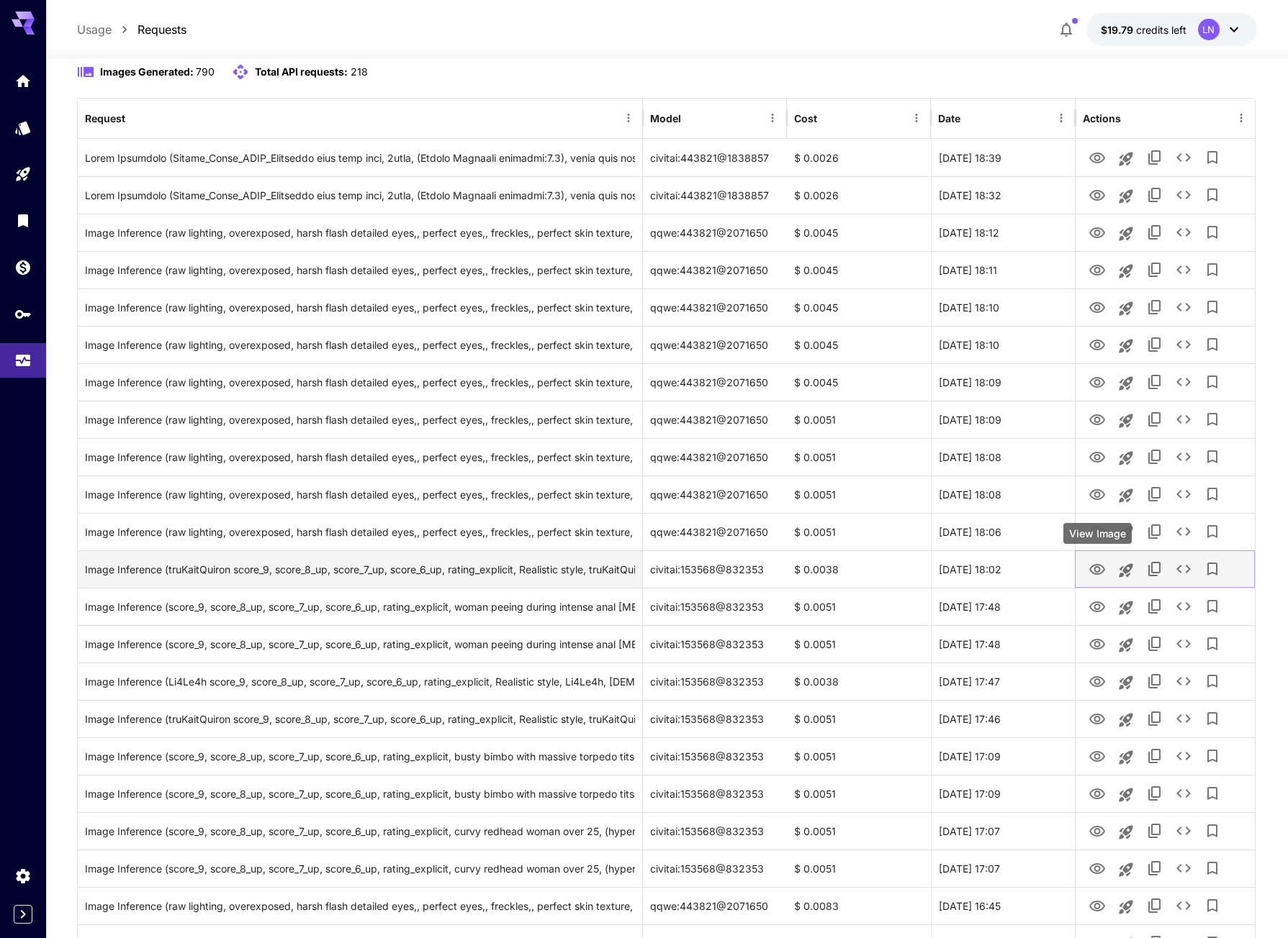
click at [1096, 572] on icon "View Image" at bounding box center [1096, 569] width 16 height 11
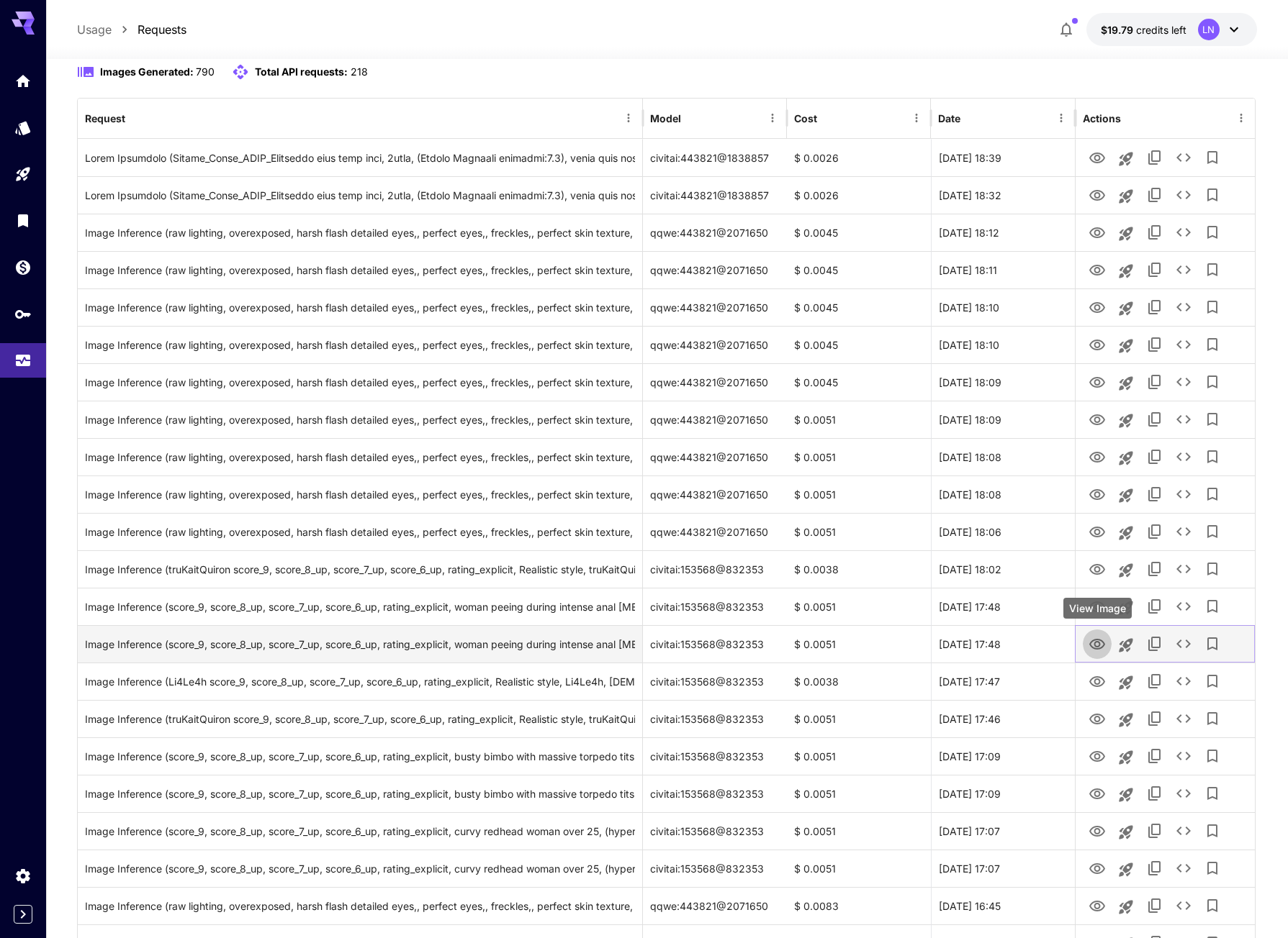
click at [1093, 646] on icon "View Image" at bounding box center [1097, 645] width 18 height 18
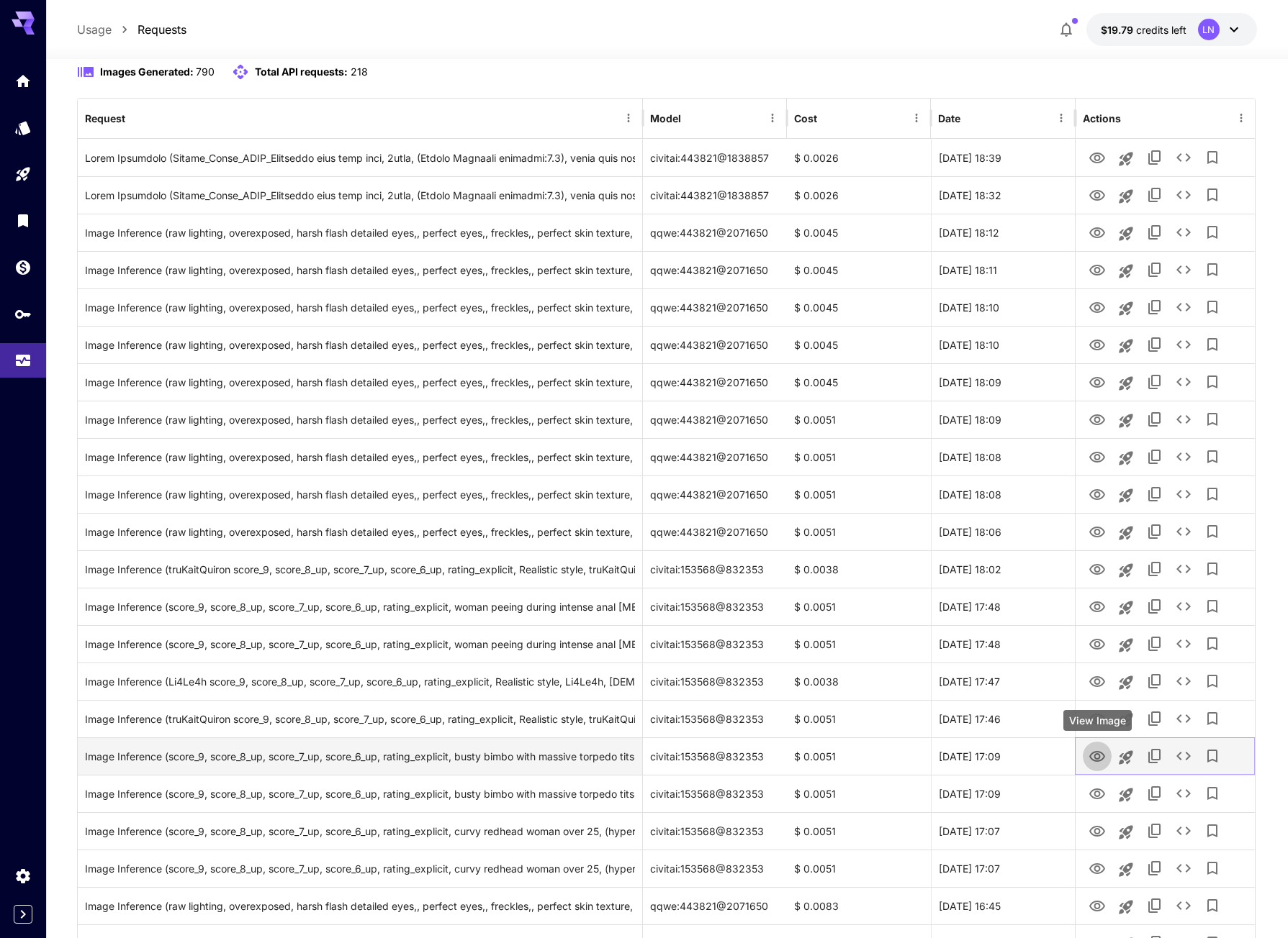
click at [1096, 742] on button "View Image" at bounding box center [1097, 756] width 28 height 29
click at [1091, 744] on button "View Image" at bounding box center [1097, 756] width 28 height 29
click at [1094, 752] on icon "View Image" at bounding box center [1097, 757] width 18 height 18
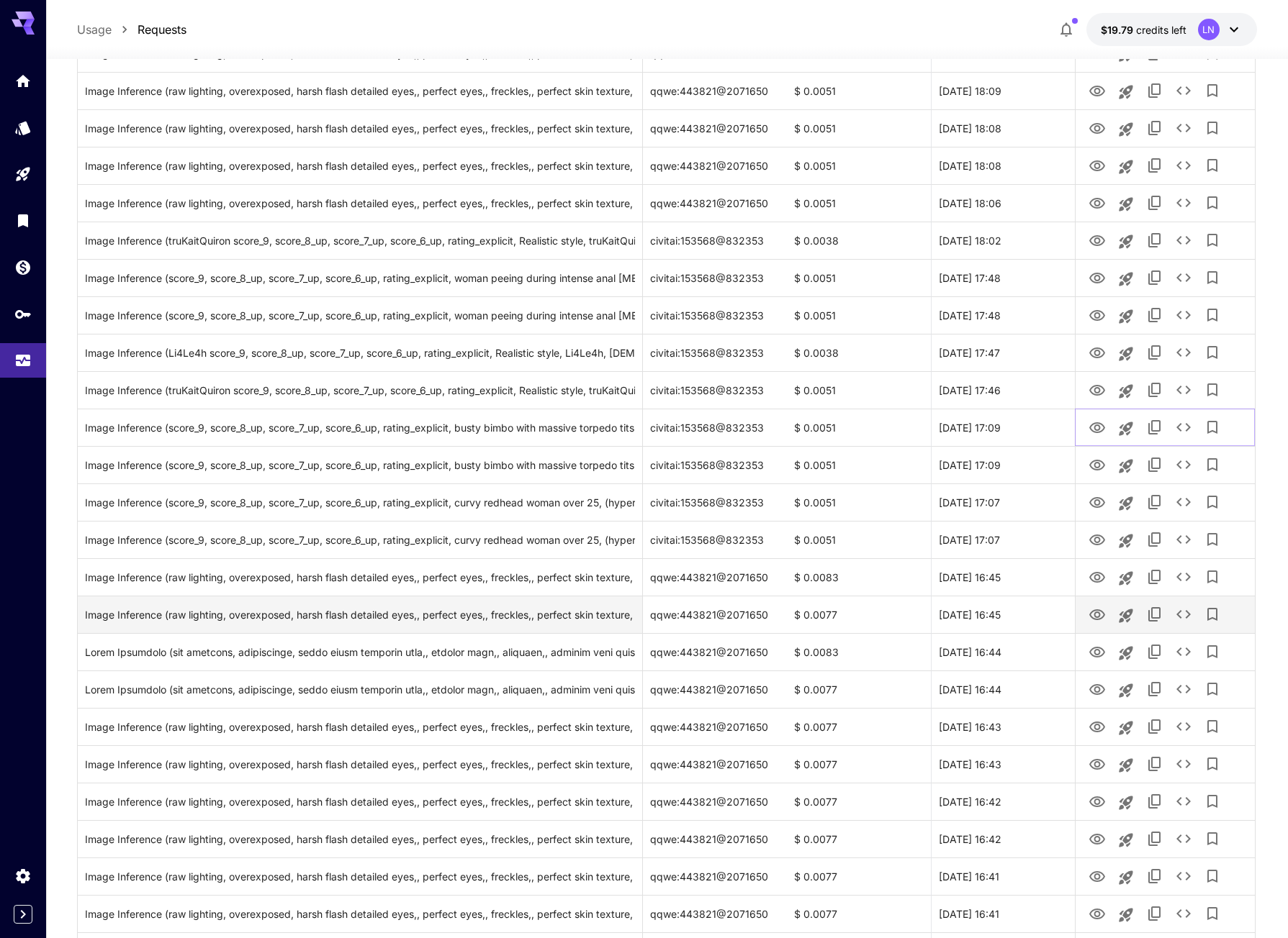
scroll to position [504, 0]
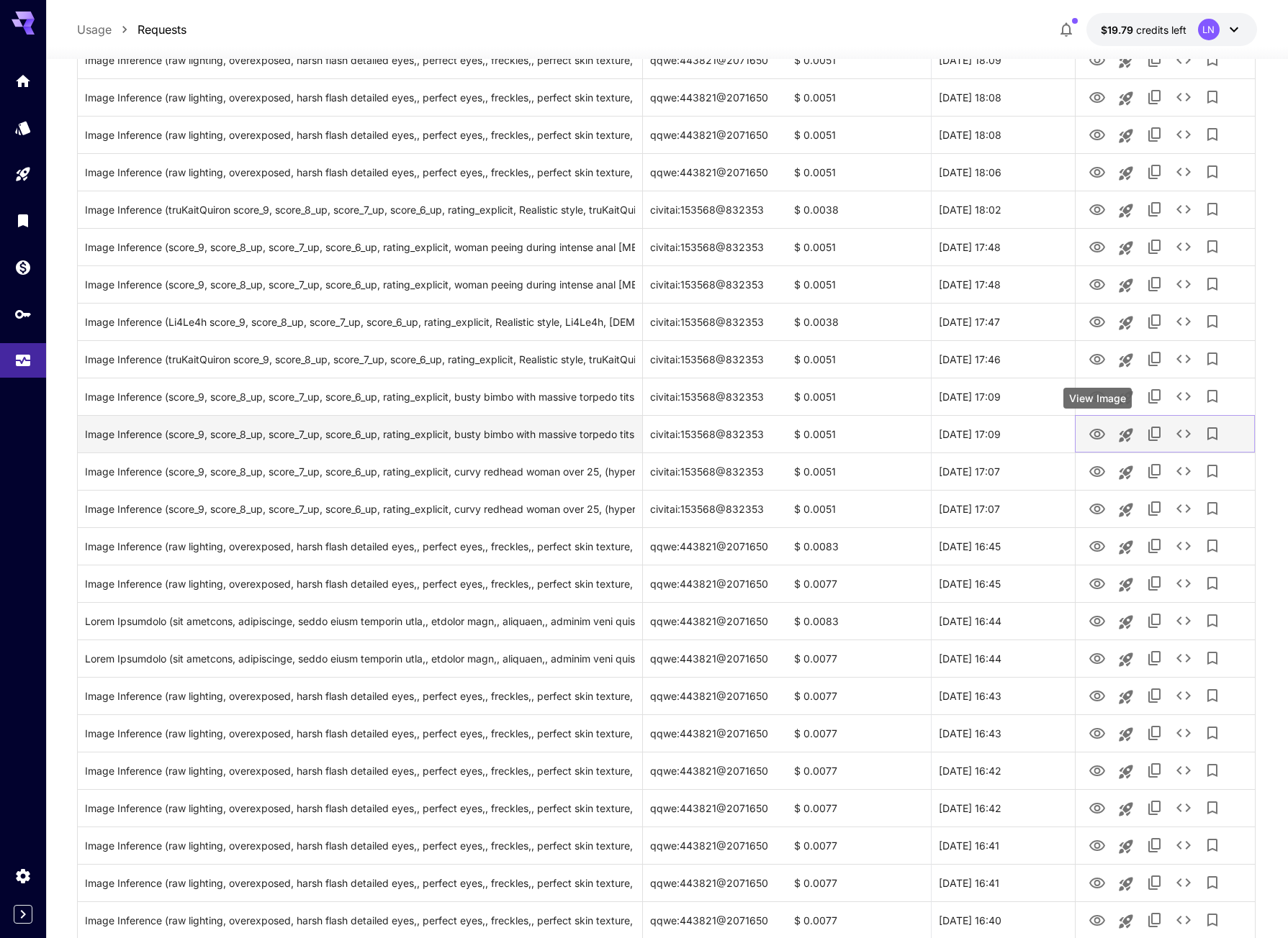
click at [1090, 433] on icon "View Image" at bounding box center [1096, 434] width 16 height 11
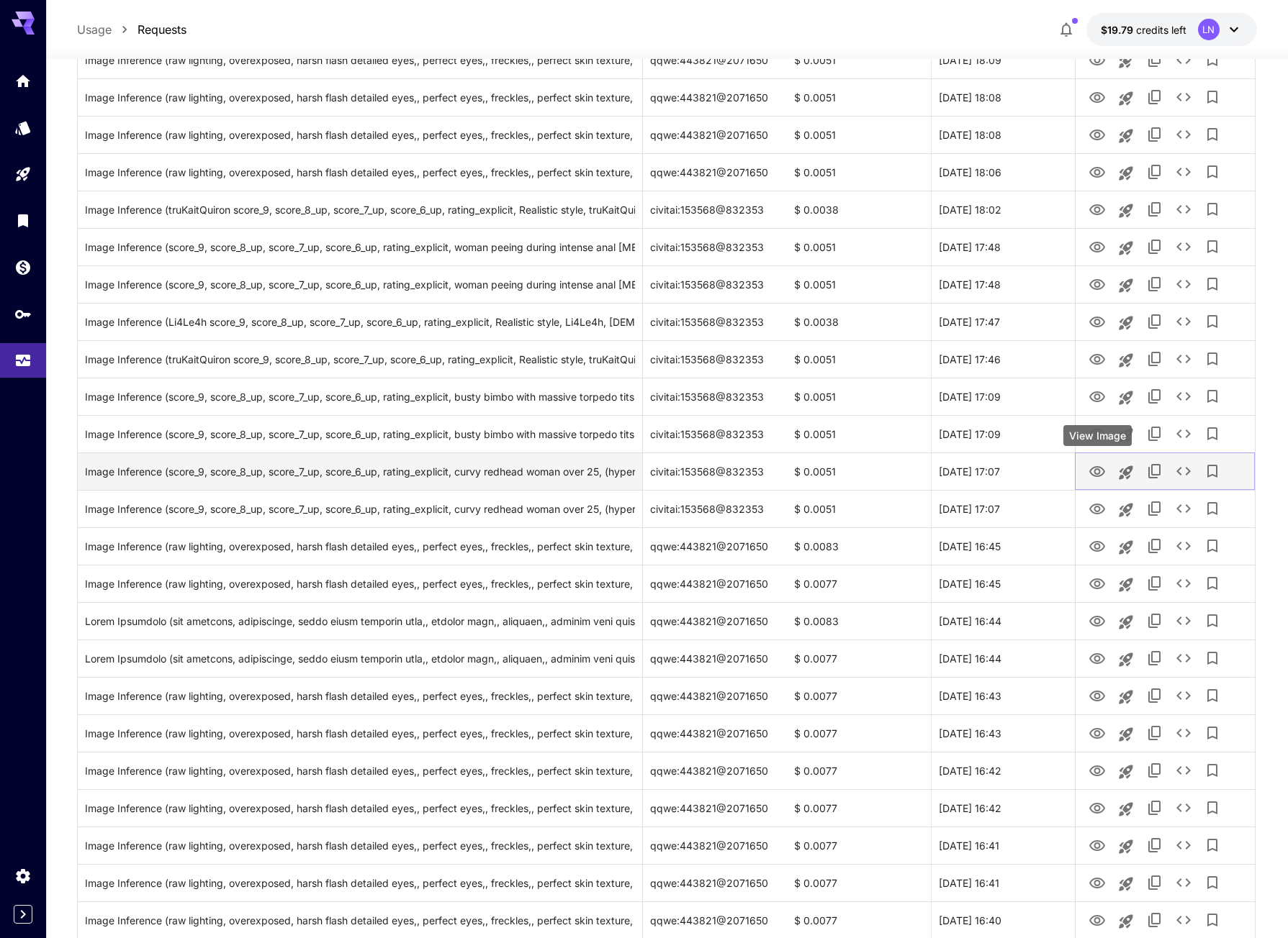
click at [1097, 474] on icon "View Image" at bounding box center [1096, 472] width 16 height 11
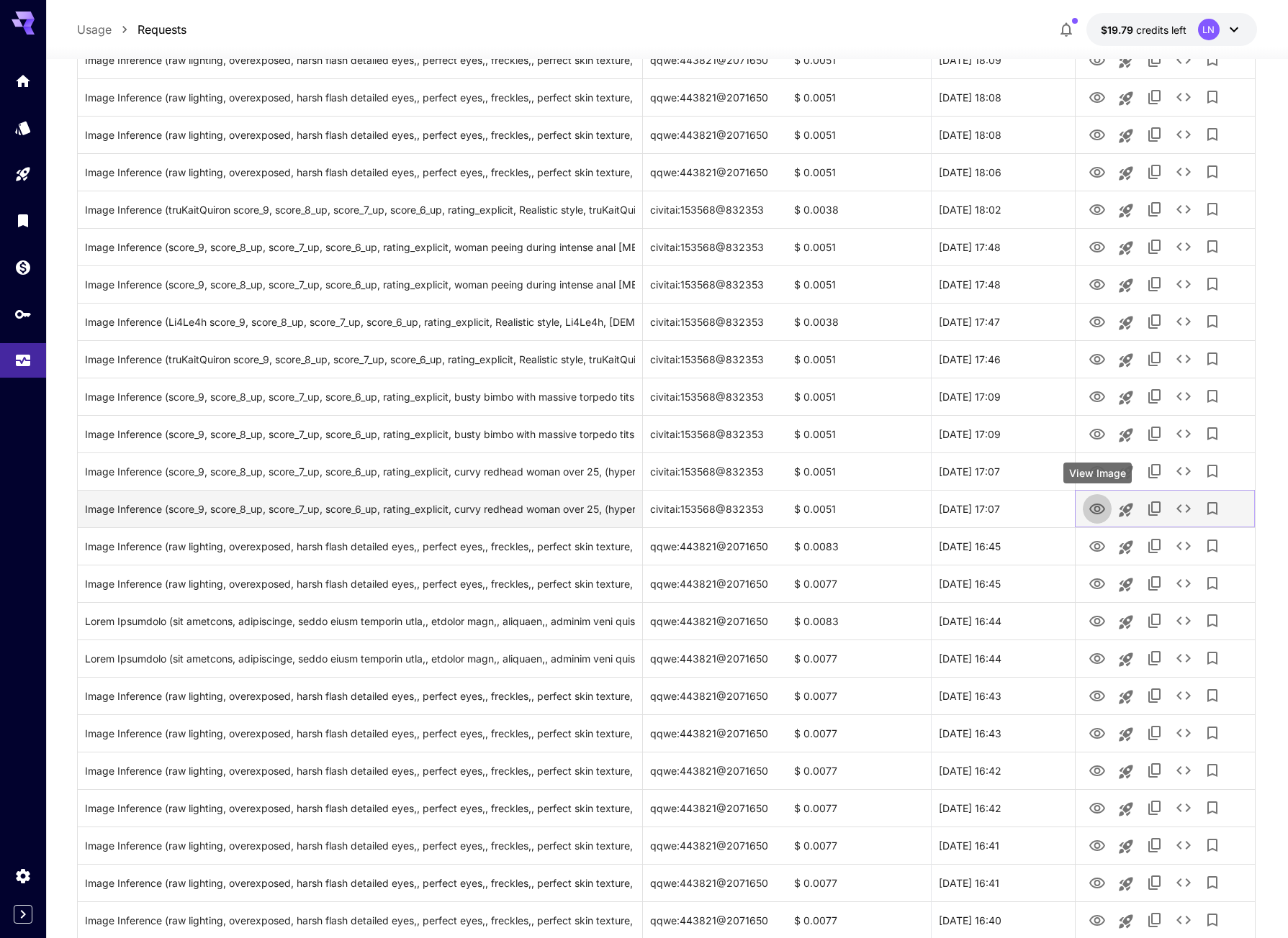
click at [1086, 510] on button "View Image" at bounding box center [1097, 508] width 28 height 29
click at [1091, 510] on icon "View Image" at bounding box center [1096, 509] width 16 height 11
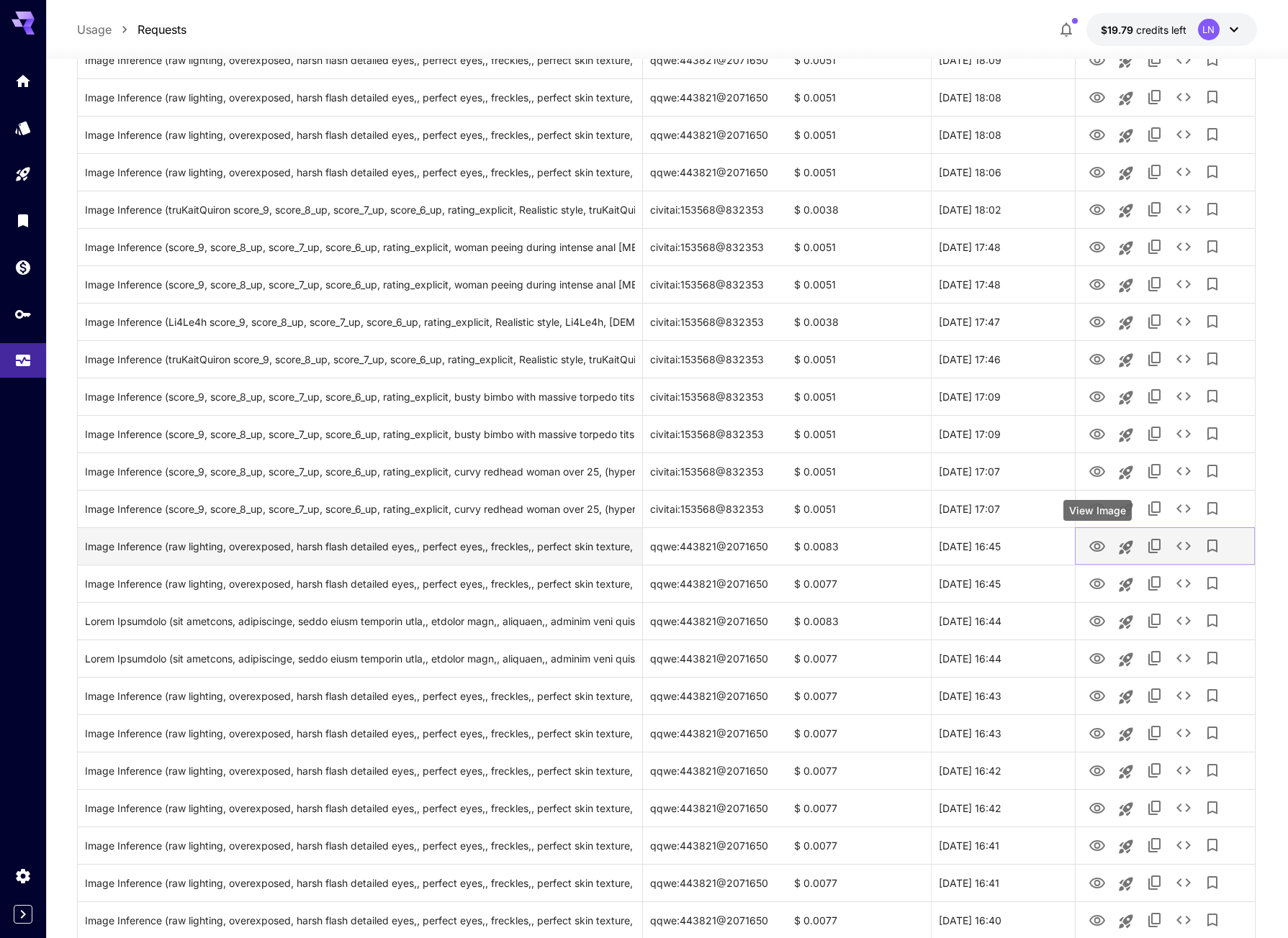
click at [1098, 548] on icon "View Image" at bounding box center [1097, 547] width 18 height 18
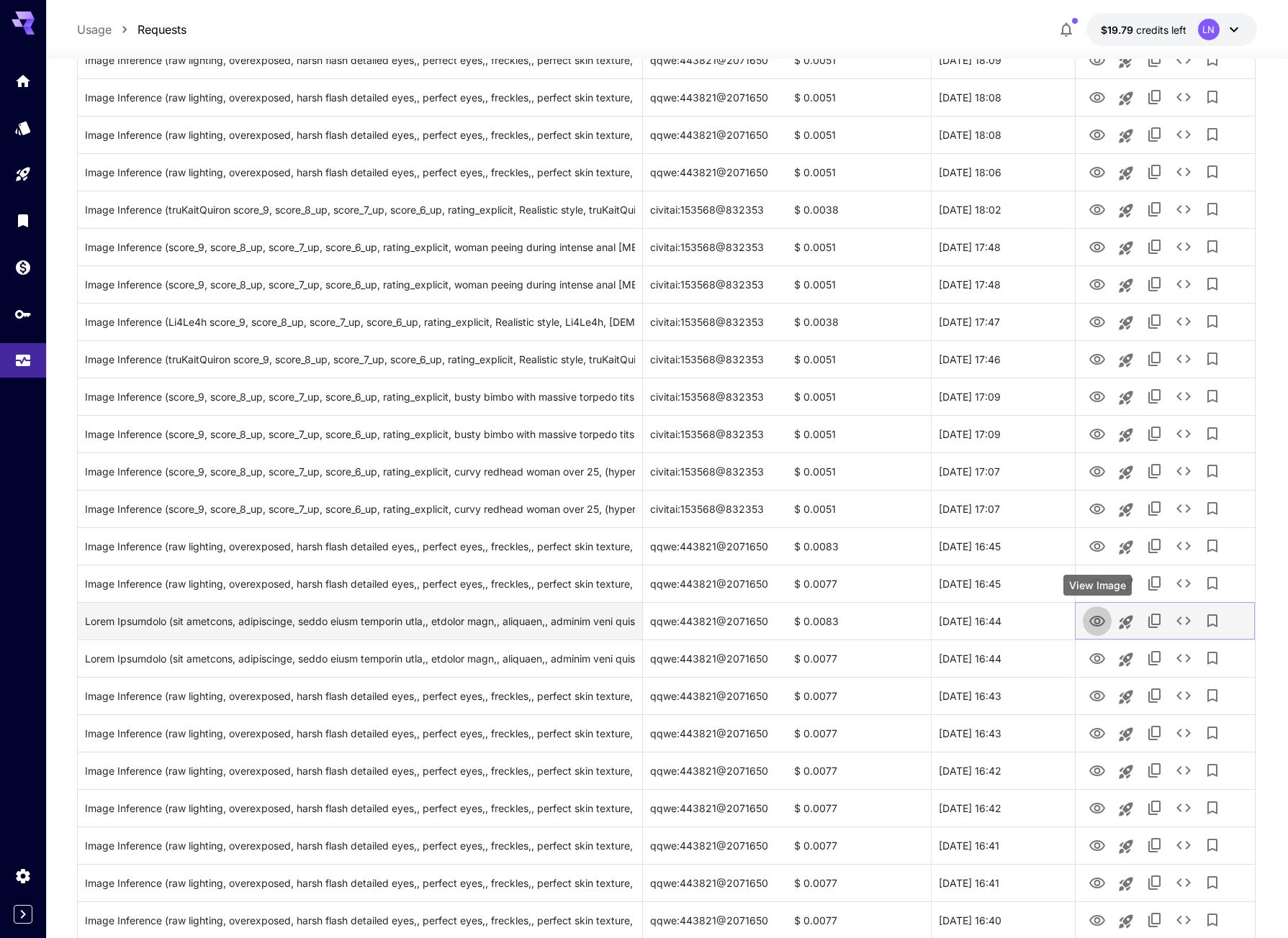
click at [1098, 618] on icon "View Image" at bounding box center [1096, 621] width 16 height 11
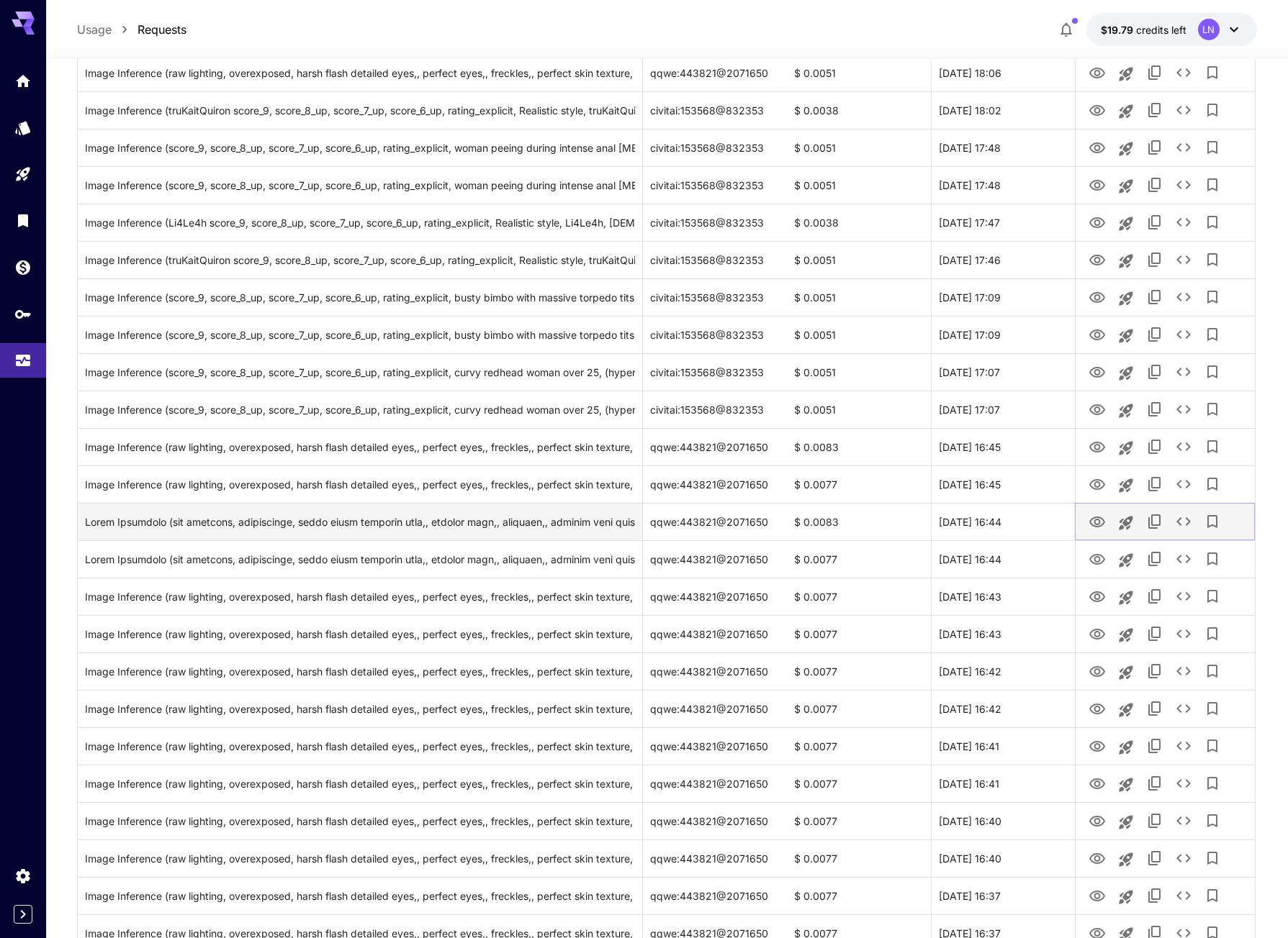
scroll to position [648, 0]
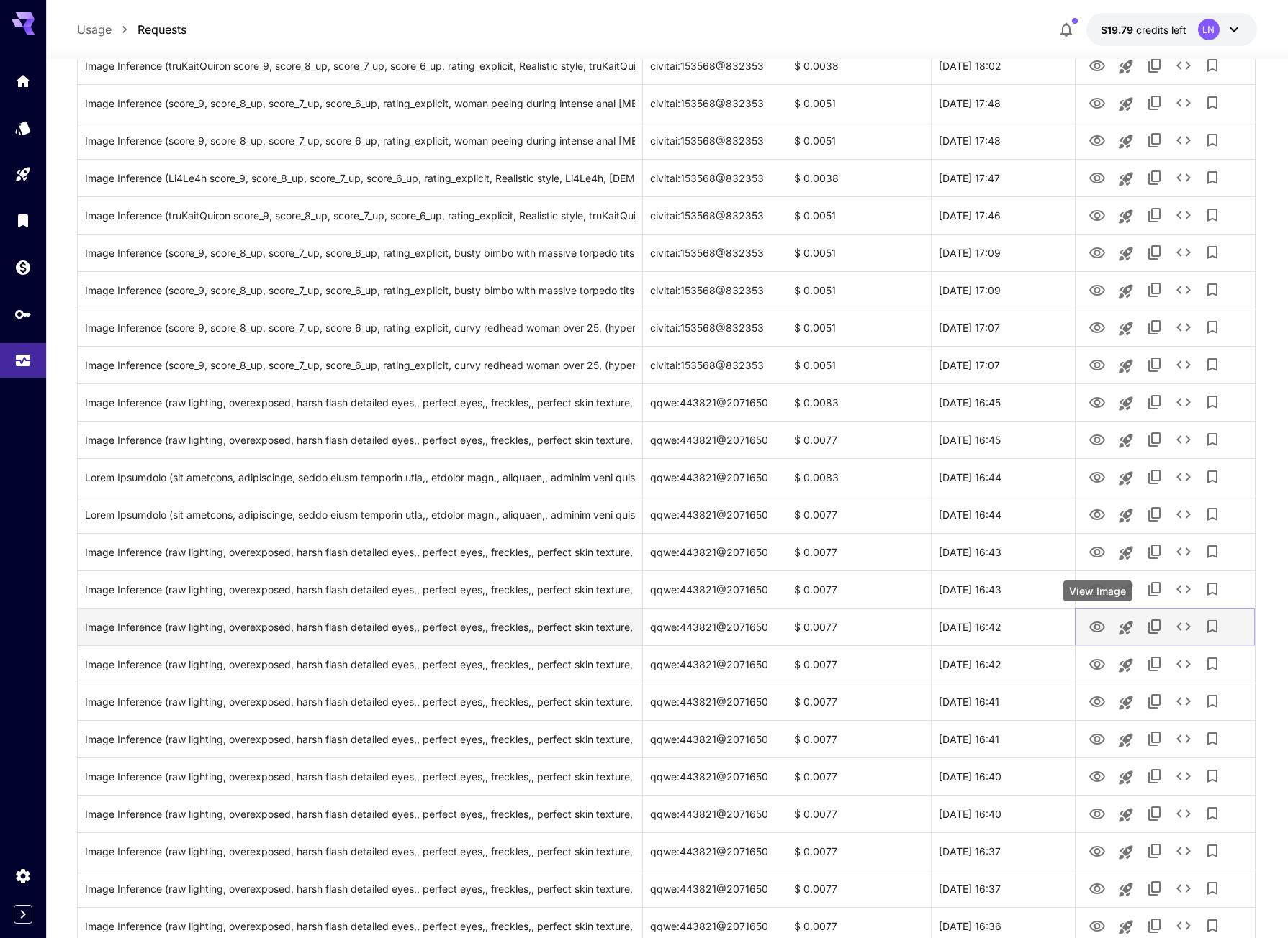
click at [1101, 622] on icon "View Image" at bounding box center [1097, 627] width 18 height 18
click at [1127, 629] on icon "Launch in playground" at bounding box center [1126, 628] width 13 height 13
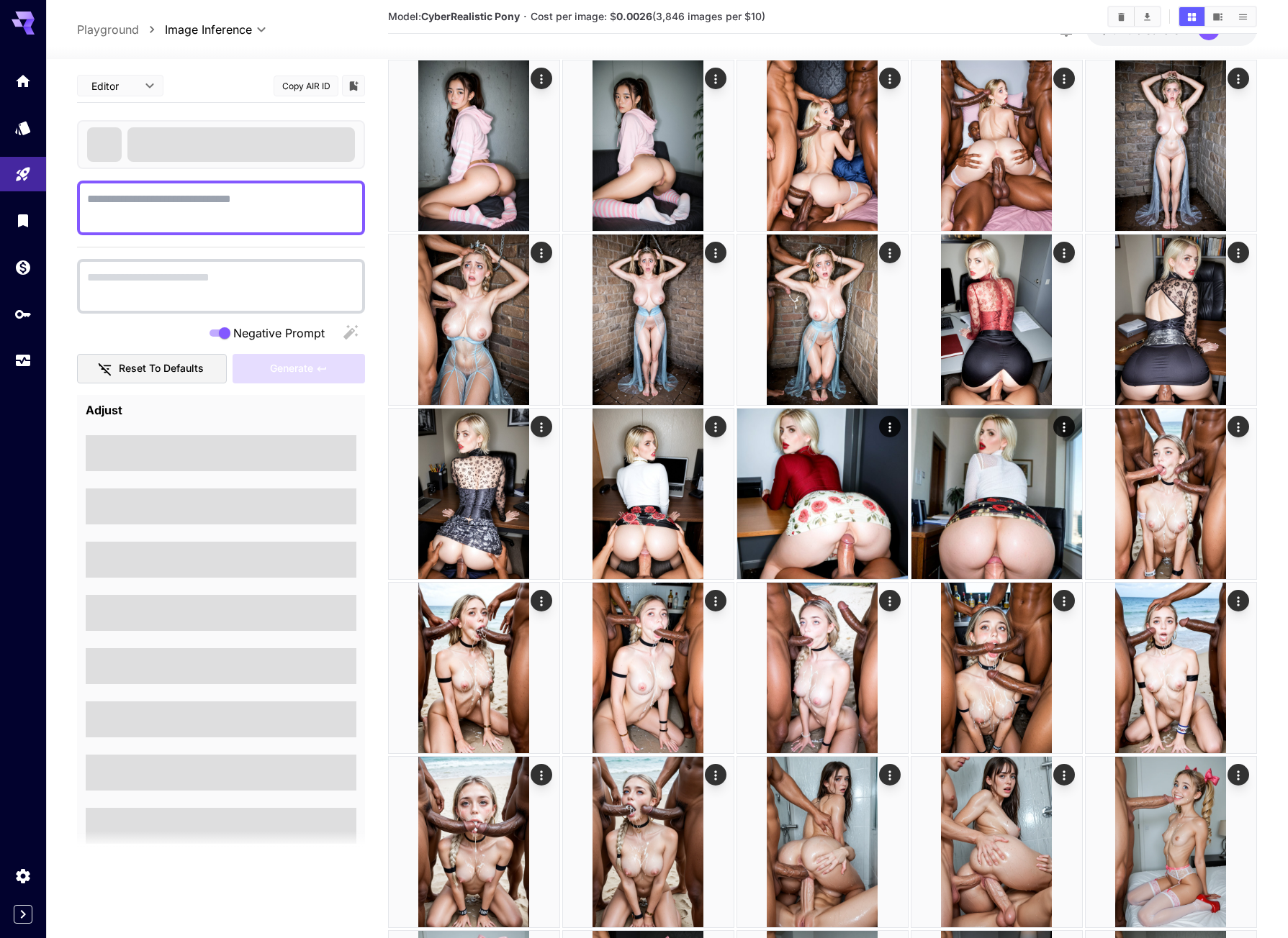
type textarea "**********"
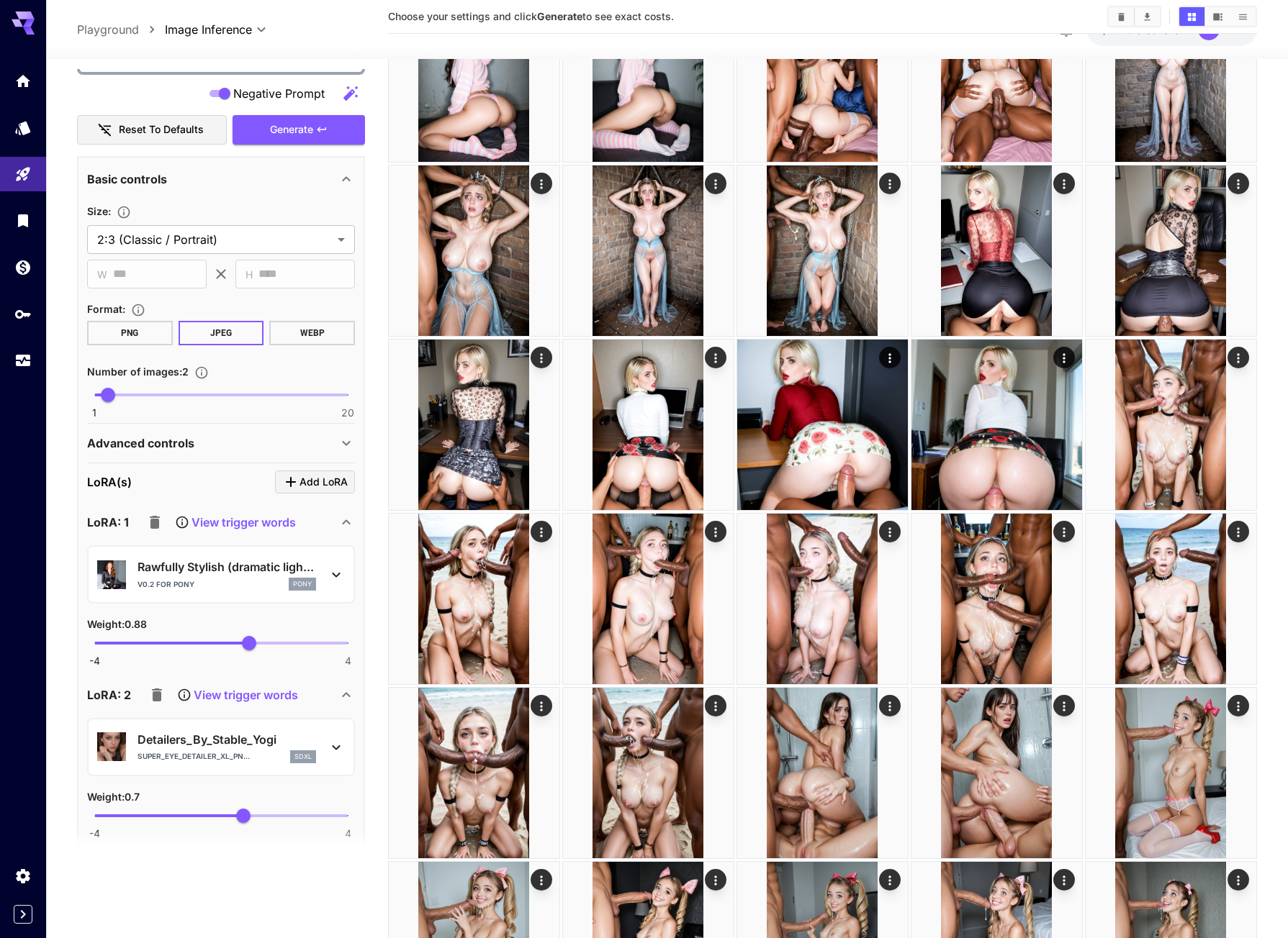
scroll to position [431, 0]
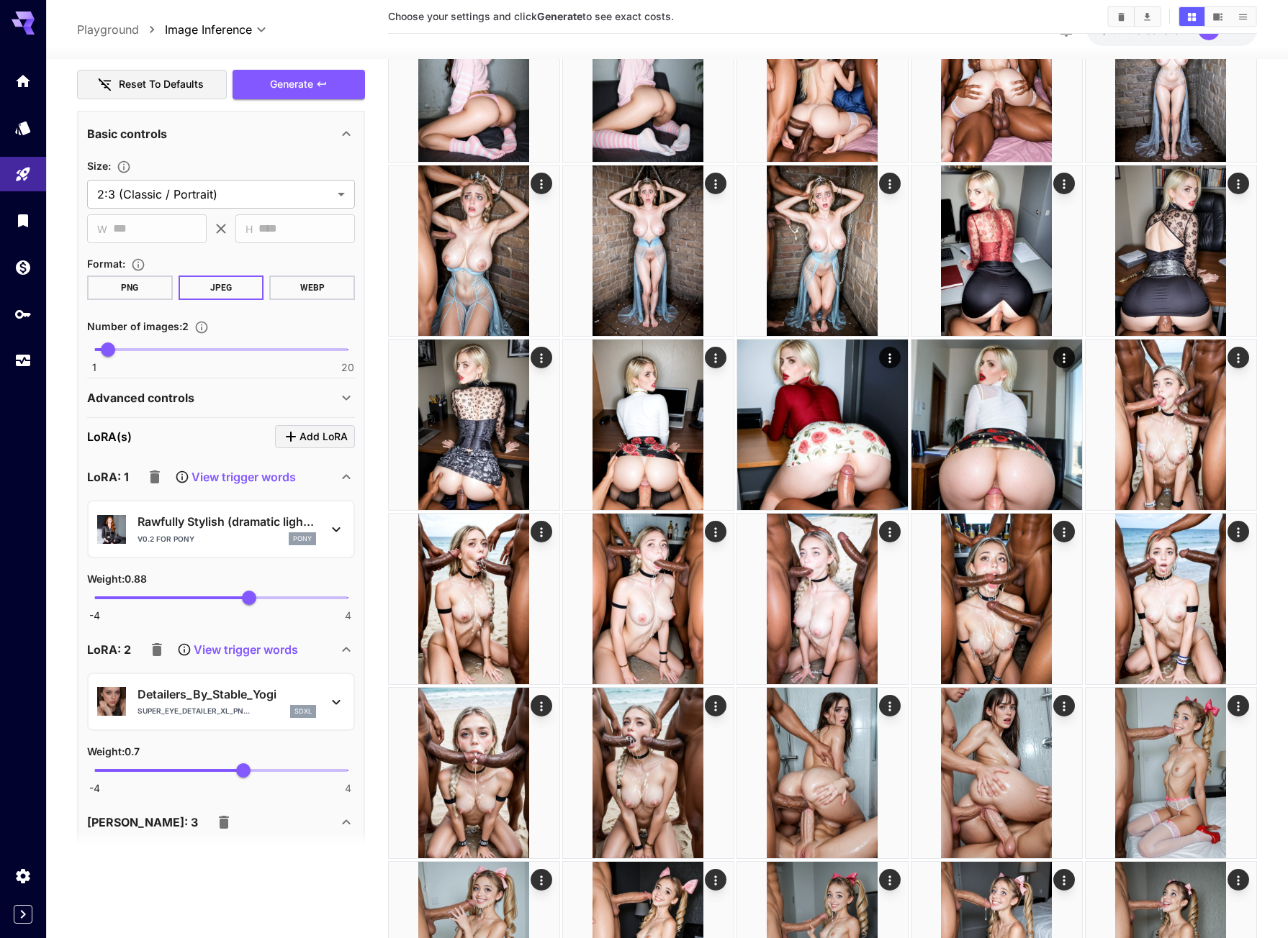
click at [222, 400] on div "Advanced controls" at bounding box center [212, 398] width 251 height 18
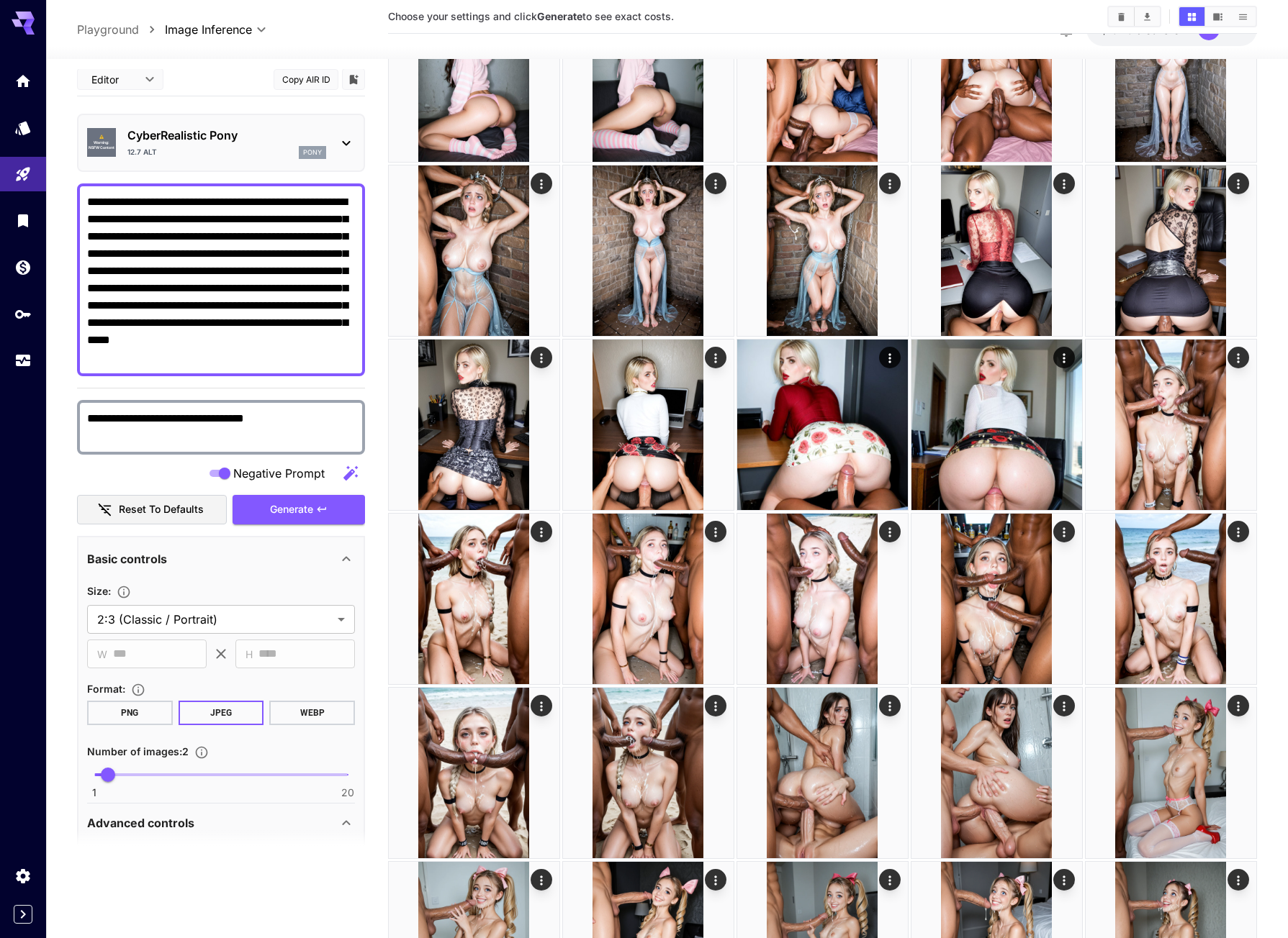
scroll to position [0, 0]
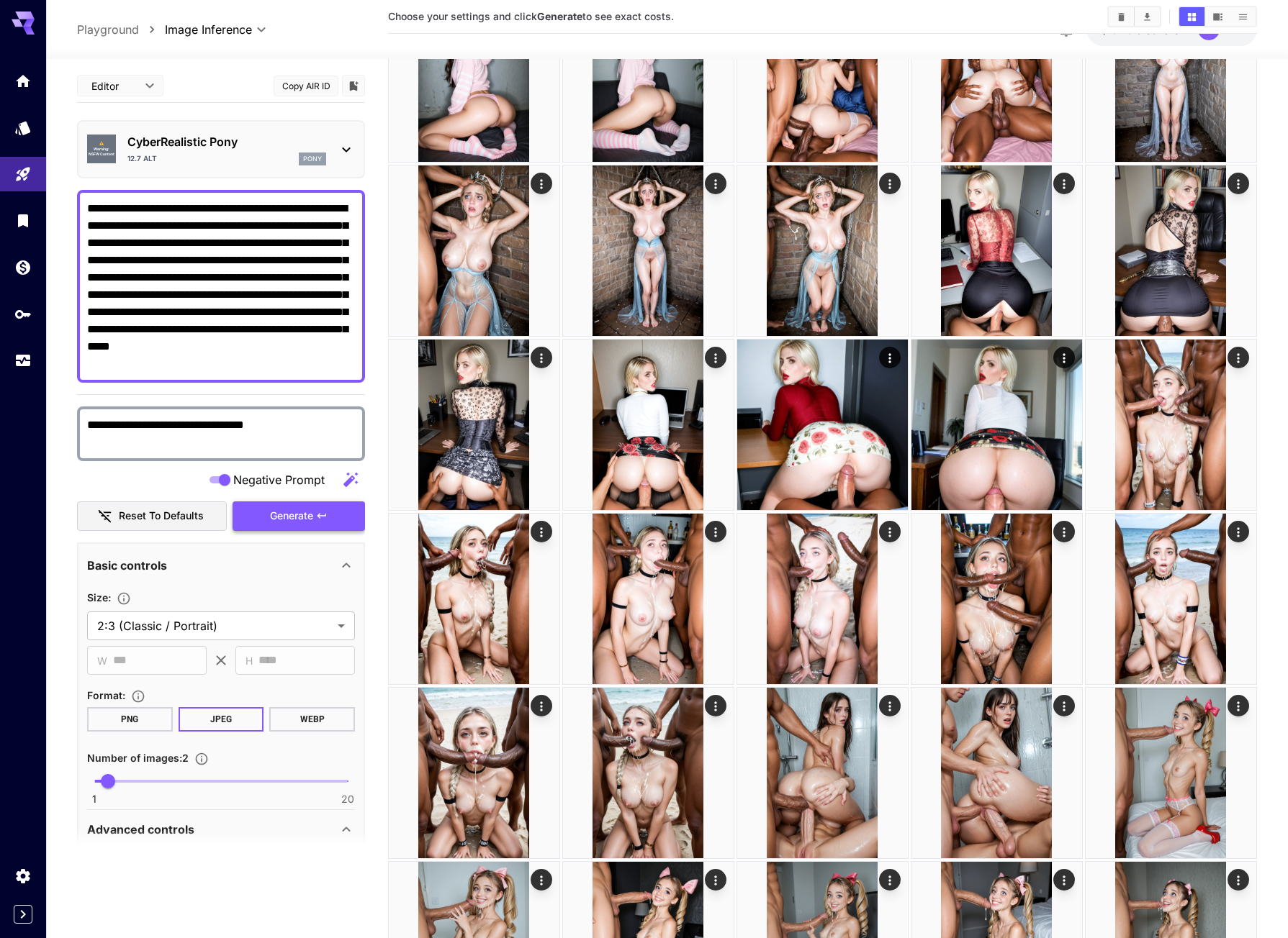
click at [282, 520] on span "Generate" at bounding box center [292, 517] width 43 height 18
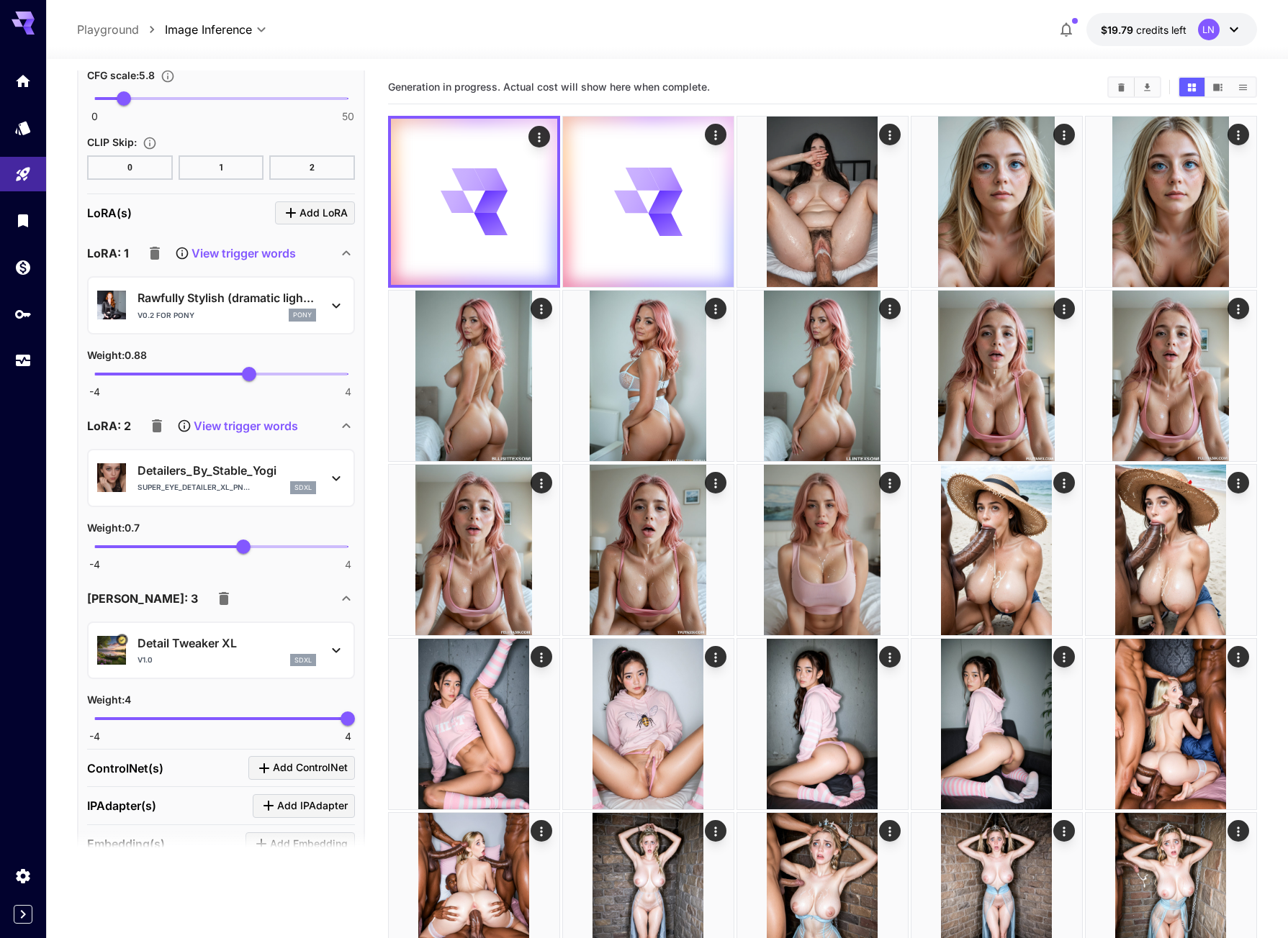
scroll to position [1353, 0]
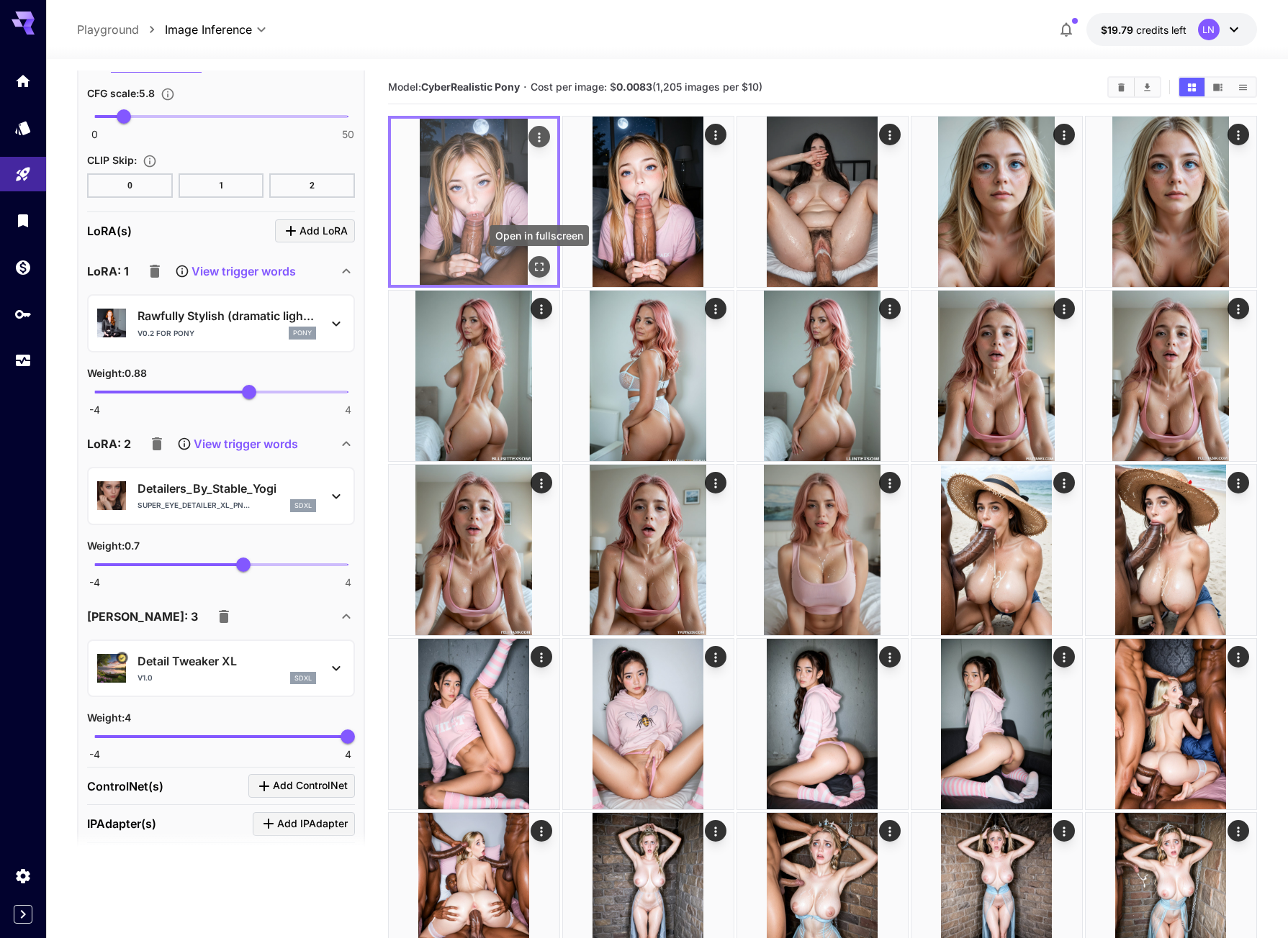
click at [535, 264] on icon "Open in fullscreen" at bounding box center [539, 267] width 8 height 8
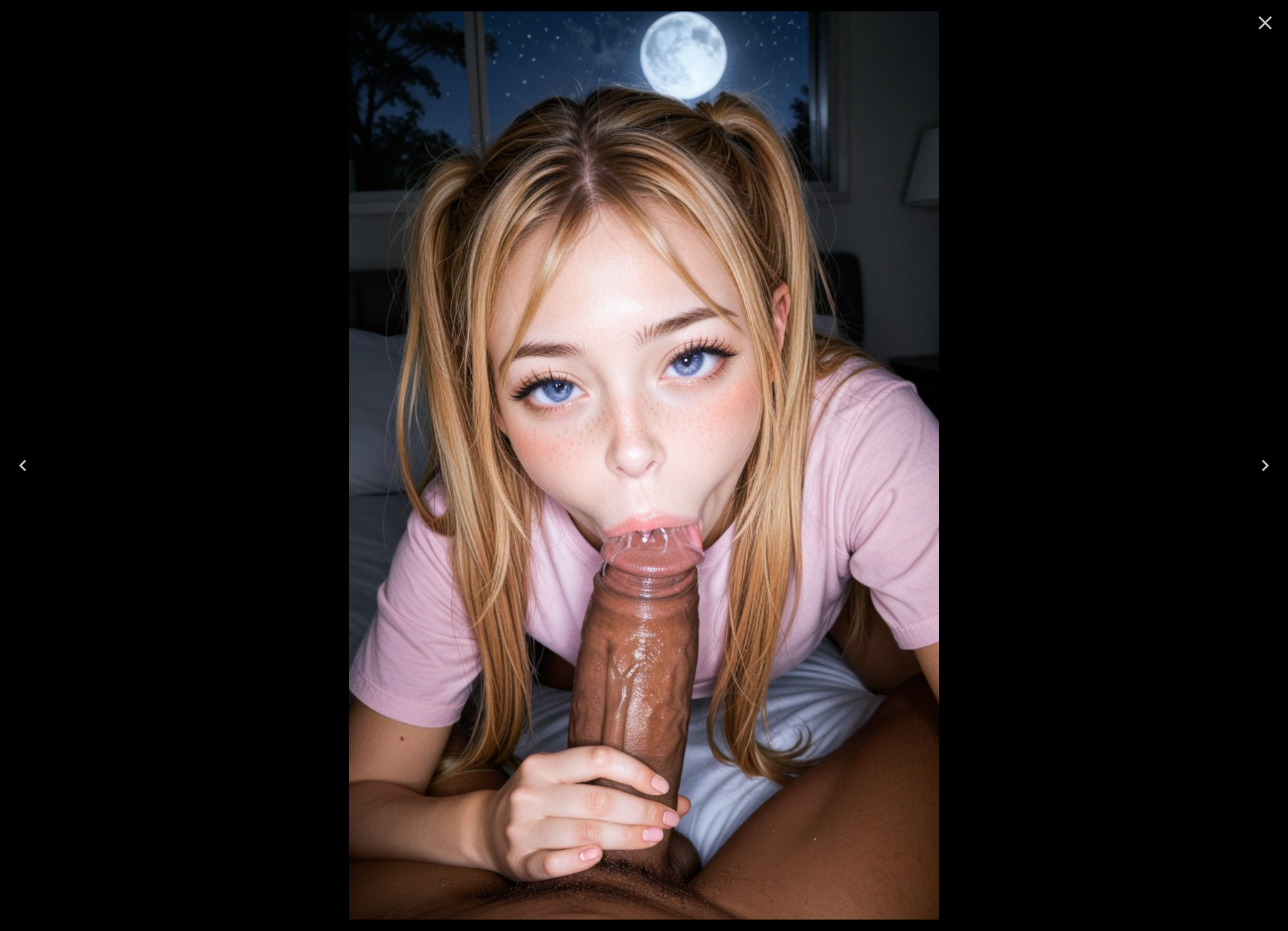
click at [1268, 22] on icon "Close" at bounding box center [1266, 23] width 23 height 23
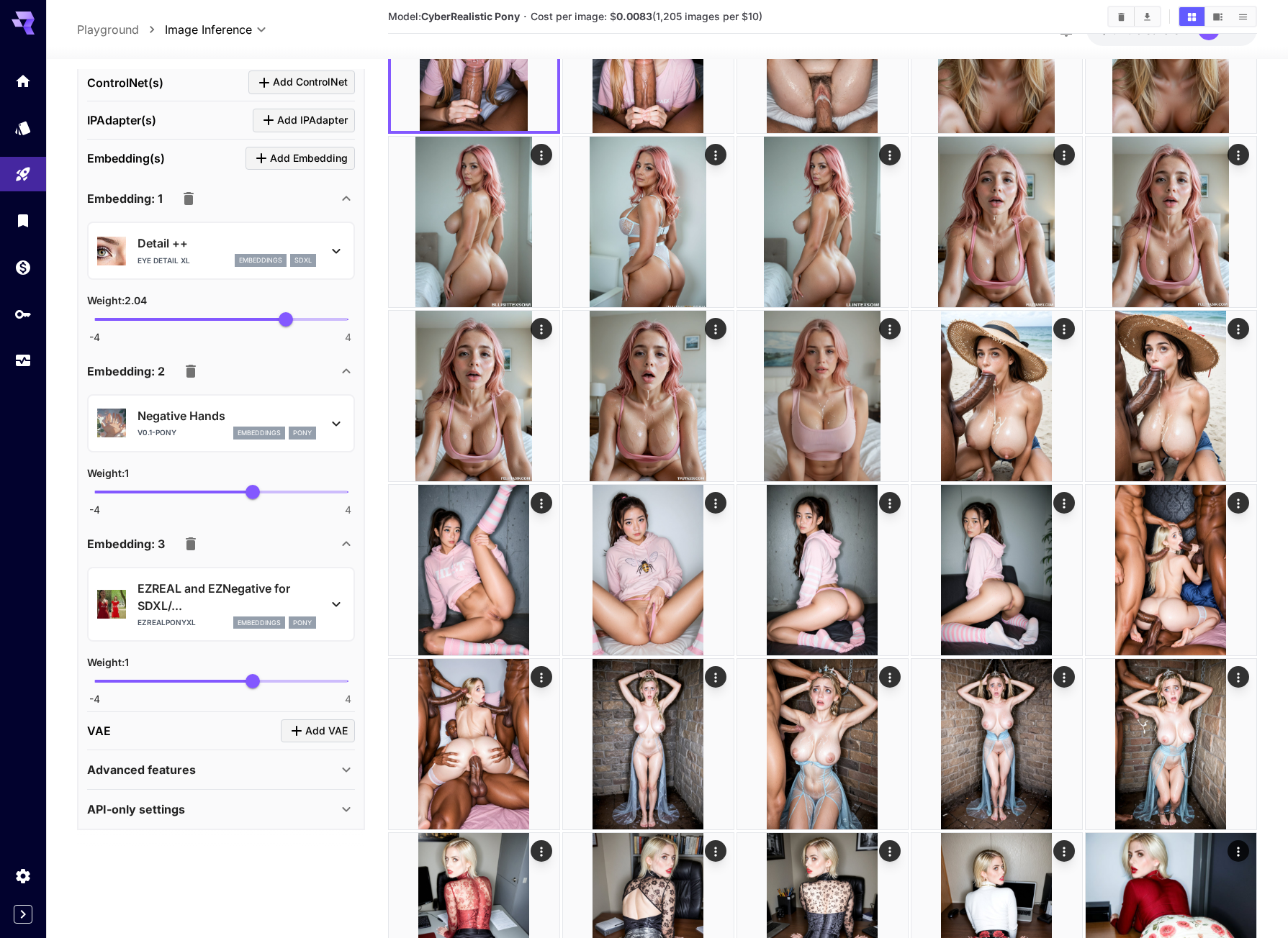
scroll to position [431, 0]
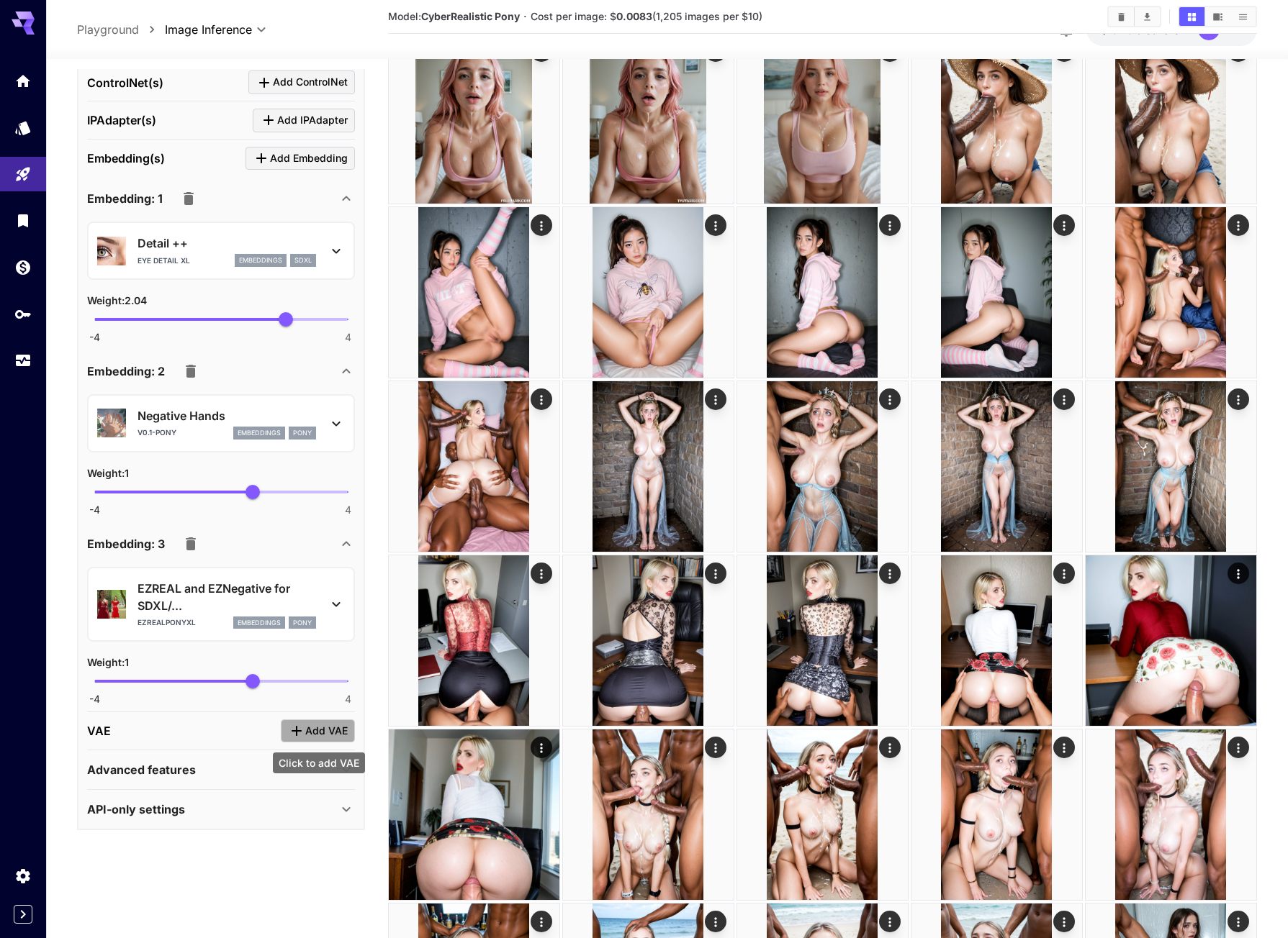
click at [331, 720] on button "Add VAE" at bounding box center [318, 732] width 74 height 23
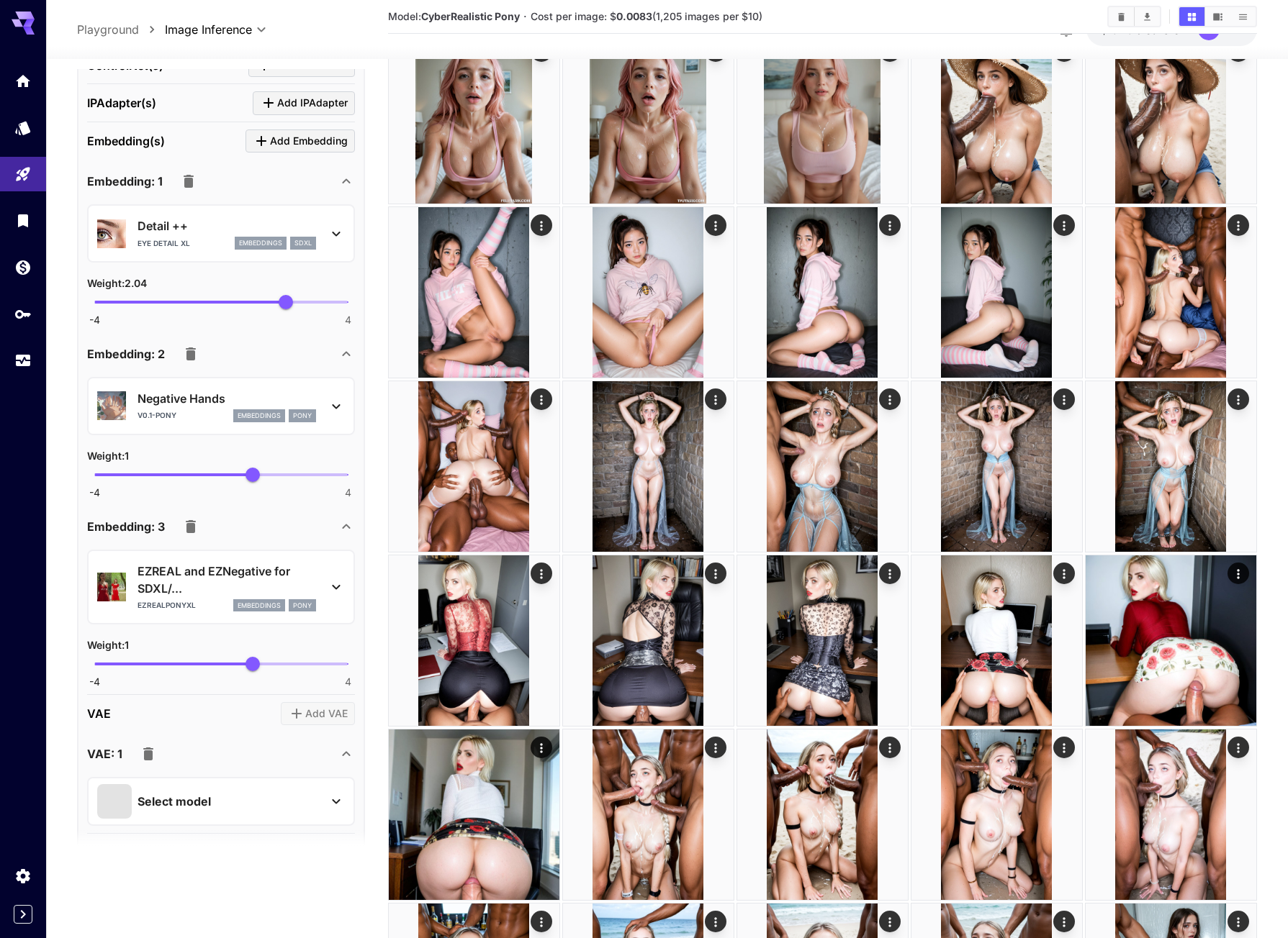
click at [193, 810] on p "Select model" at bounding box center [174, 802] width 74 height 18
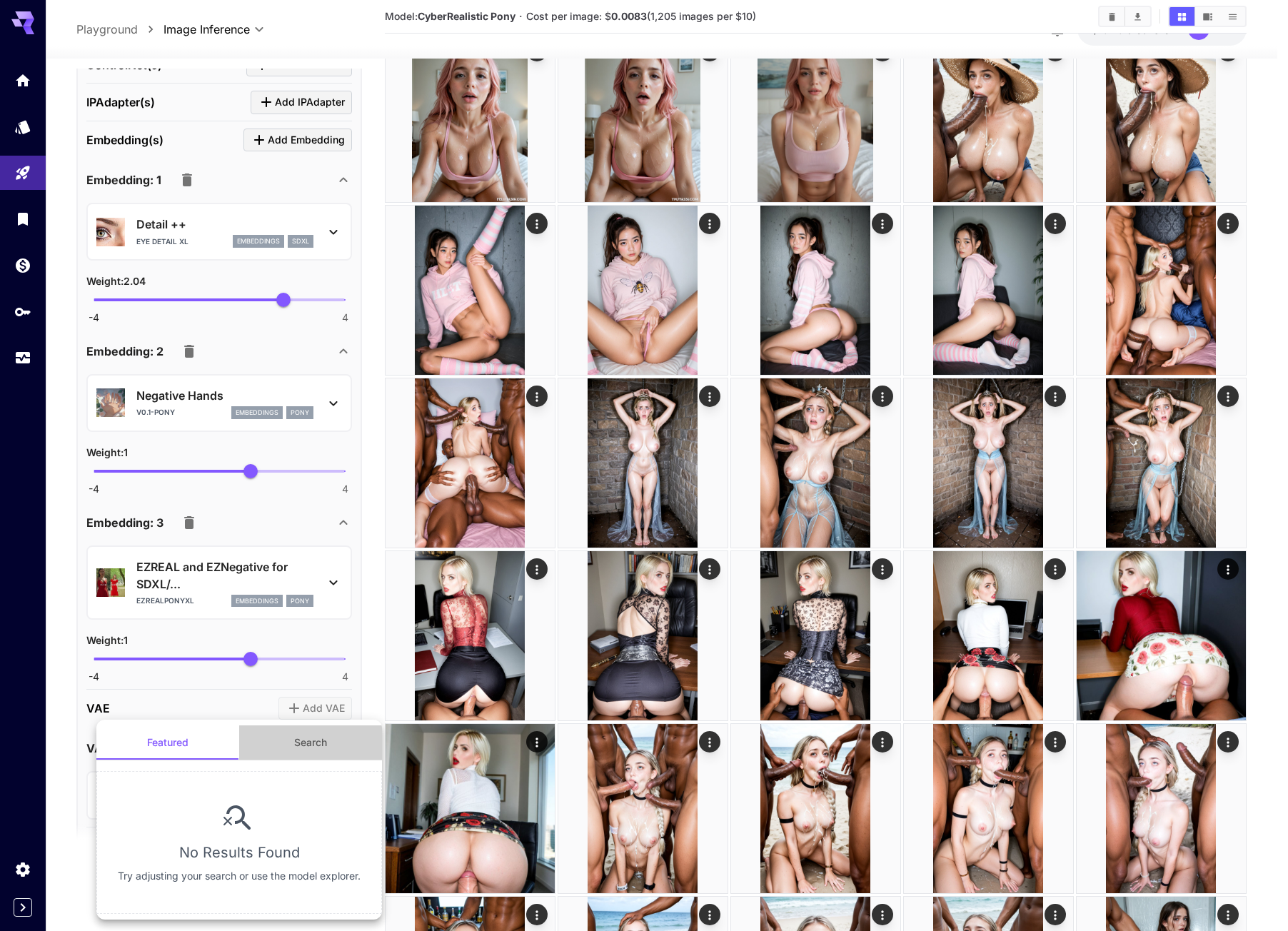
click at [274, 748] on button "Search" at bounding box center [310, 743] width 143 height 34
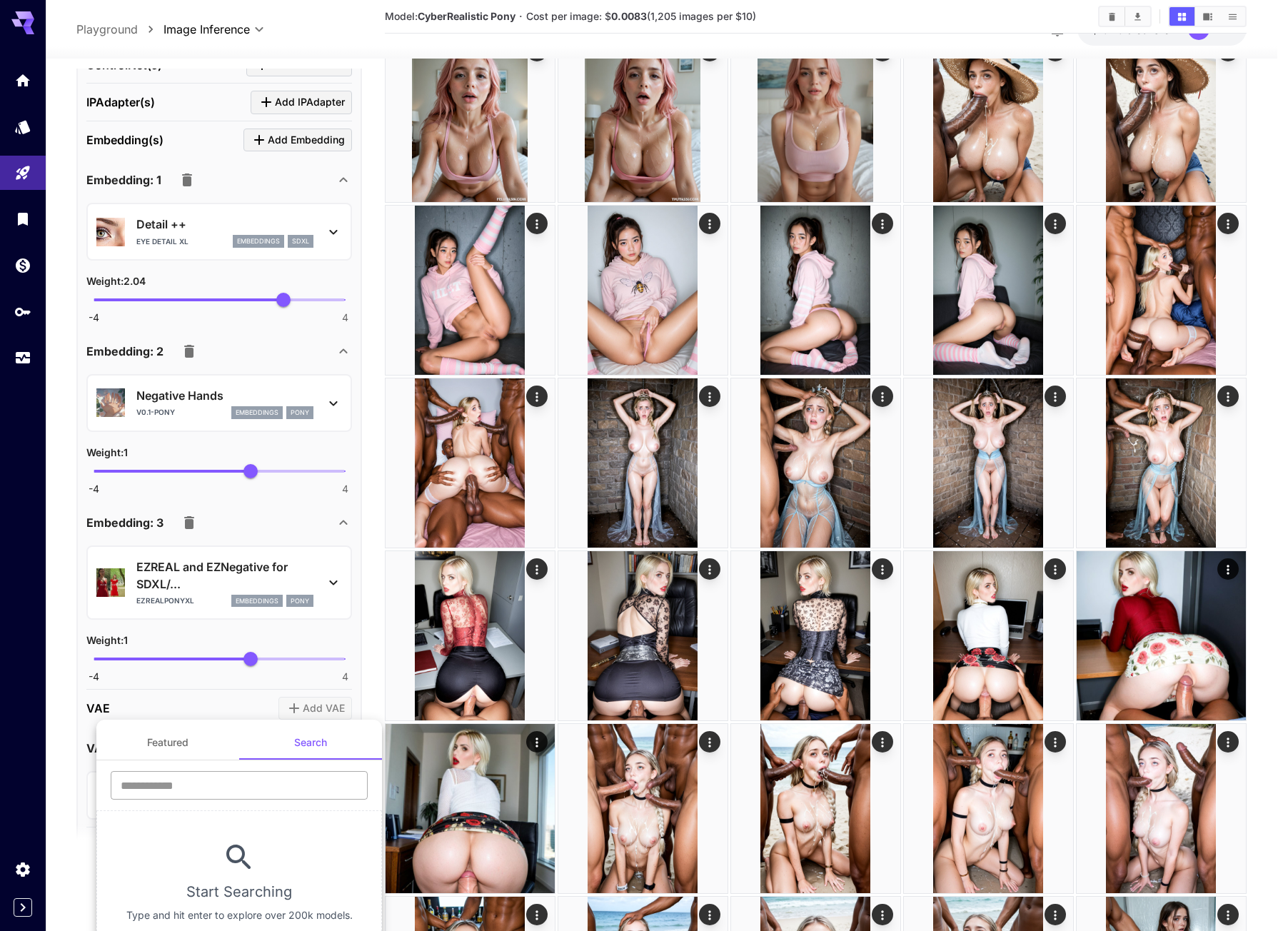
click at [223, 777] on input "text" at bounding box center [239, 786] width 257 height 28
click at [229, 778] on input "text" at bounding box center [239, 786] width 257 height 28
paste input "**********"
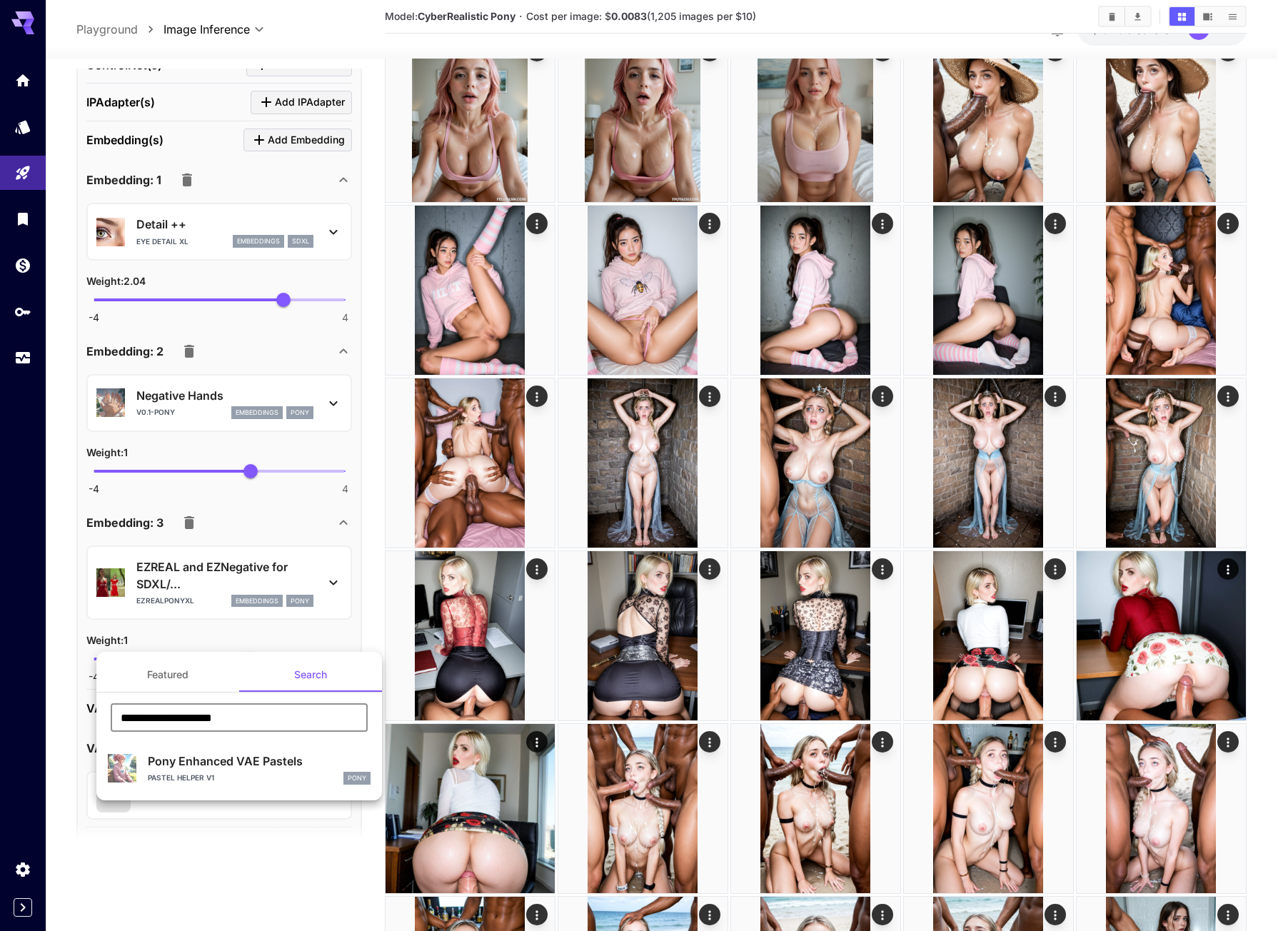
type input "**********"
click at [236, 763] on p "Pony Enhanced VAE Pastels" at bounding box center [259, 761] width 223 height 17
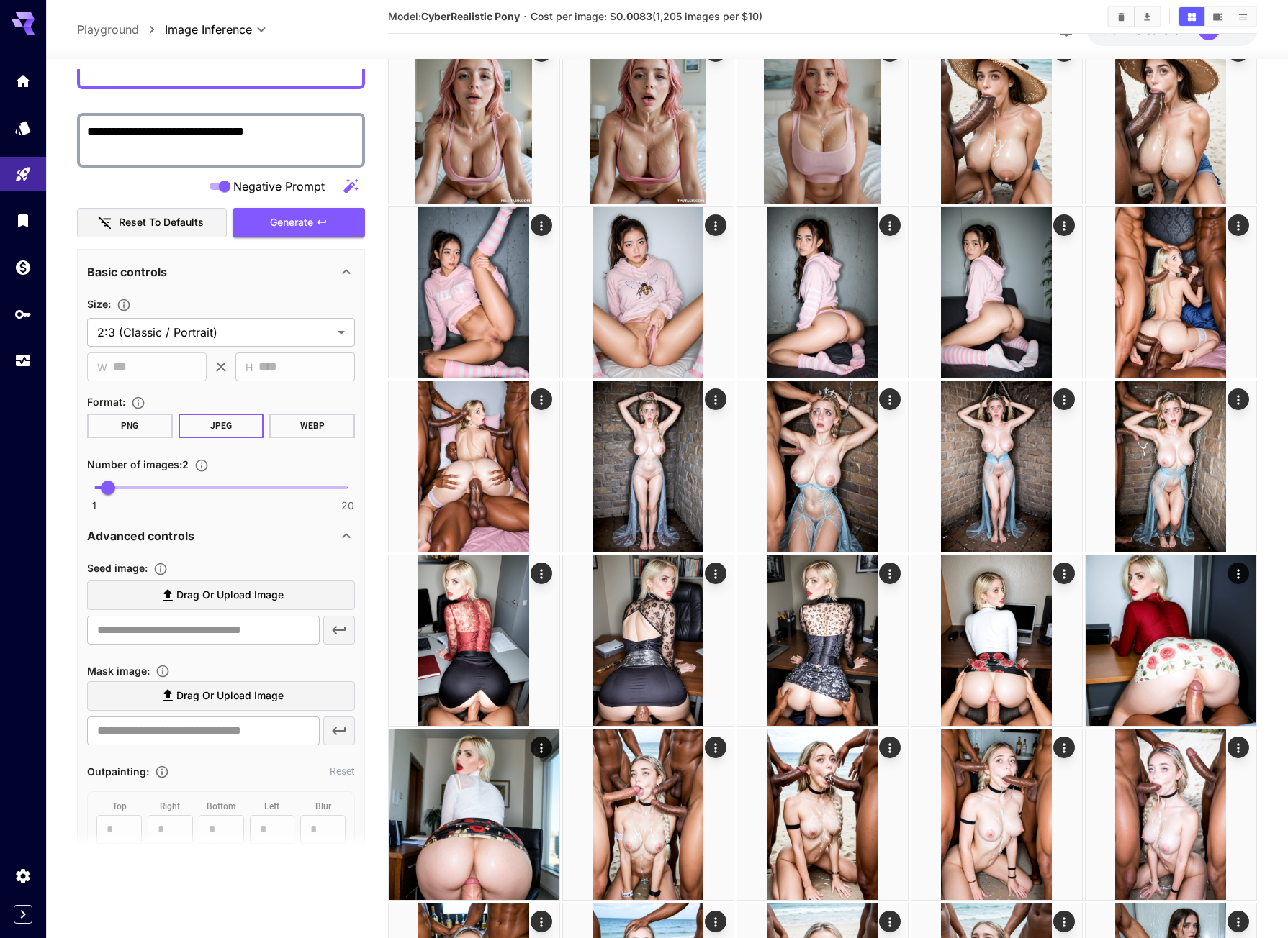
scroll to position [168, 0]
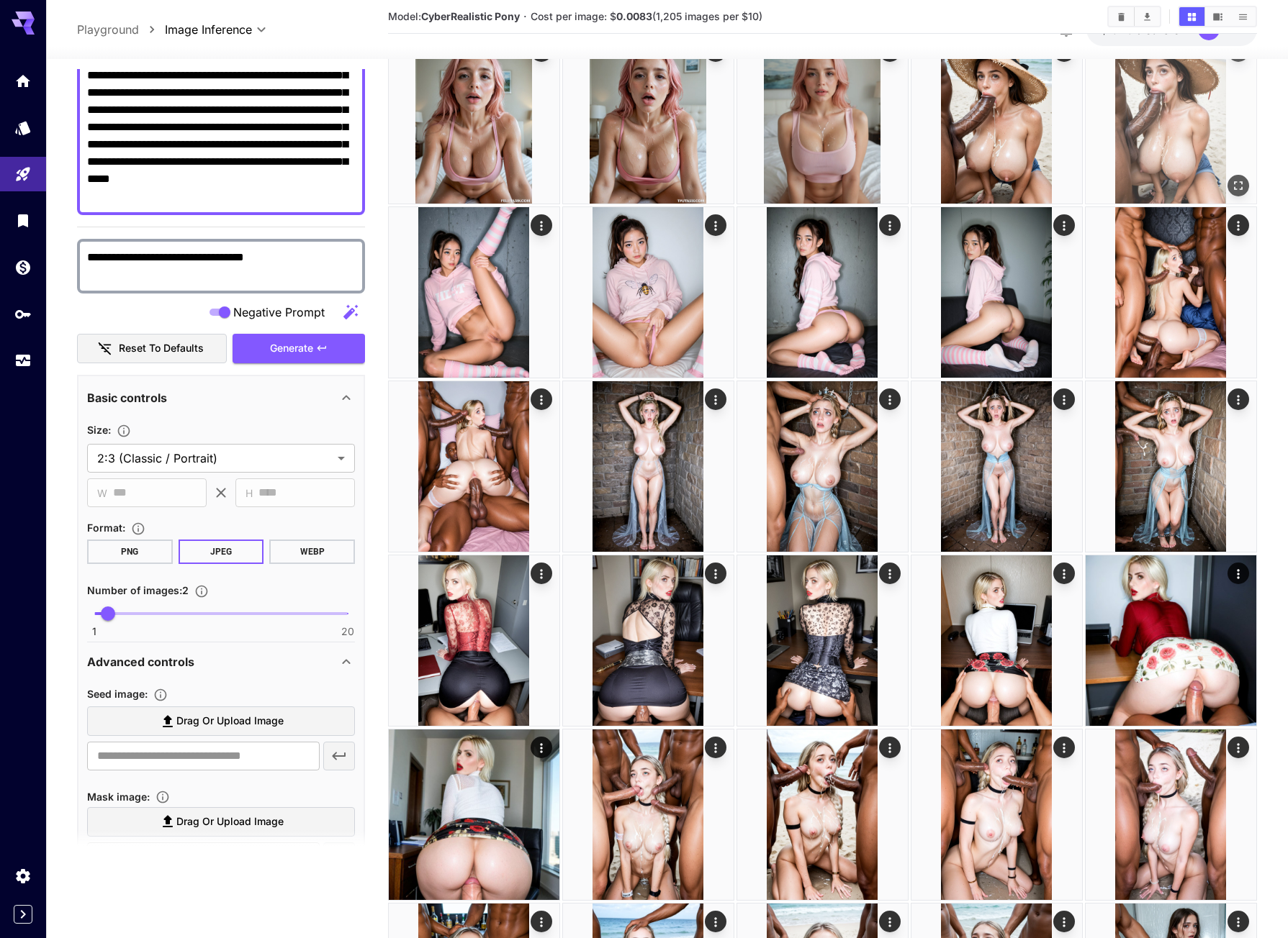
drag, startPoint x: 288, startPoint y: 351, endPoint x: 714, endPoint y: 349, distance: 426.0
click at [288, 352] on span "Generate" at bounding box center [292, 349] width 43 height 18
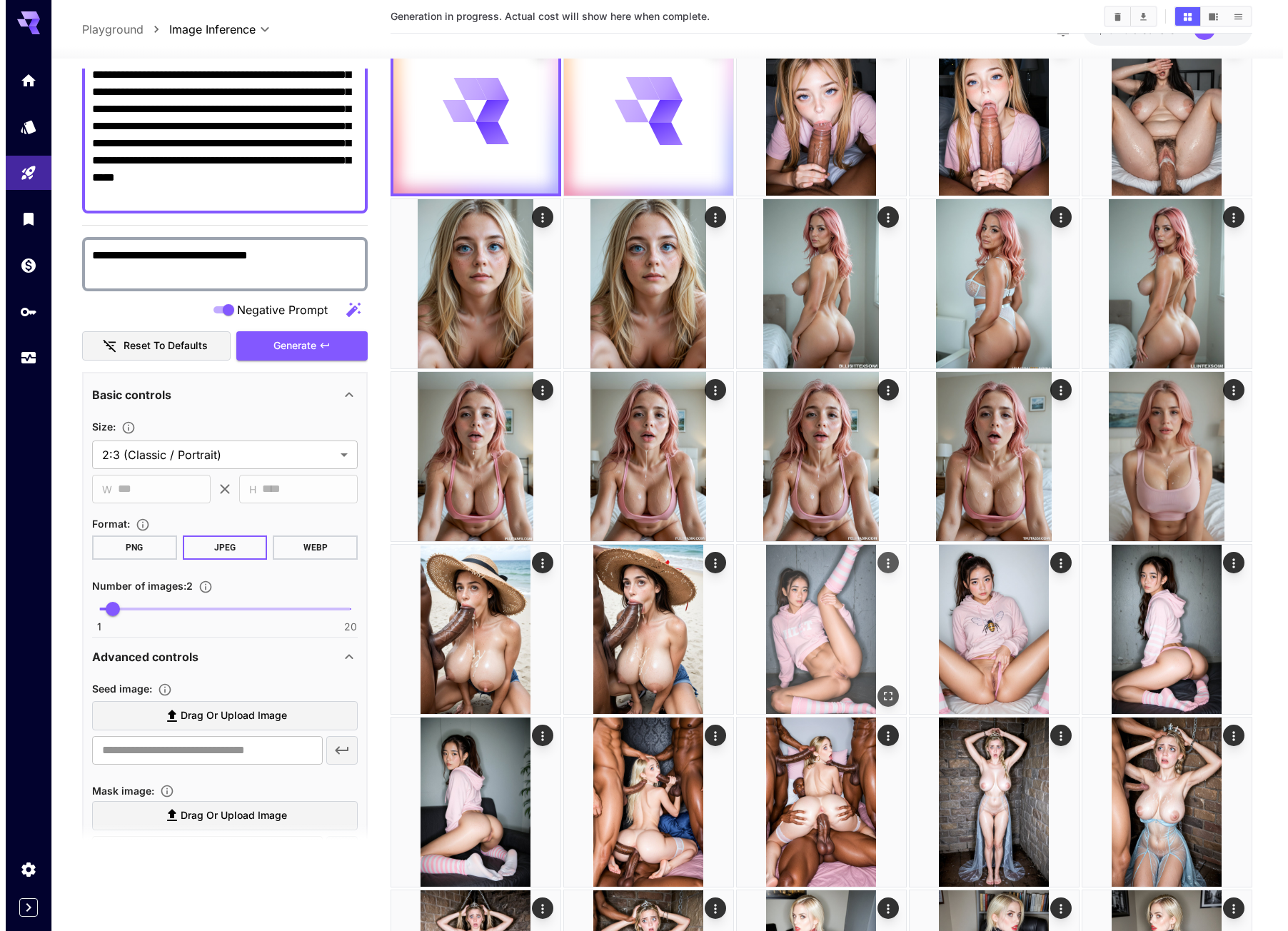
scroll to position [0, 0]
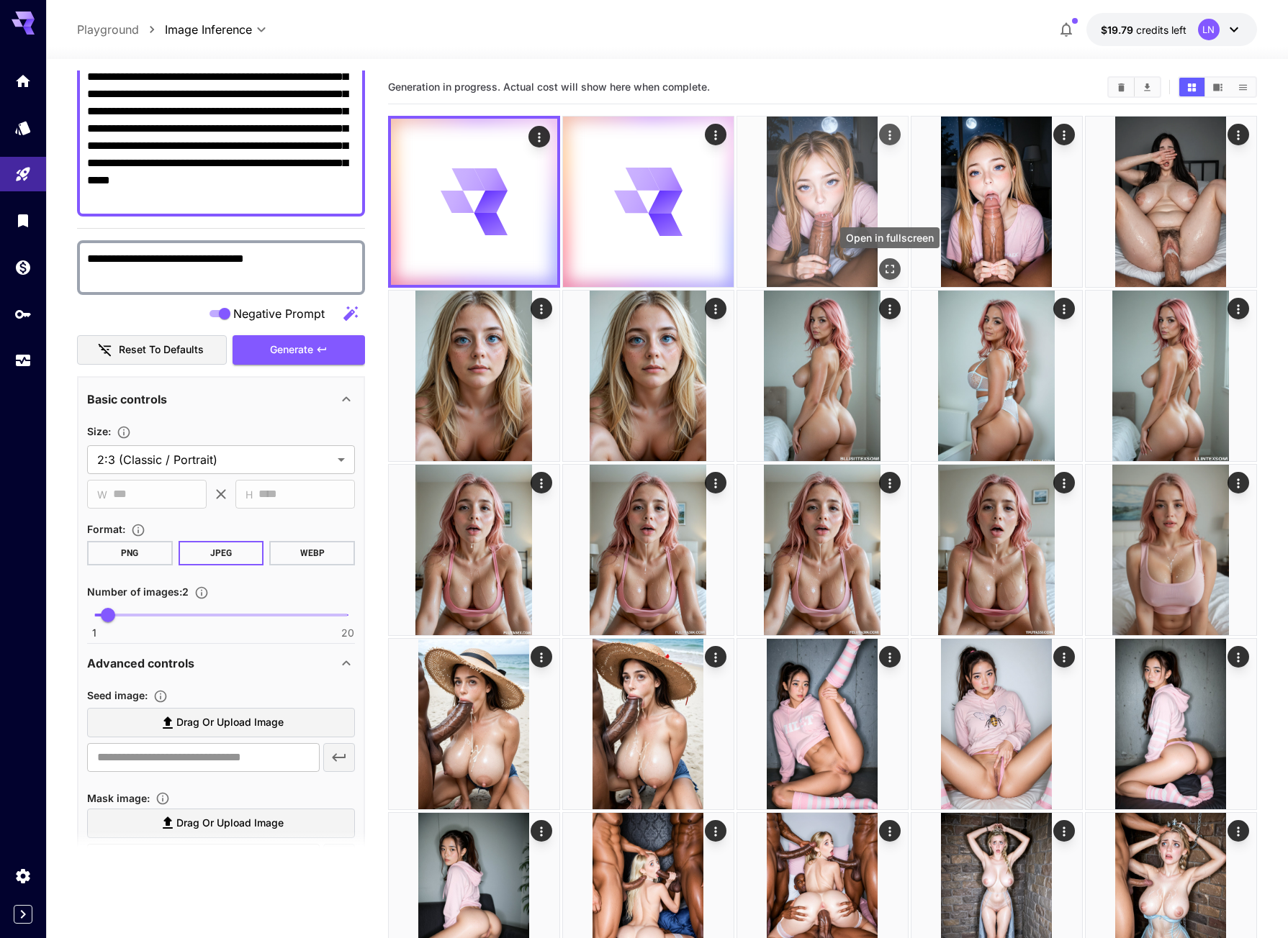
click at [887, 262] on icon "Open in fullscreen" at bounding box center [889, 268] width 14 height 14
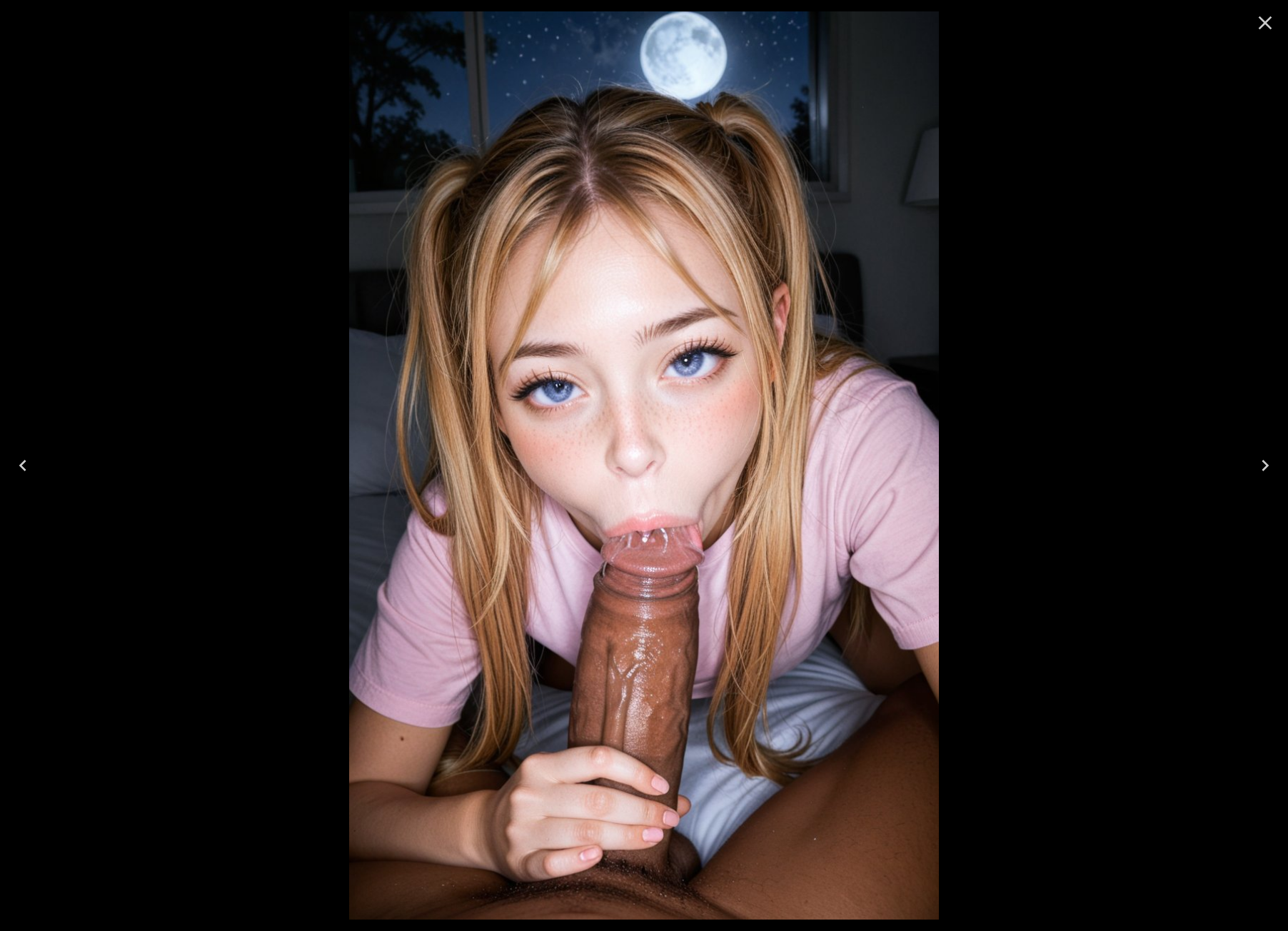
click at [1254, 24] on icon "Close" at bounding box center [1266, 23] width 23 height 23
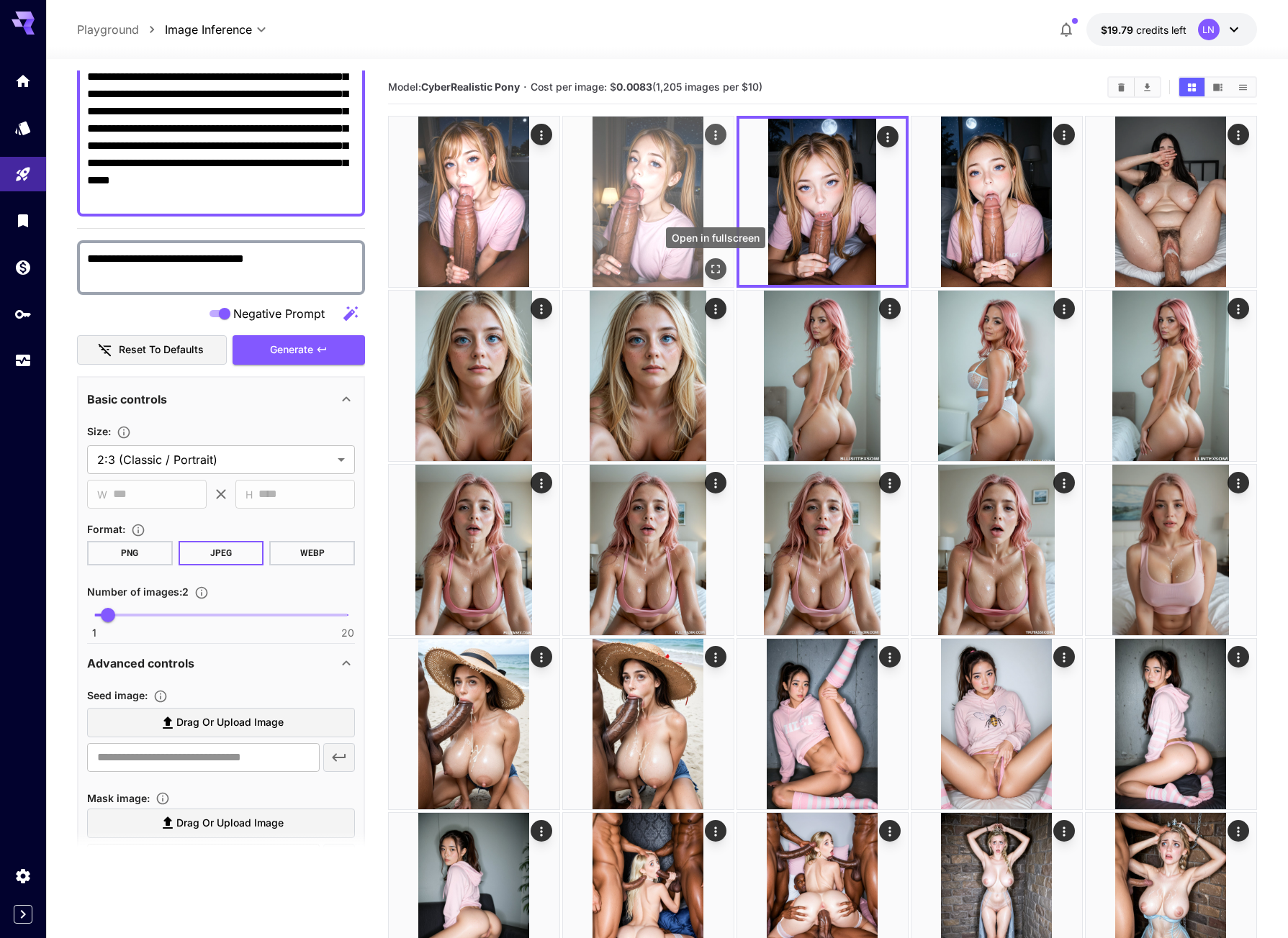
click at [717, 267] on icon "Open in fullscreen" at bounding box center [715, 268] width 14 height 14
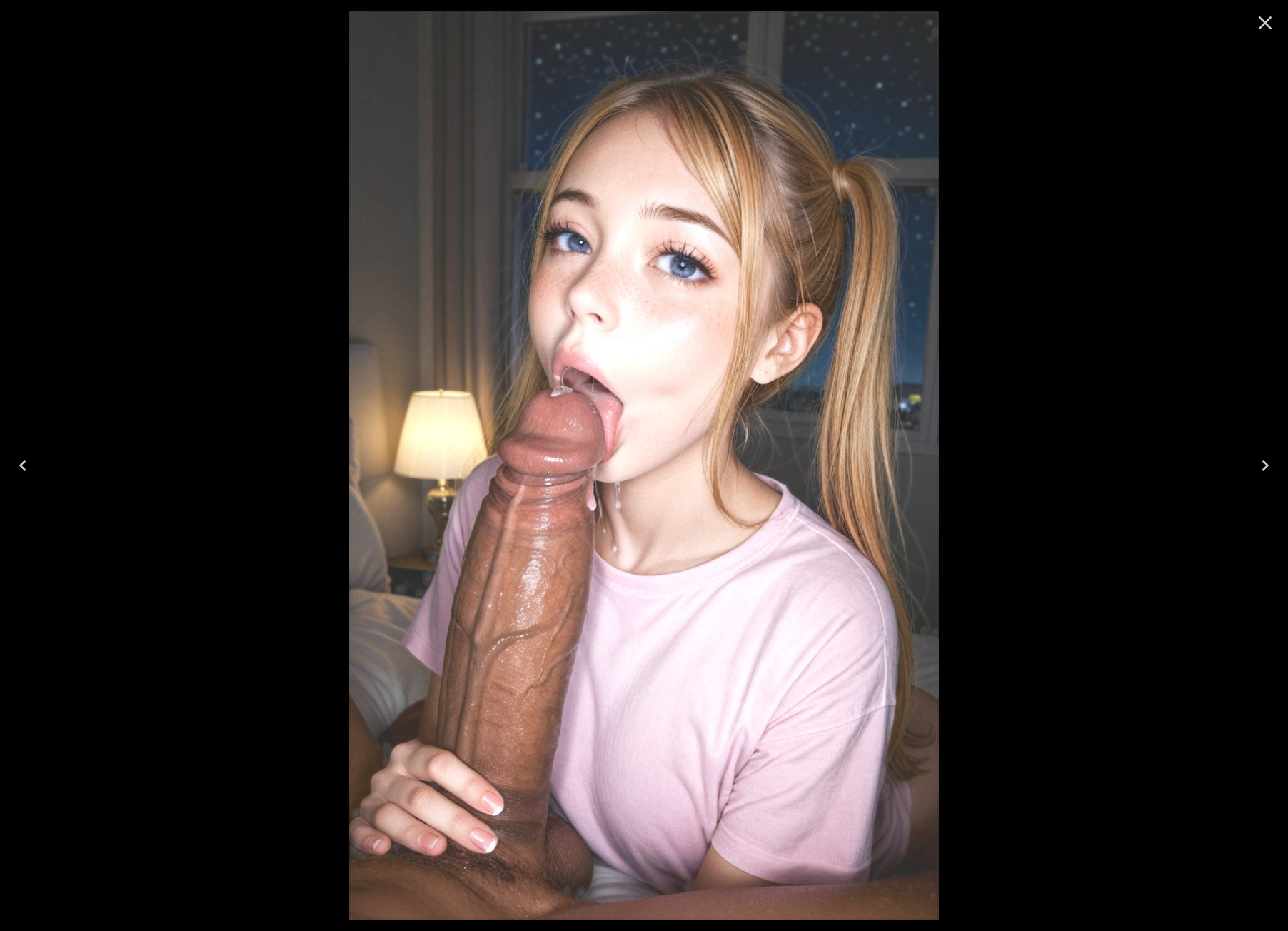
click at [27, 469] on icon "Previous" at bounding box center [23, 465] width 23 height 23
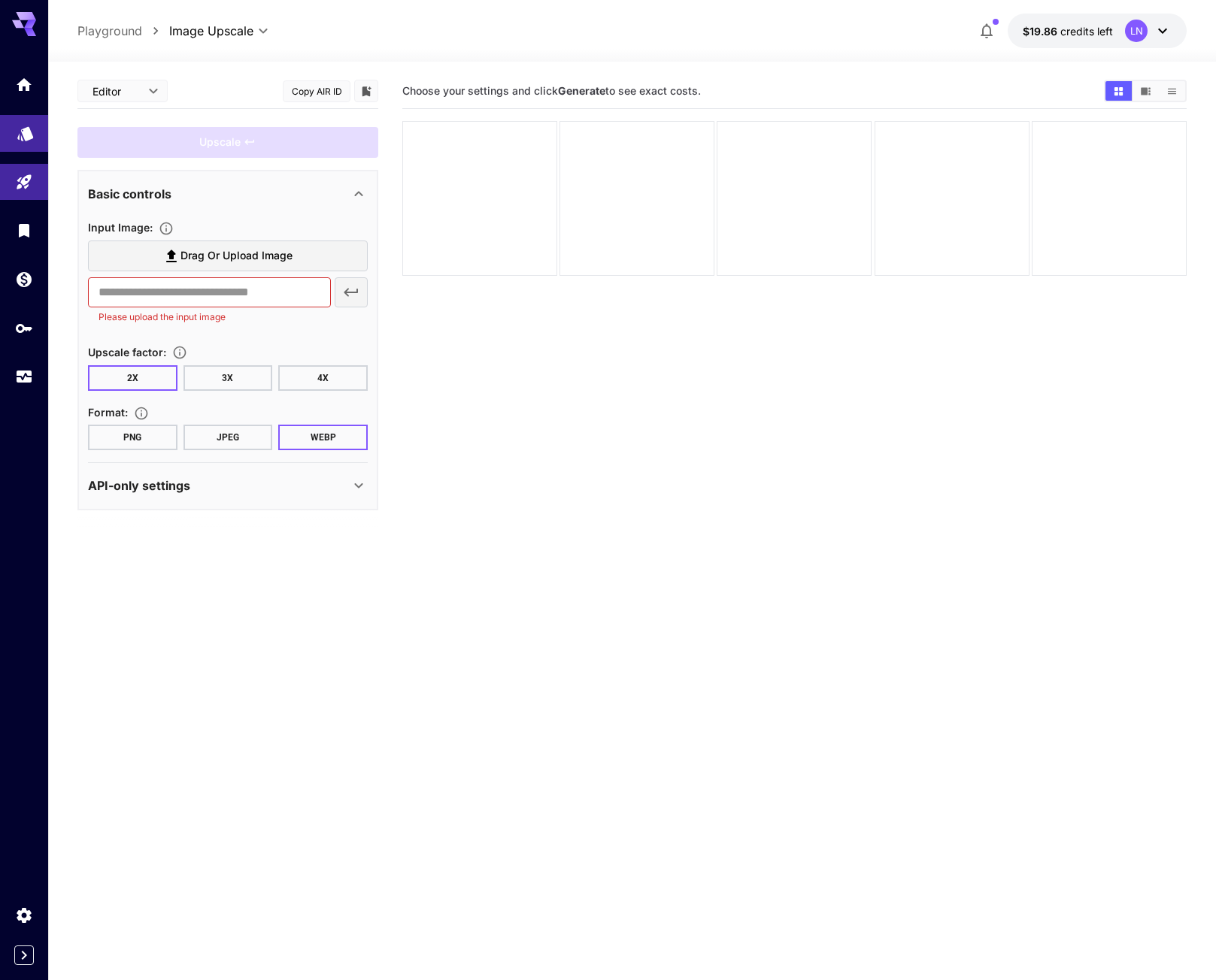
click at [17, 131] on icon "Models" at bounding box center [25, 128] width 18 height 18
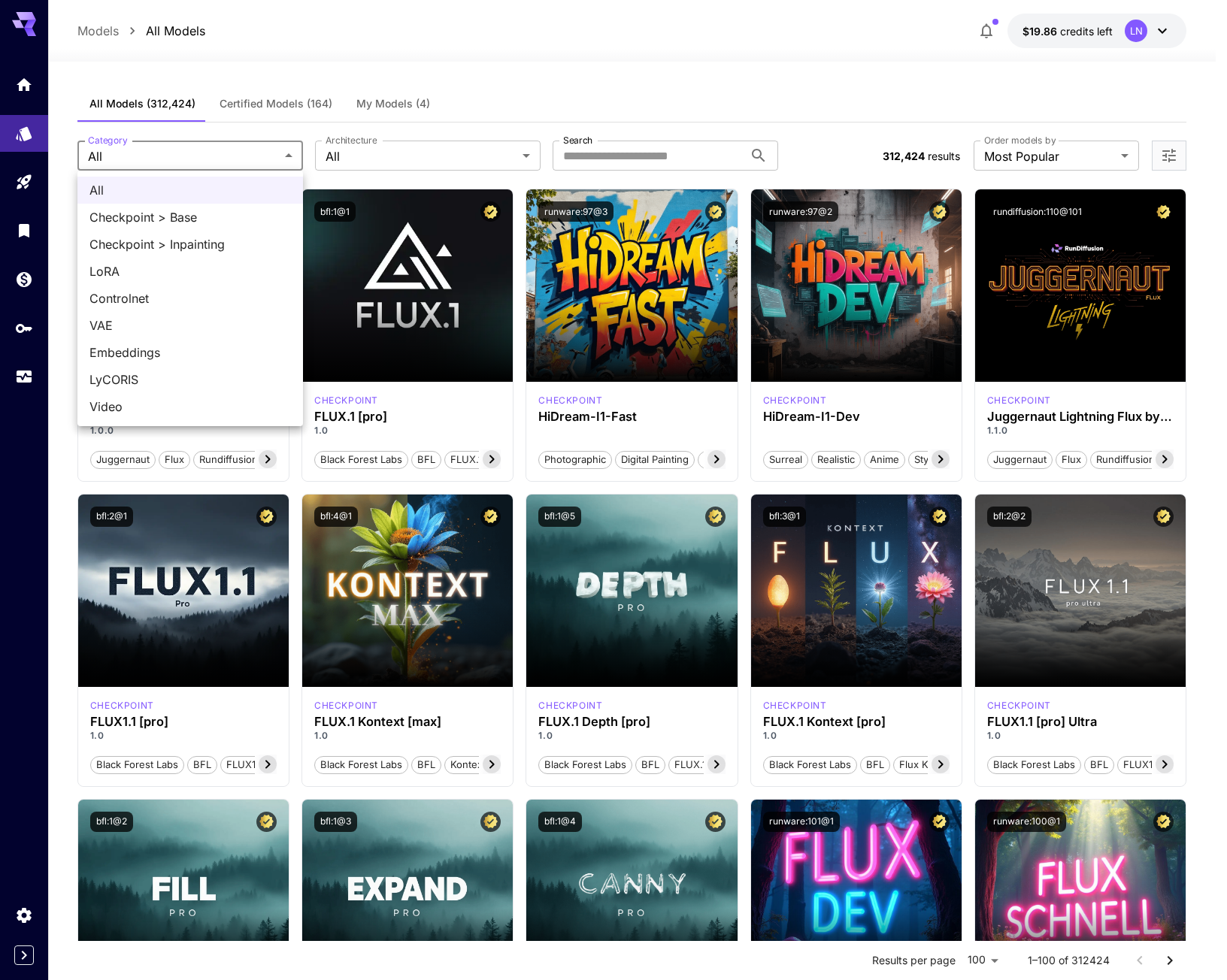
click at [169, 335] on li "VAE" at bounding box center [190, 325] width 225 height 27
type input "***"
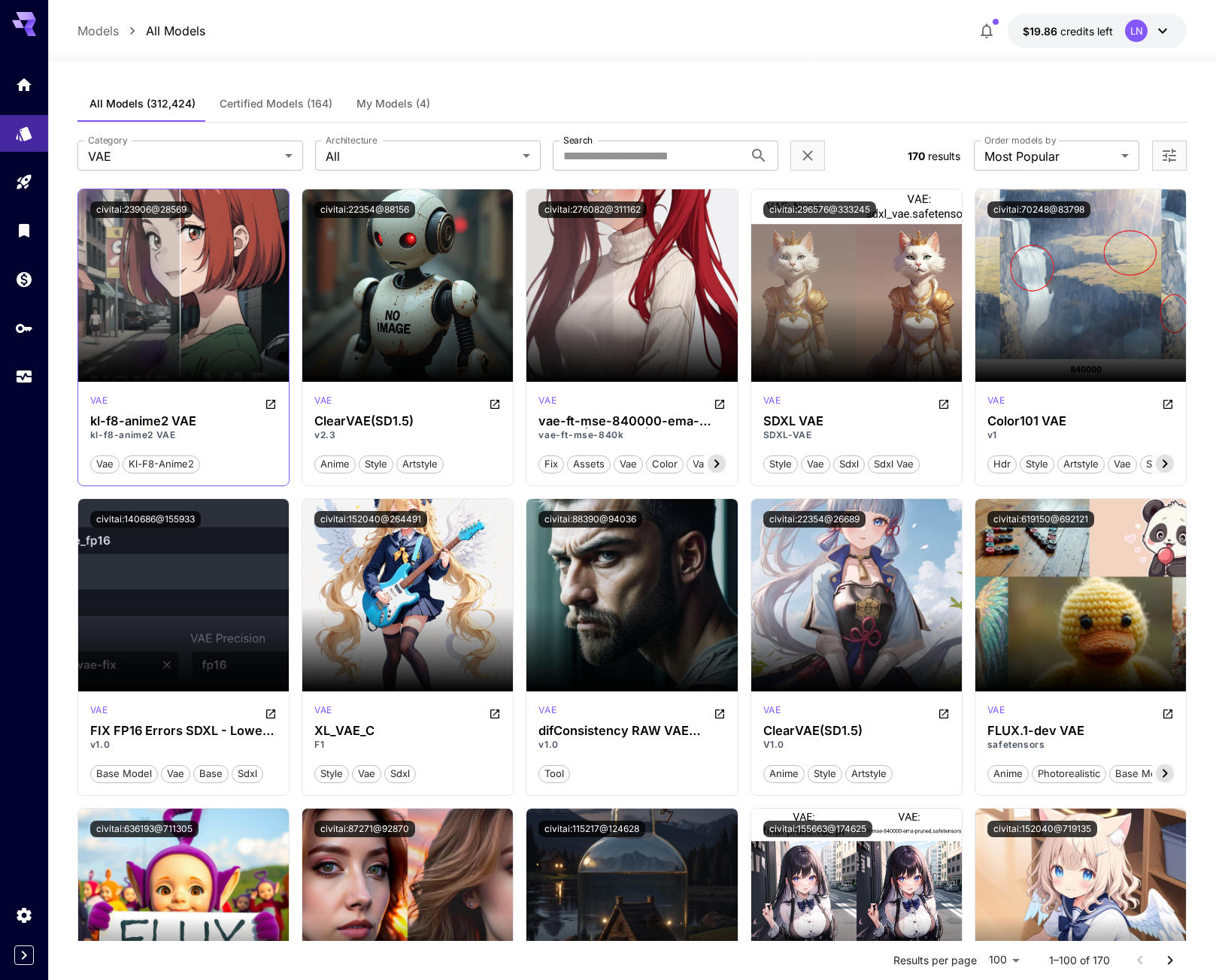
click at [263, 400] on div "vae" at bounding box center [183, 403] width 186 height 18
click at [269, 406] on icon "Open in CivitAI" at bounding box center [271, 404] width 9 height 9
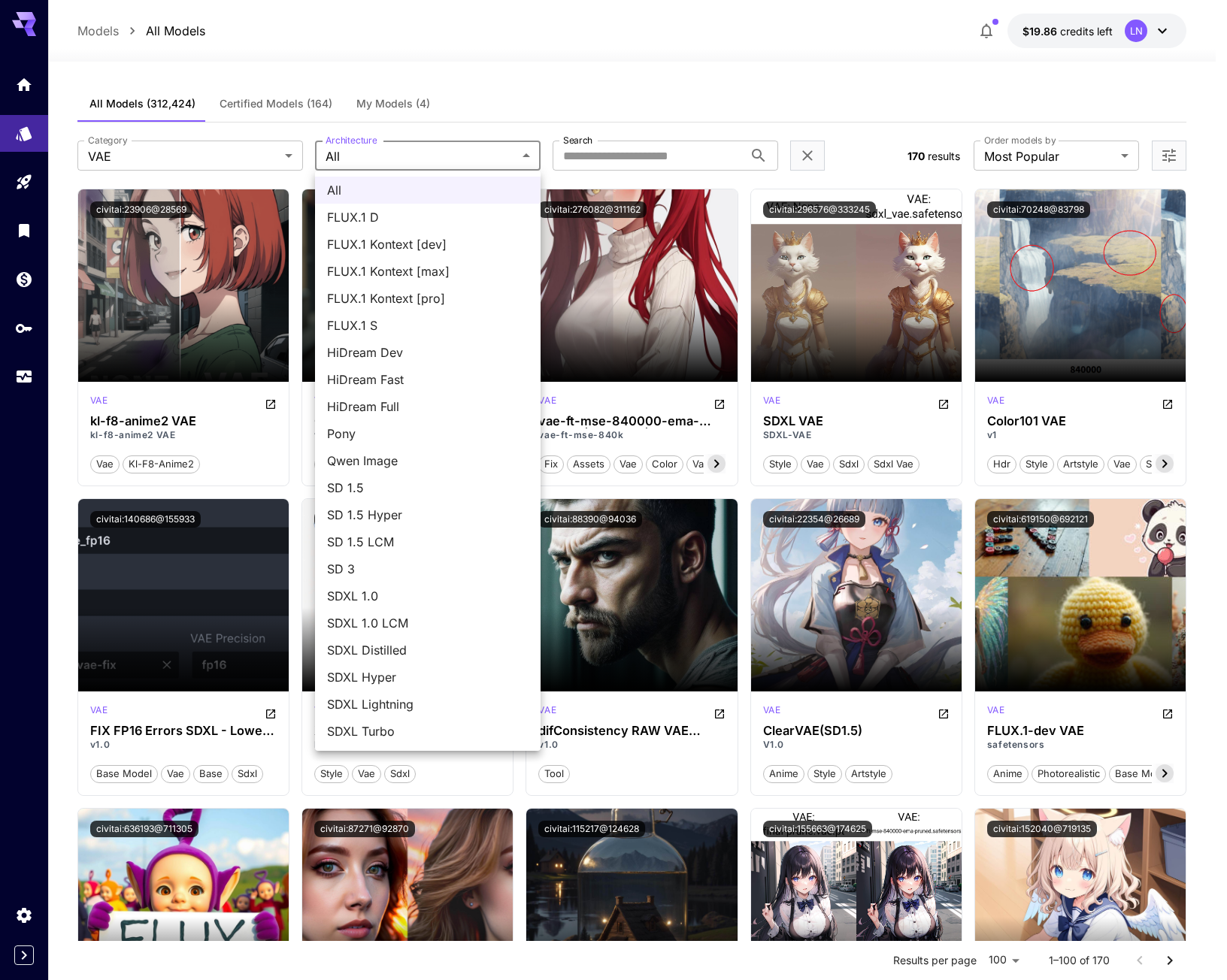
click at [381, 430] on span "Pony" at bounding box center [427, 433] width 202 height 18
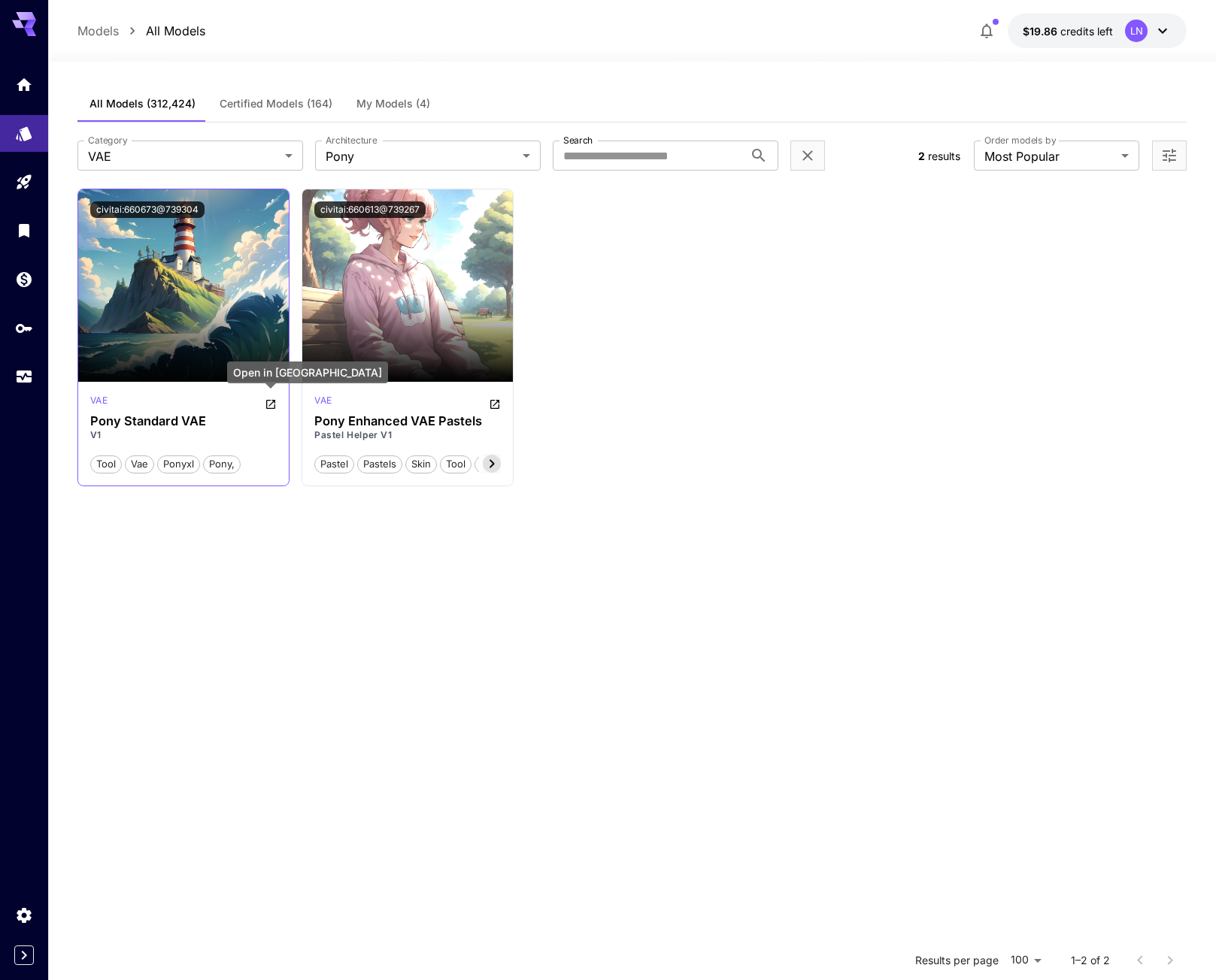
click at [268, 401] on icon "Open in CivitAI" at bounding box center [271, 404] width 12 height 12
click at [490, 403] on icon "Open in CivitAI" at bounding box center [495, 404] width 12 height 12
click at [376, 215] on button "civitai:660613@739267" at bounding box center [370, 210] width 111 height 17
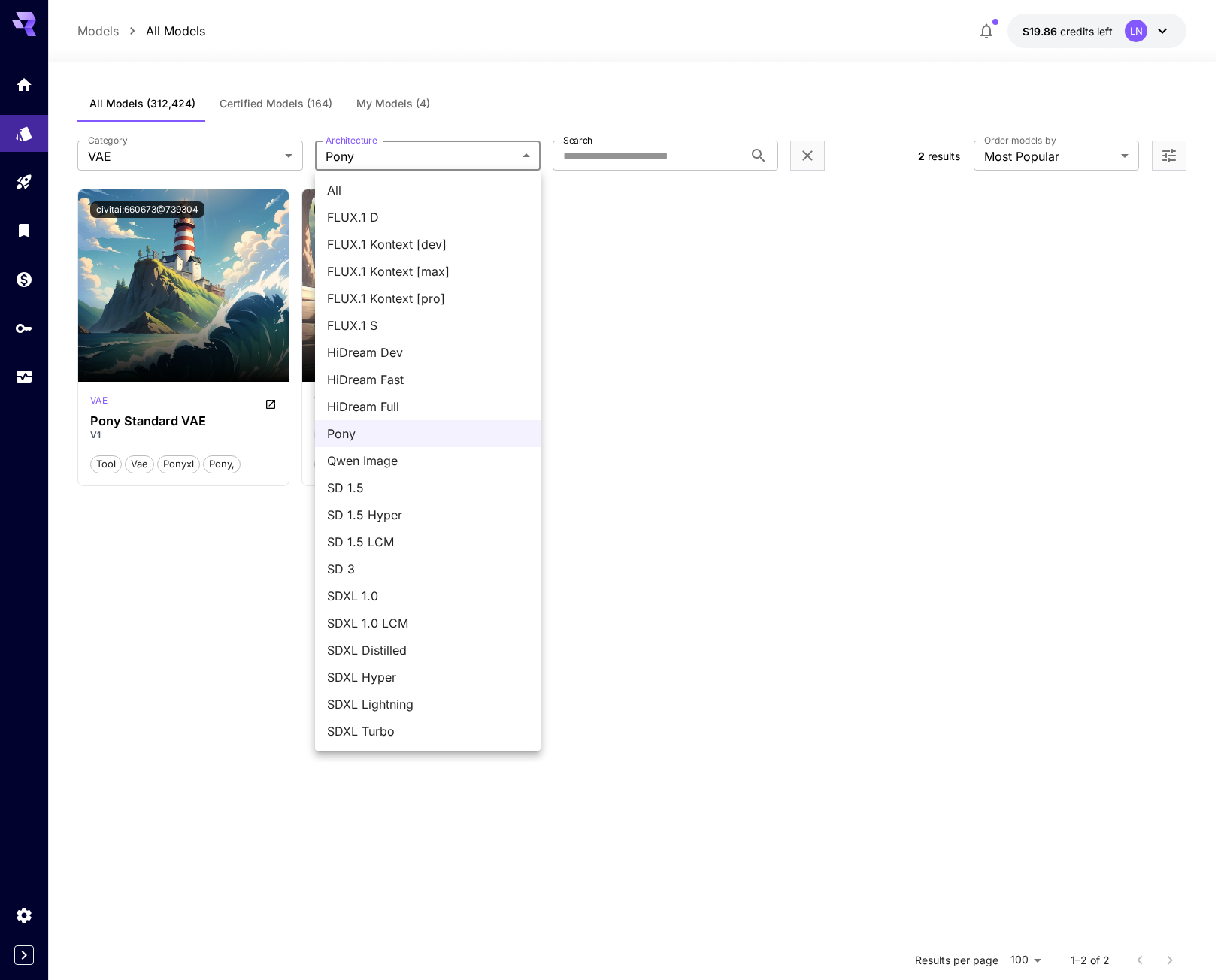
click at [458, 159] on body "**********" at bounding box center [613, 626] width 1227 height 1253
click at [360, 596] on span "SDXL 1.0" at bounding box center [427, 596] width 202 height 18
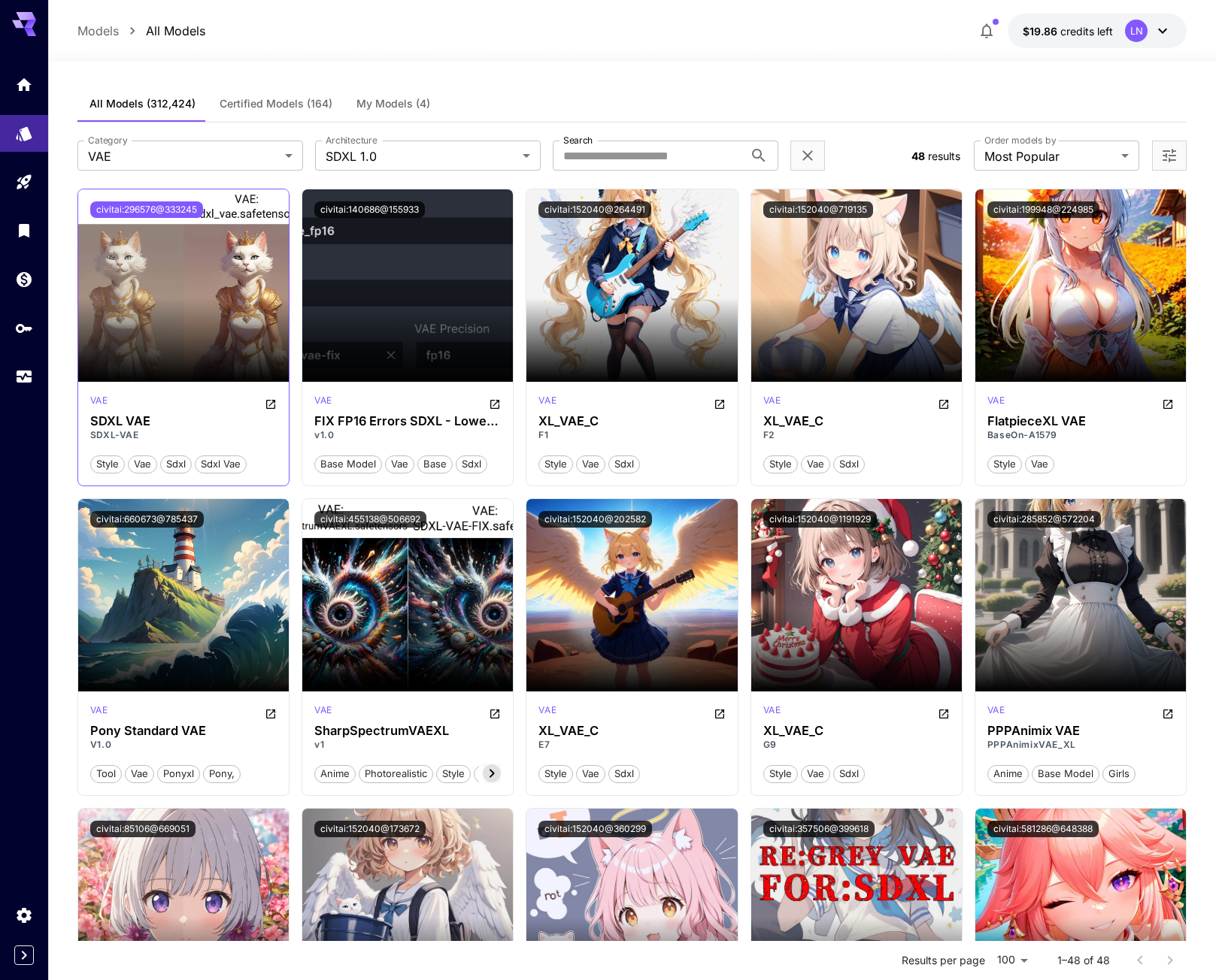
click at [170, 204] on button "civitai:296576@333245" at bounding box center [146, 210] width 113 height 17
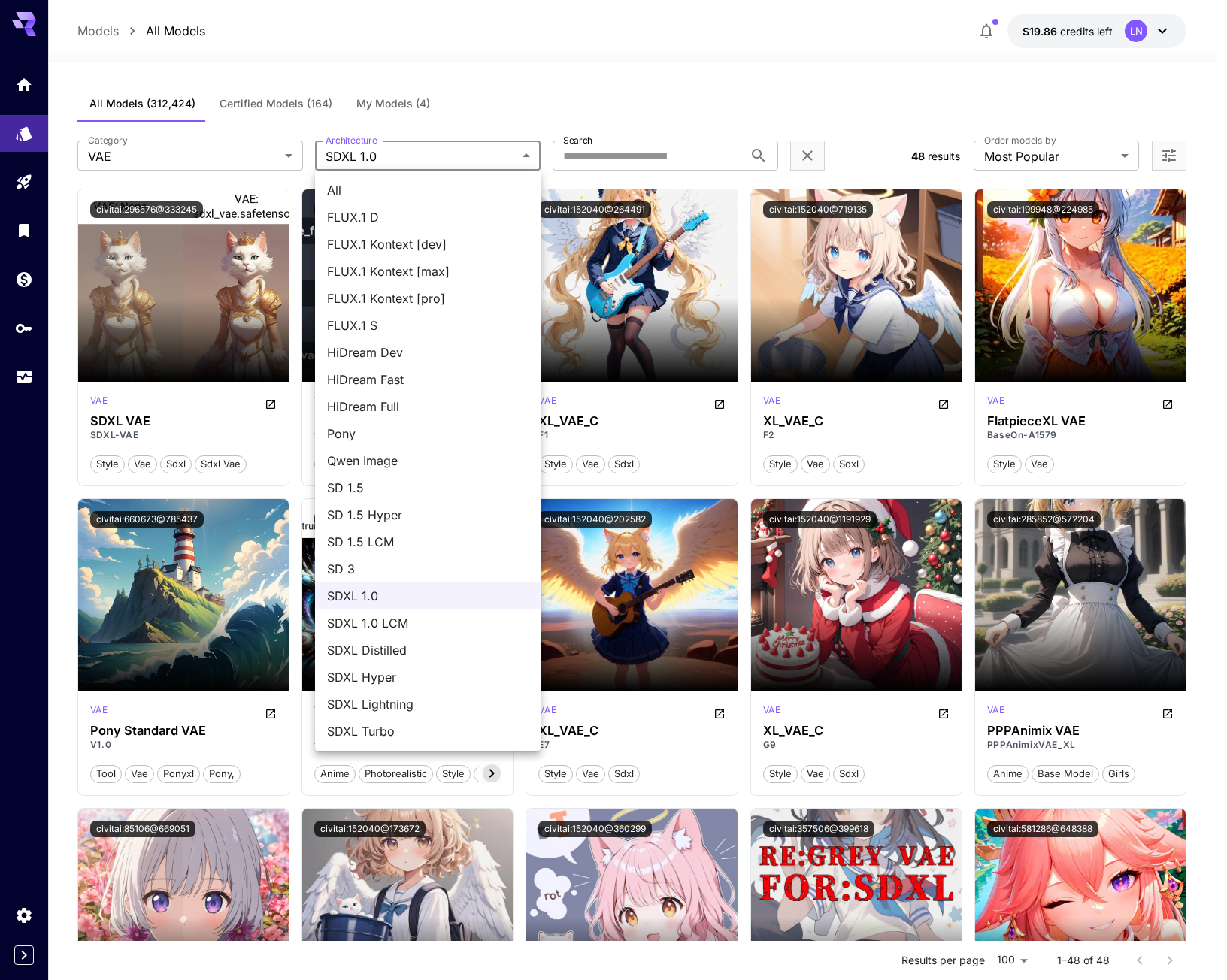
click at [144, 519] on div at bounding box center [613, 490] width 1227 height 980
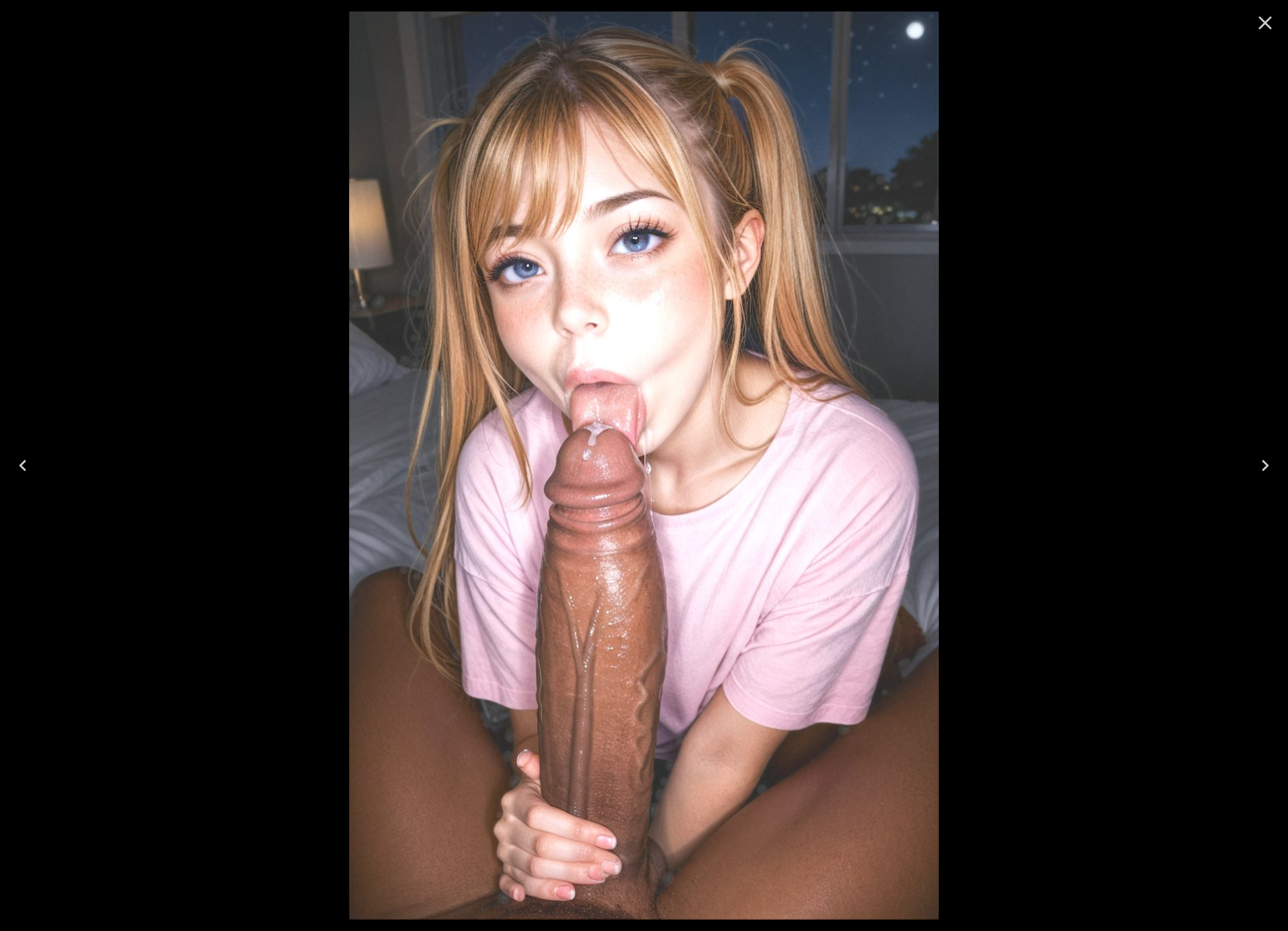
scroll to position [167, 0]
click at [1263, 24] on icon "Close" at bounding box center [1266, 23] width 13 height 13
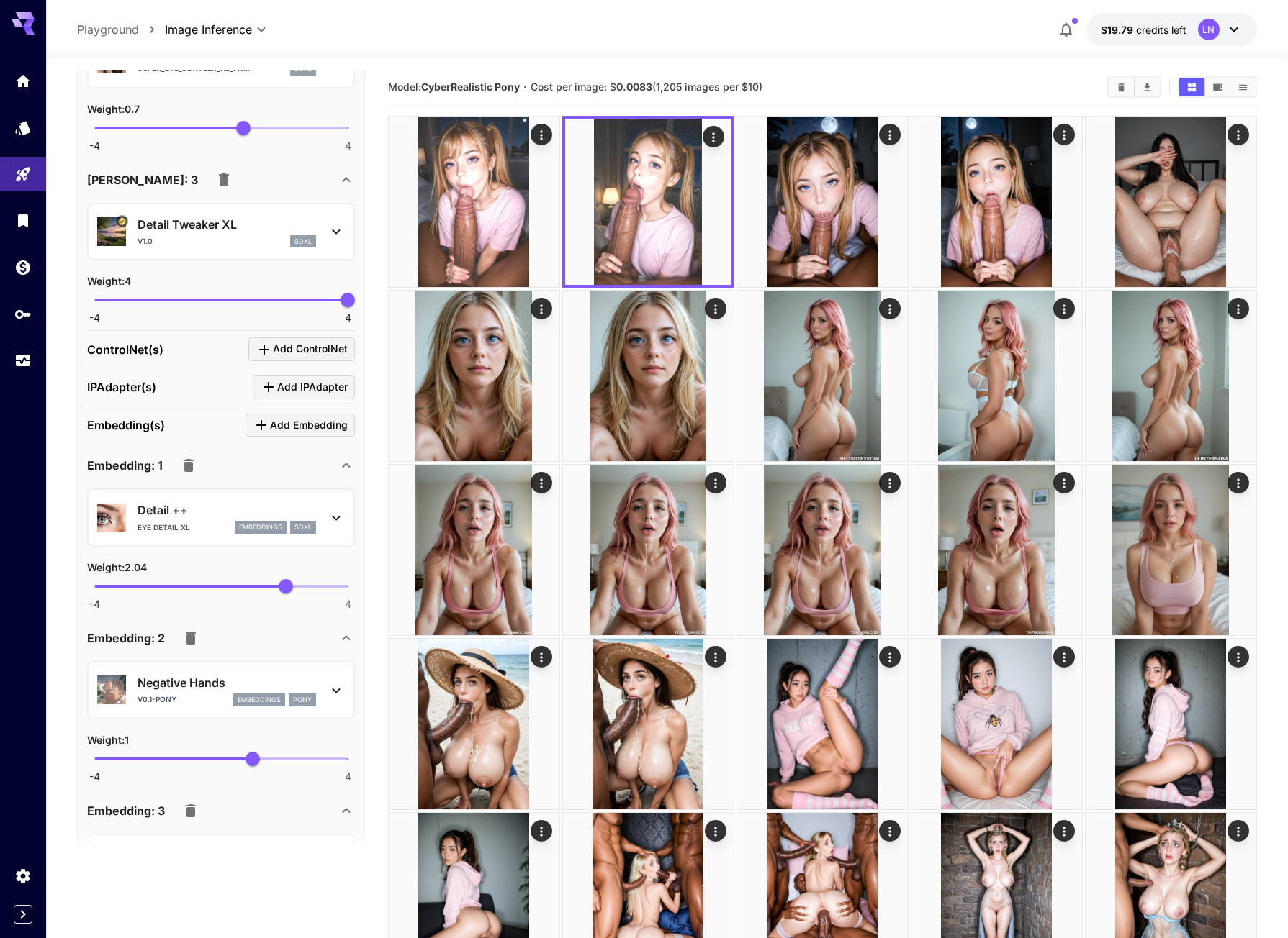
scroll to position [1822, 0]
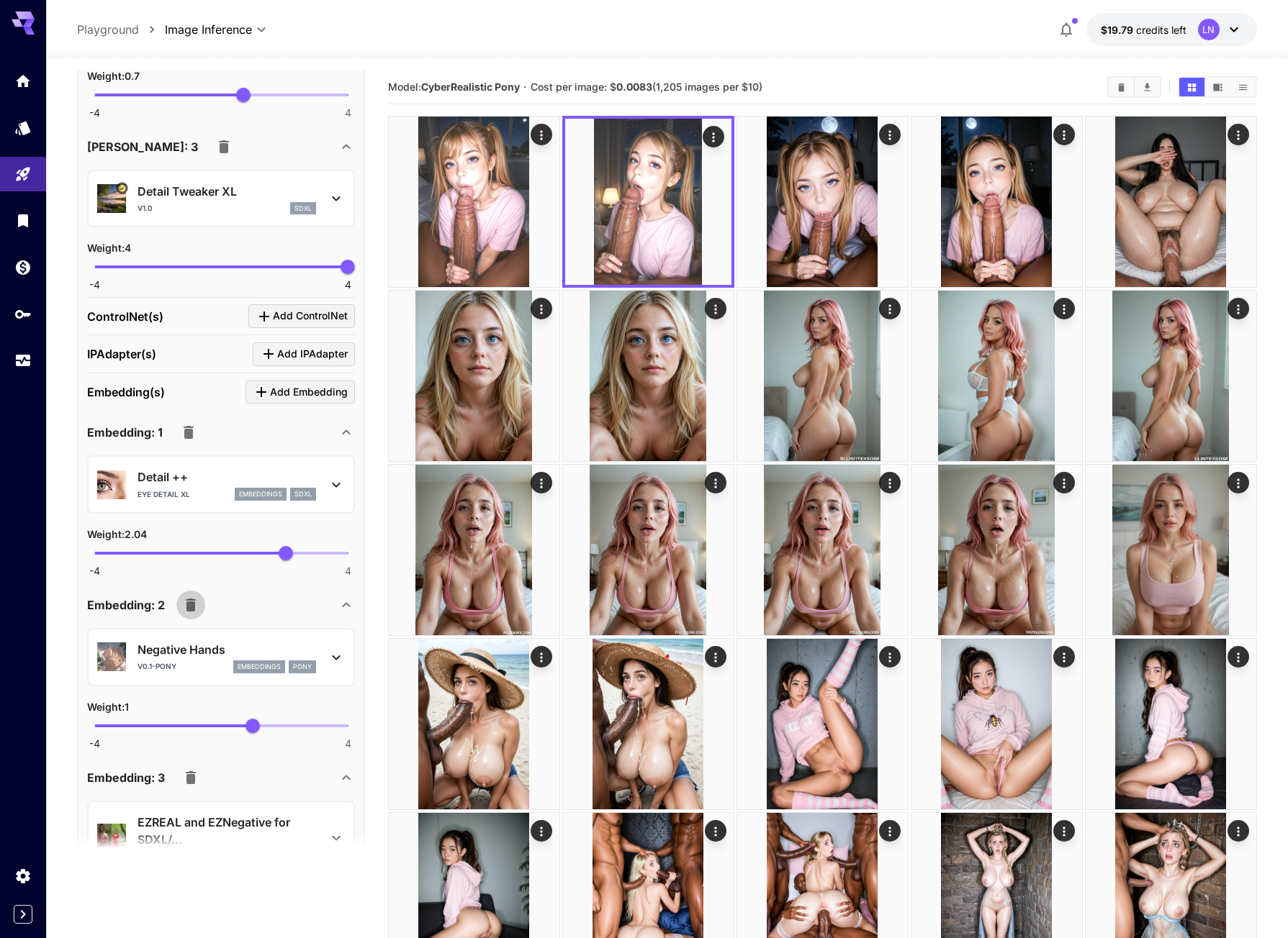
click at [182, 614] on icon "button" at bounding box center [191, 605] width 18 height 18
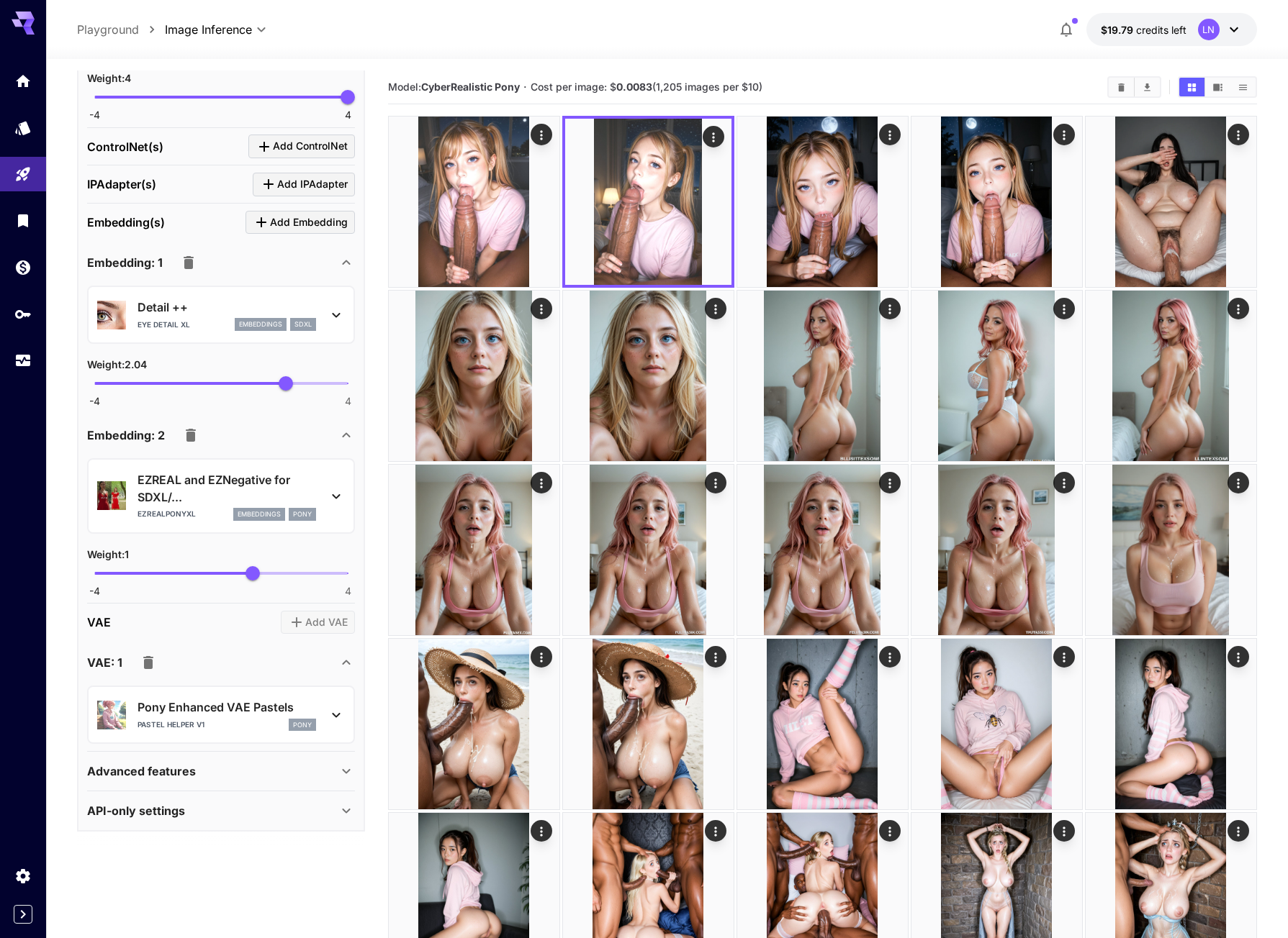
scroll to position [2010, 0]
click at [153, 662] on icon "button" at bounding box center [148, 662] width 18 height 18
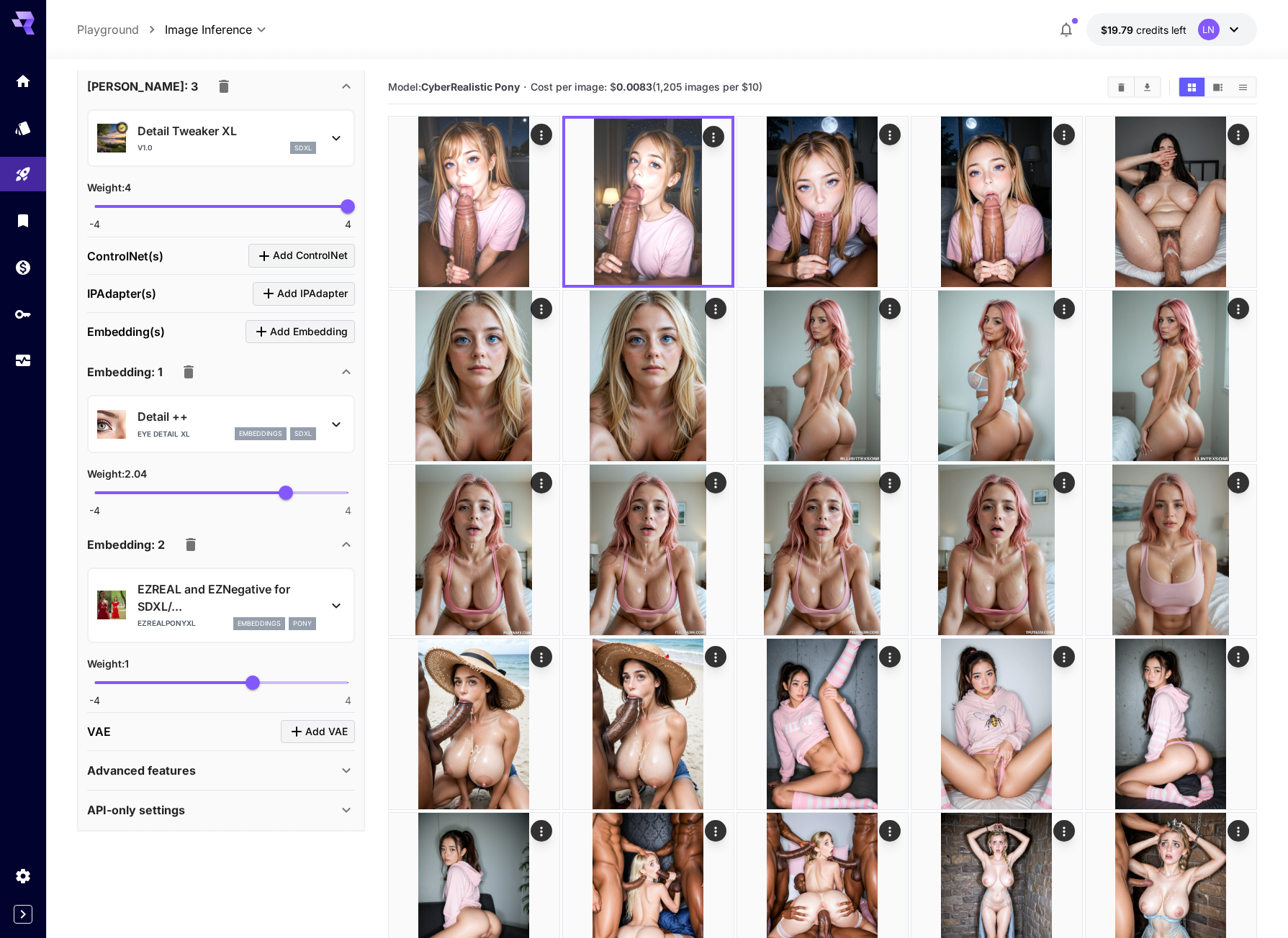
click at [314, 726] on span "Add VAE" at bounding box center [326, 732] width 43 height 18
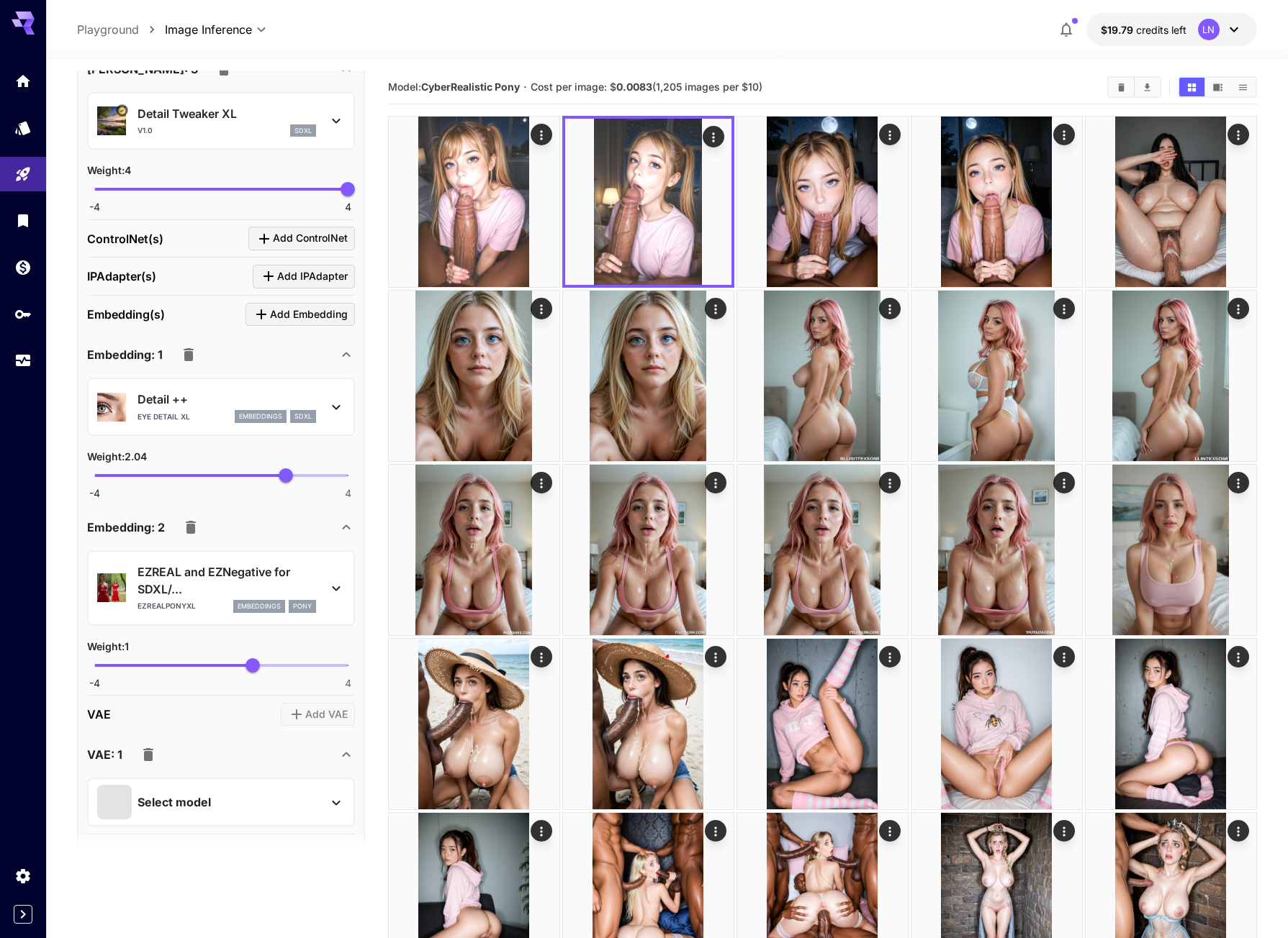
click at [198, 811] on p "Select model" at bounding box center [174, 802] width 74 height 18
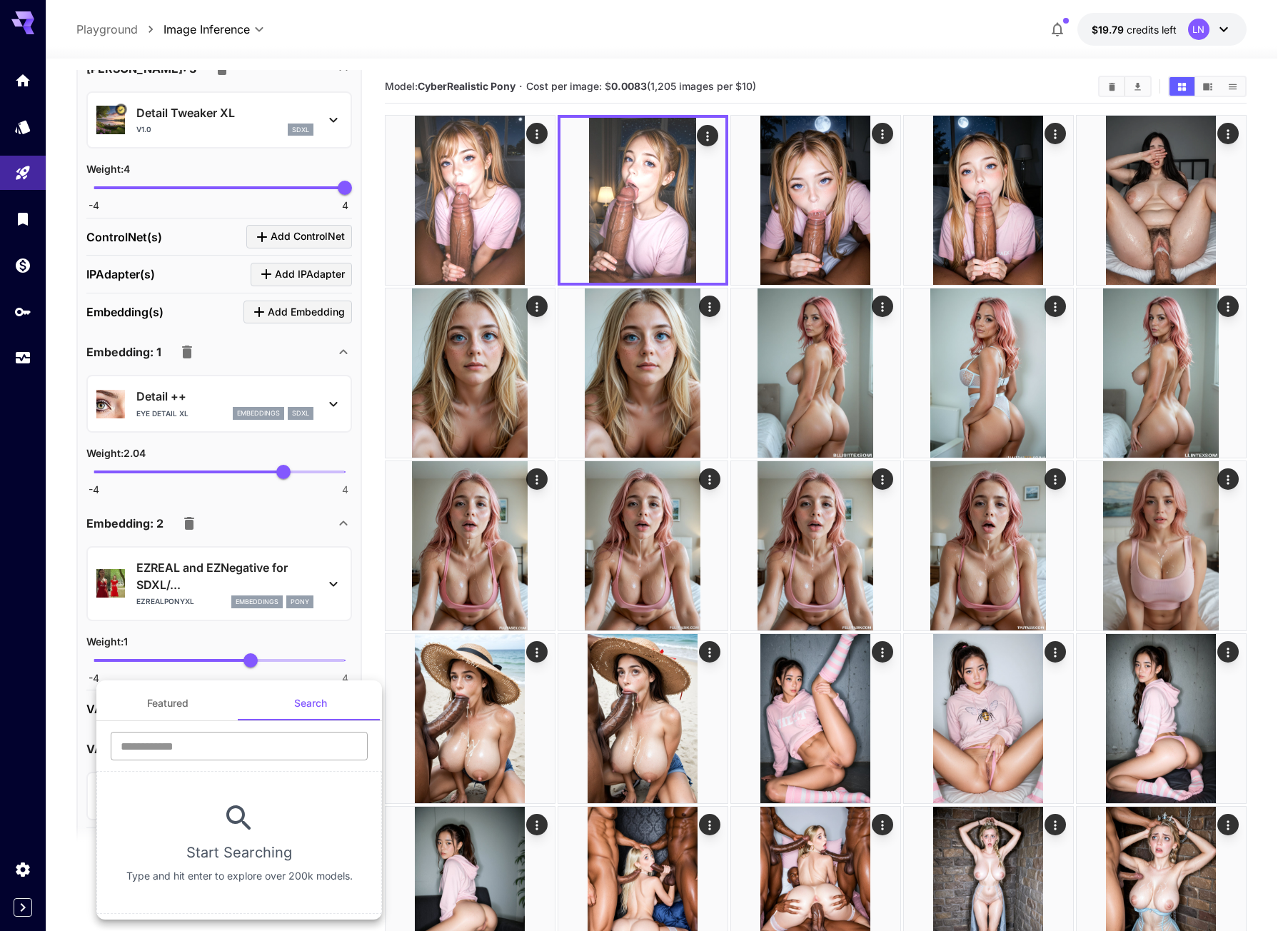
click at [205, 746] on input "text" at bounding box center [239, 746] width 257 height 28
paste input "**********"
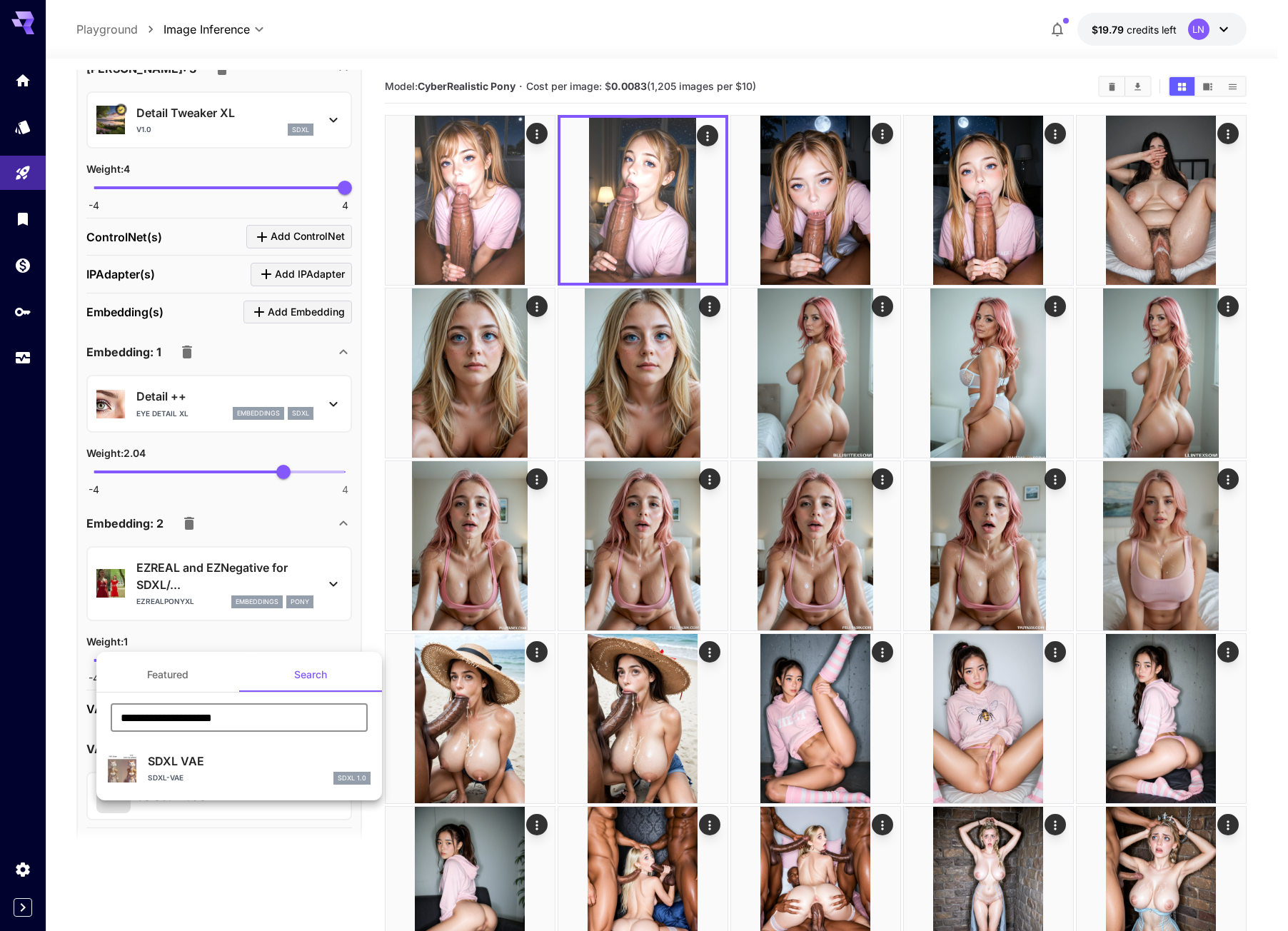
type input "**********"
click at [202, 780] on div "SDXL-VAE SDXL 1.0" at bounding box center [259, 778] width 223 height 12
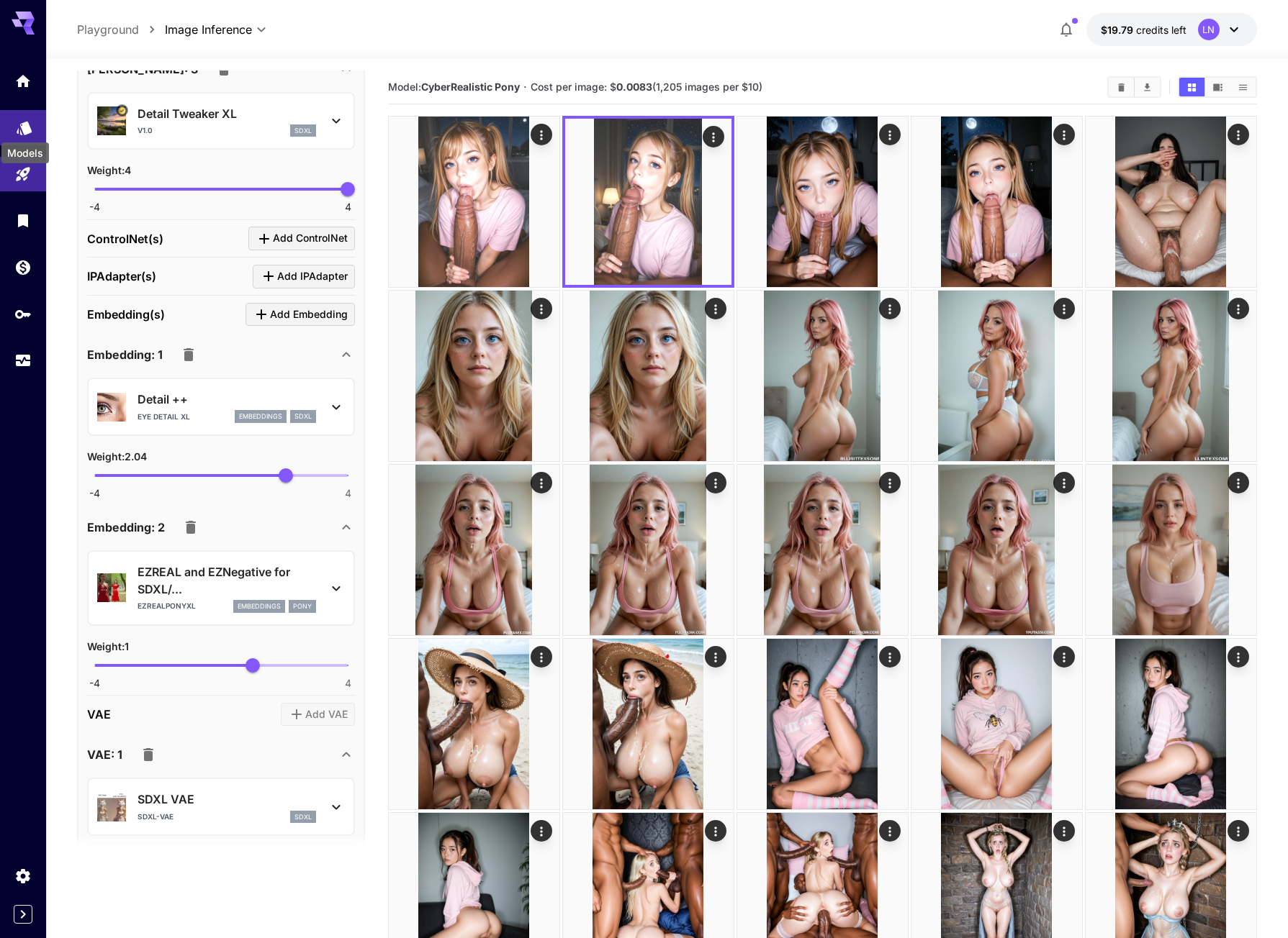
click at [23, 125] on icon "Models" at bounding box center [24, 128] width 15 height 13
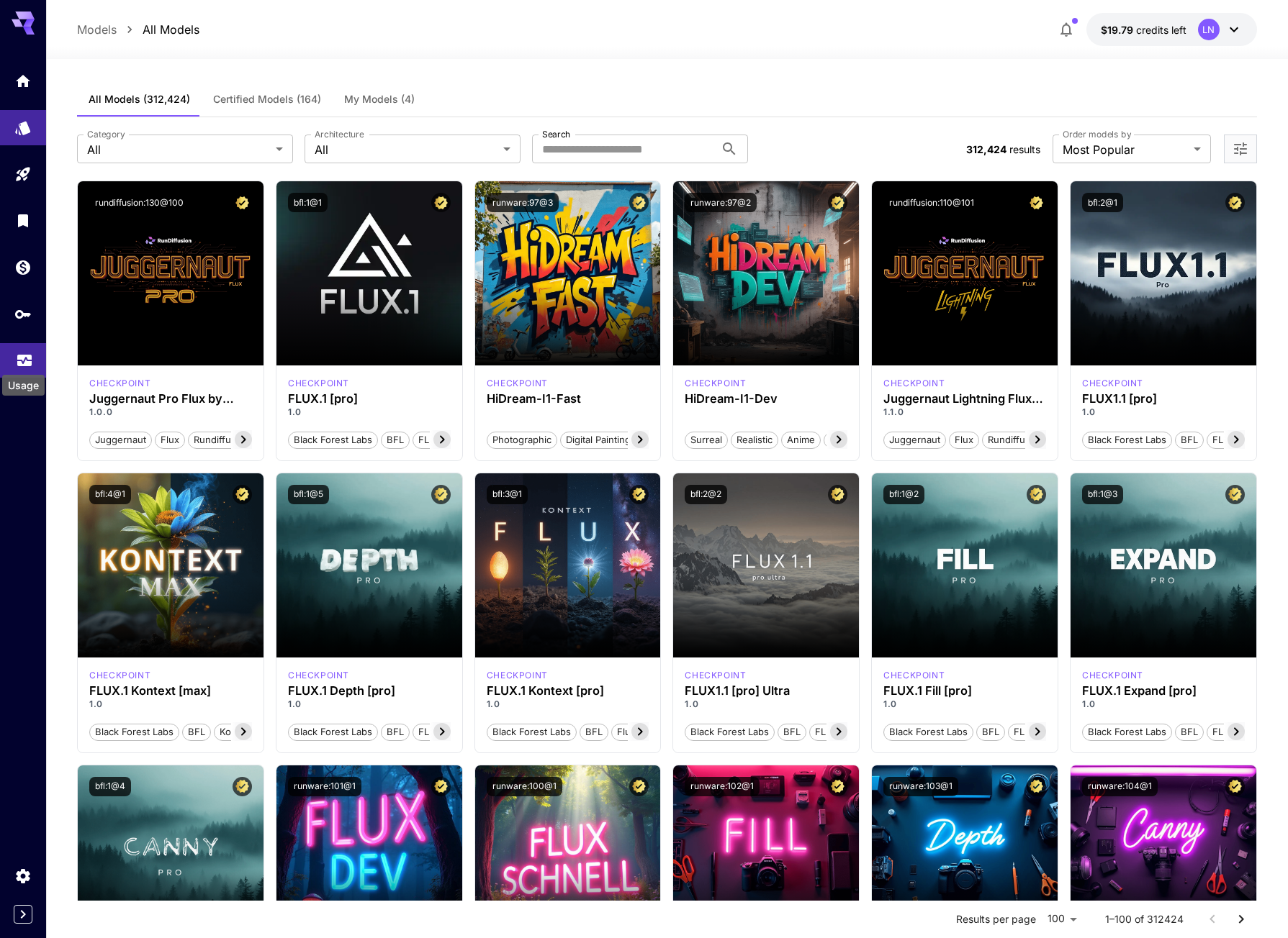
click at [33, 352] on link at bounding box center [23, 361] width 46 height 35
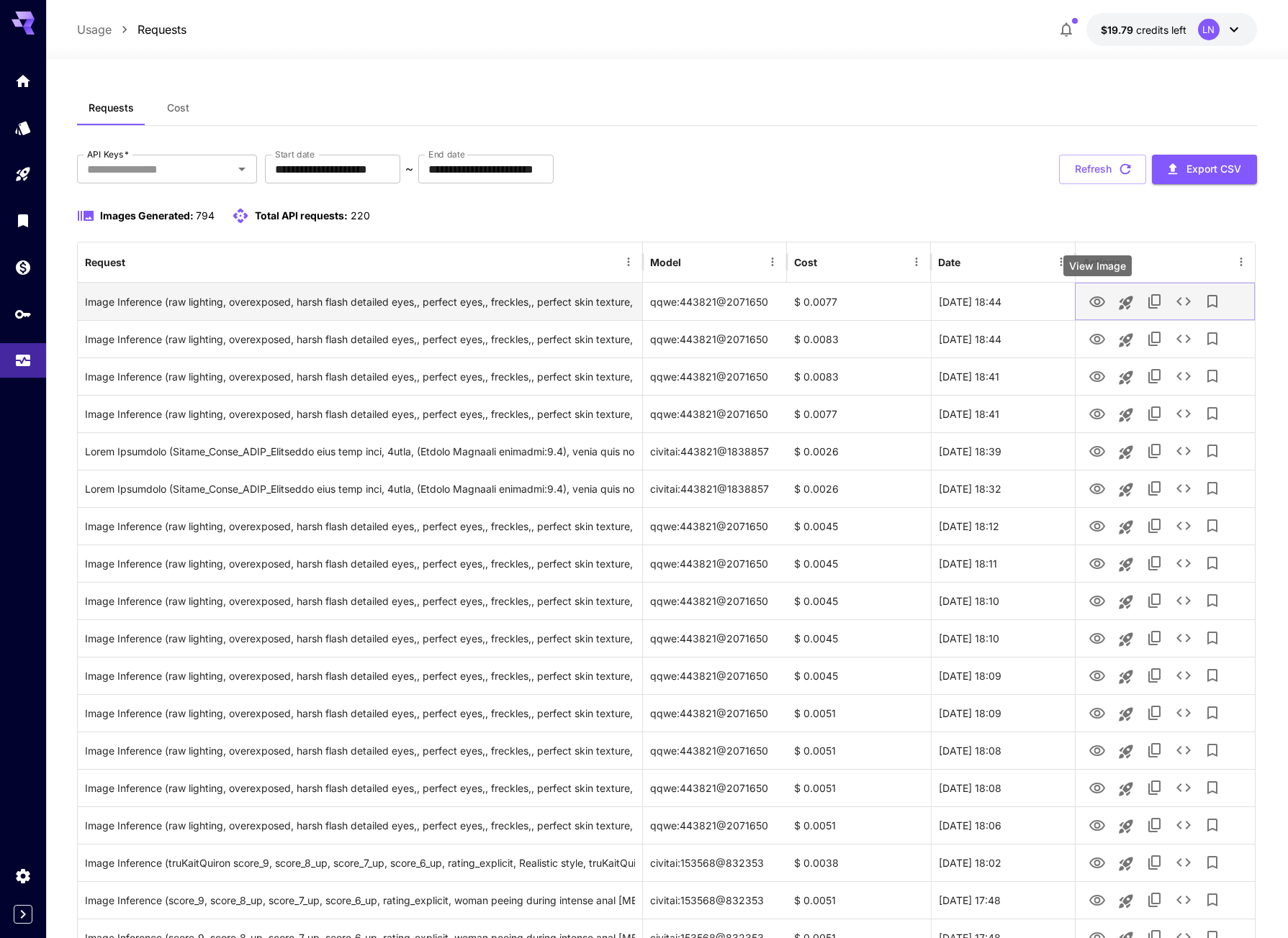
click at [1101, 303] on icon "View Image" at bounding box center [1097, 302] width 18 height 18
click at [1127, 301] on icon "Launch in playground" at bounding box center [1126, 303] width 18 height 18
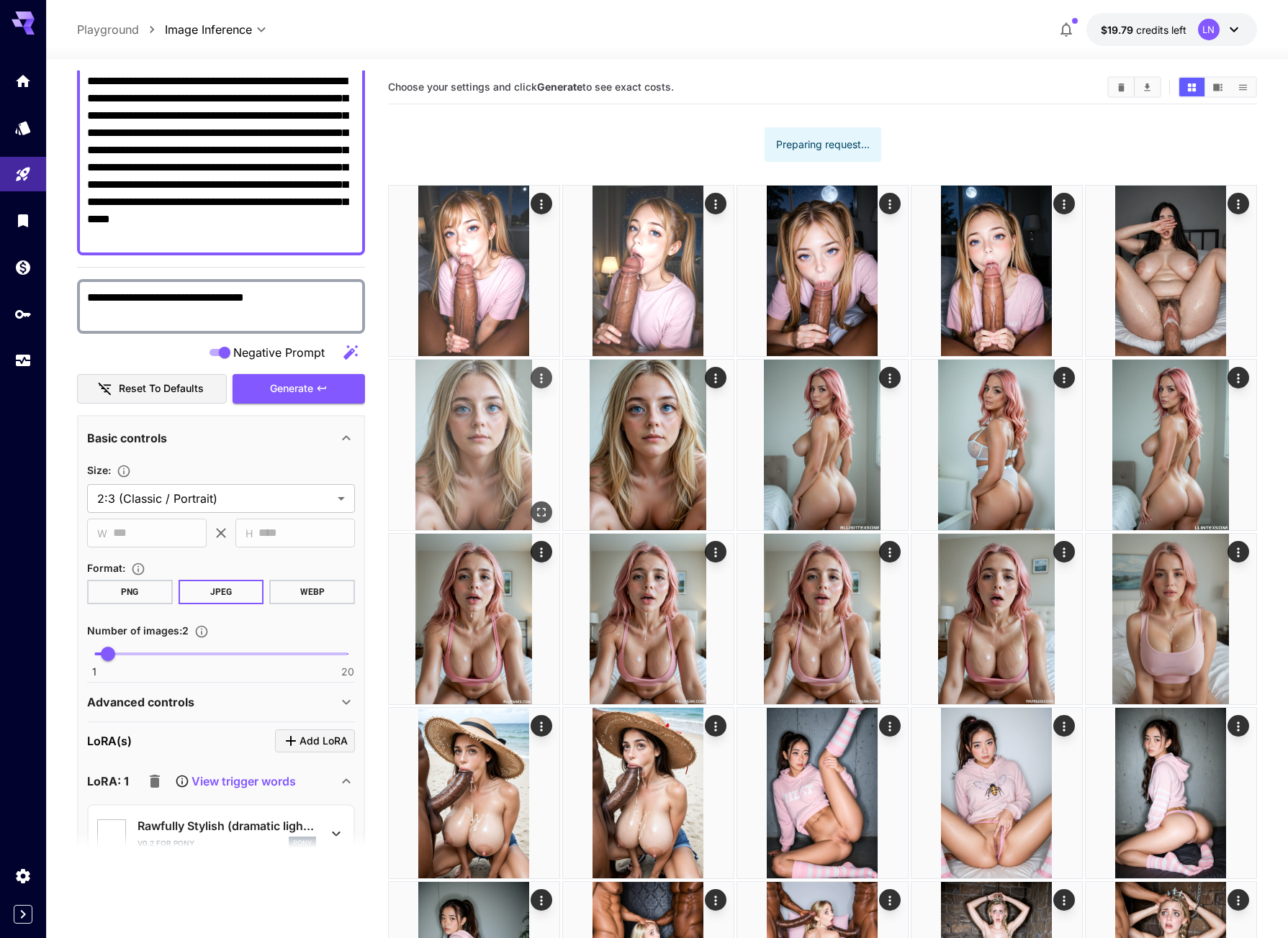
type textarea "**********"
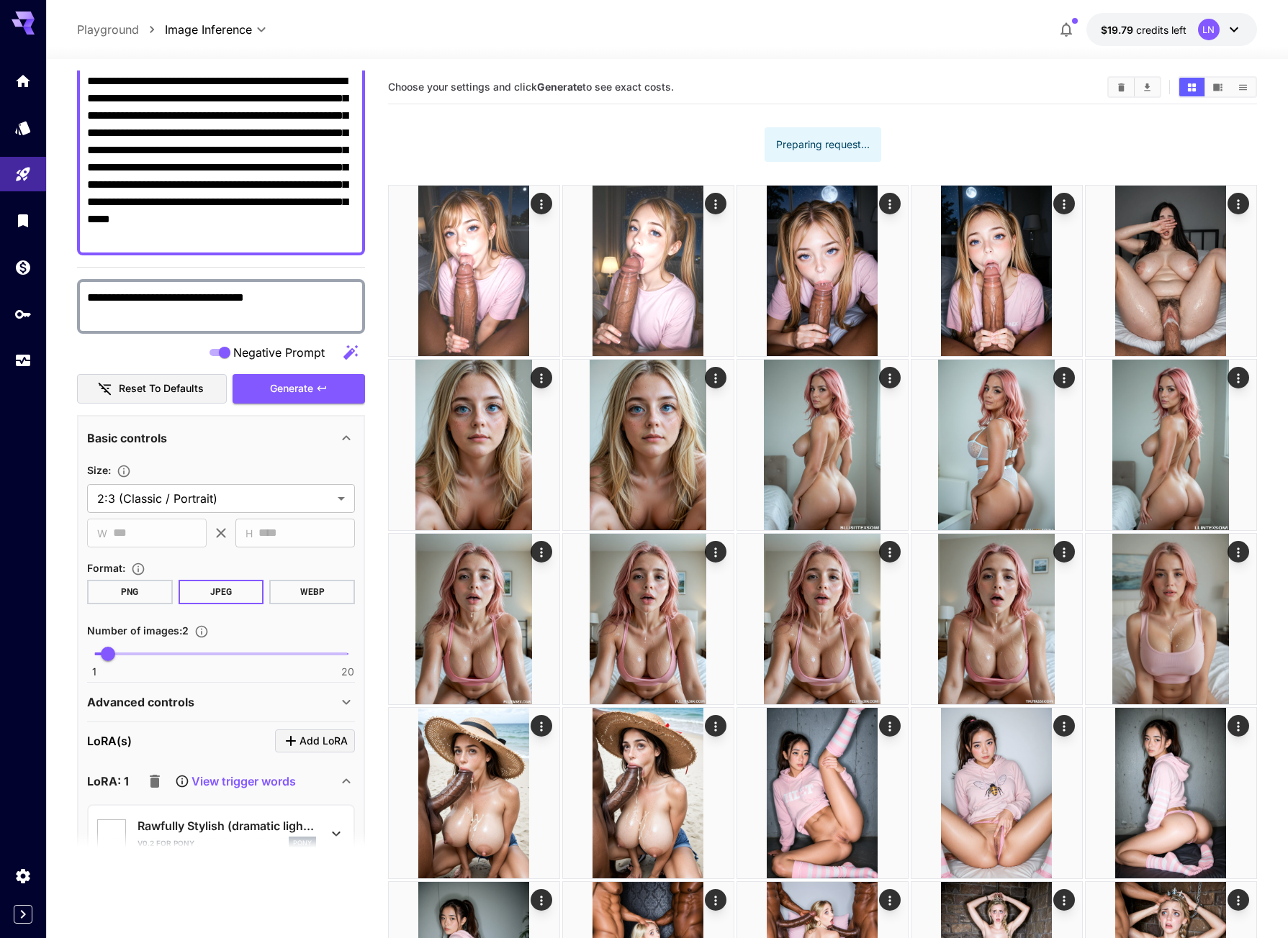
type input "**********"
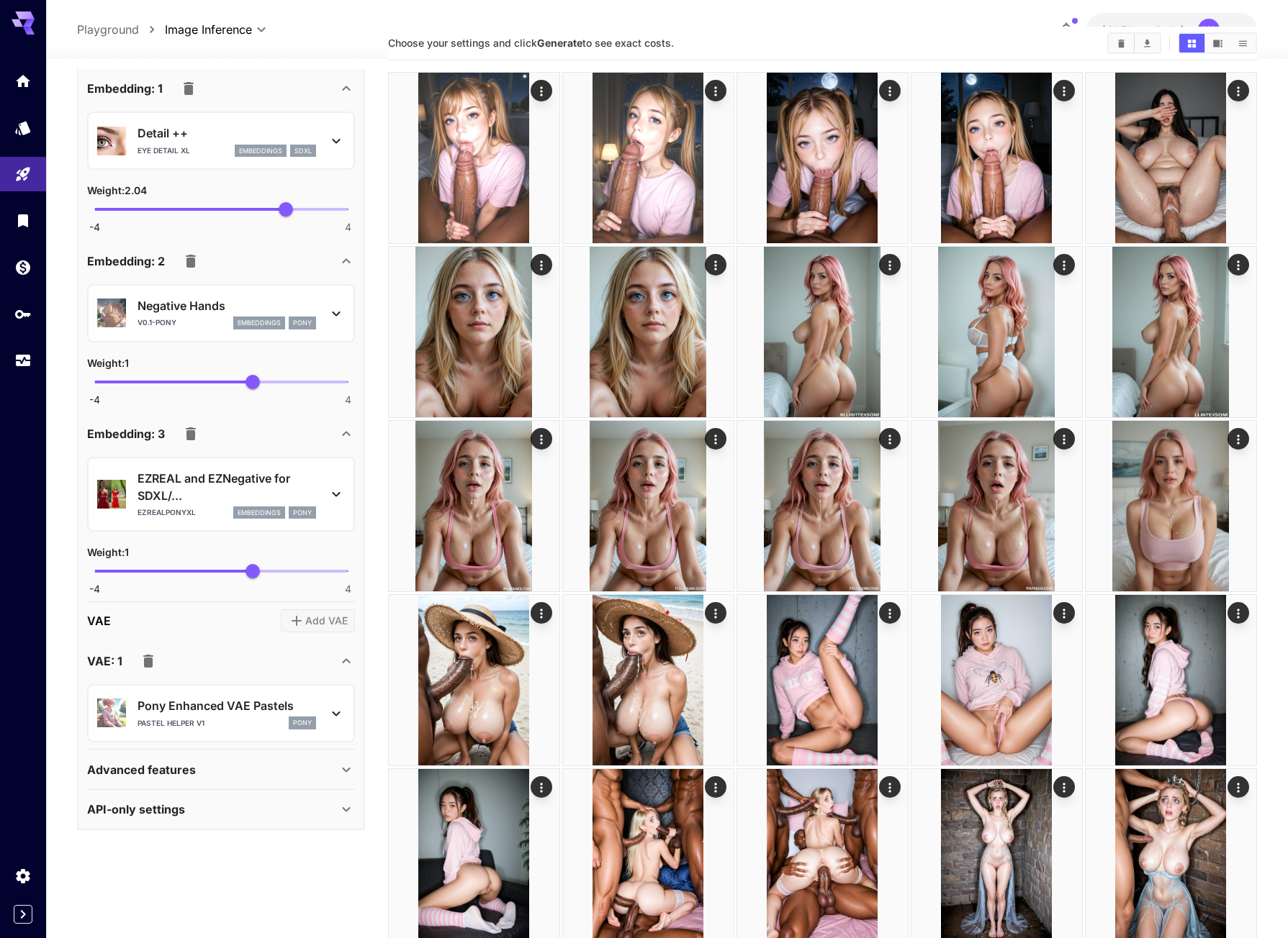
scroll to position [216, 0]
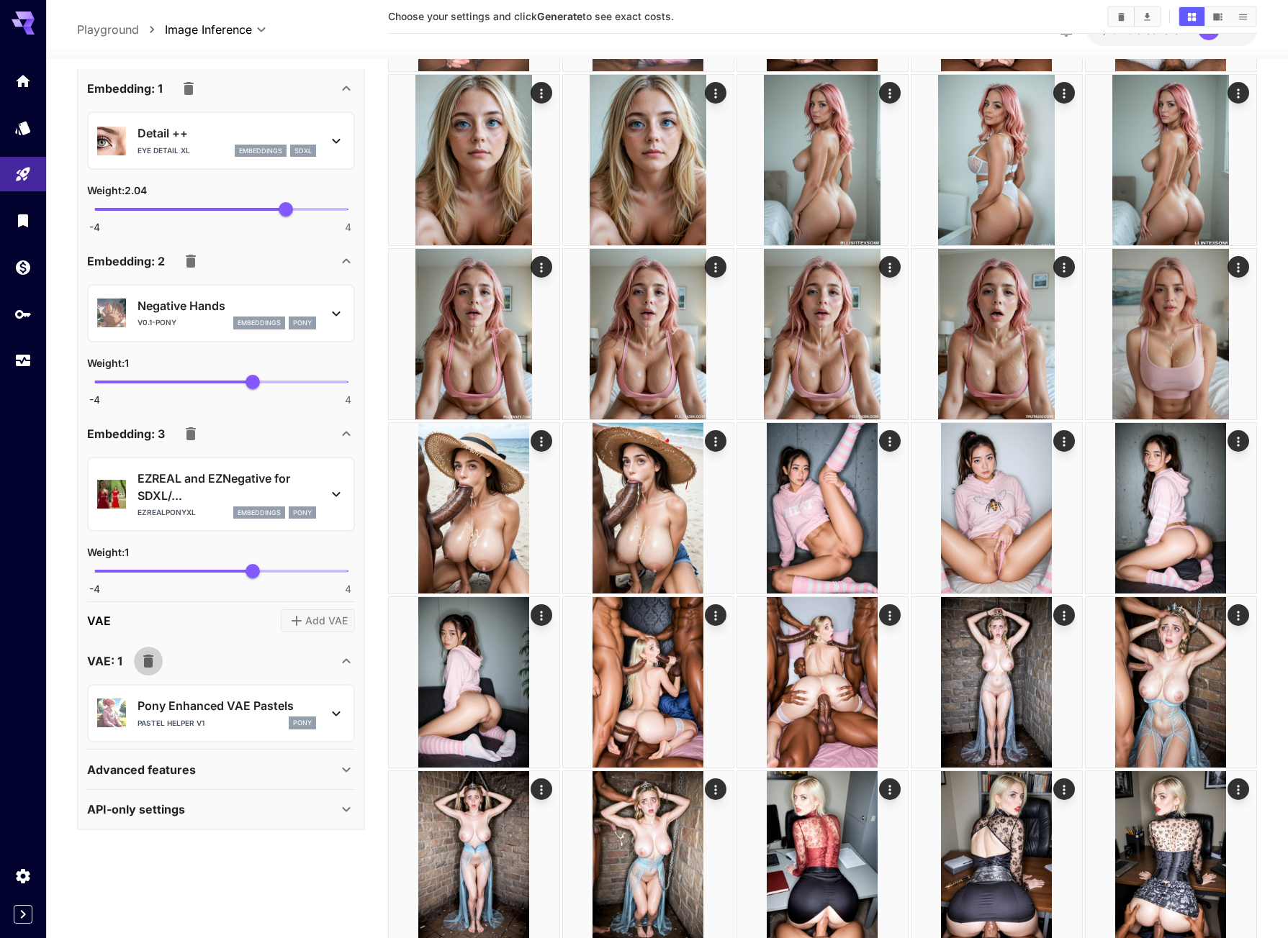
click at [145, 668] on icon "button" at bounding box center [148, 660] width 10 height 13
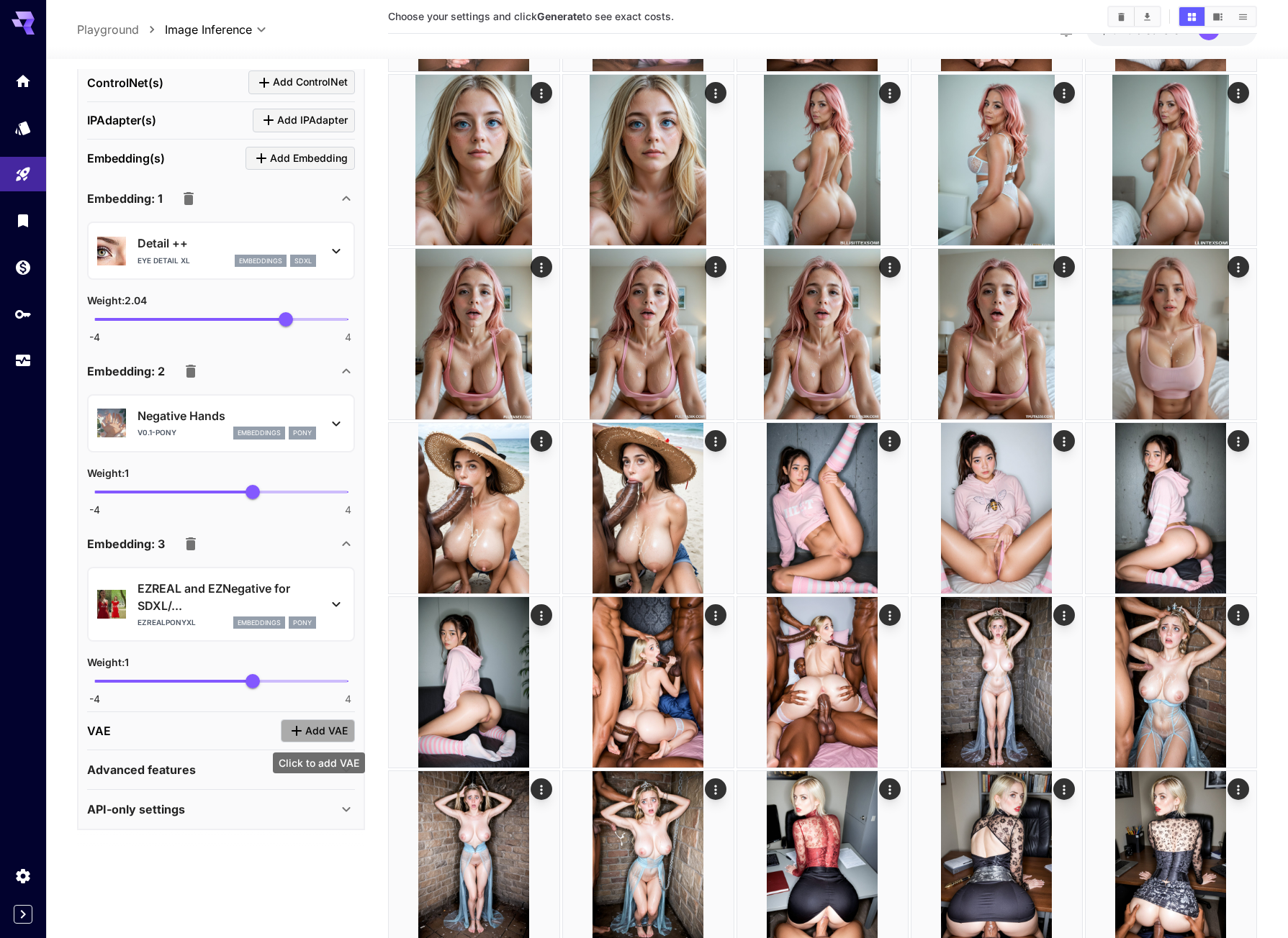
click at [321, 734] on span "Add VAE" at bounding box center [326, 732] width 43 height 18
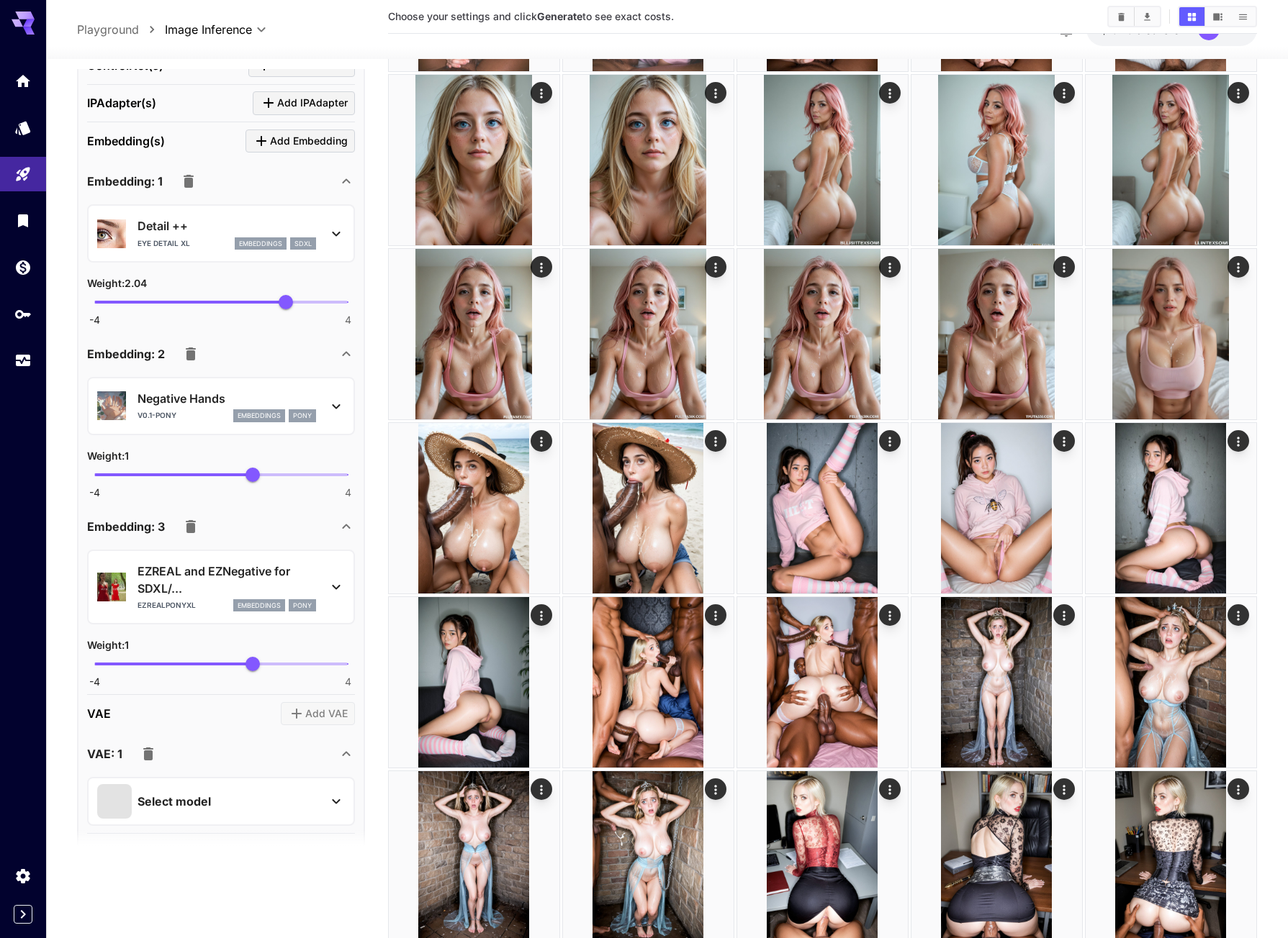
click at [204, 810] on p "Select model" at bounding box center [174, 802] width 74 height 18
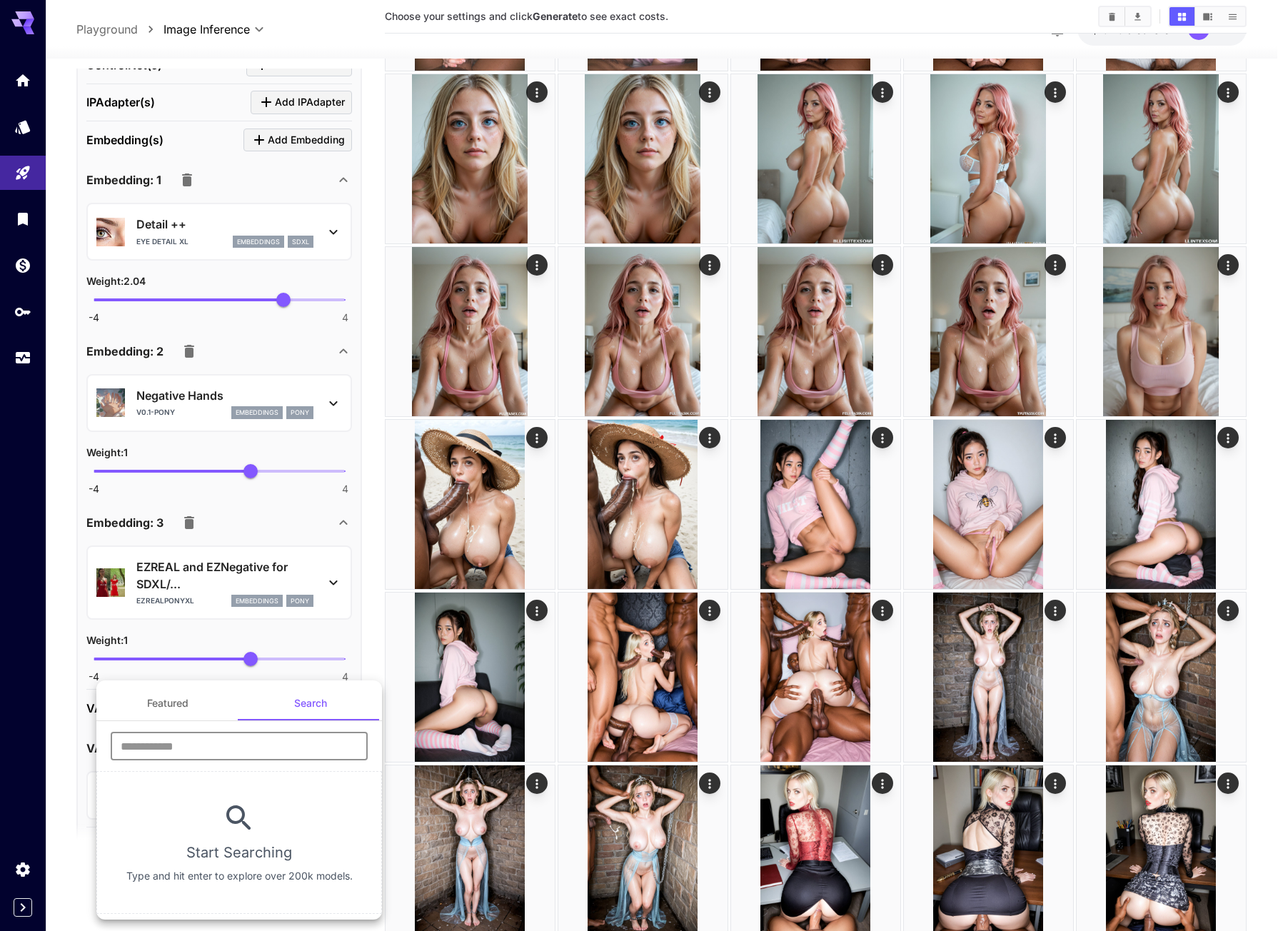
click at [215, 754] on input "text" at bounding box center [239, 746] width 257 height 28
paste input "**********"
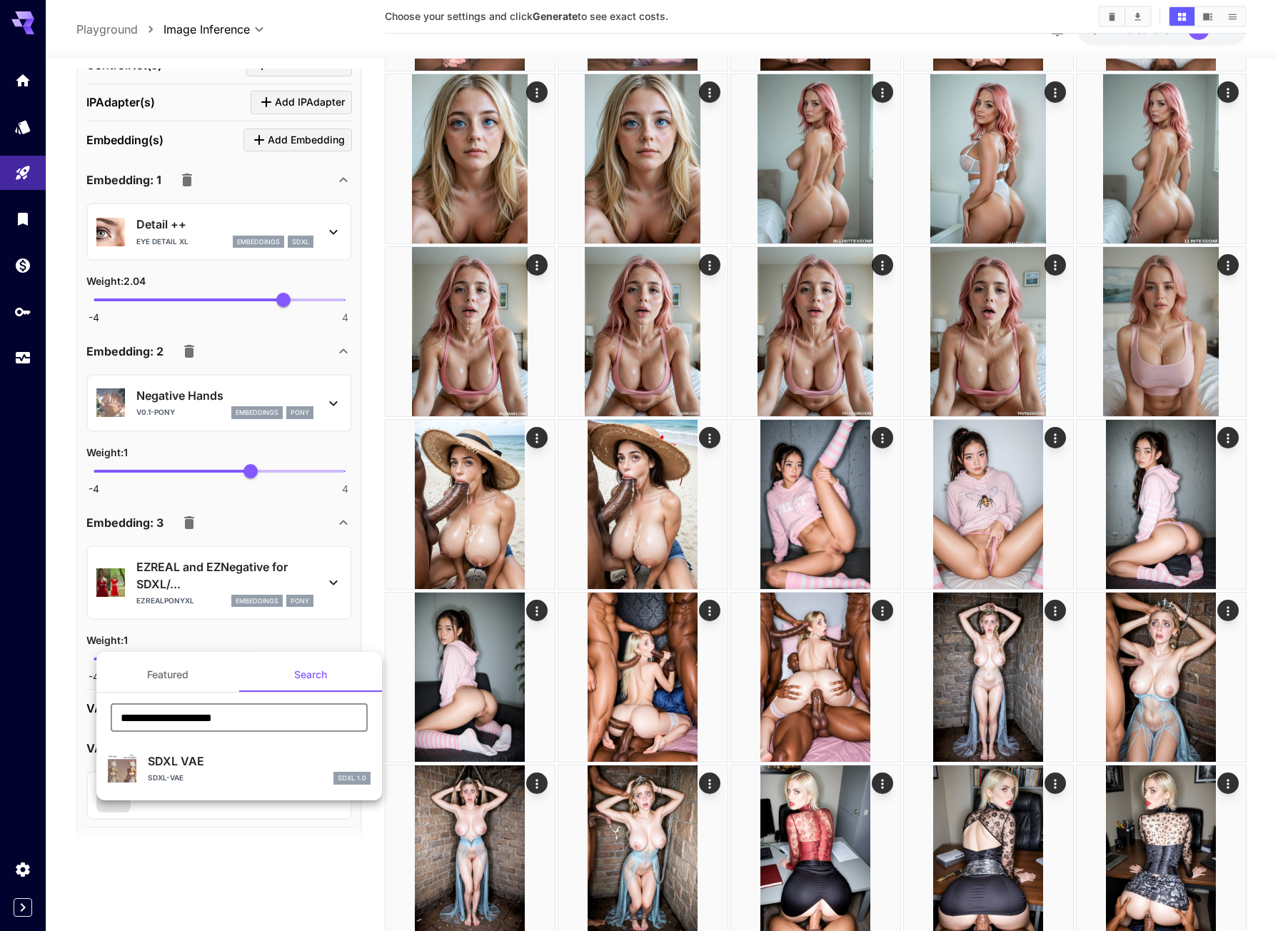
type input "**********"
click at [217, 765] on p "SDXL VAE" at bounding box center [259, 761] width 223 height 17
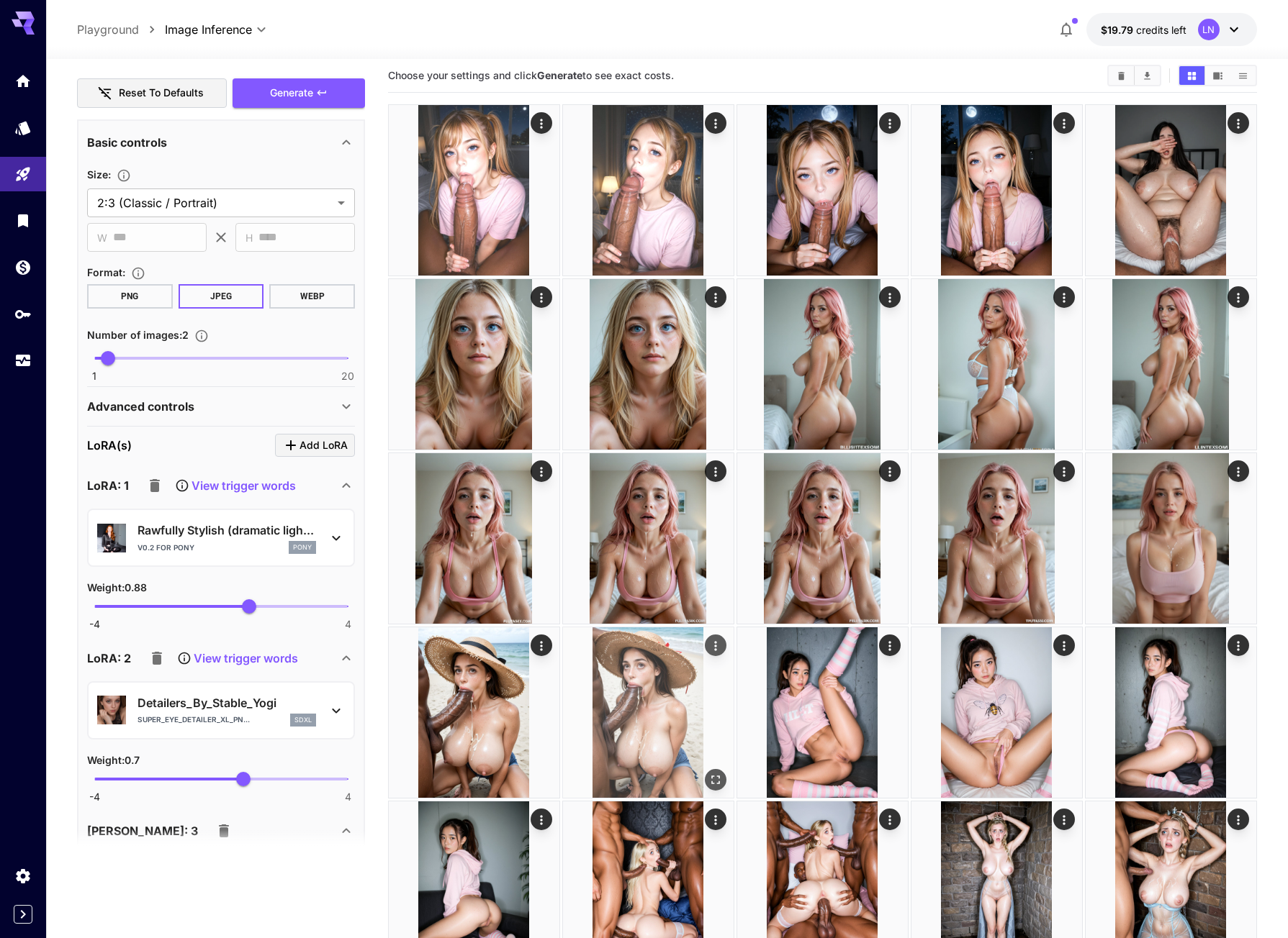
scroll to position [0, 0]
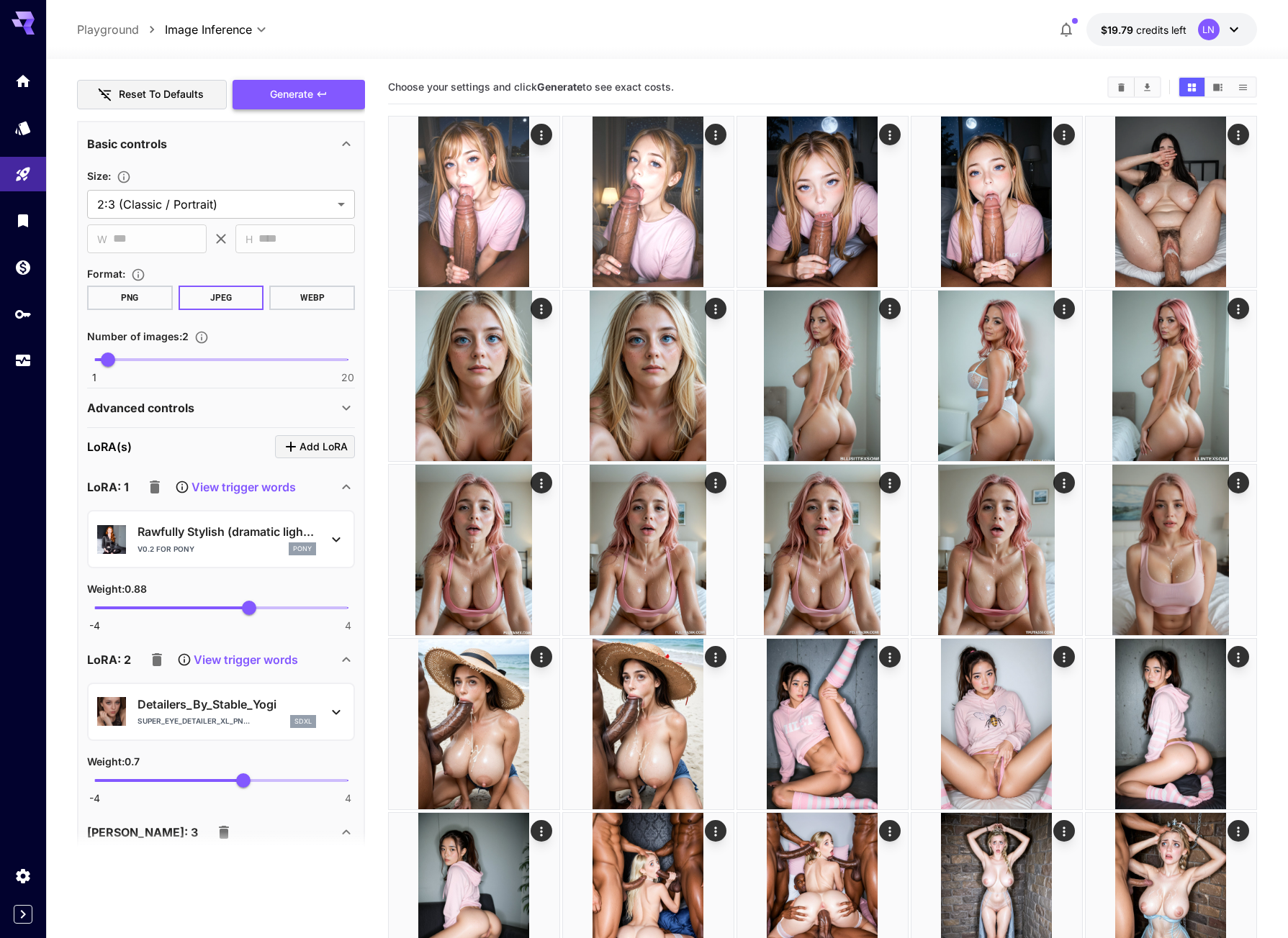
click at [311, 97] on span "Generate" at bounding box center [292, 94] width 43 height 18
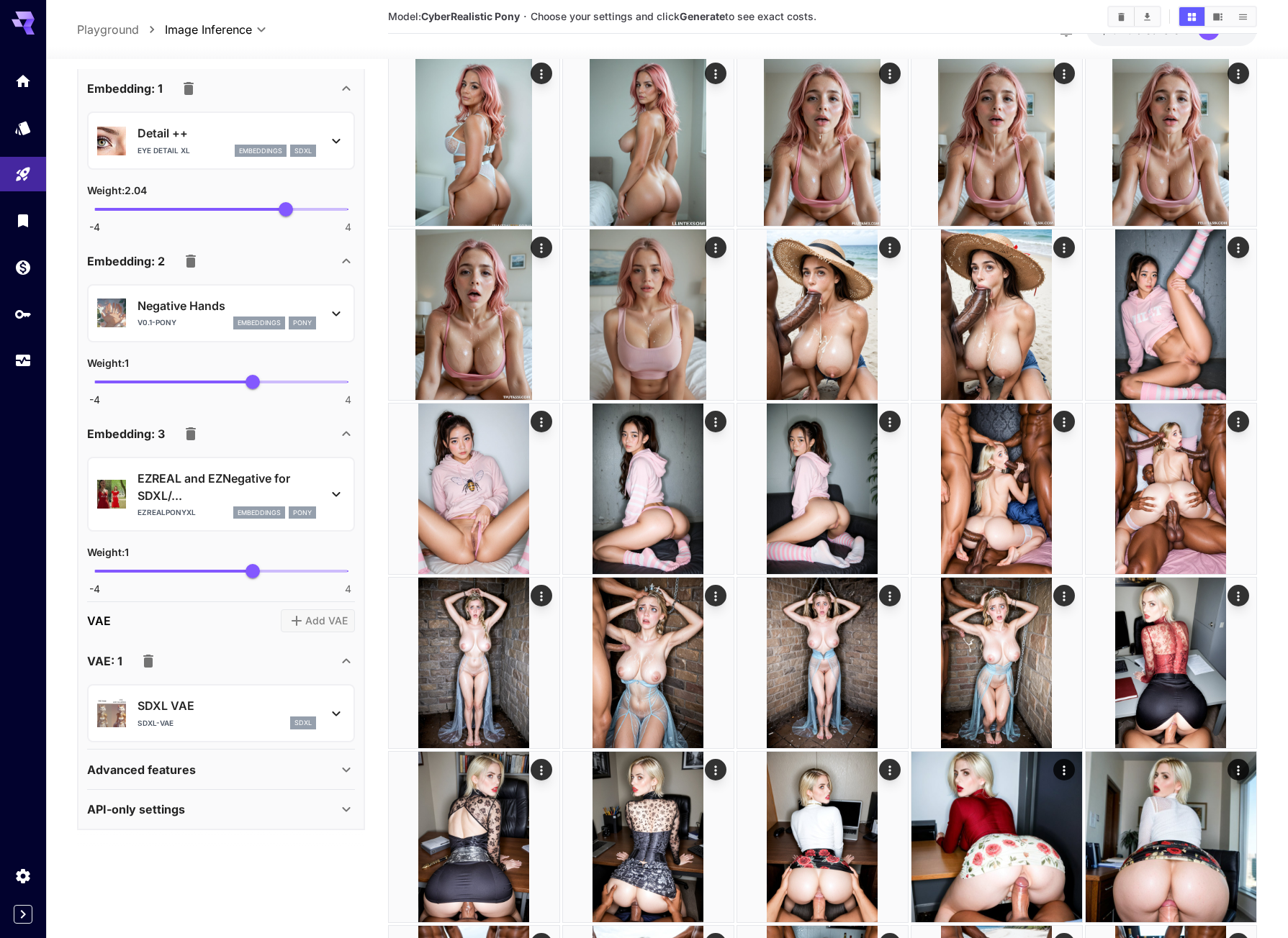
scroll to position [504, 0]
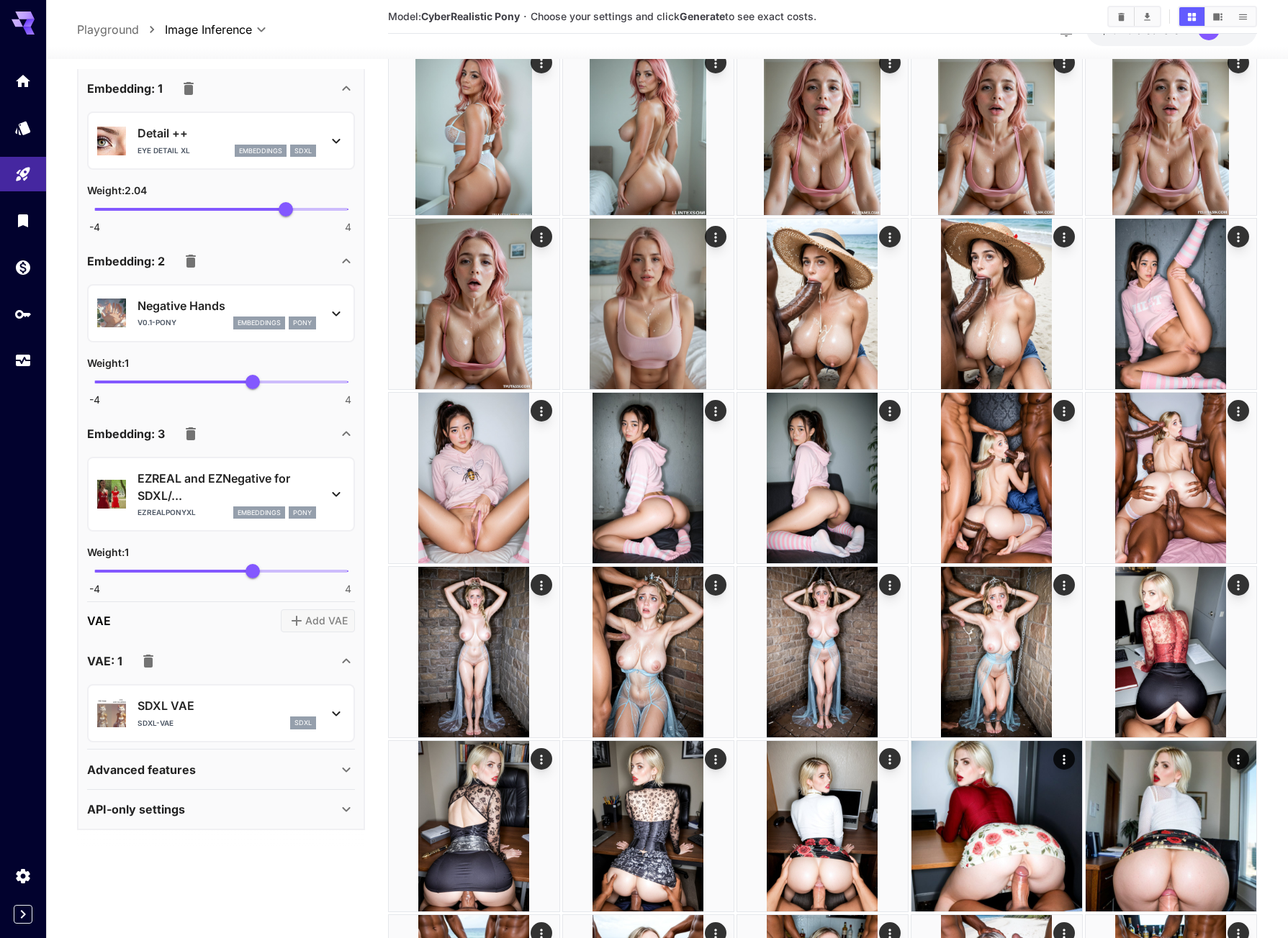
click at [153, 667] on icon "button" at bounding box center [148, 661] width 18 height 18
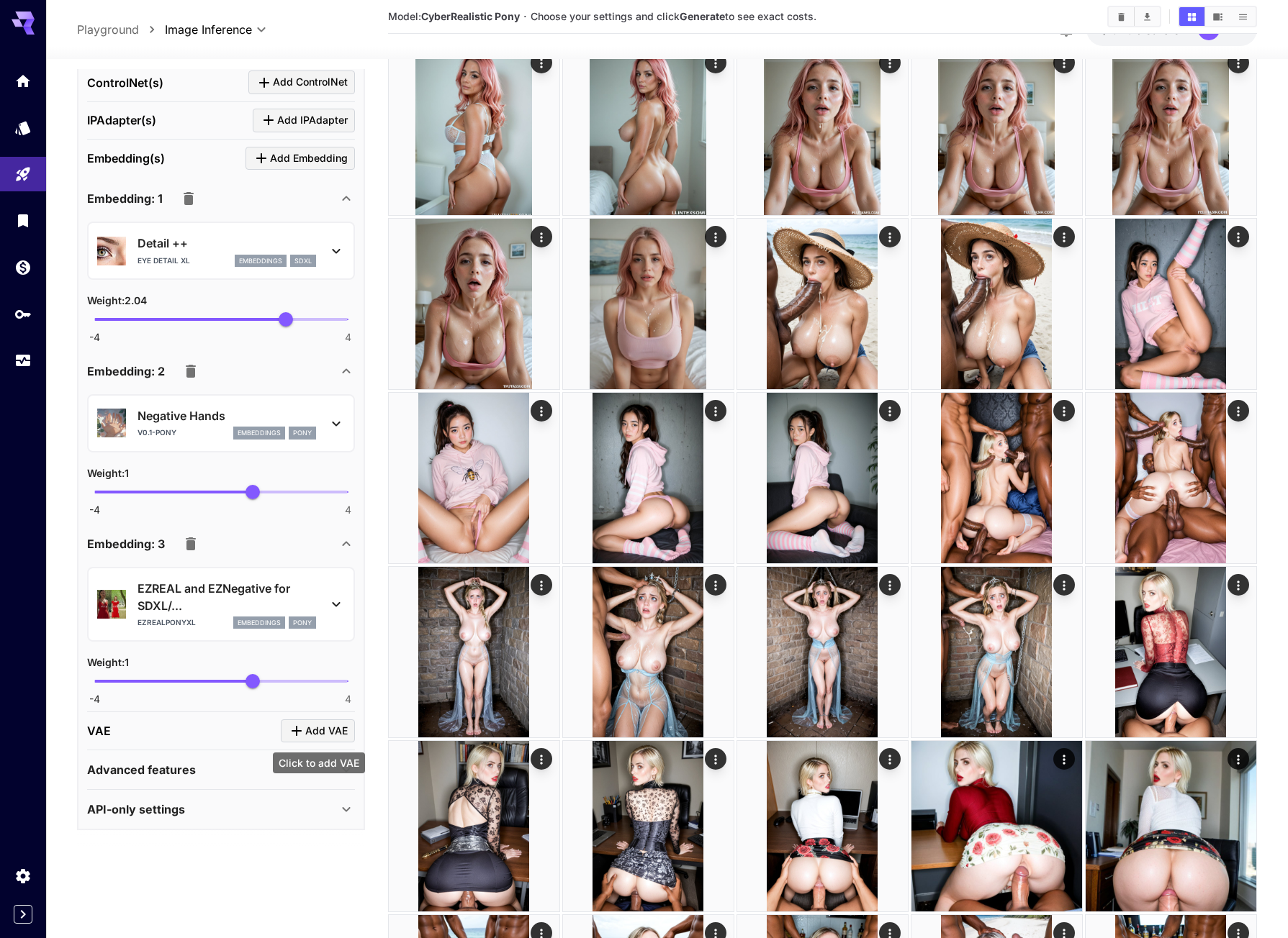
click at [331, 733] on span "Add VAE" at bounding box center [326, 732] width 43 height 18
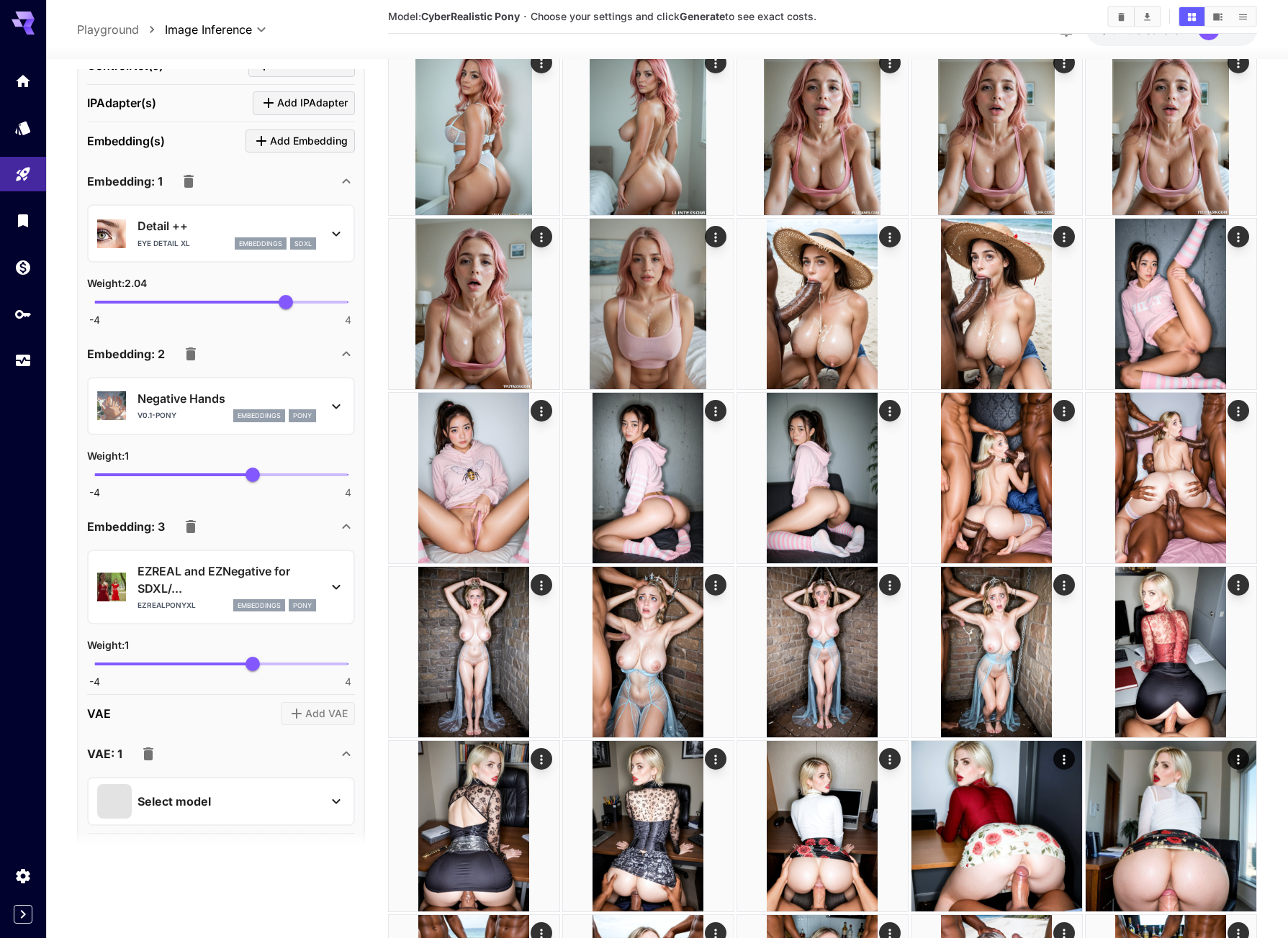
click at [190, 810] on p "Select model" at bounding box center [174, 802] width 74 height 18
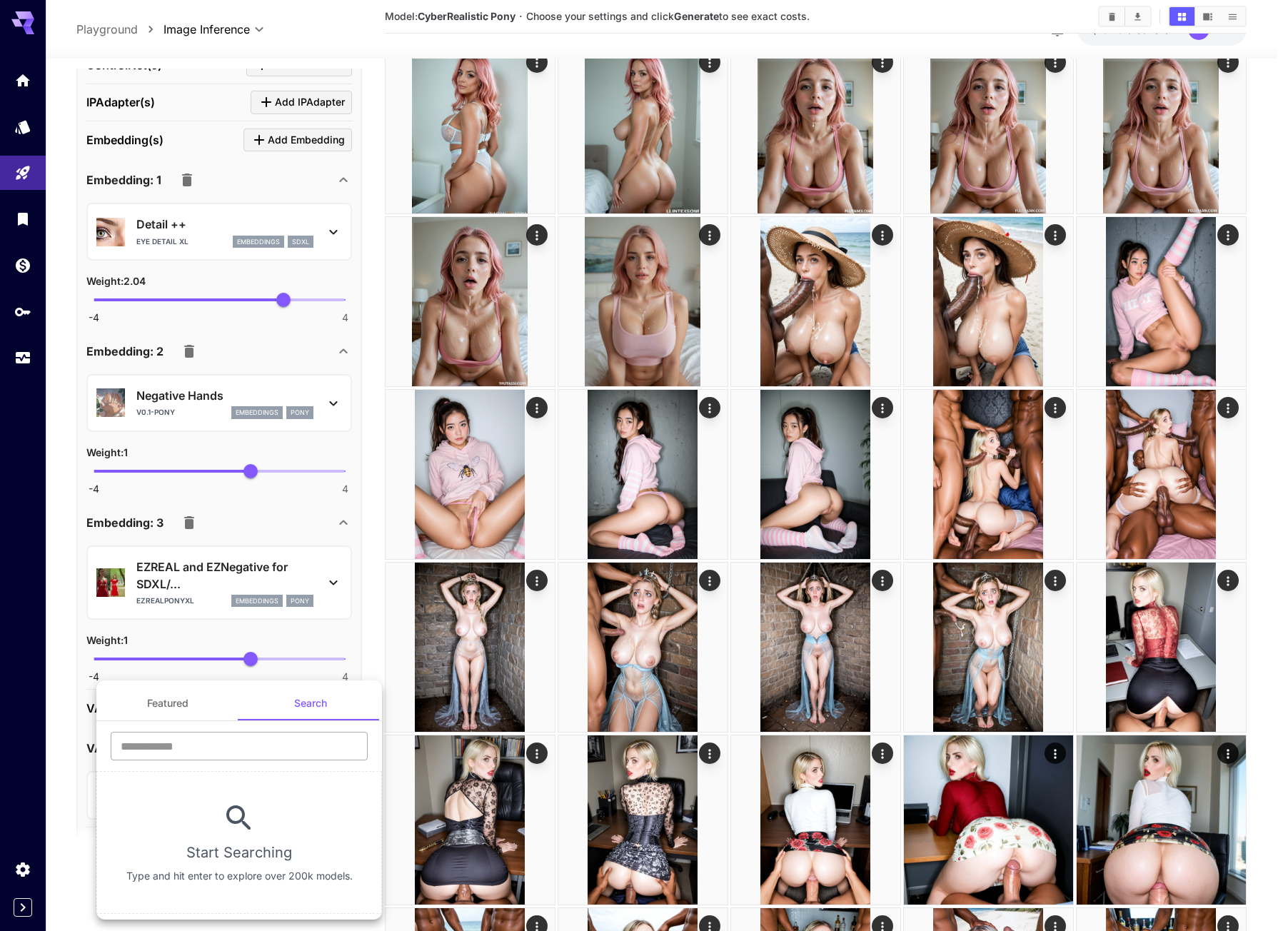
click at [211, 753] on input "text" at bounding box center [239, 746] width 257 height 28
paste input "**********"
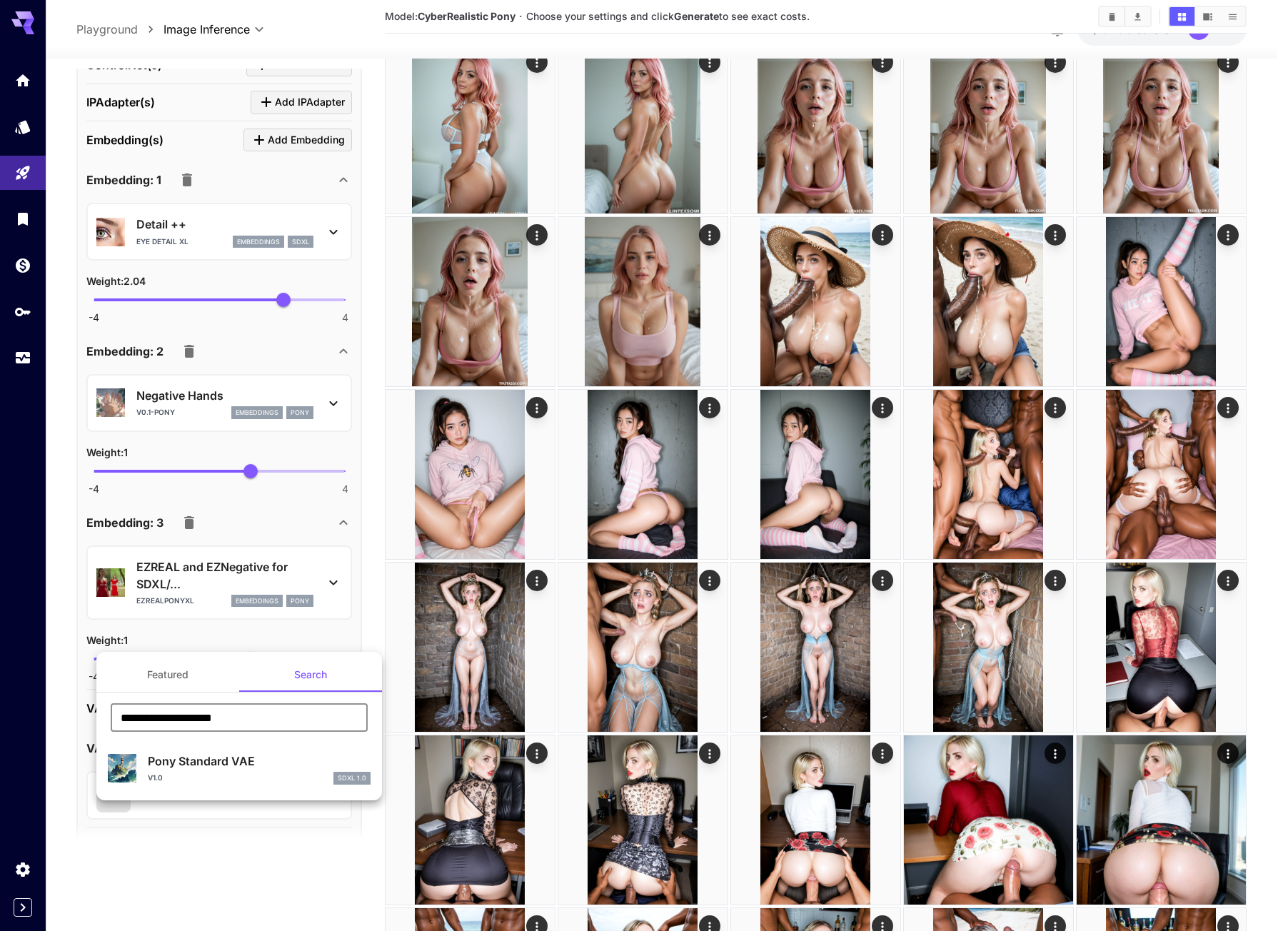
type input "**********"
click at [189, 767] on p "Pony Standard VAE" at bounding box center [259, 761] width 223 height 17
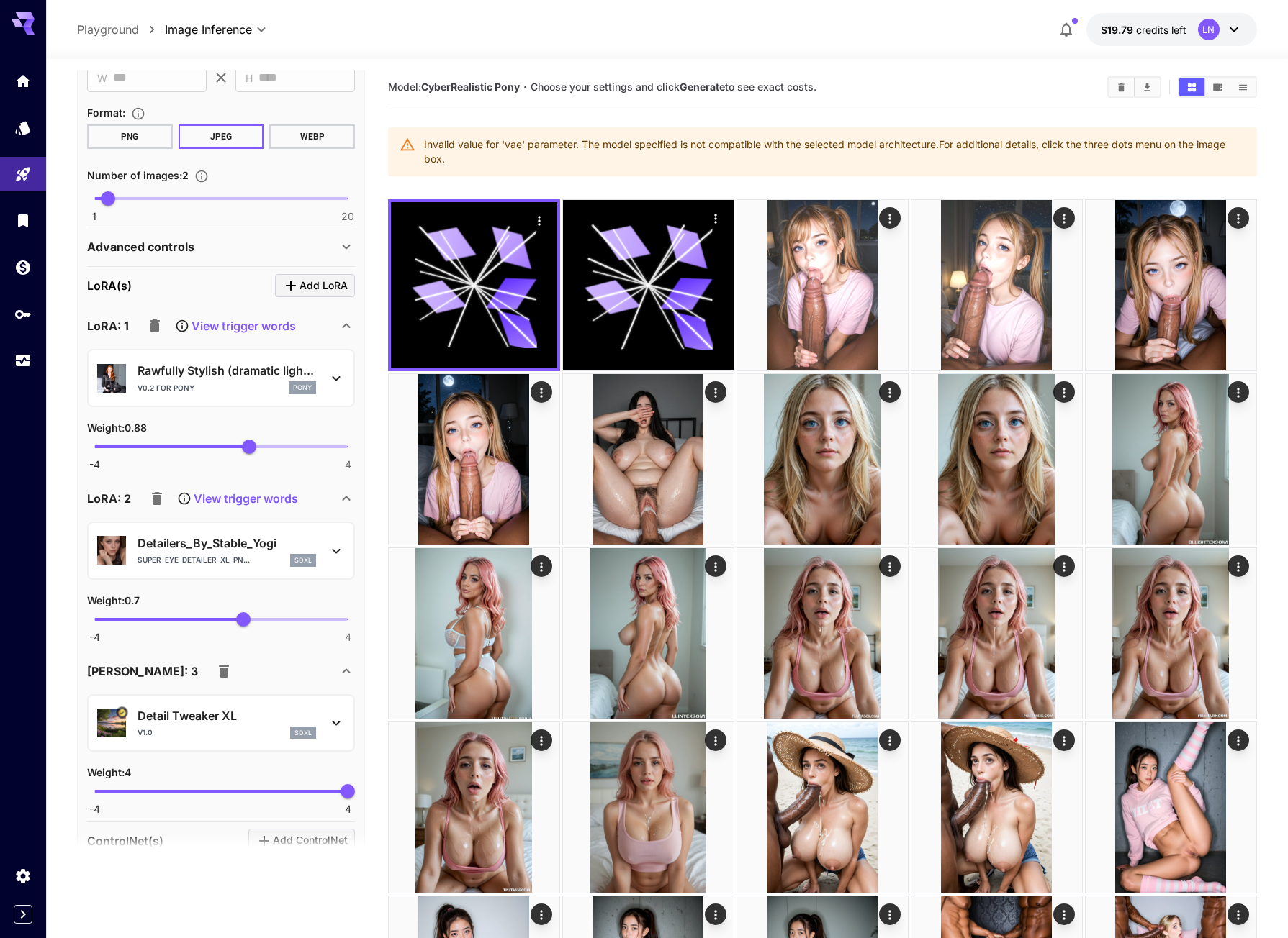
scroll to position [279, 0]
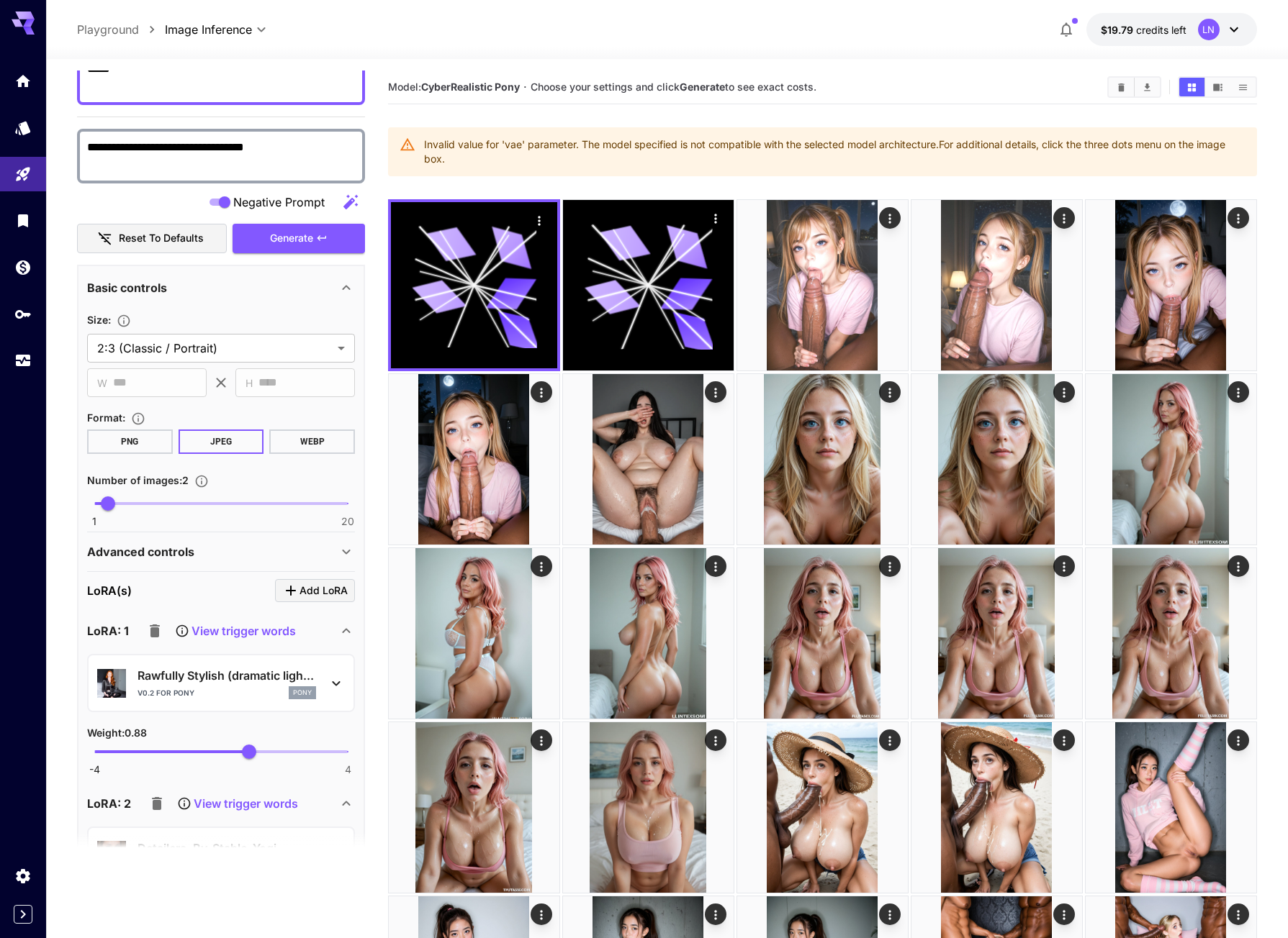
click at [306, 238] on span "Generate" at bounding box center [292, 239] width 43 height 18
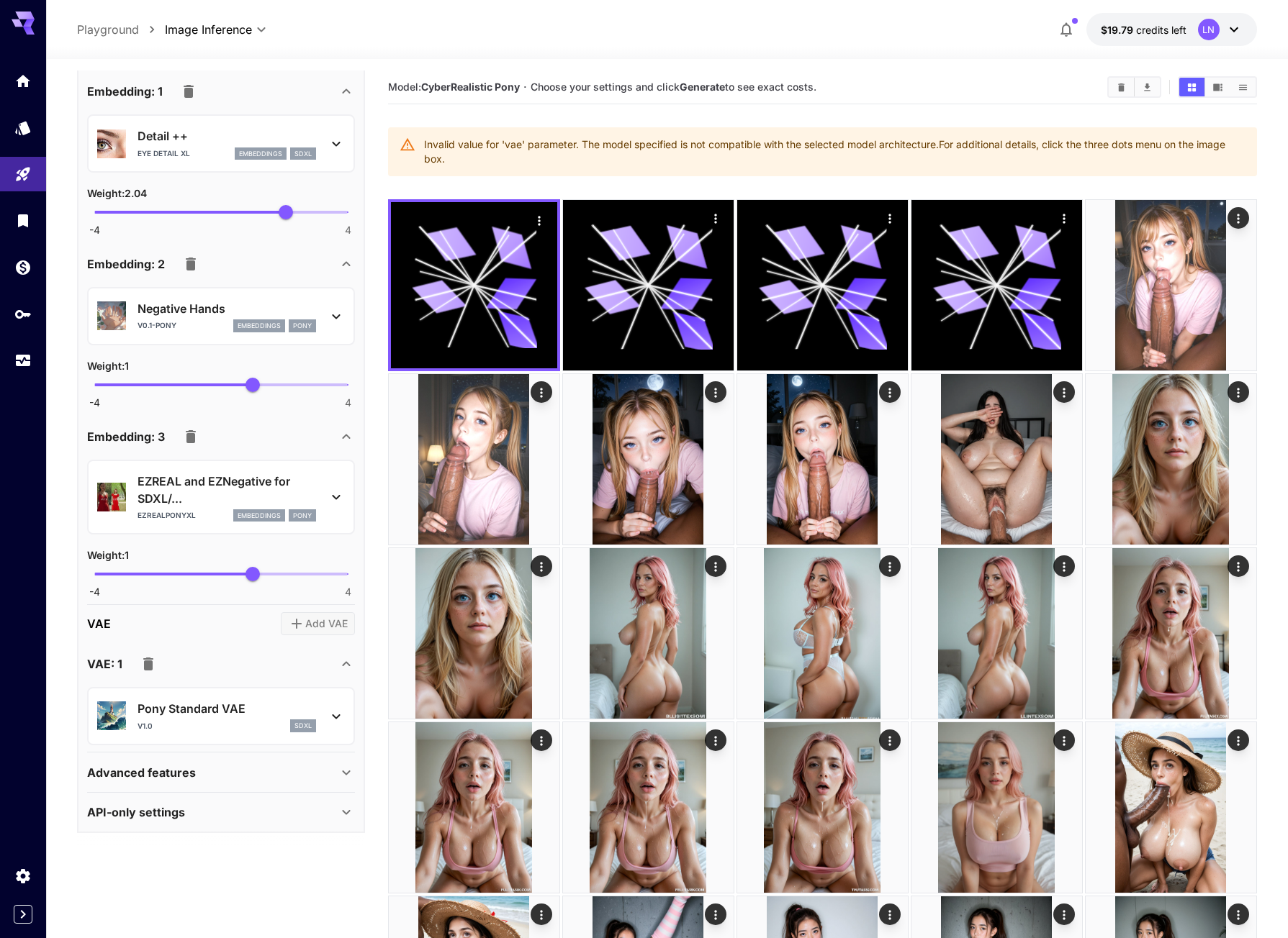
scroll to position [1469, 0]
click at [181, 721] on div "V1.0 sdxl" at bounding box center [226, 724] width 178 height 13
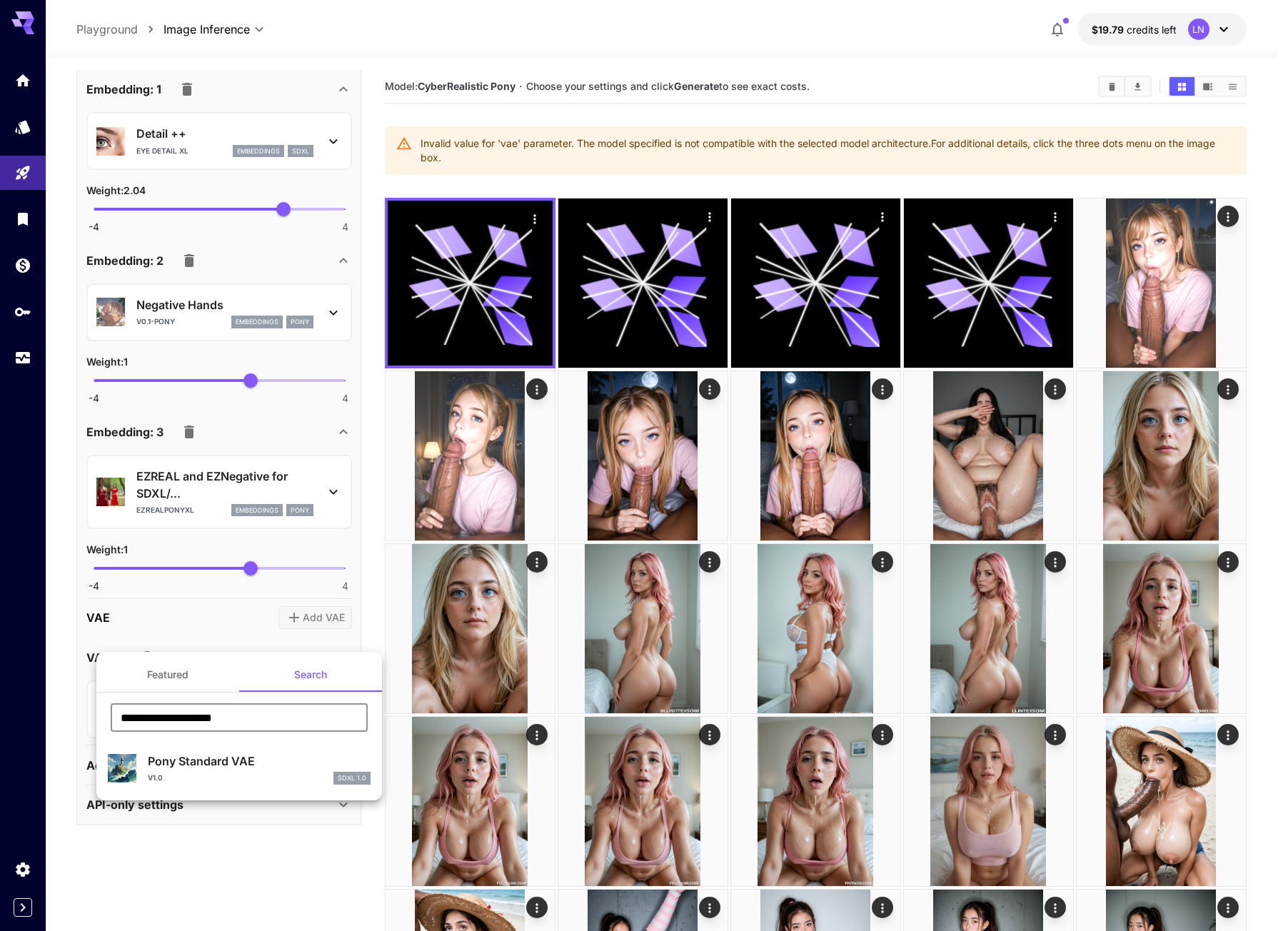
click at [289, 709] on input "**********" at bounding box center [239, 718] width 257 height 28
paste input "text"
type input "**********"
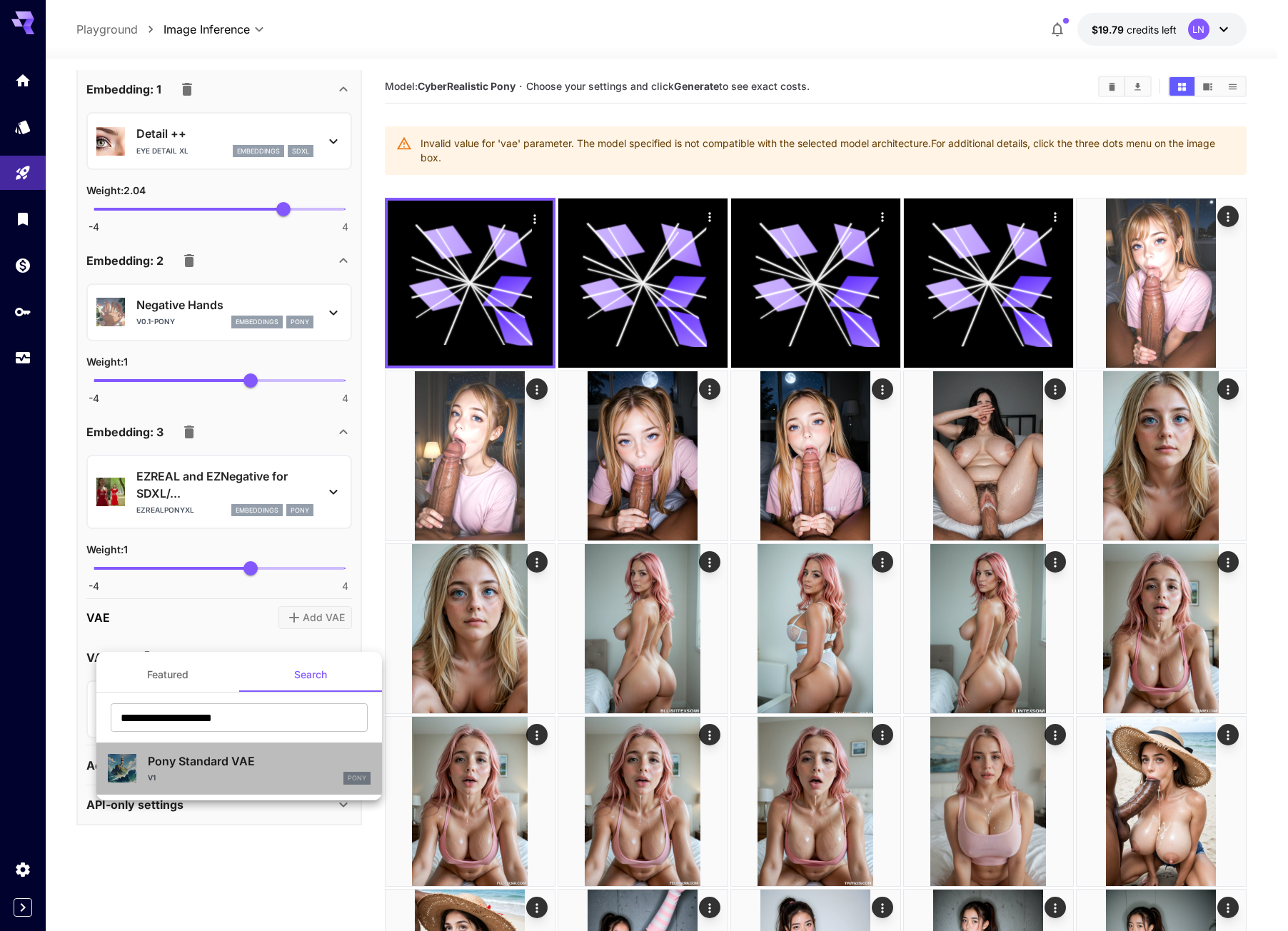
click at [226, 757] on p "Pony Standard VAE" at bounding box center [259, 761] width 223 height 17
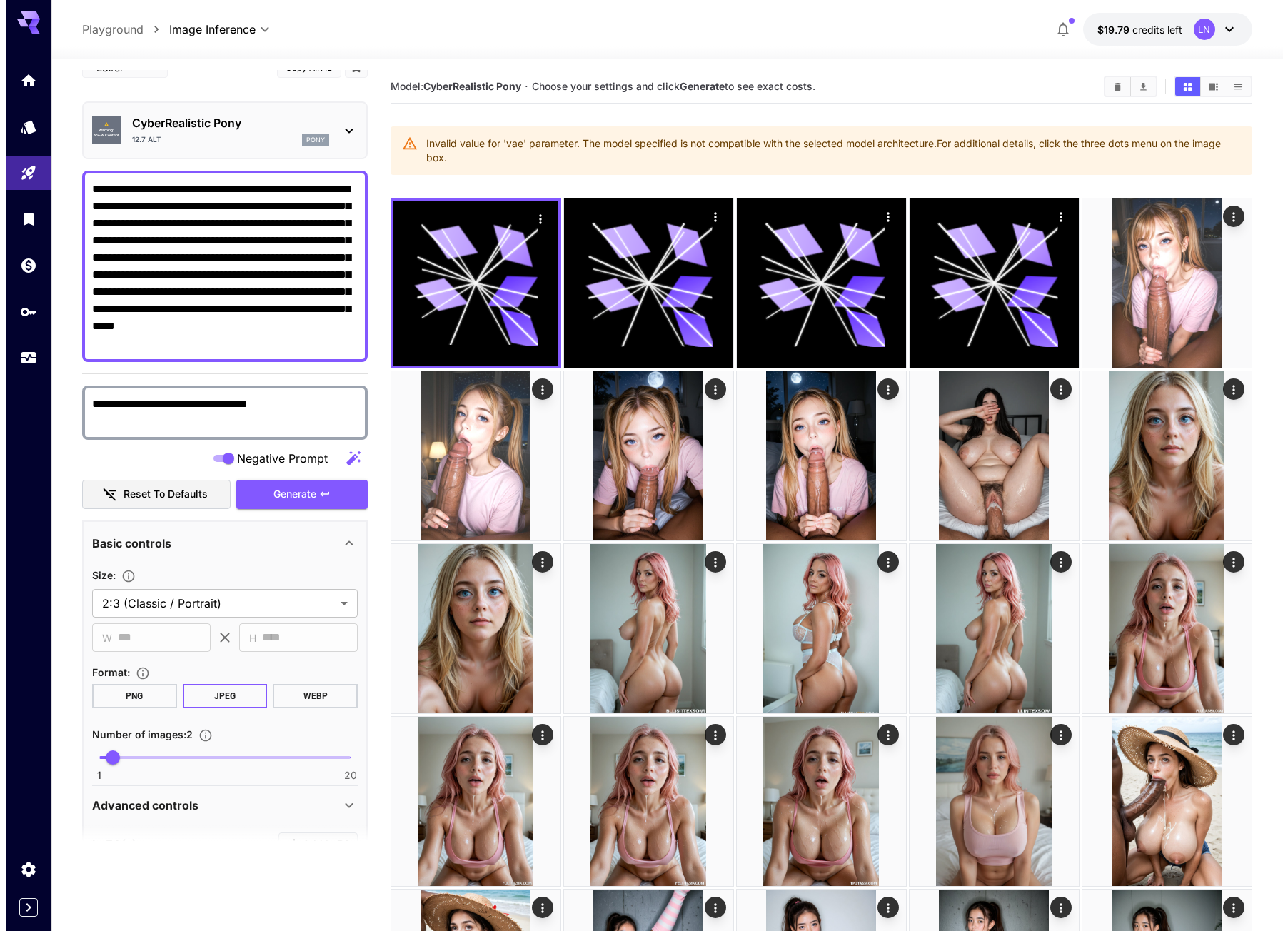
scroll to position [0, 0]
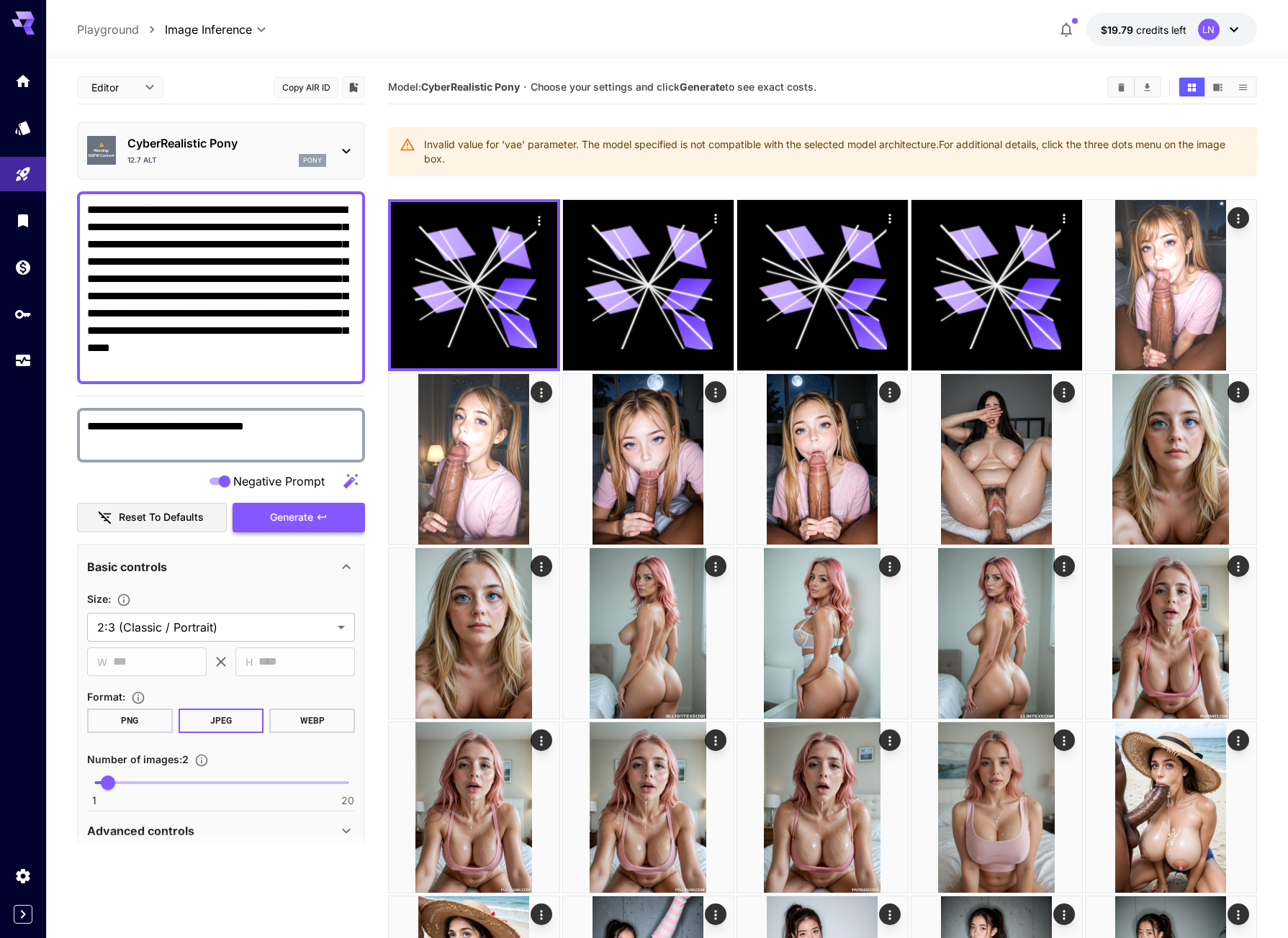
click at [290, 519] on span "Generate" at bounding box center [292, 518] width 43 height 18
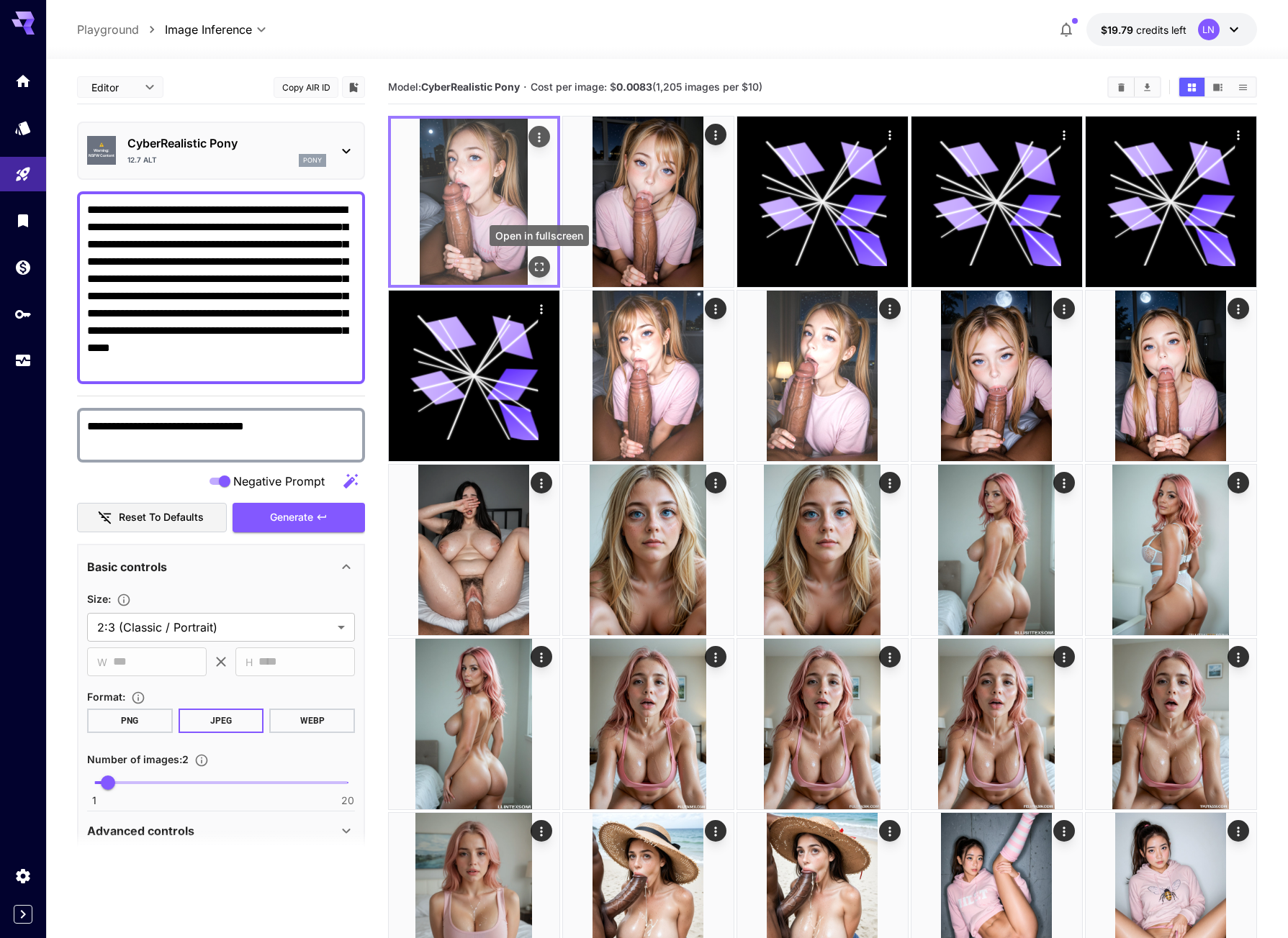
click at [534, 264] on icon "Open in fullscreen" at bounding box center [539, 267] width 14 height 14
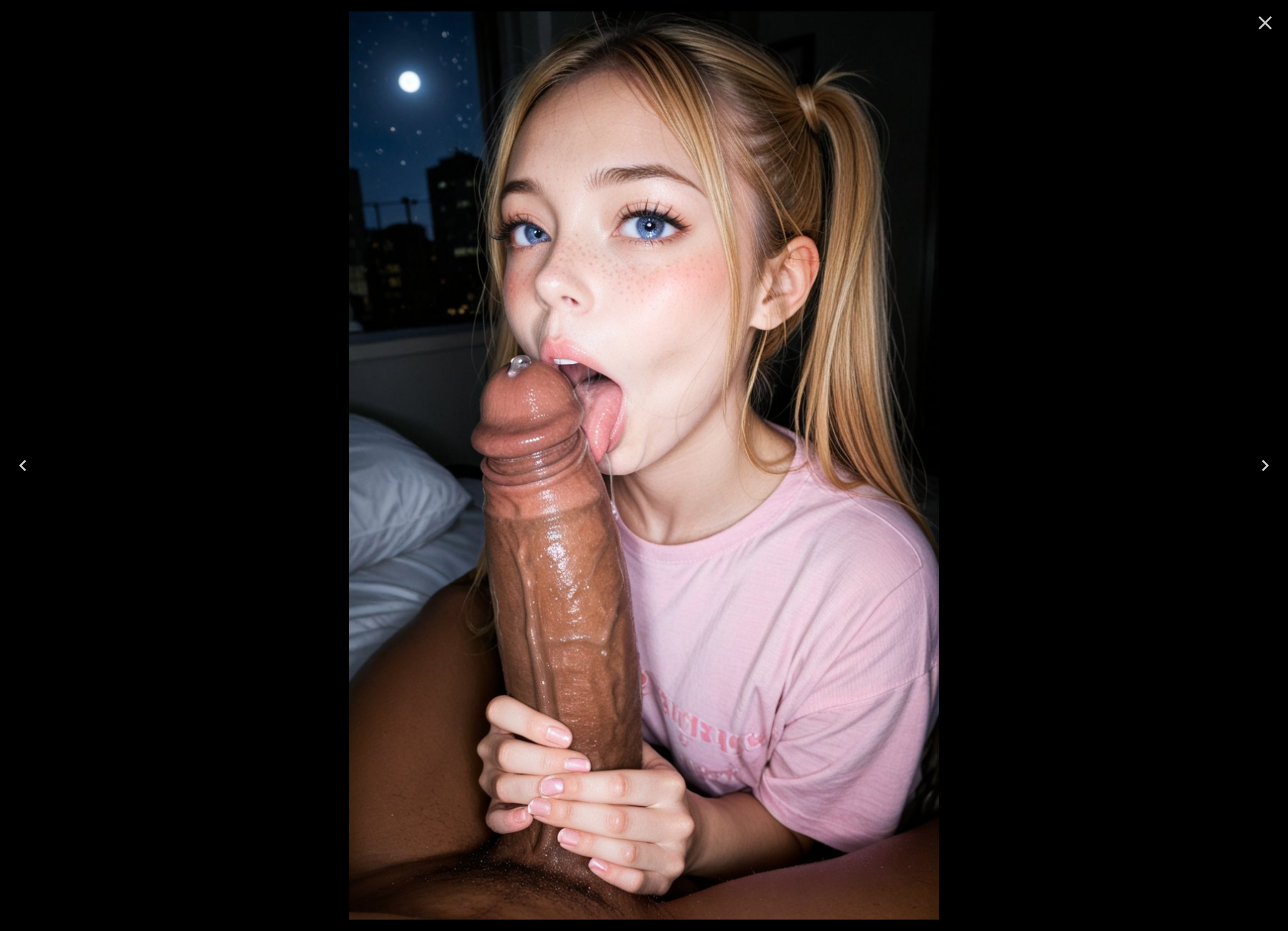
click at [1255, 460] on icon "Next" at bounding box center [1266, 465] width 23 height 23
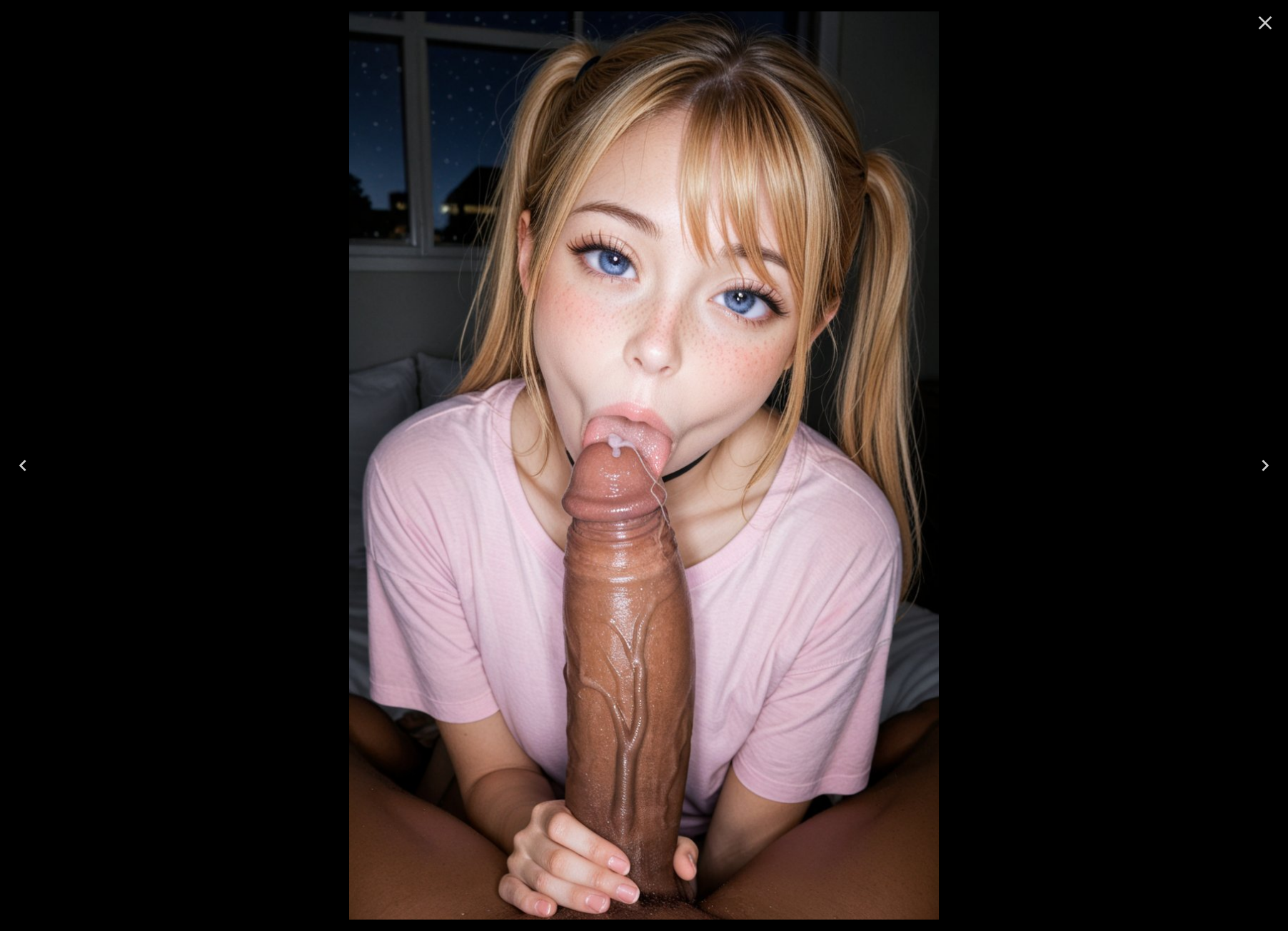
click at [1261, 462] on icon "Next" at bounding box center [1266, 465] width 23 height 23
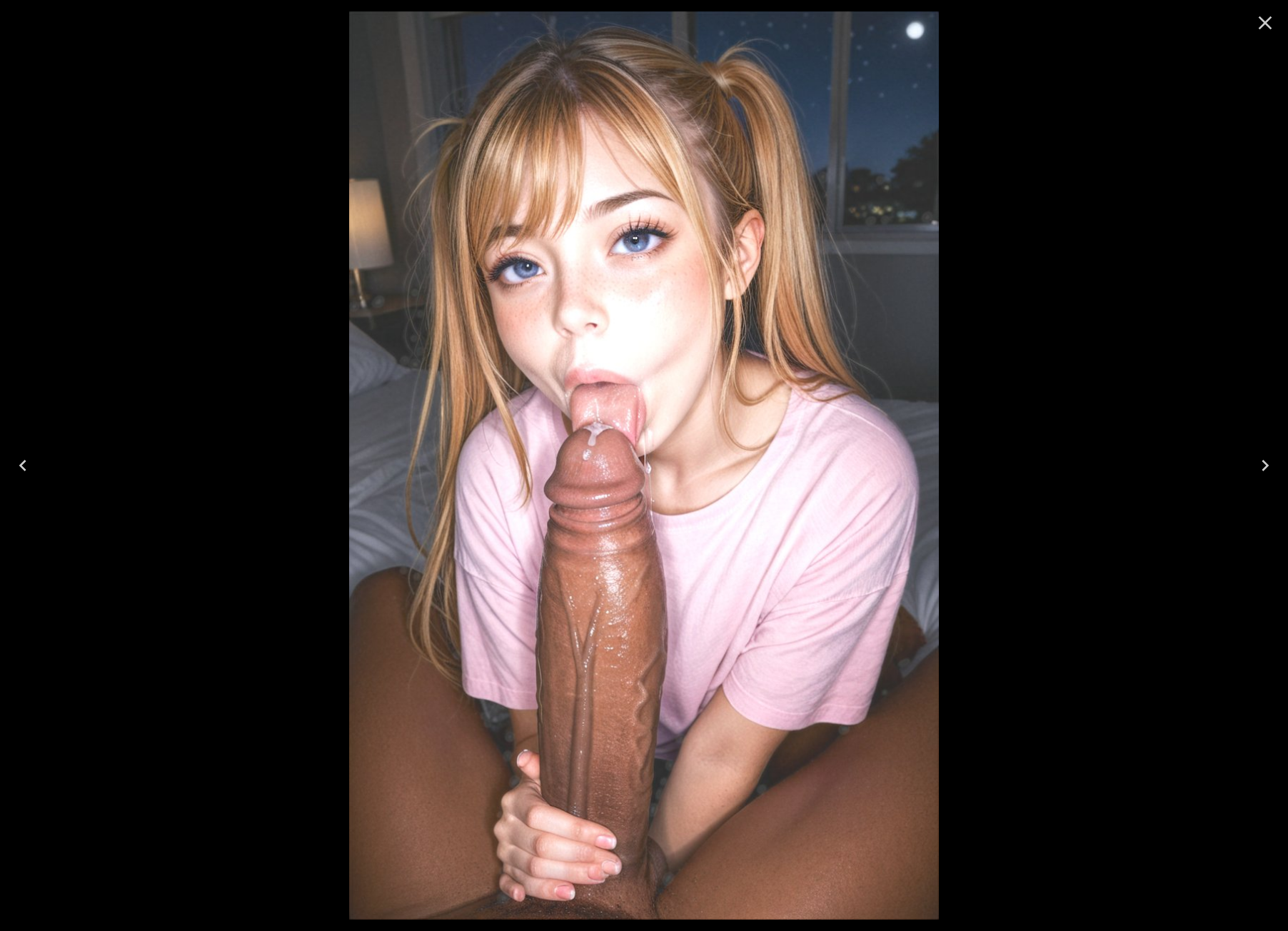
click at [1261, 462] on icon "Next" at bounding box center [1266, 465] width 23 height 23
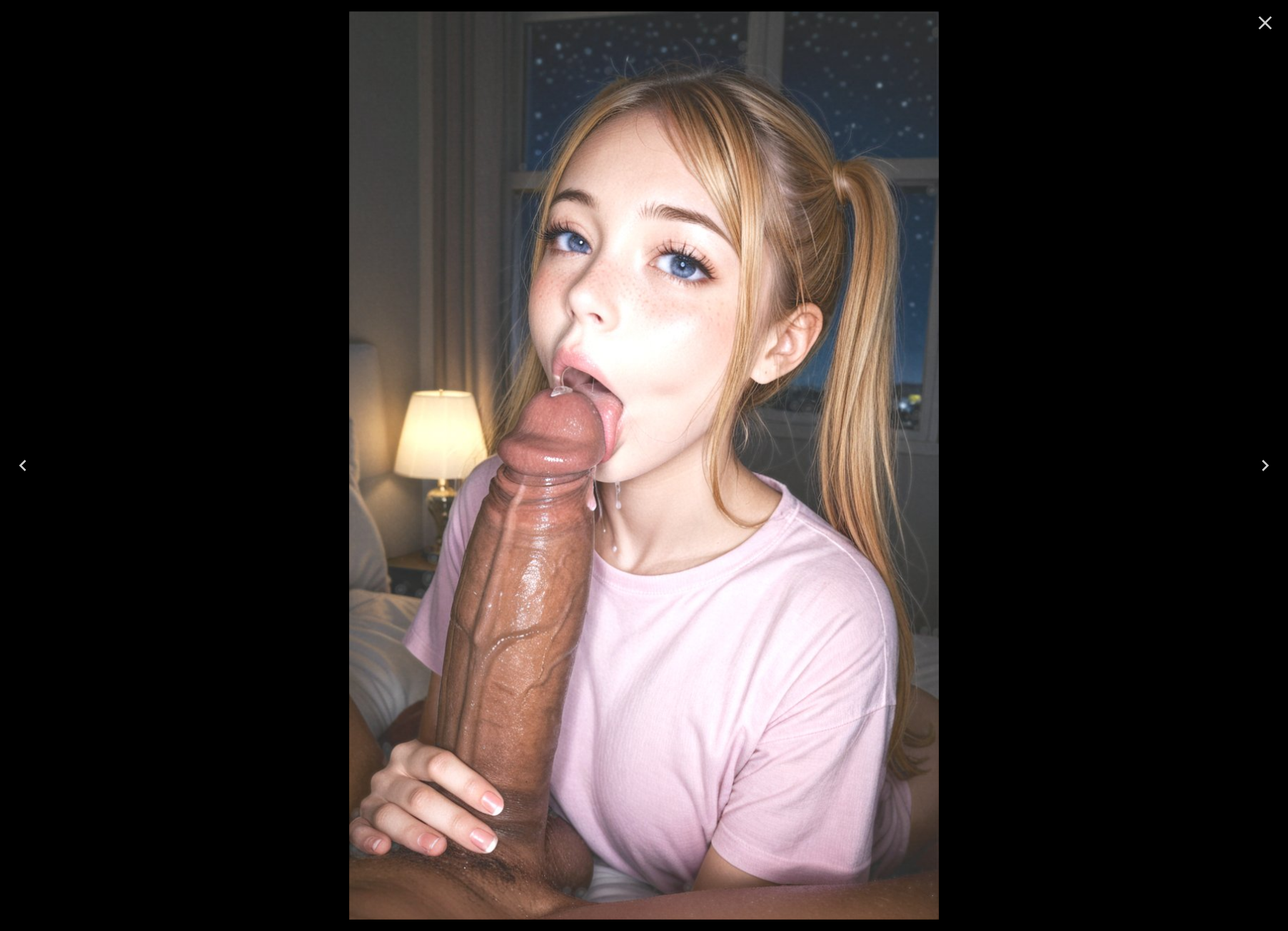
click at [1261, 462] on icon "Next" at bounding box center [1266, 465] width 23 height 23
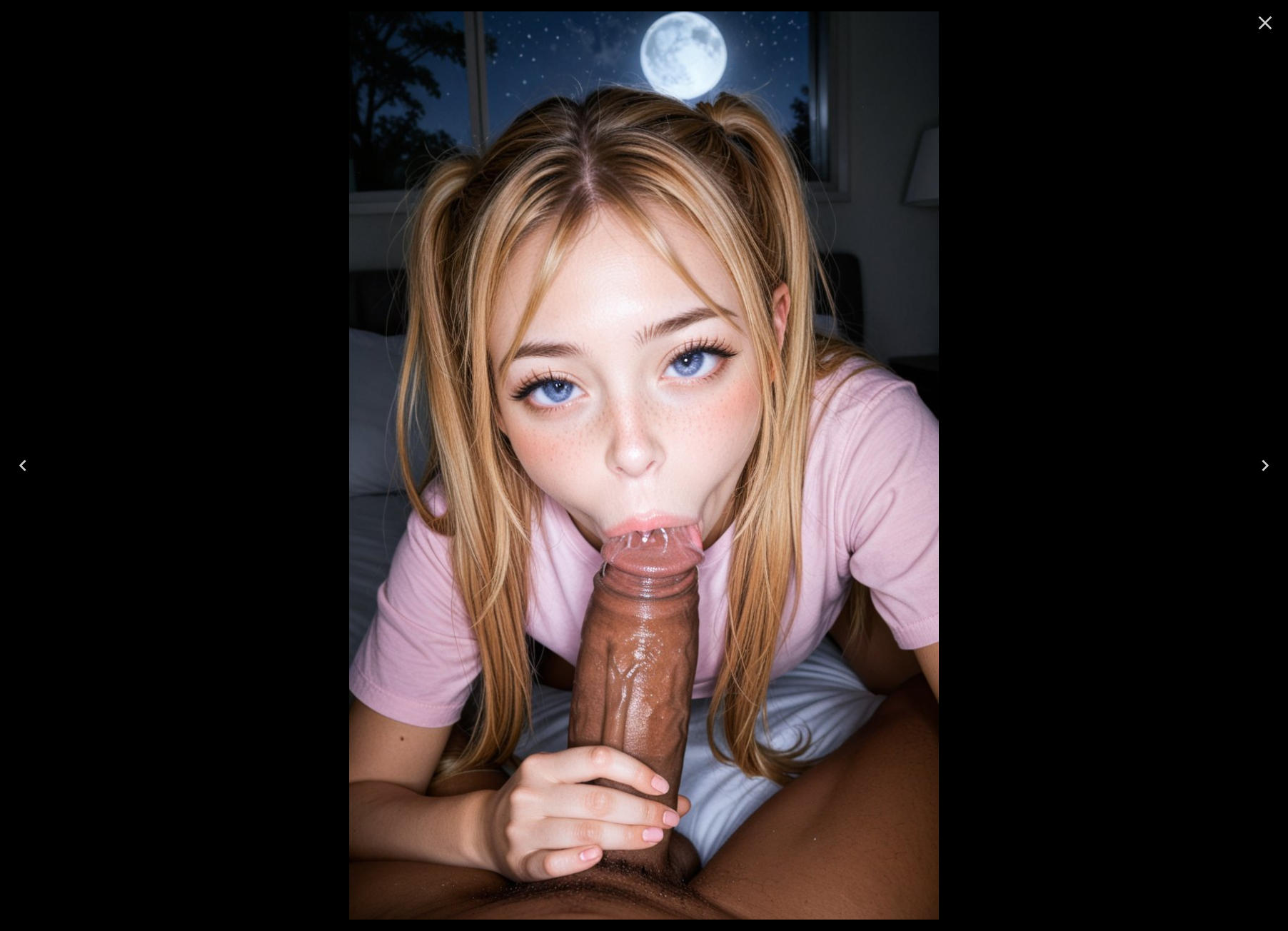
click at [1261, 462] on icon "Next" at bounding box center [1266, 465] width 23 height 23
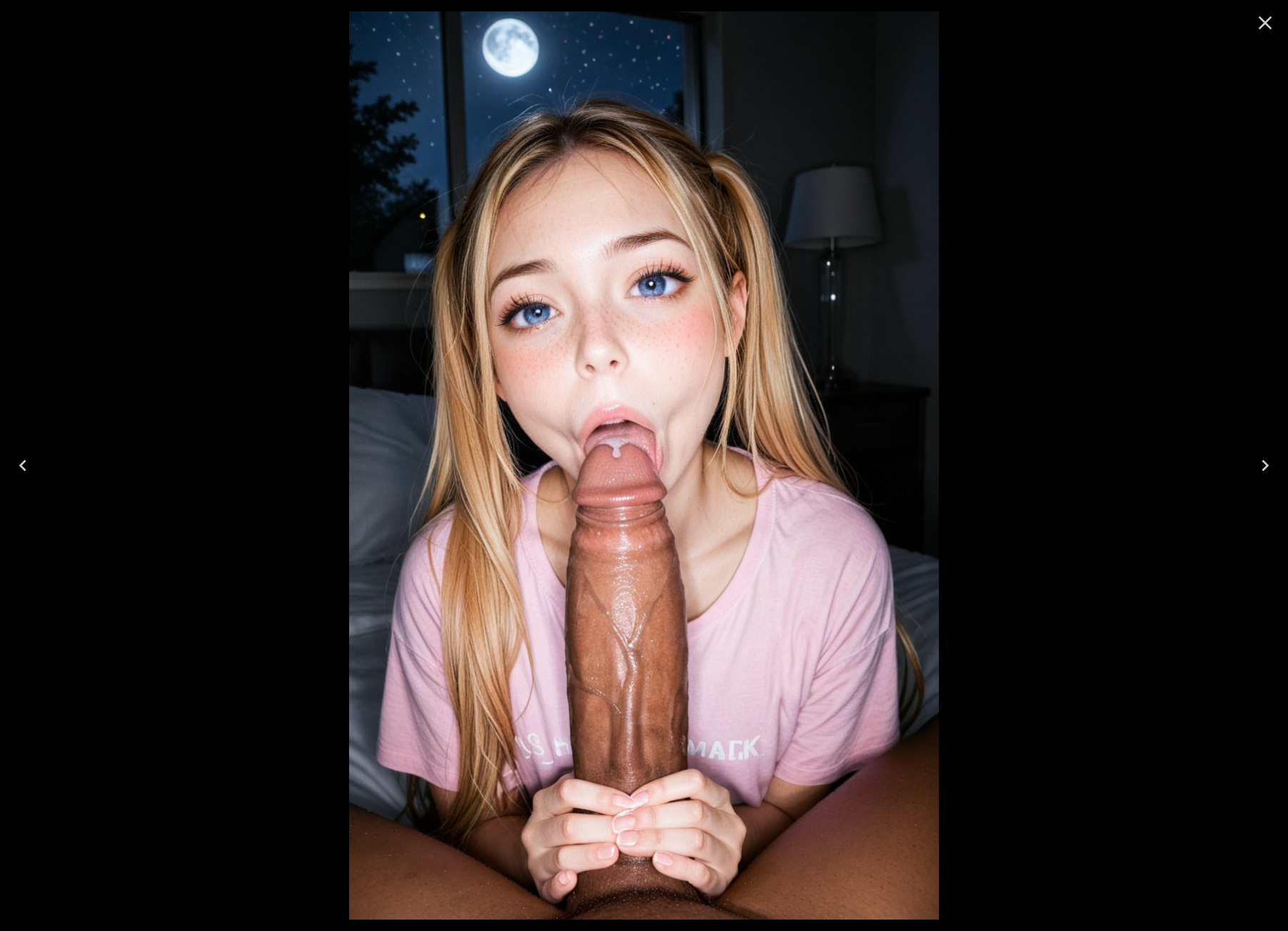
click at [1261, 462] on icon "Next" at bounding box center [1266, 465] width 23 height 23
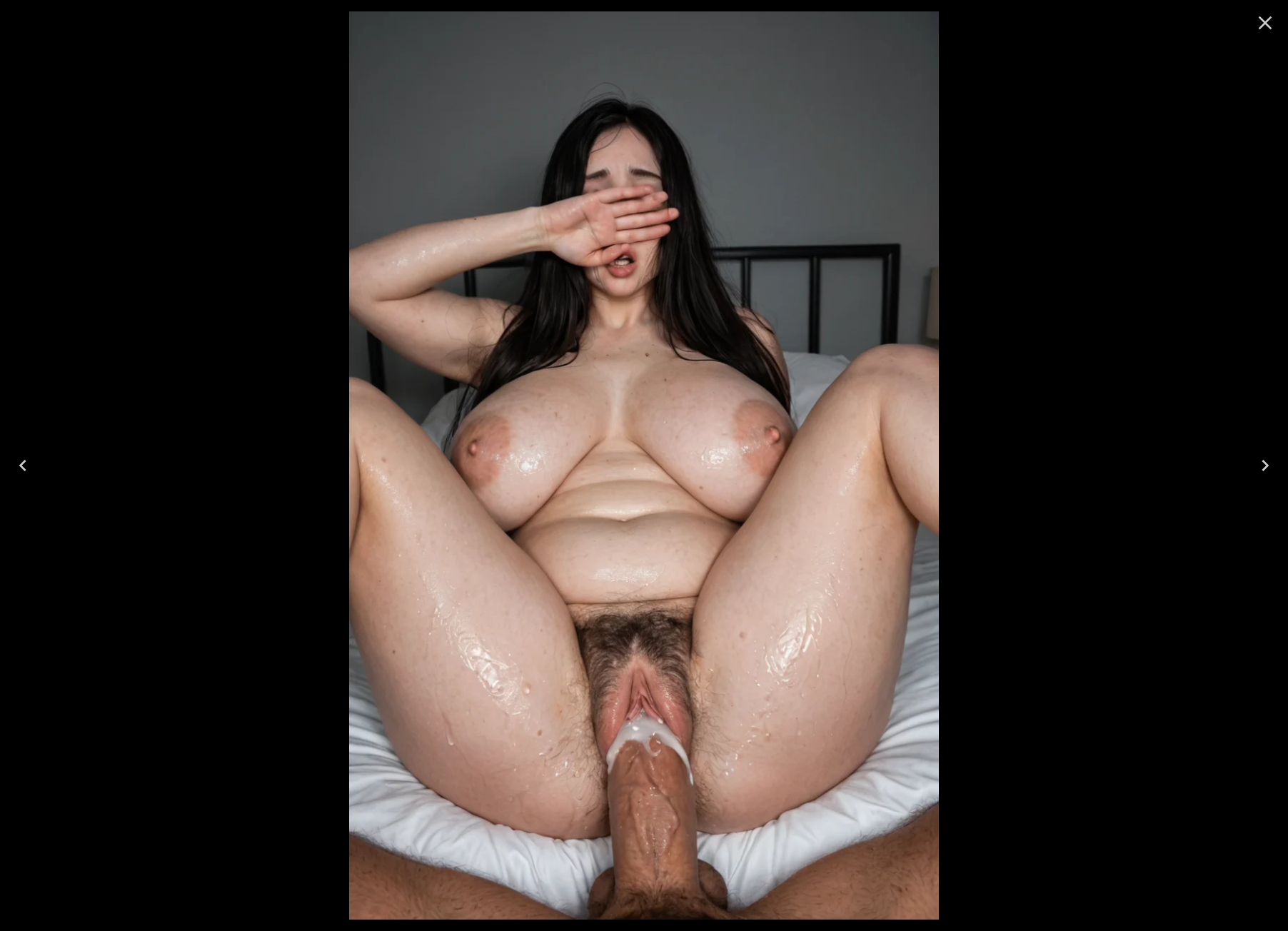
click at [1259, 28] on icon "Close" at bounding box center [1266, 23] width 23 height 23
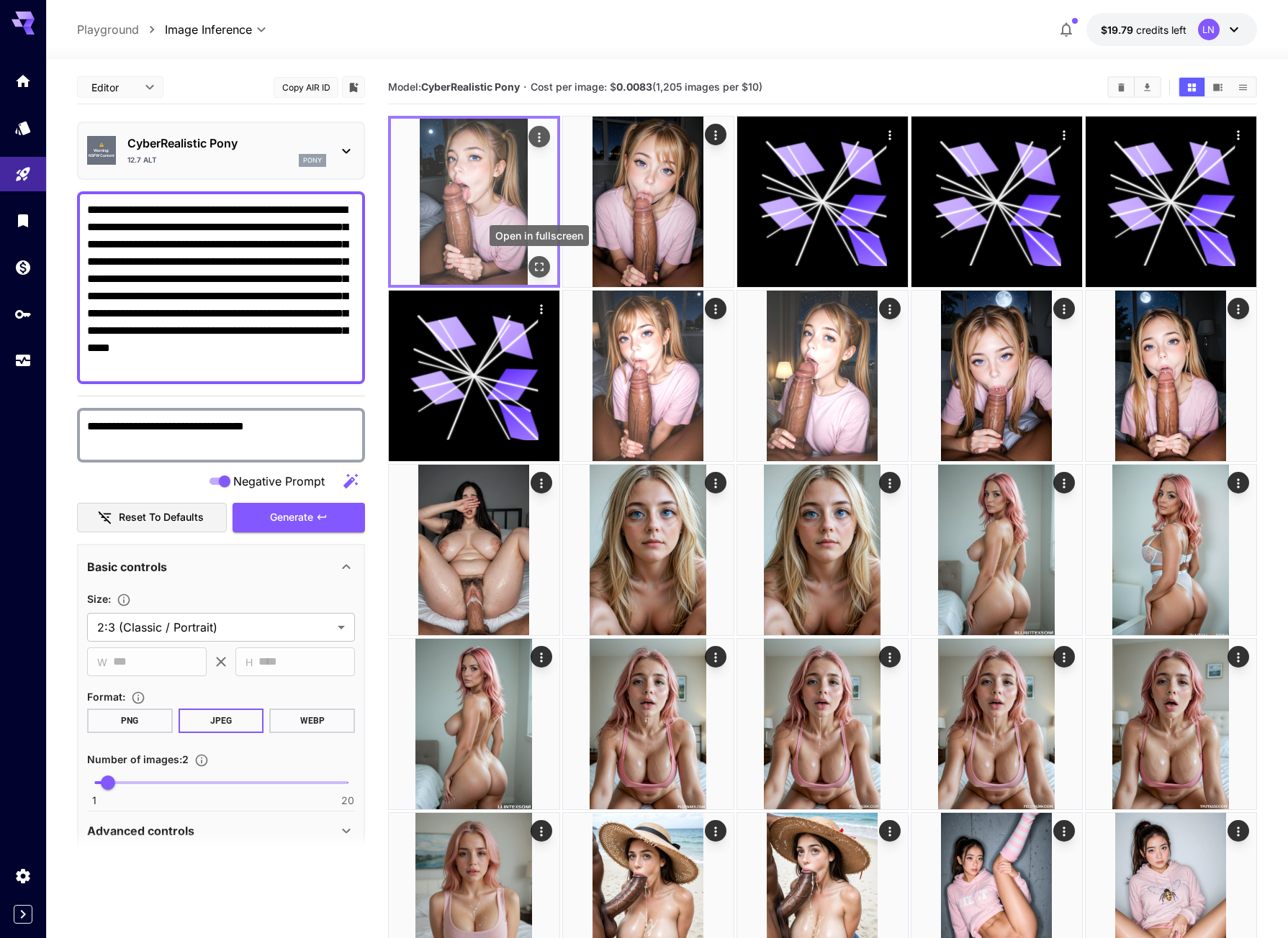
click at [535, 268] on icon "Open in fullscreen" at bounding box center [539, 267] width 8 height 8
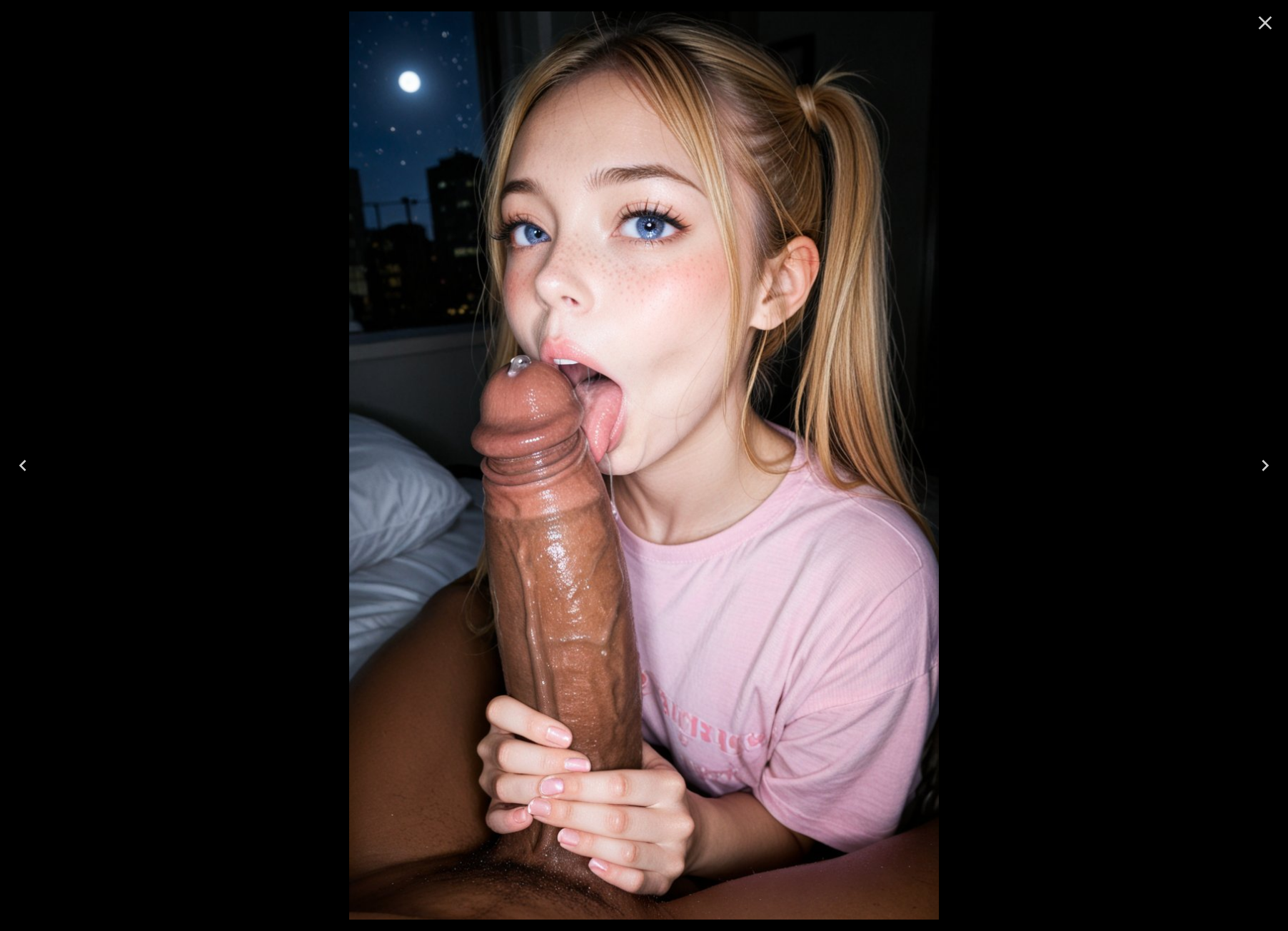
drag, startPoint x: 615, startPoint y: 210, endPoint x: 858, endPoint y: 141, distance: 252.6
click at [761, 177] on img at bounding box center [644, 465] width 591 height 909
click at [1270, 25] on icon "Close" at bounding box center [1266, 23] width 23 height 23
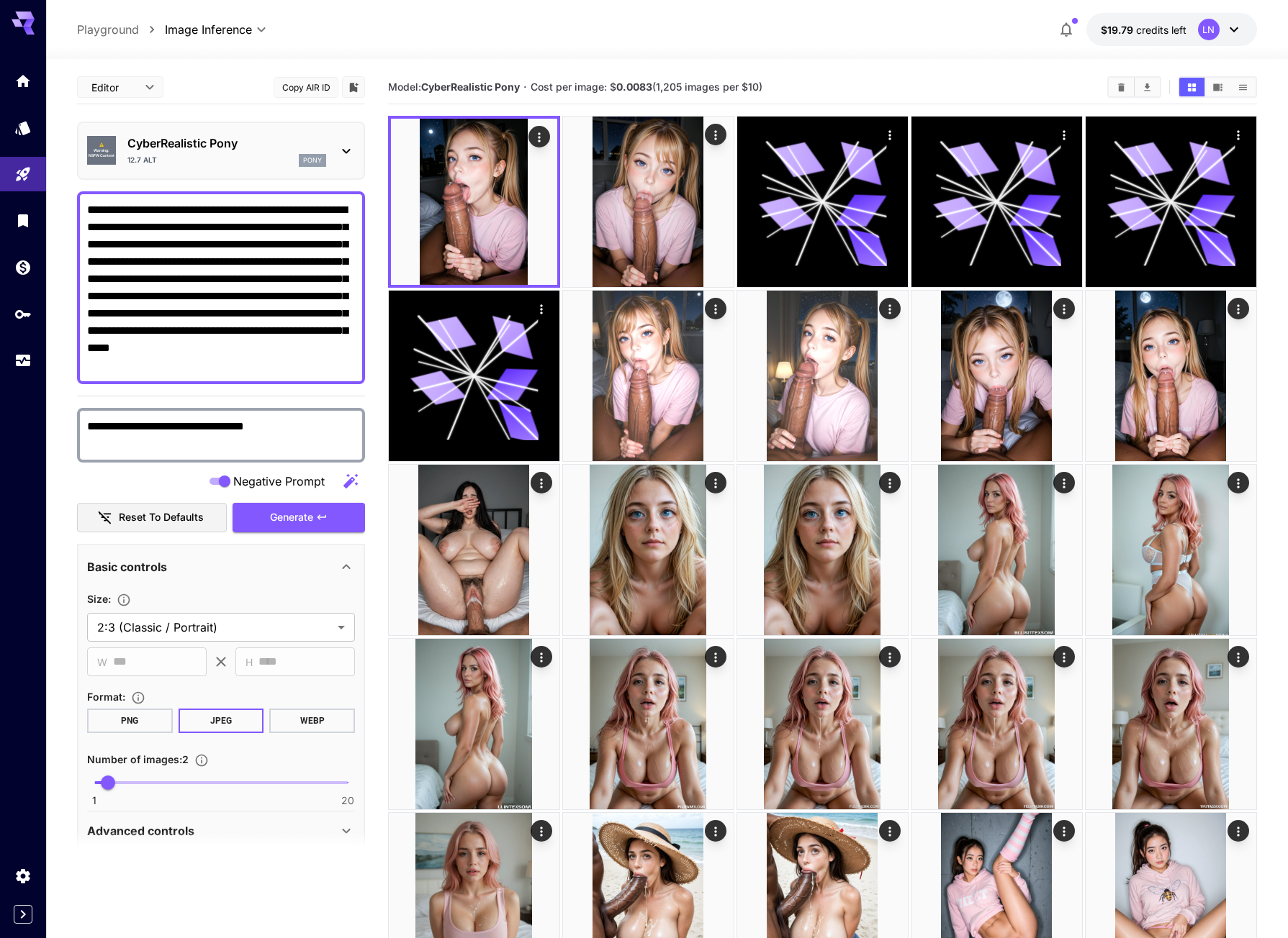
drag, startPoint x: 283, startPoint y: 246, endPoint x: 333, endPoint y: 380, distance: 143.0
click at [333, 382] on div "**********" at bounding box center [221, 288] width 288 height 193
paste textarea "**********"
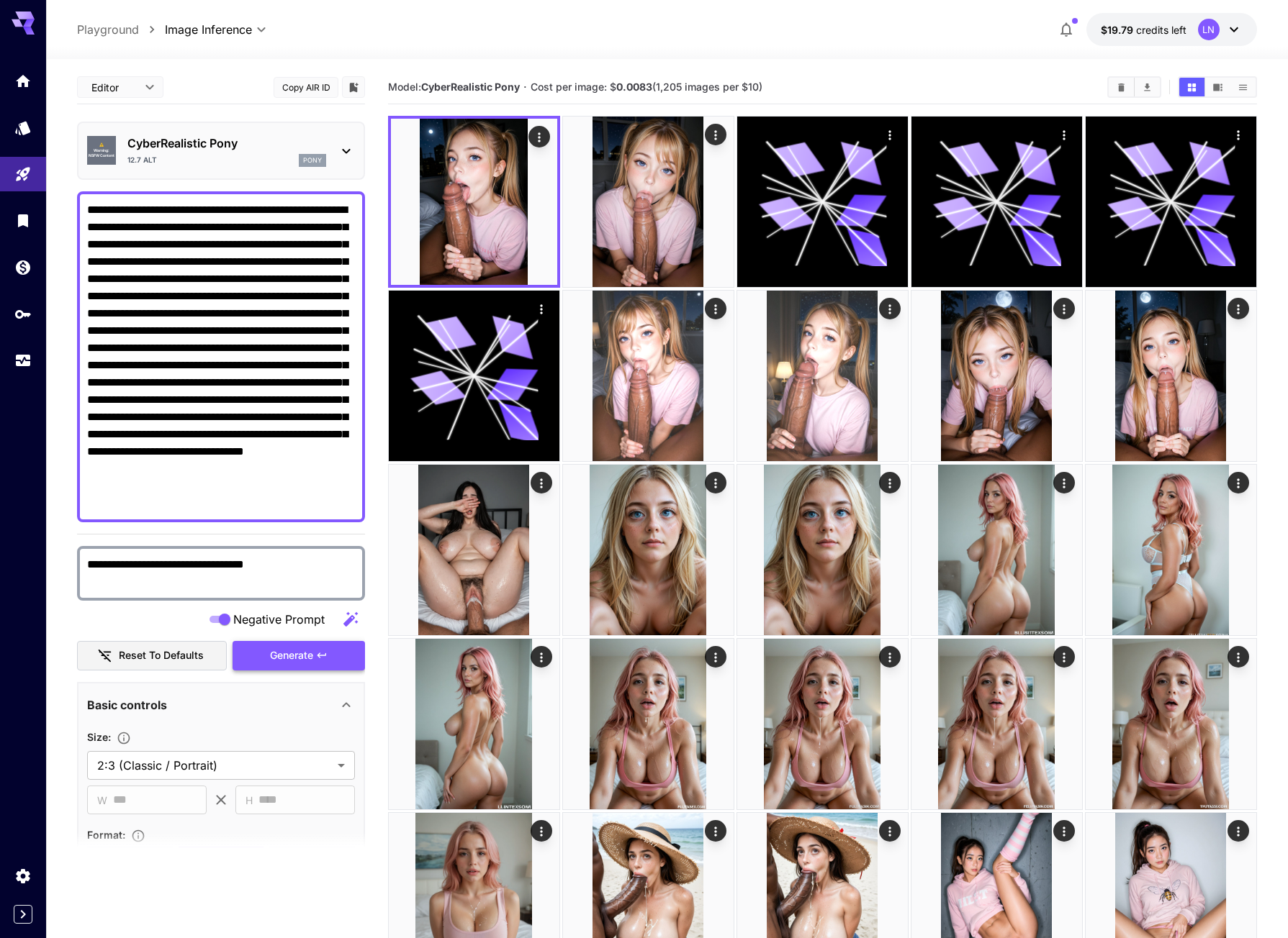
click at [312, 656] on span "Generate" at bounding box center [292, 656] width 43 height 18
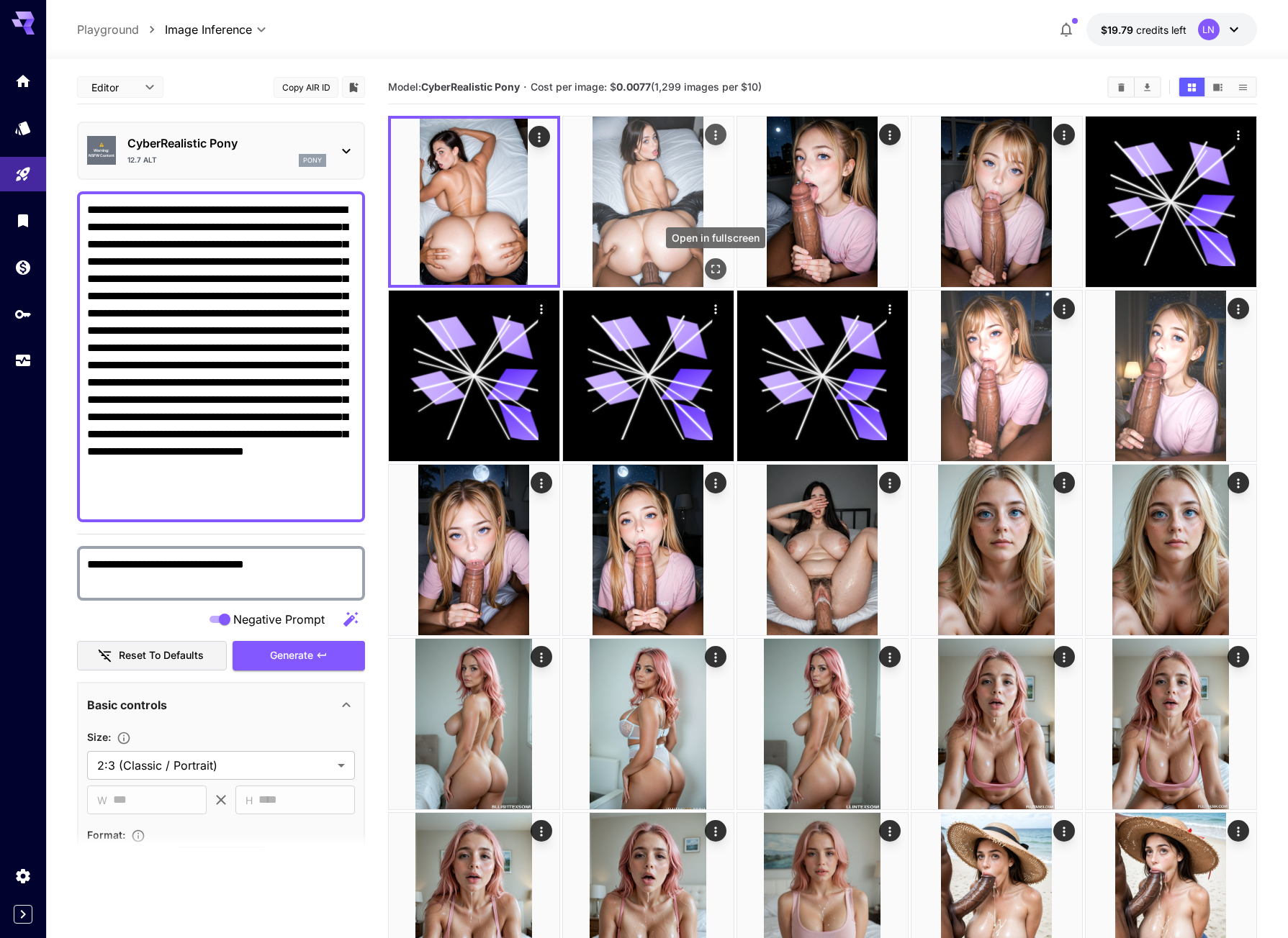
click at [714, 278] on button "Open in fullscreen" at bounding box center [716, 269] width 22 height 22
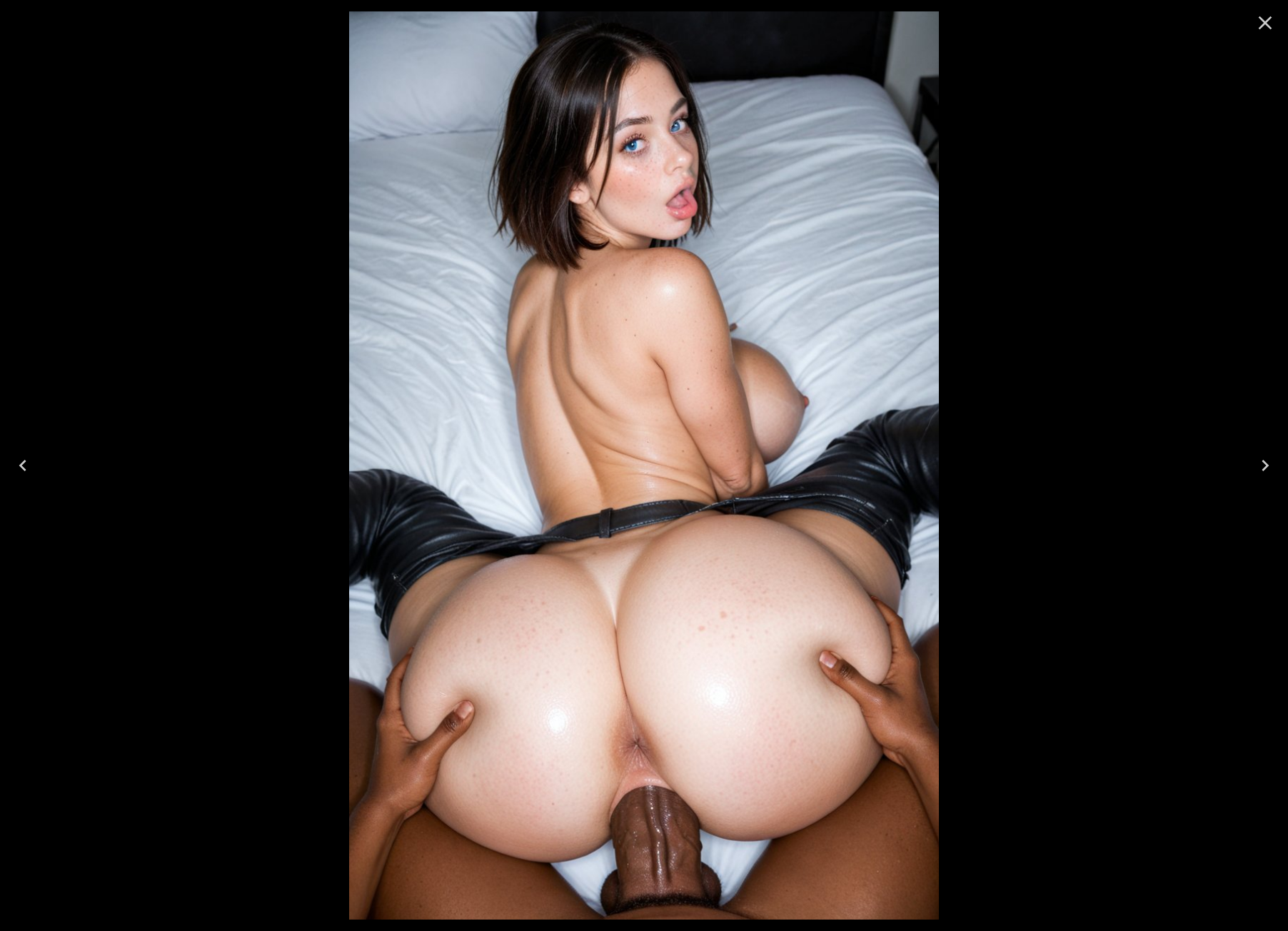
click at [27, 467] on icon "Previous" at bounding box center [23, 465] width 23 height 23
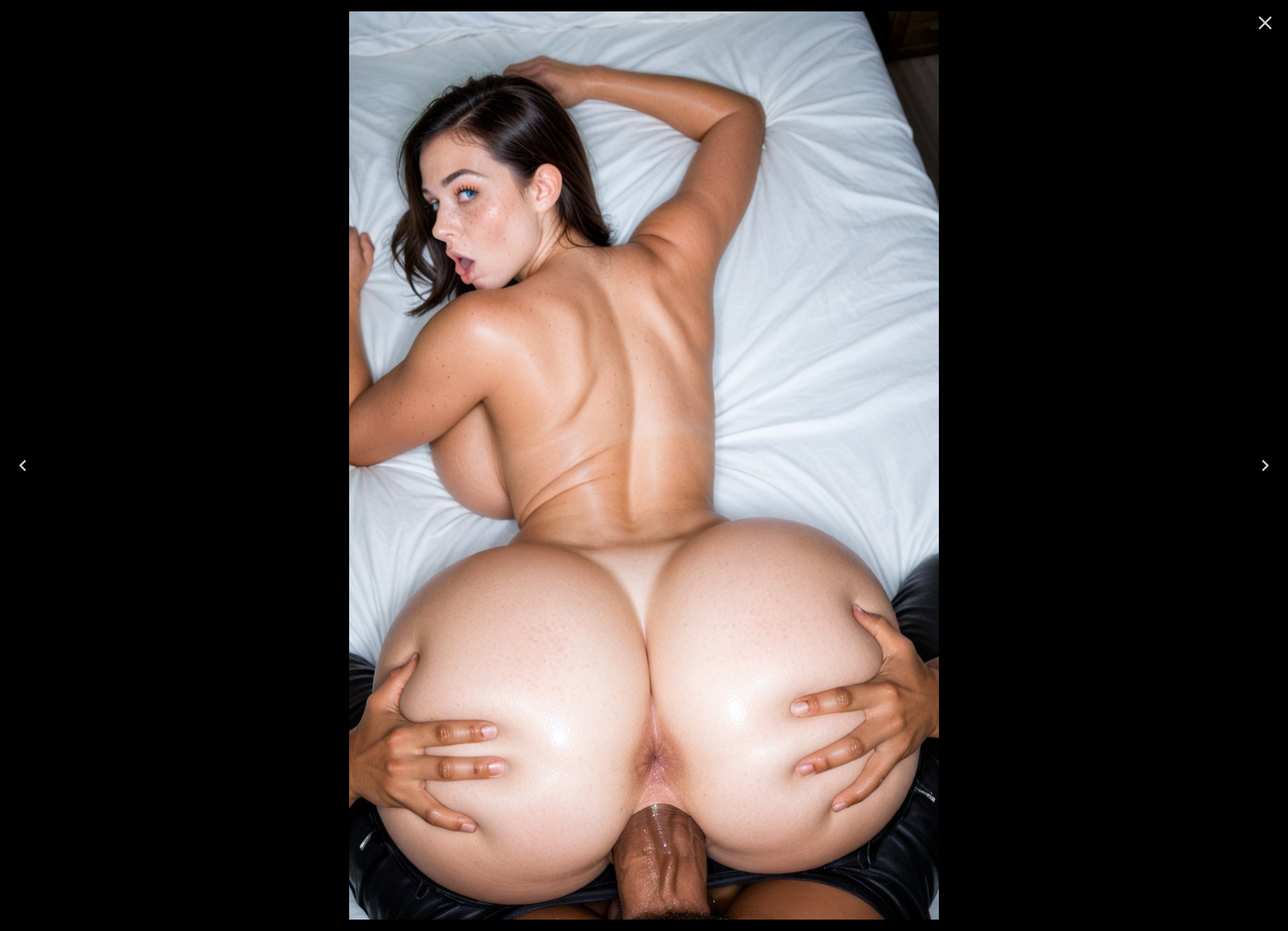
click at [1256, 22] on icon "Close" at bounding box center [1266, 23] width 23 height 23
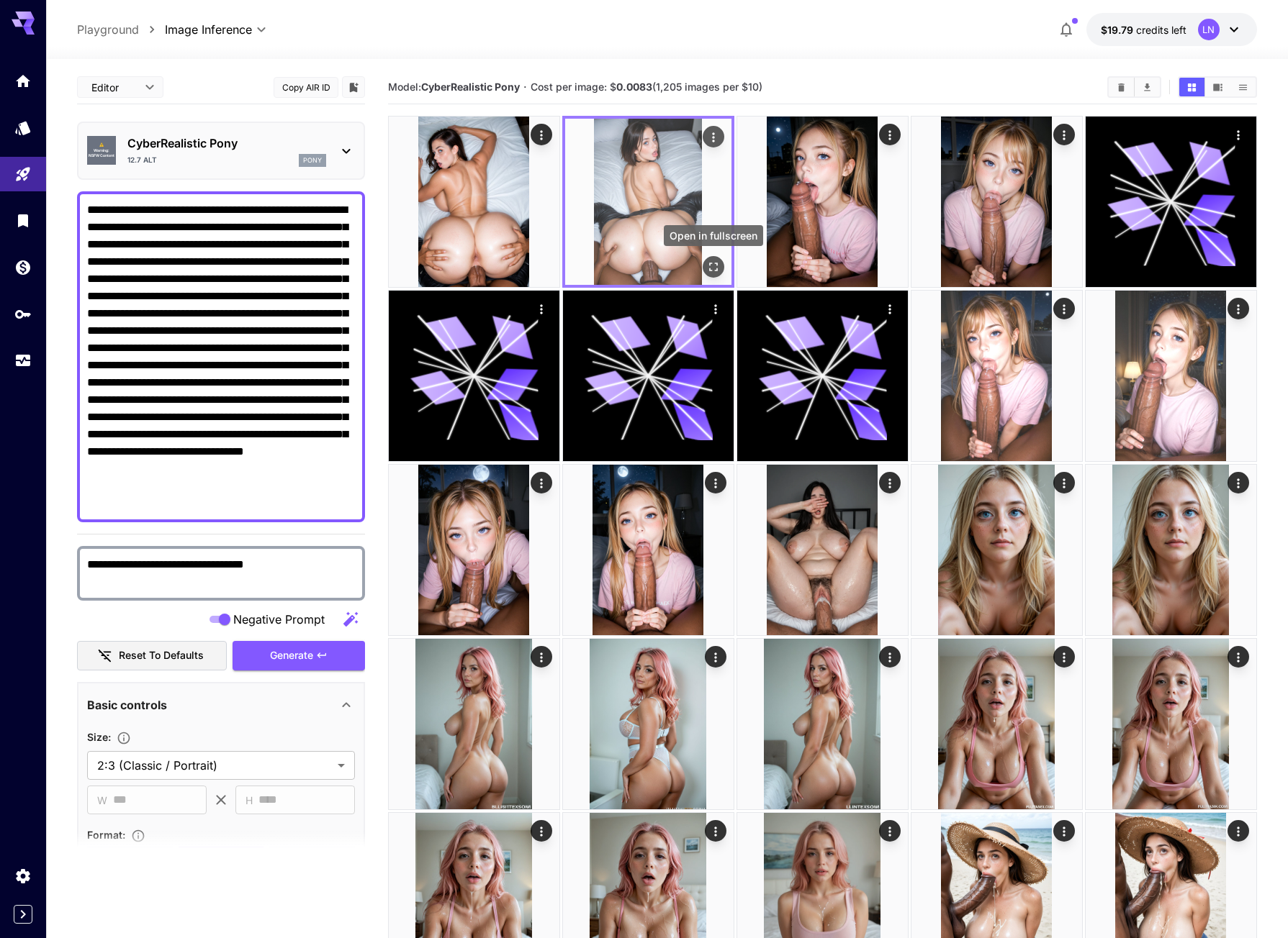
click at [711, 264] on icon "Open in fullscreen" at bounding box center [713, 267] width 14 height 14
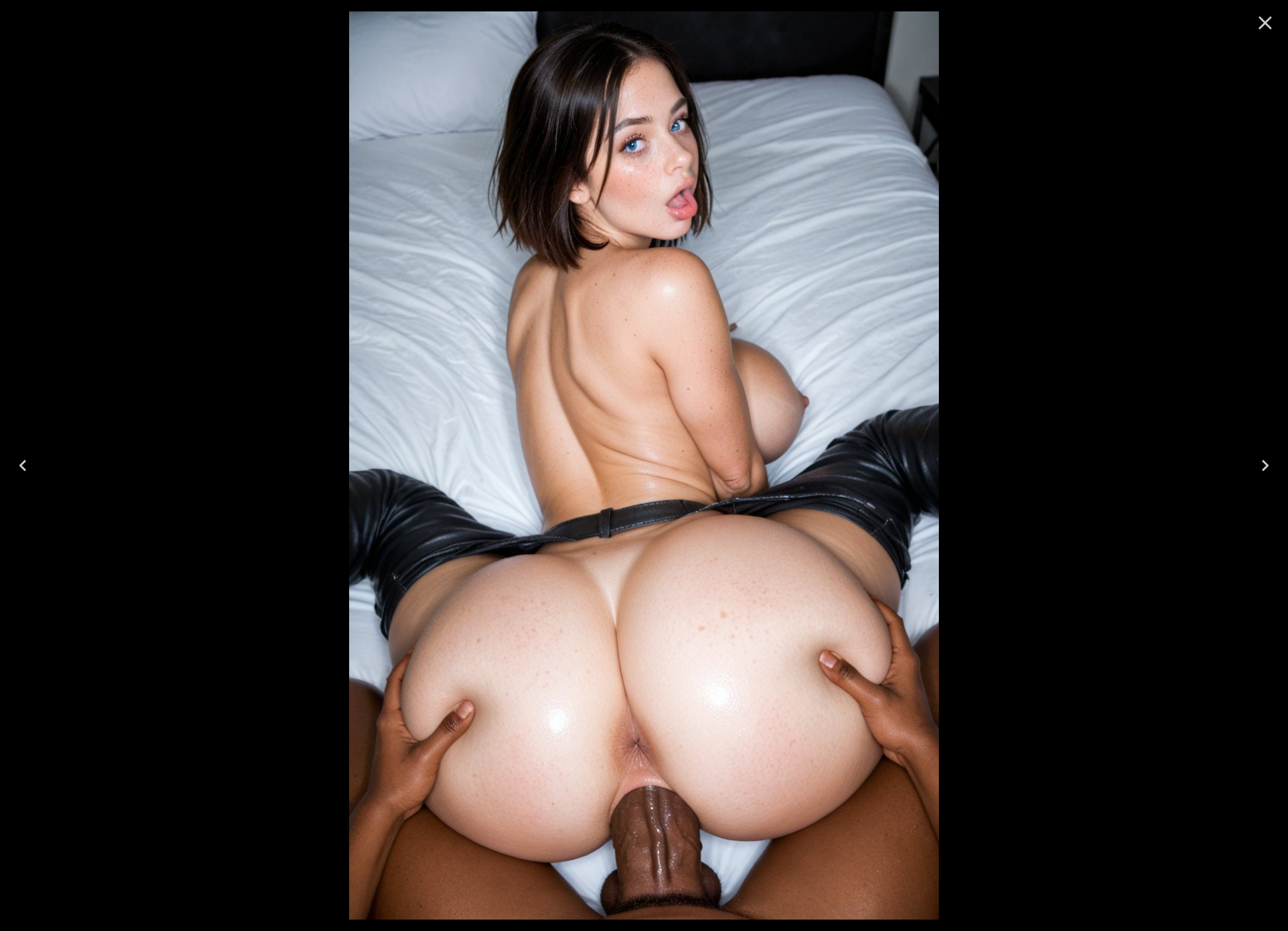
click at [1271, 27] on icon "Close" at bounding box center [1266, 23] width 23 height 23
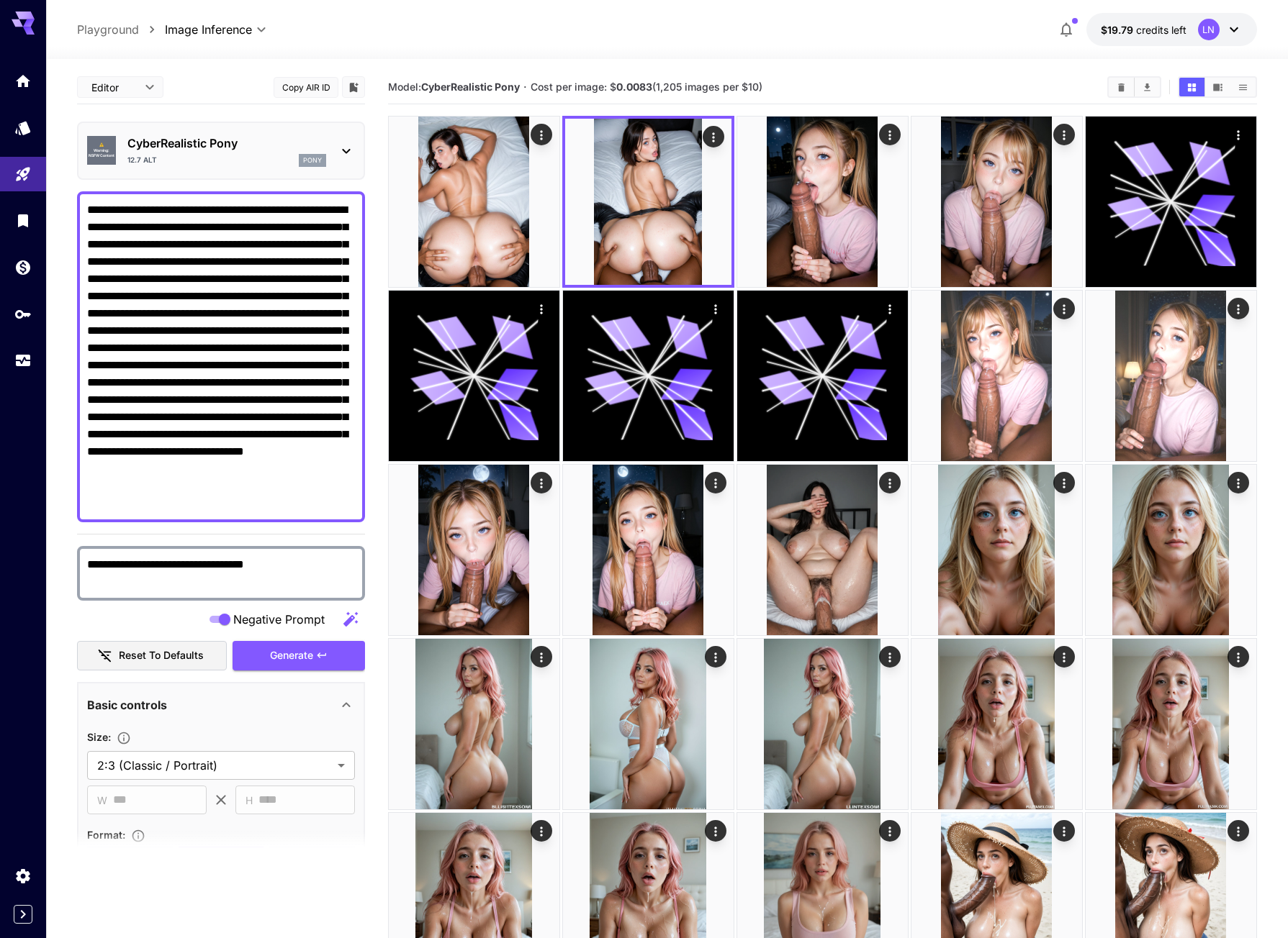
drag, startPoint x: 279, startPoint y: 239, endPoint x: 334, endPoint y: 507, distance: 273.6
click at [334, 507] on textarea "**********" at bounding box center [221, 357] width 268 height 311
paste textarea
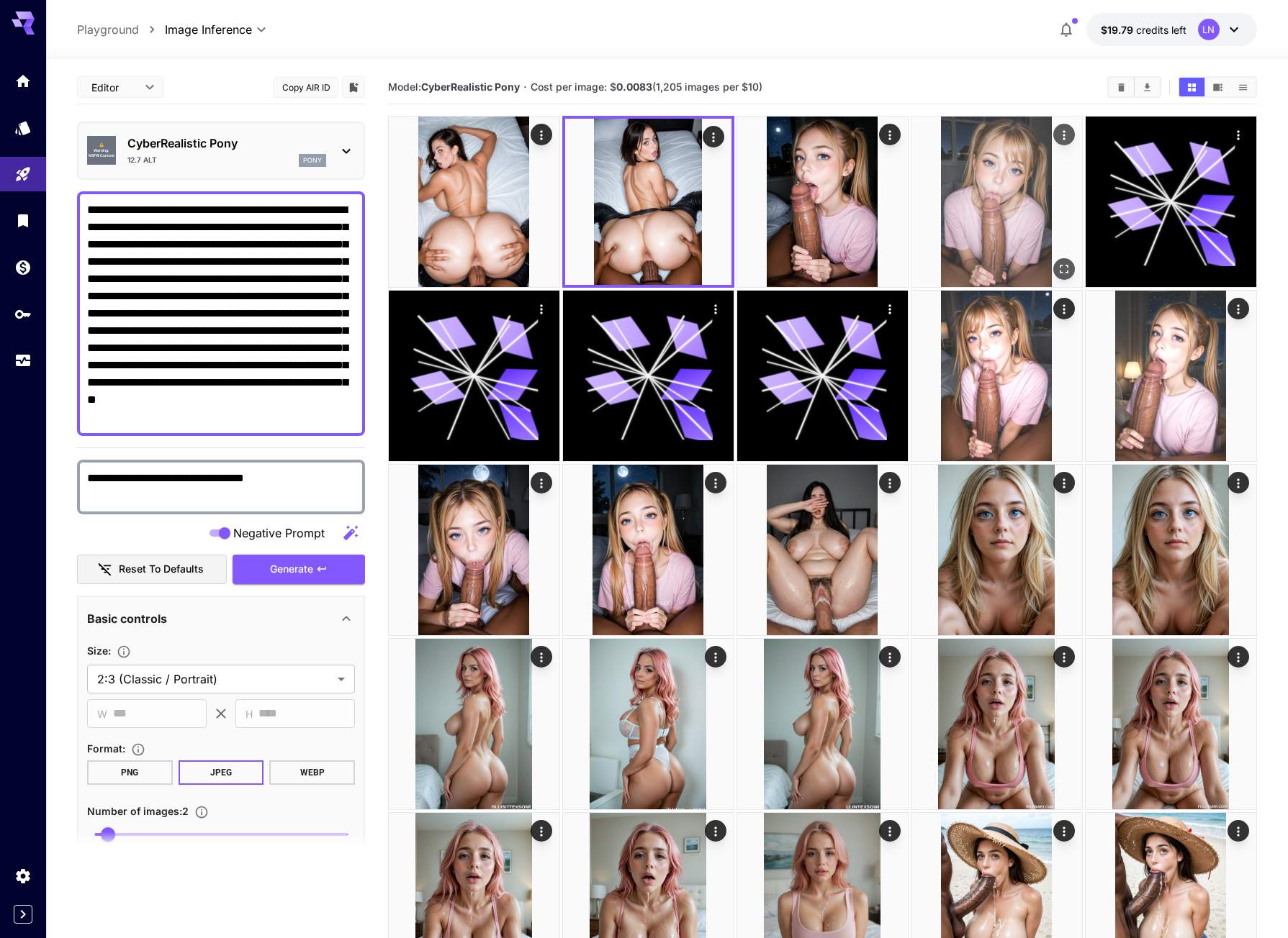
click at [294, 566] on span "Generate" at bounding box center [292, 570] width 43 height 18
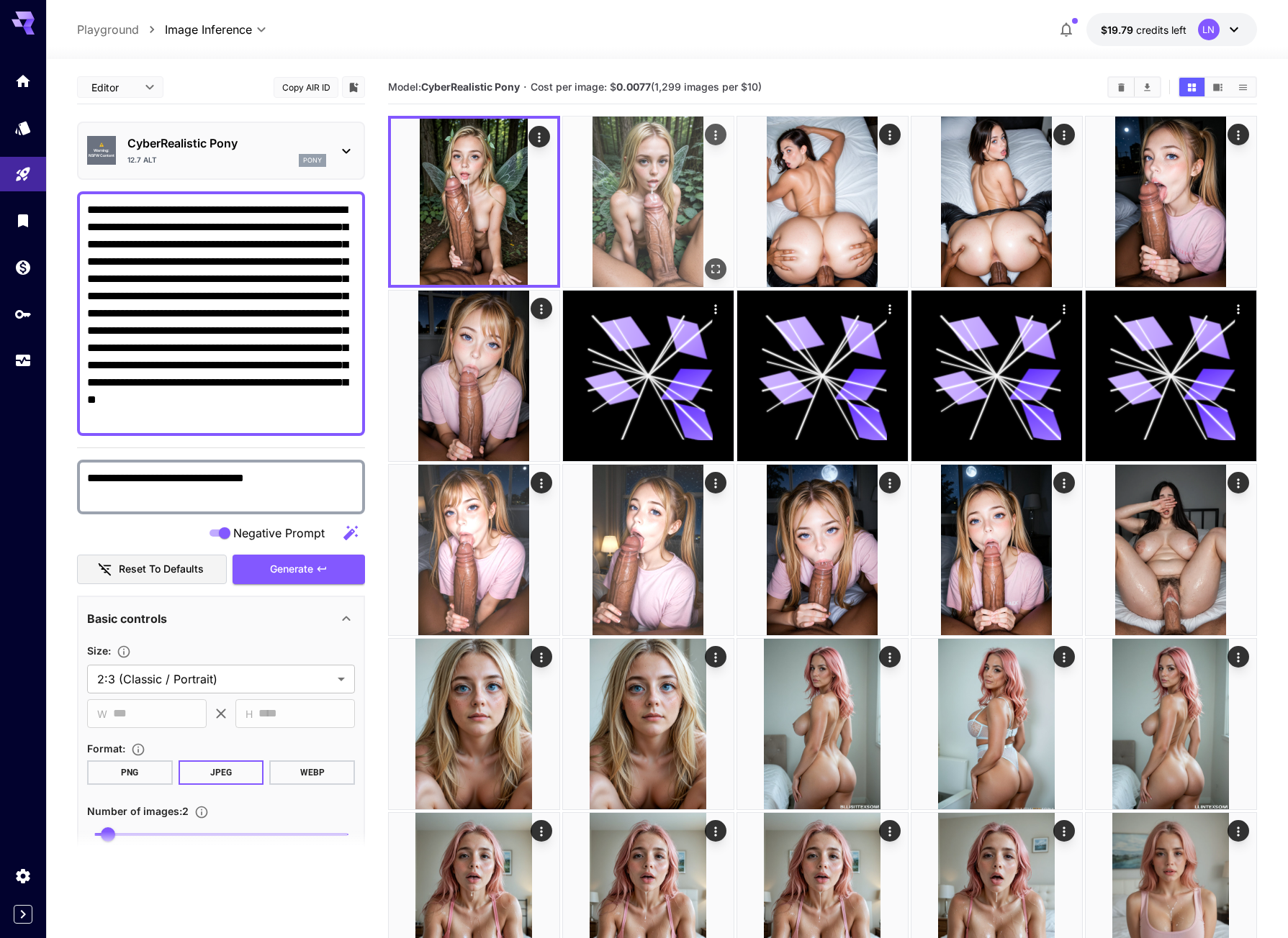
drag, startPoint x: 710, startPoint y: 261, endPoint x: 710, endPoint y: 274, distance: 13.0
click at [710, 261] on button "Open in fullscreen" at bounding box center [716, 269] width 22 height 22
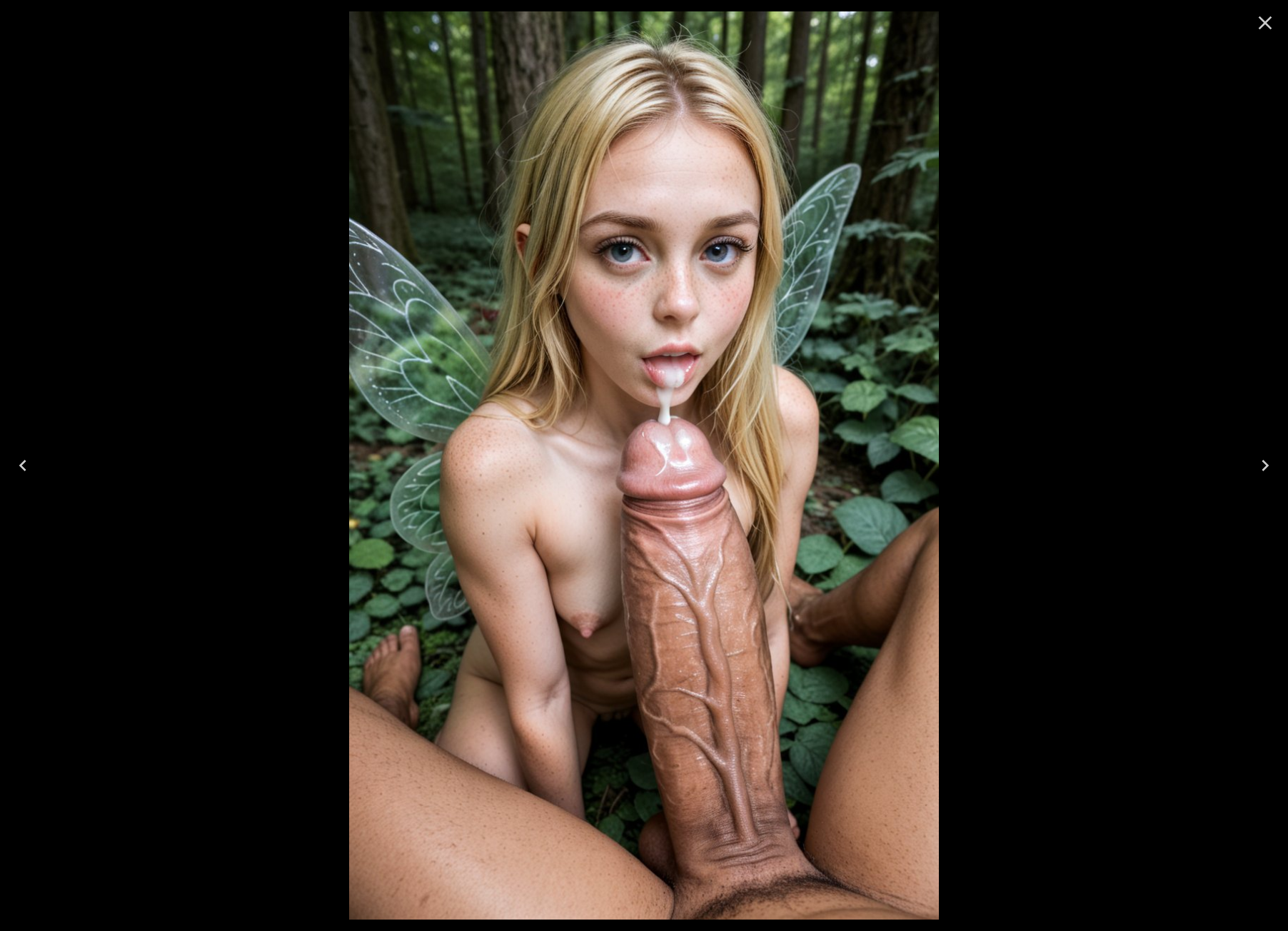
click at [20, 470] on icon "Previous" at bounding box center [23, 465] width 23 height 23
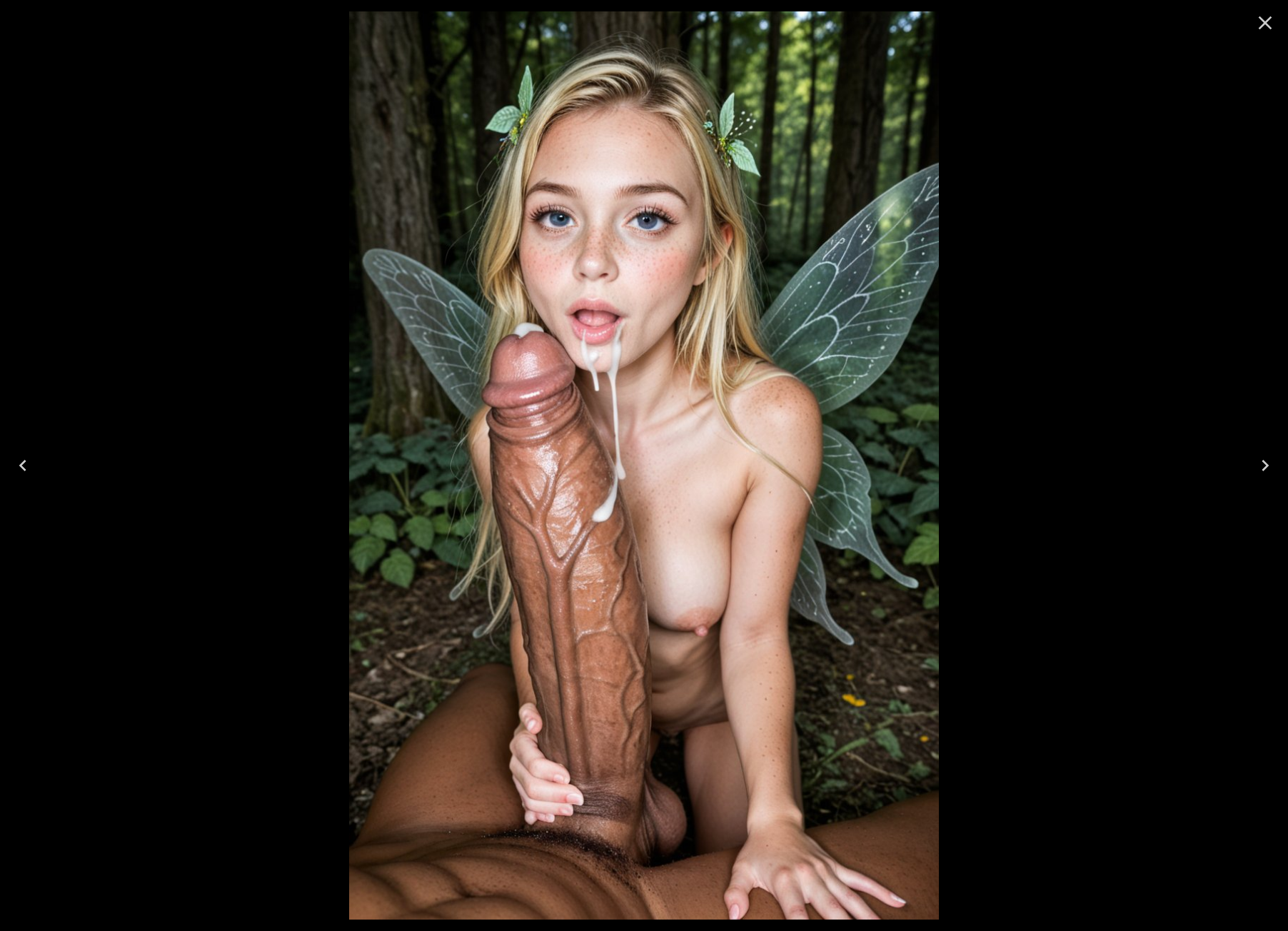
click at [1256, 465] on icon "Next" at bounding box center [1266, 465] width 23 height 23
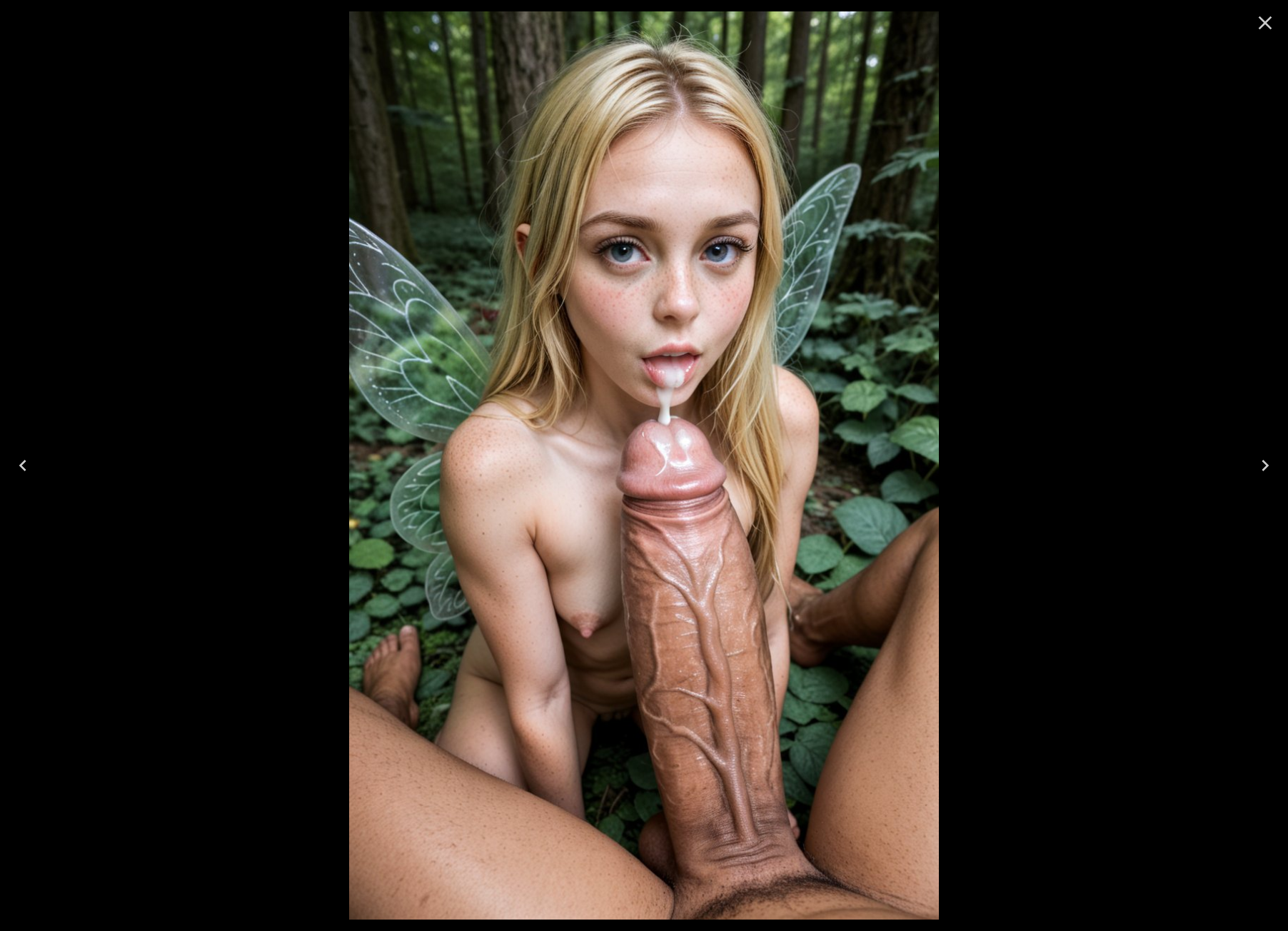
click at [1259, 21] on icon "Close" at bounding box center [1266, 23] width 23 height 23
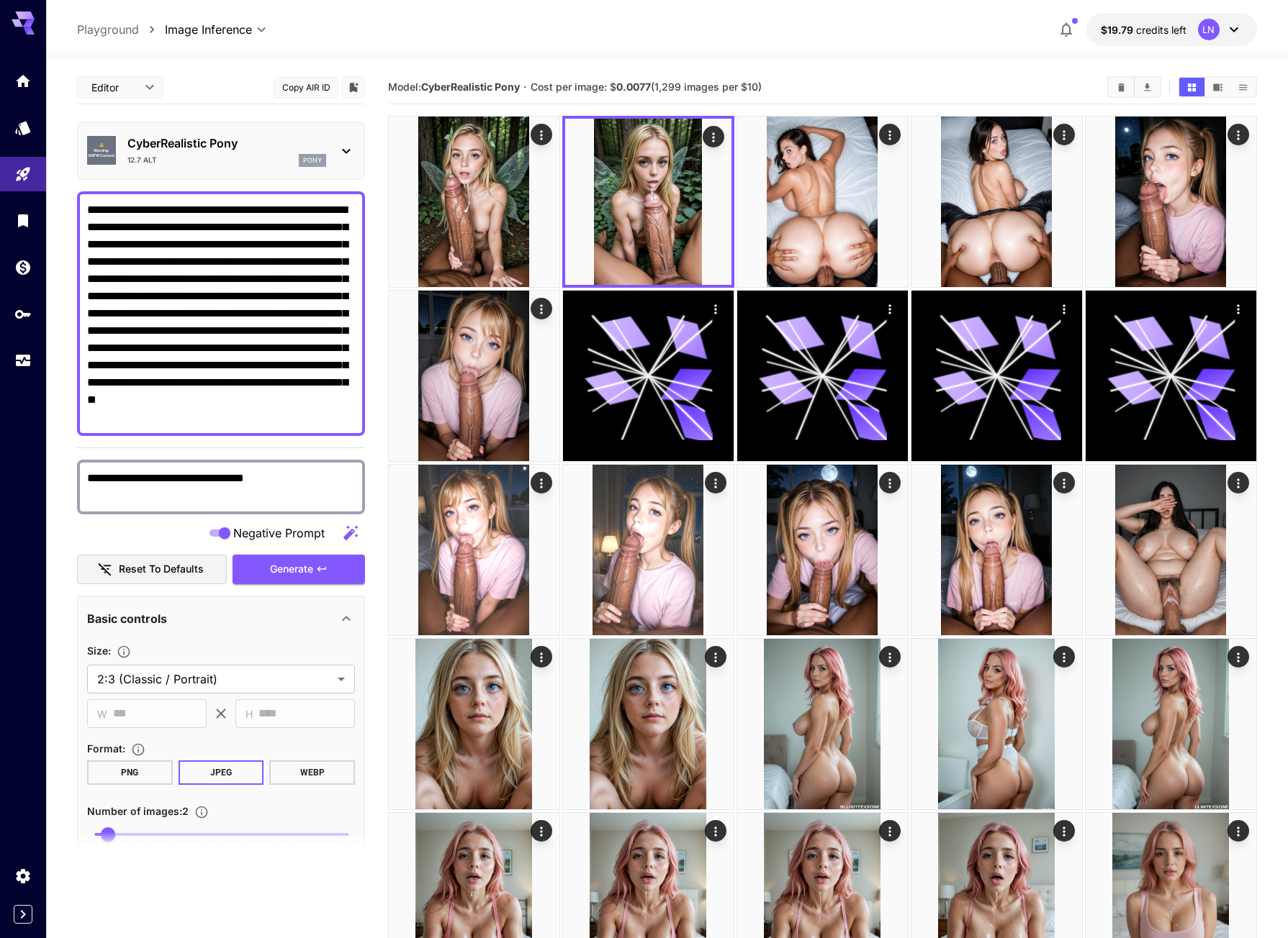
drag, startPoint x: 285, startPoint y: 246, endPoint x: 292, endPoint y: 260, distance: 15.7
click at [292, 260] on textarea "**********" at bounding box center [221, 314] width 268 height 225
drag, startPoint x: 279, startPoint y: 246, endPoint x: 326, endPoint y: 442, distance: 201.6
paste textarea "**********"
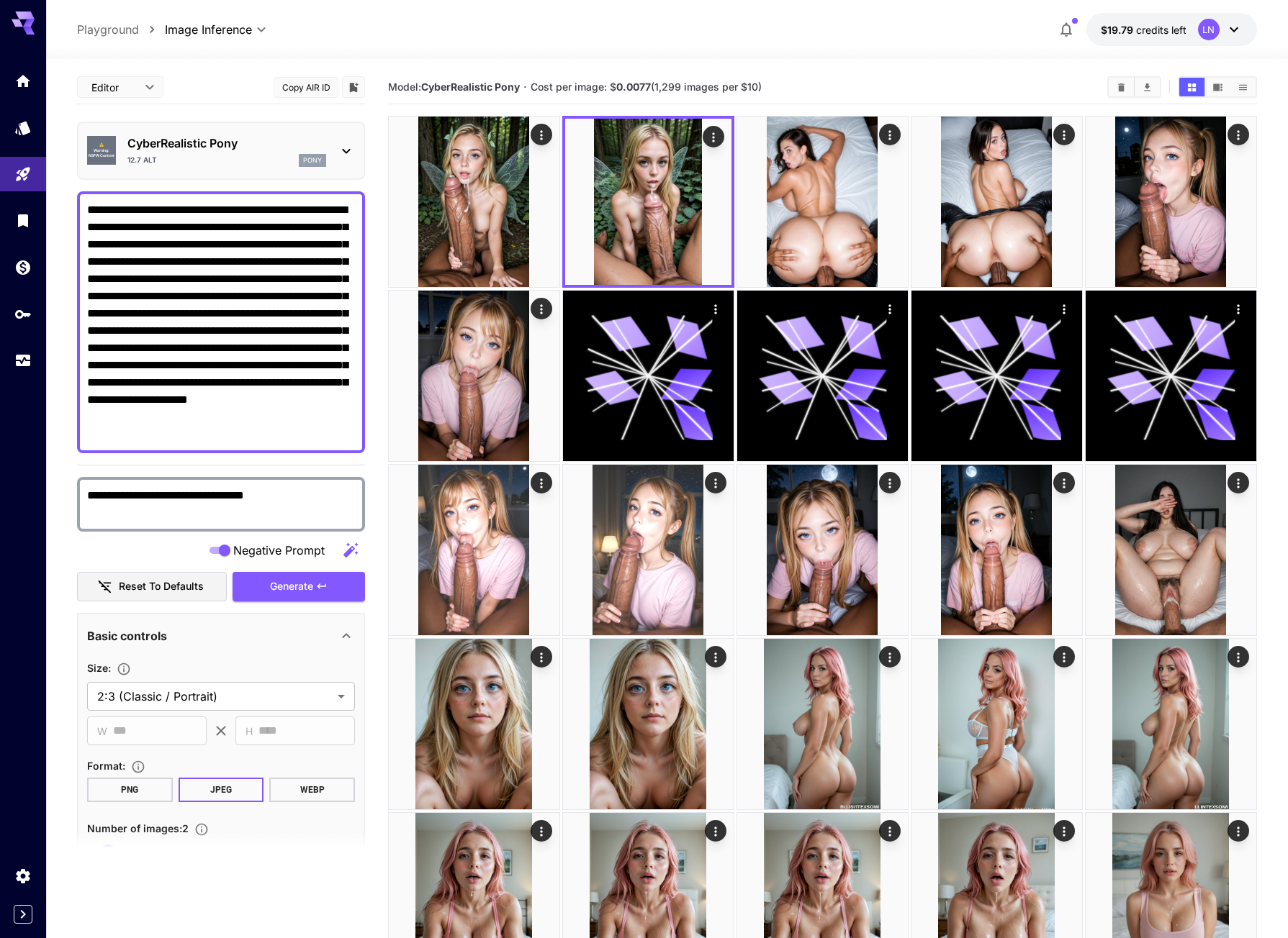
click at [342, 583] on button "Generate" at bounding box center [299, 586] width 132 height 29
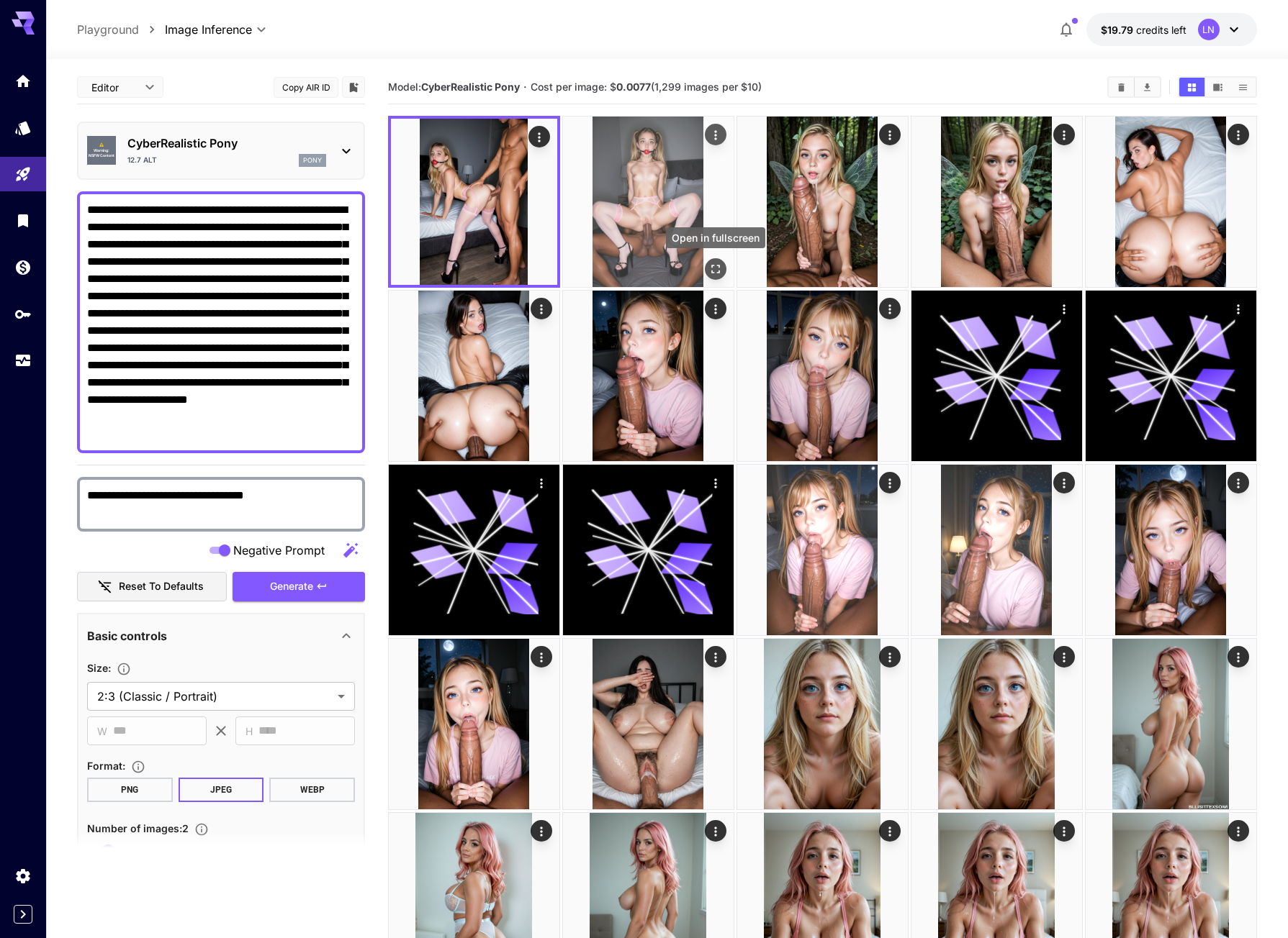
click at [722, 272] on icon "Open in fullscreen" at bounding box center [715, 268] width 14 height 14
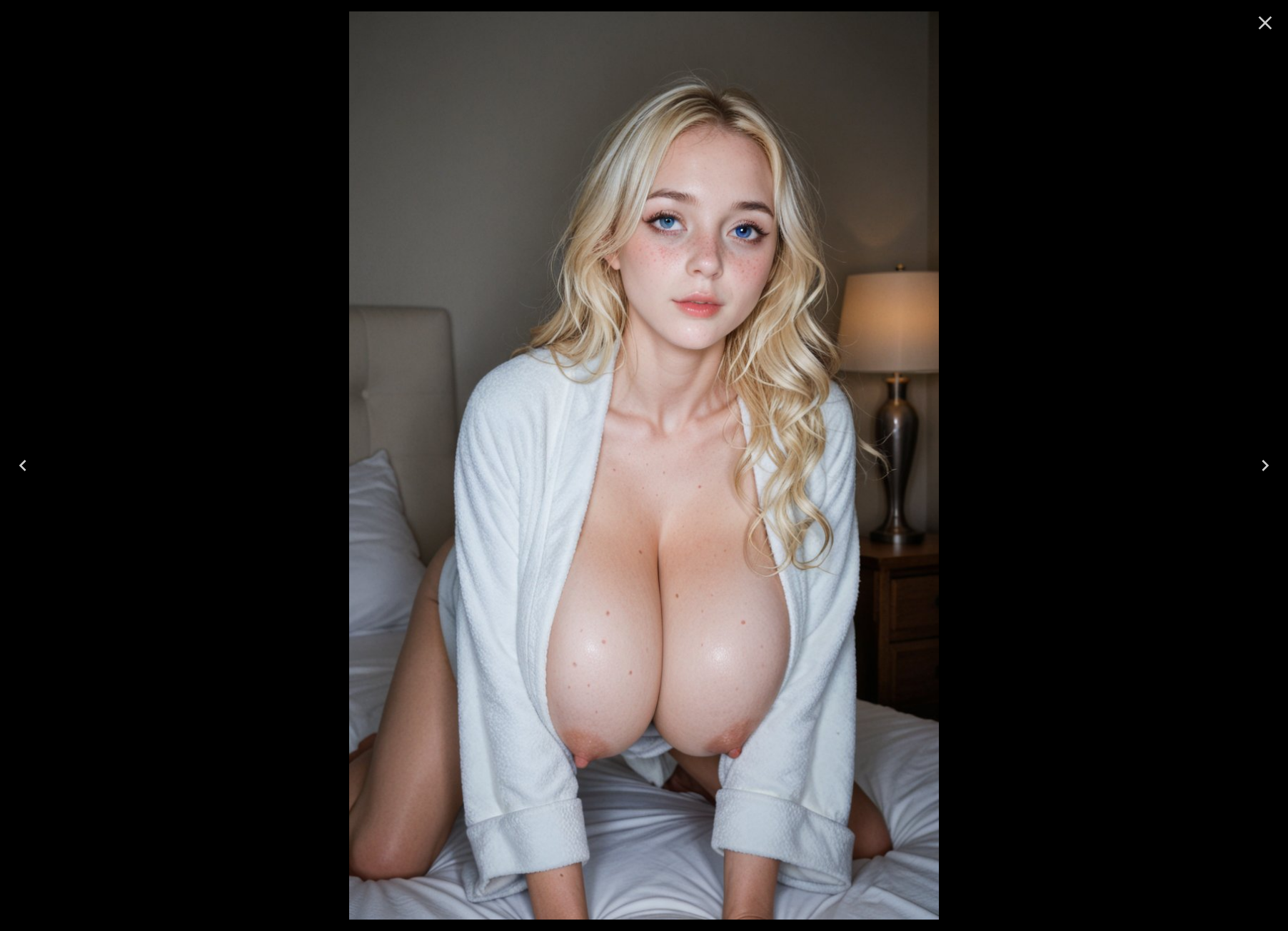
click at [25, 465] on icon "Previous" at bounding box center [23, 465] width 23 height 23
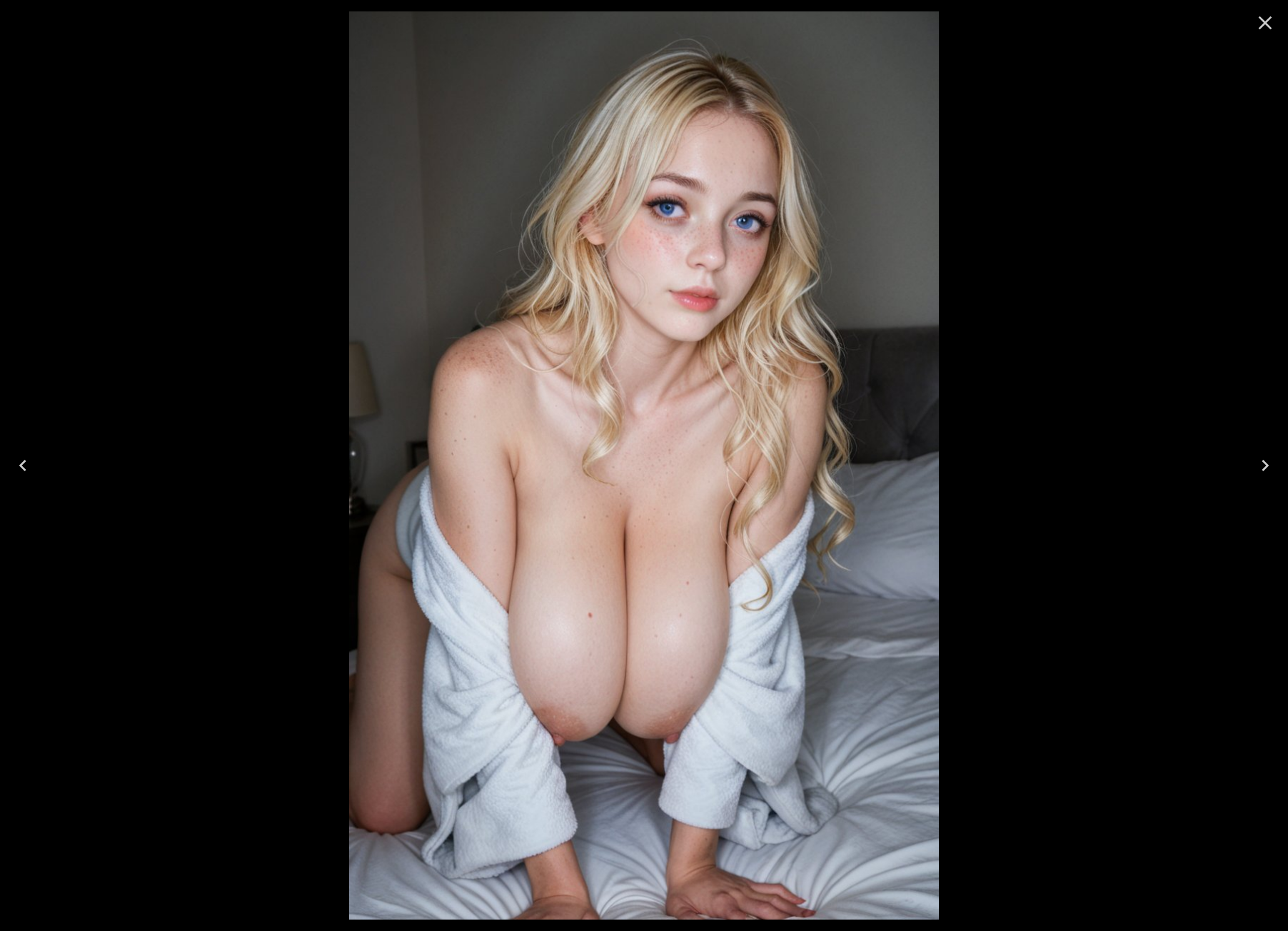
click at [1268, 458] on icon "Next" at bounding box center [1266, 465] width 23 height 23
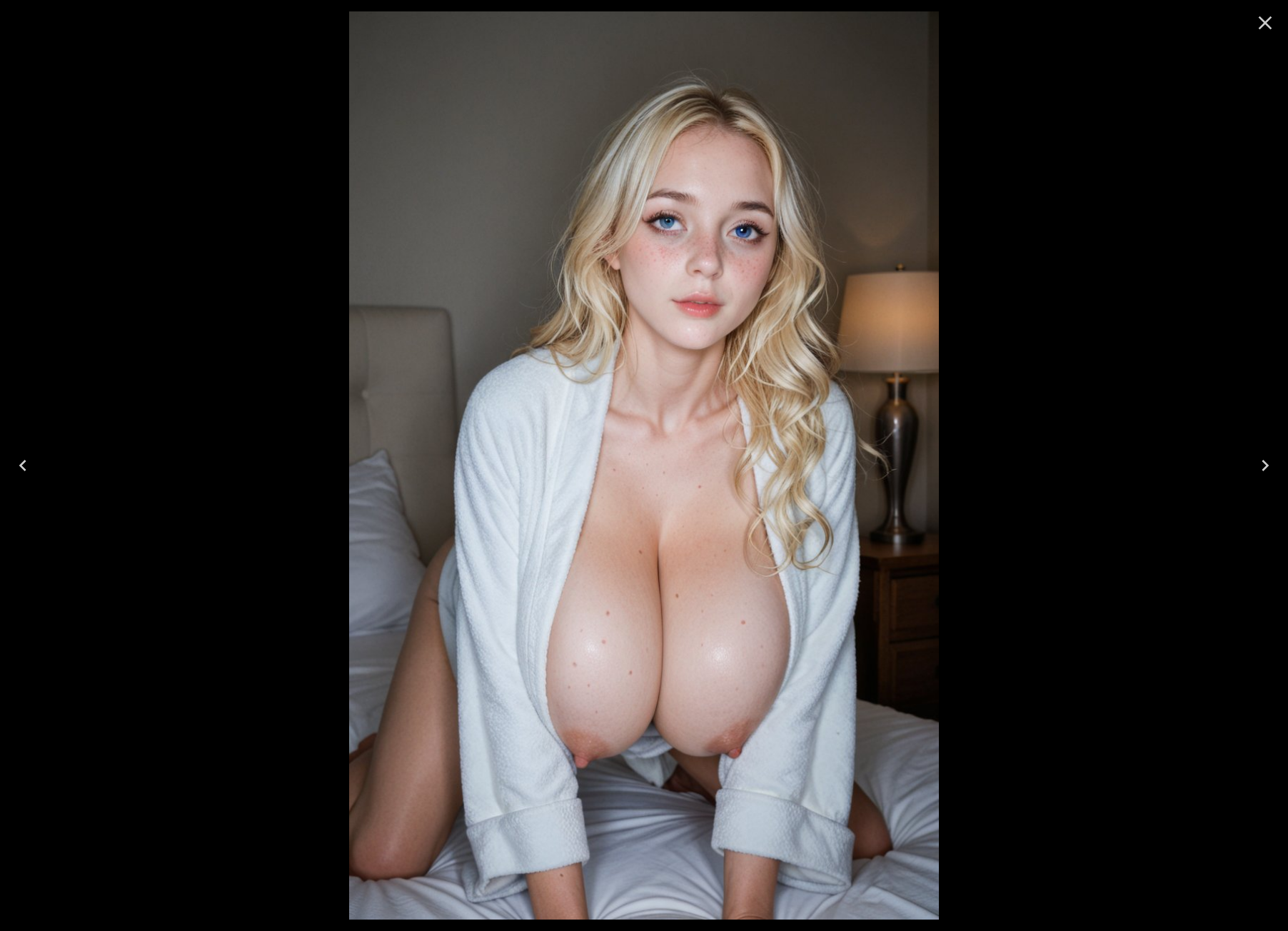
click at [1253, 21] on button "Close" at bounding box center [1265, 22] width 34 height 34
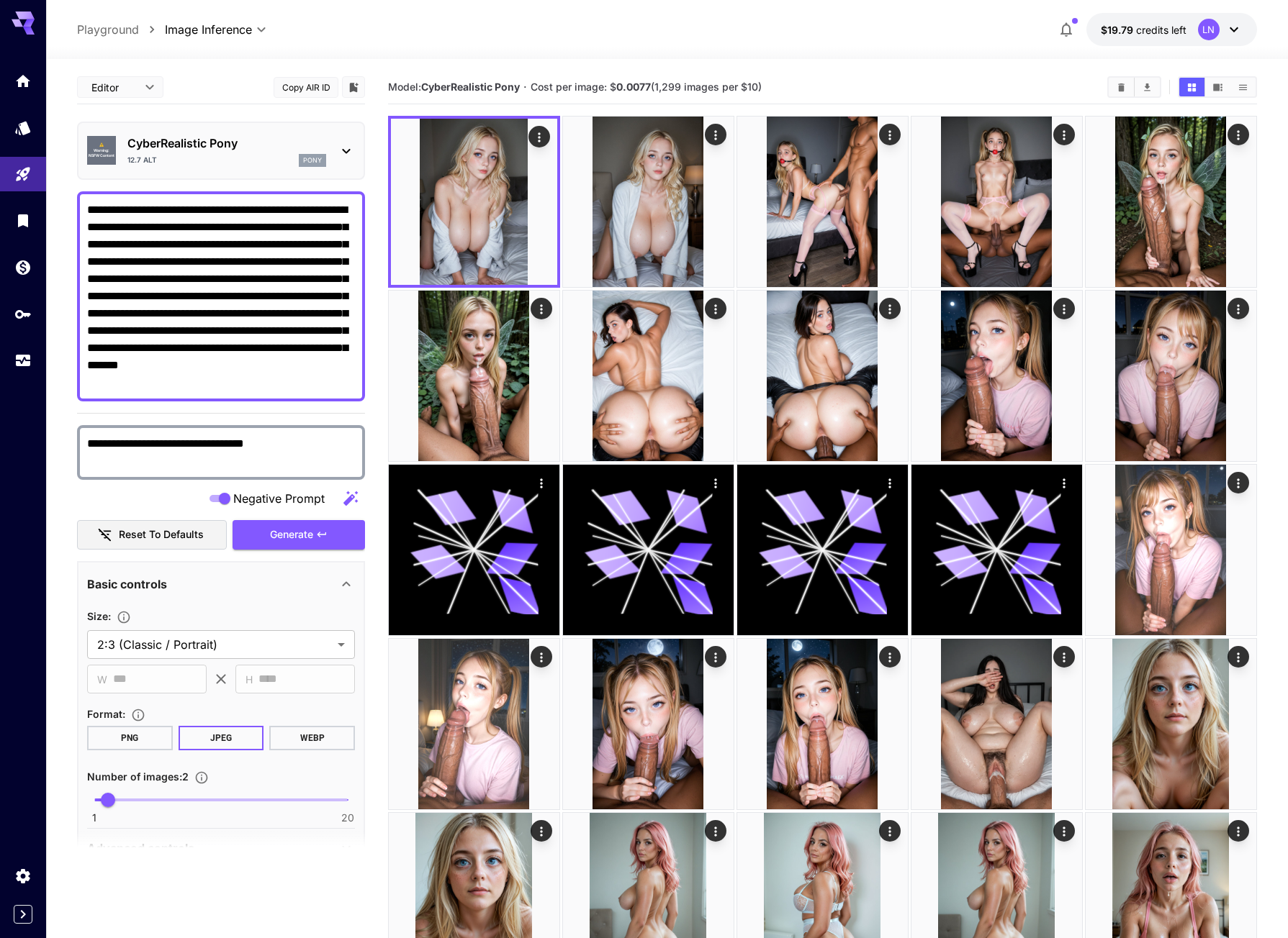
drag, startPoint x: 277, startPoint y: 246, endPoint x: 343, endPoint y: 389, distance: 157.5
click at [343, 389] on textarea "**********" at bounding box center [221, 296] width 268 height 190
paste textarea "**********"
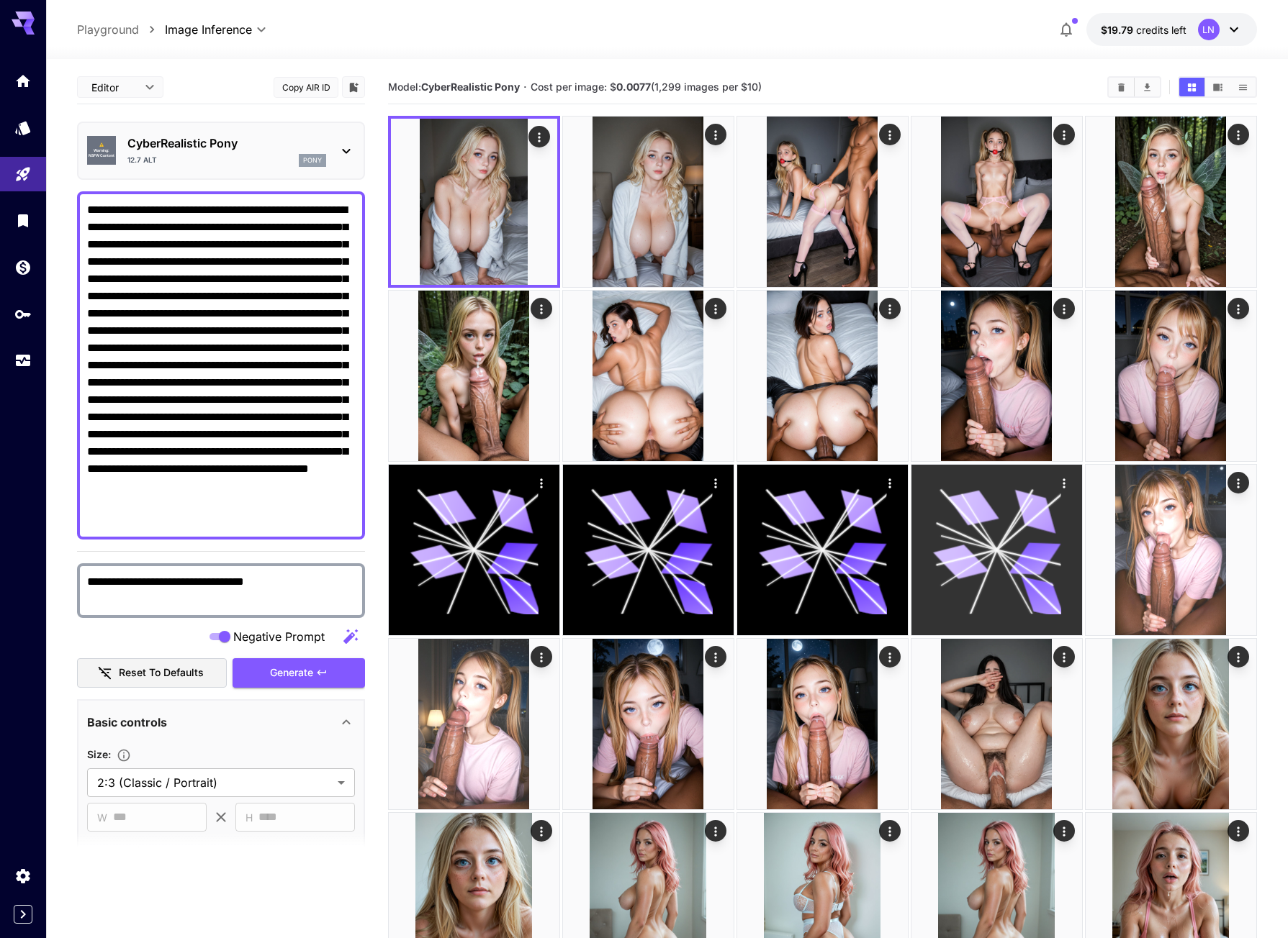
type textarea "**********"
click at [291, 673] on span "Generate" at bounding box center [292, 674] width 43 height 18
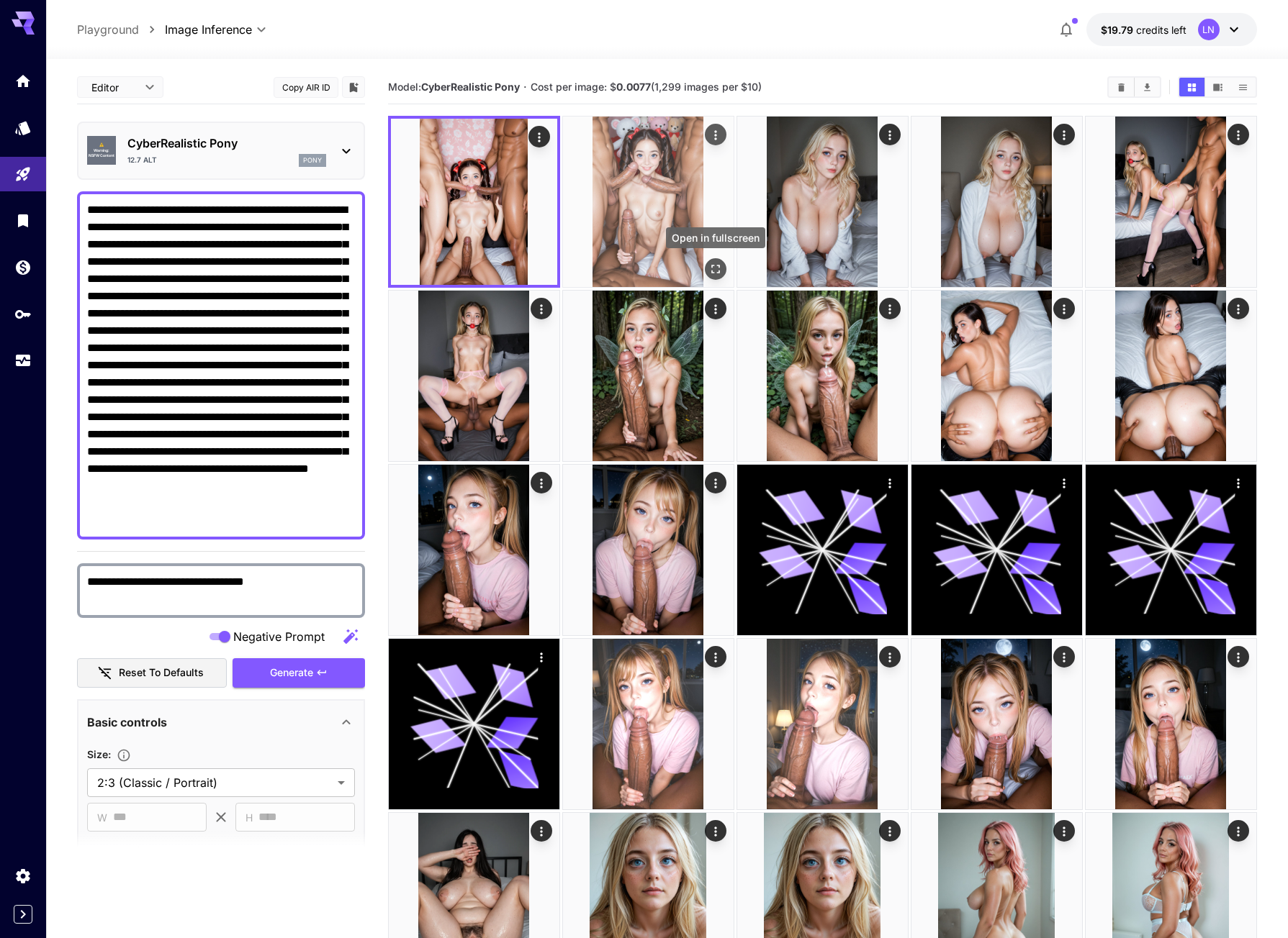
drag, startPoint x: 711, startPoint y: 267, endPoint x: 706, endPoint y: 273, distance: 7.8
click at [711, 267] on icon "Open in fullscreen" at bounding box center [715, 268] width 14 height 14
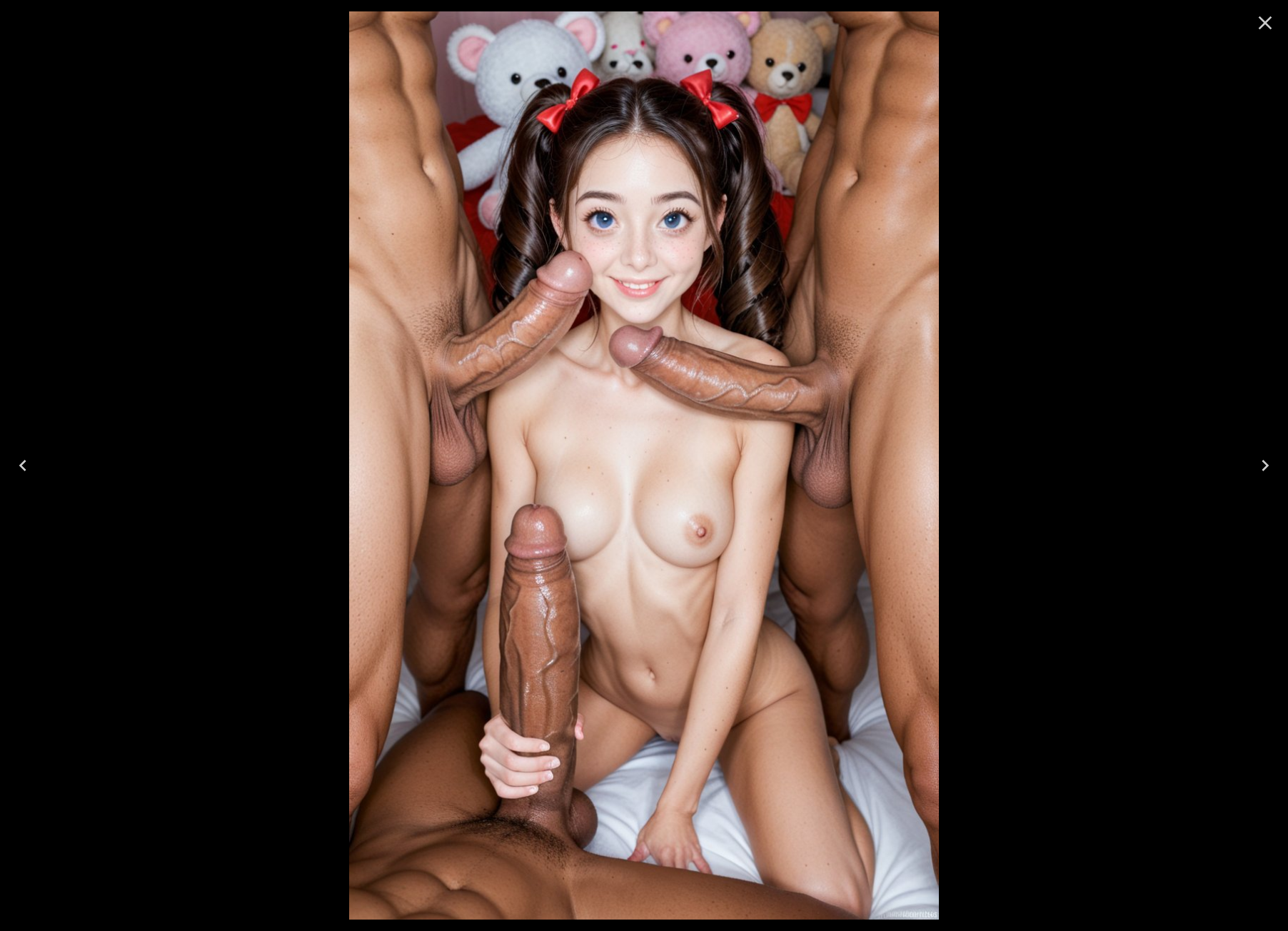
click at [26, 465] on icon "Previous" at bounding box center [23, 465] width 23 height 23
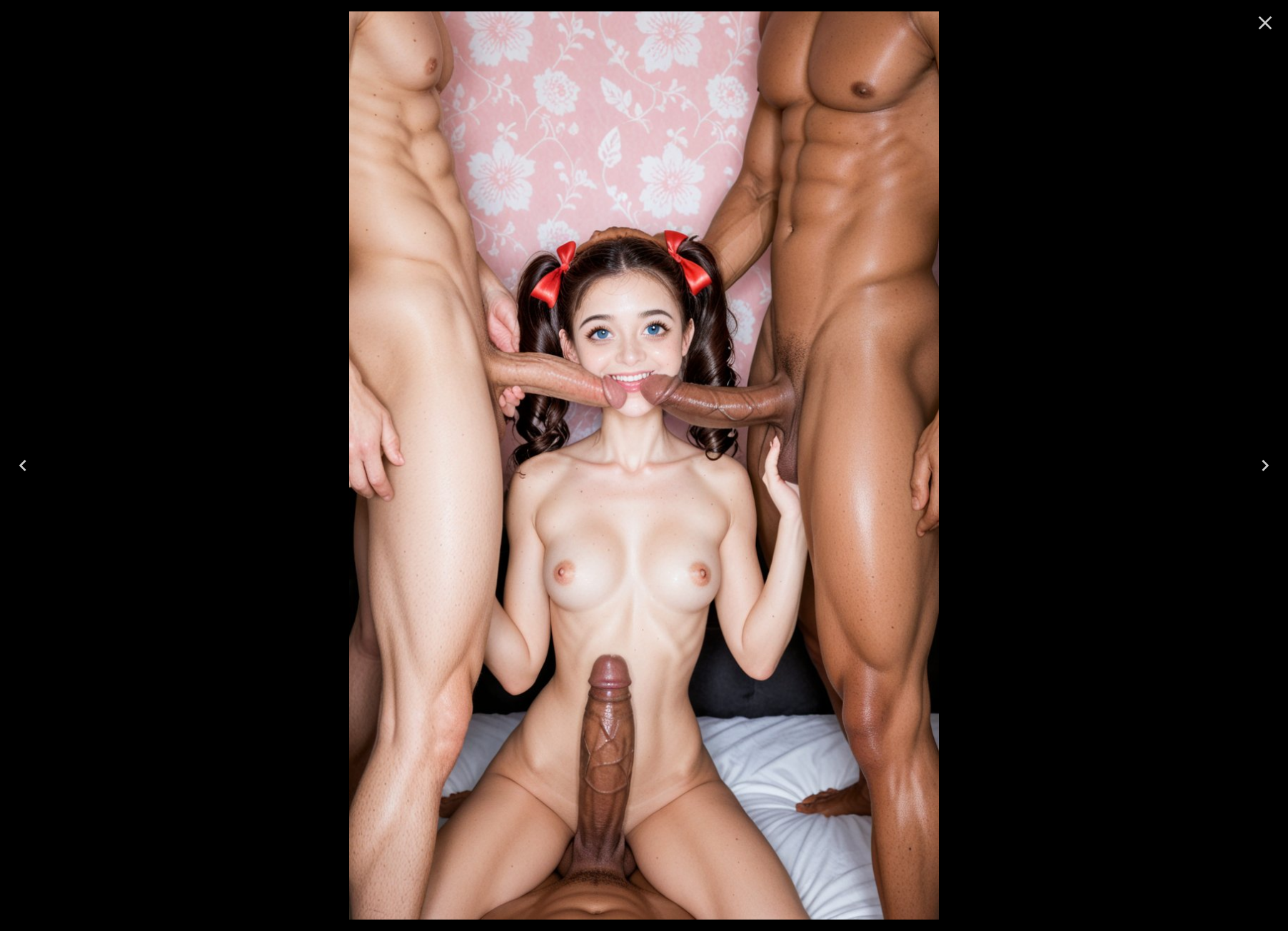
click at [1269, 479] on button "Next" at bounding box center [1265, 465] width 46 height 57
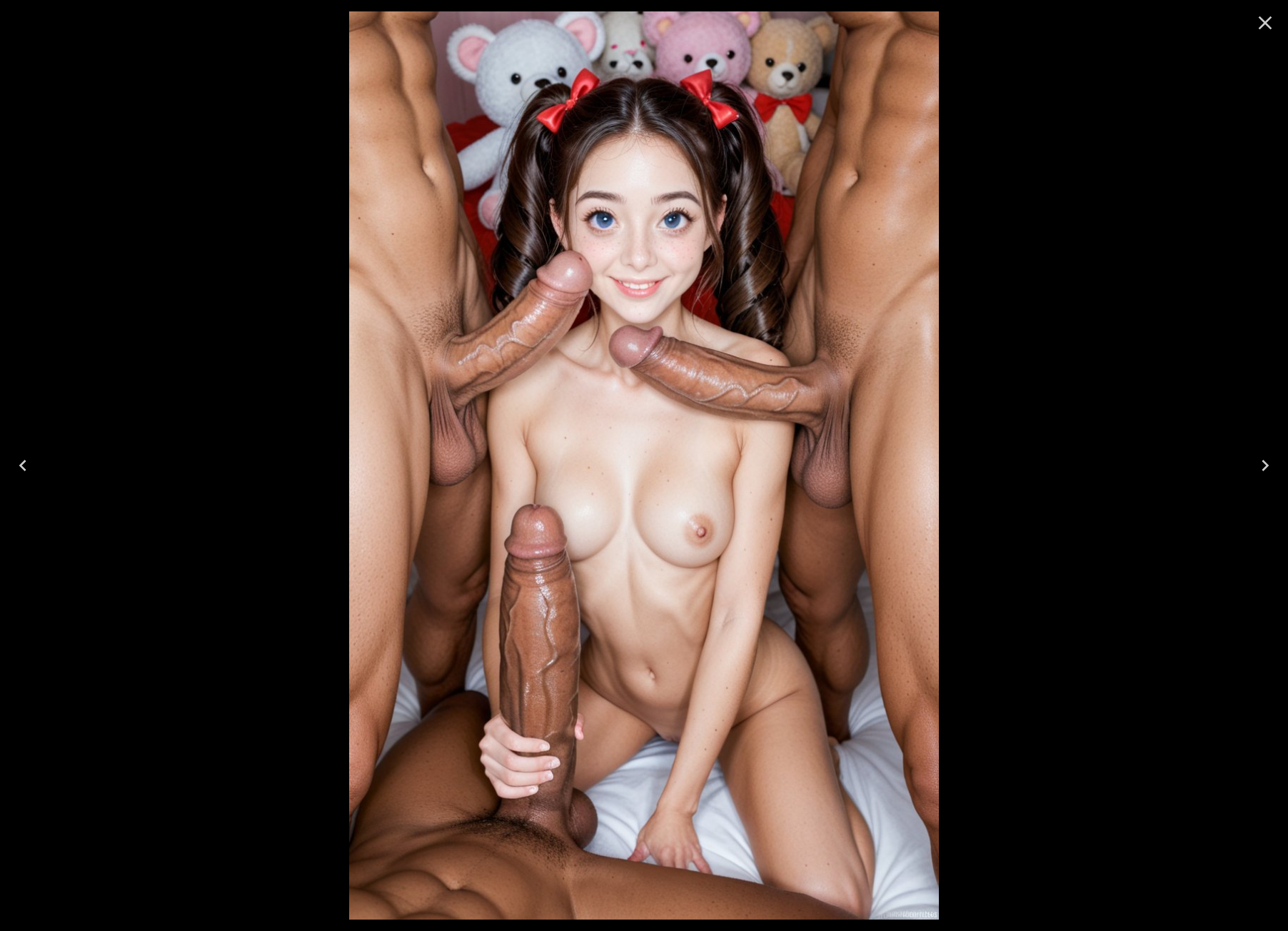
click at [1276, 19] on icon "Close" at bounding box center [1266, 23] width 23 height 23
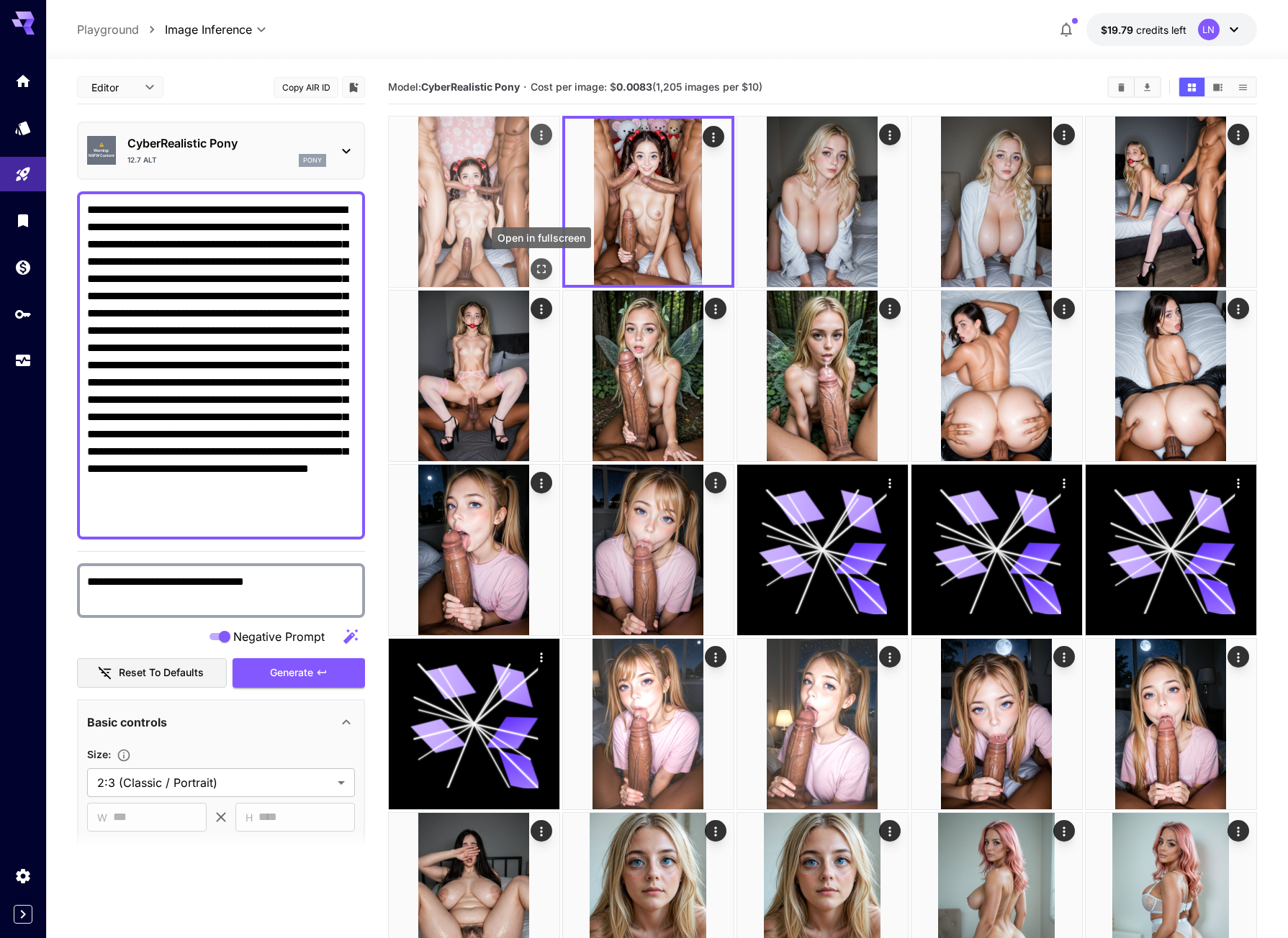
click at [544, 263] on icon "Open in fullscreen" at bounding box center [541, 268] width 14 height 14
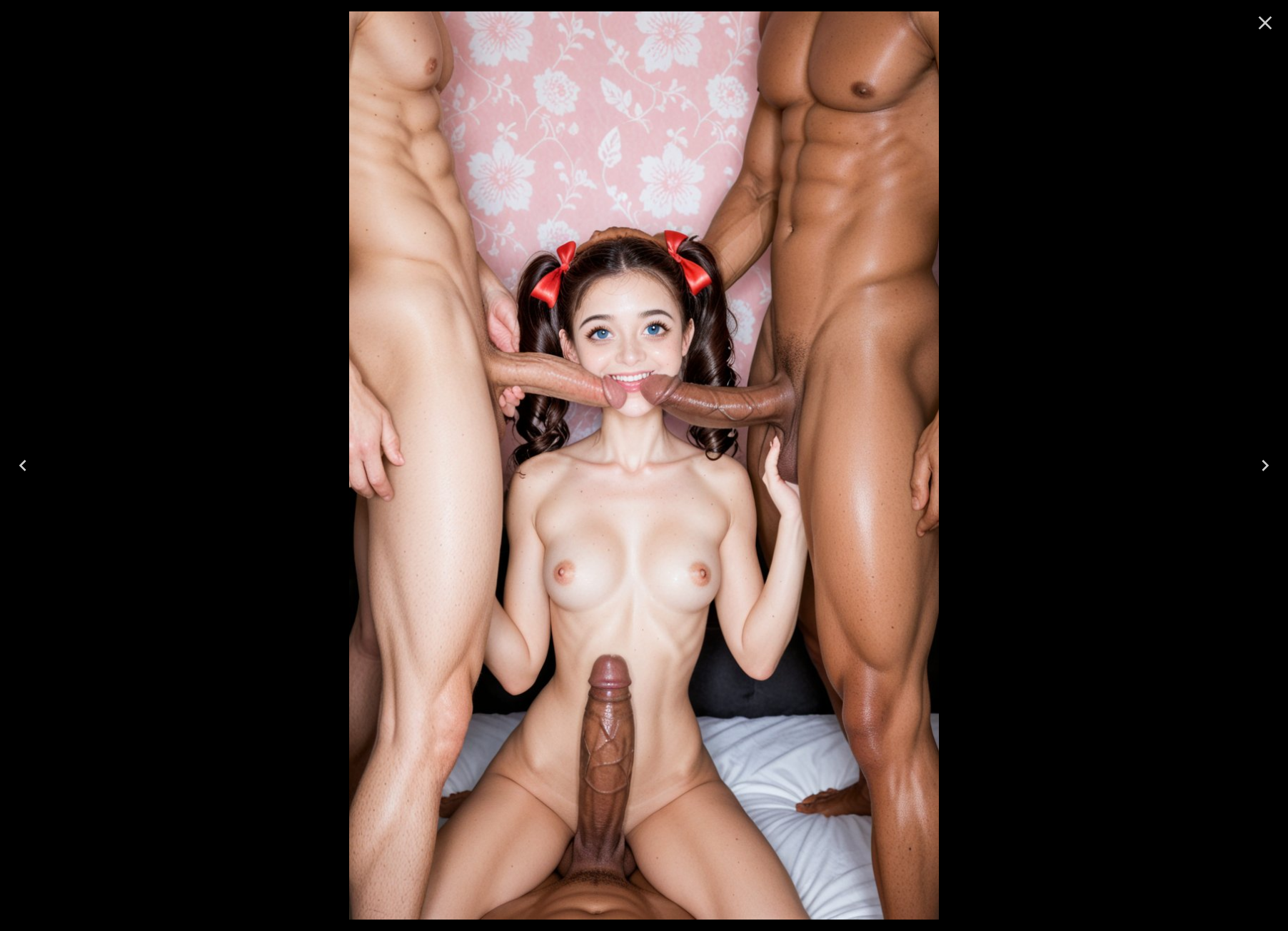
click at [1270, 18] on icon "Close" at bounding box center [1266, 23] width 13 height 13
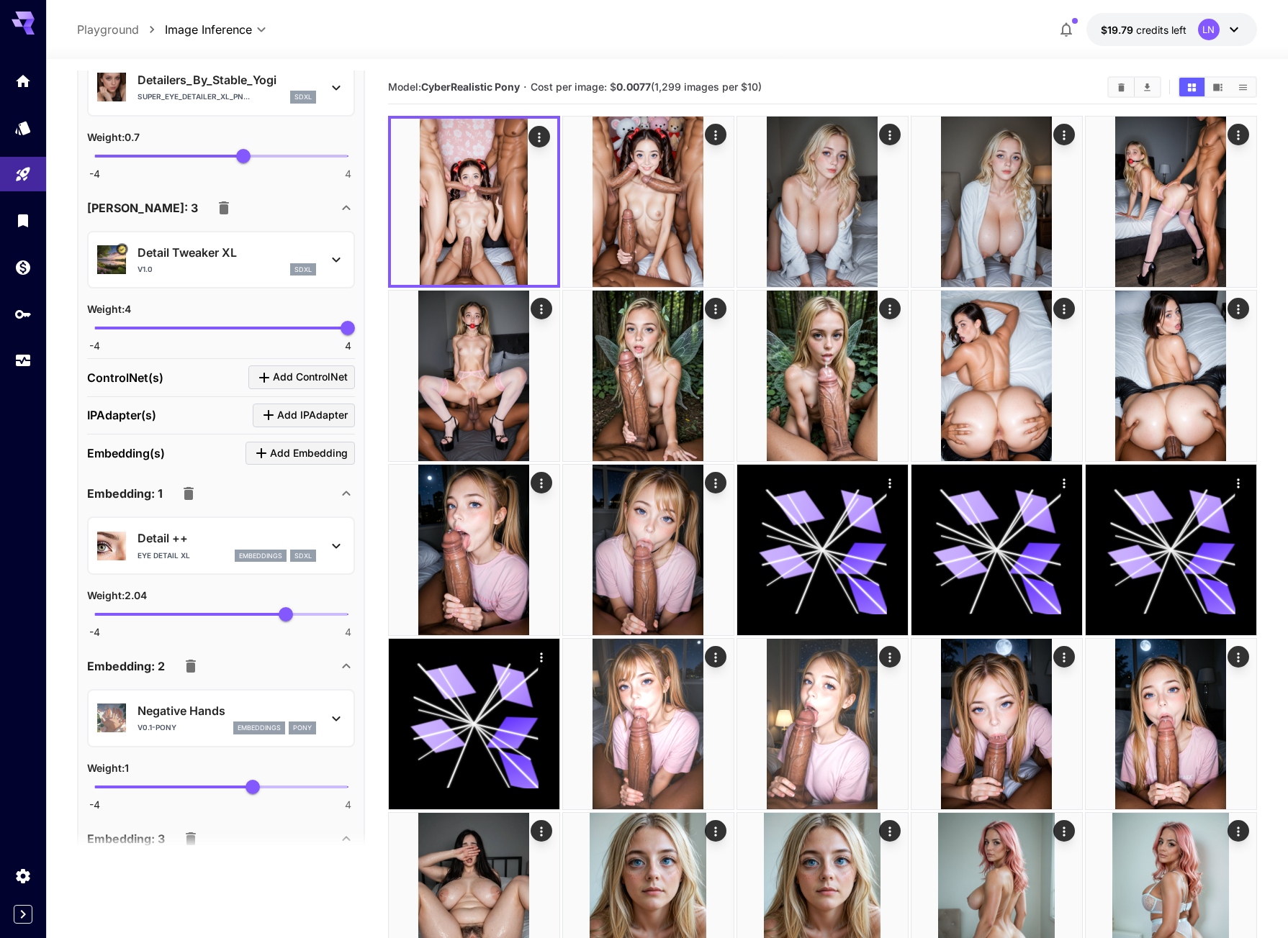
scroll to position [1295, 0]
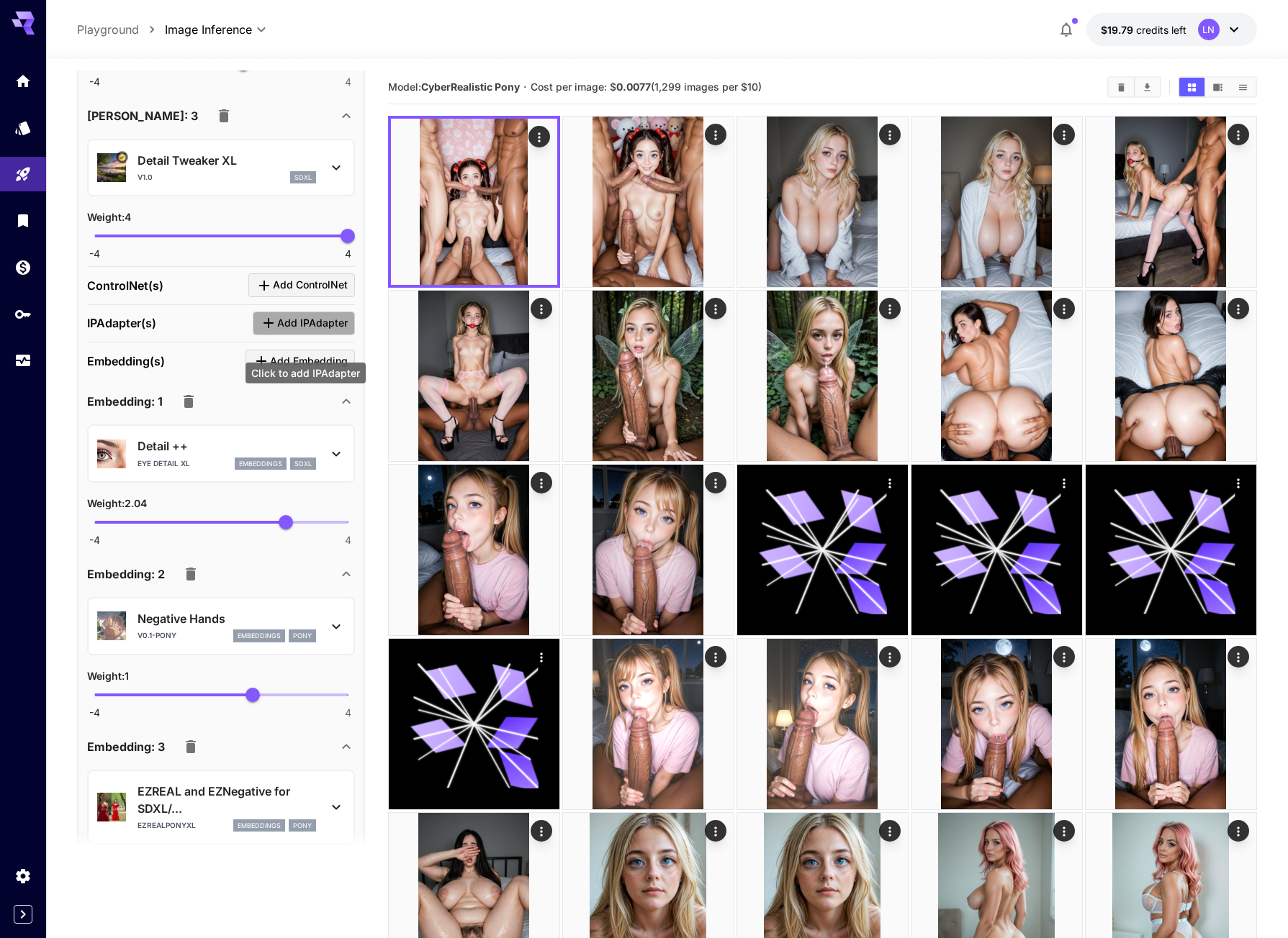
click at [324, 333] on span "Add IPAdapter" at bounding box center [312, 324] width 70 height 18
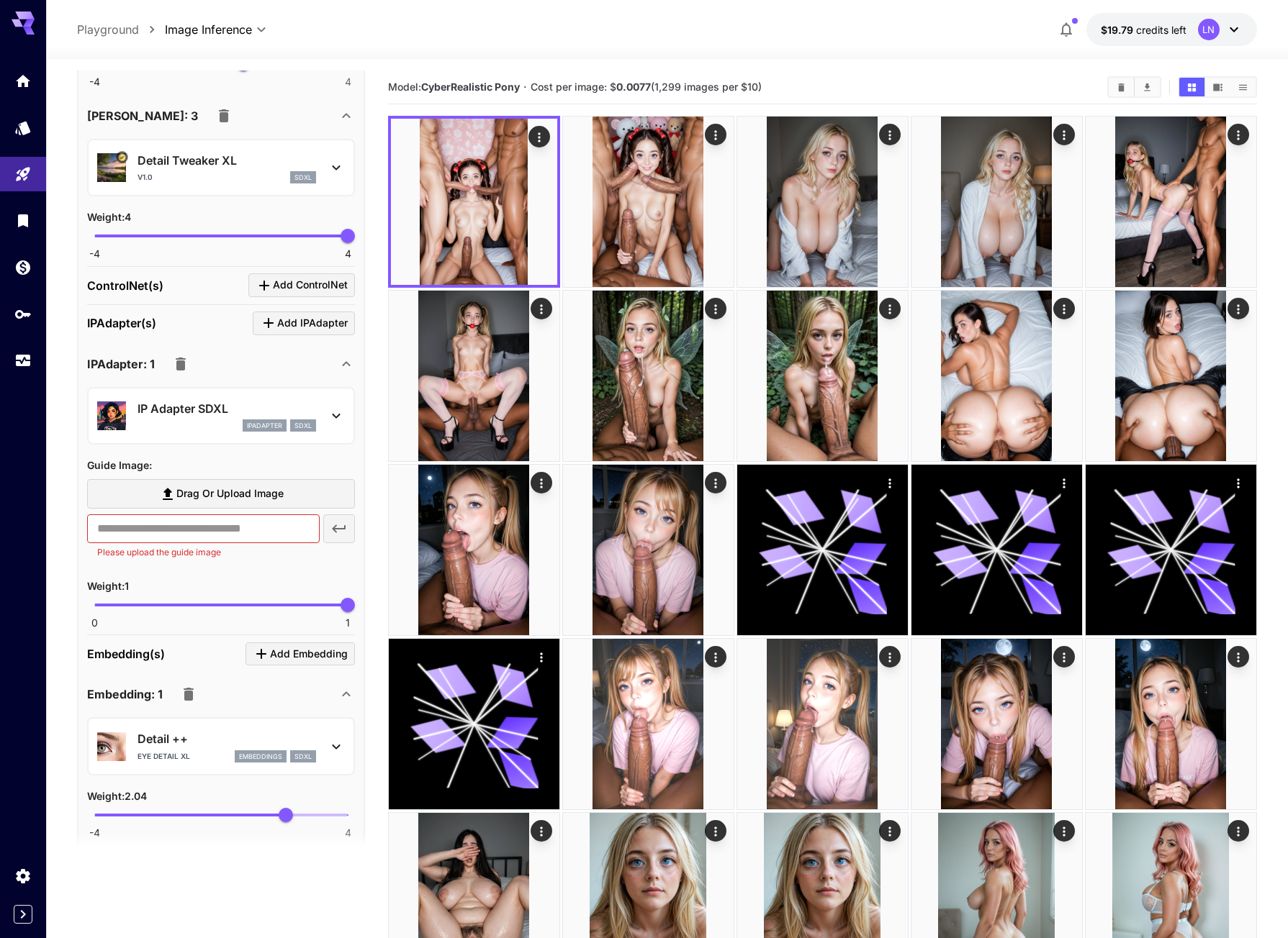
click at [256, 432] on div "IP Adapter SDXL ipAdapter sdxl" at bounding box center [226, 416] width 178 height 33
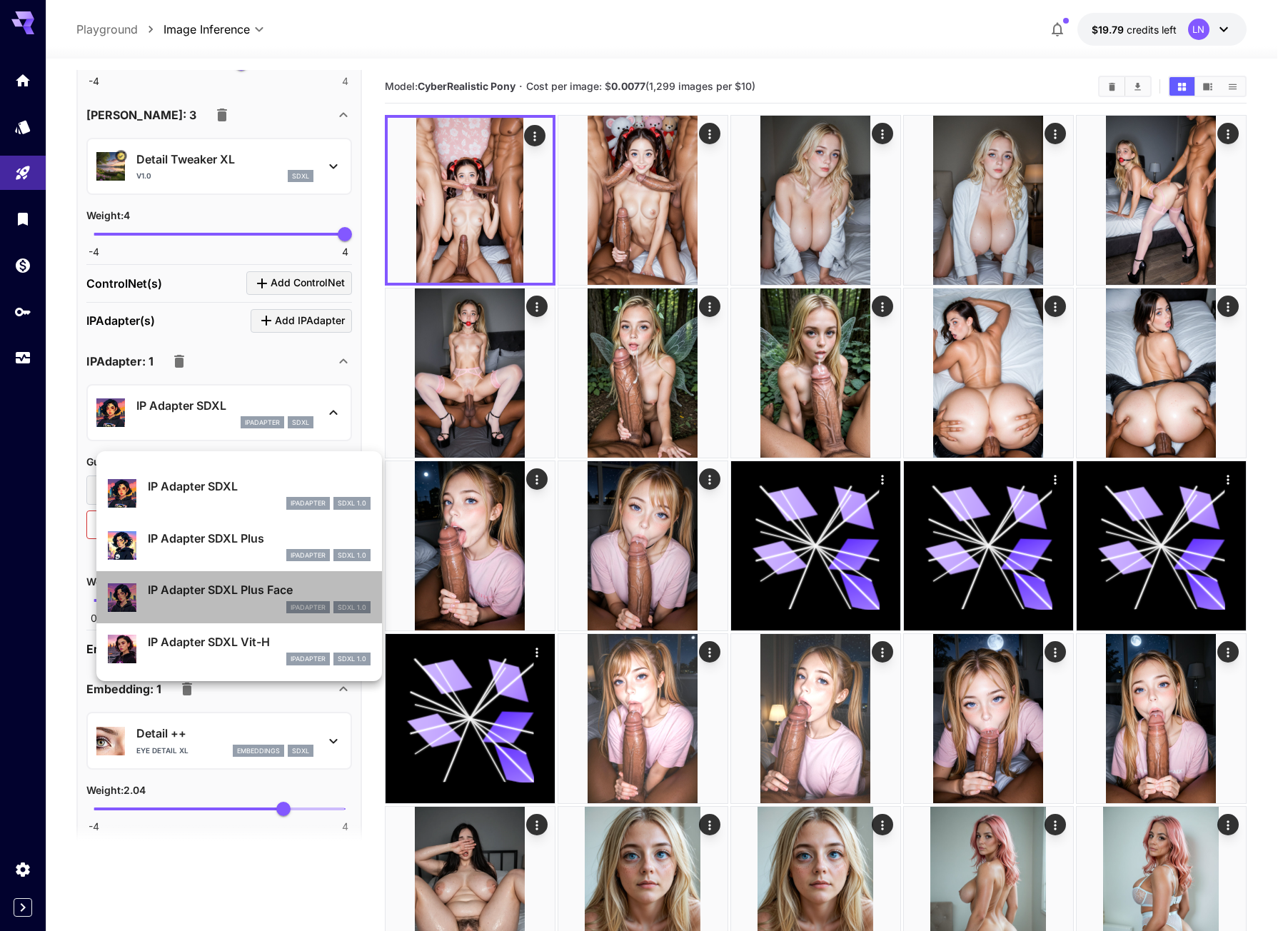
click at [153, 604] on div "ipAdapter SDXL 1.0" at bounding box center [259, 607] width 223 height 12
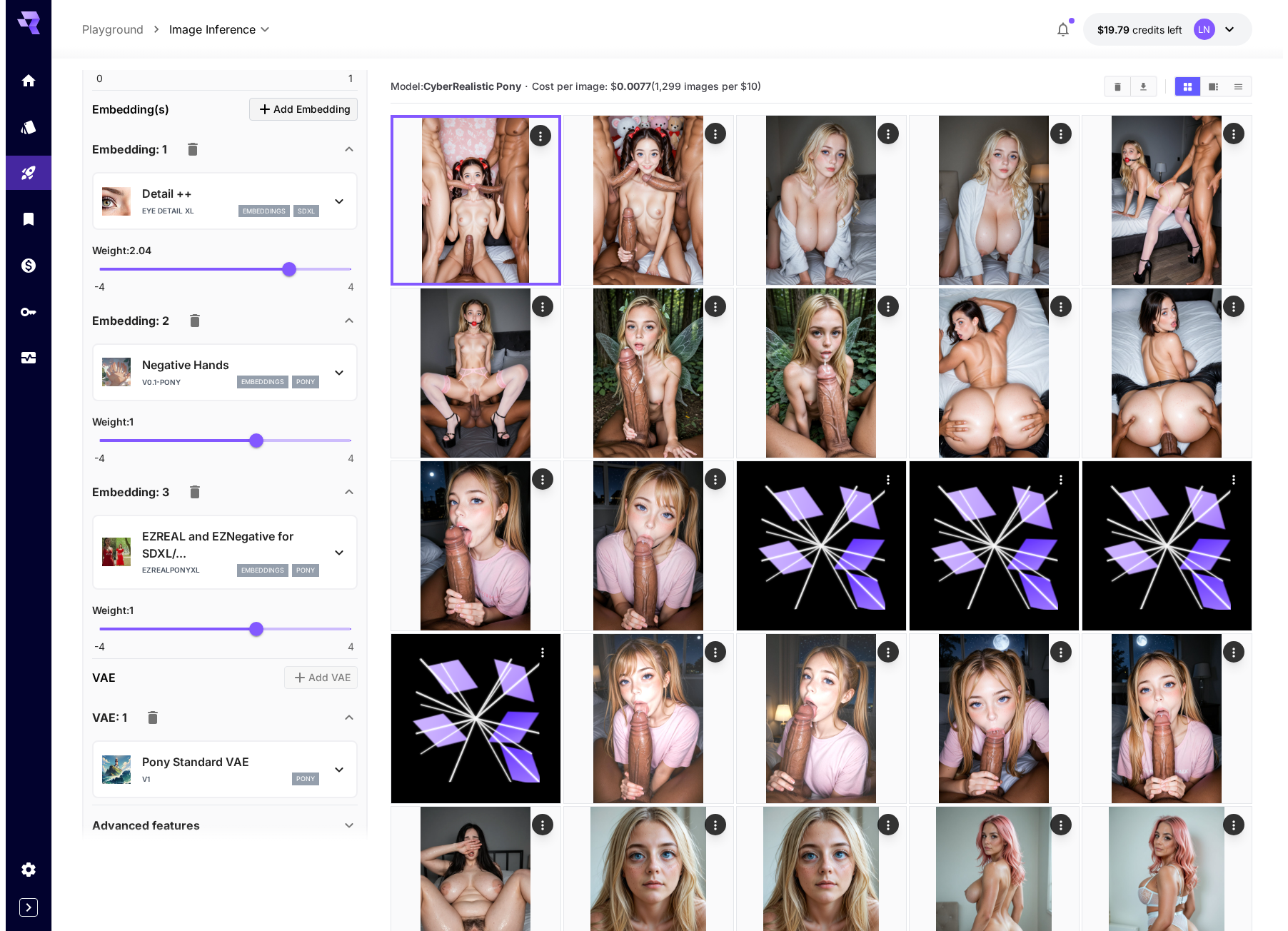
scroll to position [1903, 0]
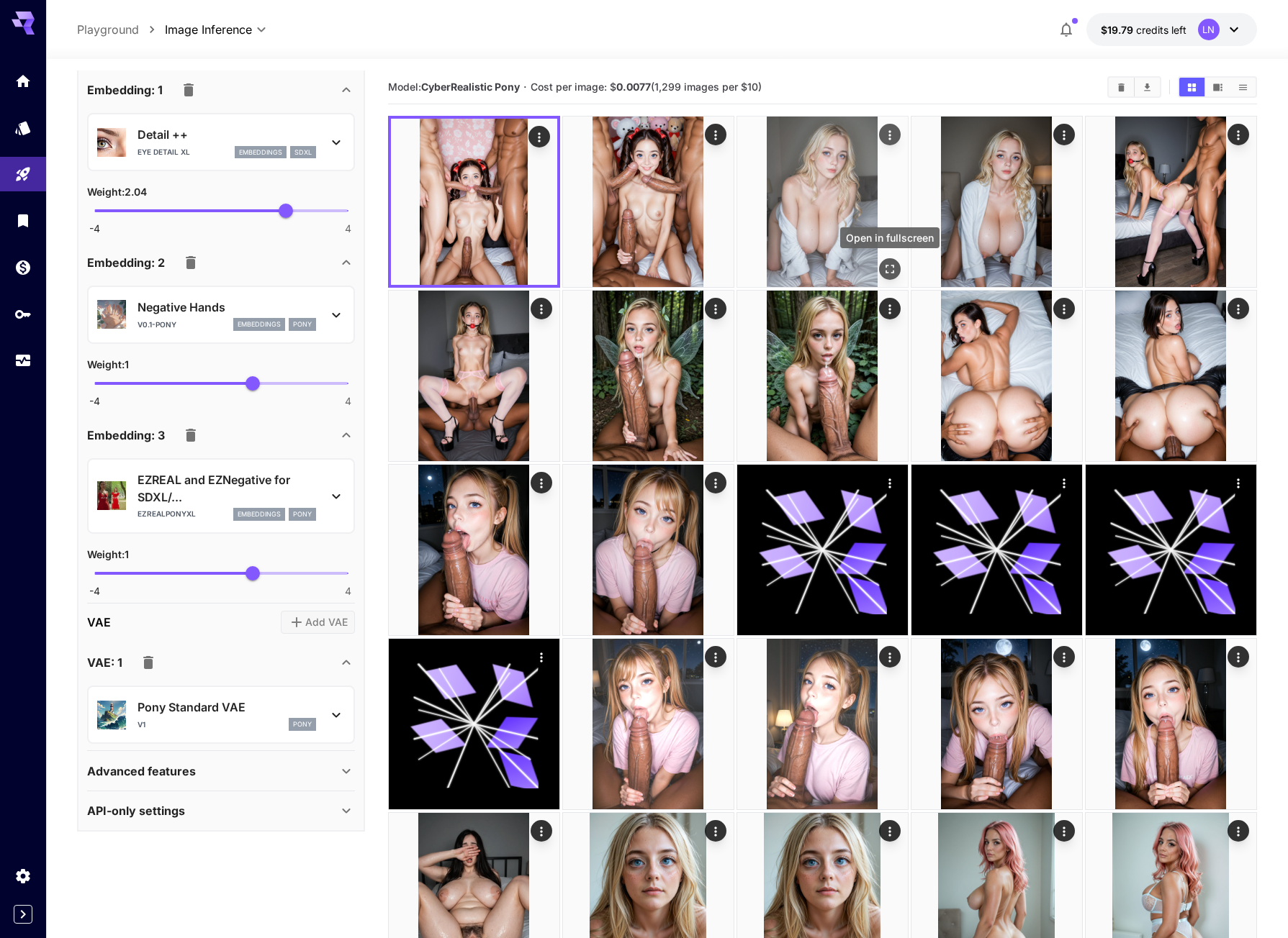
click at [886, 268] on icon "Open in fullscreen" at bounding box center [890, 269] width 8 height 8
